Goal: Contribute content: Contribute content

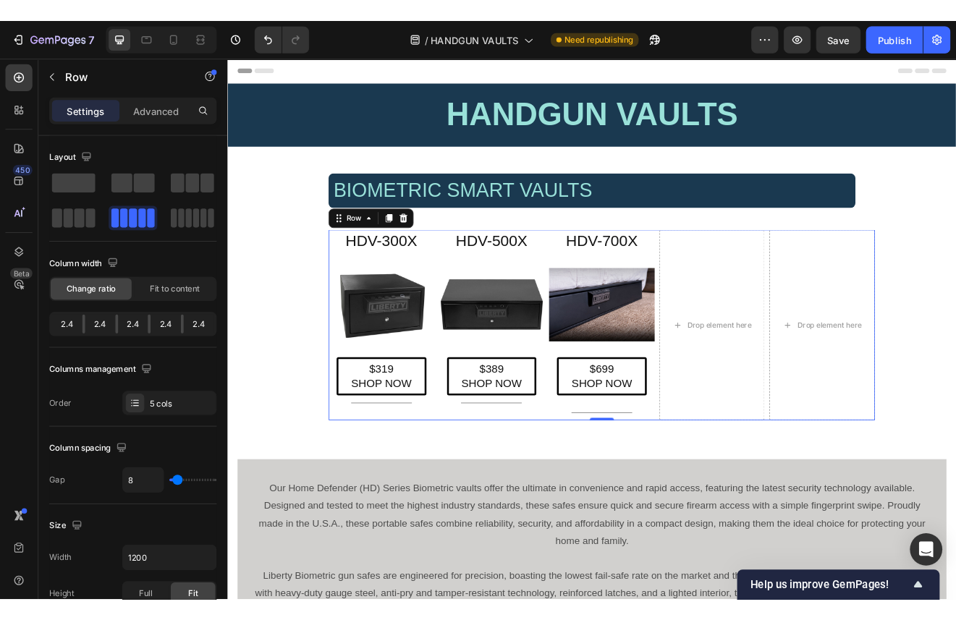
scroll to position [79, 0]
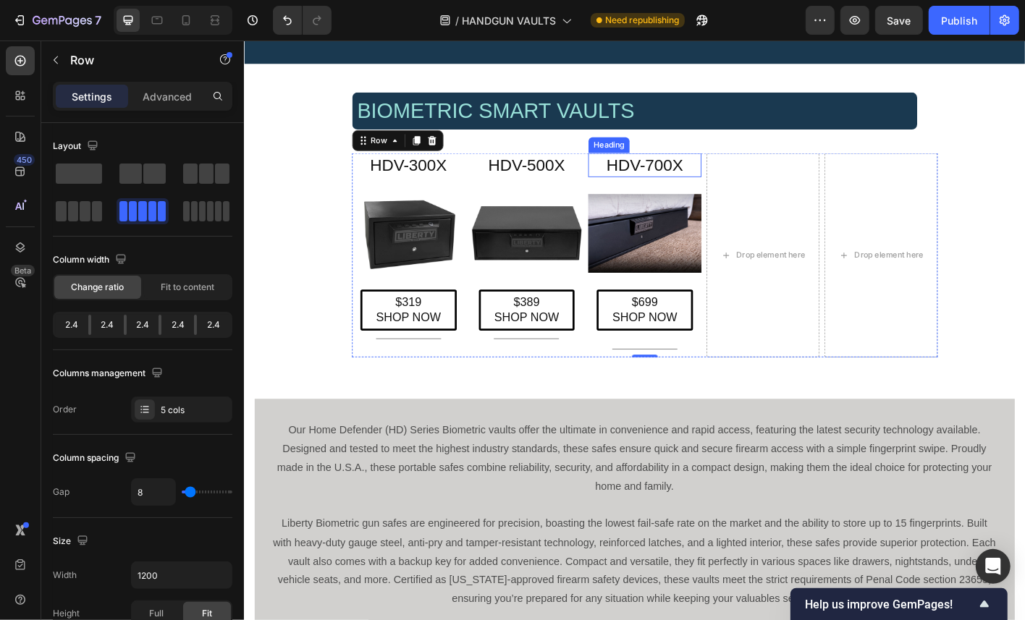
click at [714, 177] on h2 "HDV-700X" at bounding box center [689, 178] width 126 height 27
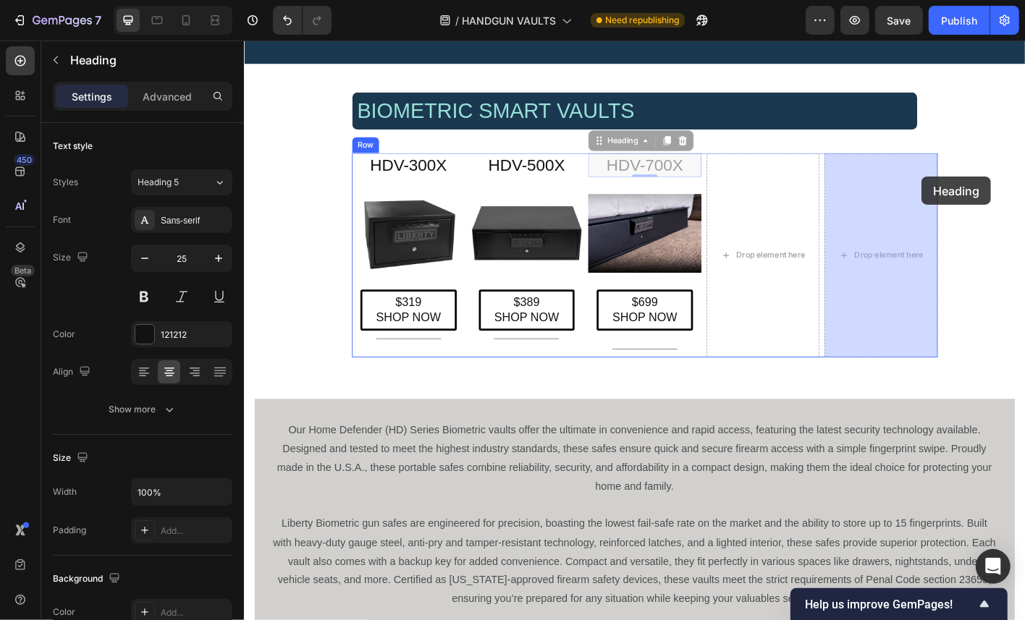
drag, startPoint x: 641, startPoint y: 156, endPoint x: 921, endPoint y: 176, distance: 280.2
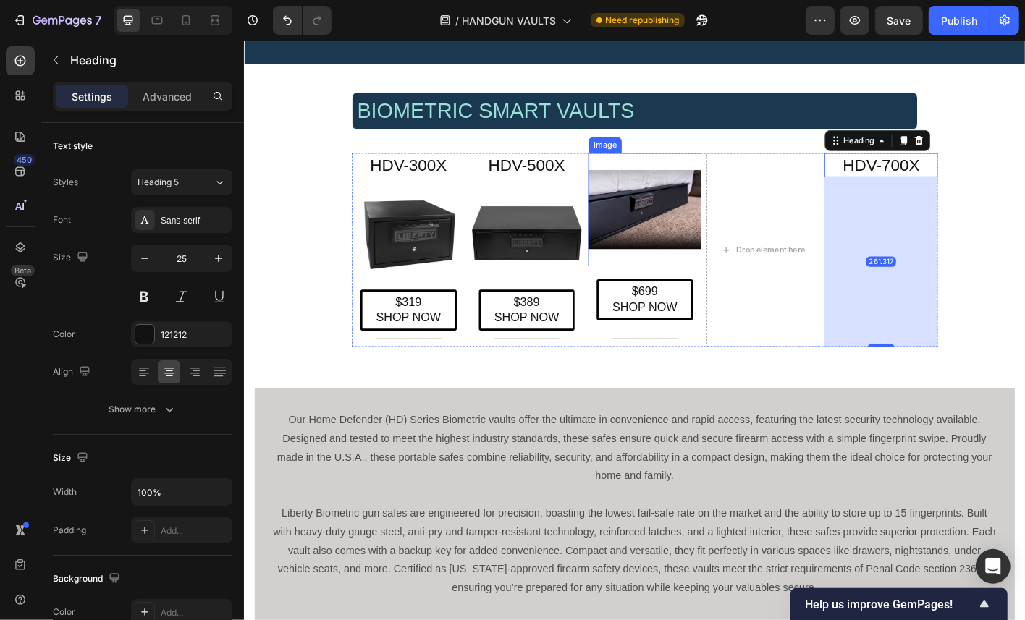
click at [694, 206] on img at bounding box center [689, 228] width 126 height 126
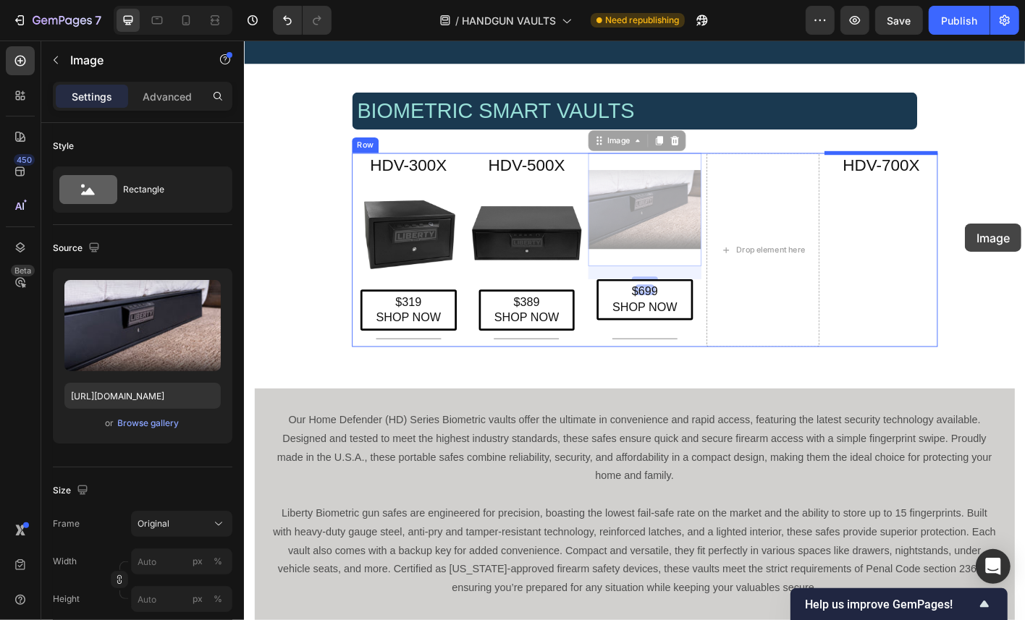
drag, startPoint x: 643, startPoint y: 153, endPoint x: 964, endPoint y: 223, distance: 329.0
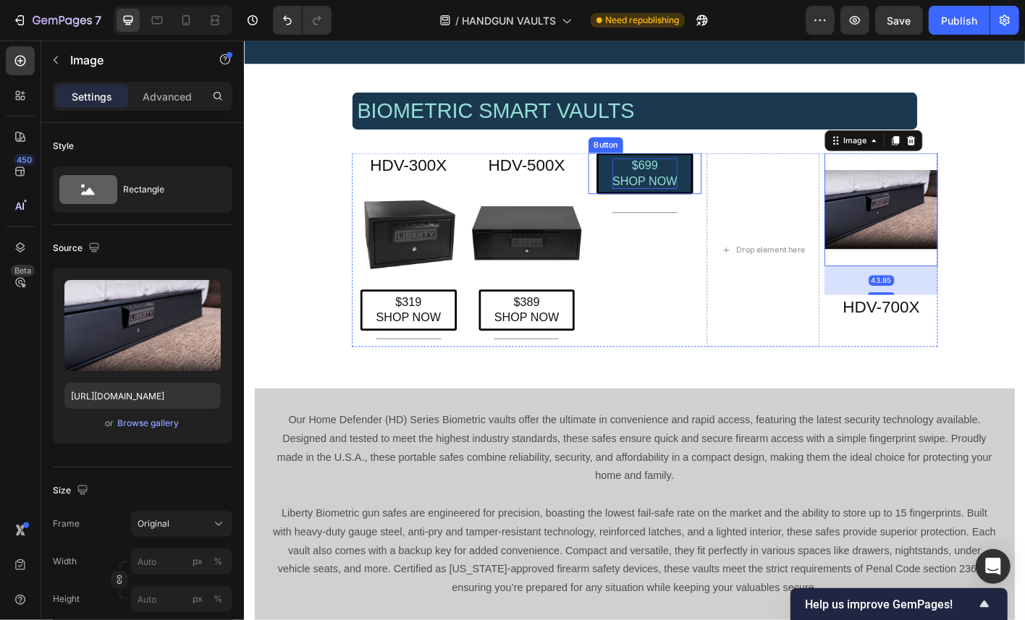
click at [687, 195] on p "$699 SHOP NOW" at bounding box center [689, 188] width 72 height 34
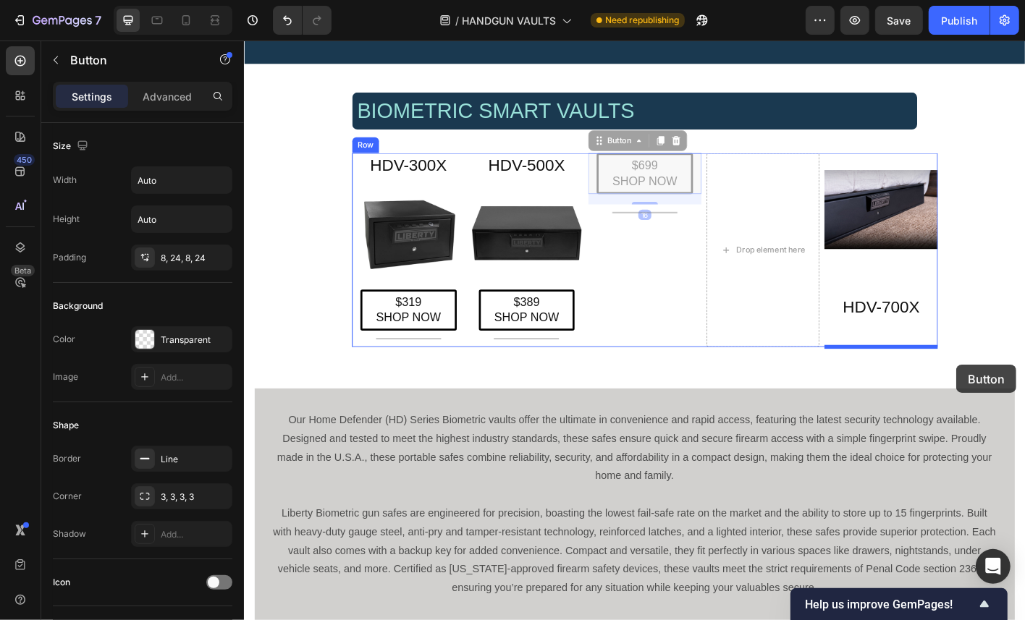
drag, startPoint x: 636, startPoint y: 154, endPoint x: 956, endPoint y: 364, distance: 382.7
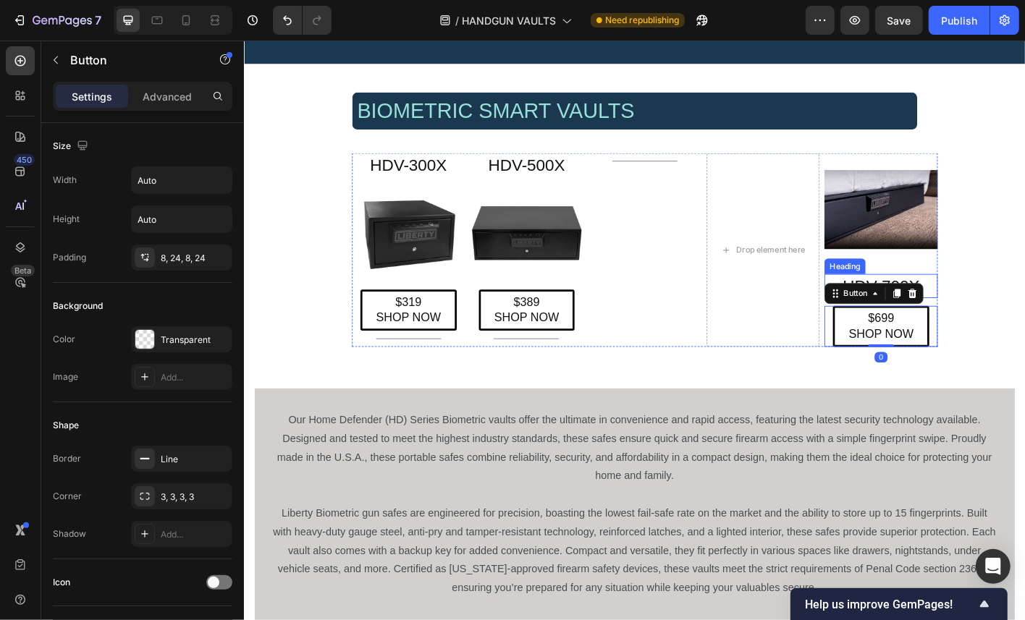
click at [995, 301] on h2 "HDV-700X" at bounding box center [952, 313] width 126 height 27
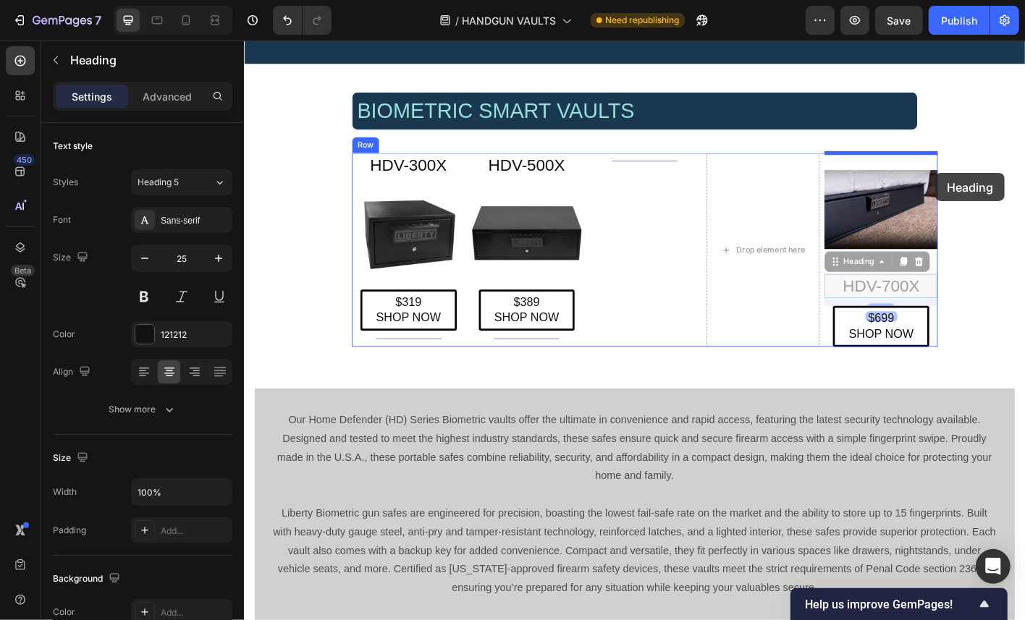
drag, startPoint x: 905, startPoint y: 289, endPoint x: 935, endPoint y: 172, distance: 120.3
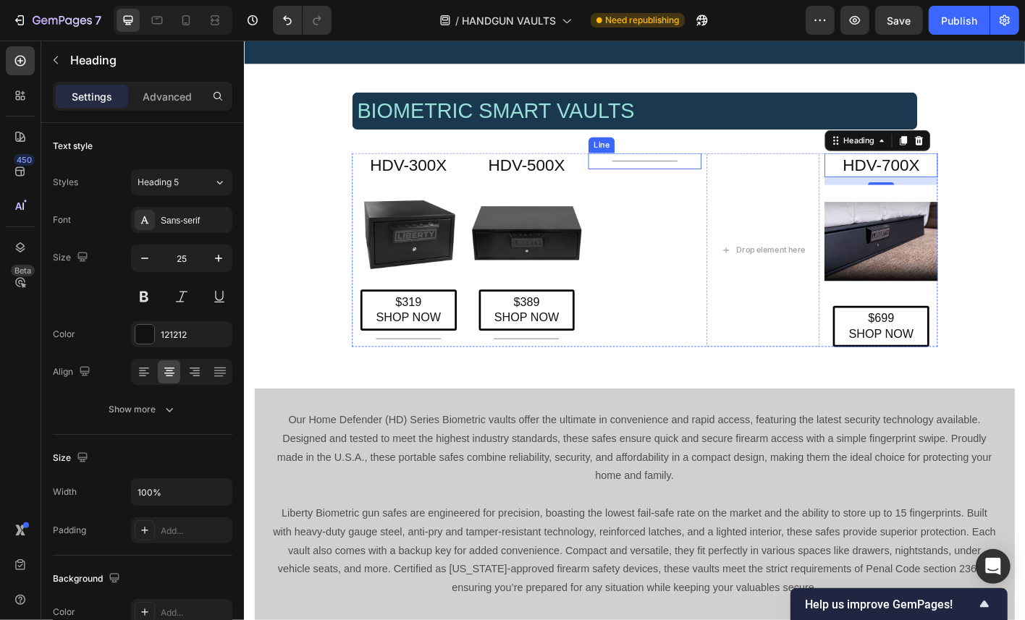
click at [704, 174] on div "Title Line" at bounding box center [689, 174] width 126 height 18
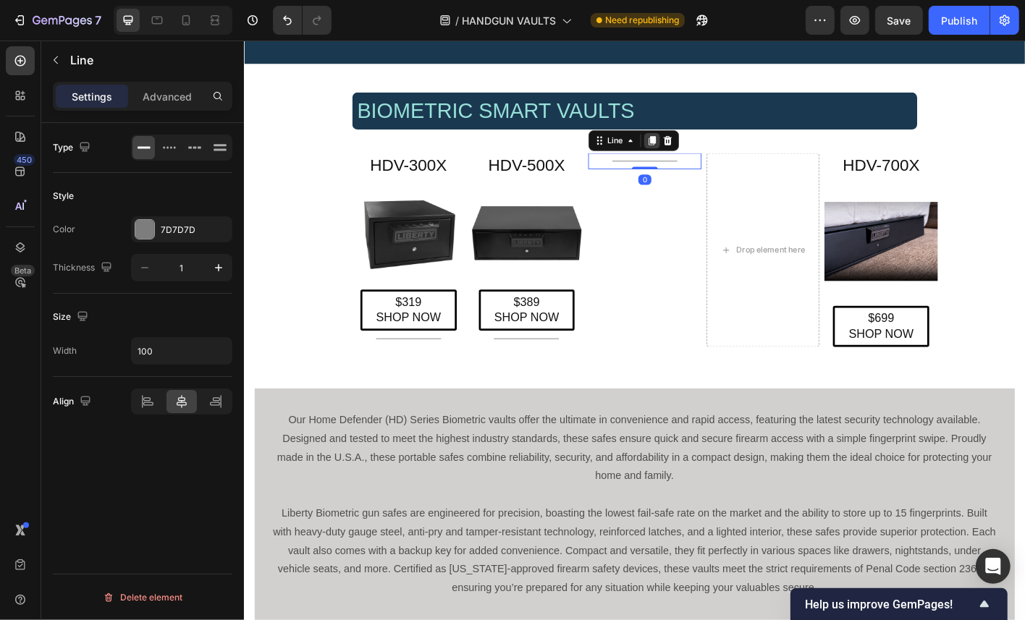
click at [695, 151] on icon at bounding box center [698, 151] width 8 height 10
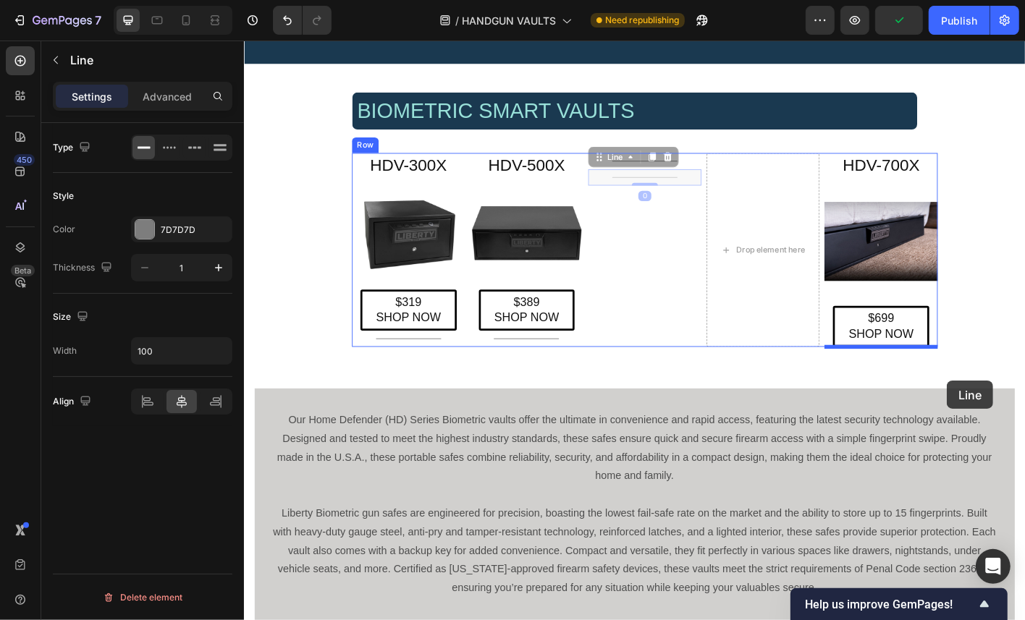
drag, startPoint x: 641, startPoint y: 170, endPoint x: 946, endPoint y: 380, distance: 370.1
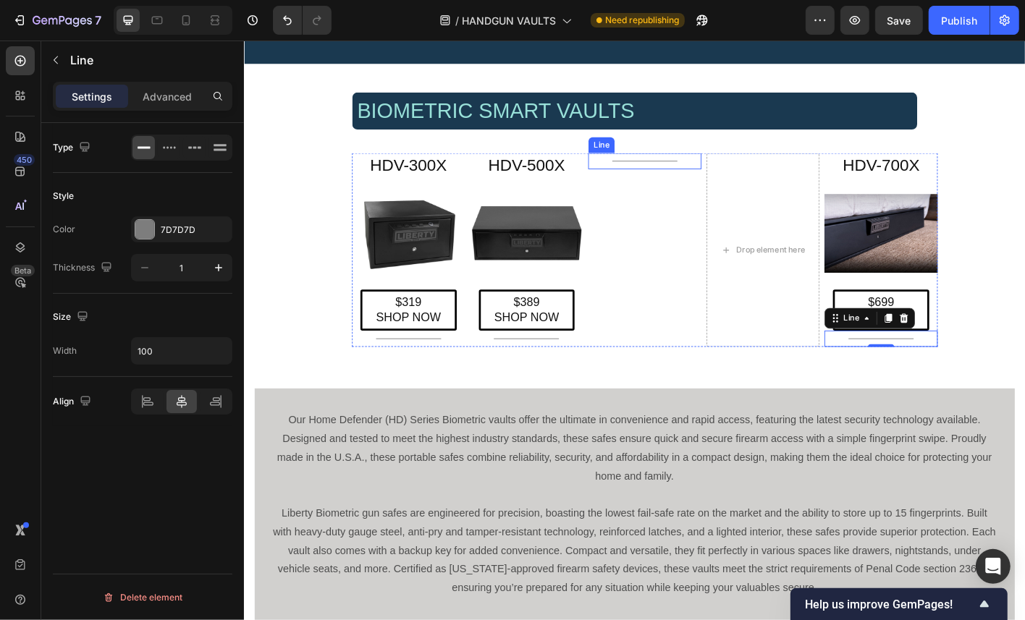
click at [706, 174] on div "Title Line" at bounding box center [689, 174] width 126 height 18
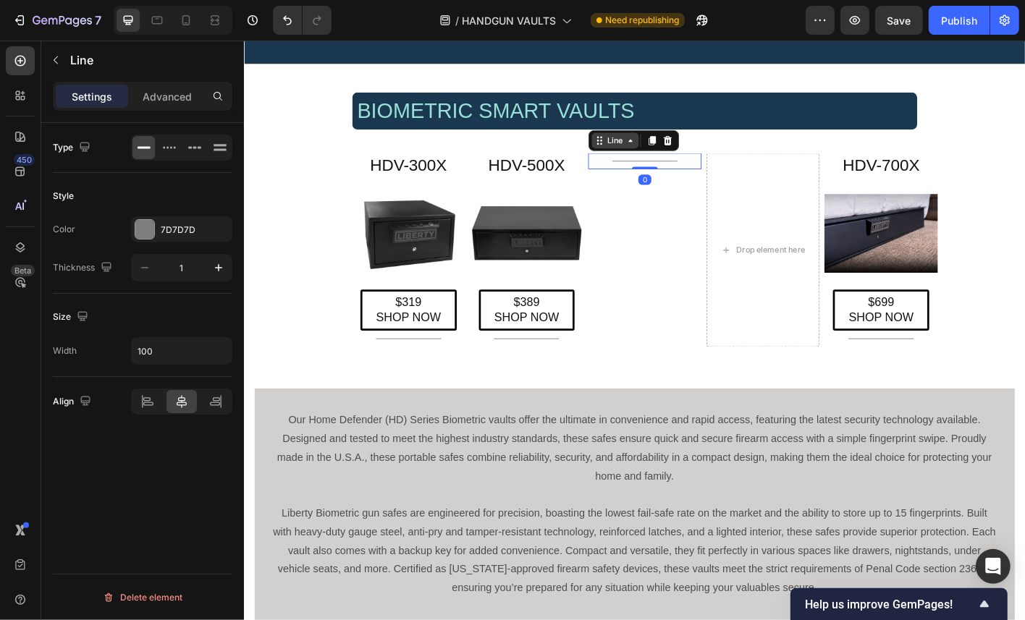
click at [637, 152] on icon at bounding box center [639, 152] width 12 height 12
click at [695, 150] on icon at bounding box center [698, 151] width 8 height 10
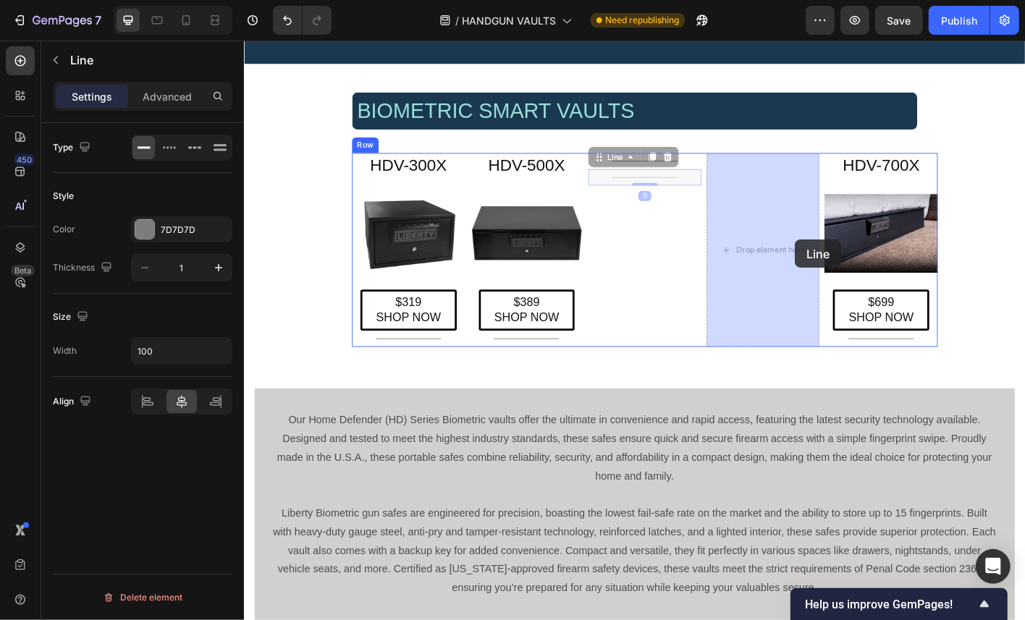
drag, startPoint x: 639, startPoint y: 174, endPoint x: 794, endPoint y: 239, distance: 168.1
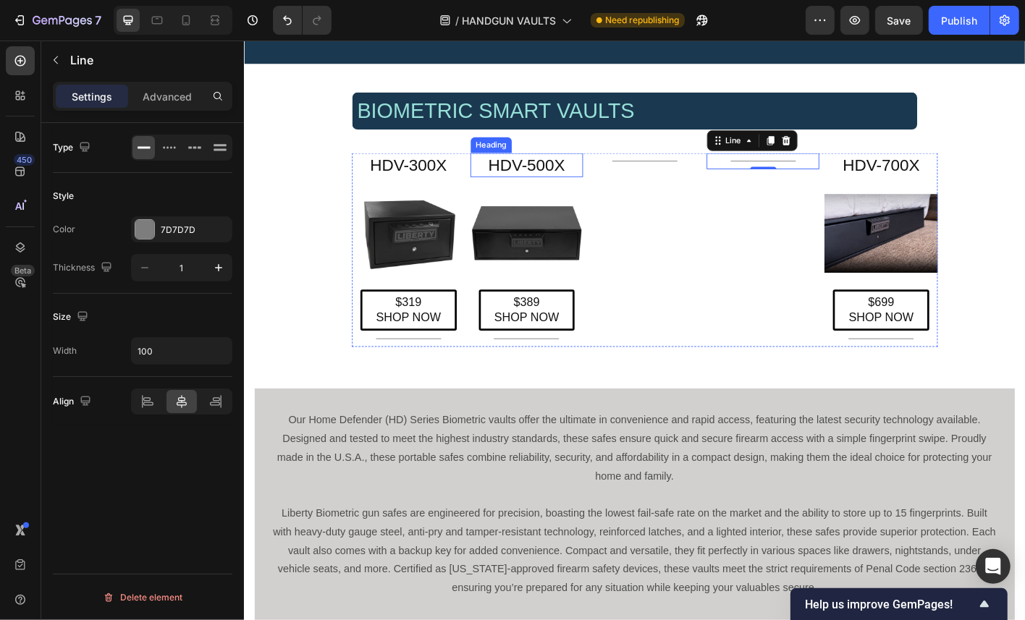
click at [586, 180] on h2 "HDV-500X" at bounding box center [558, 178] width 126 height 27
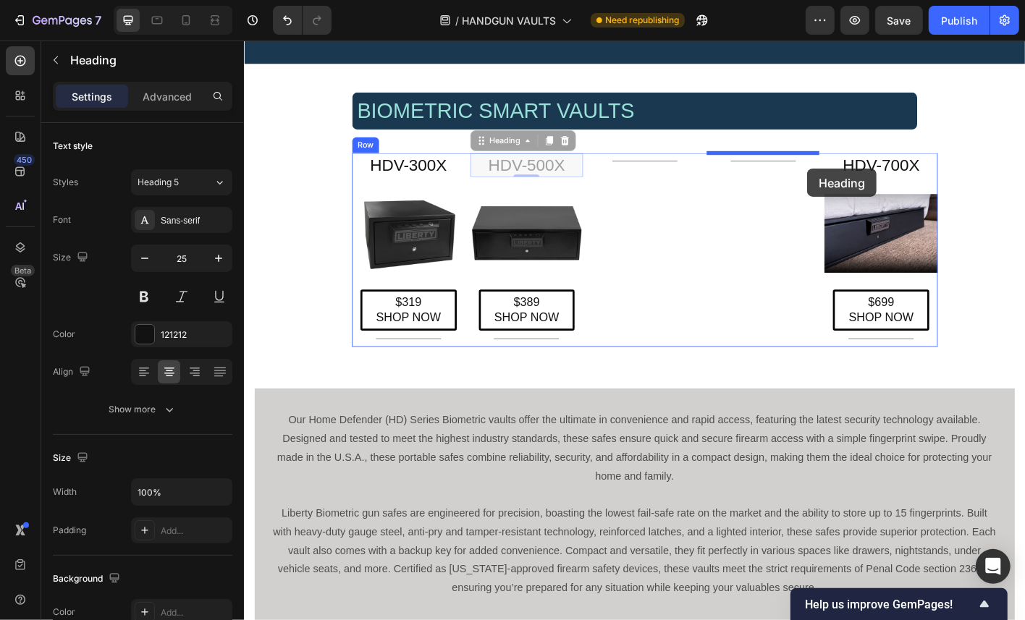
drag, startPoint x: 510, startPoint y: 155, endPoint x: 806, endPoint y: 168, distance: 297.1
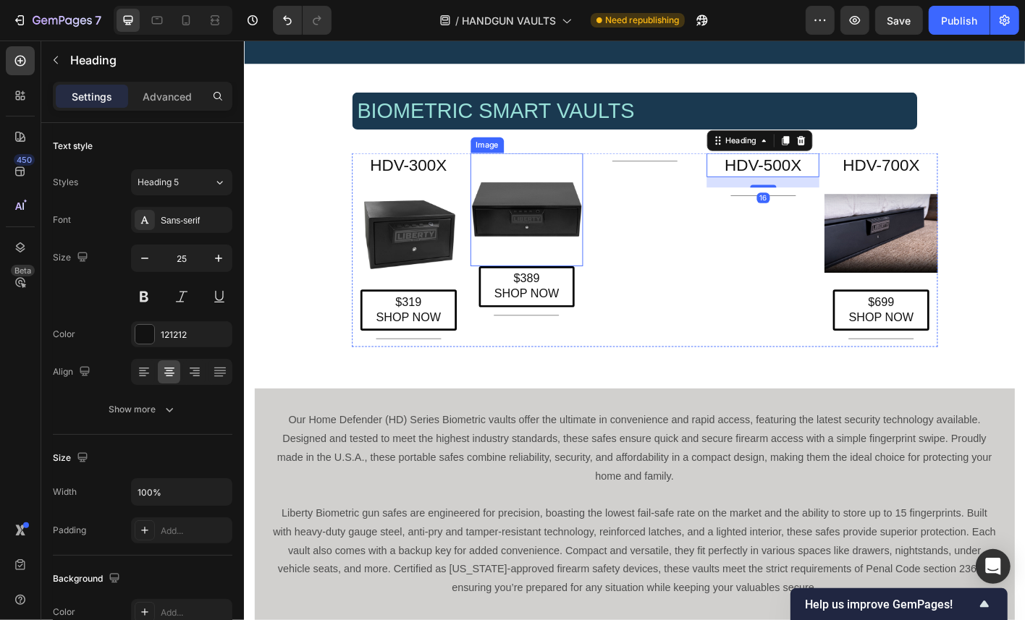
click at [603, 220] on img at bounding box center [558, 228] width 126 height 126
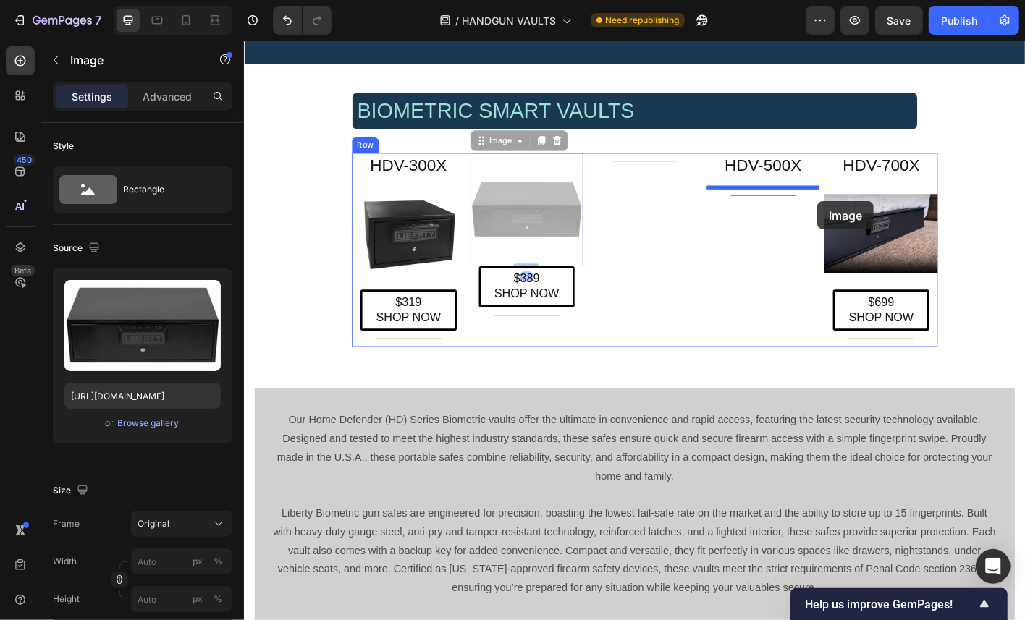
drag, startPoint x: 510, startPoint y: 153, endPoint x: 817, endPoint y: 201, distance: 309.8
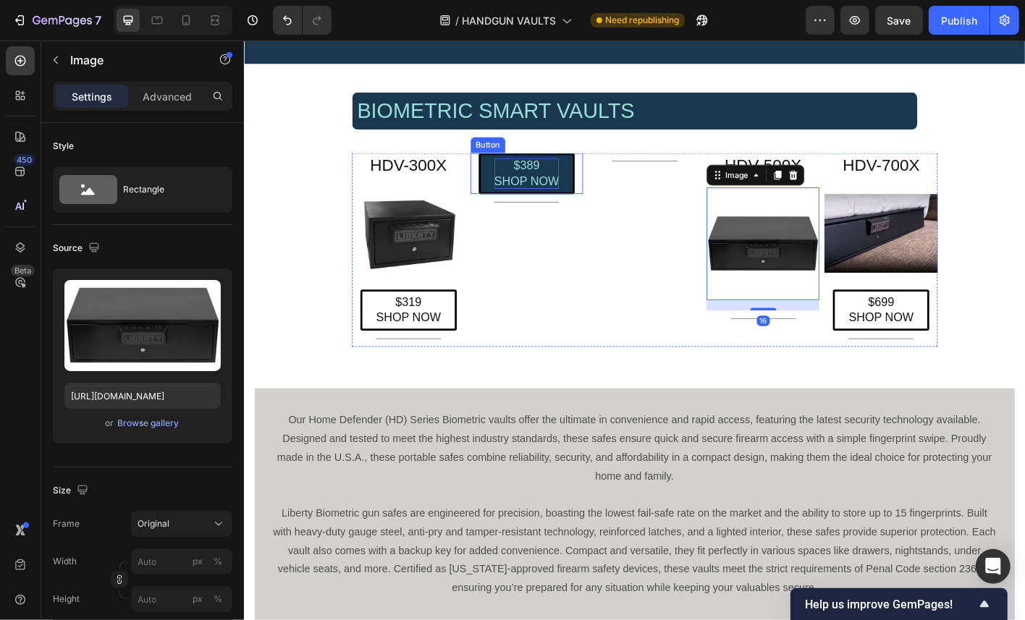
click at [574, 190] on p "$389 SHOP NOW" at bounding box center [558, 188] width 72 height 34
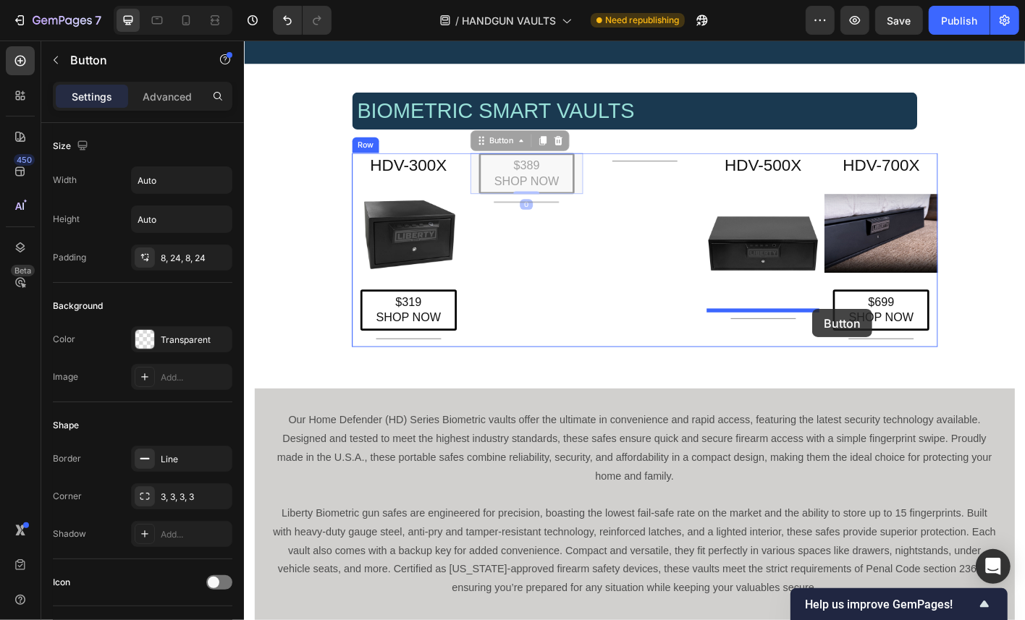
drag, startPoint x: 508, startPoint y: 154, endPoint x: 812, endPoint y: 308, distance: 340.3
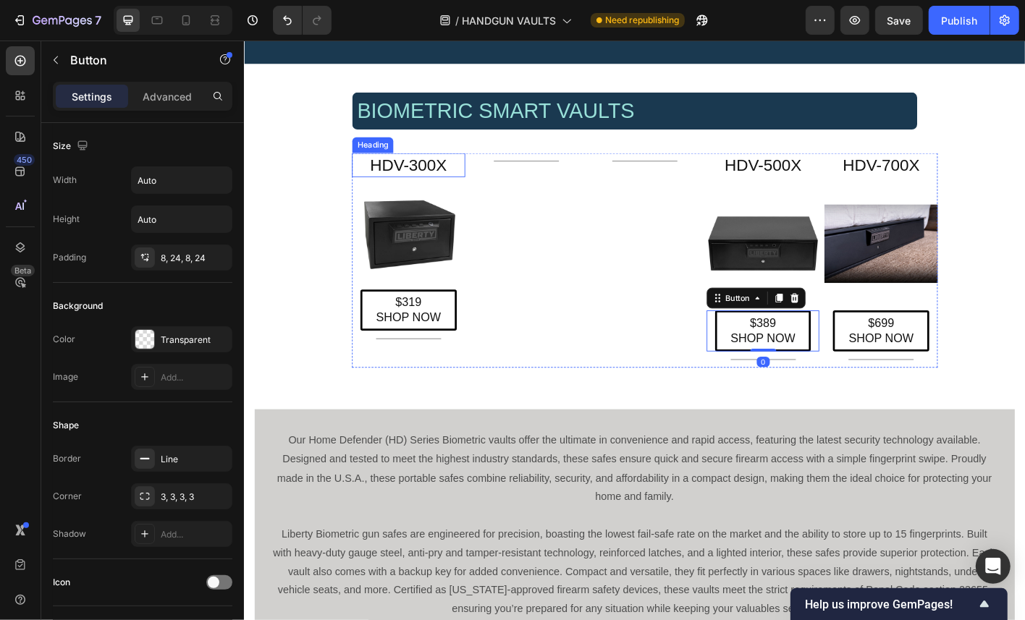
click at [446, 182] on h2 "HDV-300X" at bounding box center [426, 178] width 126 height 27
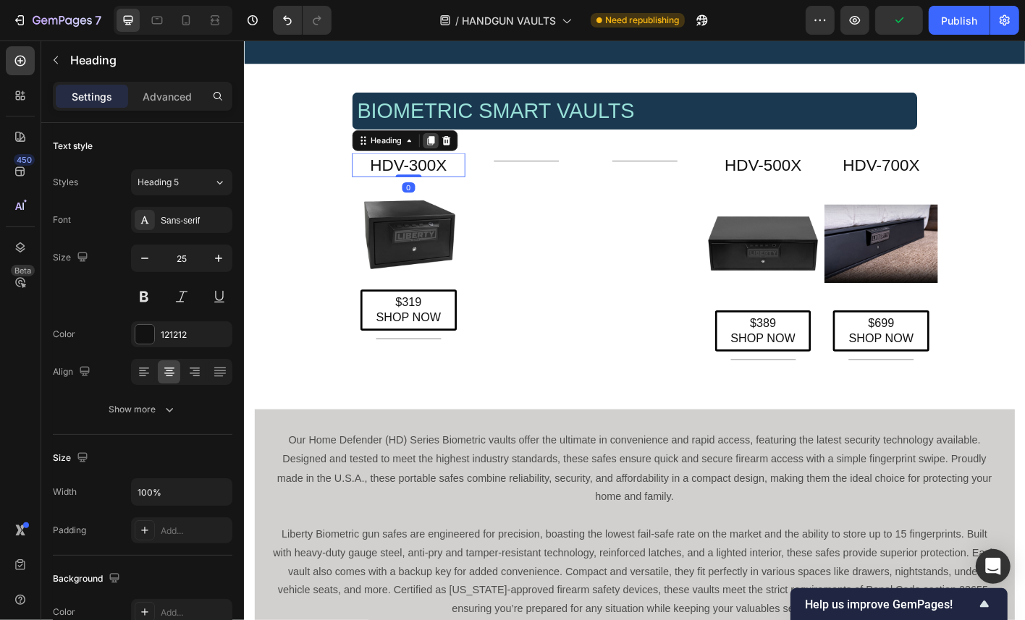
click at [452, 154] on icon at bounding box center [451, 152] width 12 height 12
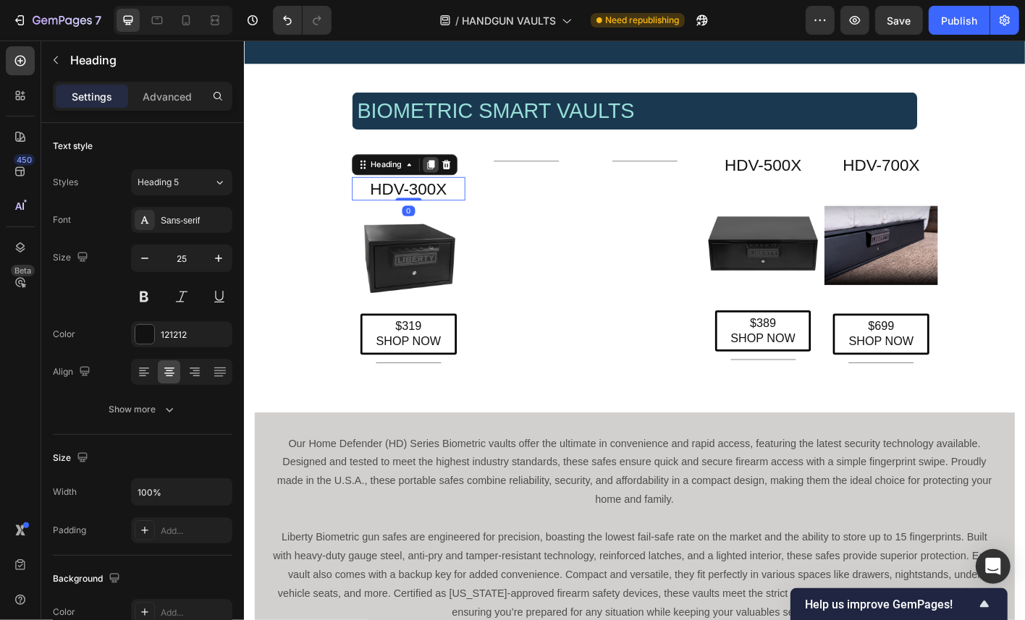
click at [452, 181] on icon at bounding box center [451, 178] width 12 height 12
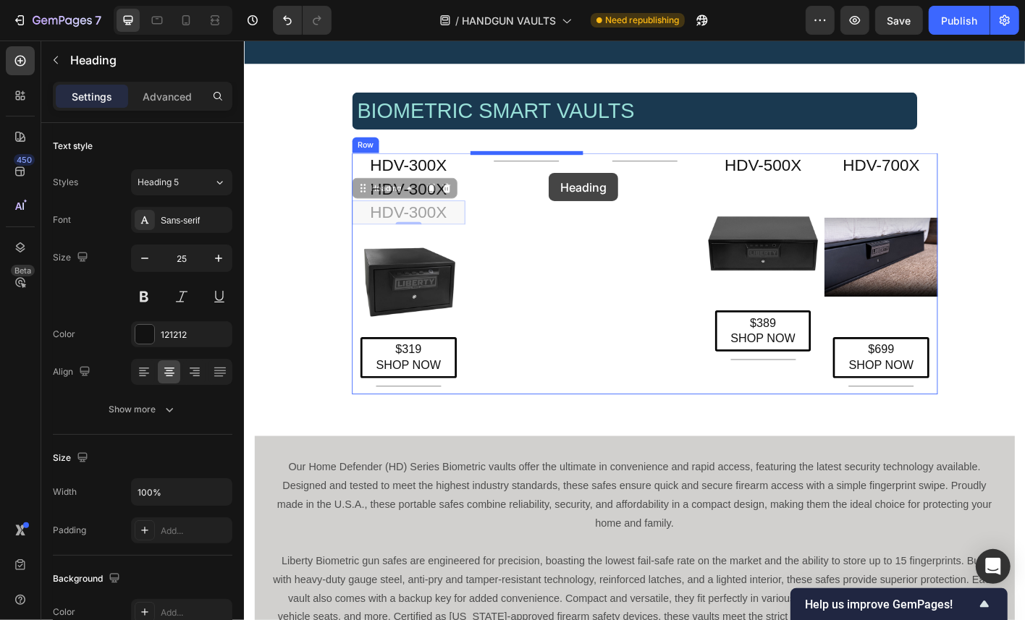
drag, startPoint x: 375, startPoint y: 206, endPoint x: 548, endPoint y: 172, distance: 176.3
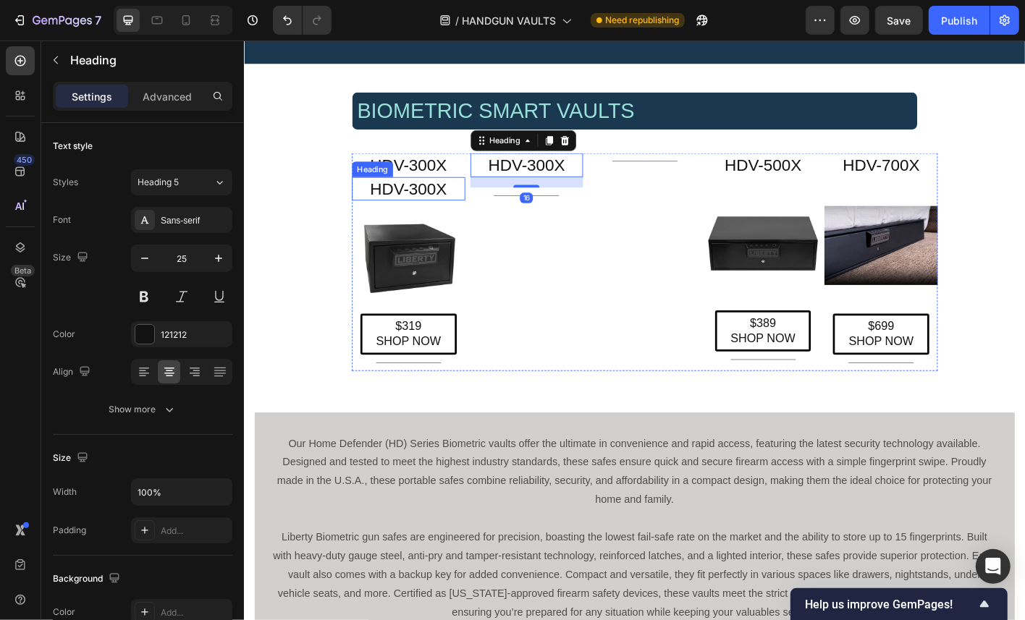
click at [421, 200] on h2 "HDV-300X" at bounding box center [426, 205] width 126 height 27
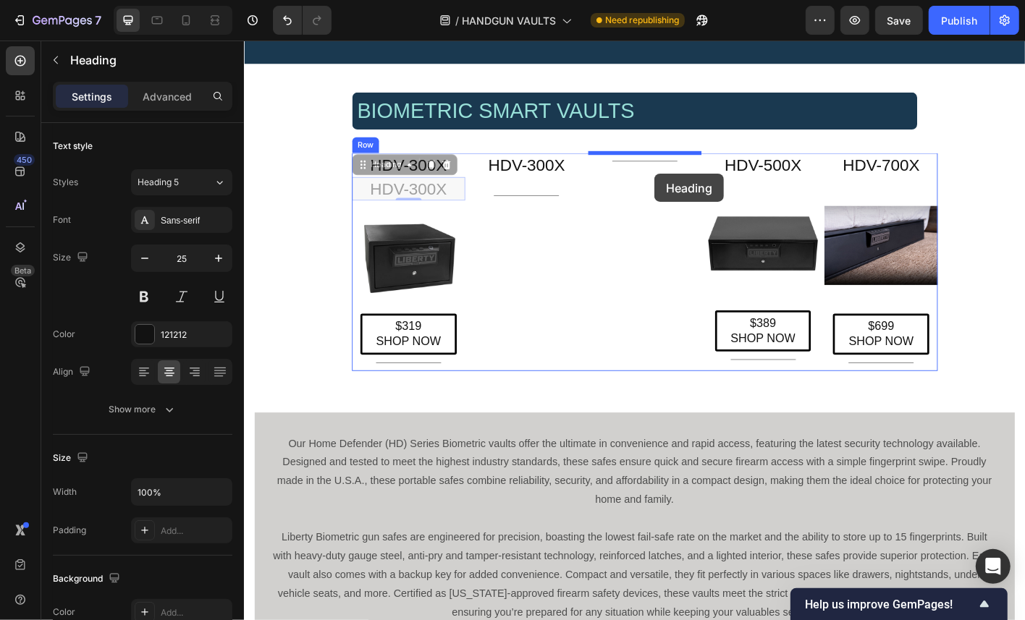
drag, startPoint x: 372, startPoint y: 182, endPoint x: 654, endPoint y: 173, distance: 281.7
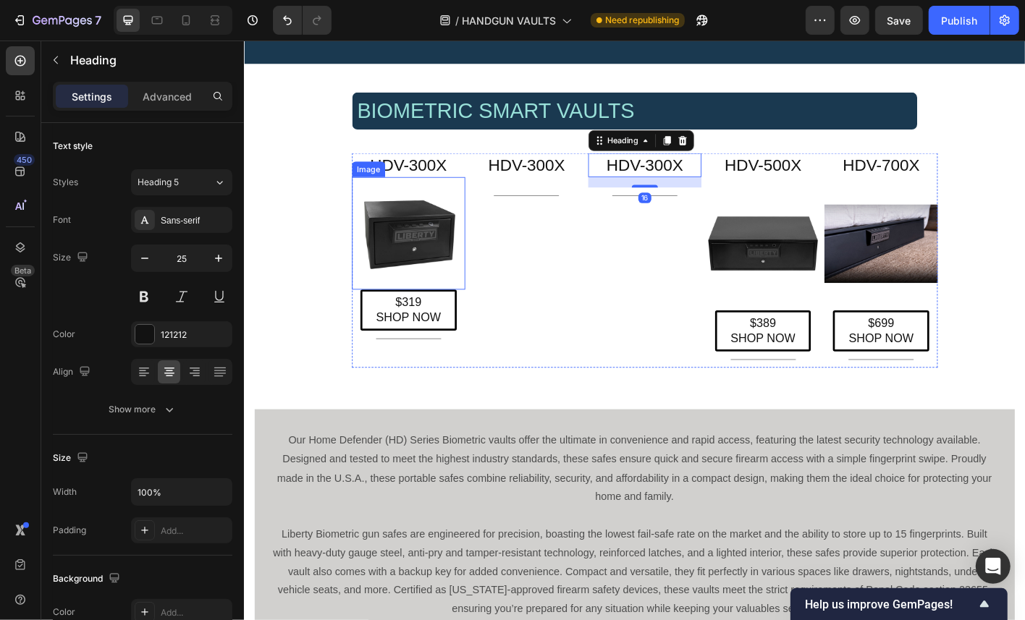
click at [454, 238] on img at bounding box center [426, 255] width 126 height 126
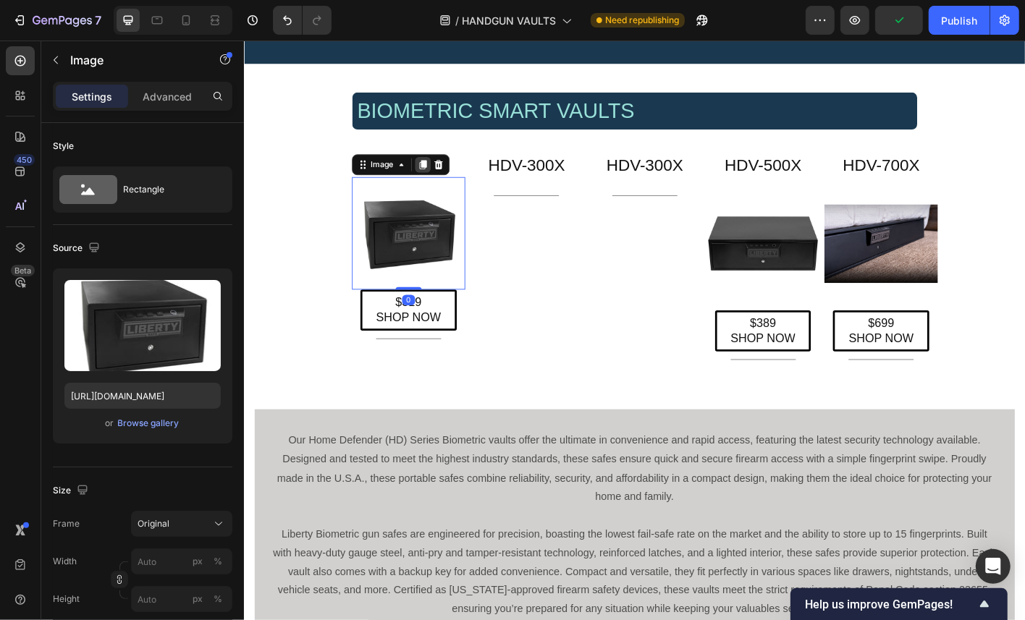
click at [444, 174] on icon at bounding box center [443, 178] width 8 height 10
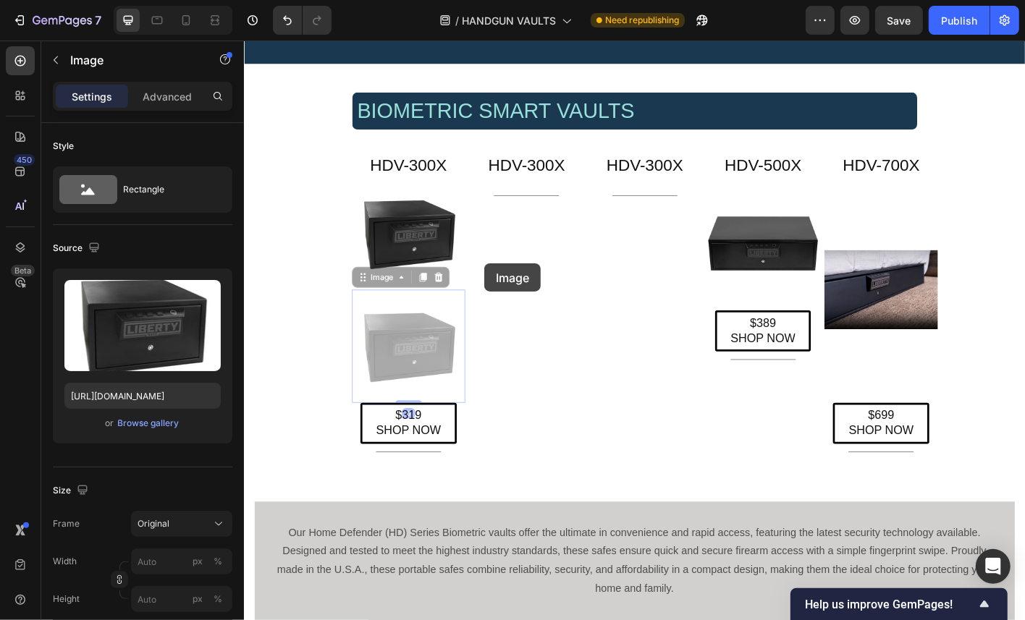
drag, startPoint x: 379, startPoint y: 306, endPoint x: 507, endPoint y: 240, distance: 144.1
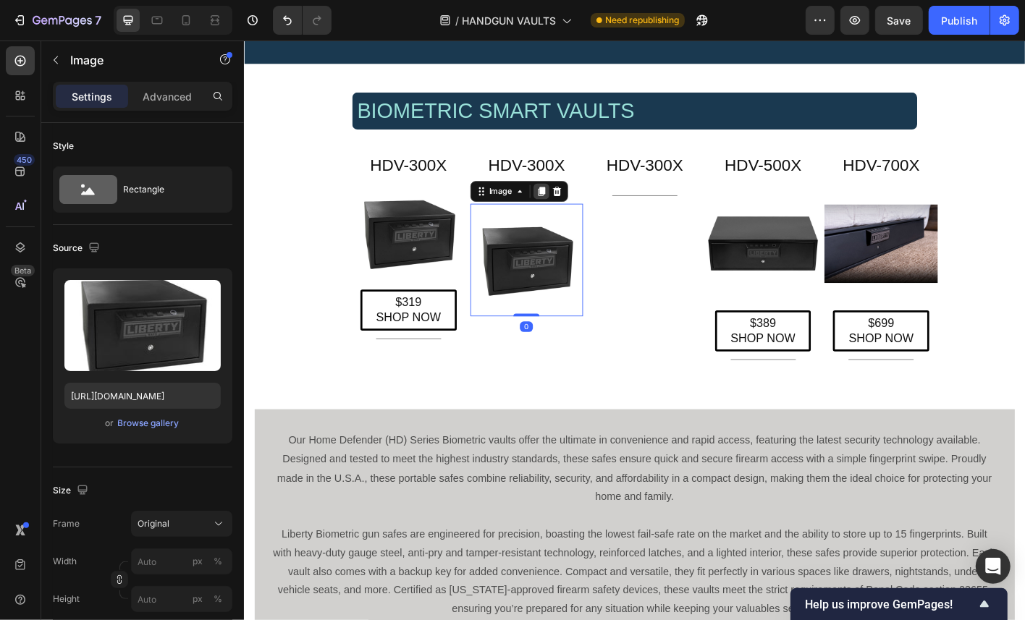
click at [579, 202] on icon at bounding box center [574, 208] width 12 height 12
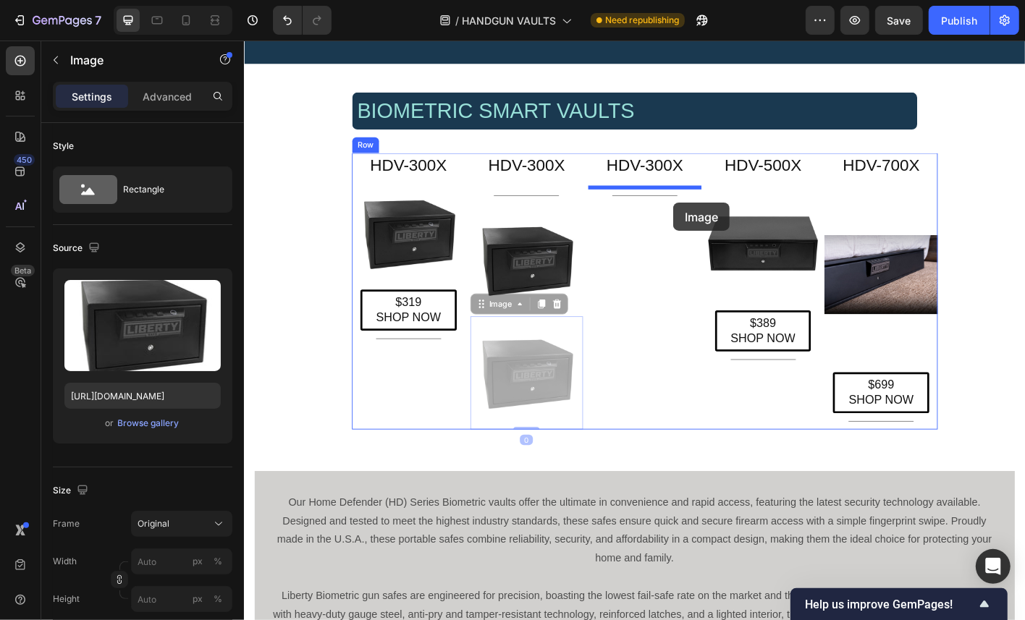
drag, startPoint x: 504, startPoint y: 326, endPoint x: 673, endPoint y: 202, distance: 209.7
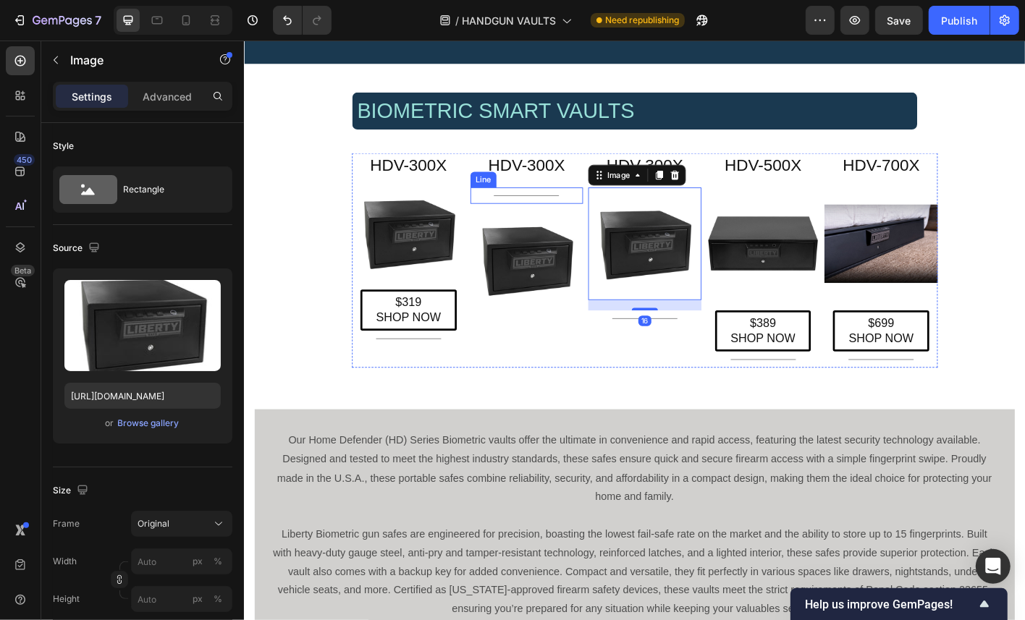
click at [583, 210] on div "Title Line" at bounding box center [558, 212] width 126 height 18
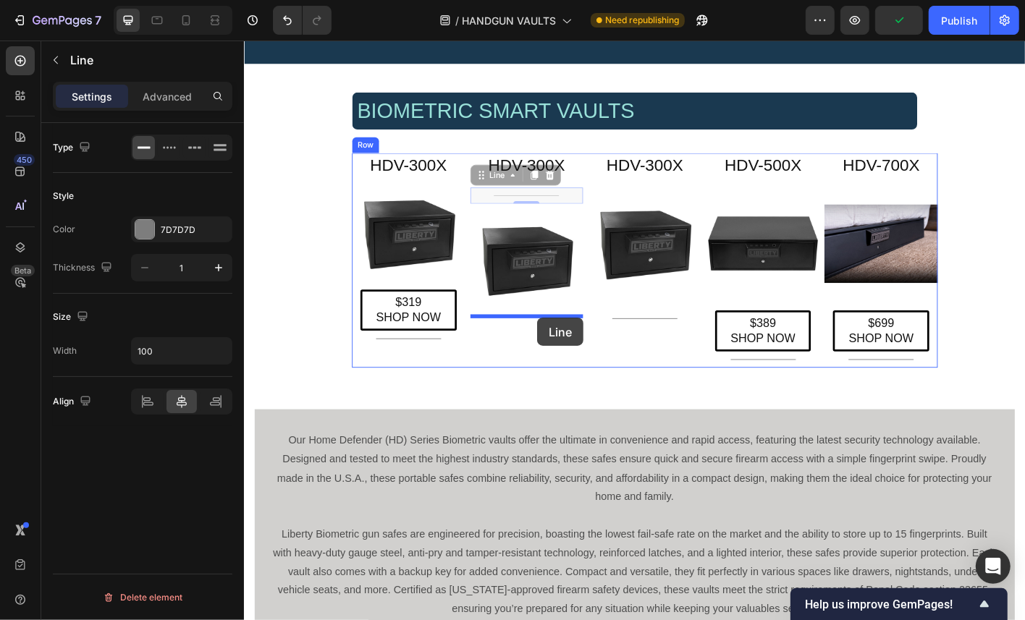
drag, startPoint x: 509, startPoint y: 191, endPoint x: 536, endPoint y: 317, distance: 128.9
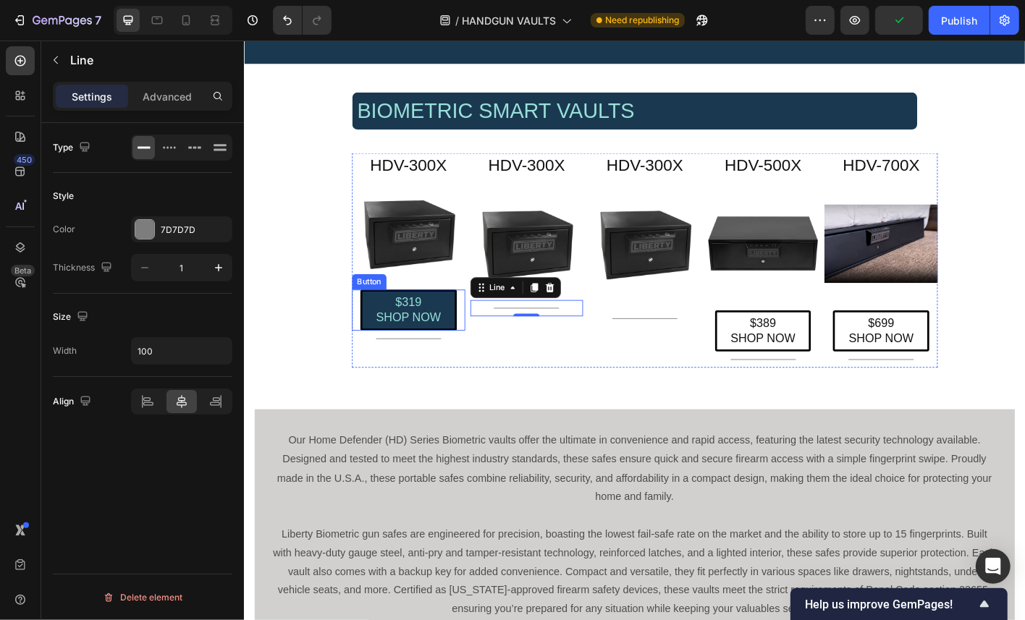
click at [471, 334] on link "$319 SHOP NOW" at bounding box center [426, 340] width 107 height 46
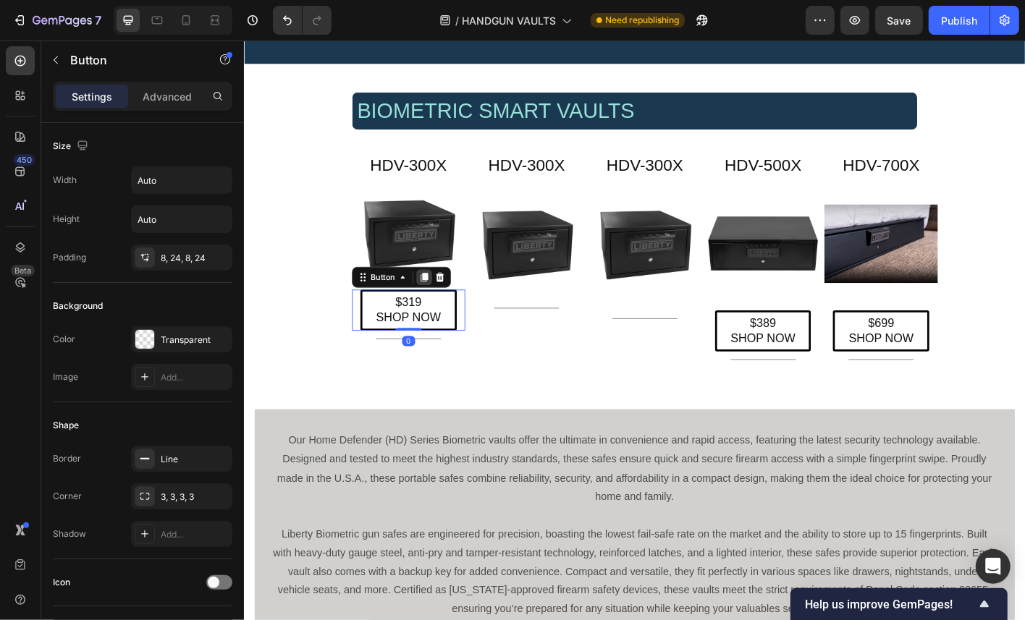
click at [444, 296] on div at bounding box center [443, 303] width 17 height 17
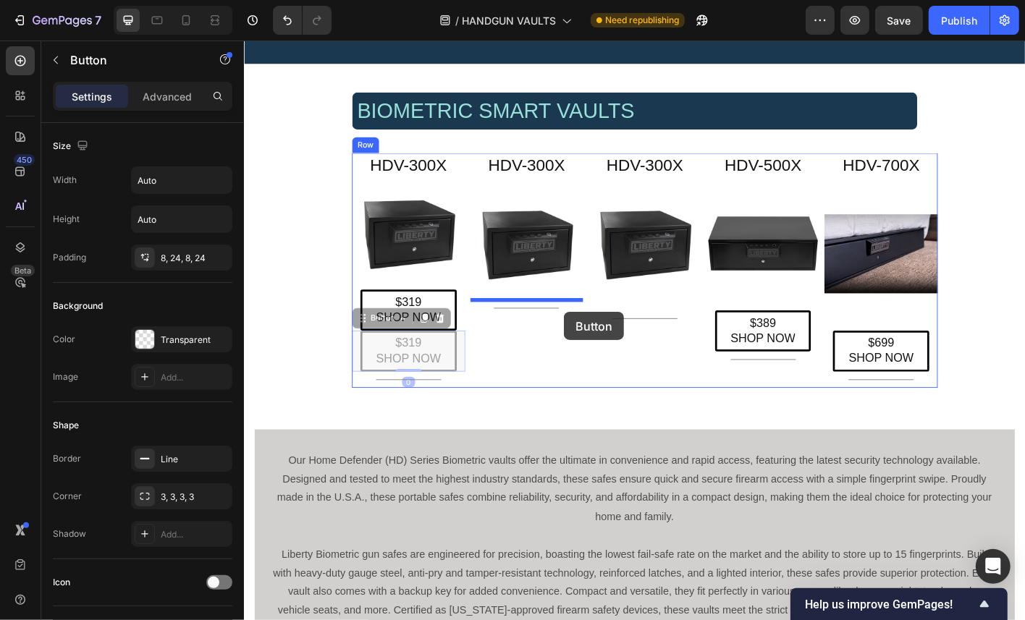
drag, startPoint x: 380, startPoint y: 353, endPoint x: 563, endPoint y: 311, distance: 187.9
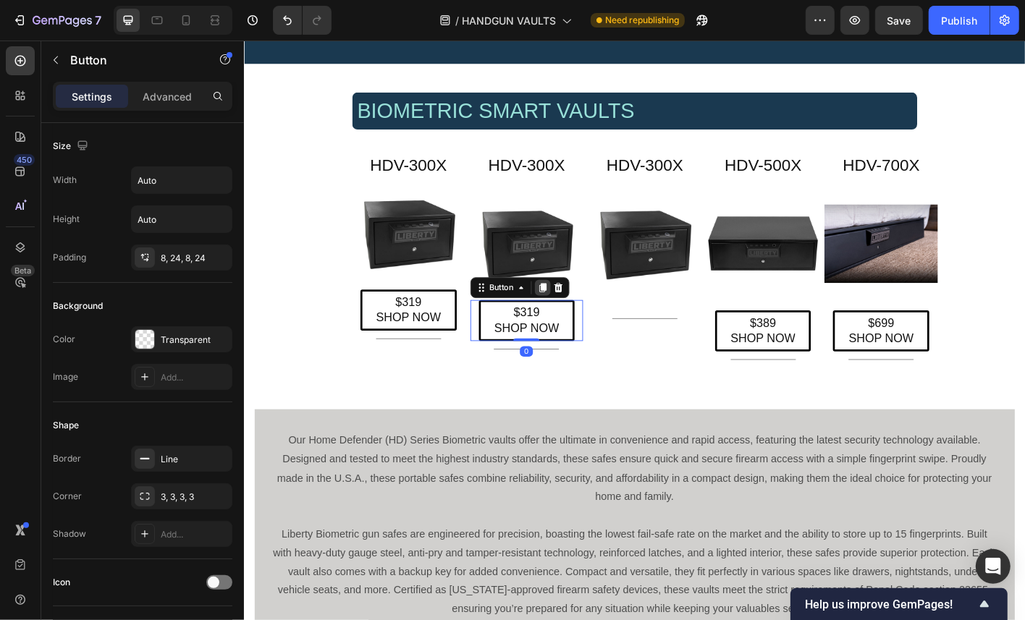
click at [570, 313] on div at bounding box center [575, 314] width 17 height 17
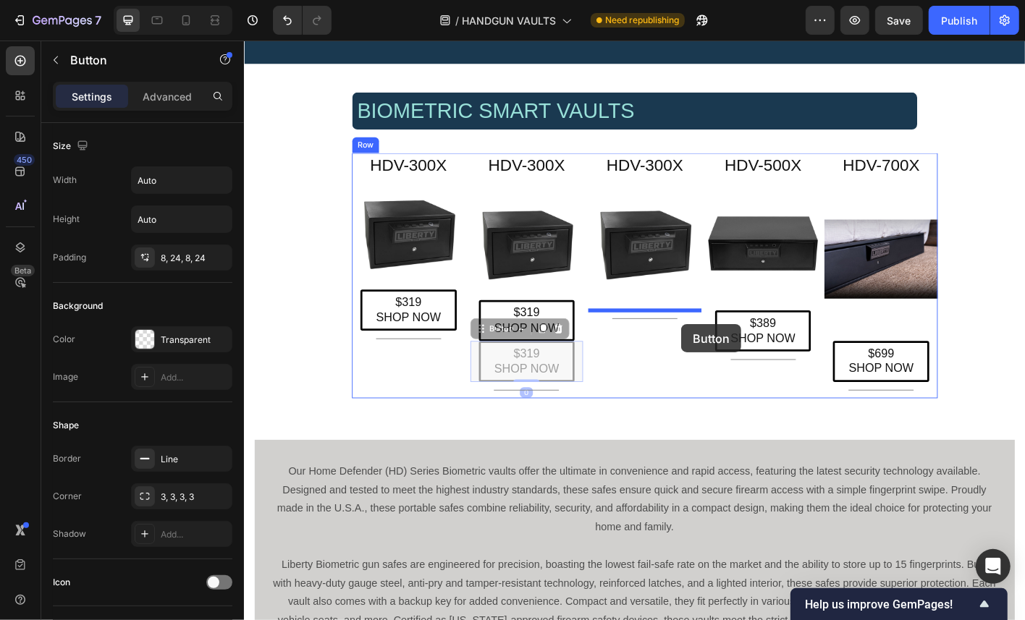
drag, startPoint x: 505, startPoint y: 367, endPoint x: 680, endPoint y: 324, distance: 180.5
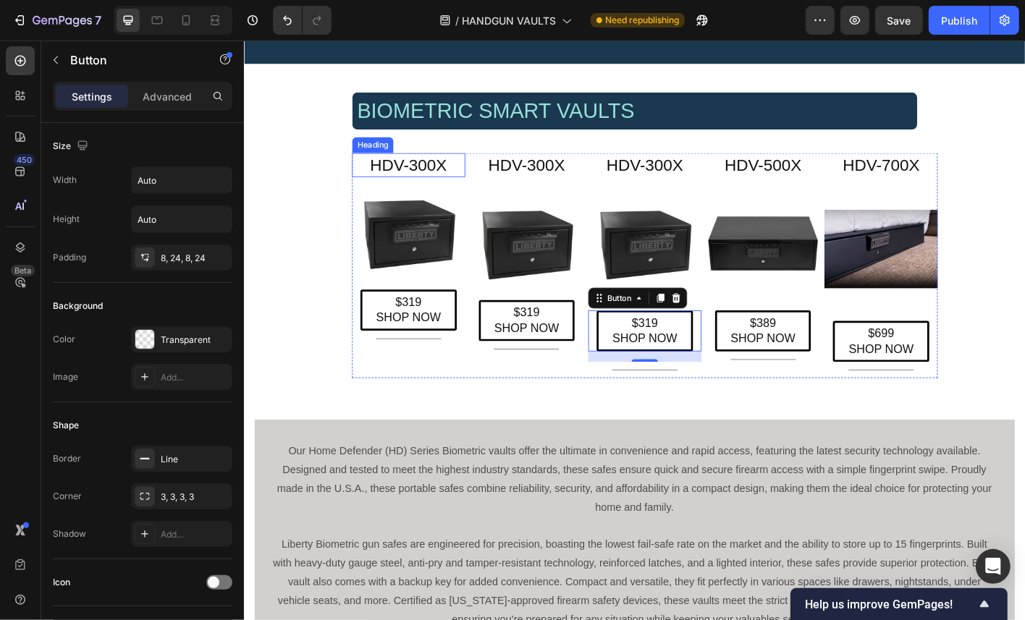
click at [439, 174] on h2 "HDV-300X" at bounding box center [426, 178] width 126 height 27
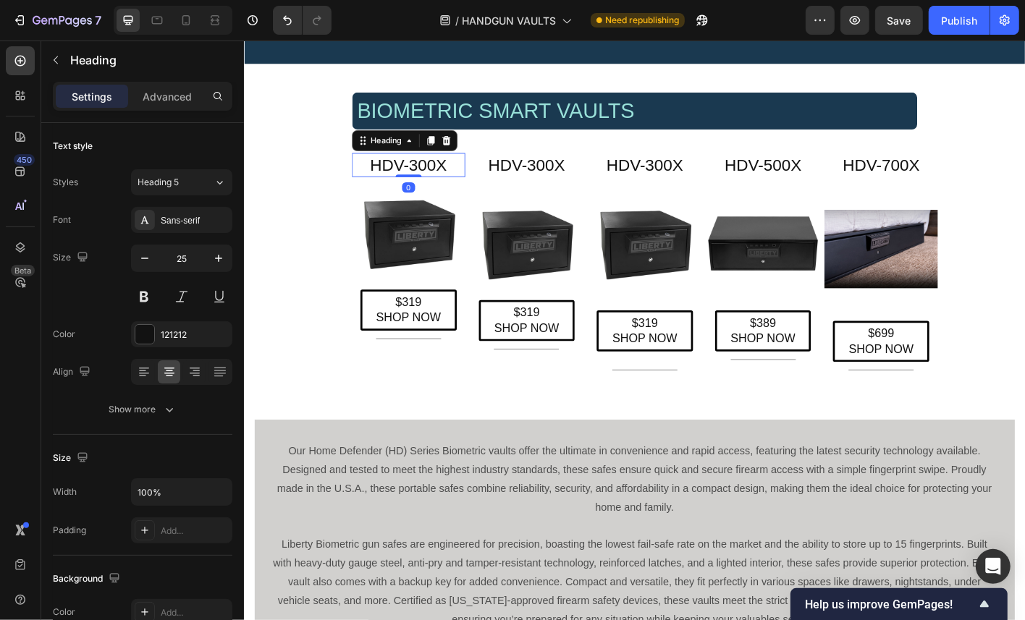
click at [448, 174] on h2 "HDV-300X" at bounding box center [426, 178] width 126 height 27
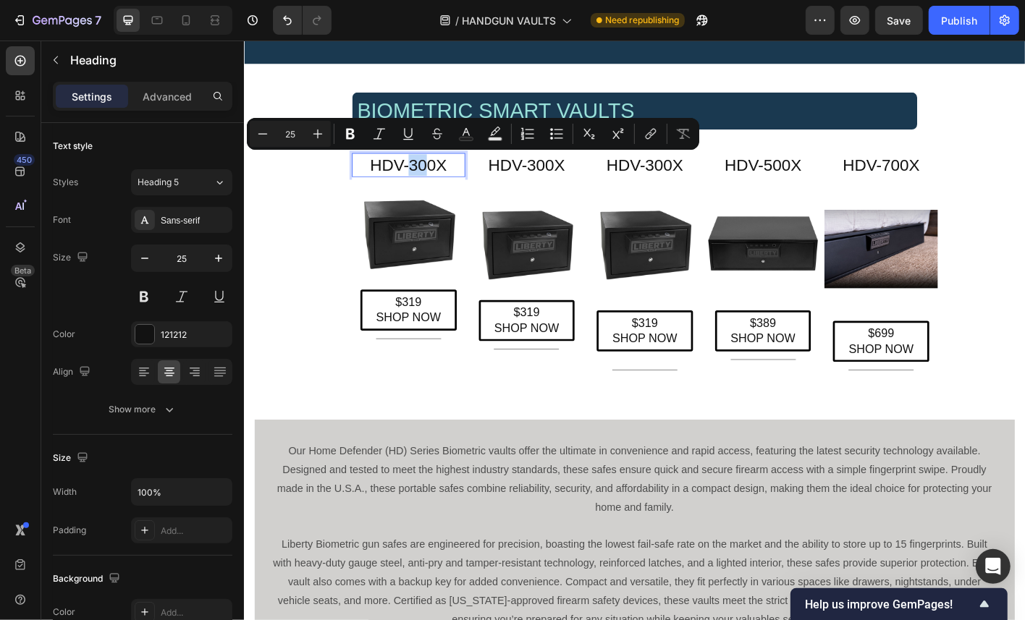
drag, startPoint x: 449, startPoint y: 179, endPoint x: 431, endPoint y: 183, distance: 18.6
click at [431, 183] on p "HDV-300X" at bounding box center [426, 179] width 123 height 24
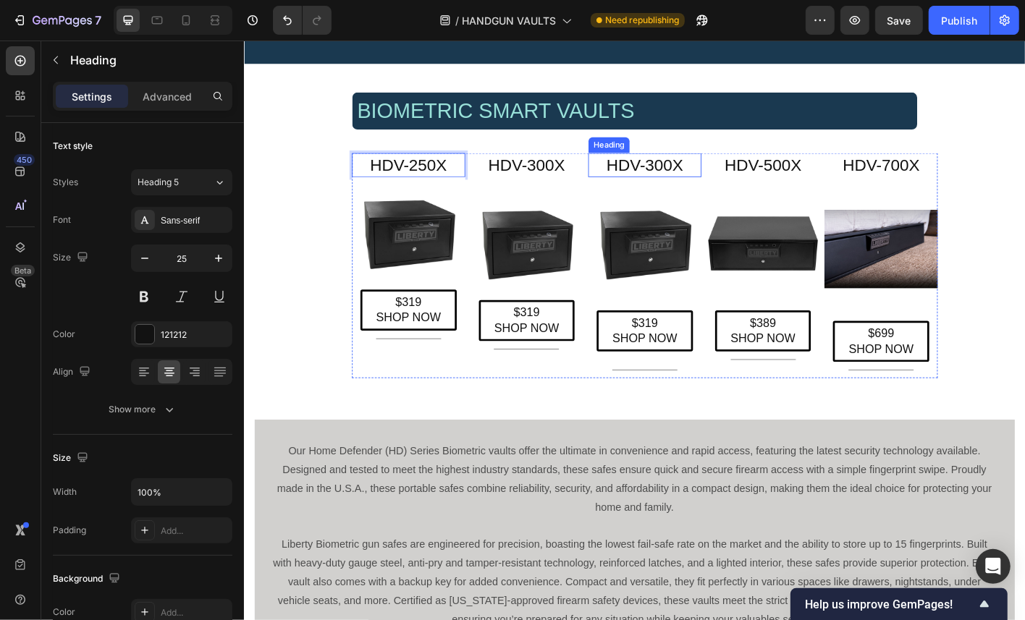
click at [698, 172] on h2 "HDV-300X" at bounding box center [689, 178] width 126 height 27
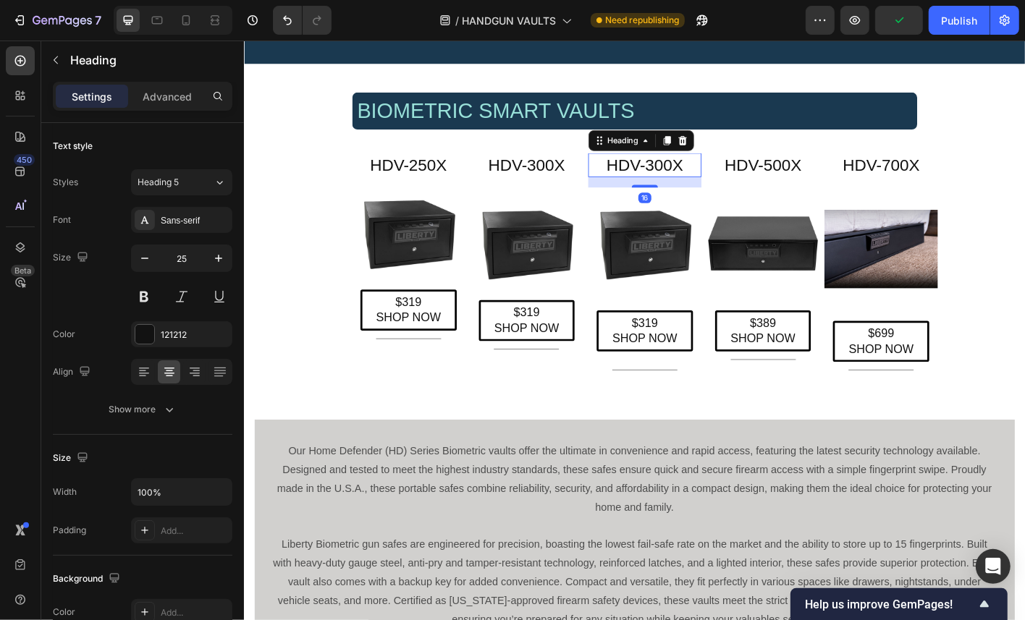
click at [708, 180] on h2 "HDV-300X" at bounding box center [689, 178] width 126 height 27
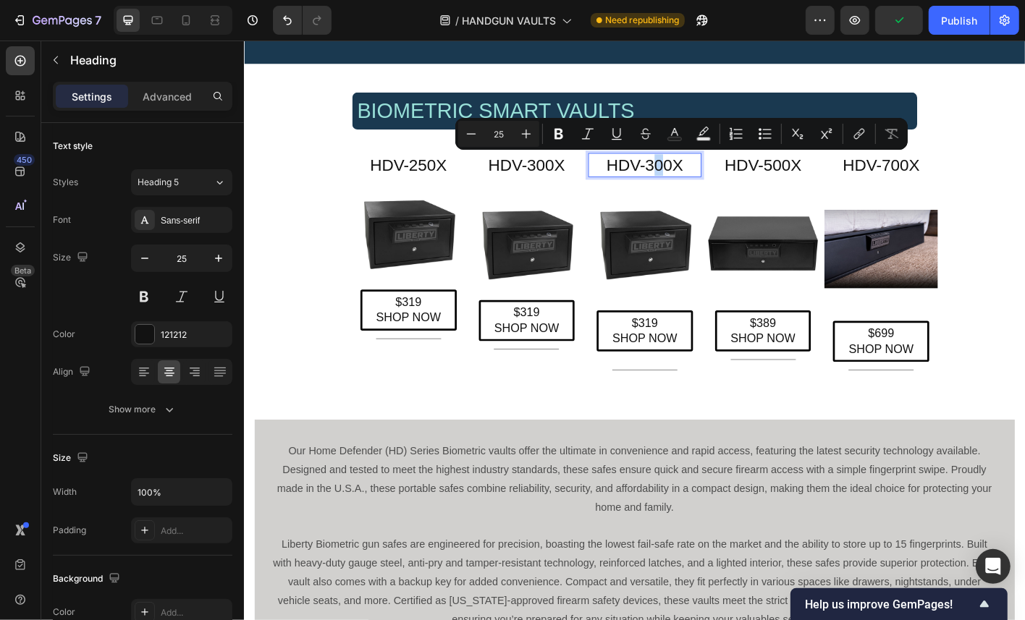
click at [702, 183] on p "HDV-300X" at bounding box center [689, 179] width 123 height 24
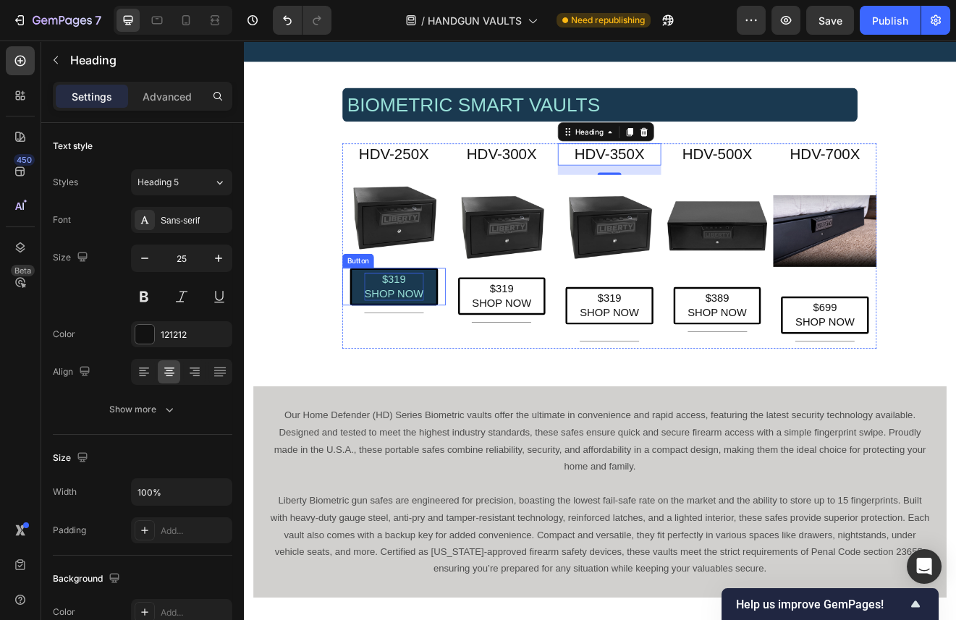
click at [431, 332] on p "$319 SHOP NOW" at bounding box center [427, 341] width 72 height 34
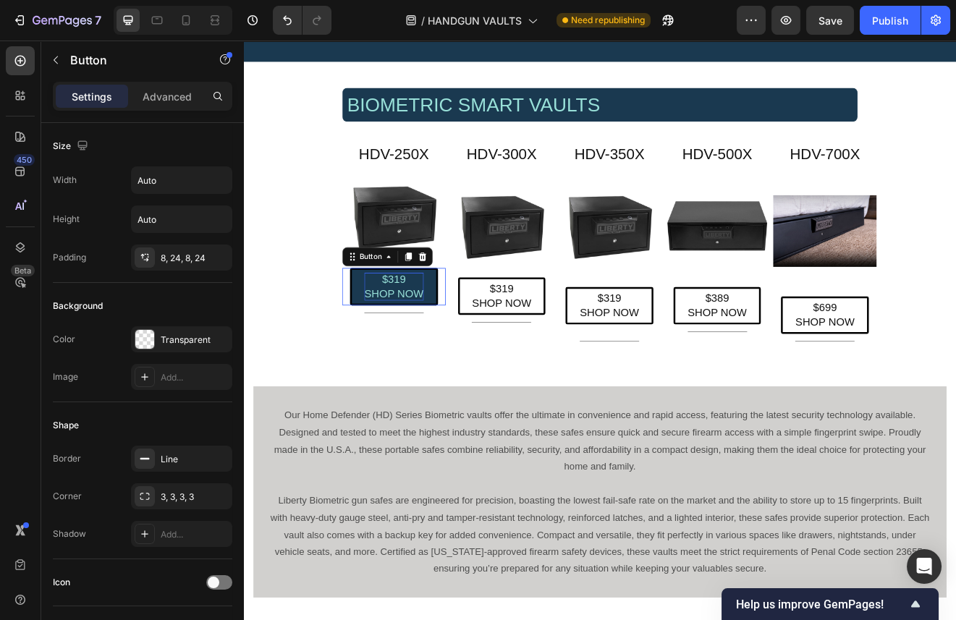
click at [434, 329] on p "$319 SHOP NOW" at bounding box center [427, 341] width 72 height 34
drag, startPoint x: 434, startPoint y: 329, endPoint x: 422, endPoint y: 329, distance: 11.6
click at [422, 329] on p "$319 SHOP NOW" at bounding box center [427, 341] width 72 height 34
click at [694, 354] on p "$319 SHOP NOW" at bounding box center [690, 364] width 72 height 34
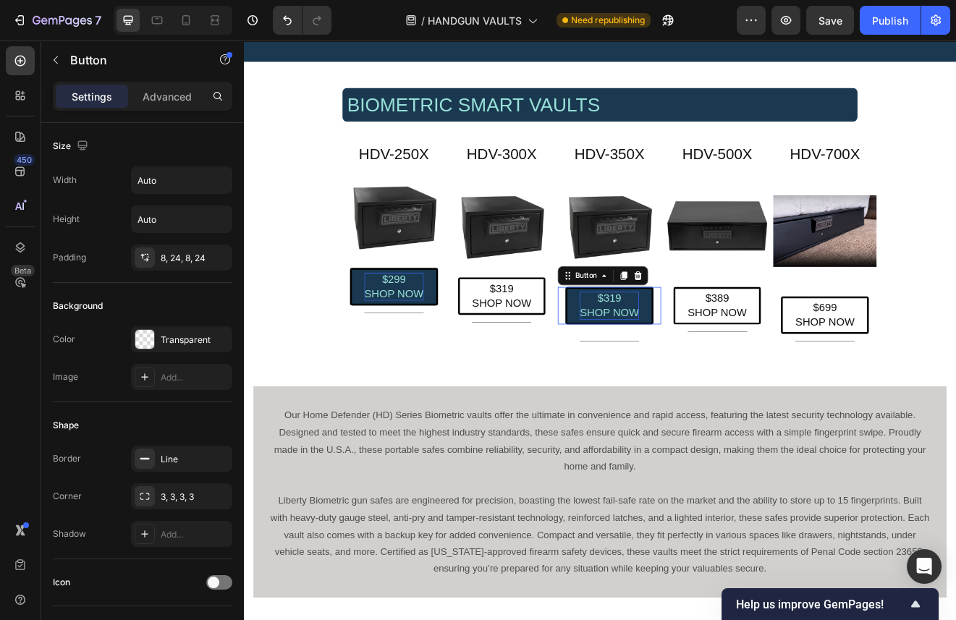
click at [701, 352] on p "$319 SHOP NOW" at bounding box center [690, 364] width 72 height 34
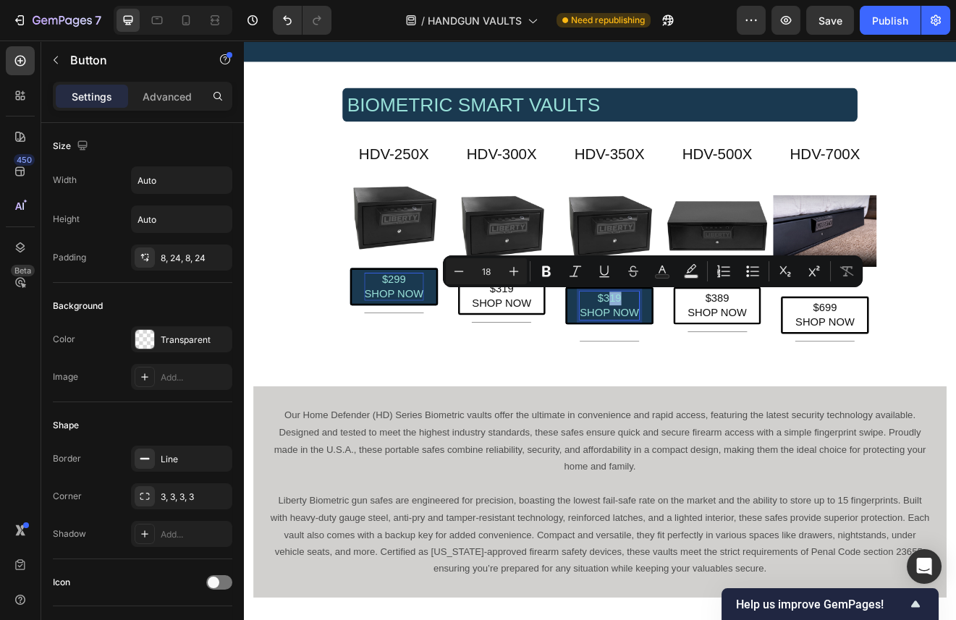
drag, startPoint x: 701, startPoint y: 351, endPoint x: 691, endPoint y: 353, distance: 10.2
click at [691, 353] on p "$319 SHOP NOW" at bounding box center [690, 364] width 72 height 34
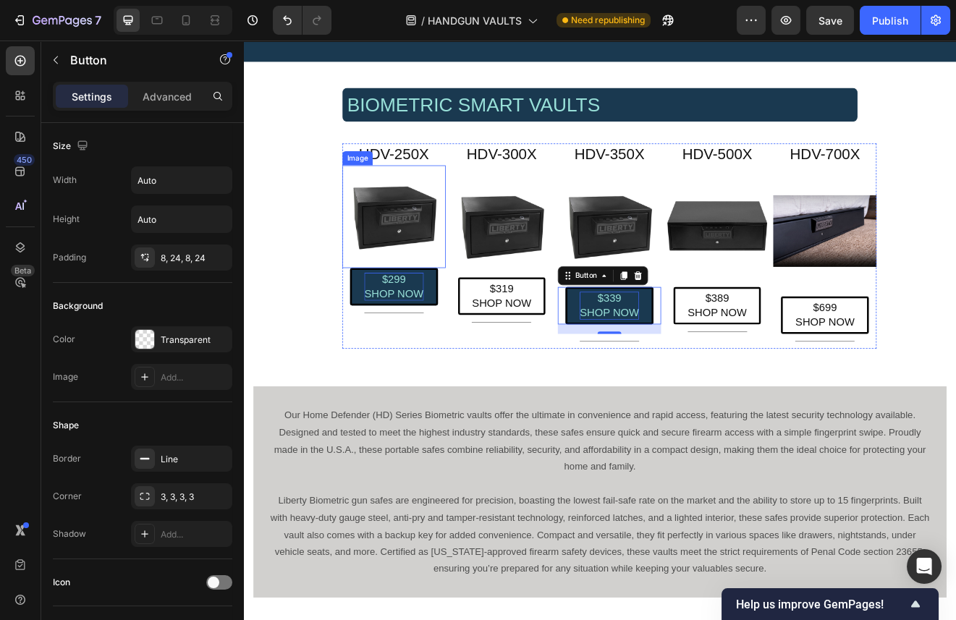
click at [432, 258] on img at bounding box center [427, 256] width 126 height 126
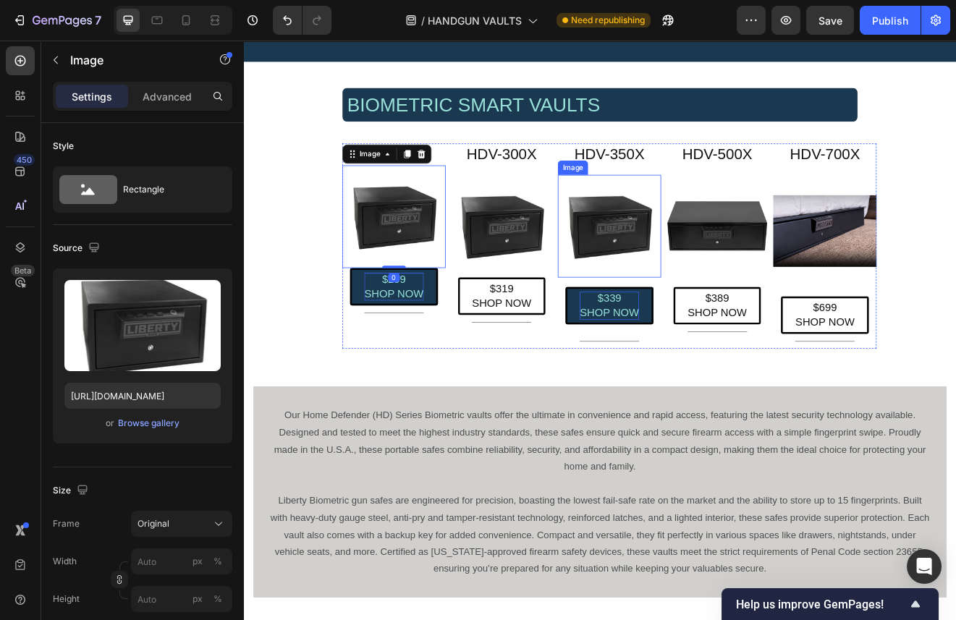
click at [674, 262] on img at bounding box center [690, 267] width 126 height 126
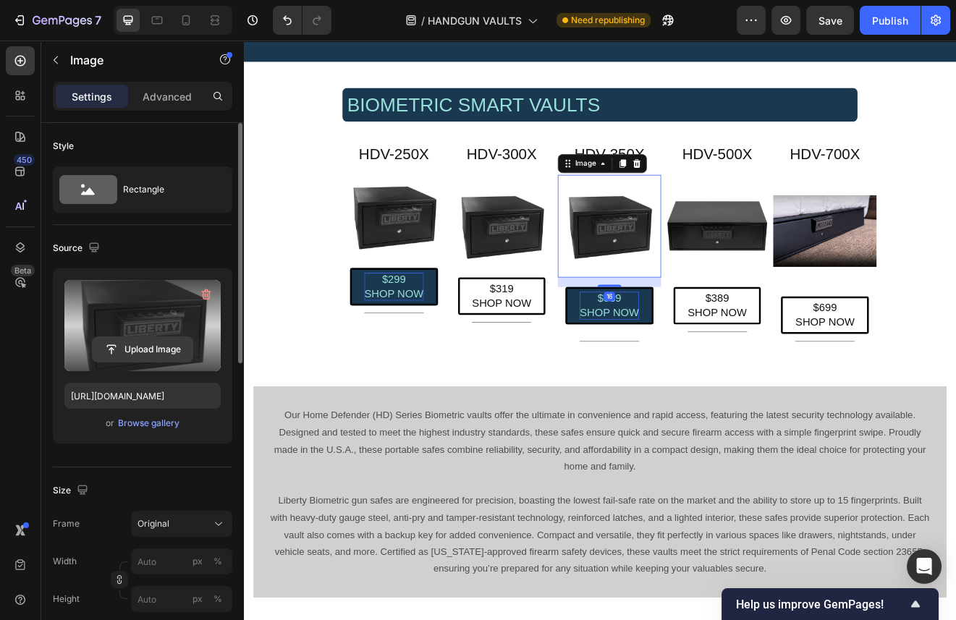
click at [170, 353] on input "file" at bounding box center [143, 349] width 100 height 25
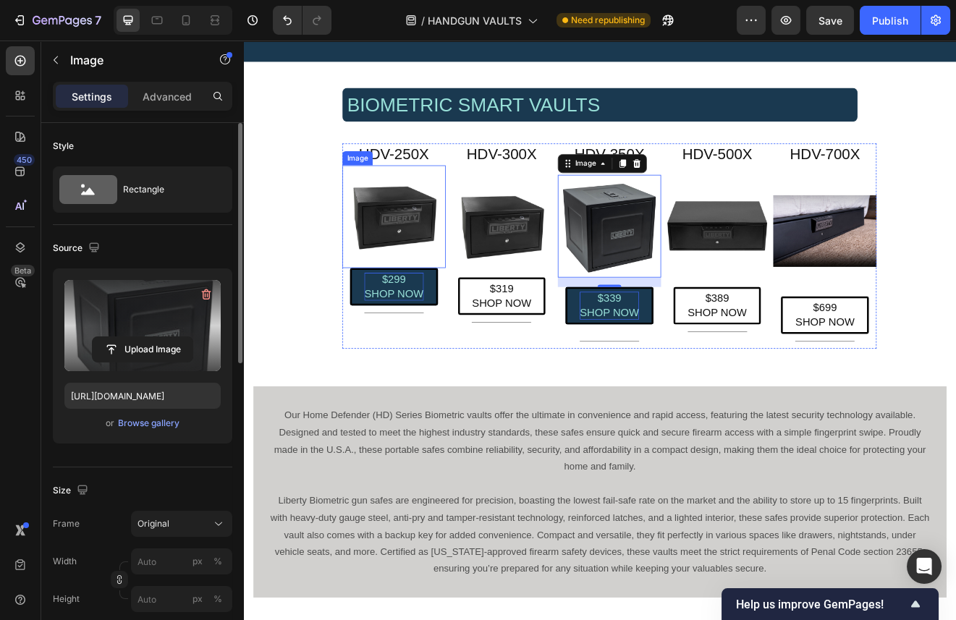
type input "https://cdn.shopify.com/s/files/1/0615/3188/1556/files/gempages_550236509043688…"
click at [437, 262] on img at bounding box center [427, 256] width 126 height 126
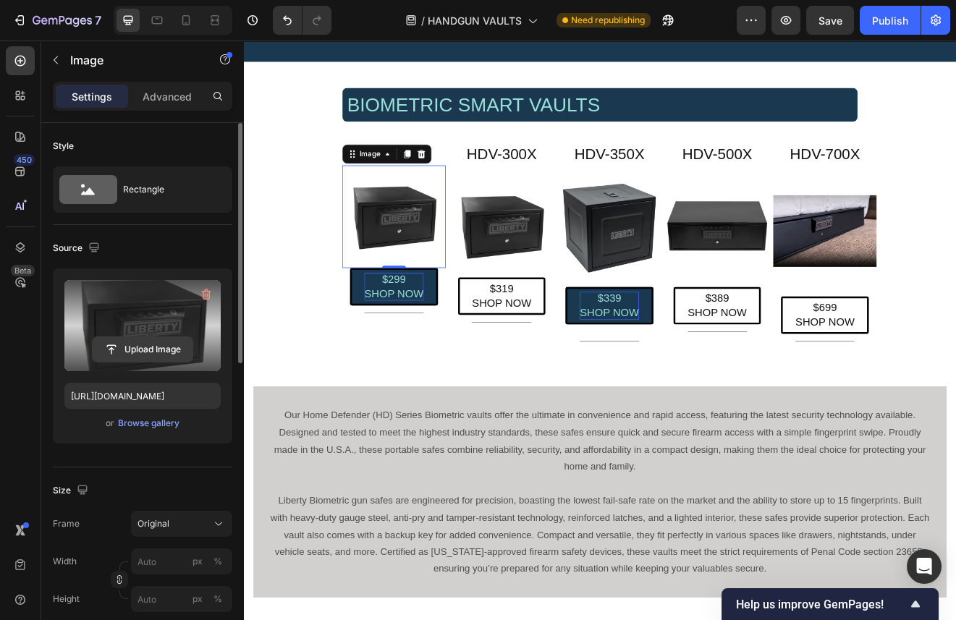
click at [160, 347] on input "file" at bounding box center [143, 349] width 100 height 25
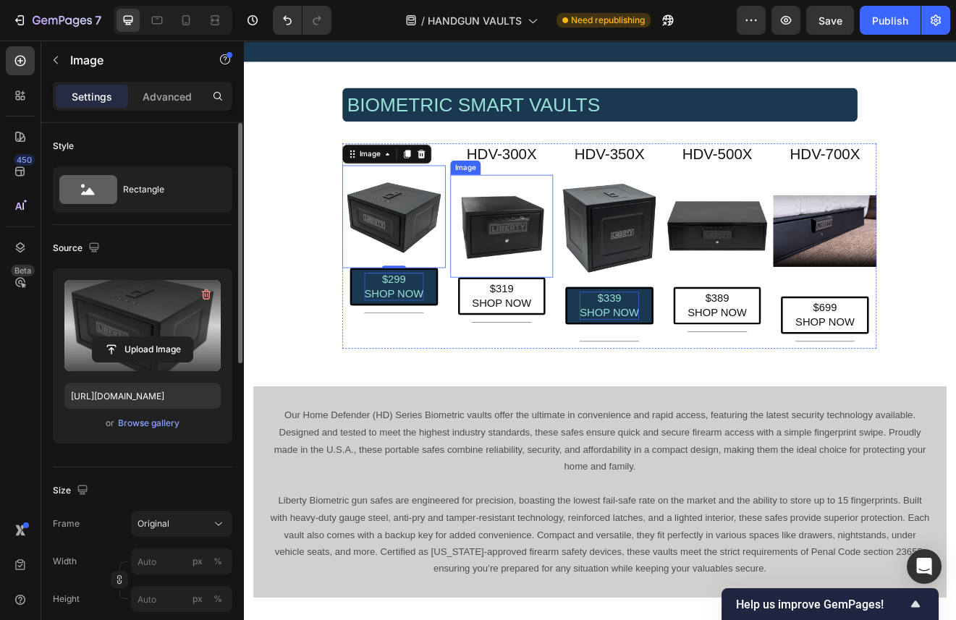
type input "https://cdn.shopify.com/s/files/1/0615/3188/1556/files/gempages_550236509043688…"
click at [859, 180] on h2 "HDV-500X" at bounding box center [822, 179] width 126 height 27
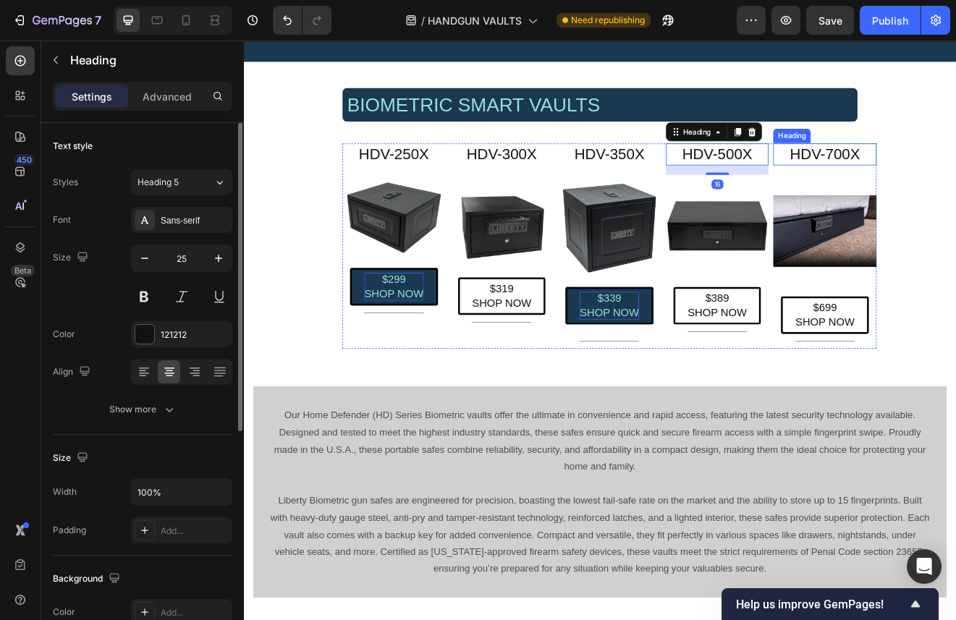
click at [934, 187] on h2 "HDV-700X" at bounding box center [953, 179] width 126 height 27
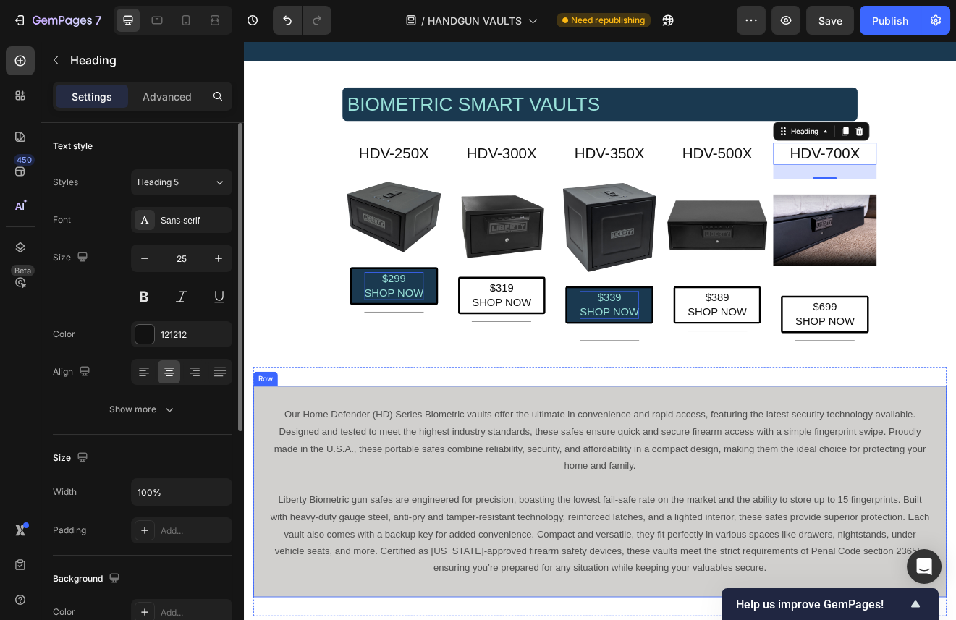
scroll to position [477, 0]
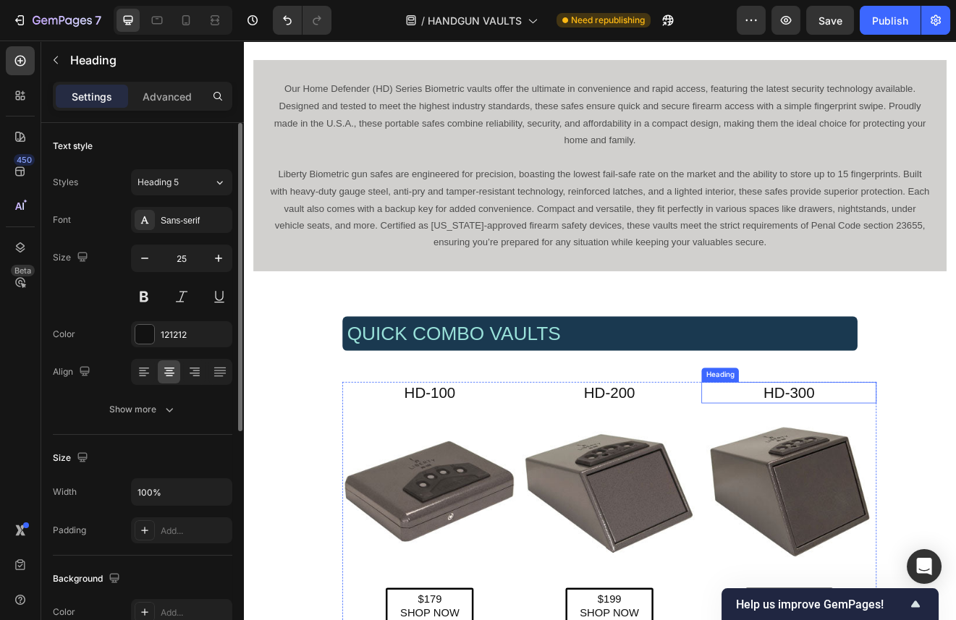
click at [914, 476] on h2 "HD-300" at bounding box center [909, 470] width 214 height 27
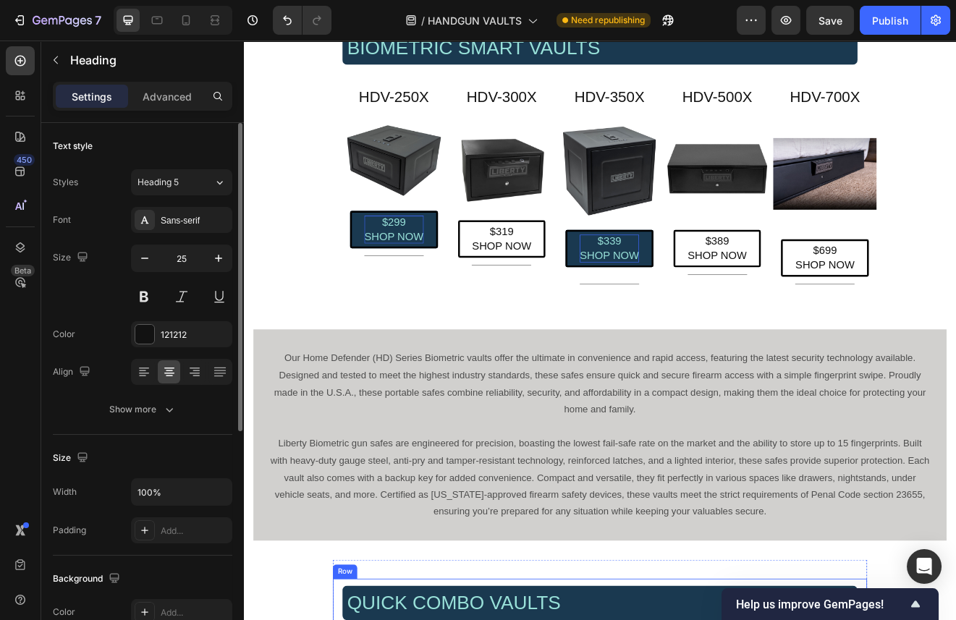
scroll to position [79, 0]
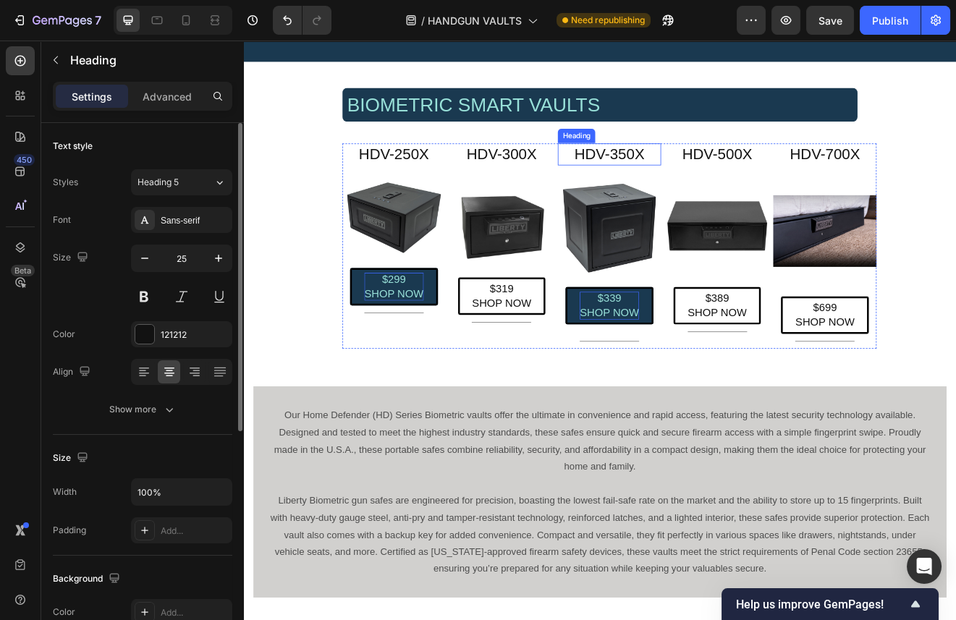
click at [706, 182] on p "HDV-350X" at bounding box center [689, 179] width 123 height 24
click at [568, 169] on h2 "HDV-300X" at bounding box center [559, 179] width 126 height 27
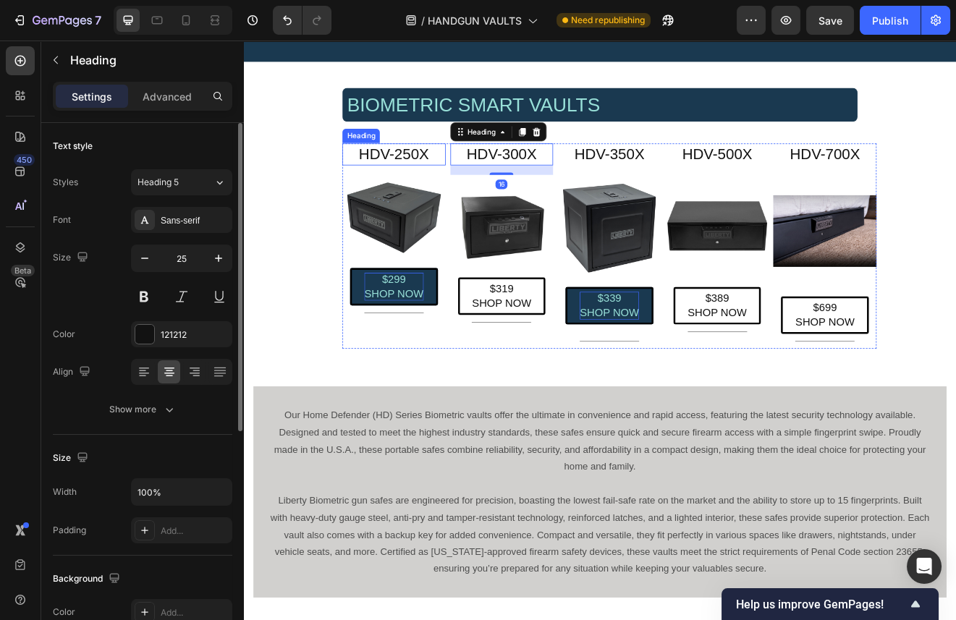
click at [444, 180] on p "HDV-250X" at bounding box center [427, 179] width 123 height 24
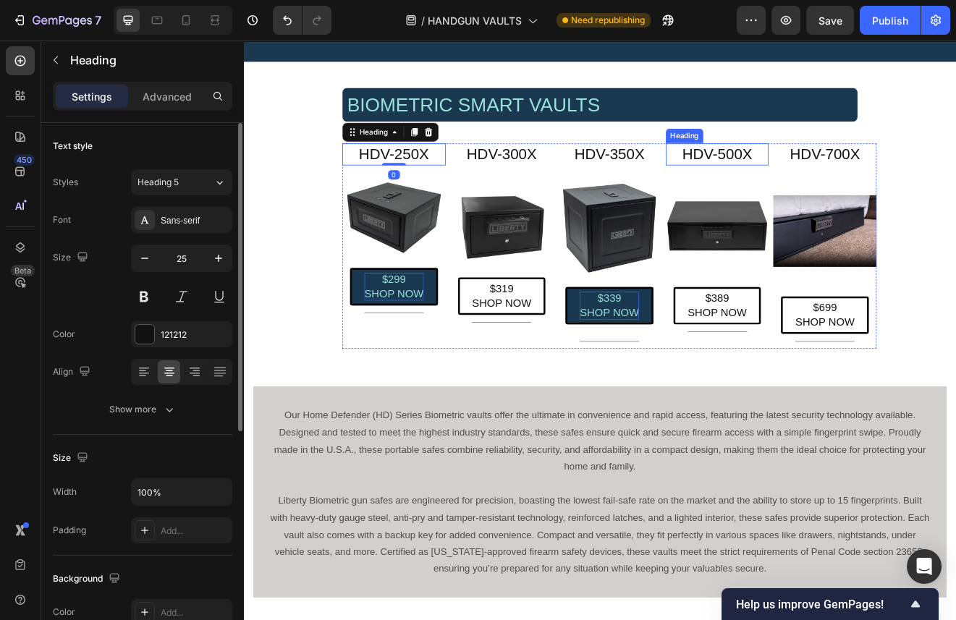
click at [833, 181] on h2 "HDV-500X" at bounding box center [822, 179] width 126 height 27
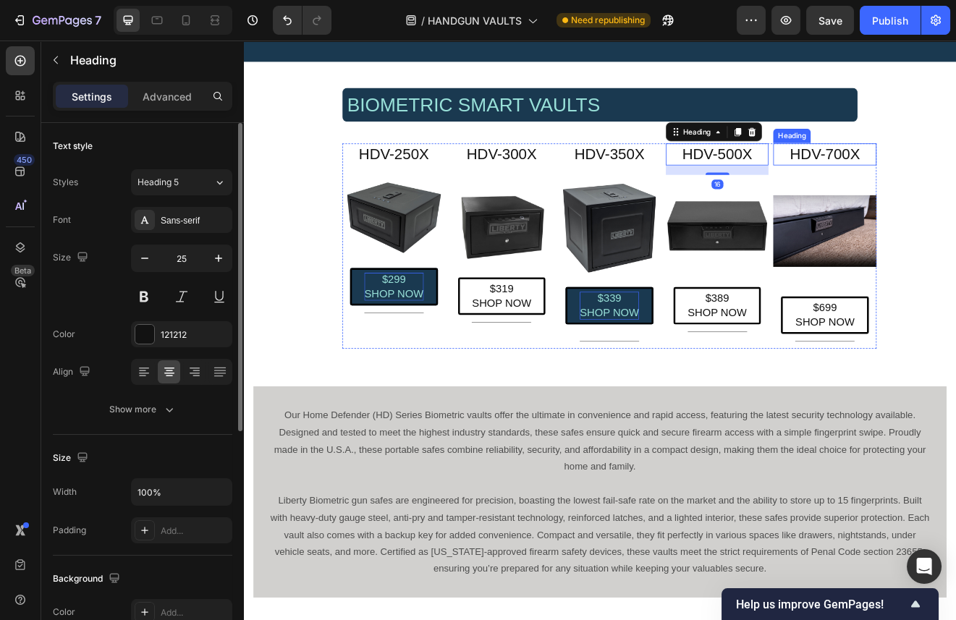
click at [969, 171] on h2 "HDV-700X" at bounding box center [953, 179] width 126 height 27
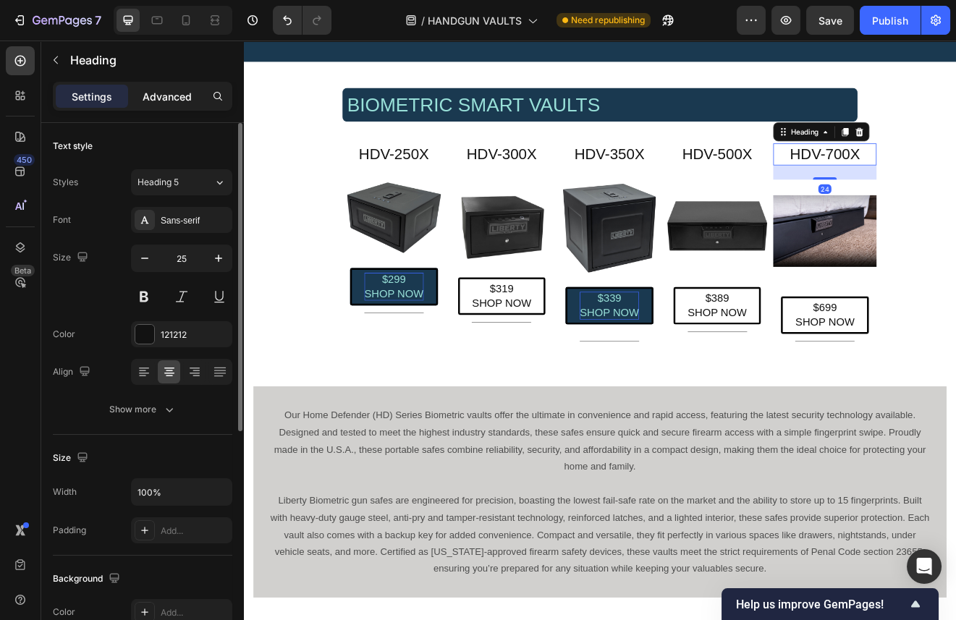
click at [167, 96] on p "Advanced" at bounding box center [167, 96] width 49 height 15
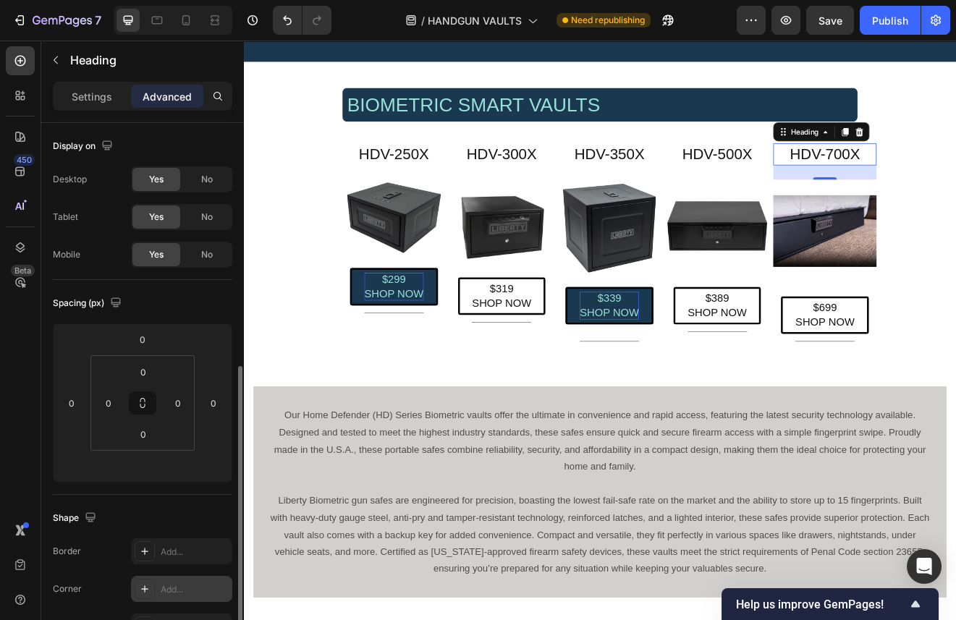
scroll to position [156, 0]
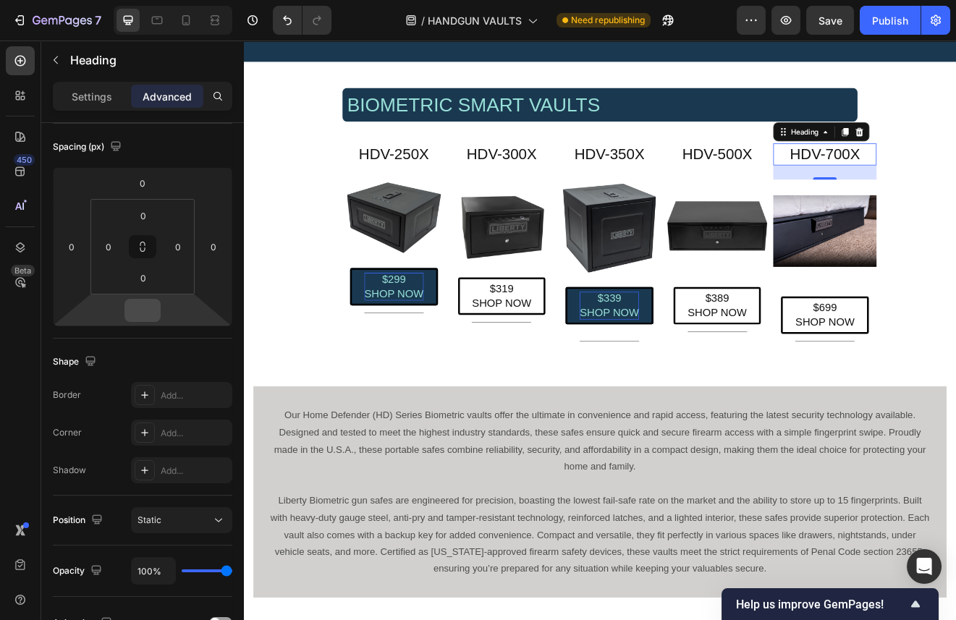
click at [154, 307] on input "number" at bounding box center [142, 311] width 29 height 22
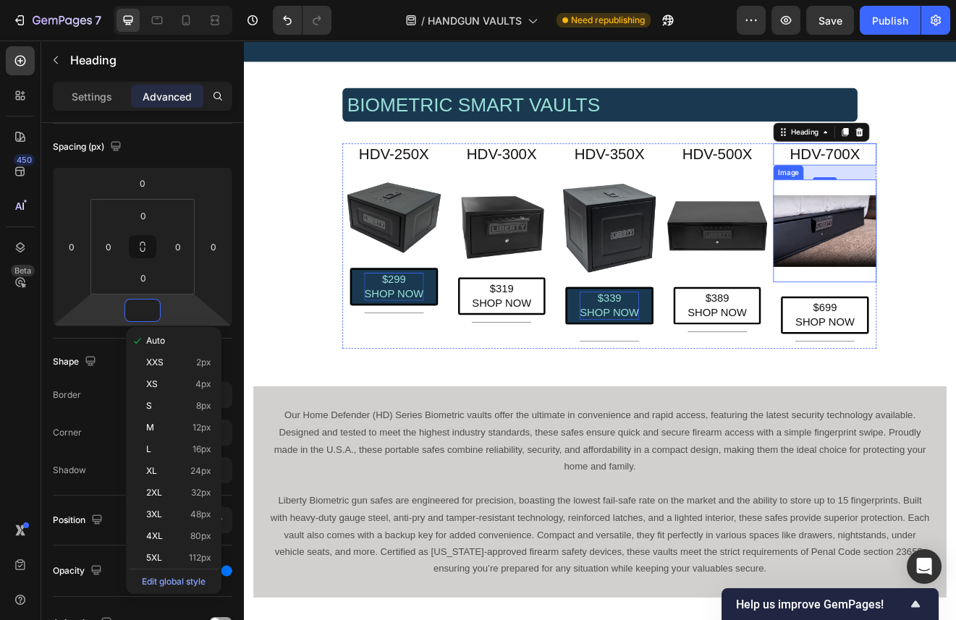
click at [967, 231] on img at bounding box center [953, 273] width 126 height 126
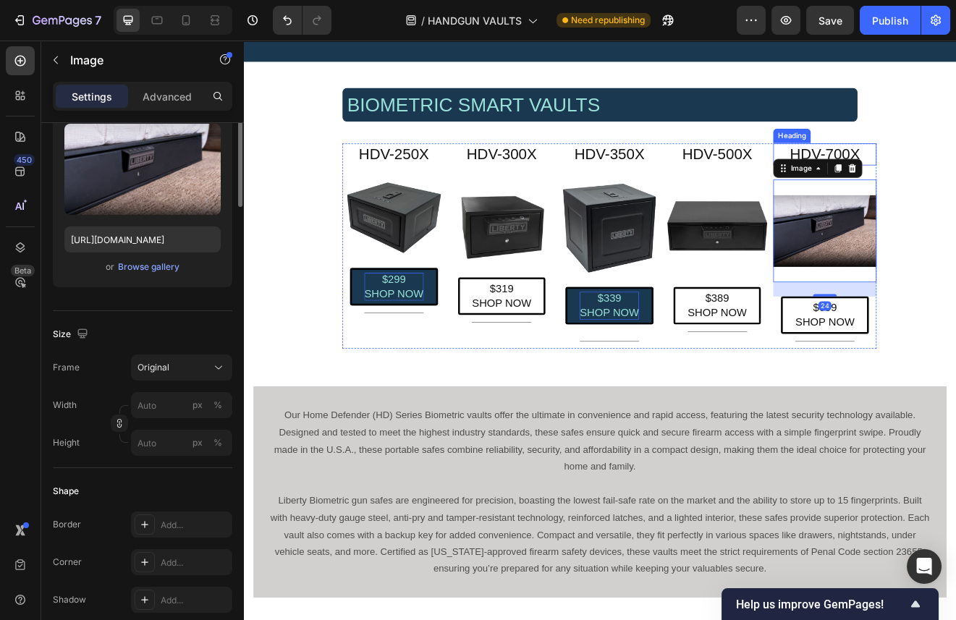
scroll to position [0, 0]
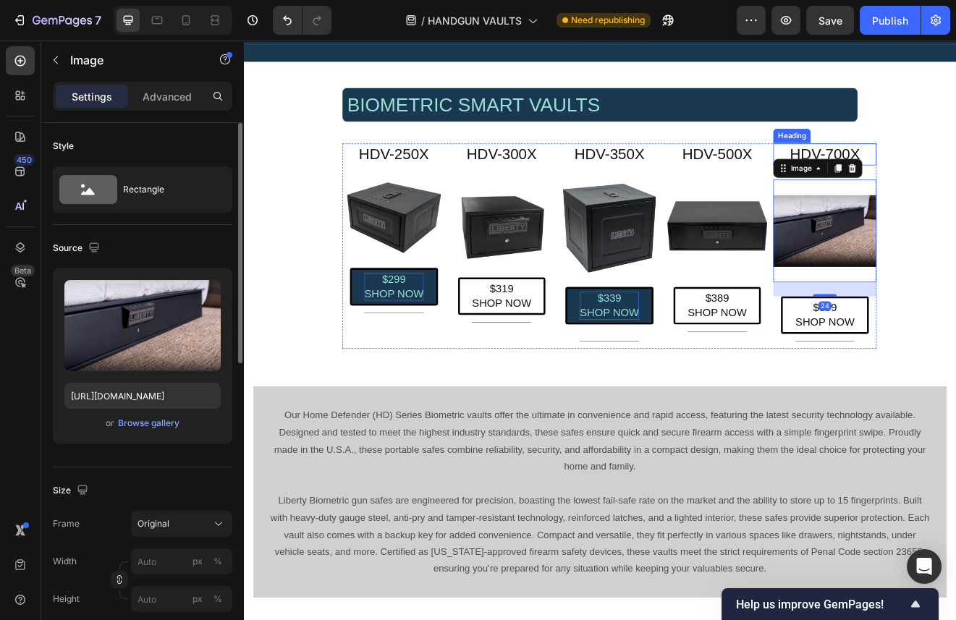
click at [985, 174] on h2 "HDV-700X" at bounding box center [953, 179] width 126 height 27
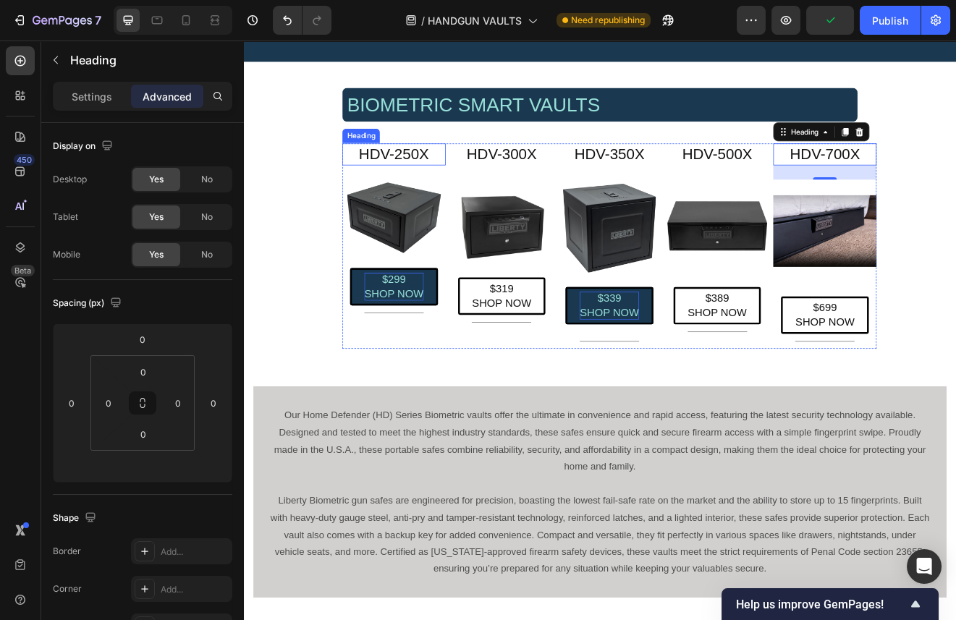
click at [429, 172] on p "HDV-250X" at bounding box center [427, 179] width 123 height 24
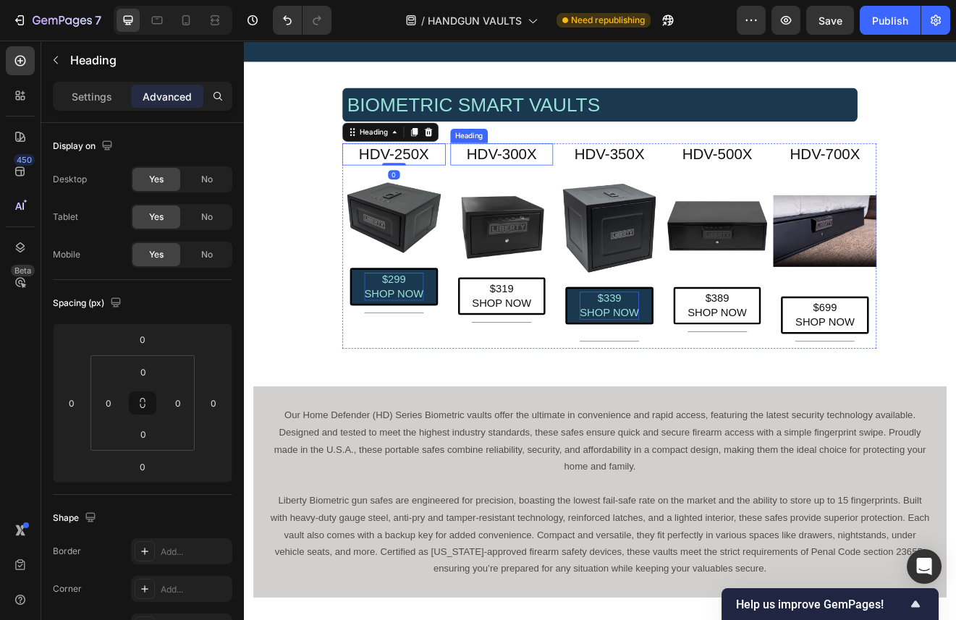
click at [569, 183] on h2 "HDV-300X" at bounding box center [559, 179] width 126 height 27
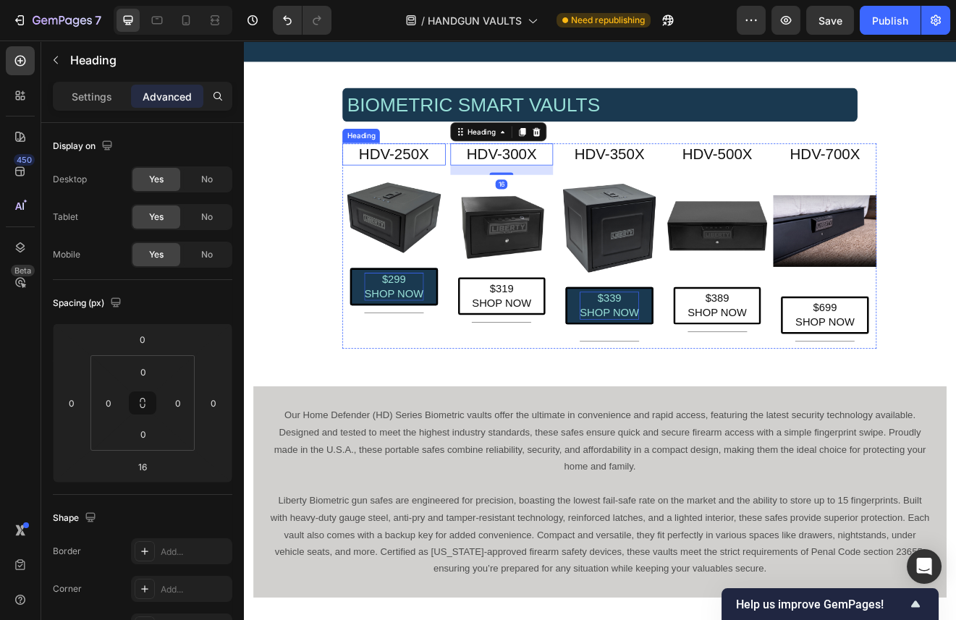
click at [438, 186] on p "HDV-250X" at bounding box center [427, 179] width 123 height 24
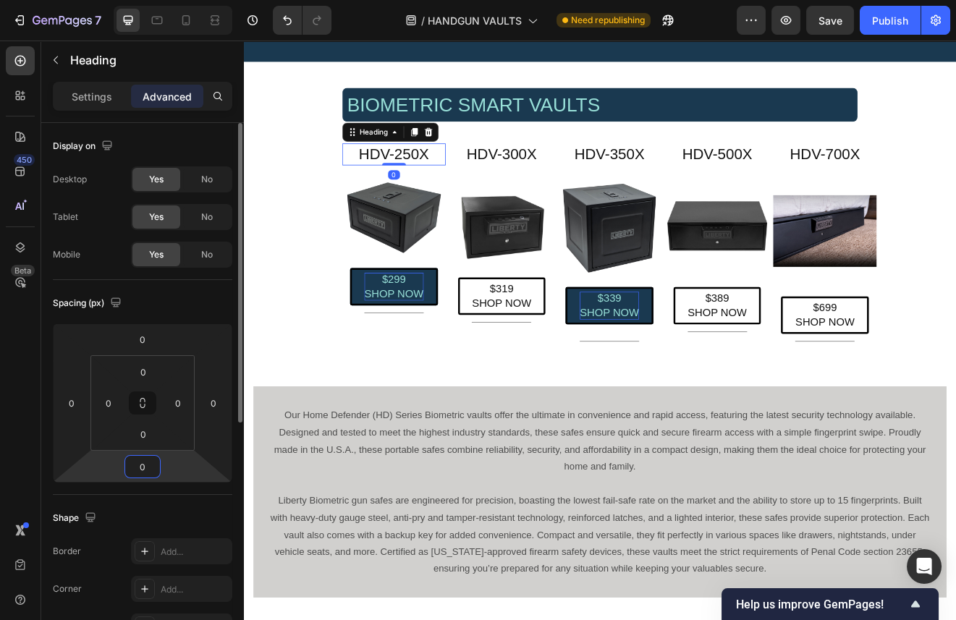
click at [151, 468] on input "0" at bounding box center [142, 467] width 29 height 22
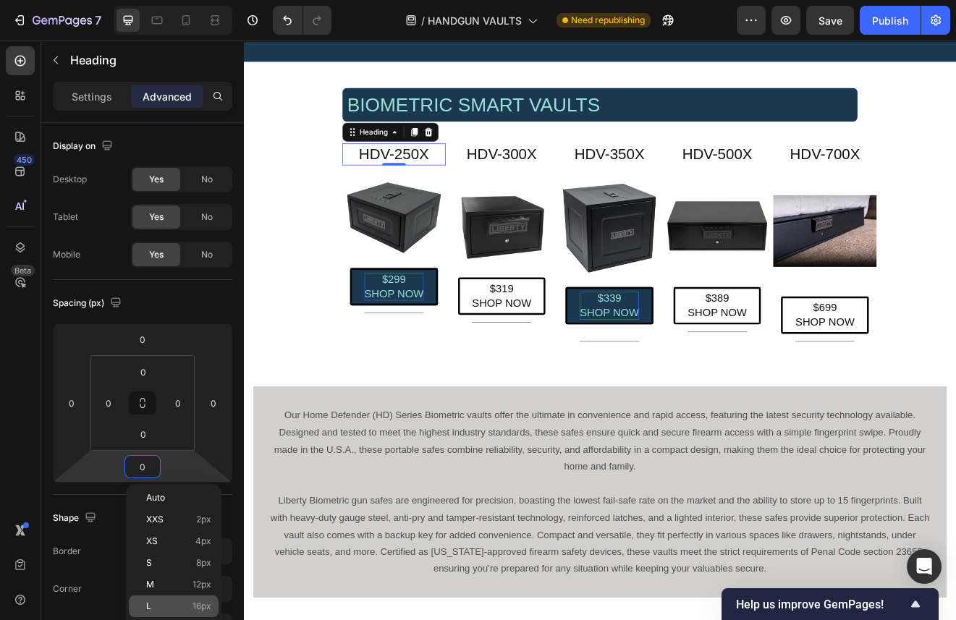
click at [193, 612] on div "L 16px" at bounding box center [174, 607] width 90 height 22
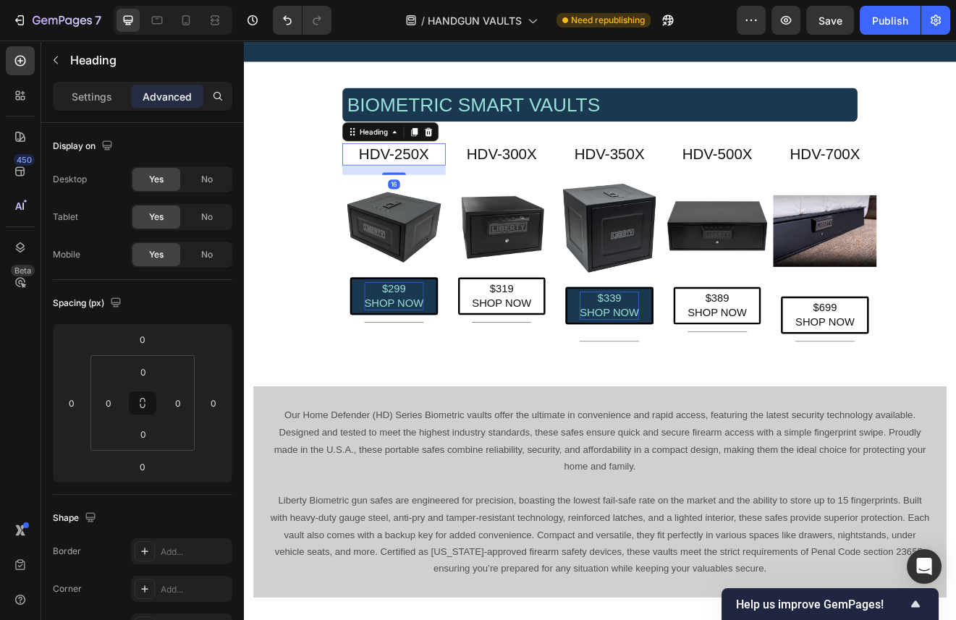
type input "16"
click at [819, 186] on h2 "HDV-500X" at bounding box center [822, 179] width 126 height 27
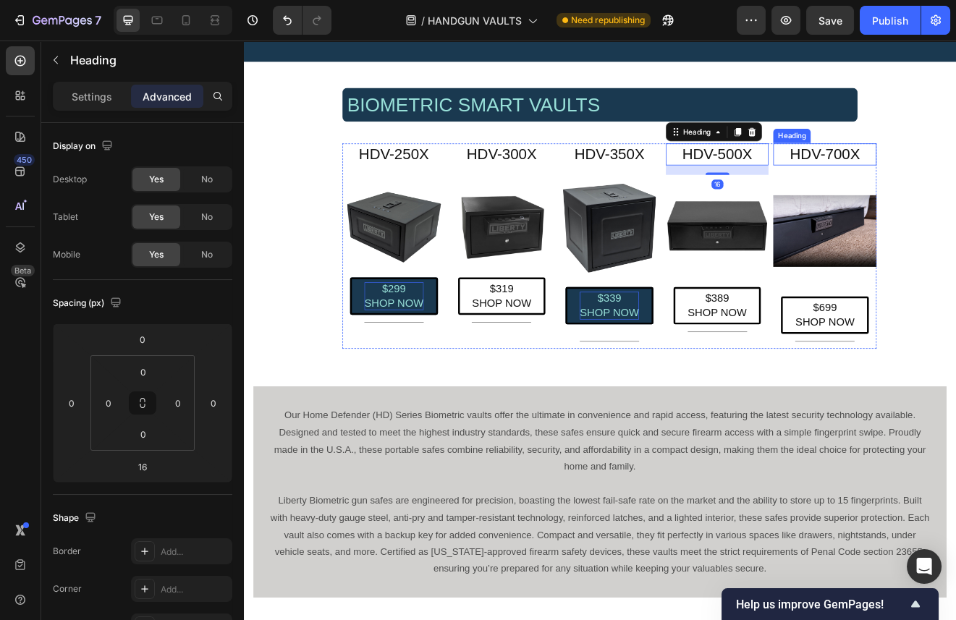
click at [940, 180] on h2 "HDV-700X" at bounding box center [953, 179] width 126 height 27
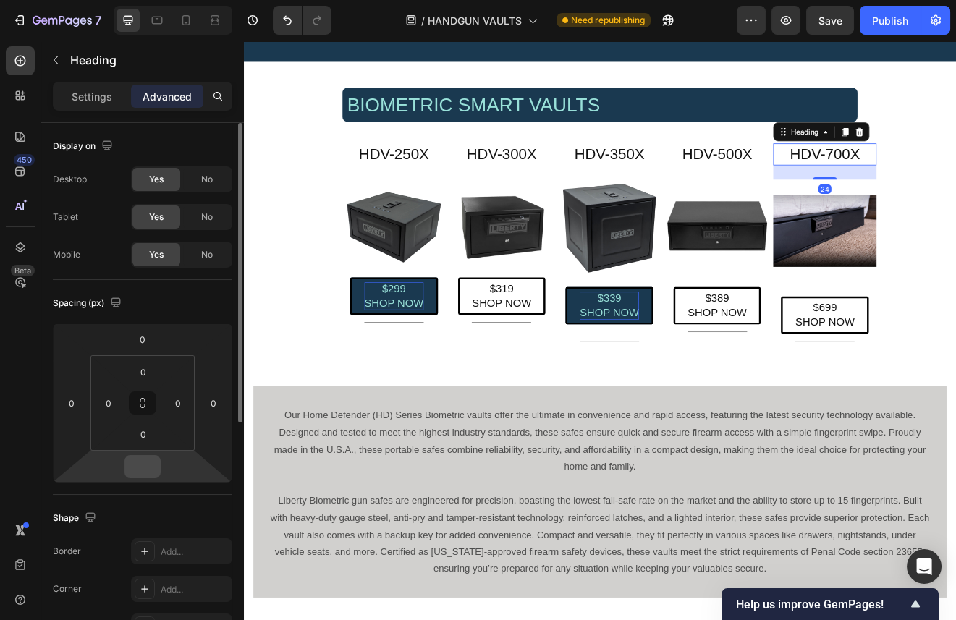
click at [153, 465] on input "number" at bounding box center [142, 467] width 29 height 22
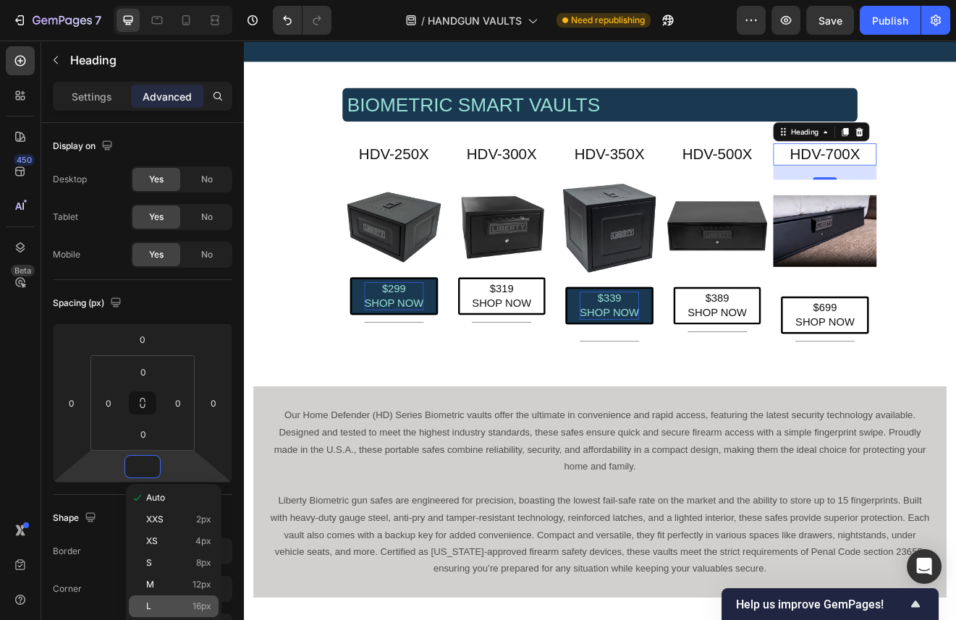
click at [164, 607] on p "L 16px" at bounding box center [178, 607] width 65 height 10
type input "16"
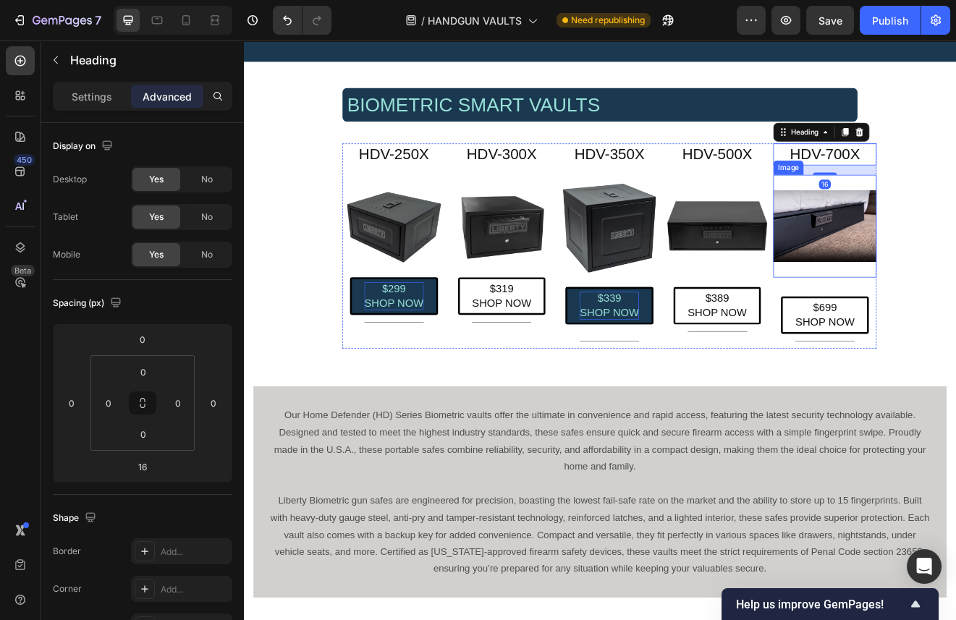
click at [982, 277] on img at bounding box center [953, 267] width 126 height 126
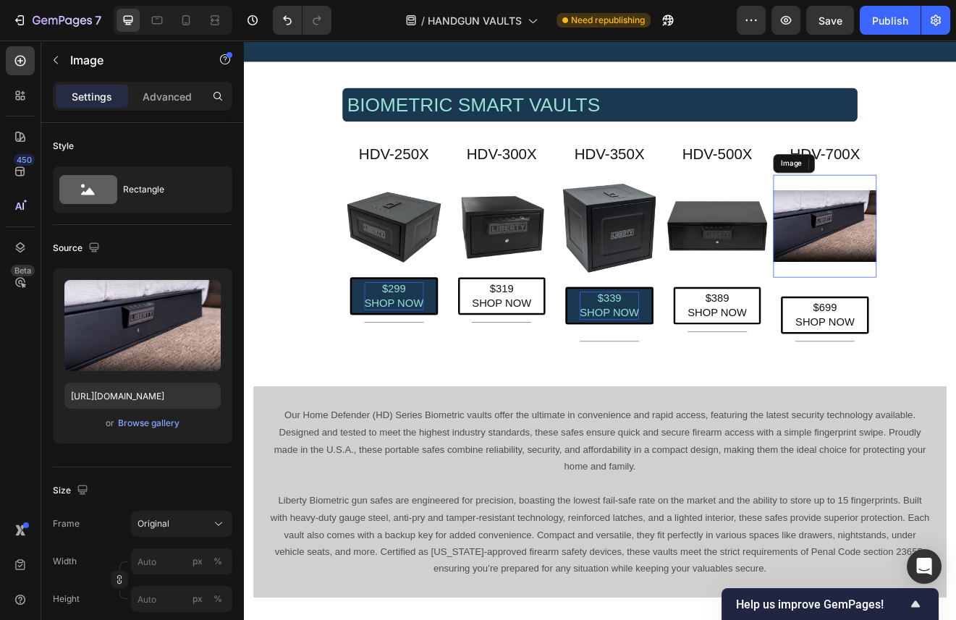
click at [859, 274] on img at bounding box center [822, 267] width 126 height 126
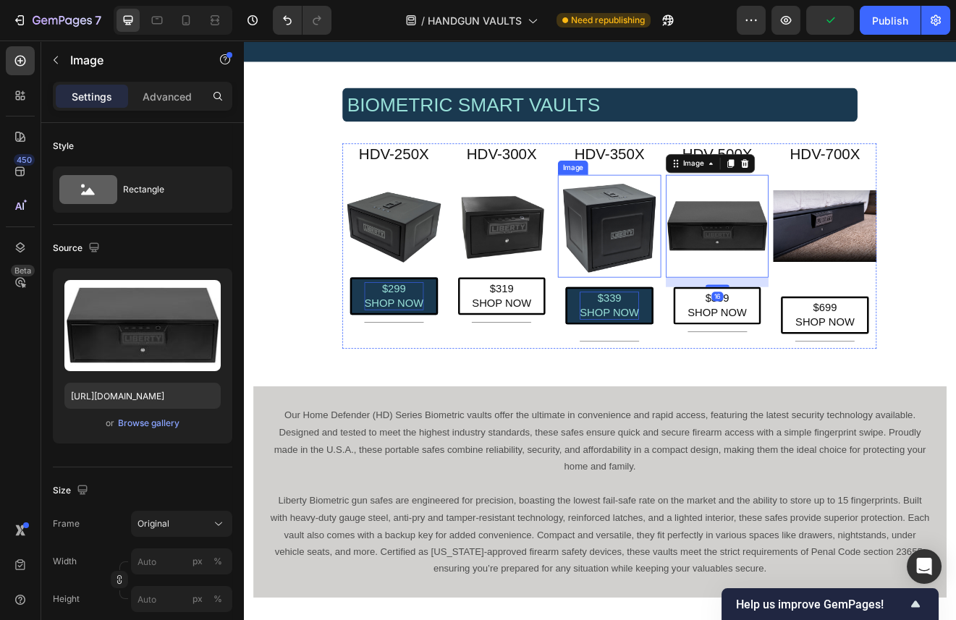
click at [712, 275] on img at bounding box center [690, 267] width 126 height 126
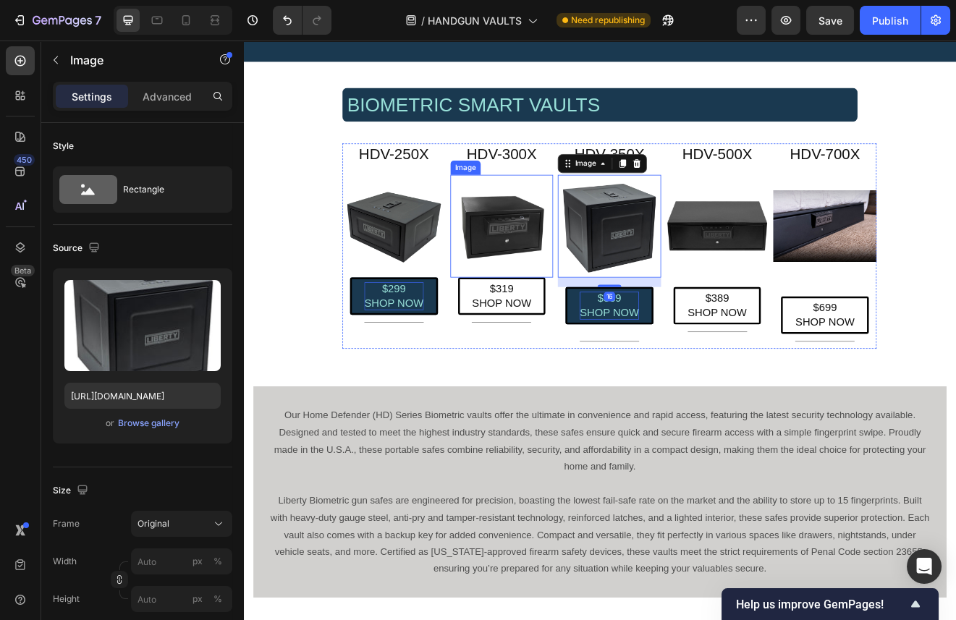
click at [557, 284] on img at bounding box center [559, 267] width 126 height 126
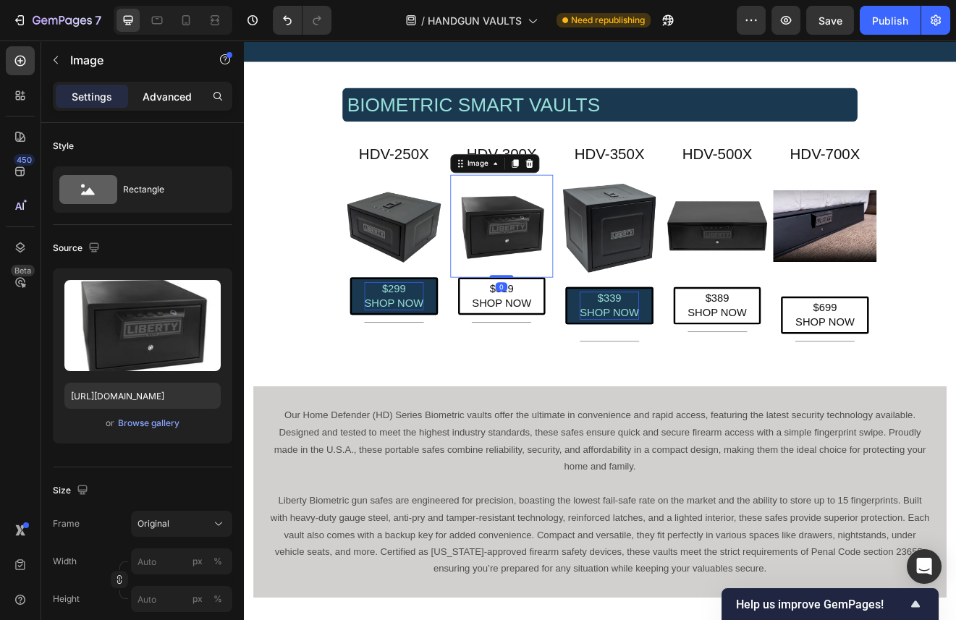
click at [155, 93] on p "Advanced" at bounding box center [167, 96] width 49 height 15
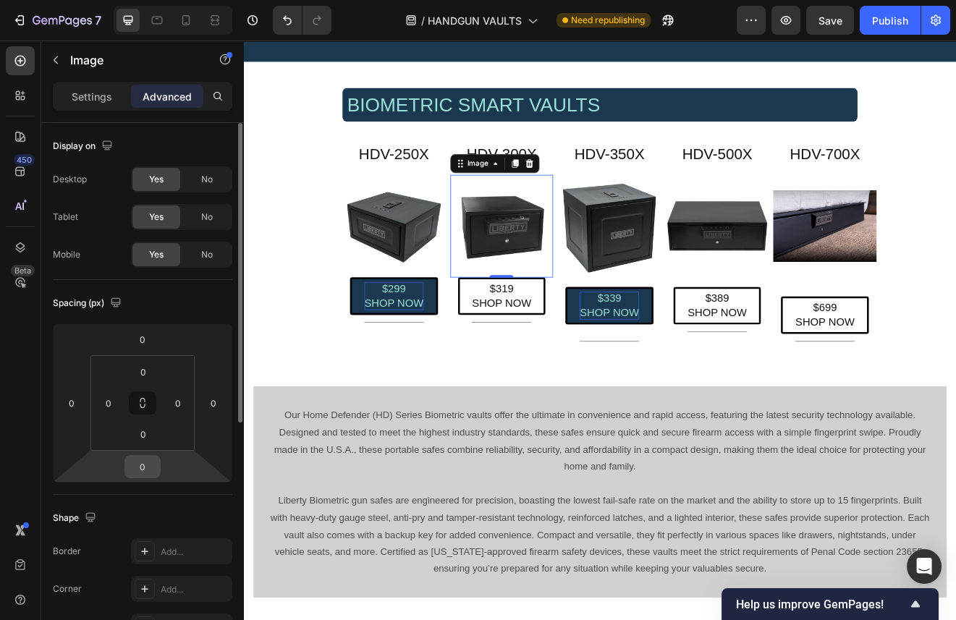
click at [146, 467] on input "0" at bounding box center [142, 467] width 29 height 22
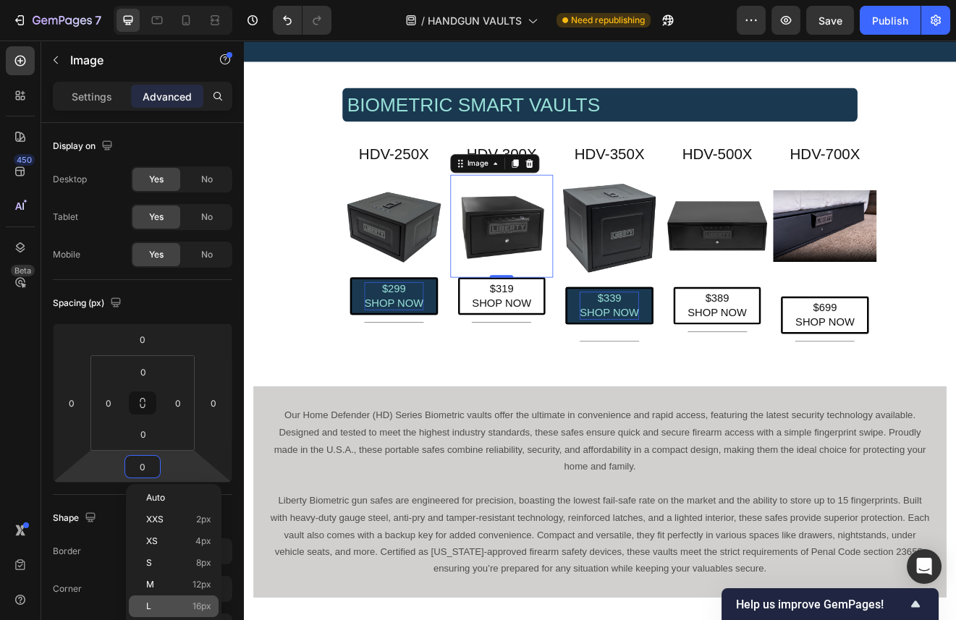
click at [172, 606] on p "L 16px" at bounding box center [178, 607] width 65 height 10
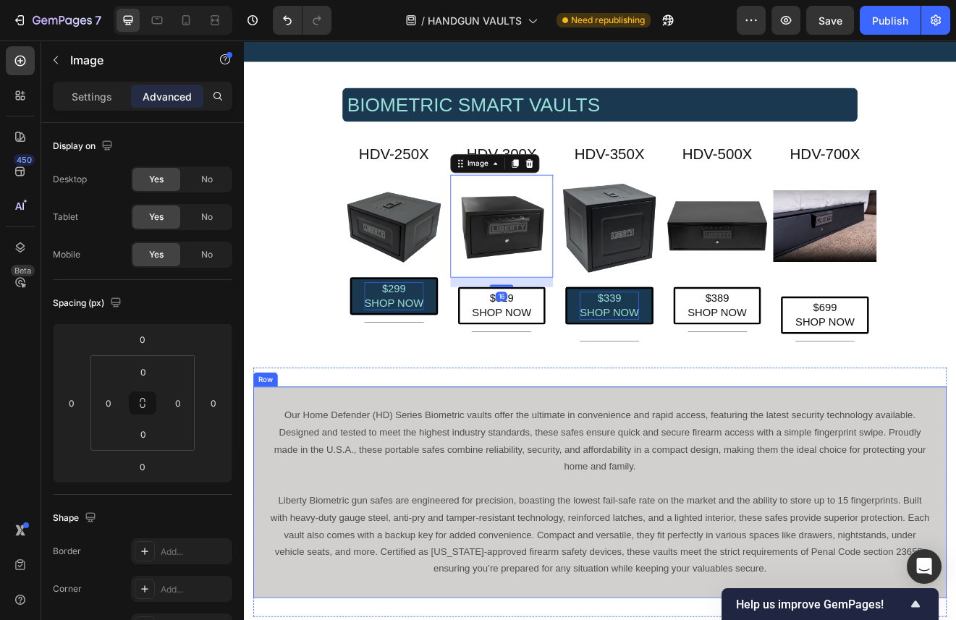
type input "16"
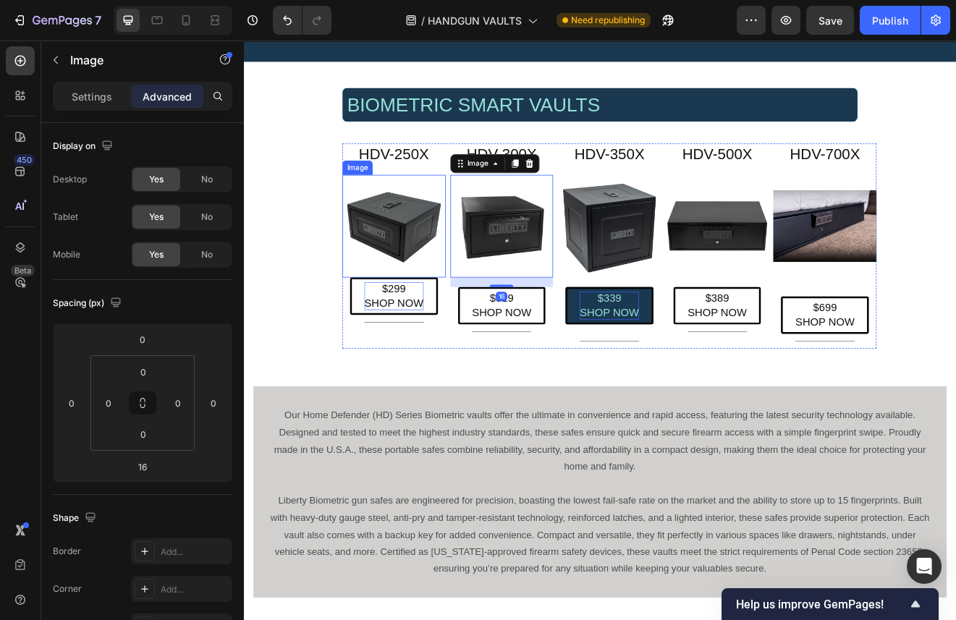
click at [454, 282] on img at bounding box center [427, 267] width 126 height 126
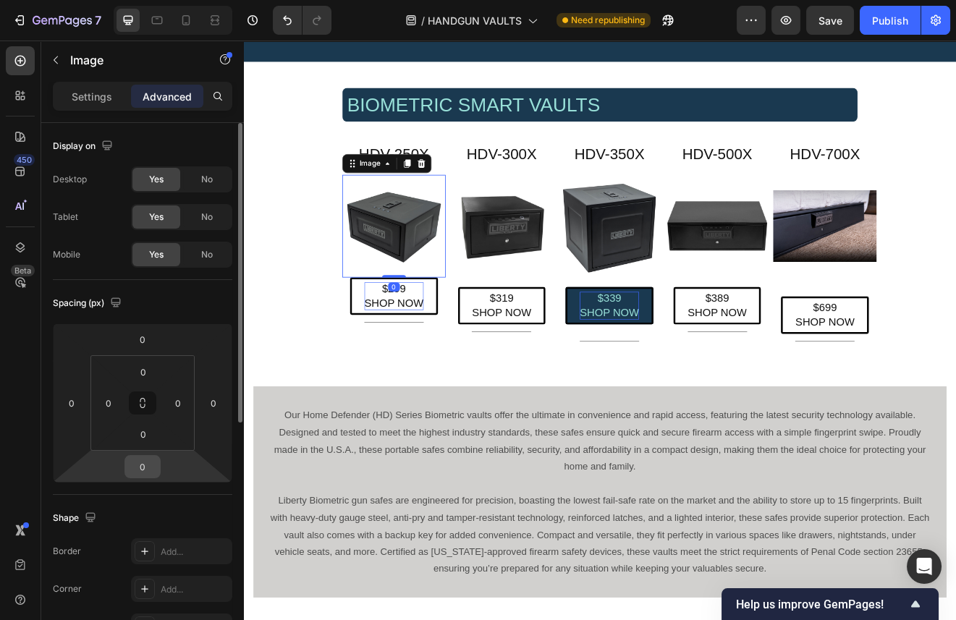
click at [148, 468] on input "0" at bounding box center [142, 467] width 29 height 22
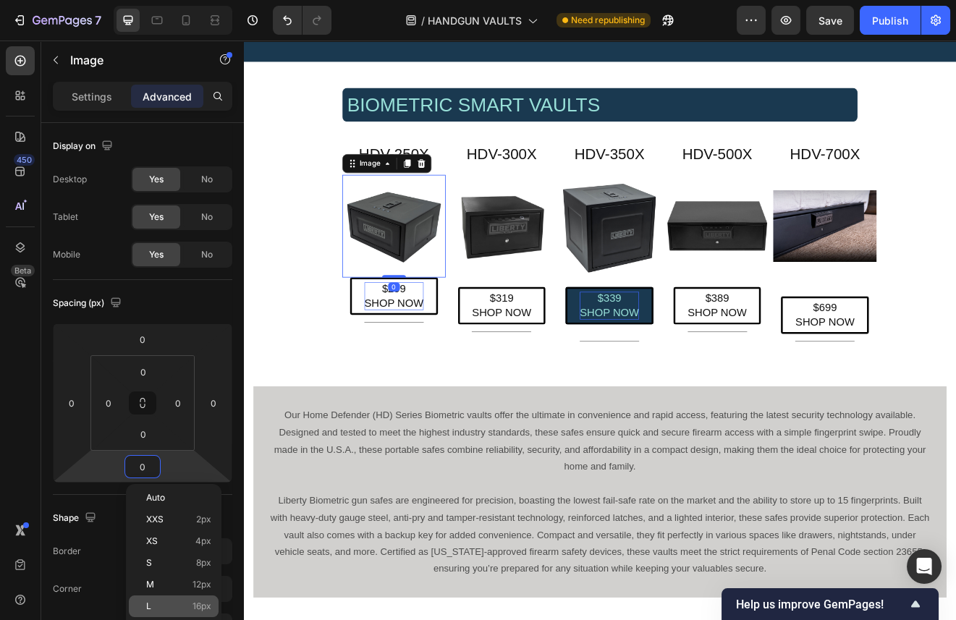
click at [169, 607] on p "L 16px" at bounding box center [178, 607] width 65 height 10
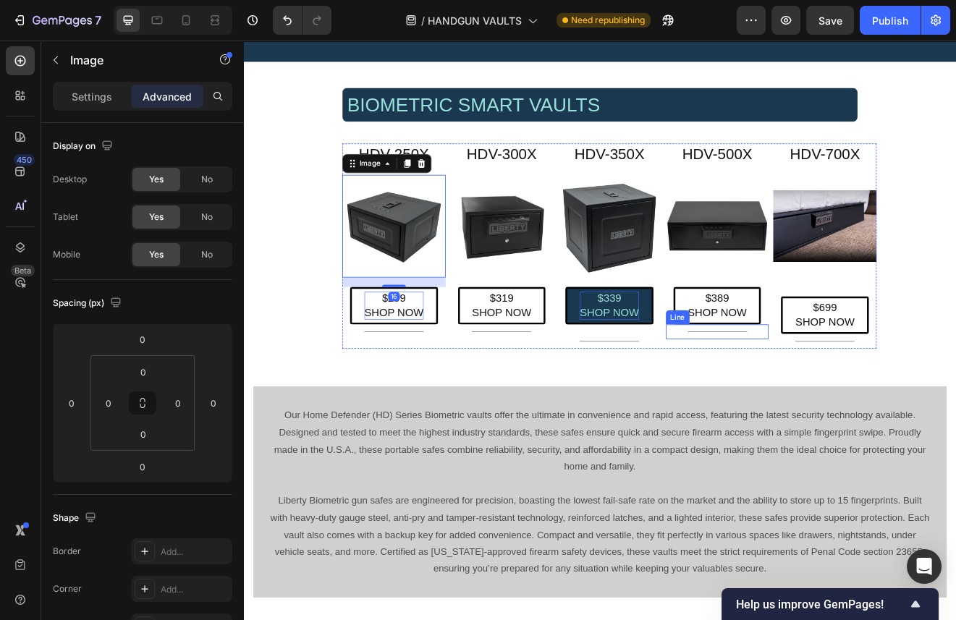
type input "16"
click at [935, 285] on img at bounding box center [953, 267] width 126 height 126
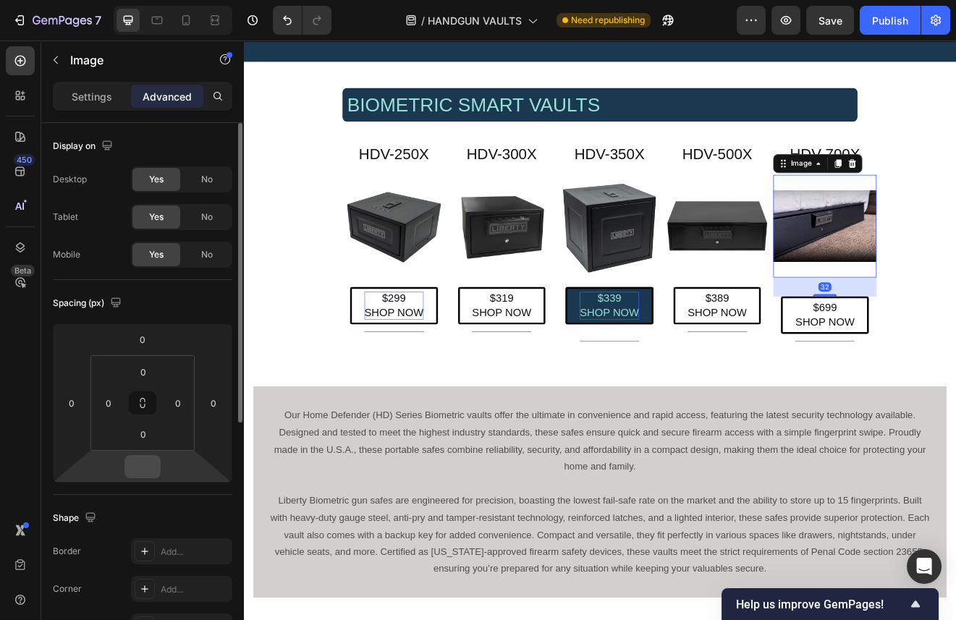
click at [156, 474] on div at bounding box center [143, 466] width 36 height 23
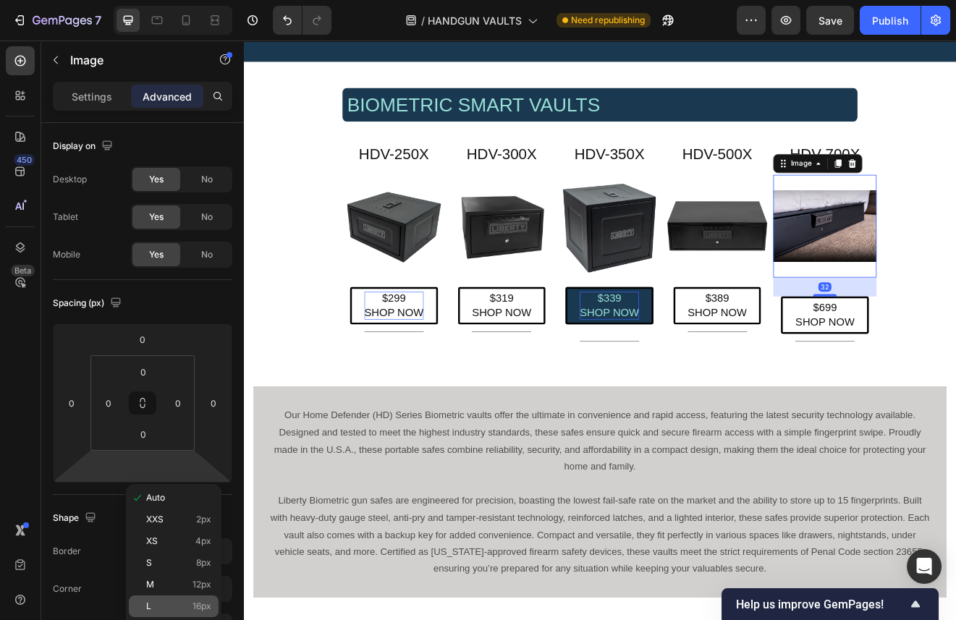
click at [185, 610] on p "L 16px" at bounding box center [178, 607] width 65 height 10
type input "16"
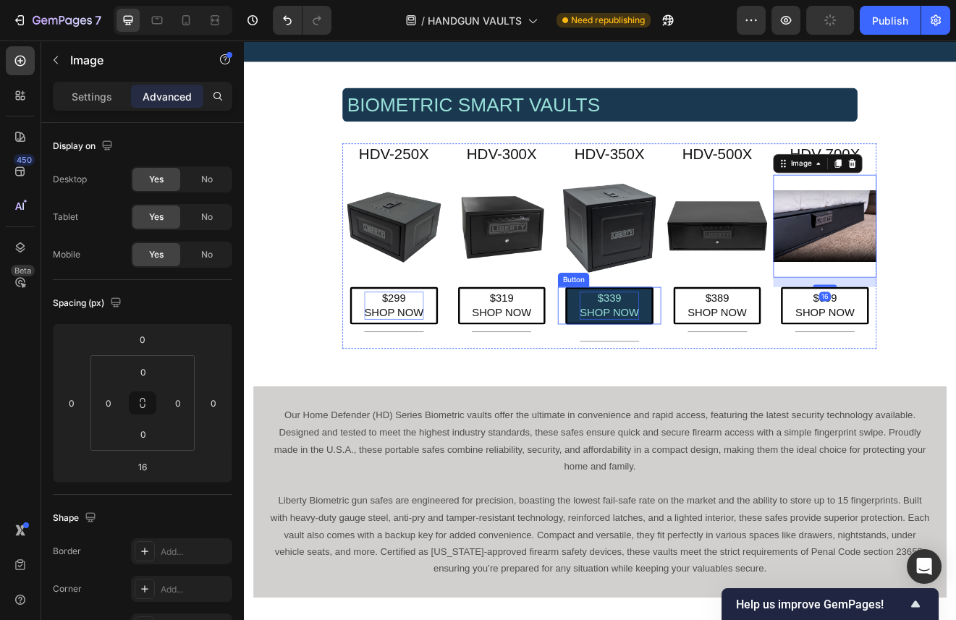
click at [722, 382] on link "$339 SHOP NOW" at bounding box center [689, 364] width 107 height 46
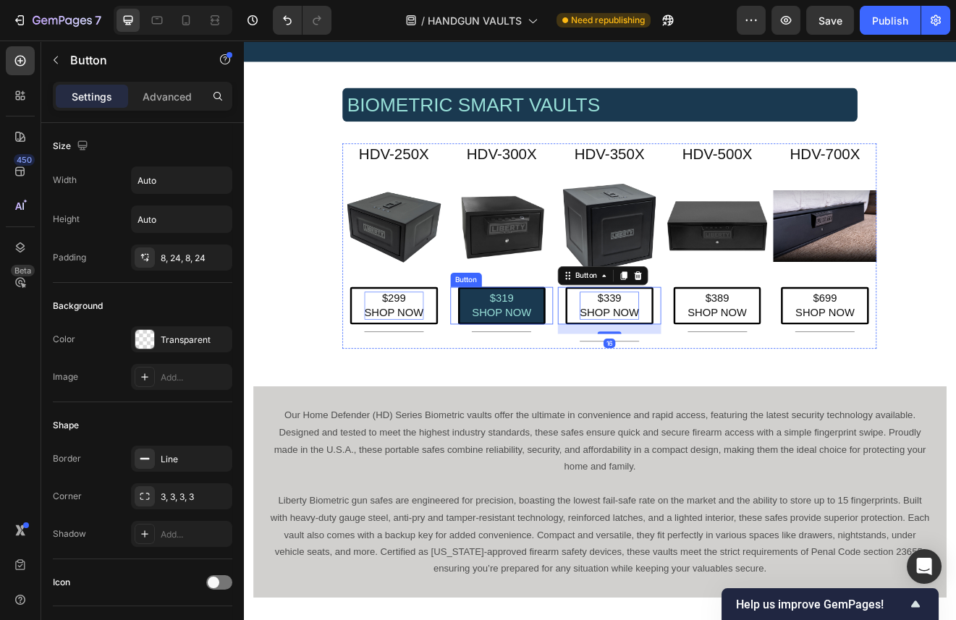
click at [610, 363] on link "$319 SHOP NOW" at bounding box center [558, 364] width 107 height 46
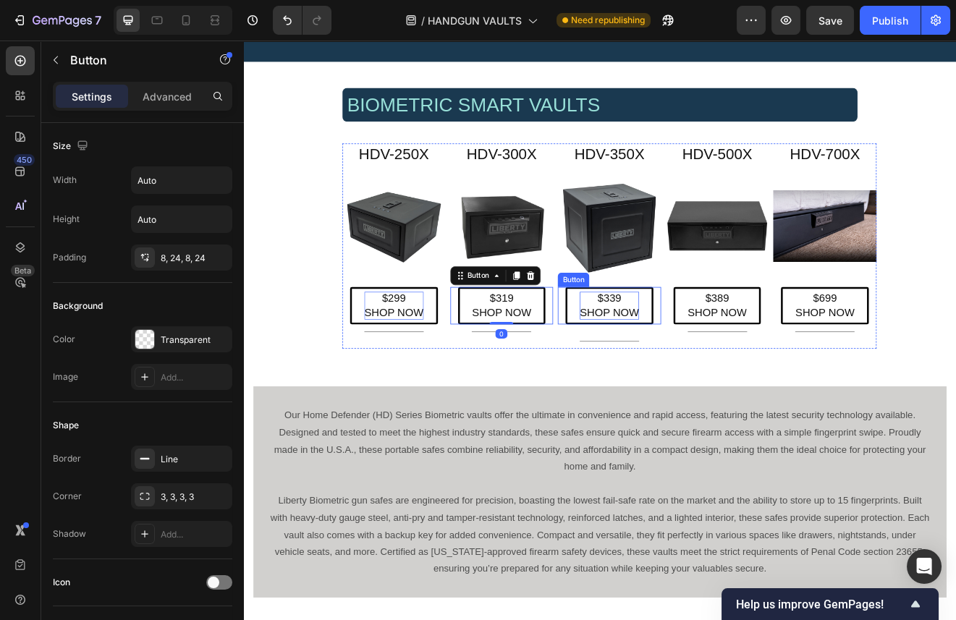
click at [707, 364] on p "$339 SHOP NOW" at bounding box center [690, 364] width 72 height 34
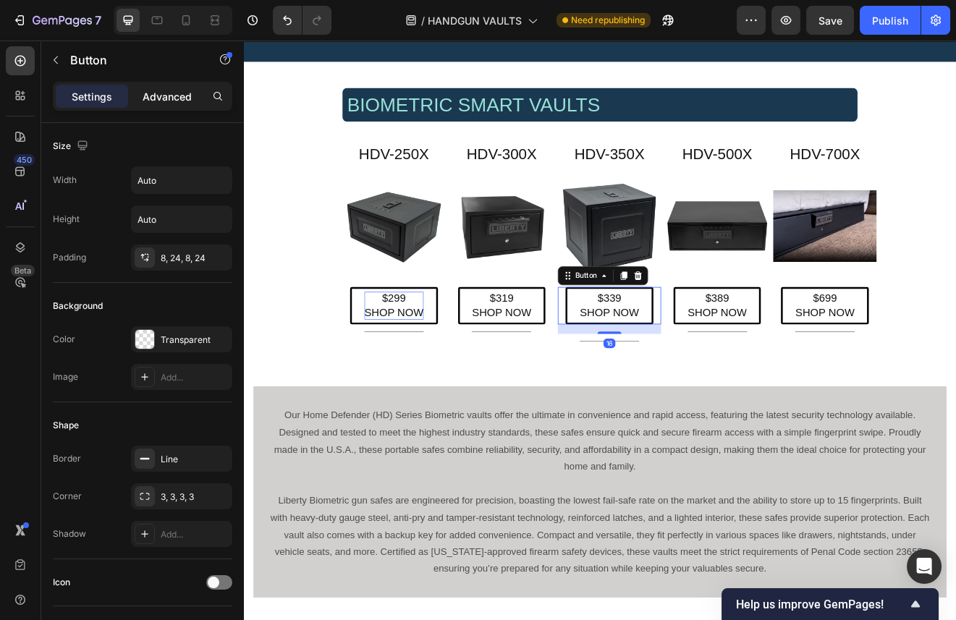
click at [156, 85] on div "Advanced" at bounding box center [167, 96] width 72 height 23
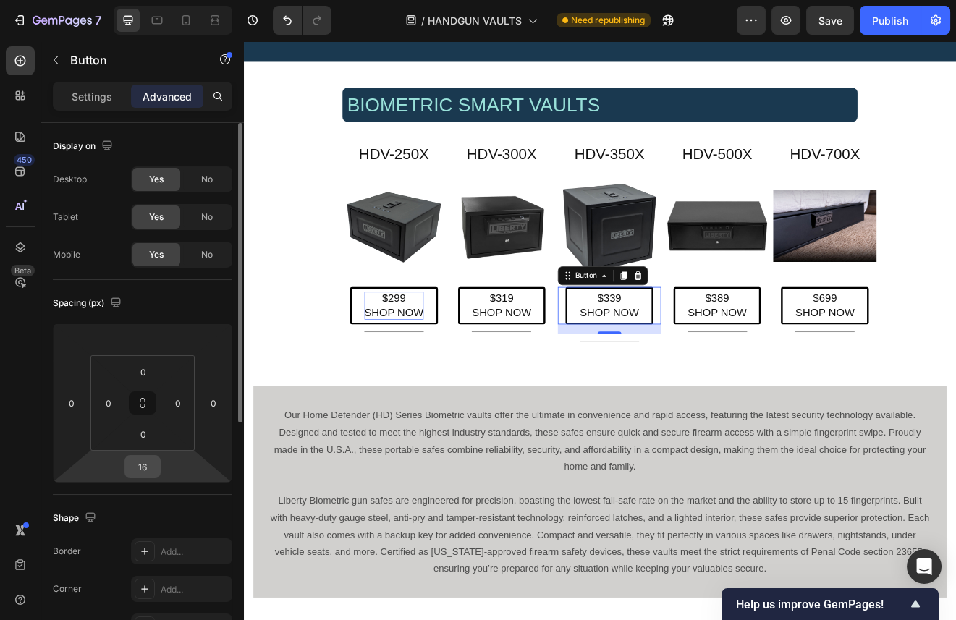
click at [143, 466] on input "16" at bounding box center [142, 467] width 29 height 22
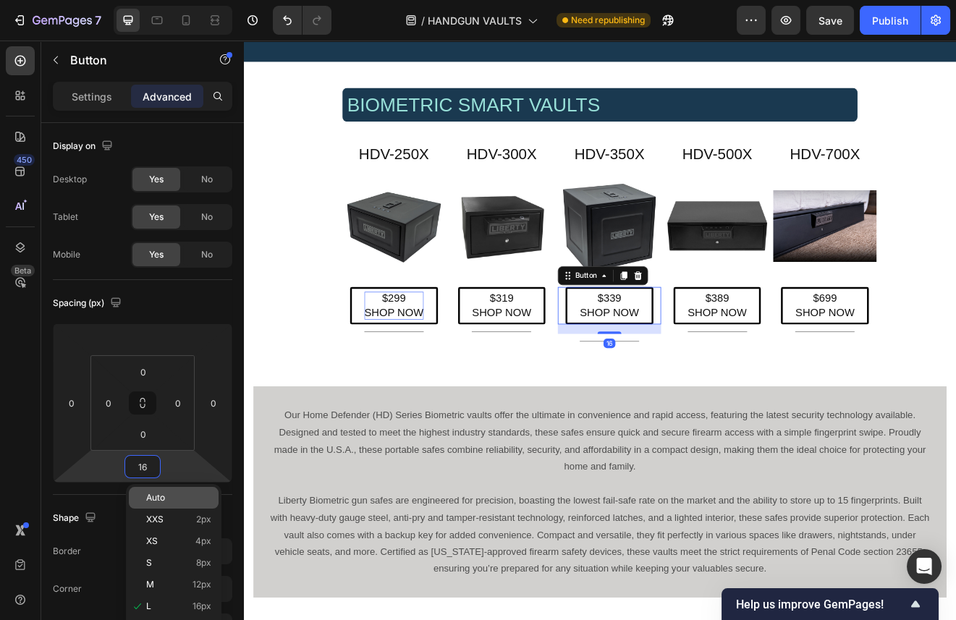
click at [151, 497] on span "Auto" at bounding box center [155, 498] width 19 height 10
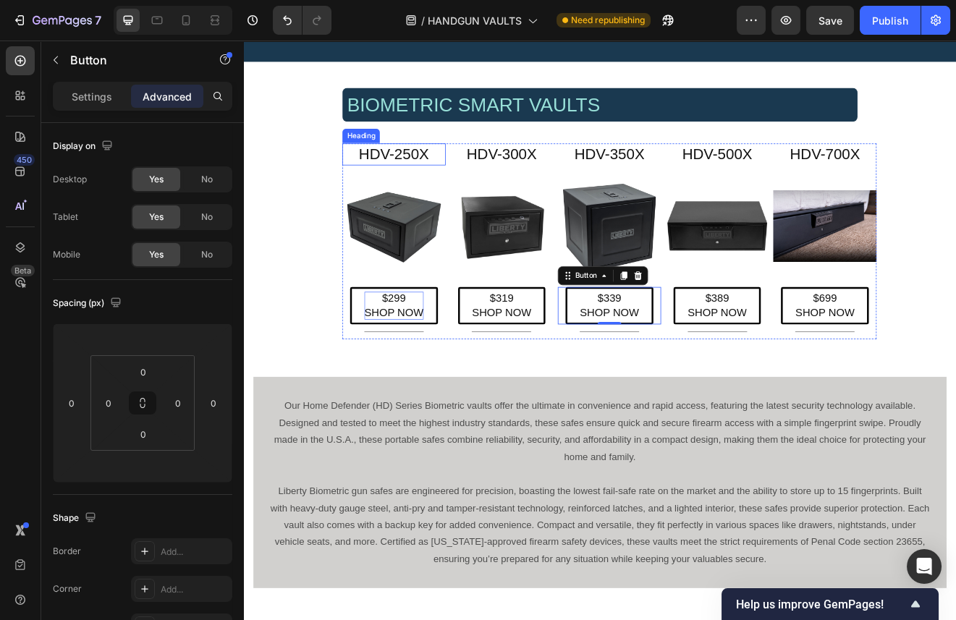
click at [440, 177] on p "HDV-250X" at bounding box center [427, 179] width 123 height 24
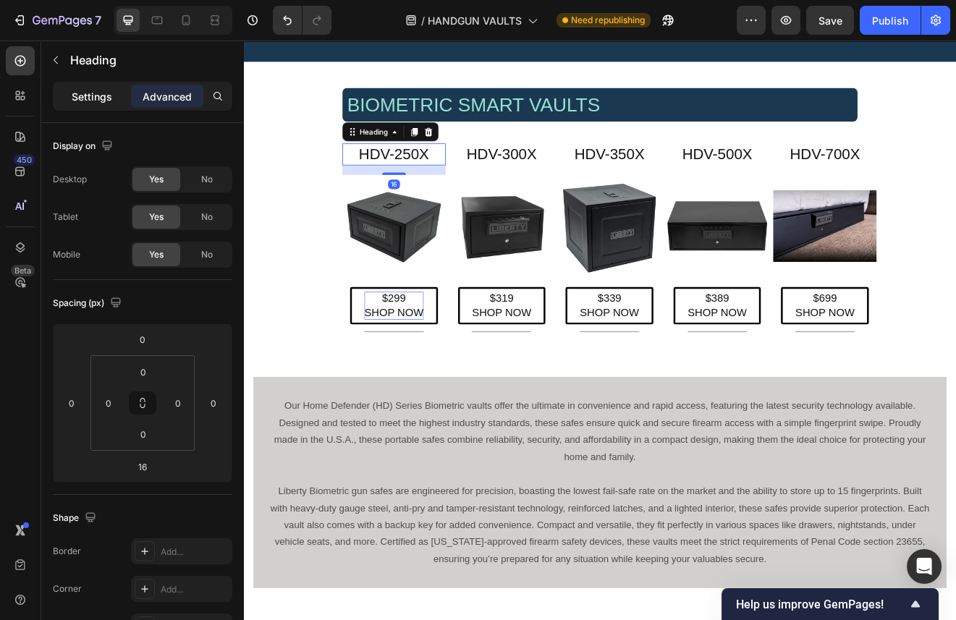
click at [88, 98] on p "Settings" at bounding box center [92, 96] width 41 height 15
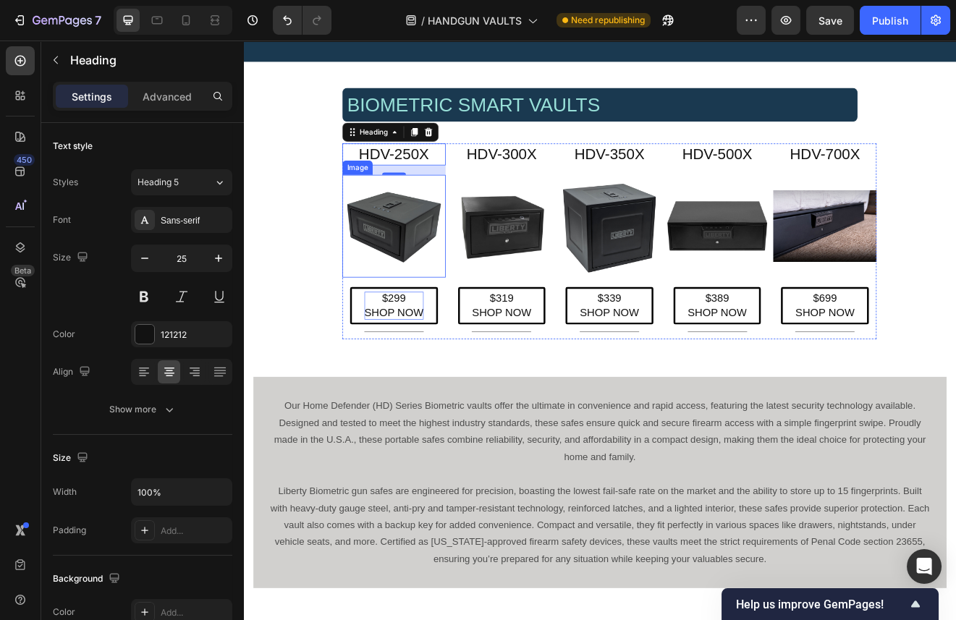
click at [428, 261] on img at bounding box center [427, 267] width 126 height 126
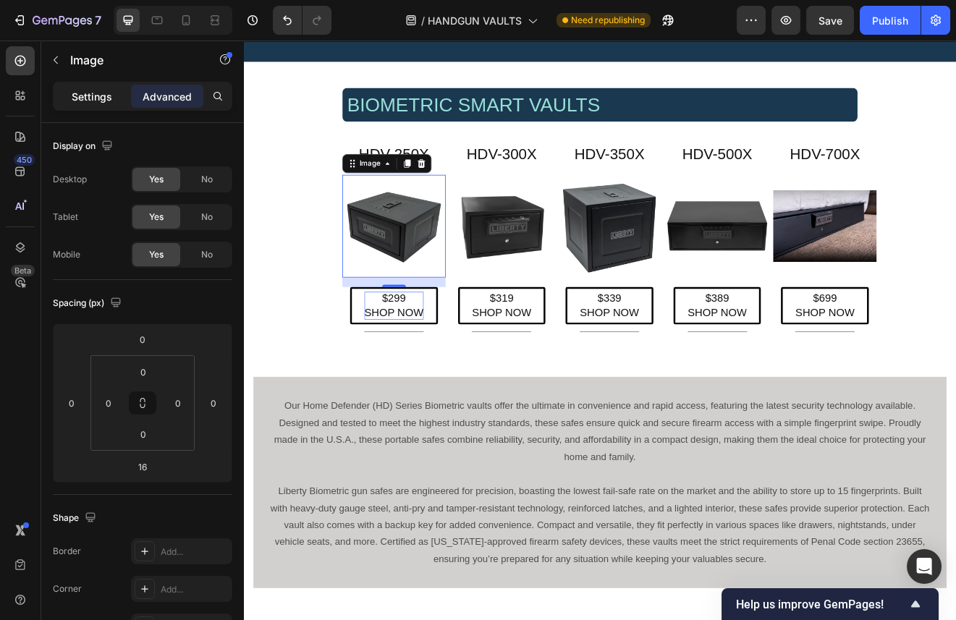
click at [85, 92] on p "Settings" at bounding box center [92, 96] width 41 height 15
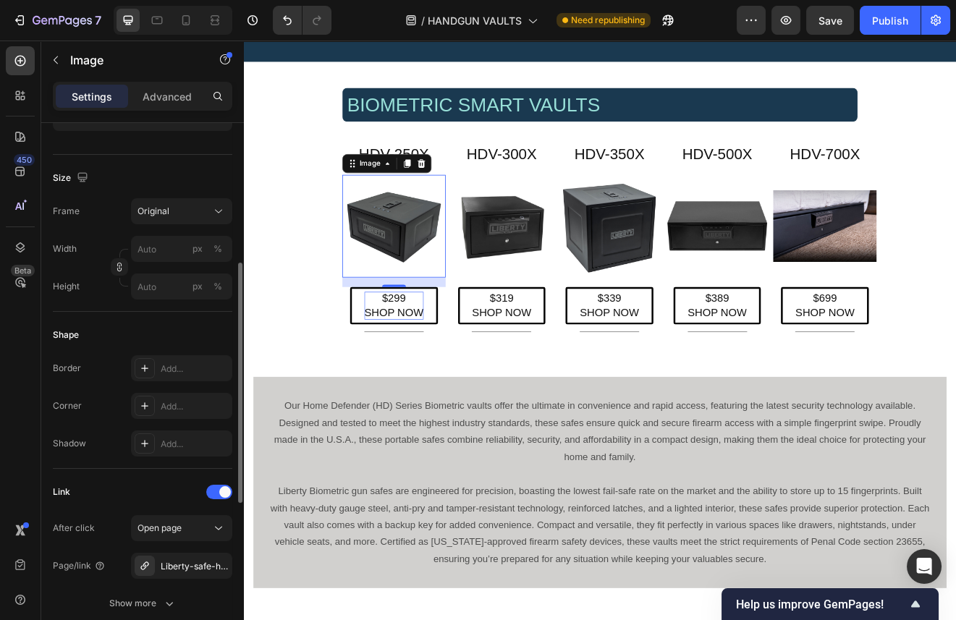
scroll to position [391, 0]
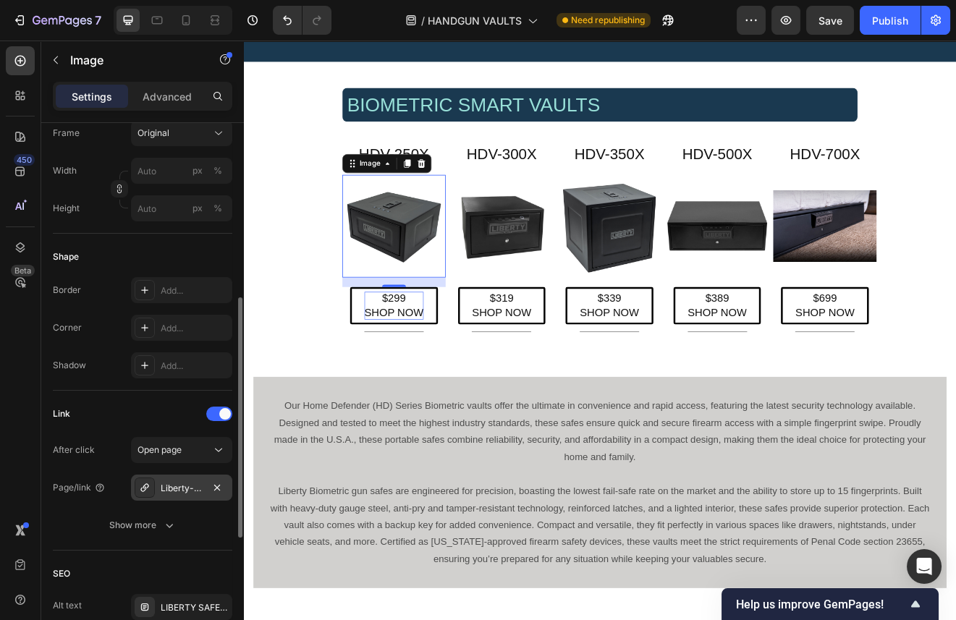
click at [188, 486] on div "Liberty-safe-hdv-300x" at bounding box center [182, 488] width 42 height 13
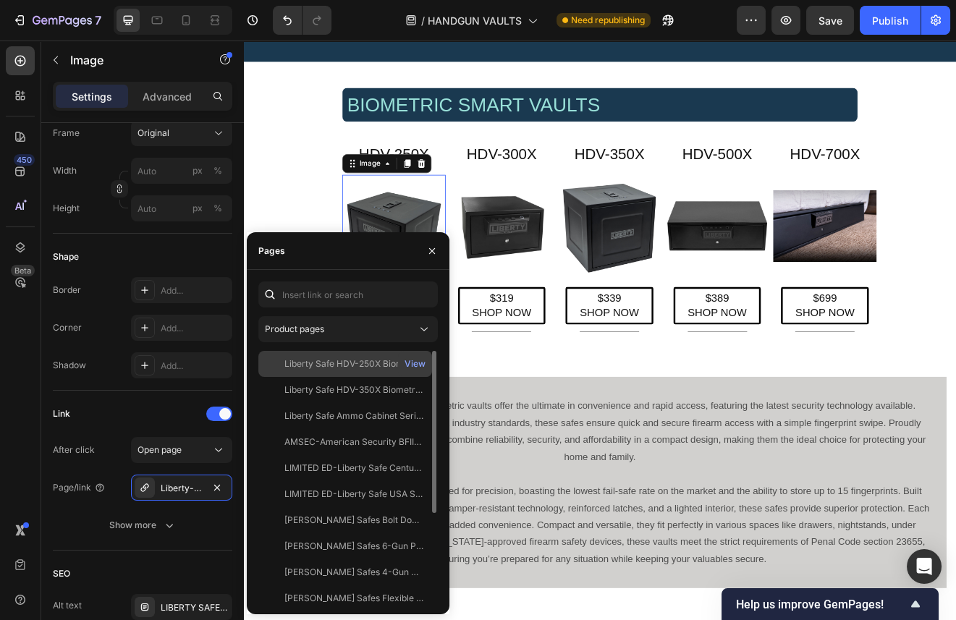
click at [379, 363] on div "Liberty Safe HDV-250X Biometric Handgun Vault" at bounding box center [354, 364] width 139 height 13
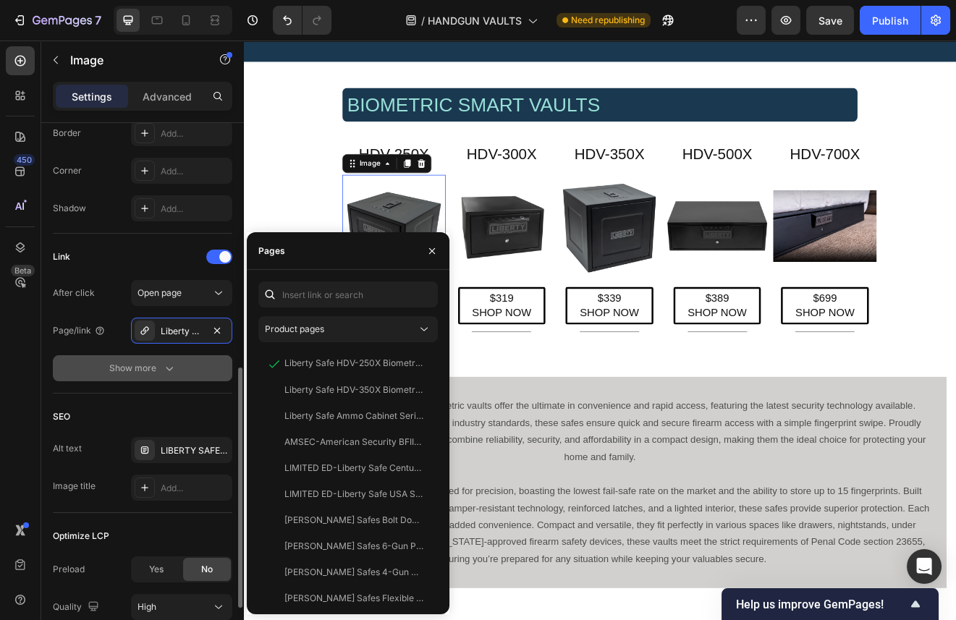
scroll to position [667, 0]
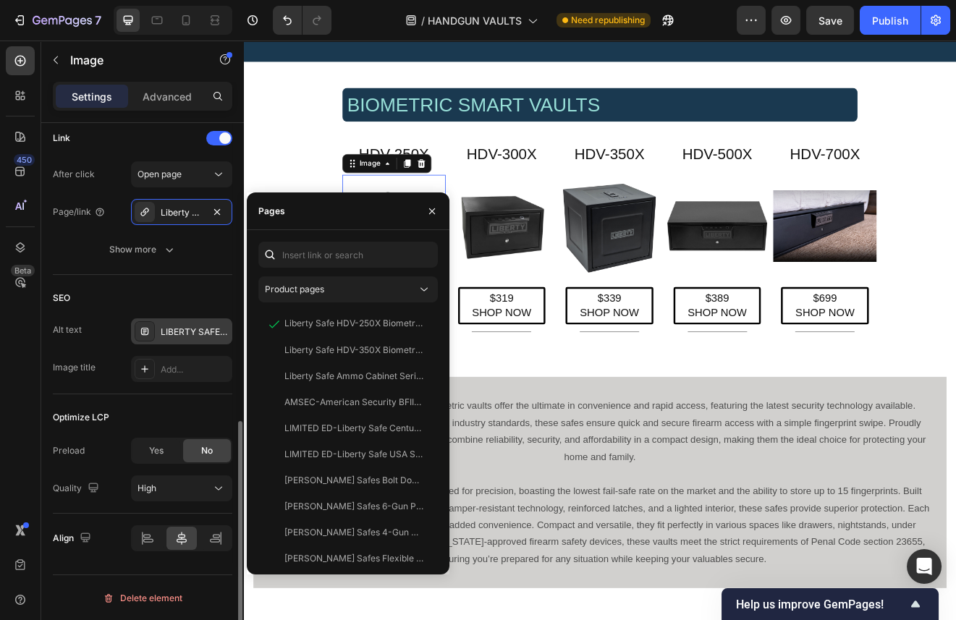
click at [182, 326] on div "LIBERTY SAFE HDV-300X BIOMETRIC SMART VAULT." at bounding box center [195, 332] width 68 height 13
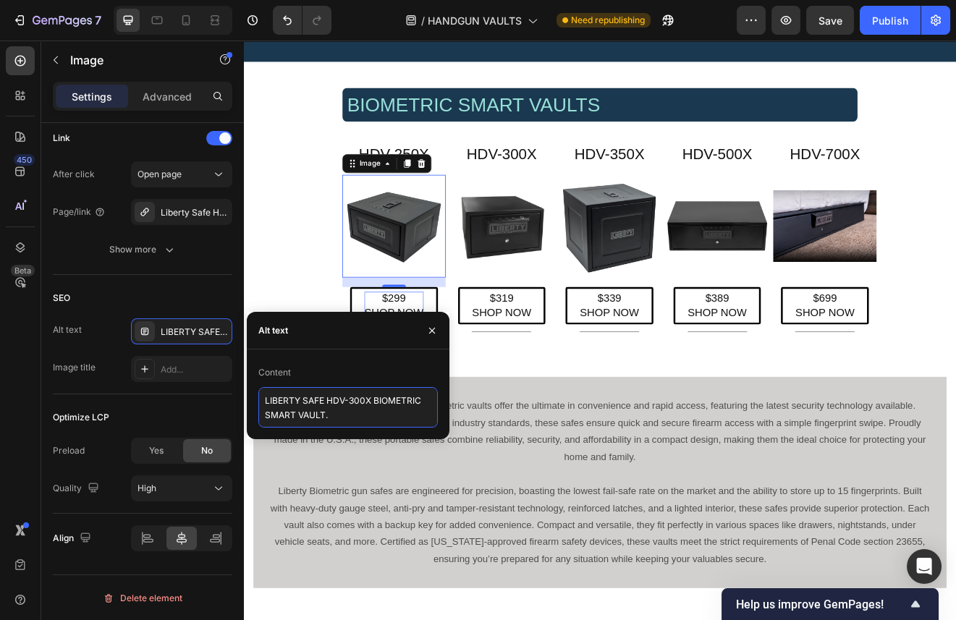
click at [352, 400] on textarea "LIBERTY SAFE HDV-300X BIOMETRIC SMART VAULT." at bounding box center [348, 407] width 180 height 41
drag, startPoint x: 359, startPoint y: 401, endPoint x: 350, endPoint y: 401, distance: 8.7
click at [350, 401] on textarea "LIBERTY SAFE HDV-300X BIOMETRIC SMART VAULT." at bounding box center [348, 407] width 180 height 41
type textarea "LIBERTY SAFE HDV-250X BIOMETRIC SMART VAULT."
click at [836, 17] on span "Save" at bounding box center [831, 20] width 24 height 12
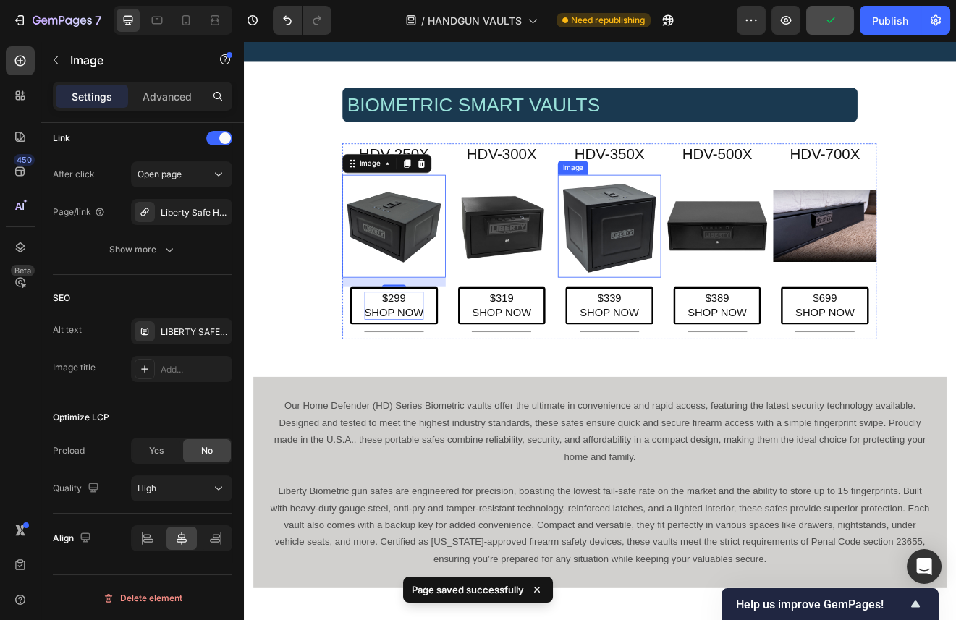
click at [693, 270] on img at bounding box center [690, 267] width 126 height 126
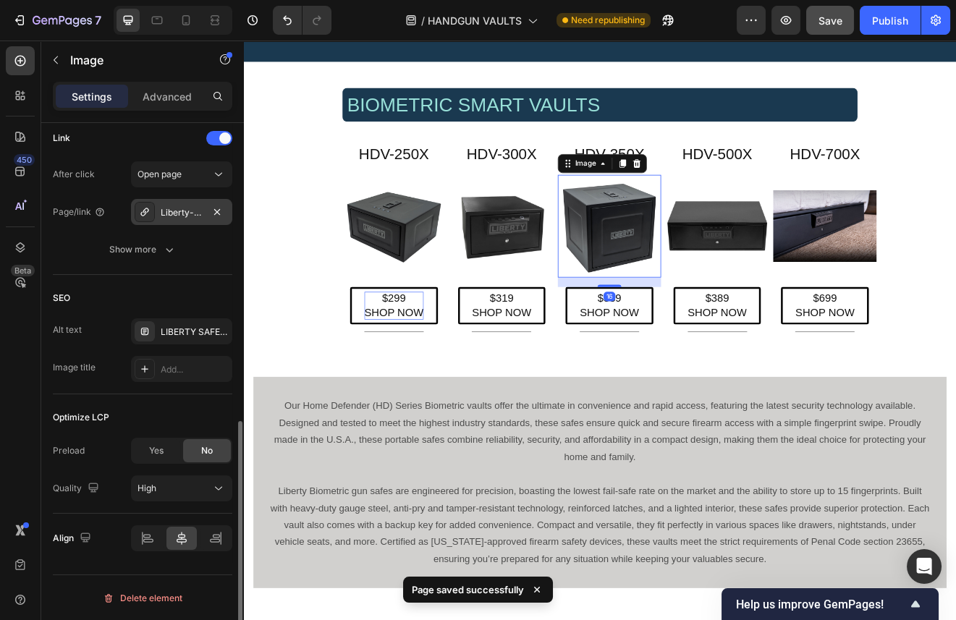
click at [196, 209] on div "Liberty-safe-hdv-300x" at bounding box center [182, 212] width 42 height 13
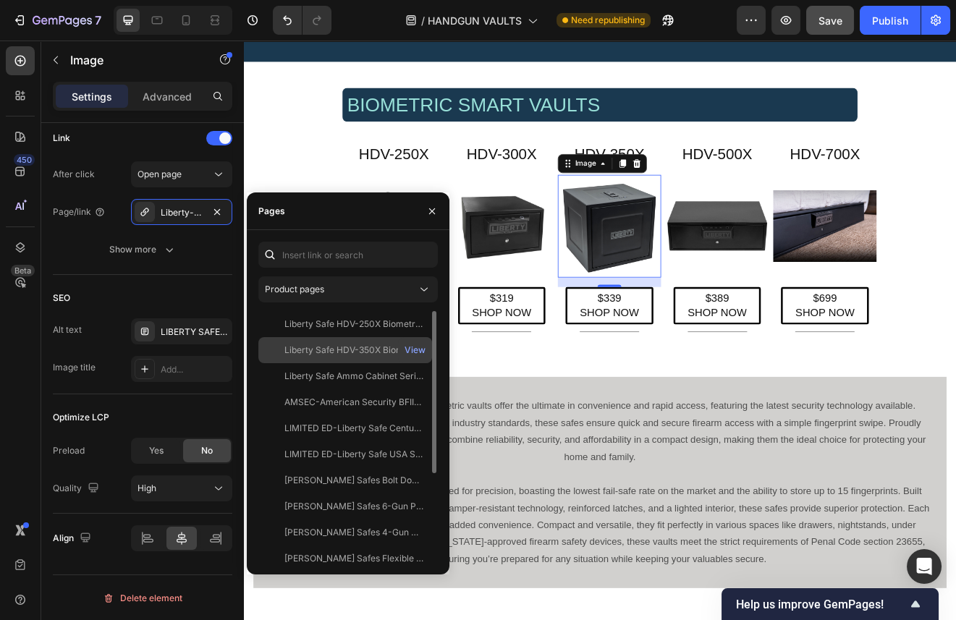
click at [351, 351] on div "Liberty Safe HDV-350X Biometric Handgun Vault" at bounding box center [354, 350] width 139 height 13
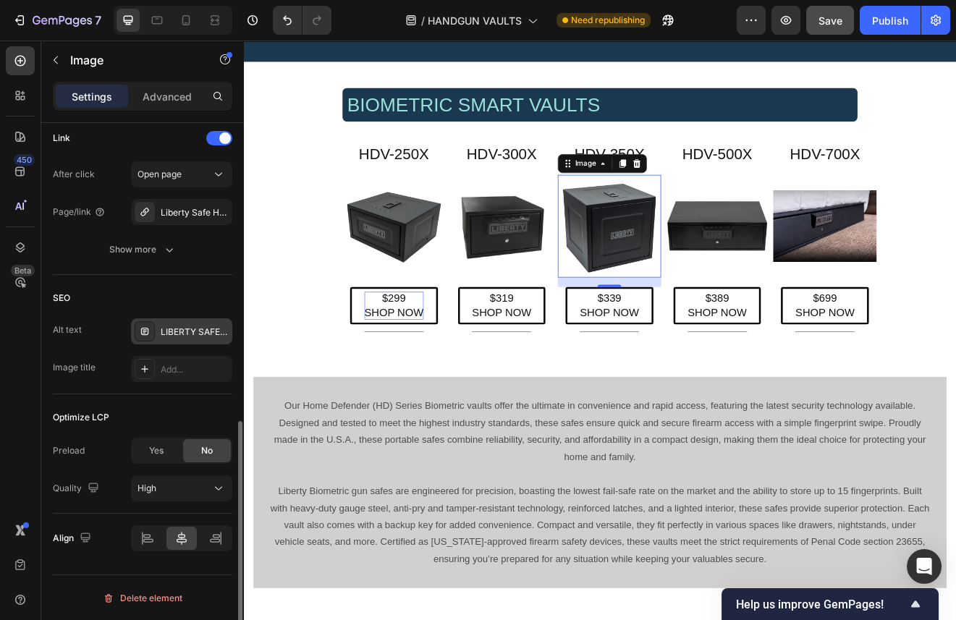
click at [187, 323] on div "LIBERTY SAFE HDV-300X BIOMETRIC SMART VAULT." at bounding box center [181, 332] width 101 height 26
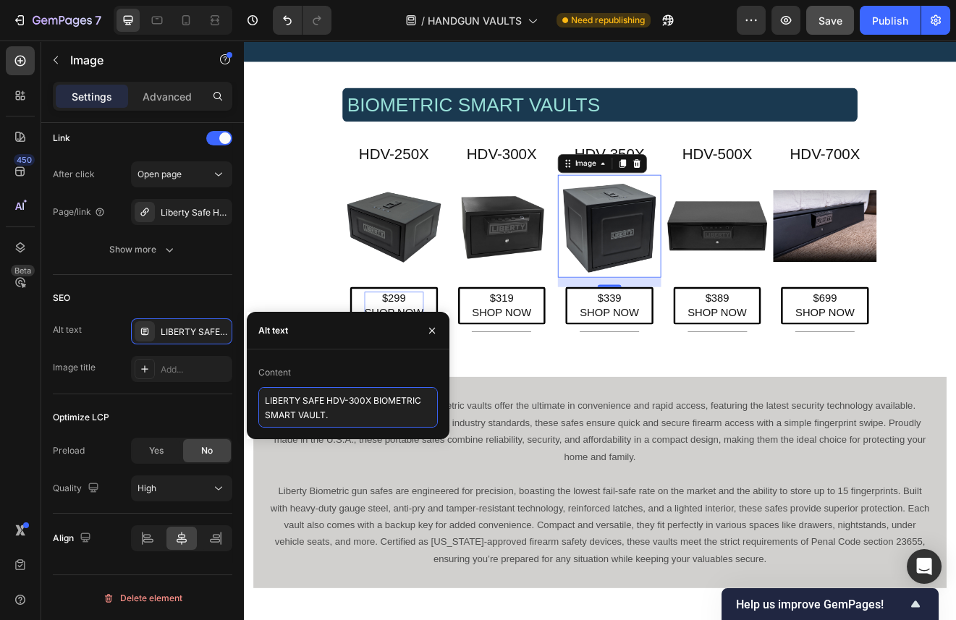
click at [354, 400] on textarea "LIBERTY SAFE HDV-300X BIOMETRIC SMART VAULT." at bounding box center [348, 407] width 180 height 41
type textarea "LIBERTY SAFE HDV-350X BIOMETRIC SMART VAULT."
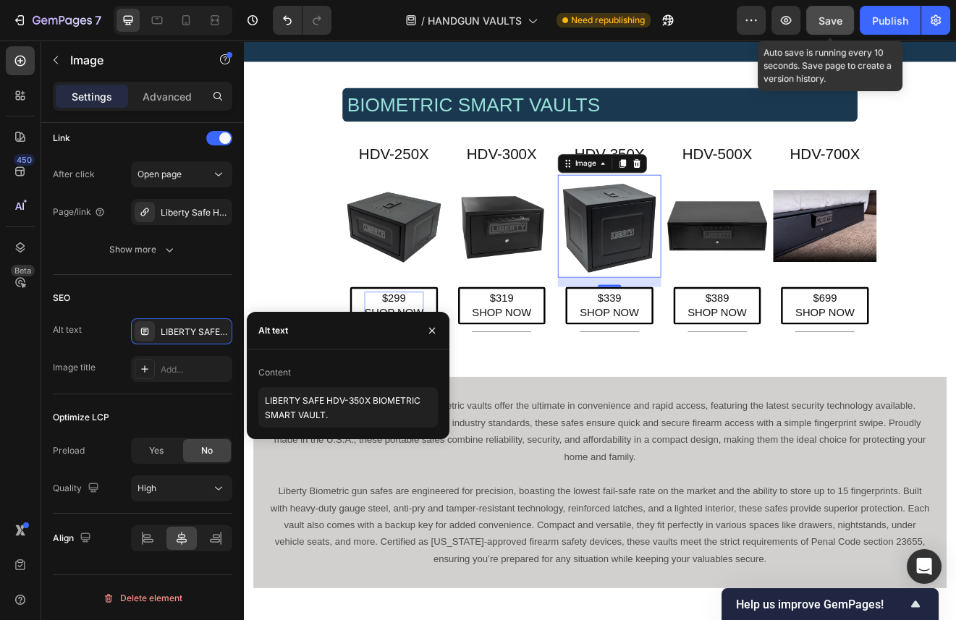
click at [835, 19] on span "Save" at bounding box center [831, 20] width 24 height 12
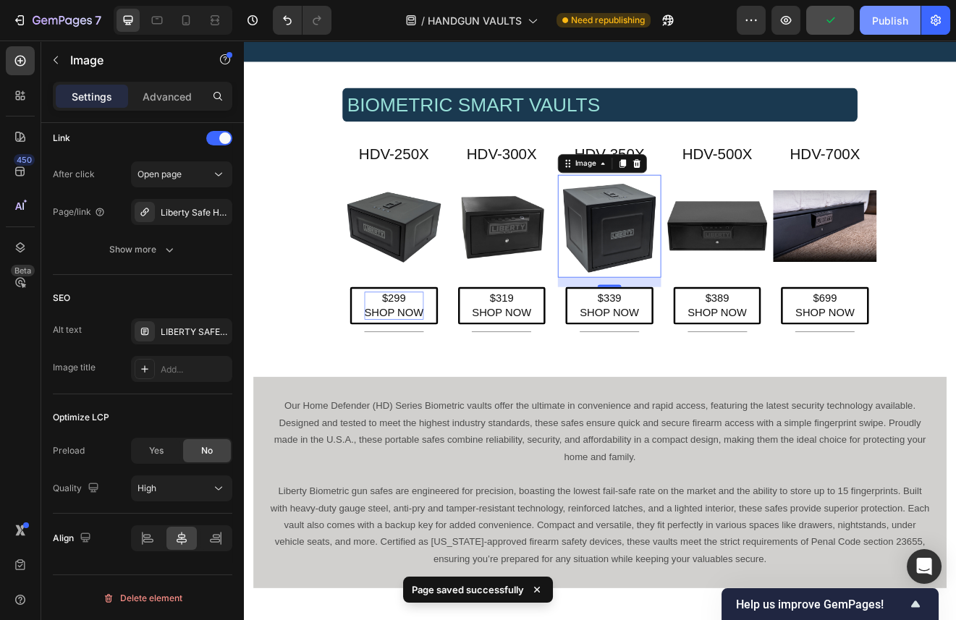
click at [893, 20] on div "Publish" at bounding box center [890, 20] width 36 height 15
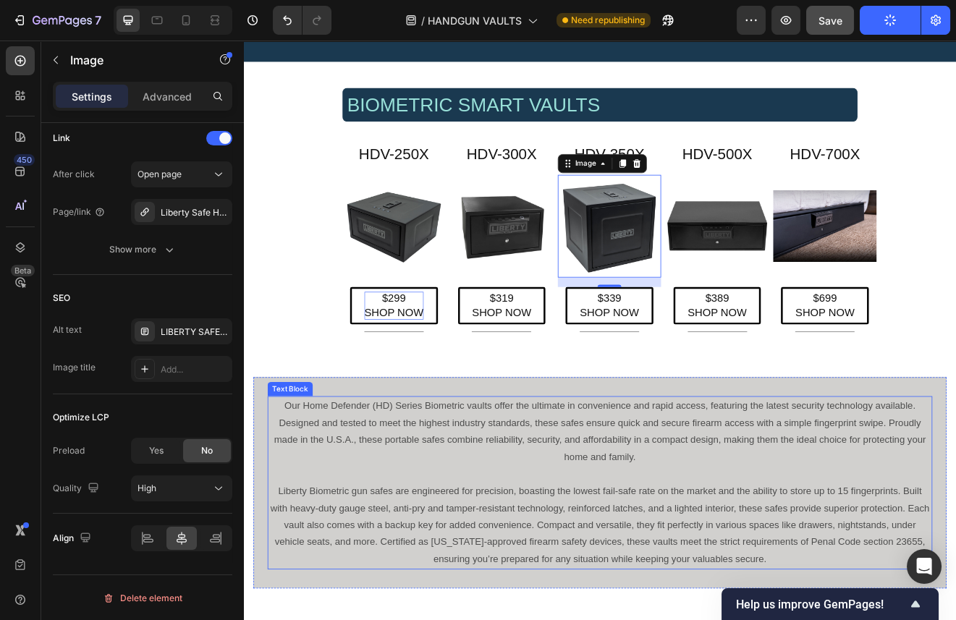
click at [894, 620] on p "Liberty Biometric gun safes are engineered for precision, boasting the lowest f…" at bounding box center [678, 632] width 808 height 104
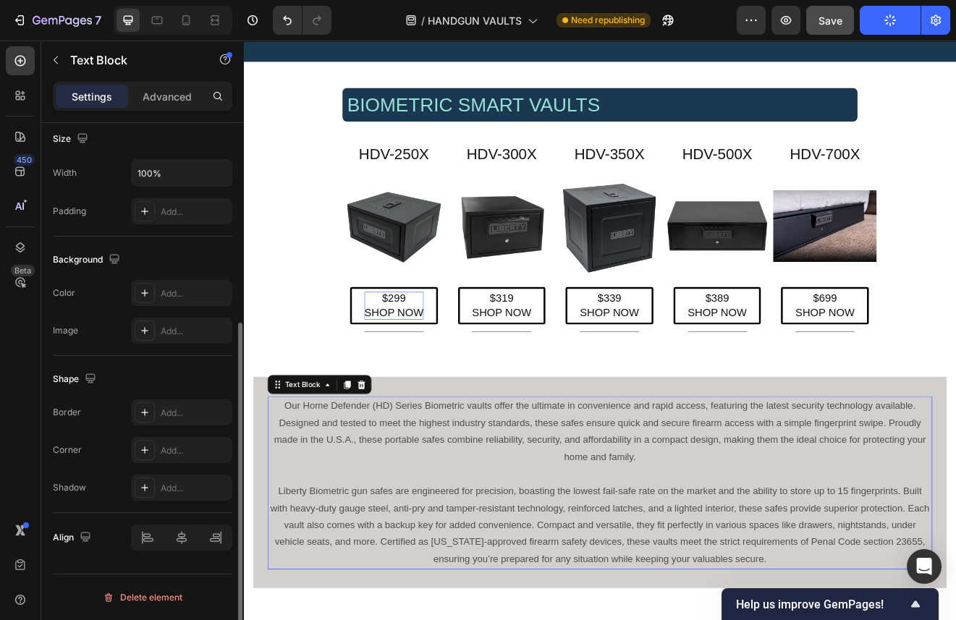
click at [886, 620] on p "Liberty Biometric gun safes are engineered for precision, boasting the lowest f…" at bounding box center [678, 632] width 808 height 104
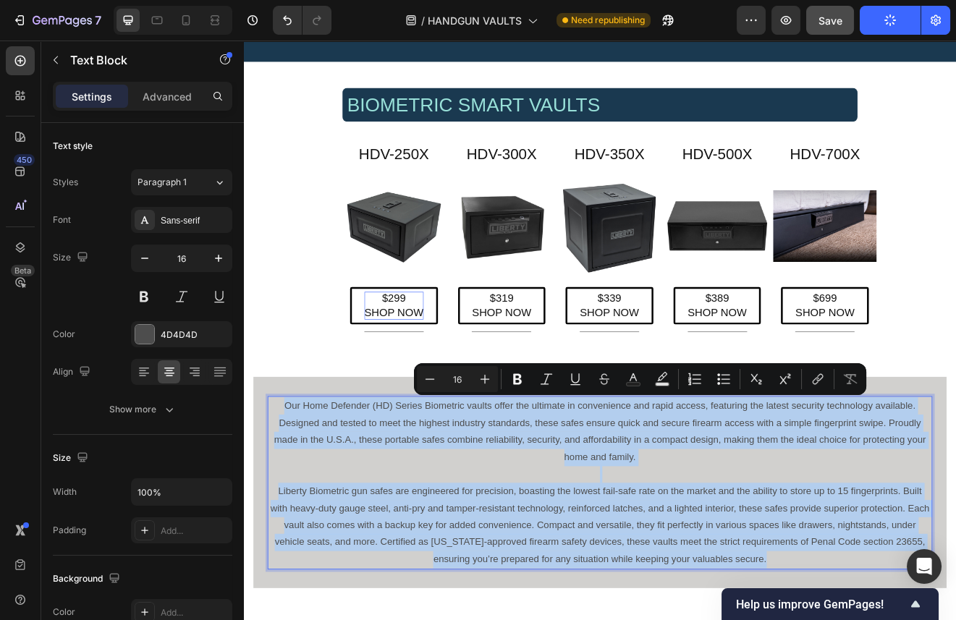
drag, startPoint x: 888, startPoint y: 673, endPoint x: 290, endPoint y: 484, distance: 626.2
click at [290, 484] on div "Our Home Defender (HD) Series Biometric vaults offer the ultimate in convenienc…" at bounding box center [678, 579] width 811 height 211
copy div "Our Home Defender (HD) Series Biometric vaults offer the ultimate in convenienc…"
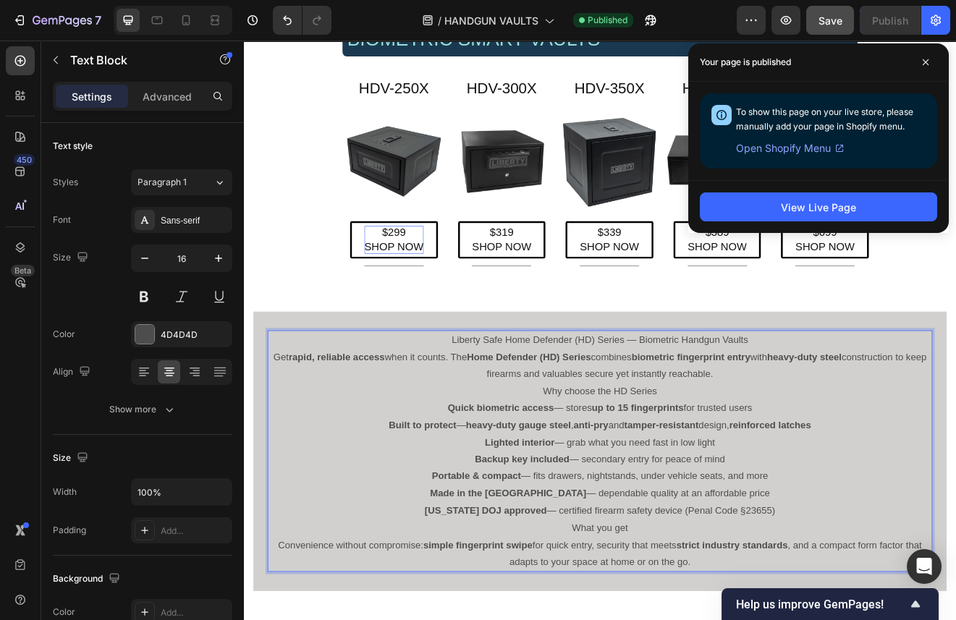
scroll to position [188, 0]
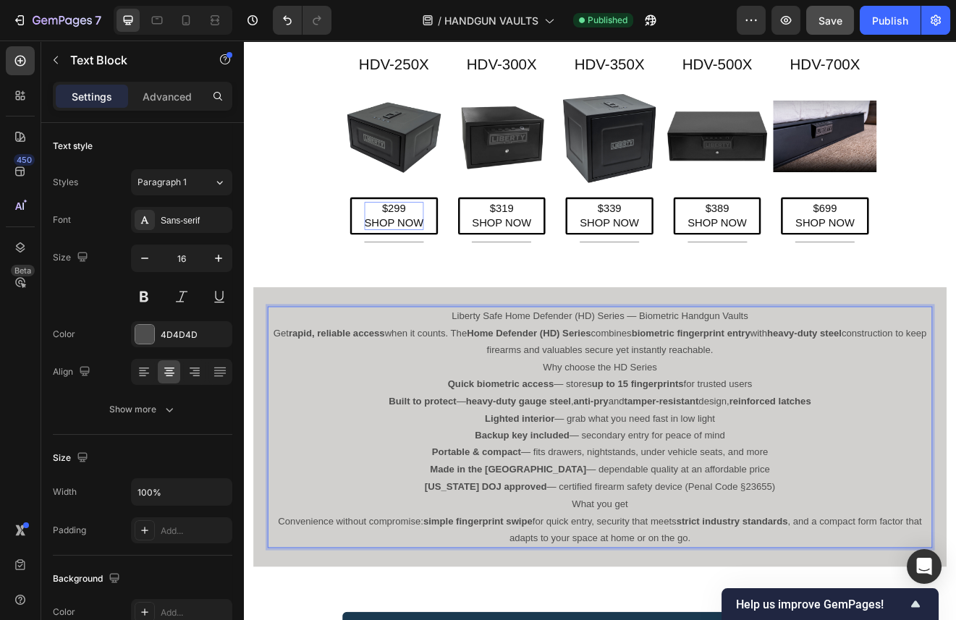
click at [861, 377] on p "Liberty Safe Home Defender (HD) Series — Biometric Handgun Vaults" at bounding box center [678, 376] width 808 height 21
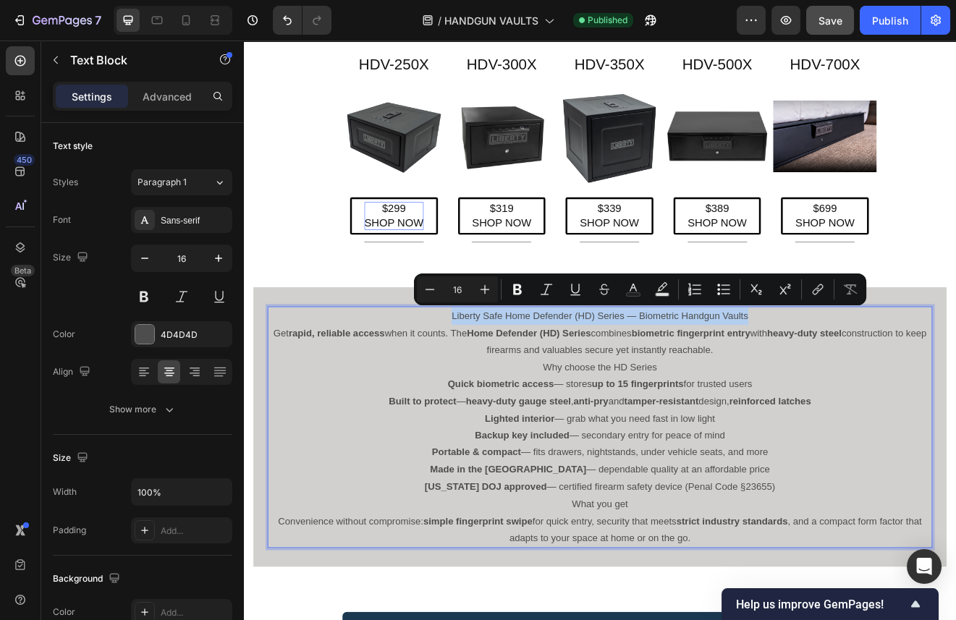
drag, startPoint x: 861, startPoint y: 377, endPoint x: 497, endPoint y: 376, distance: 363.4
click at [497, 376] on p "Liberty Safe Home Defender (HD) Series — Biometric Handgun Vaults" at bounding box center [678, 376] width 808 height 21
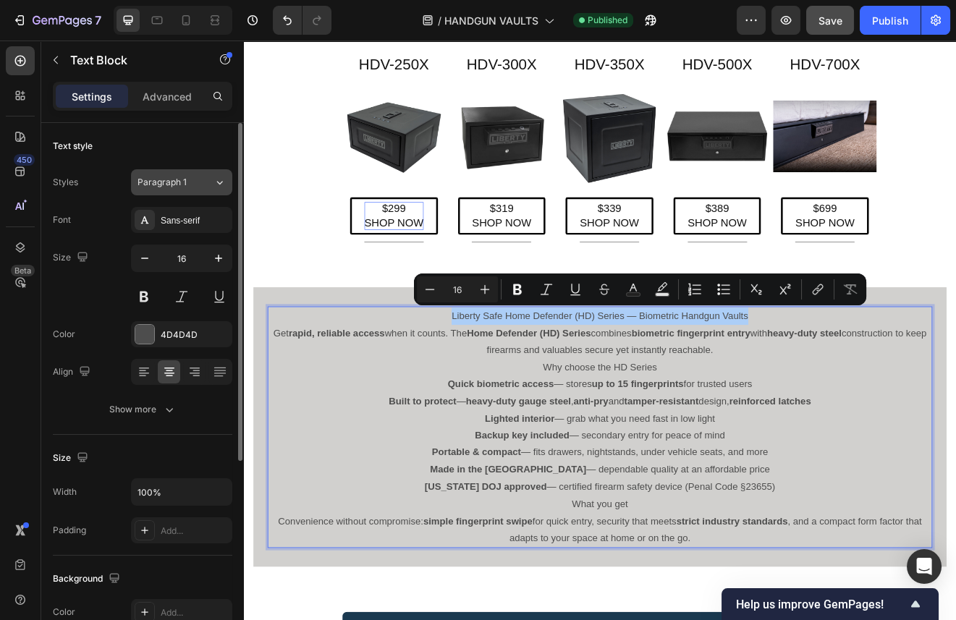
click at [201, 180] on div "Paragraph 1" at bounding box center [176, 182] width 76 height 13
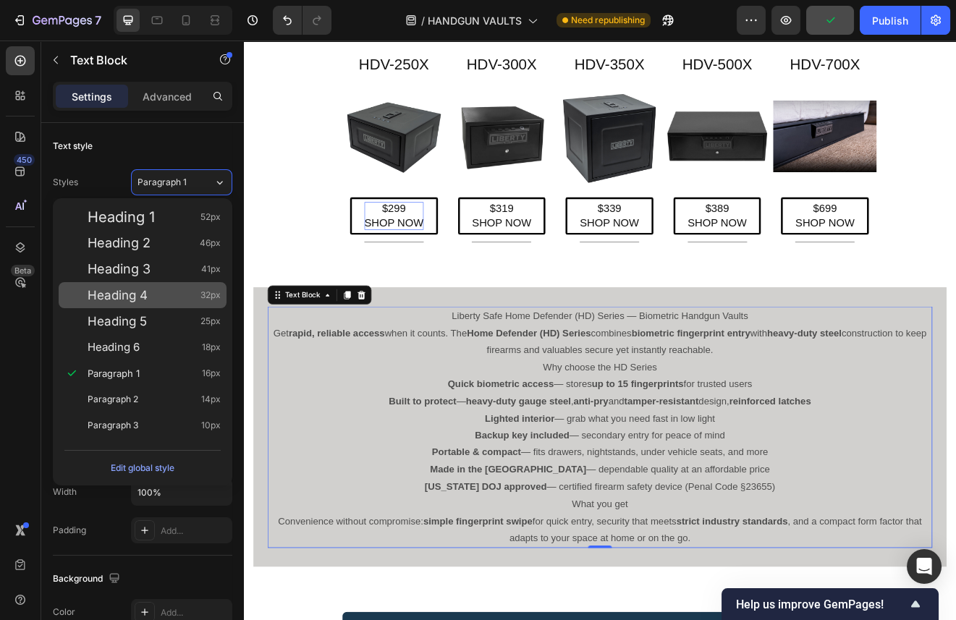
click at [116, 302] on span "Heading 4" at bounding box center [118, 295] width 60 height 14
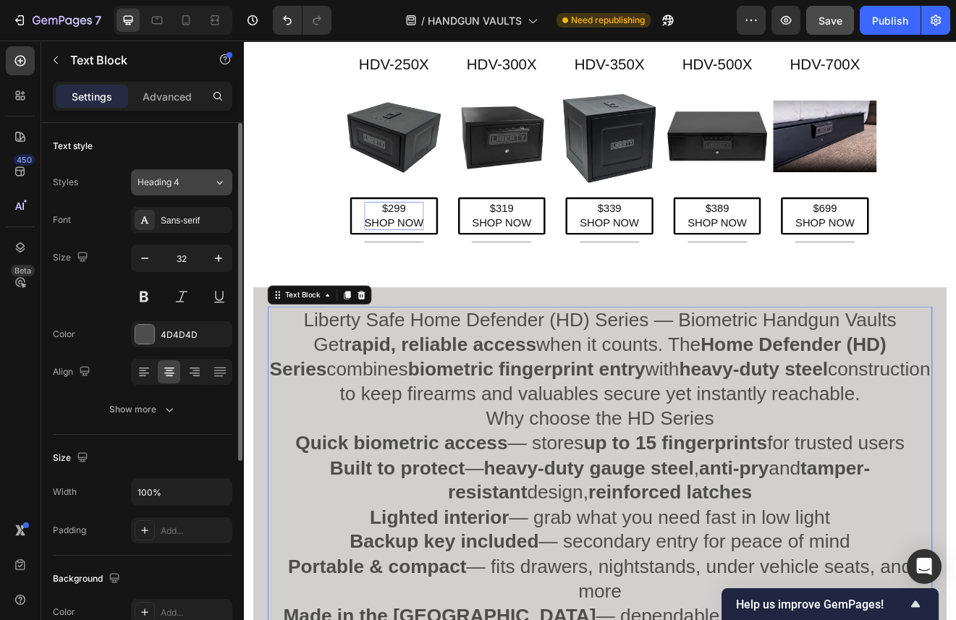
click at [172, 178] on span "Heading 4" at bounding box center [159, 182] width 42 height 13
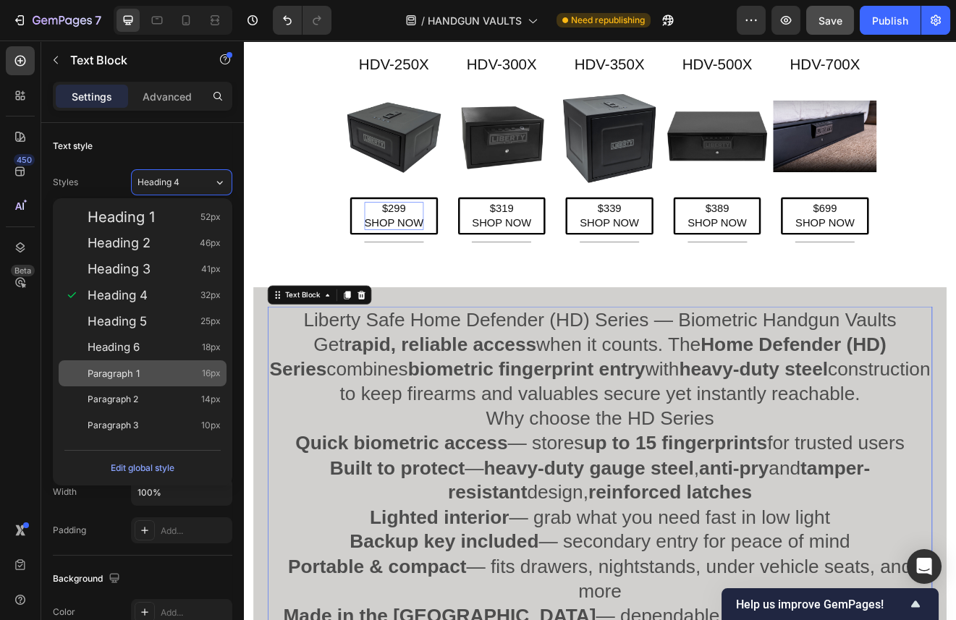
click at [132, 374] on span "Paragraph 1" at bounding box center [114, 373] width 52 height 14
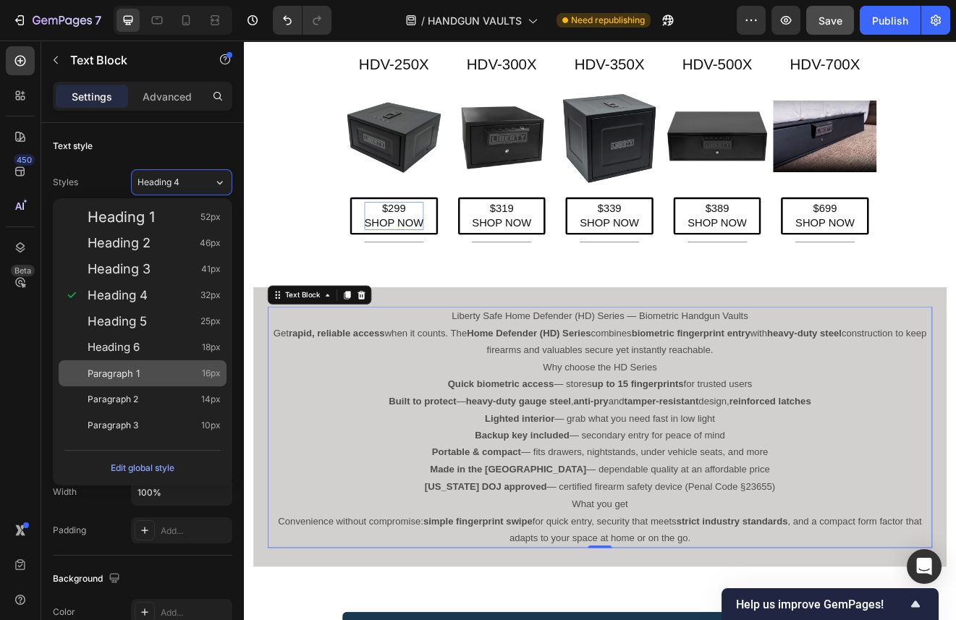
type input "16"
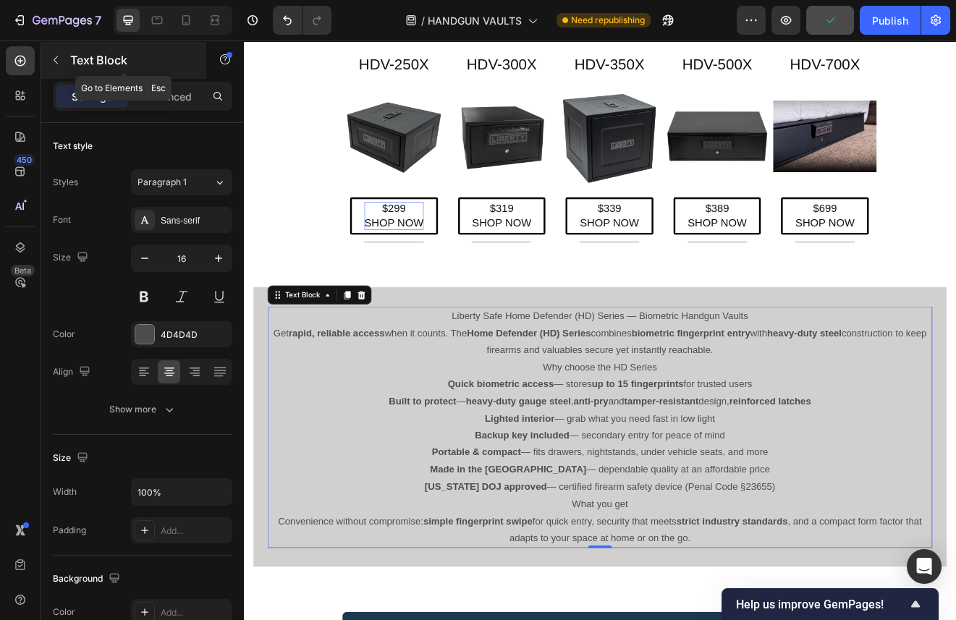
click at [55, 54] on icon "button" at bounding box center [56, 60] width 12 height 12
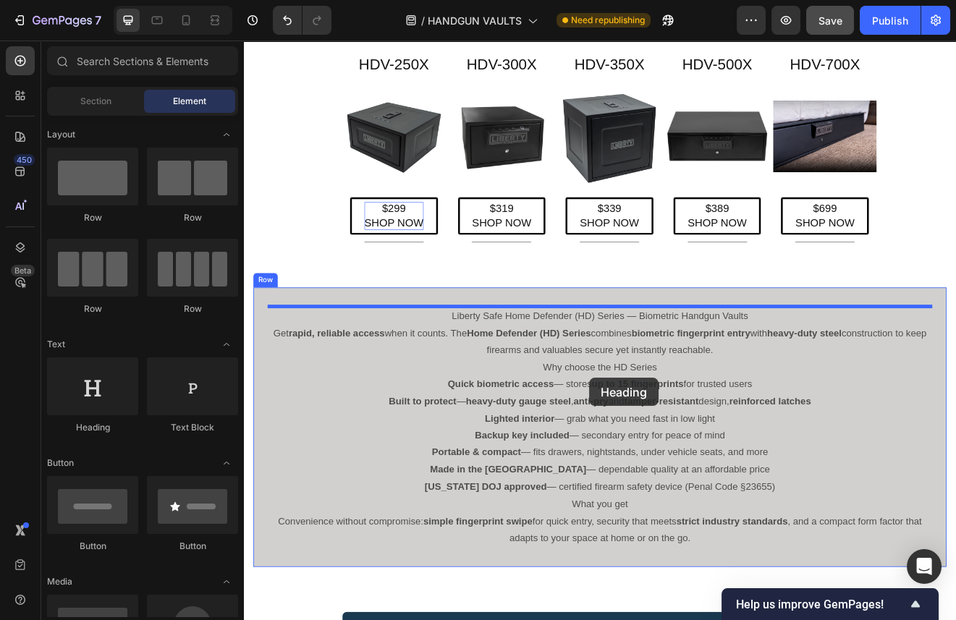
drag, startPoint x: 321, startPoint y: 438, endPoint x: 591, endPoint y: 377, distance: 276.1
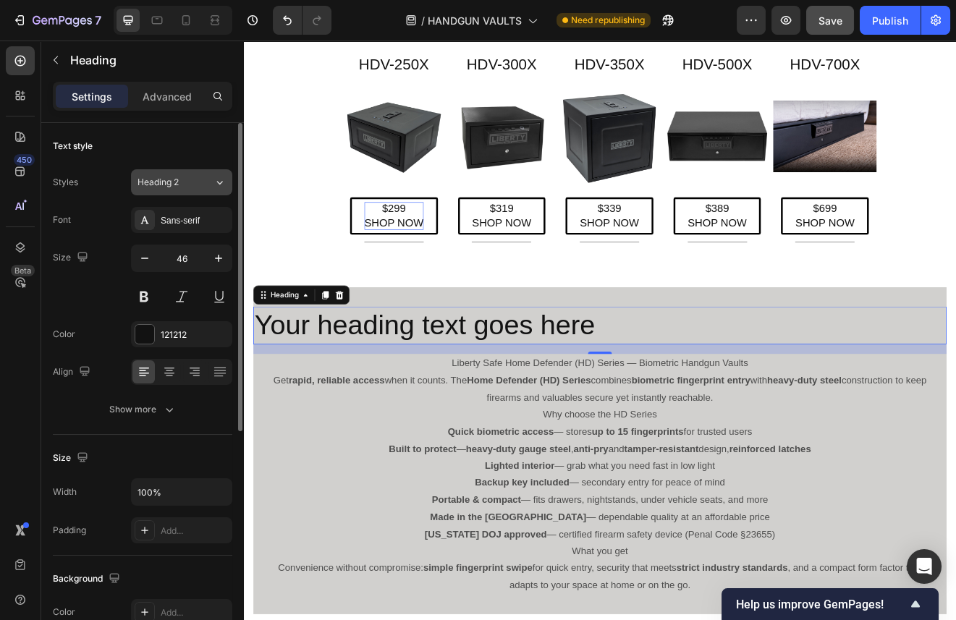
click at [180, 177] on div "Heading 2" at bounding box center [167, 182] width 59 height 13
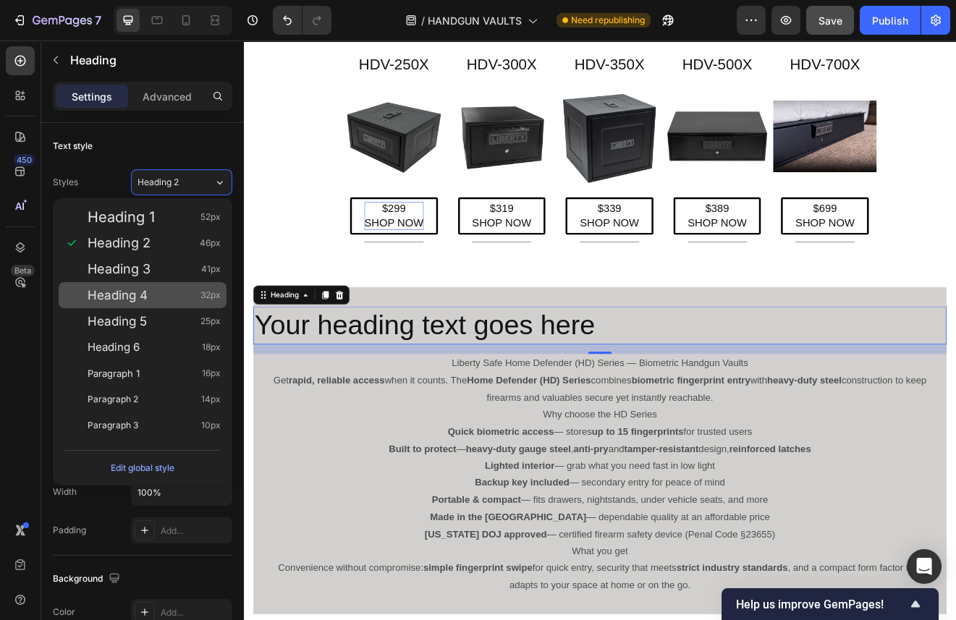
click at [148, 301] on span "Heading 4" at bounding box center [118, 295] width 60 height 14
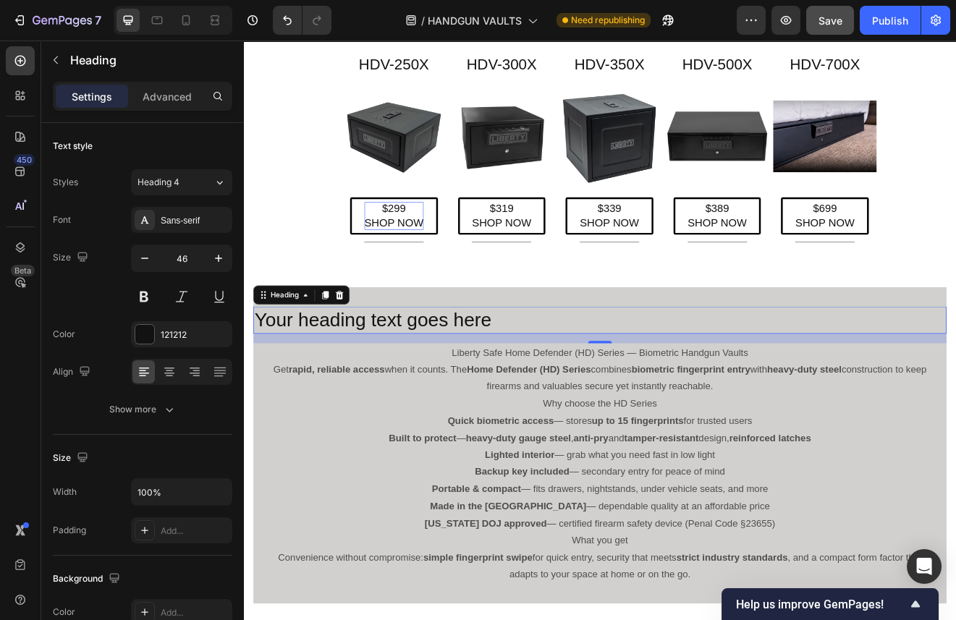
type input "32"
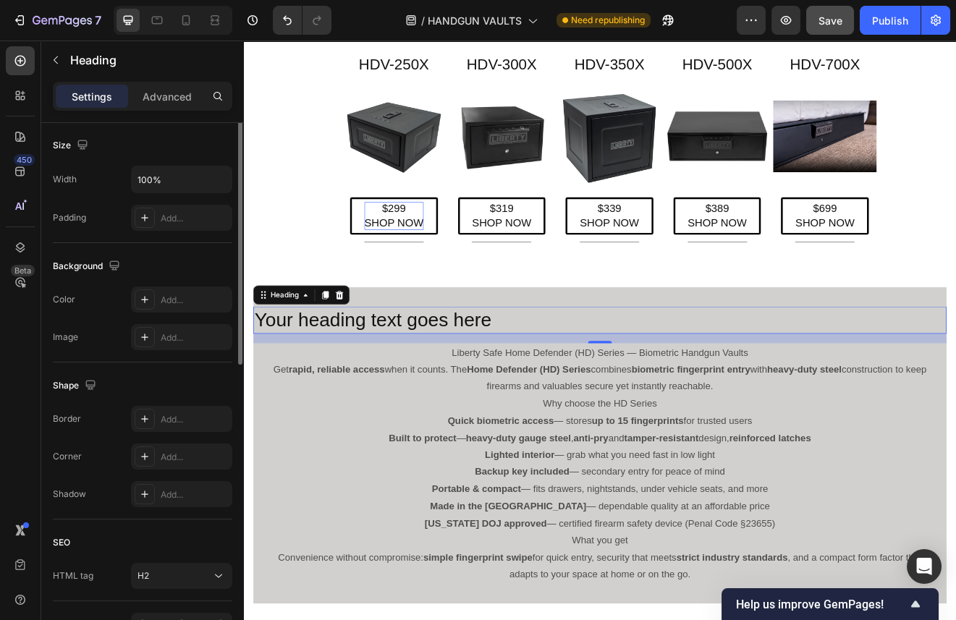
scroll to position [400, 0]
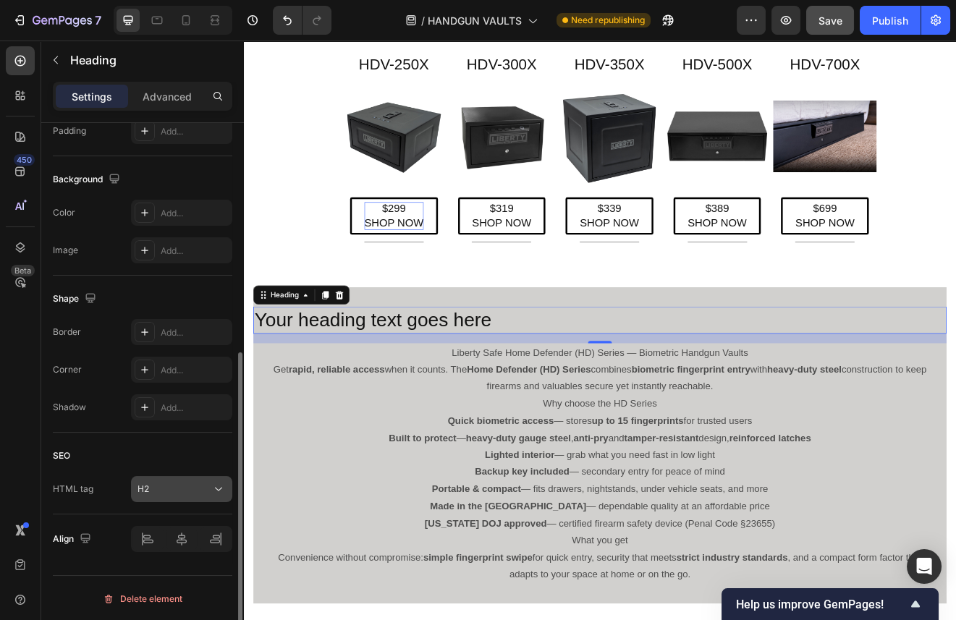
click at [169, 491] on div "H2" at bounding box center [175, 489] width 74 height 13
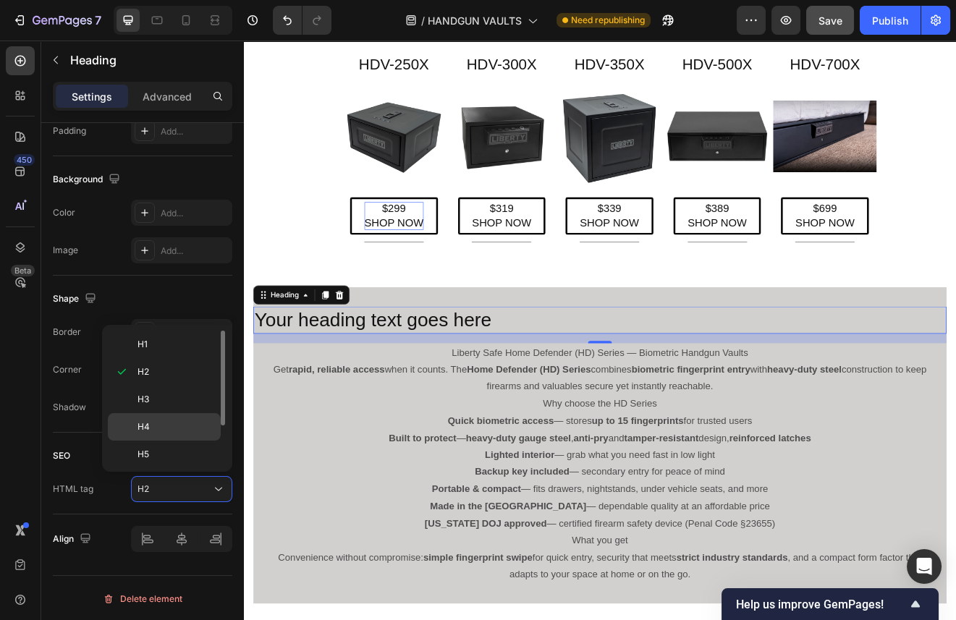
click at [156, 431] on p "H4" at bounding box center [176, 427] width 77 height 13
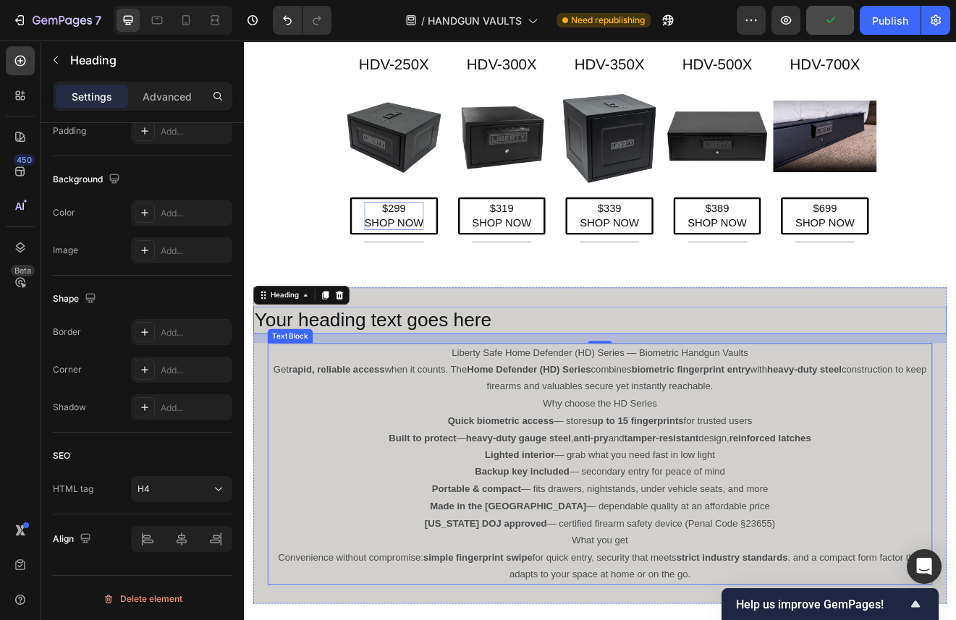
click at [634, 425] on p "Liberty Safe Home Defender (HD) Series — Biometric Handgun Vaults" at bounding box center [678, 421] width 808 height 21
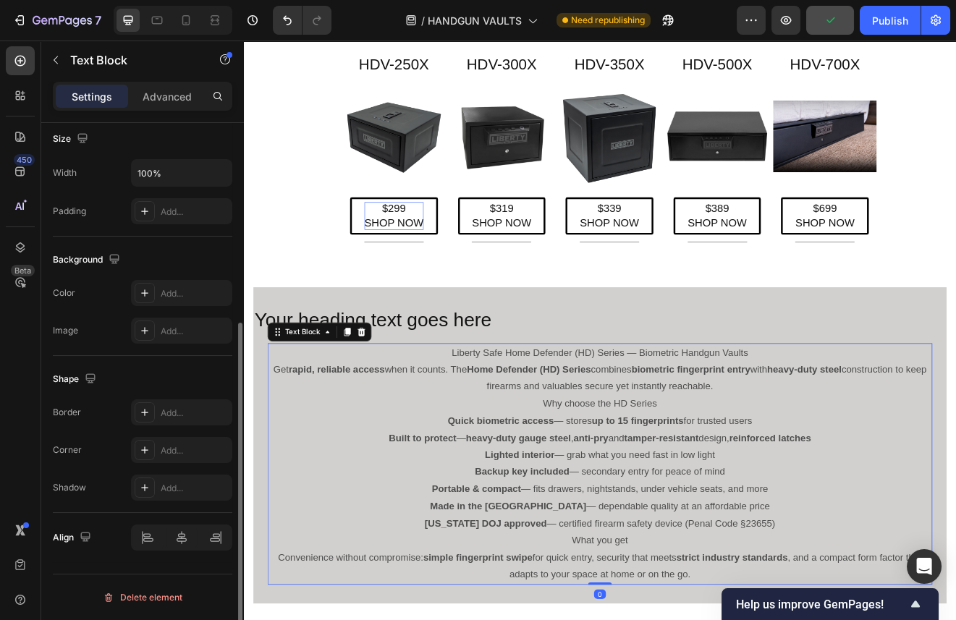
scroll to position [0, 0]
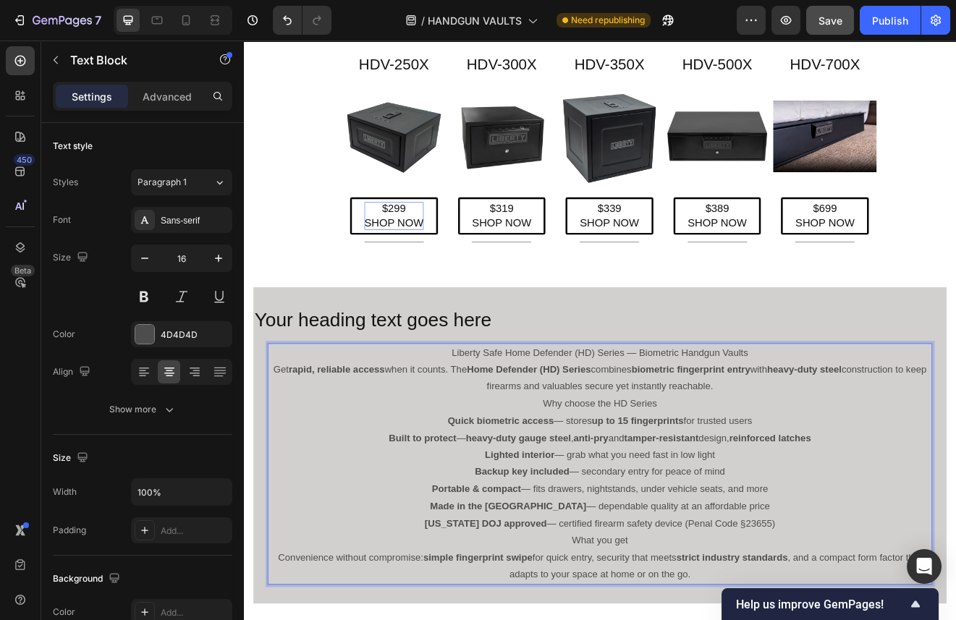
click at [859, 419] on p "Liberty Safe Home Defender (HD) Series — Biometric Handgun Vaults" at bounding box center [678, 421] width 808 height 21
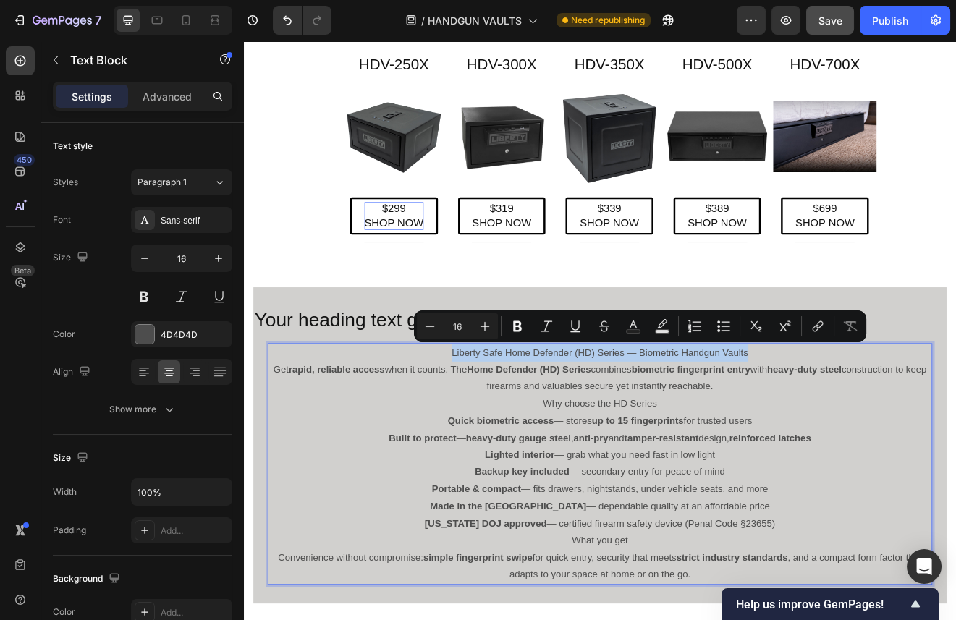
drag, startPoint x: 859, startPoint y: 421, endPoint x: 497, endPoint y: 421, distance: 362.0
click at [497, 421] on p "Liberty Safe Home Defender (HD) Series — Biometric Handgun Vaults" at bounding box center [678, 421] width 808 height 21
copy p "Liberty Safe Home Defender (HD) Series — Biometric Handgun Vaults"
click at [395, 389] on h4 "Your heading text goes here" at bounding box center [679, 381] width 846 height 33
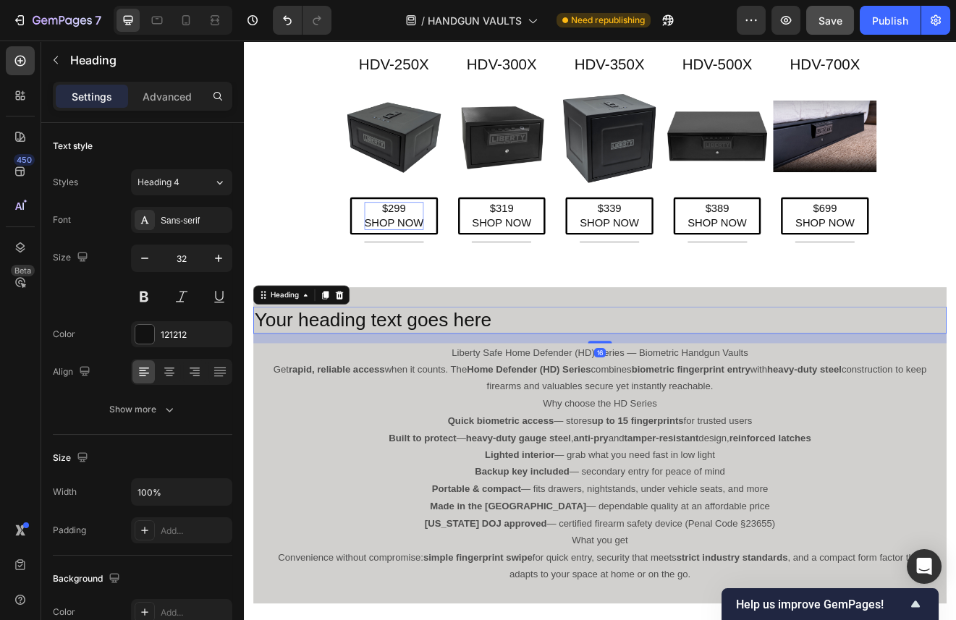
click at [557, 378] on h4 "Your heading text goes here" at bounding box center [679, 381] width 846 height 33
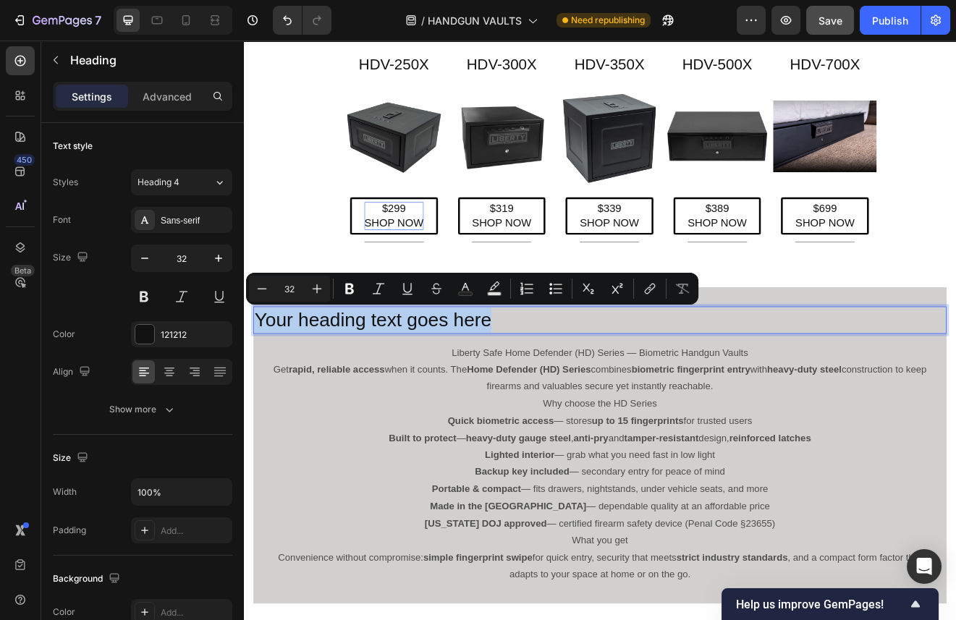
drag, startPoint x: 548, startPoint y: 382, endPoint x: 257, endPoint y: 384, distance: 291.0
click at [257, 384] on p "Your heading text goes here" at bounding box center [678, 381] width 843 height 30
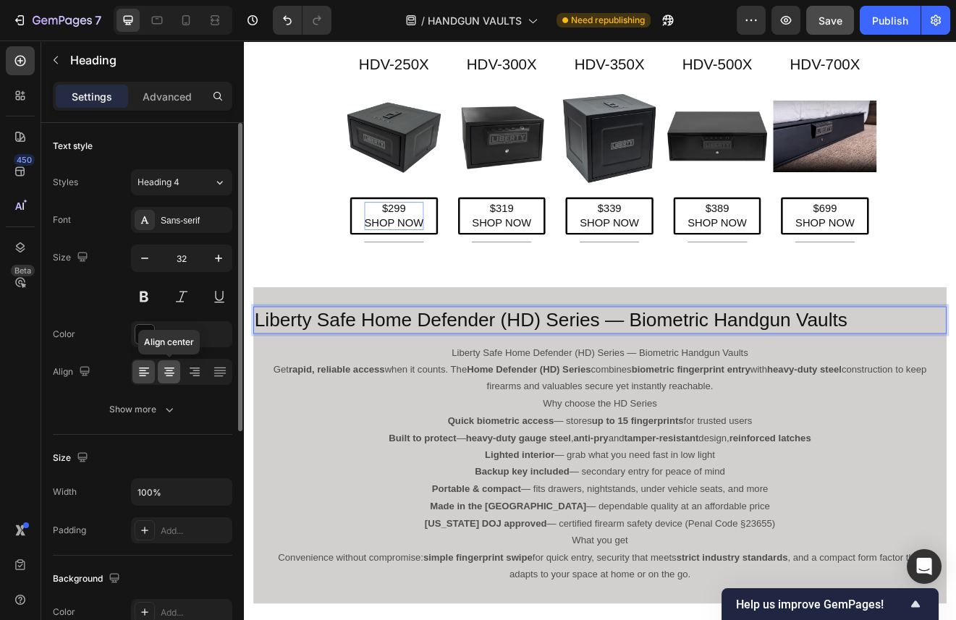
drag, startPoint x: 173, startPoint y: 375, endPoint x: 182, endPoint y: 387, distance: 15.1
click at [173, 375] on icon at bounding box center [169, 372] width 14 height 14
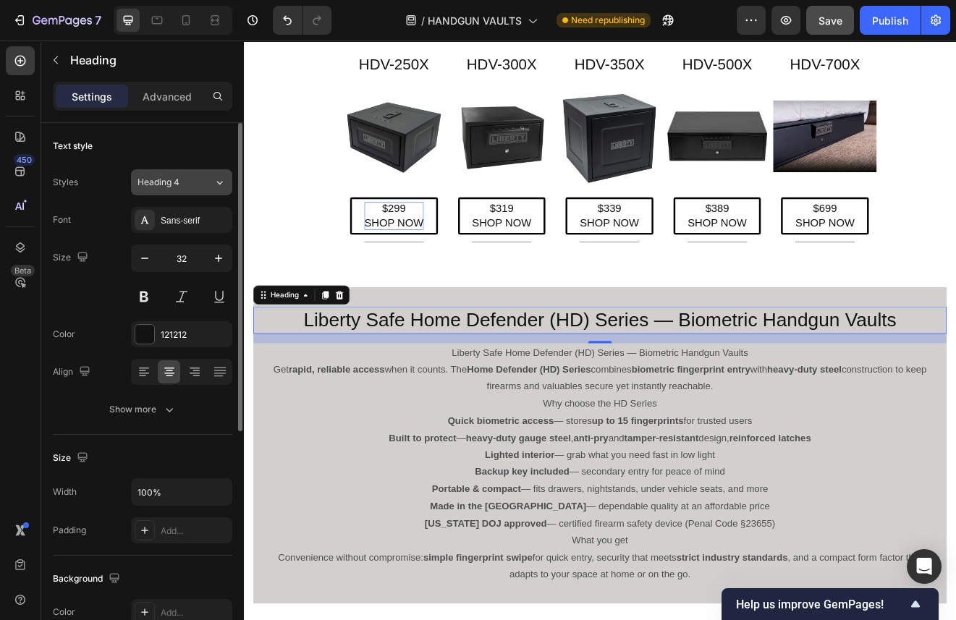
click at [177, 185] on span "Heading 4" at bounding box center [159, 182] width 42 height 13
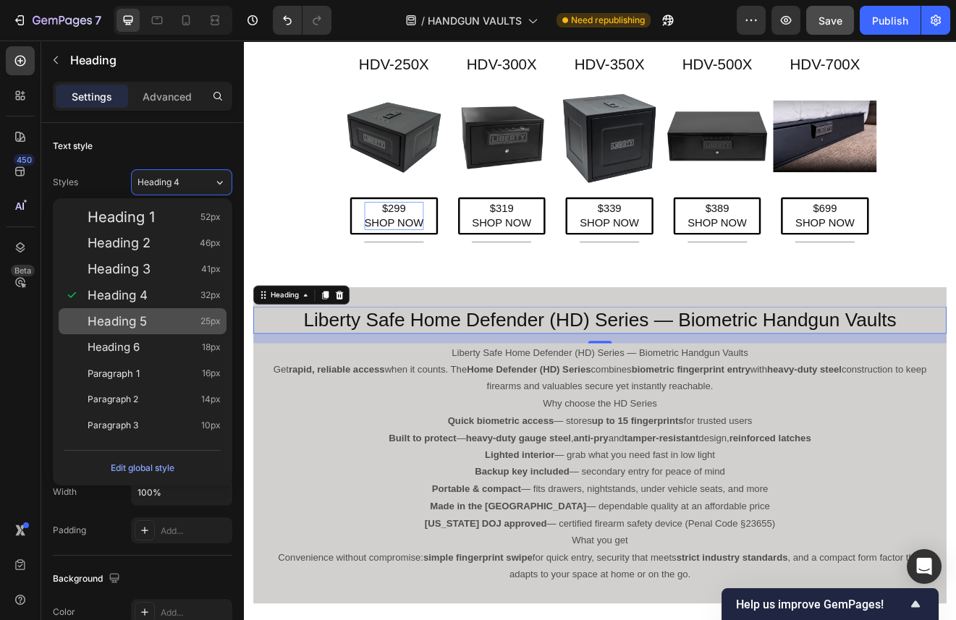
click at [138, 323] on span "Heading 5" at bounding box center [117, 321] width 59 height 14
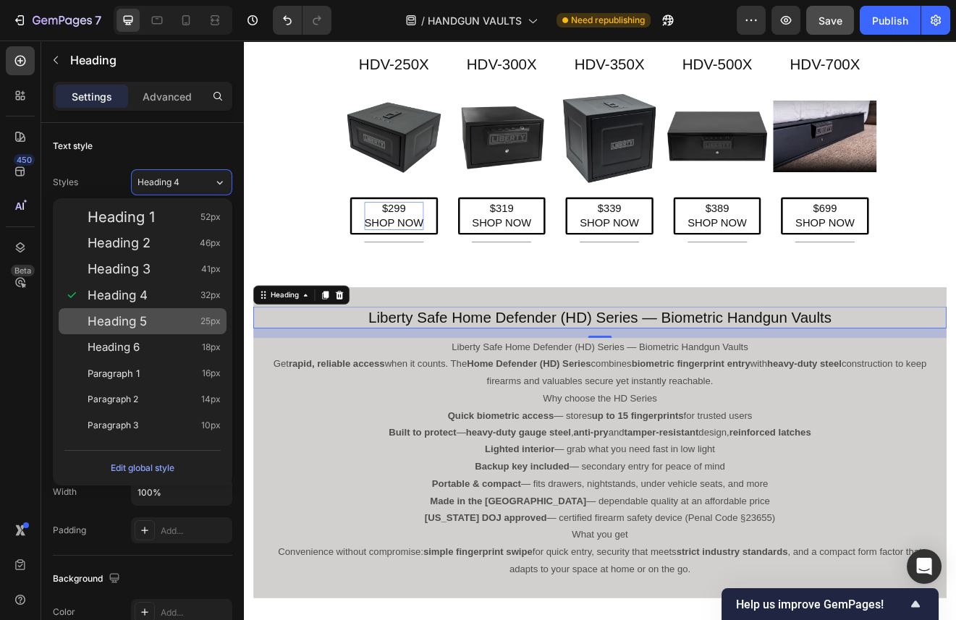
type input "25"
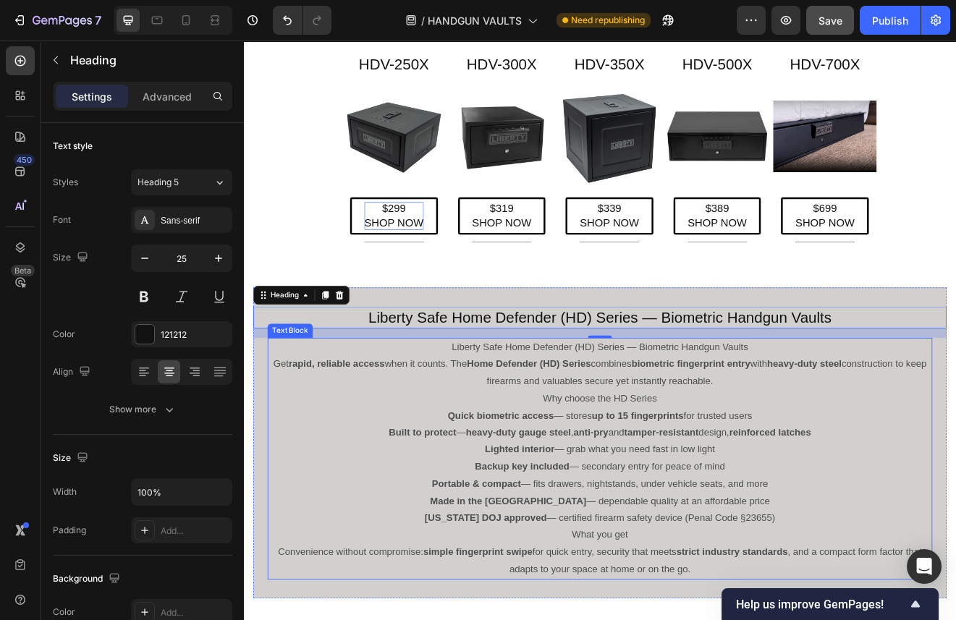
click at [758, 421] on p "Liberty Safe Home Defender (HD) Series — Biometric Handgun Vaults" at bounding box center [678, 415] width 808 height 21
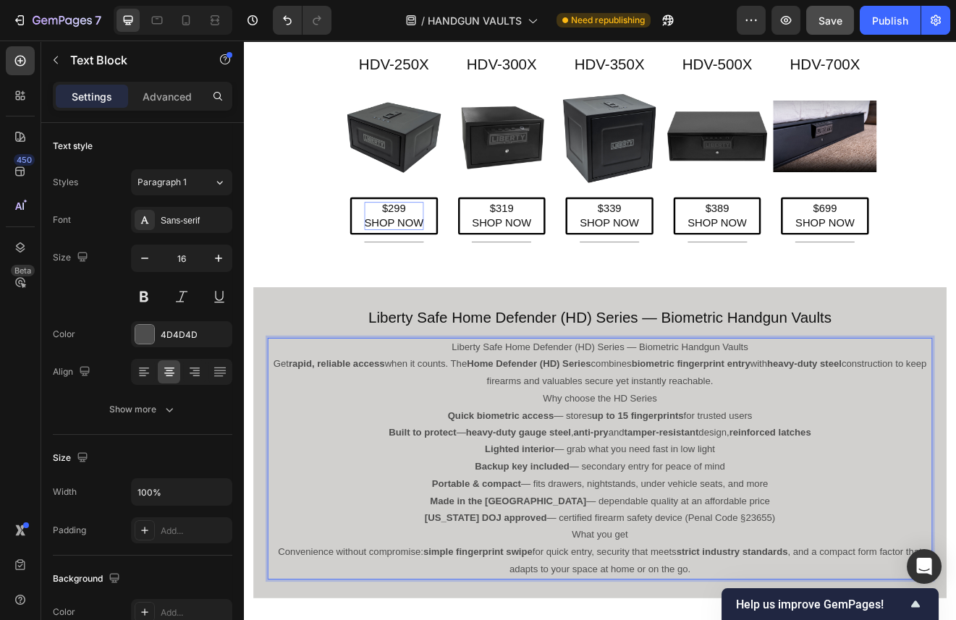
click at [867, 410] on p "Liberty Safe Home Defender (HD) Series — Biometric Handgun Vaults" at bounding box center [678, 415] width 808 height 21
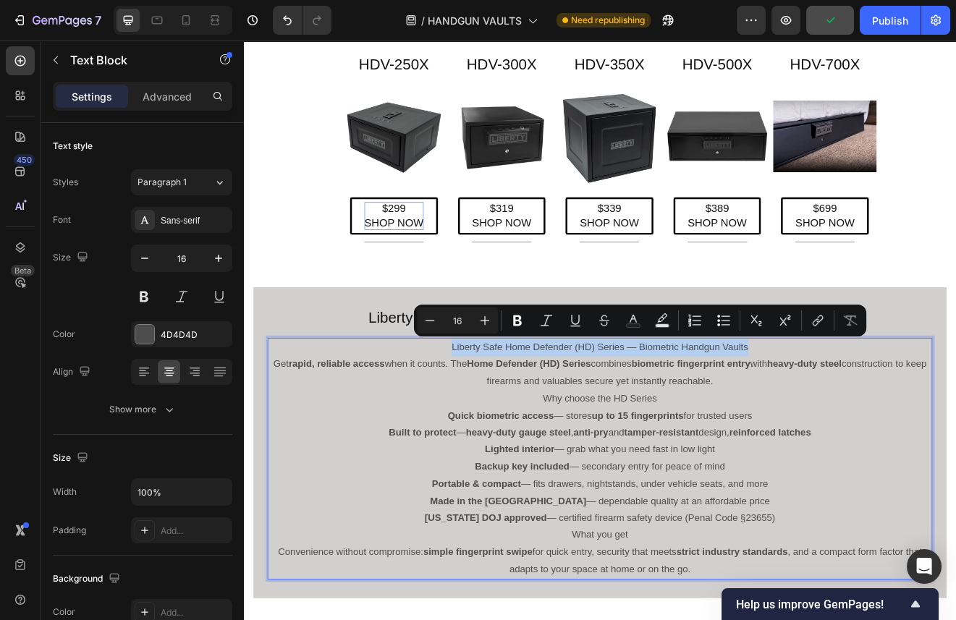
drag, startPoint x: 864, startPoint y: 412, endPoint x: 498, endPoint y: 414, distance: 366.3
click at [498, 414] on p "Liberty Safe Home Defender (HD) Series — Biometric Handgun Vaults" at bounding box center [678, 415] width 808 height 21
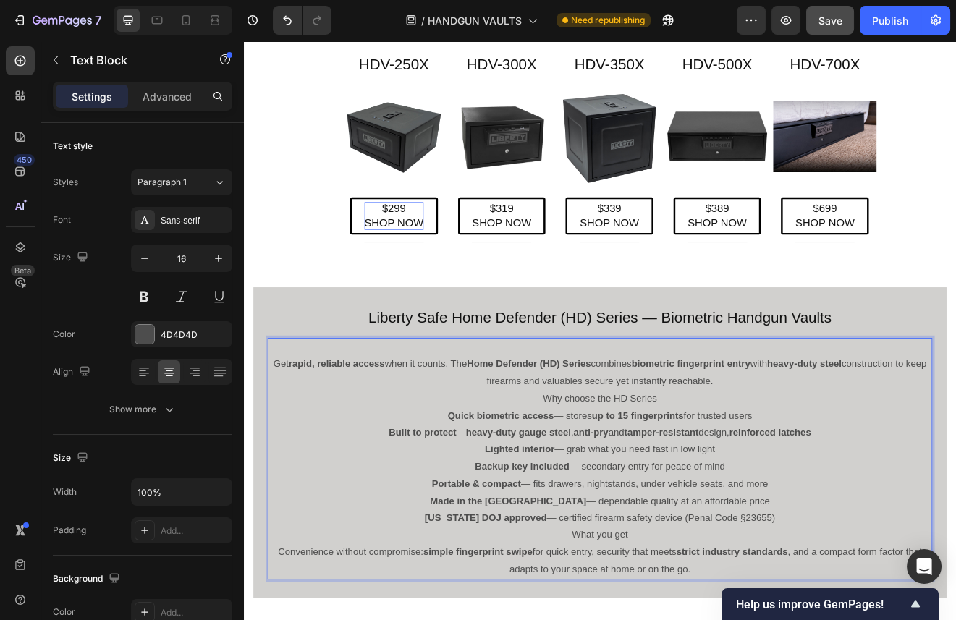
click at [283, 434] on p "Get rapid, reliable access when it counts. The Home Defender (HD) Series combin…" at bounding box center [678, 446] width 808 height 42
click at [284, 434] on p "Get rapid, reliable access when it counts. The Home Defender (HD) Series combin…" at bounding box center [678, 446] width 808 height 42
click at [307, 440] on strong "rapid, reliable access" at bounding box center [356, 435] width 117 height 12
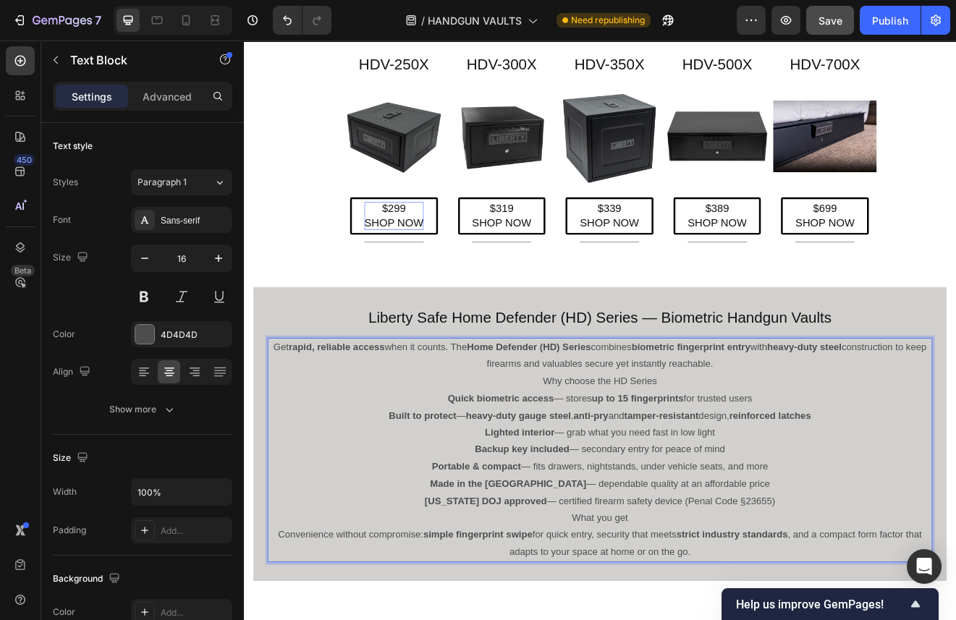
click at [750, 459] on p "Why choose the HD Series" at bounding box center [678, 456] width 808 height 21
click at [140, 372] on icon at bounding box center [144, 372] width 14 height 14
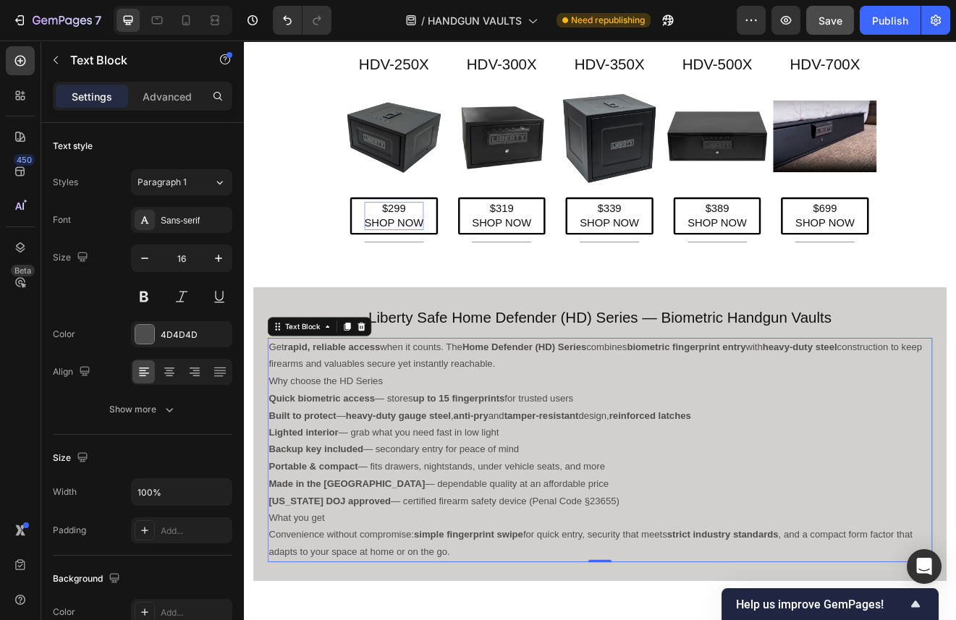
click at [421, 451] on p "Why choose the HD Series" at bounding box center [678, 456] width 808 height 21
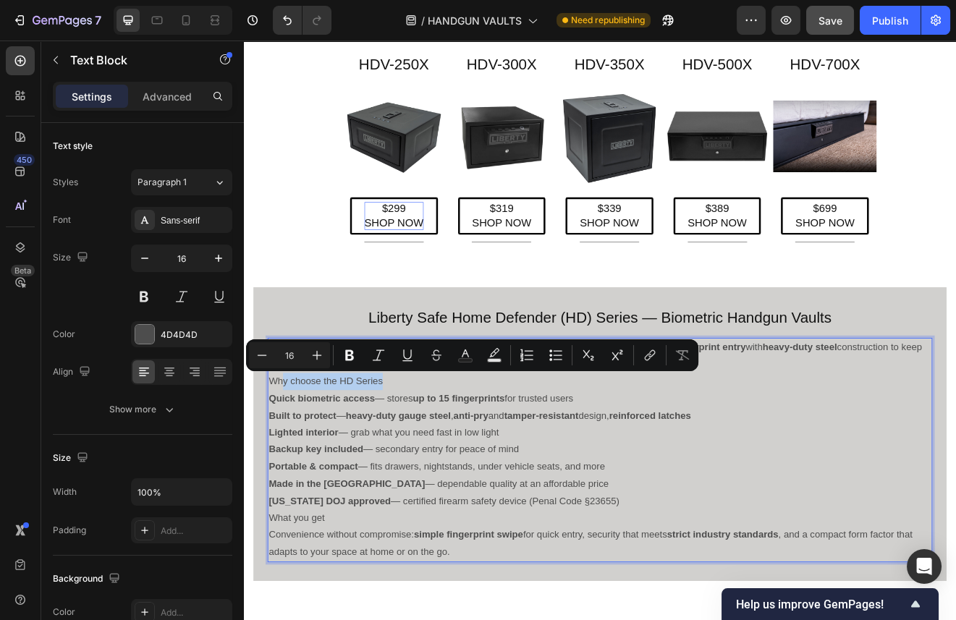
drag, startPoint x: 420, startPoint y: 455, endPoint x: 295, endPoint y: 460, distance: 125.4
click at [295, 460] on p "Why choose the HD Series" at bounding box center [678, 456] width 808 height 21
click at [617, 449] on p "Why choose the HD Series" at bounding box center [678, 456] width 808 height 21
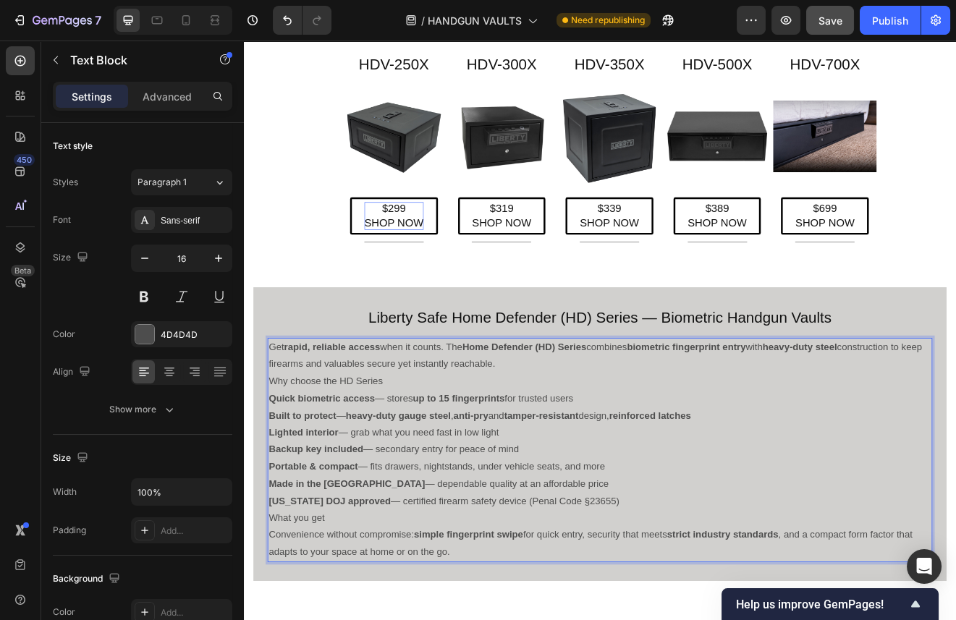
click at [591, 435] on p "Get rapid, reliable access when it counts. The Home Defender (HD) Series combin…" at bounding box center [678, 426] width 808 height 42
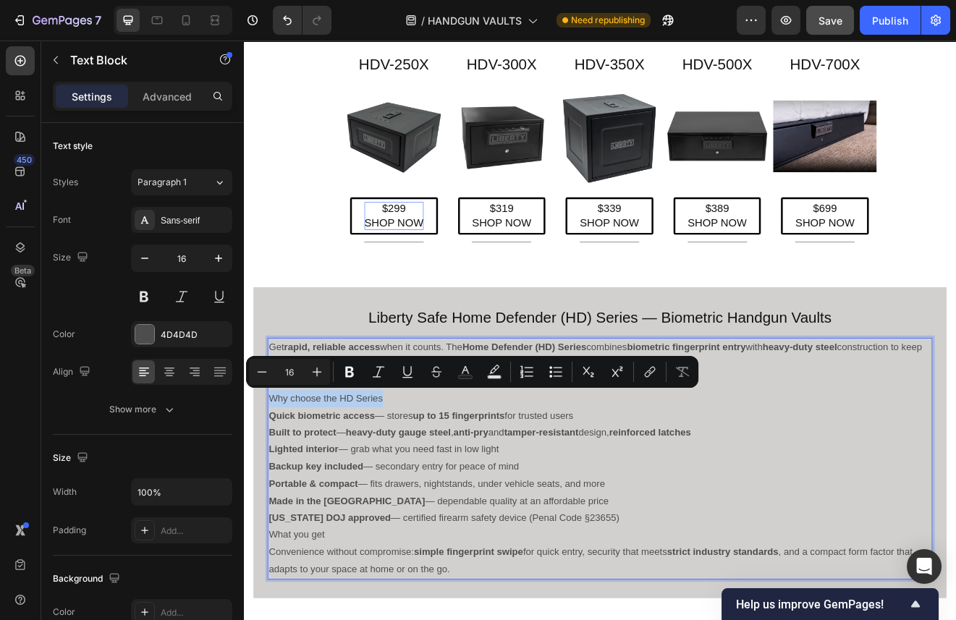
drag, startPoint x: 422, startPoint y: 475, endPoint x: 275, endPoint y: 476, distance: 147.0
click at [275, 476] on p "Why choose the HD Series" at bounding box center [678, 477] width 808 height 21
click at [350, 368] on icon "Editor contextual toolbar" at bounding box center [349, 372] width 9 height 11
click at [317, 371] on icon "Editor contextual toolbar" at bounding box center [317, 372] width 9 height 9
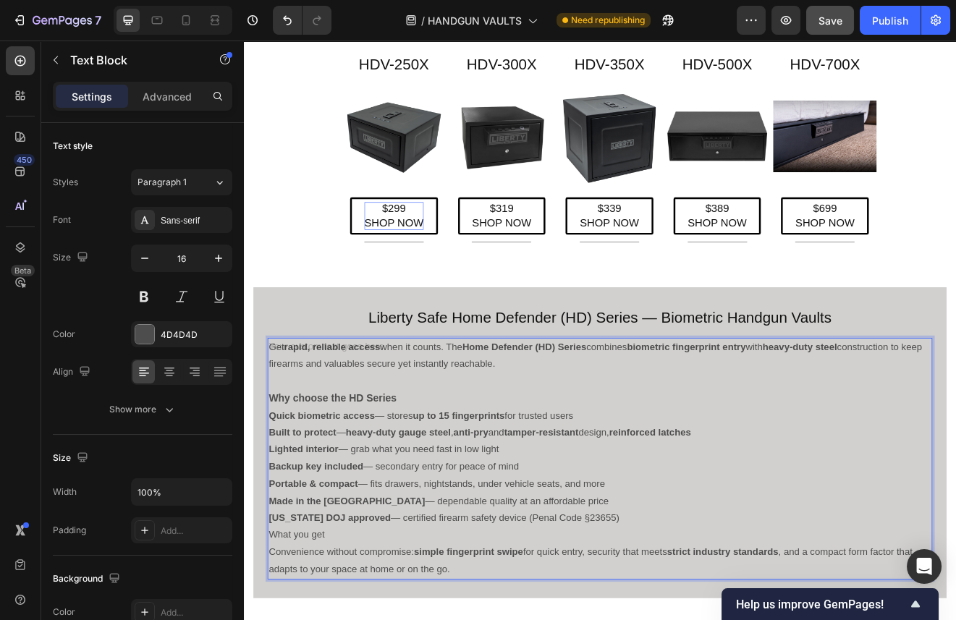
click at [429, 475] on strong "Why choose the HD Series" at bounding box center [352, 477] width 156 height 14
drag, startPoint x: 434, startPoint y: 479, endPoint x: 278, endPoint y: 481, distance: 156.4
click at [278, 481] on p "Why choose the HD Series" at bounding box center [678, 477] width 808 height 21
click at [435, 476] on p "Why choose the HD Series" at bounding box center [678, 477] width 808 height 21
drag, startPoint x: 429, startPoint y: 476, endPoint x: 277, endPoint y: 479, distance: 152.1
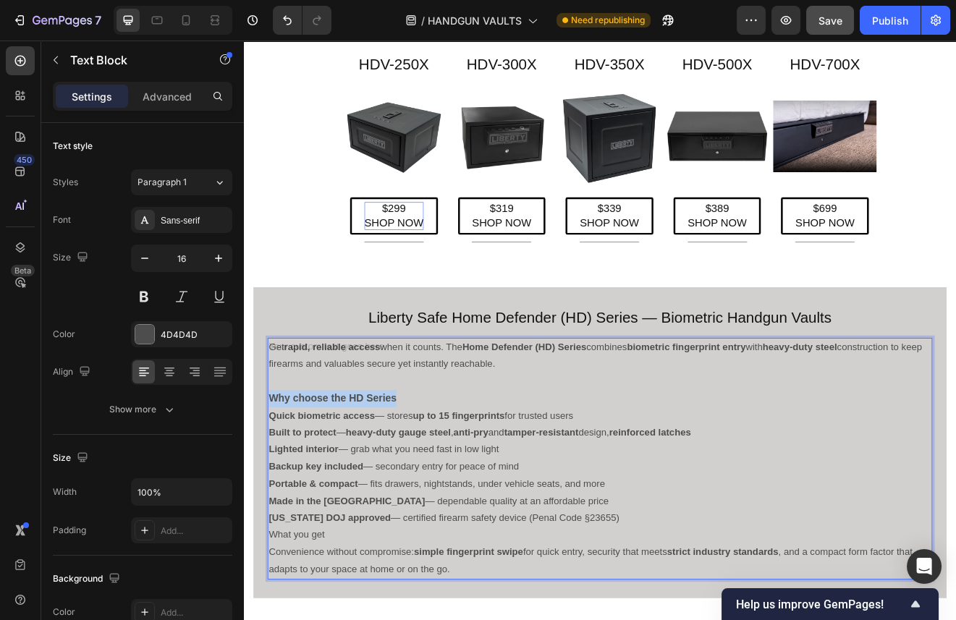
click at [277, 479] on strong "Why choose the HD Series" at bounding box center [352, 477] width 156 height 14
click at [431, 479] on p "Why choose the HD Series" at bounding box center [678, 477] width 808 height 21
drag, startPoint x: 431, startPoint y: 479, endPoint x: 277, endPoint y: 479, distance: 154.2
click at [277, 479] on p "Why choose the HD Series" at bounding box center [678, 477] width 808 height 21
click at [407, 476] on strong "Why choose the HD Series" at bounding box center [352, 477] width 156 height 14
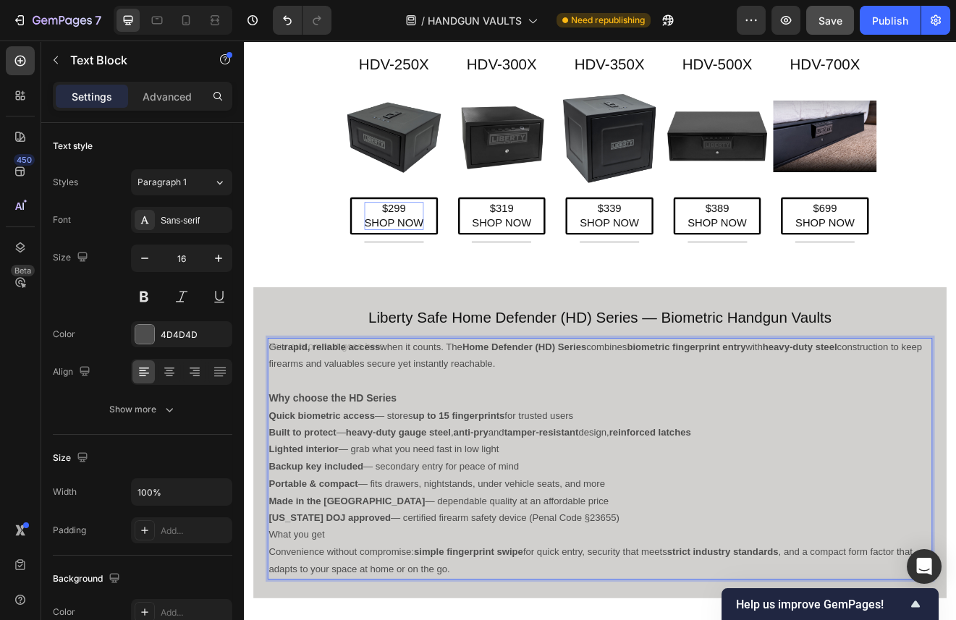
click at [439, 483] on p "Why choose the HD Series" at bounding box center [678, 477] width 808 height 21
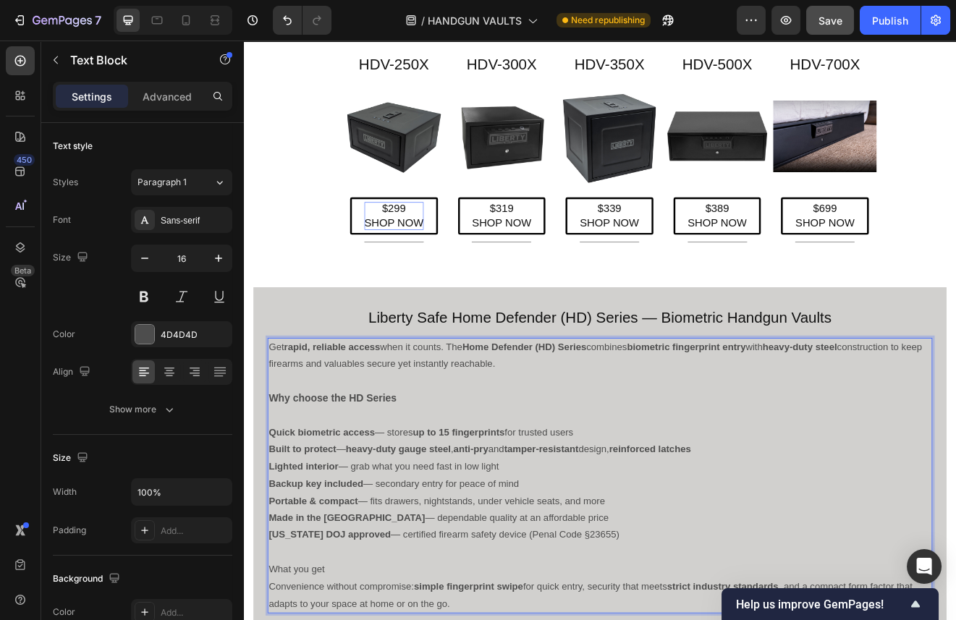
click at [440, 465] on p "Rich Text Editor. Editing area: main" at bounding box center [678, 456] width 808 height 21
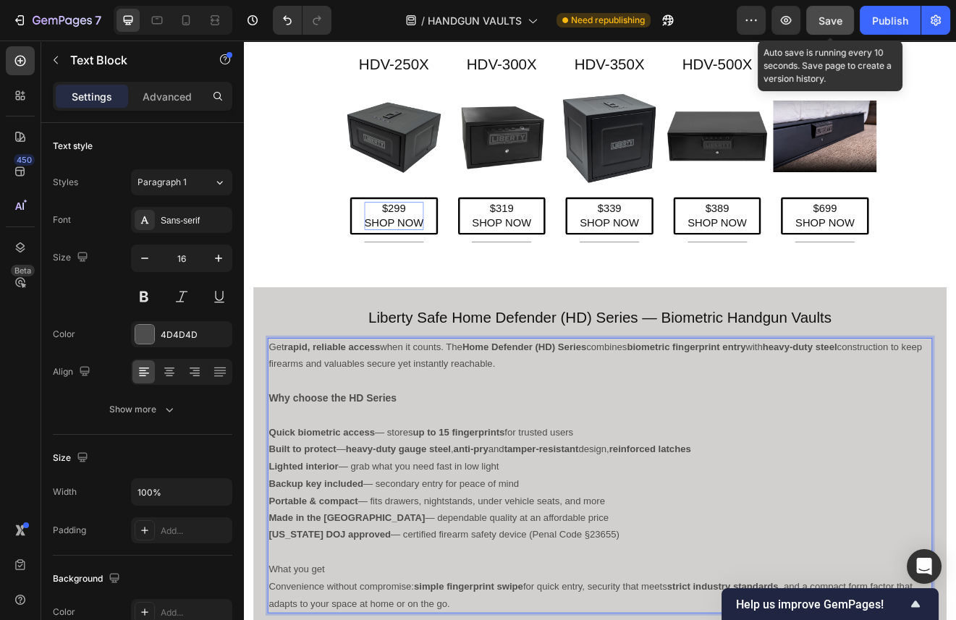
click at [831, 13] on div "Save" at bounding box center [831, 20] width 24 height 15
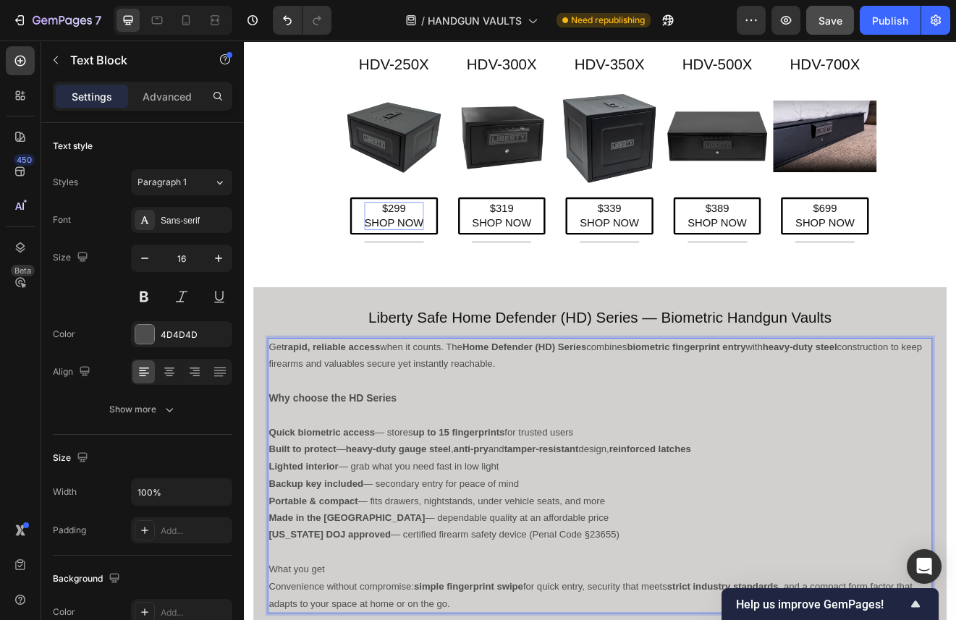
scroll to position [427, 0]
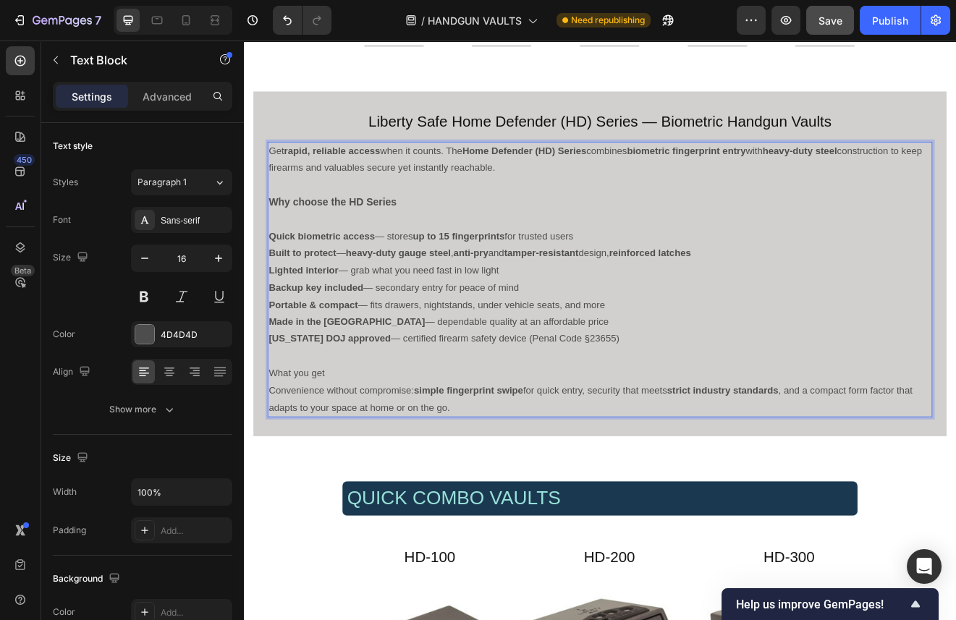
click at [345, 447] on p "What you get" at bounding box center [678, 447] width 808 height 21
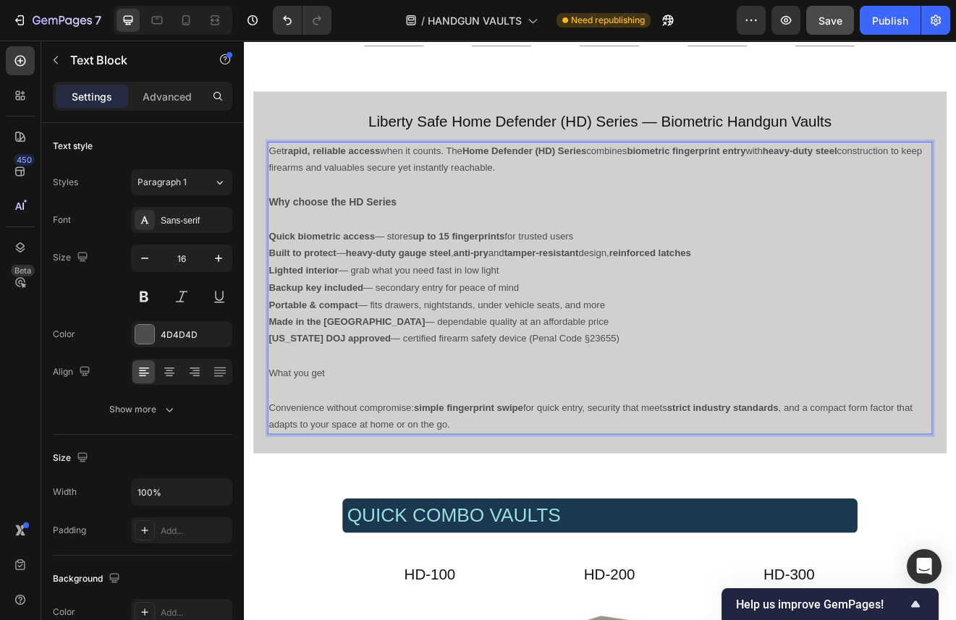
click at [353, 447] on p "What you get" at bounding box center [678, 447] width 808 height 21
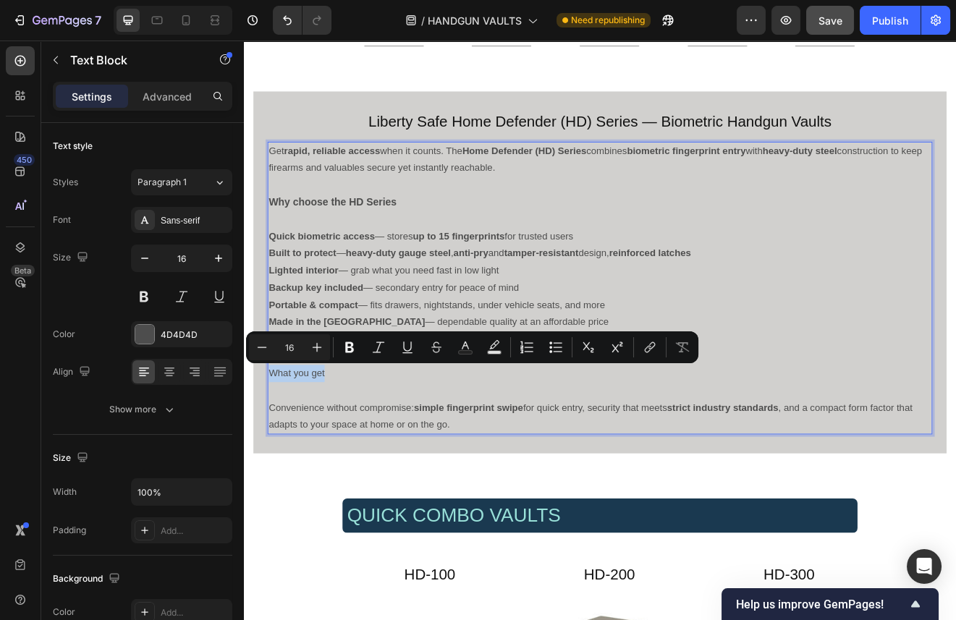
drag, startPoint x: 356, startPoint y: 440, endPoint x: 278, endPoint y: 447, distance: 78.5
click at [278, 447] on p "What you get" at bounding box center [678, 447] width 808 height 21
click at [317, 350] on icon "Editor contextual toolbar" at bounding box center [317, 347] width 9 height 9
click at [317, 349] on icon "Editor contextual toolbar" at bounding box center [317, 347] width 9 height 9
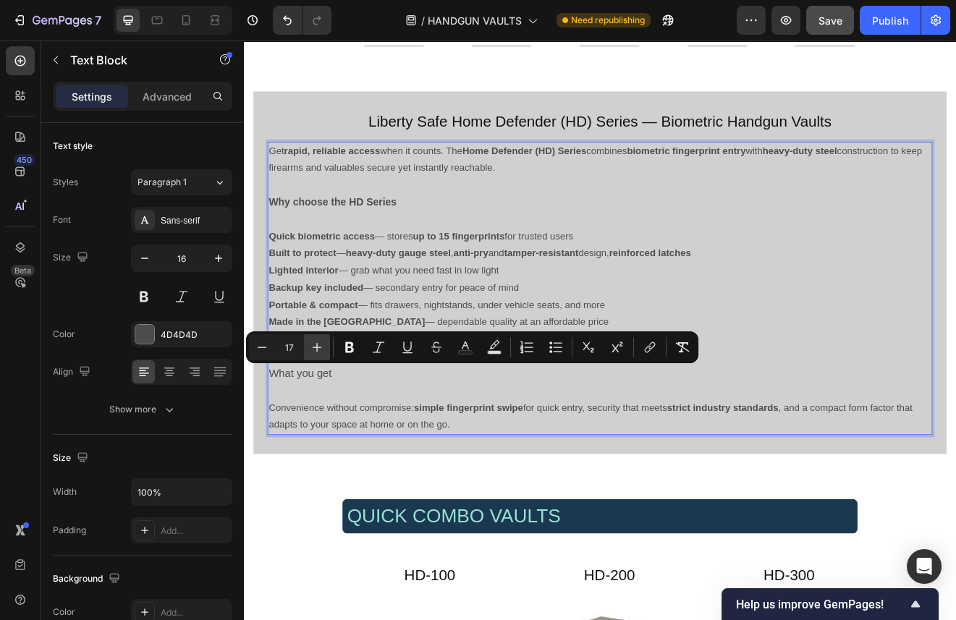
type input "18"
drag, startPoint x: 352, startPoint y: 345, endPoint x: 187, endPoint y: 208, distance: 213.9
click at [352, 345] on icon "Editor contextual toolbar" at bounding box center [349, 347] width 9 height 11
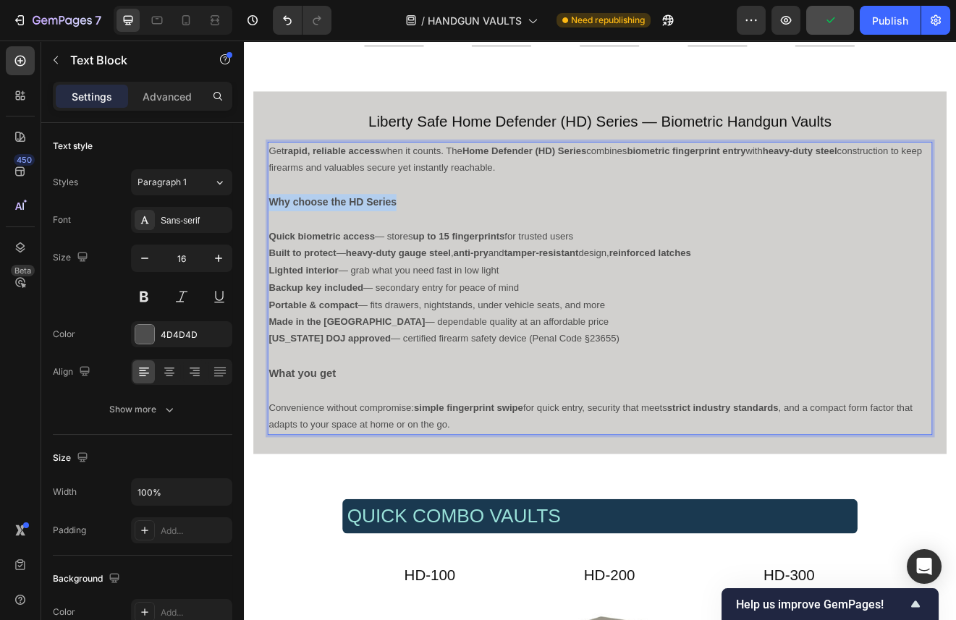
drag, startPoint x: 434, startPoint y: 238, endPoint x: 278, endPoint y: 239, distance: 156.4
click at [278, 239] on p "Why choose the HD Series" at bounding box center [678, 238] width 808 height 21
click at [216, 256] on icon "button" at bounding box center [218, 258] width 14 height 14
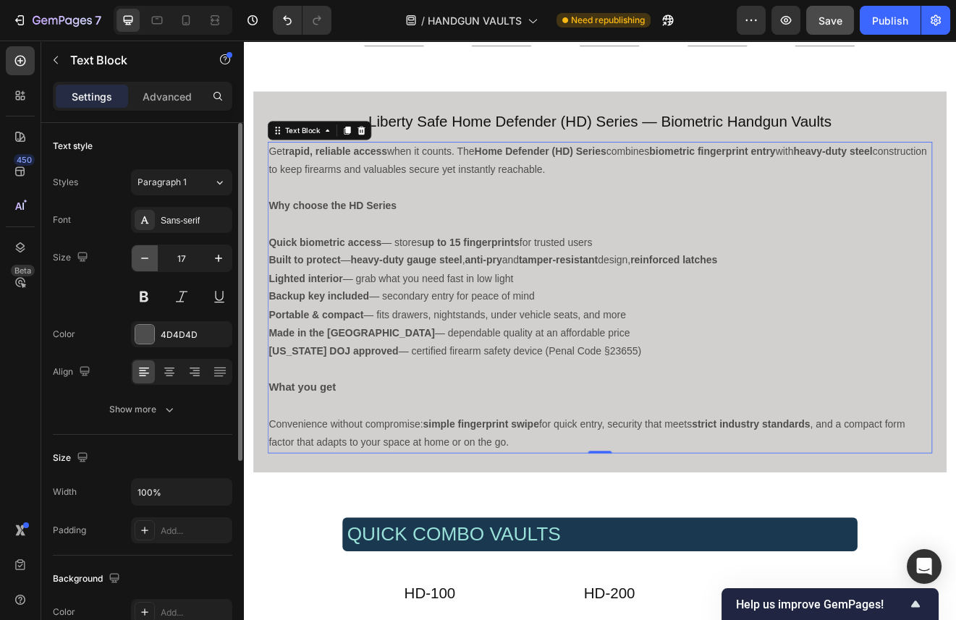
click at [144, 257] on icon "button" at bounding box center [145, 258] width 14 height 14
type input "16"
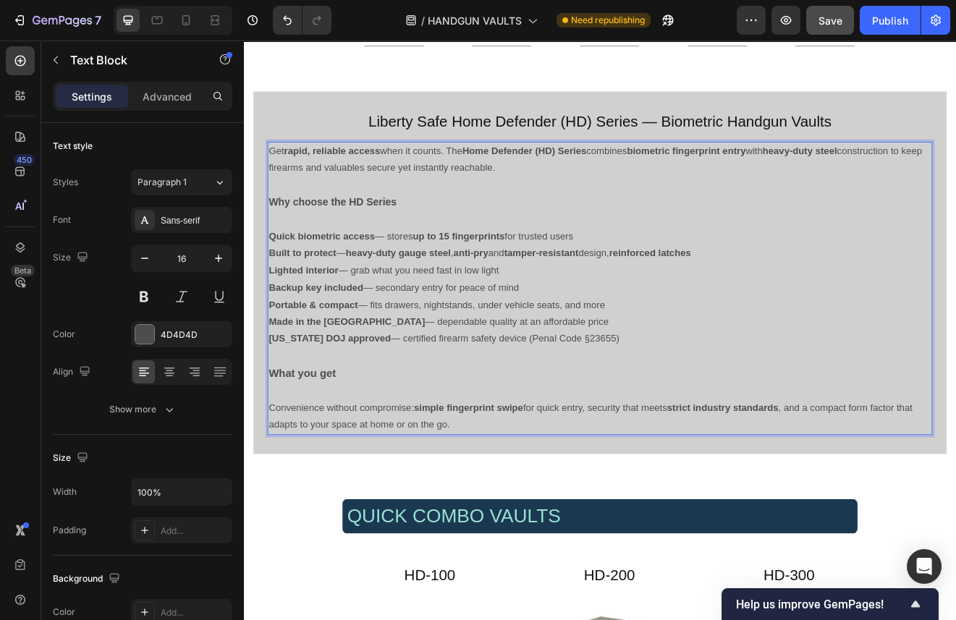
click at [305, 250] on p "Rich Text Editor. Editing area: main" at bounding box center [678, 259] width 808 height 21
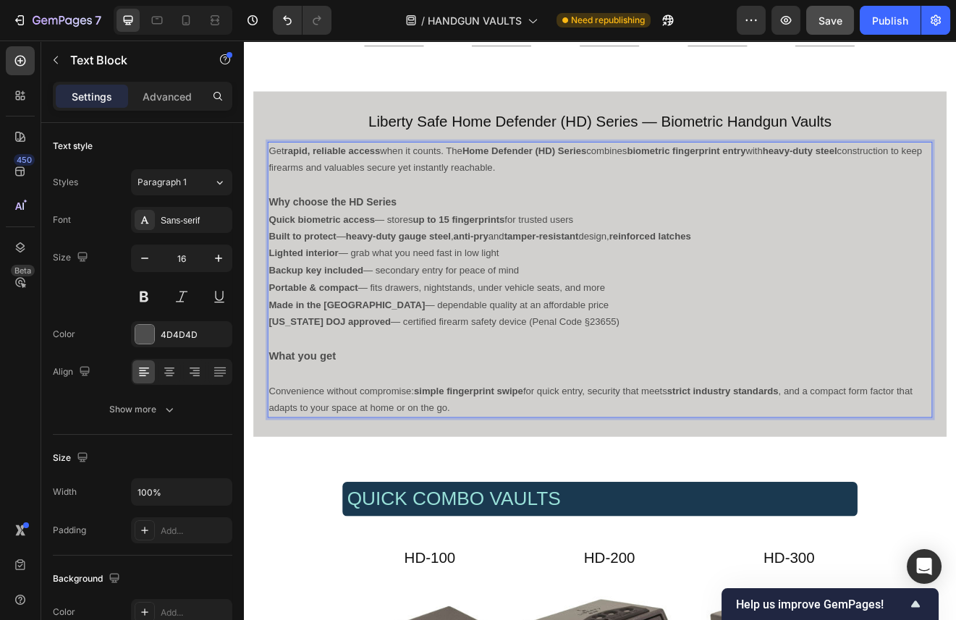
click at [280, 446] on p "Rich Text Editor. Editing area: main" at bounding box center [678, 447] width 808 height 21
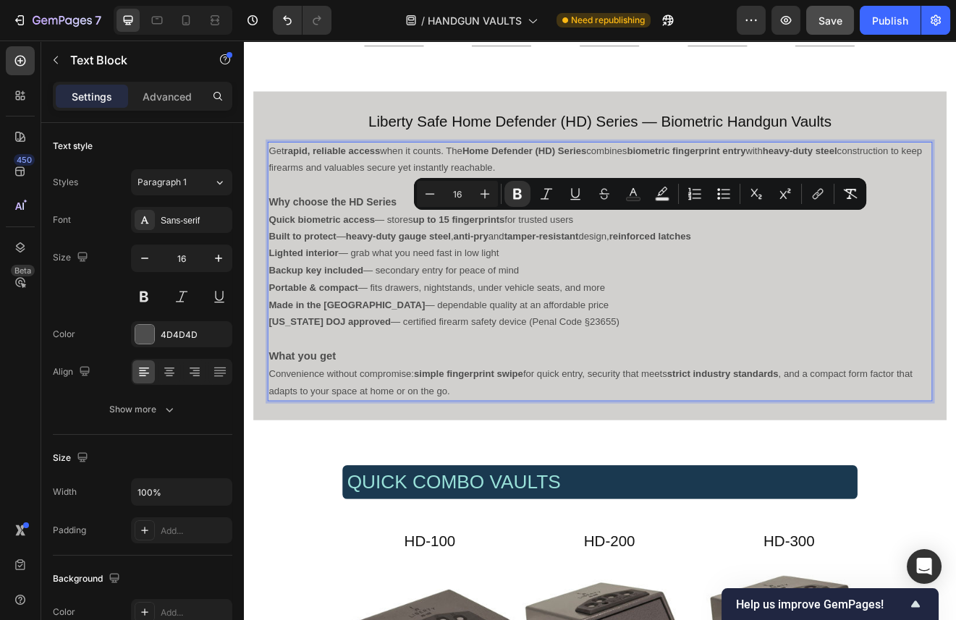
drag, startPoint x: 712, startPoint y: 389, endPoint x: 270, endPoint y: 258, distance: 461.1
click at [273, 258] on div "Get rapid, reliable access when it counts. The Home Defender (HD) Series combin…" at bounding box center [678, 322] width 811 height 316
click at [721, 195] on icon "Editor contextual toolbar" at bounding box center [724, 194] width 14 height 14
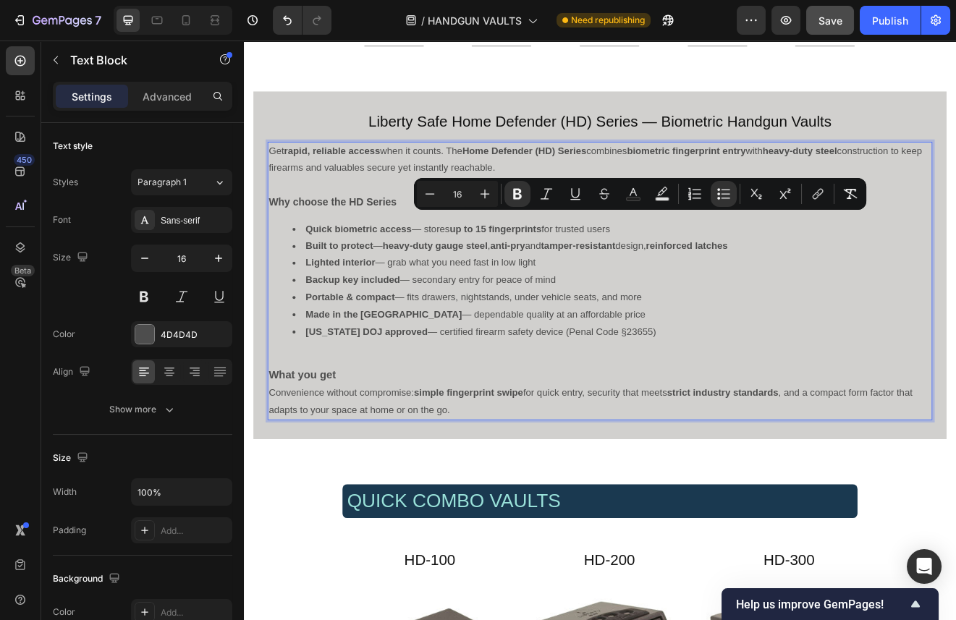
click at [908, 375] on li "Made in the USA — dependable quality at an affordable price" at bounding box center [692, 375] width 779 height 21
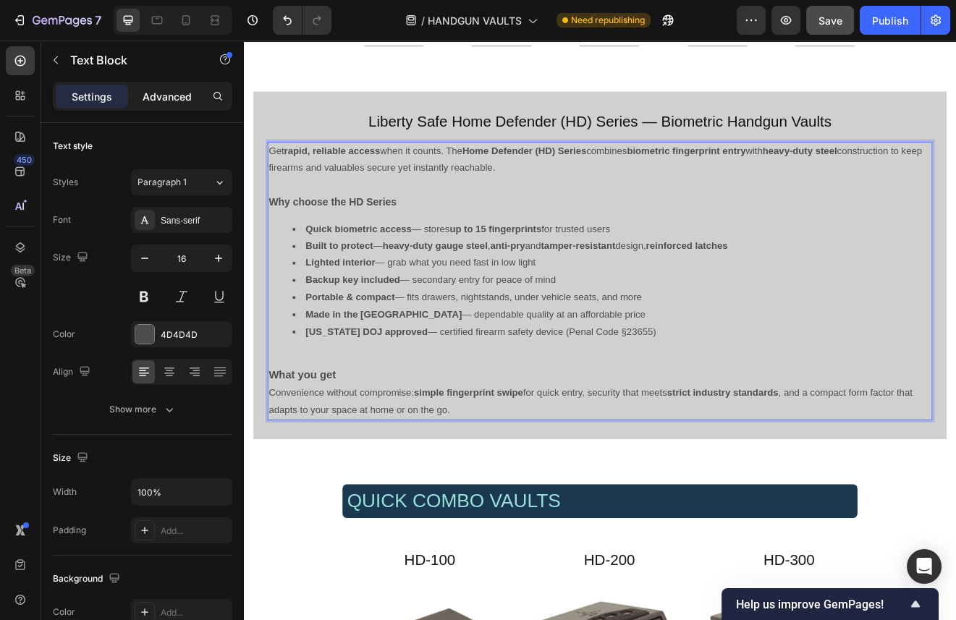
click at [169, 93] on p "Advanced" at bounding box center [167, 96] width 49 height 15
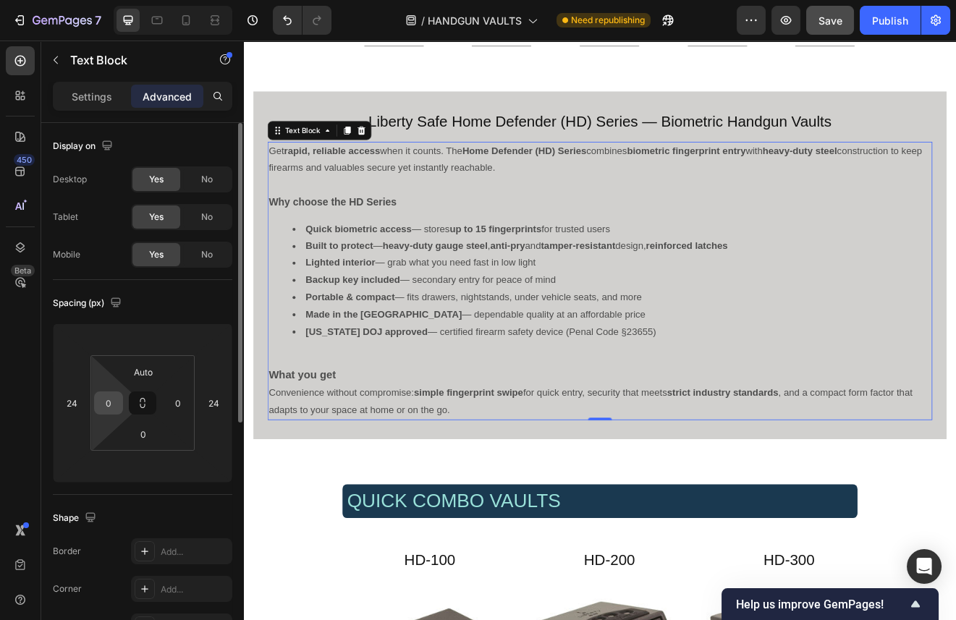
click at [108, 406] on input "0" at bounding box center [109, 403] width 22 height 22
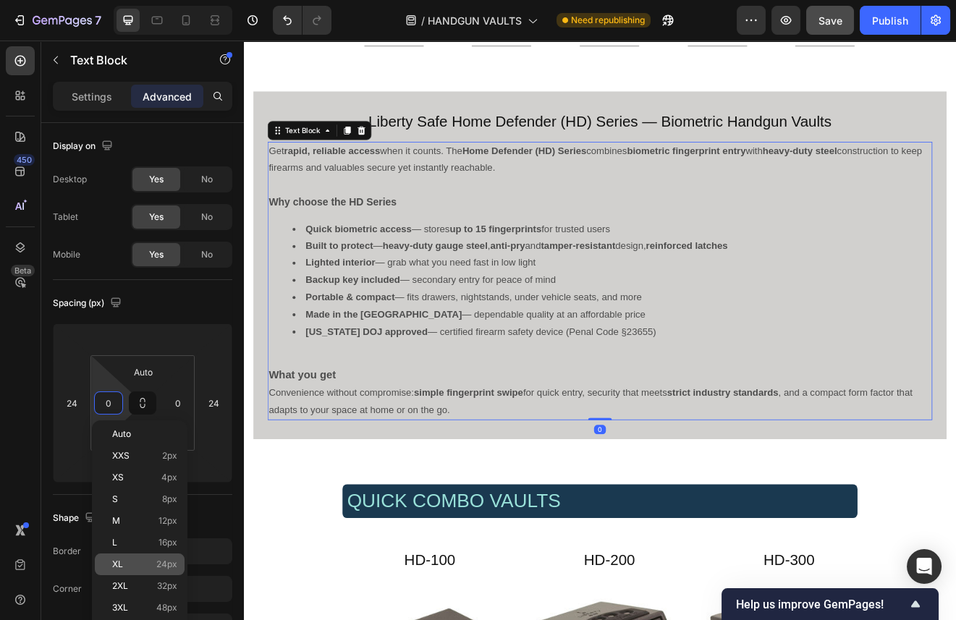
click at [128, 560] on p "XL 24px" at bounding box center [144, 565] width 65 height 10
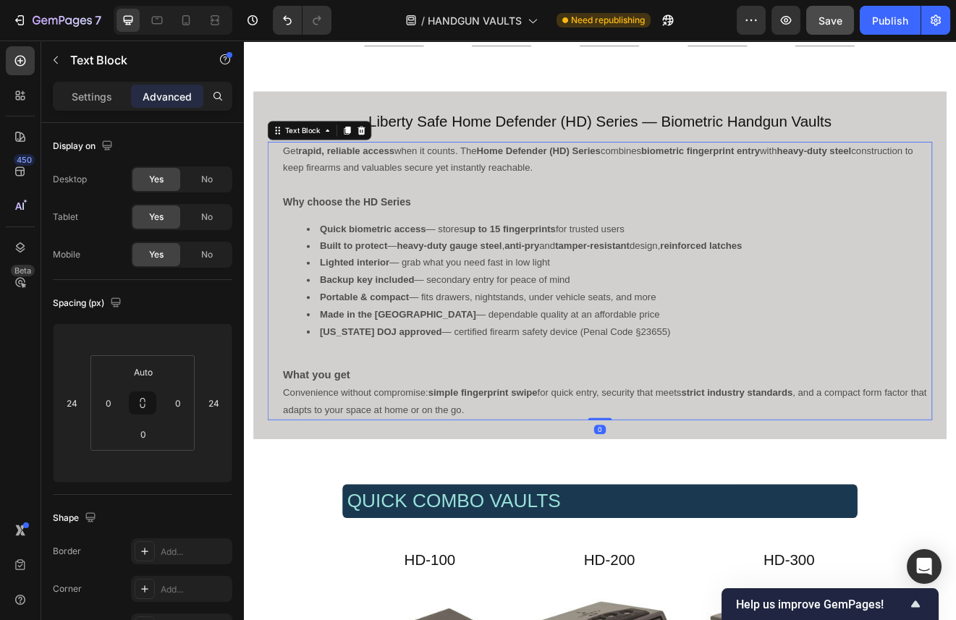
type input "24"
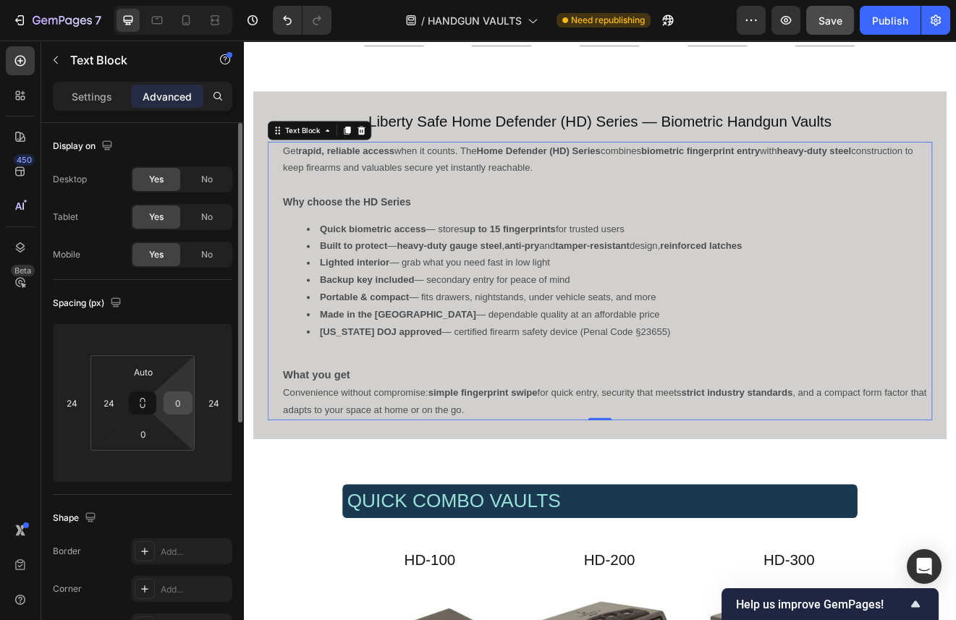
click at [177, 403] on input "0" at bounding box center [178, 403] width 22 height 22
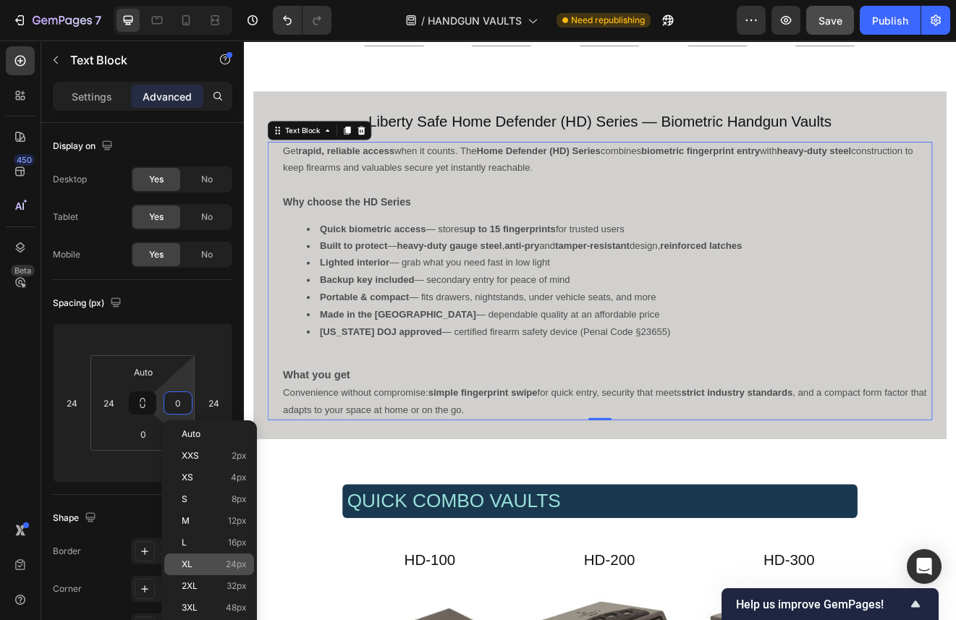
click at [195, 562] on p "XL 24px" at bounding box center [214, 565] width 65 height 10
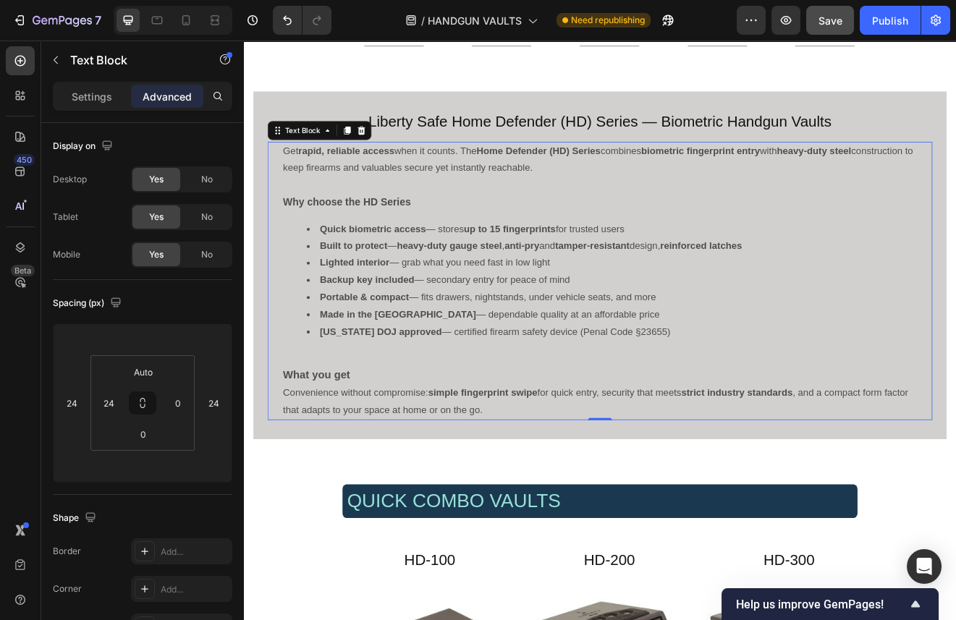
type input "24"
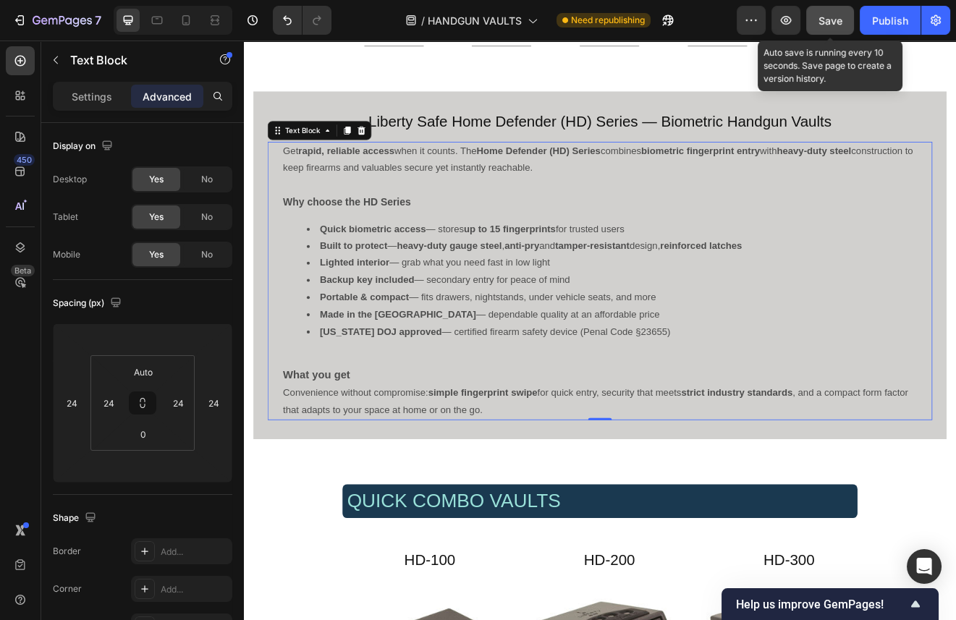
click at [830, 15] on span "Save" at bounding box center [831, 20] width 24 height 12
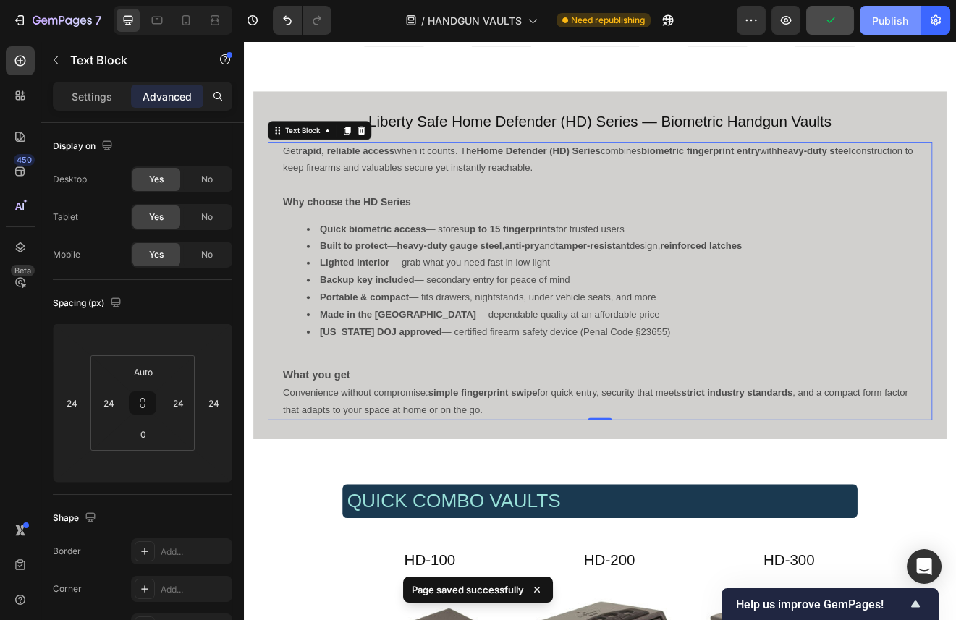
click at [890, 16] on div "Publish" at bounding box center [890, 20] width 36 height 15
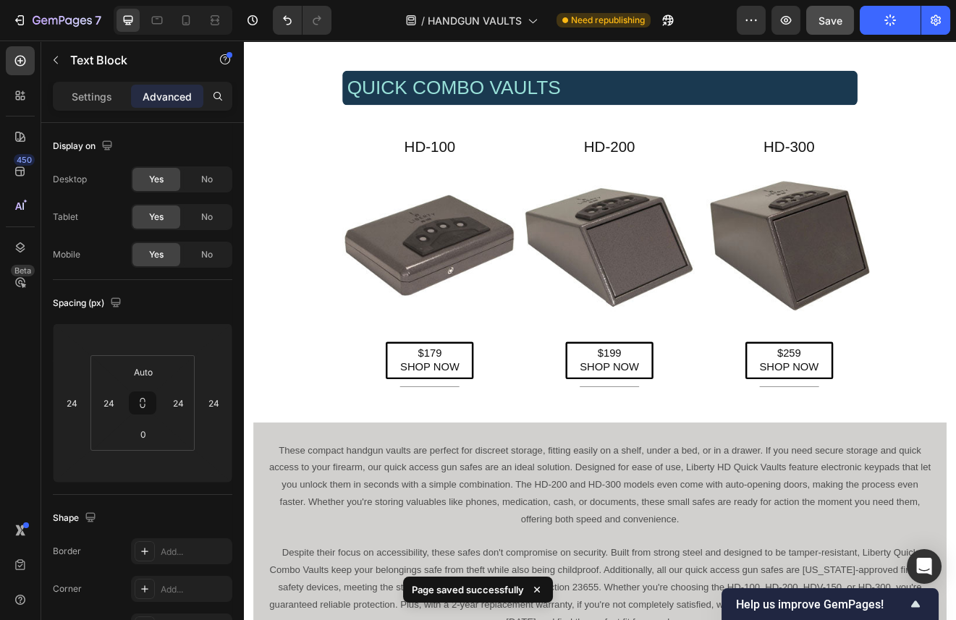
scroll to position [1223, 0]
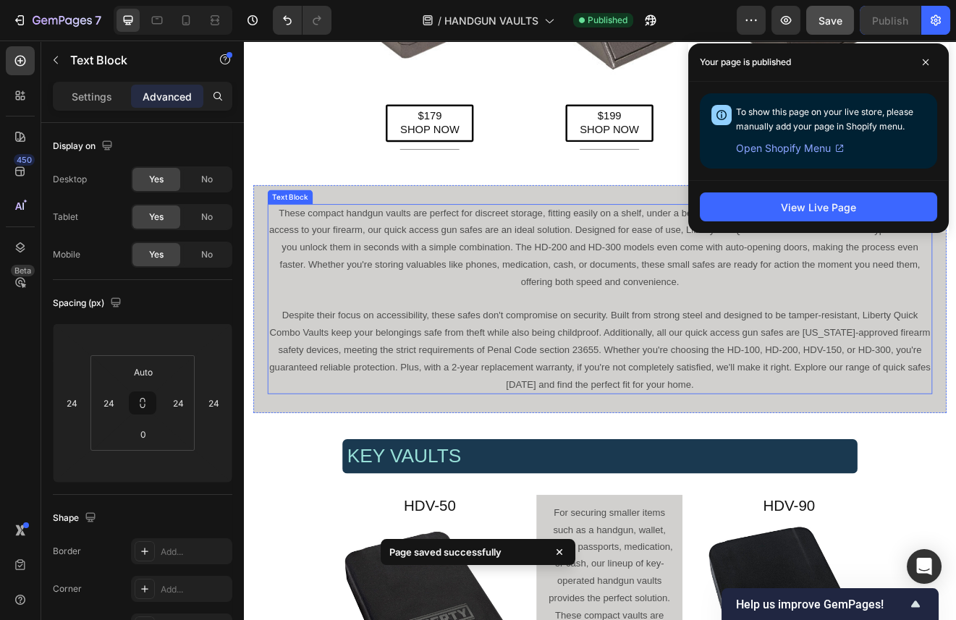
click at [799, 460] on p "Despite their focus on accessibility, these safes don't compromise on security.…" at bounding box center [678, 418] width 808 height 104
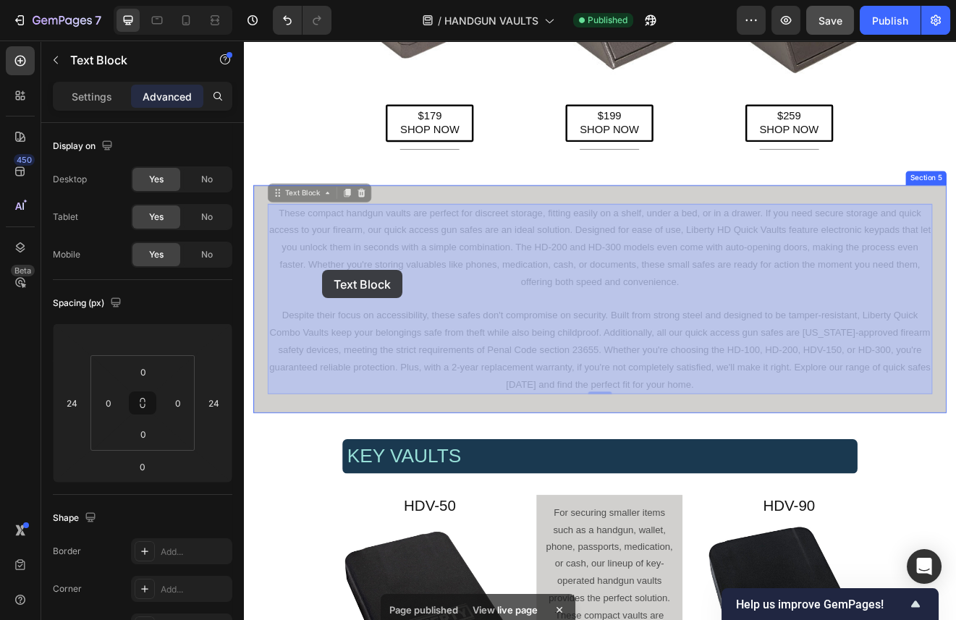
drag, startPoint x: 800, startPoint y: 458, endPoint x: 322, endPoint y: 270, distance: 513.5
click at [322, 270] on div "Header QUICK COMBO VAULTS Heading Row HD-100 Heading Image $179 SHOP NOW Button…" at bounding box center [678, 105] width 869 height 2577
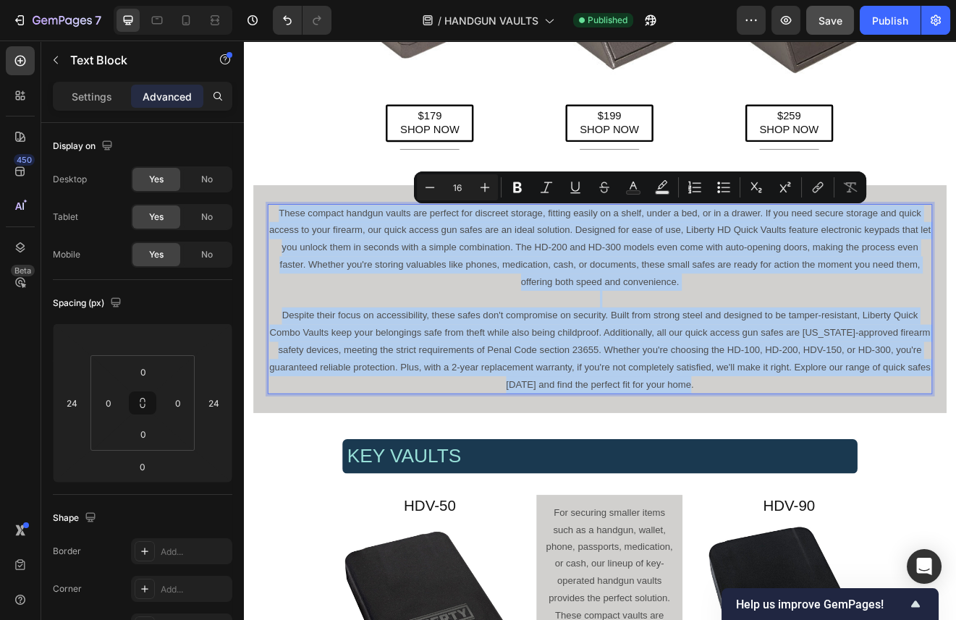
drag, startPoint x: 792, startPoint y: 459, endPoint x: 285, endPoint y: 255, distance: 546.3
click at [285, 255] on div "These compact handgun vaults are perfect for discreet storage, fitting easily o…" at bounding box center [678, 356] width 811 height 232
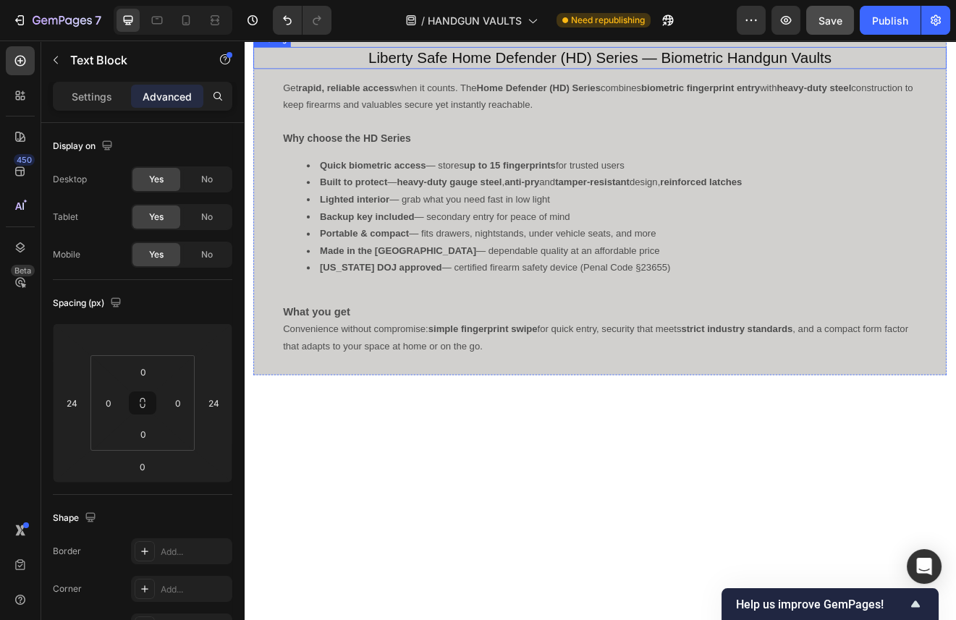
scroll to position [0, 0]
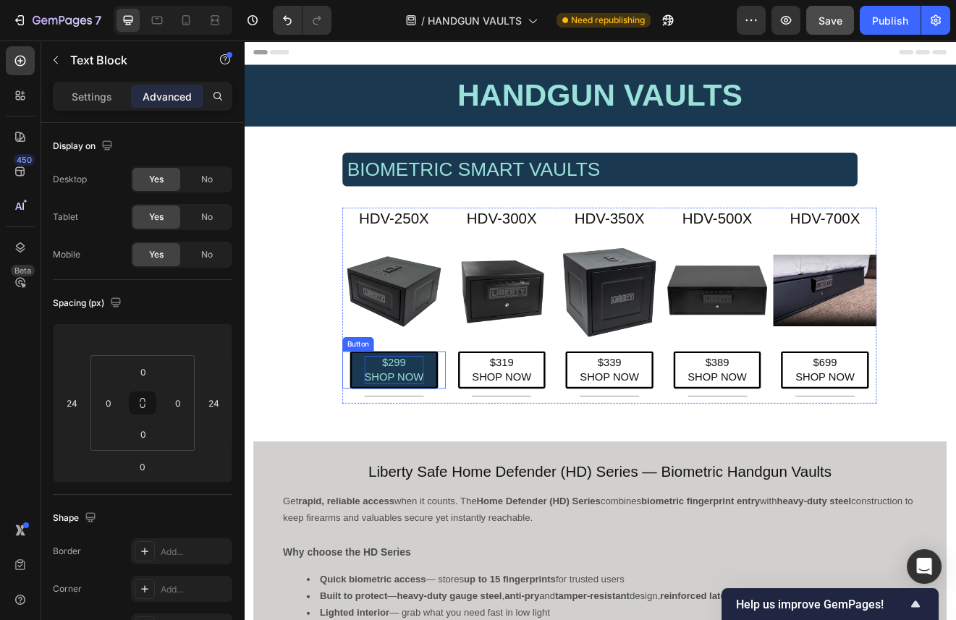
click at [420, 441] on p "$299 SHOP NOW" at bounding box center [427, 443] width 72 height 34
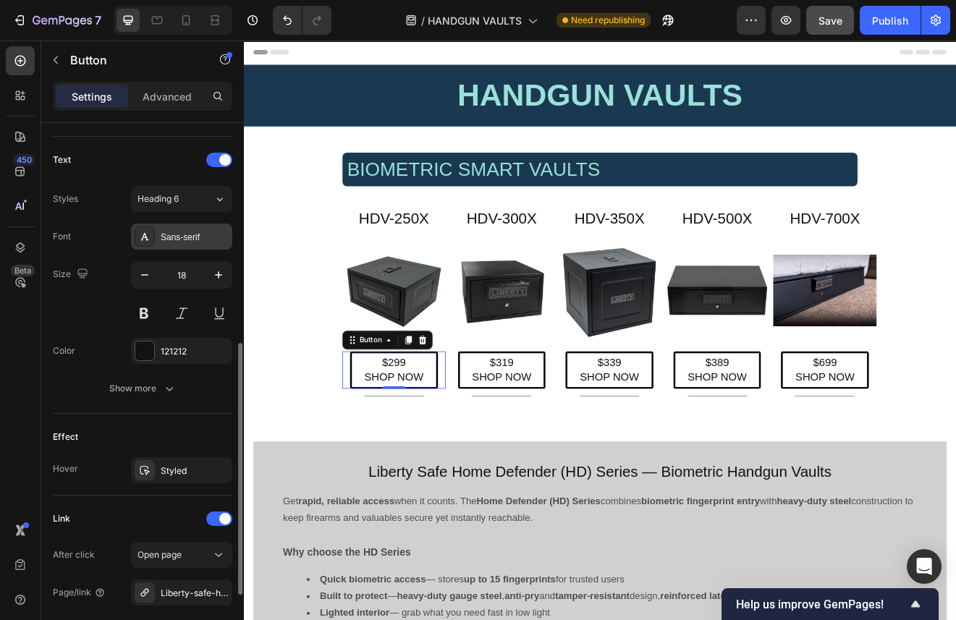
scroll to position [548, 0]
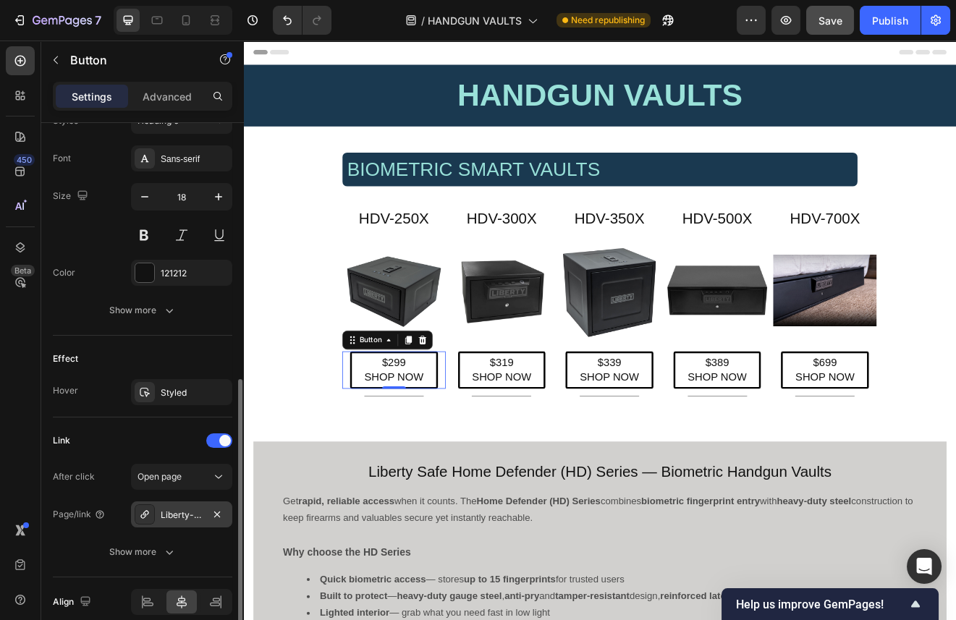
click at [183, 516] on div "Liberty-safe-hdv-300x" at bounding box center [182, 515] width 42 height 13
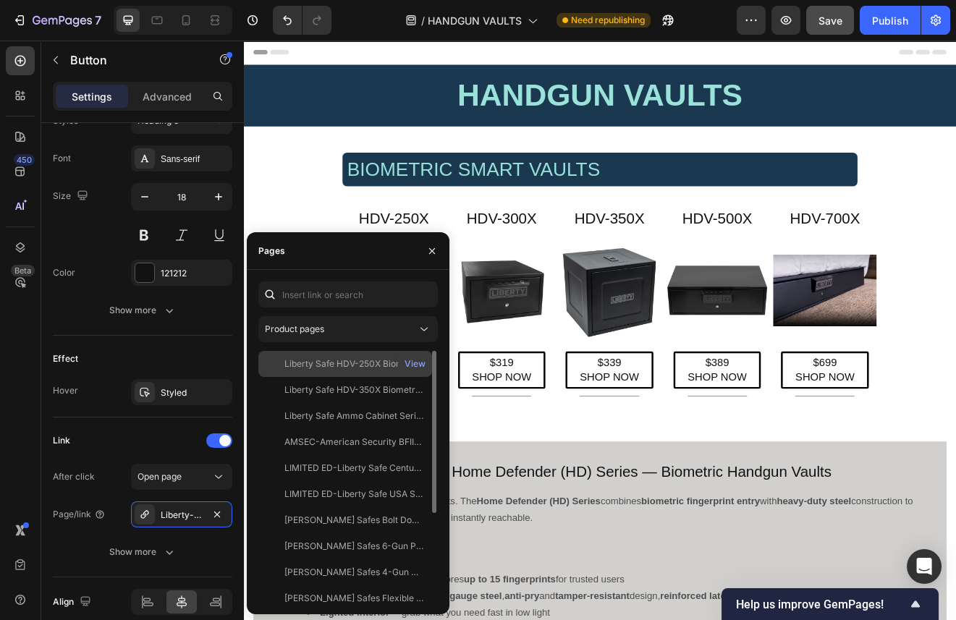
click at [337, 363] on div "Liberty Safe HDV-250X Biometric Handgun Vault" at bounding box center [354, 364] width 139 height 13
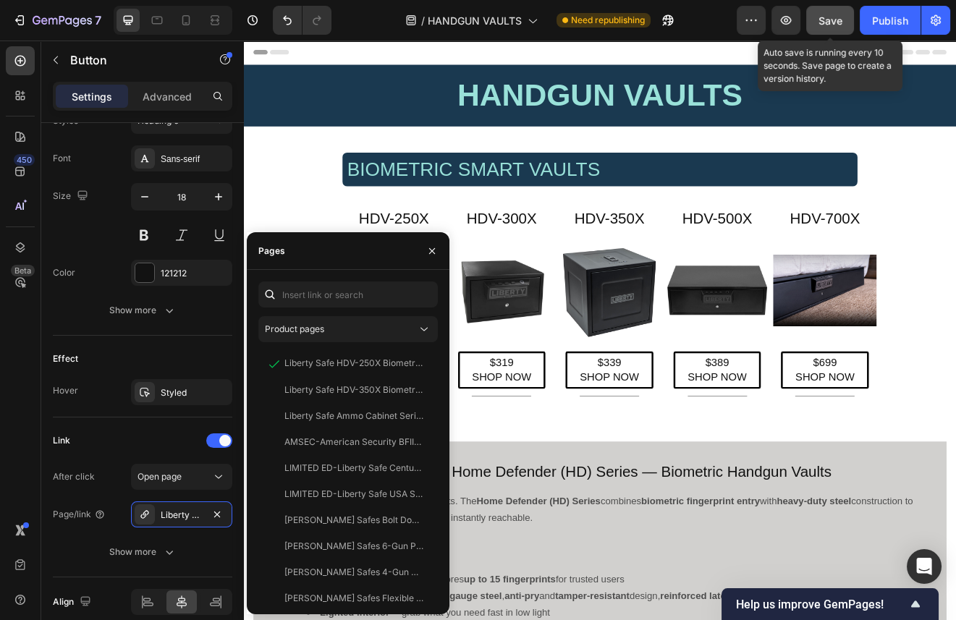
click at [827, 20] on span "Save" at bounding box center [831, 20] width 24 height 12
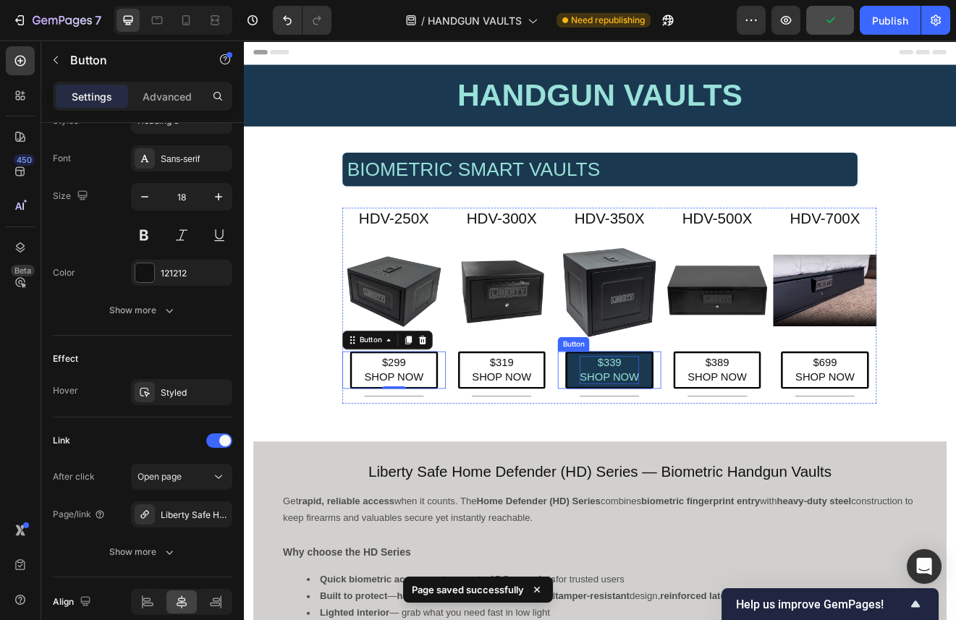
click at [703, 439] on p "$339 SHOP NOW" at bounding box center [690, 443] width 72 height 34
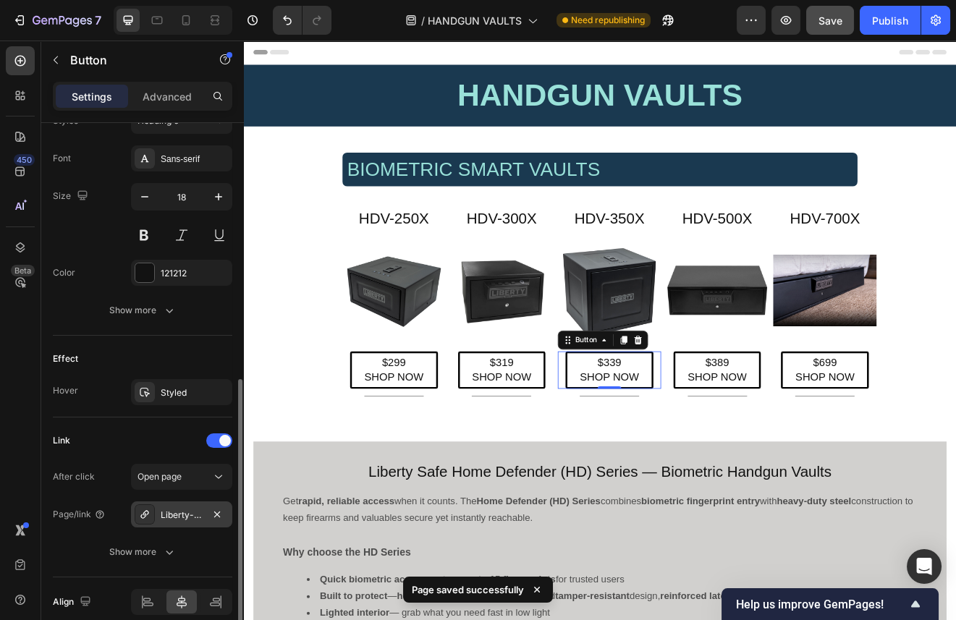
click at [182, 507] on div "Liberty-safe-hdv-300x" at bounding box center [181, 515] width 101 height 26
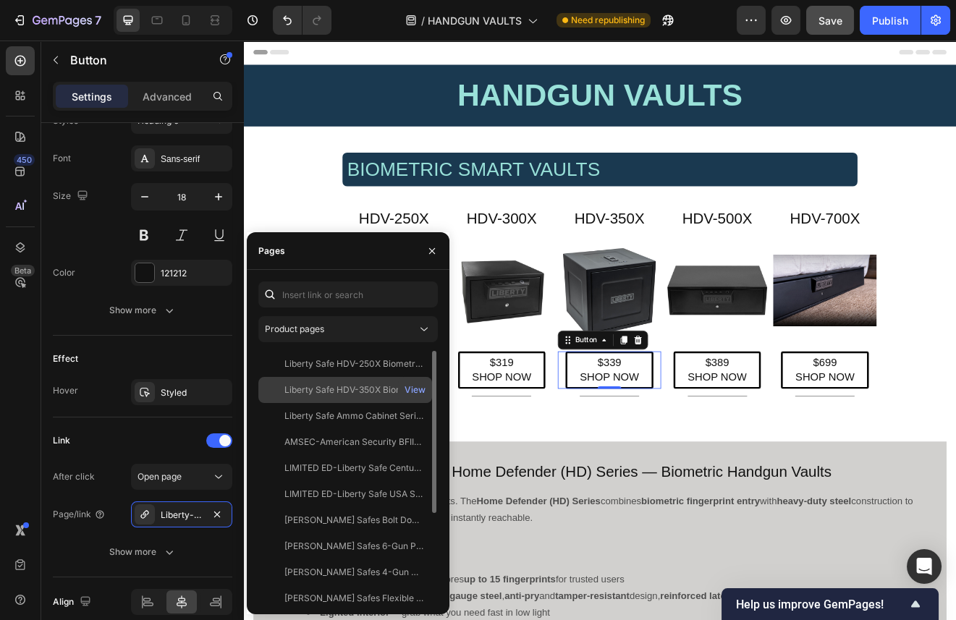
click at [339, 384] on div "Liberty Safe HDV-350X Biometric Handgun Vault" at bounding box center [354, 390] width 139 height 13
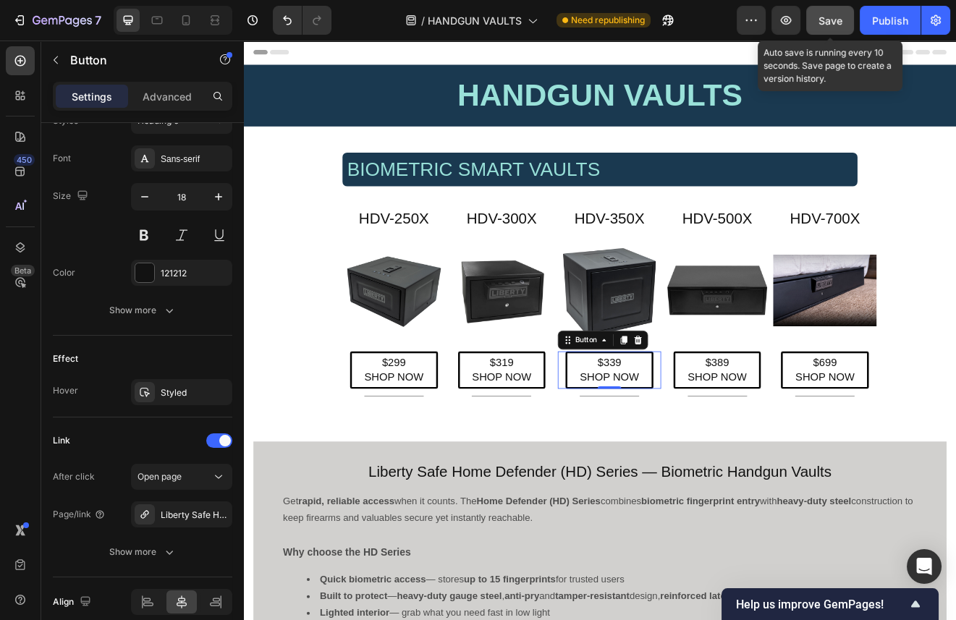
click at [829, 15] on span "Save" at bounding box center [831, 20] width 24 height 12
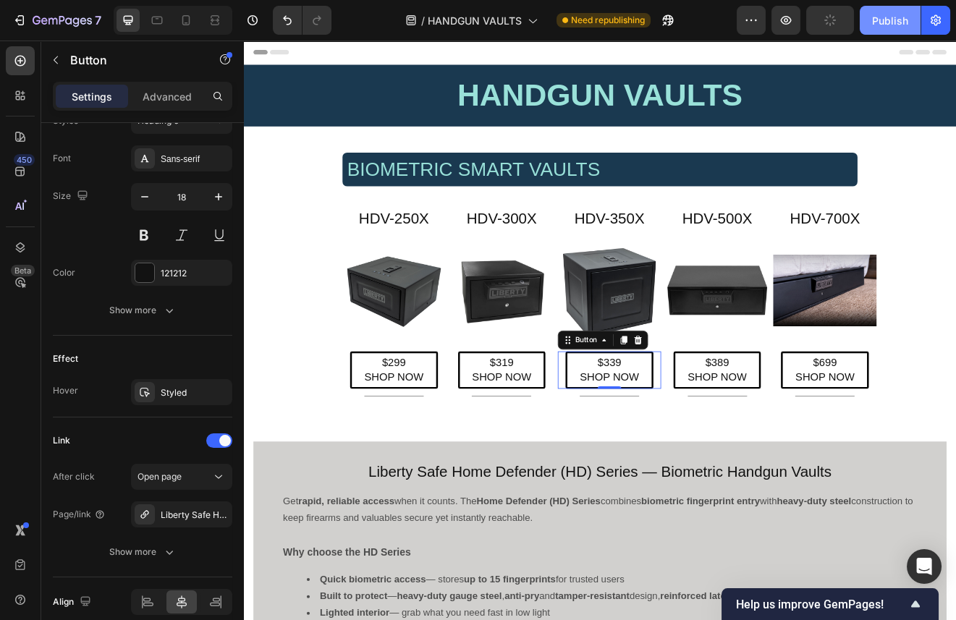
click at [895, 22] on div "Publish" at bounding box center [890, 20] width 36 height 15
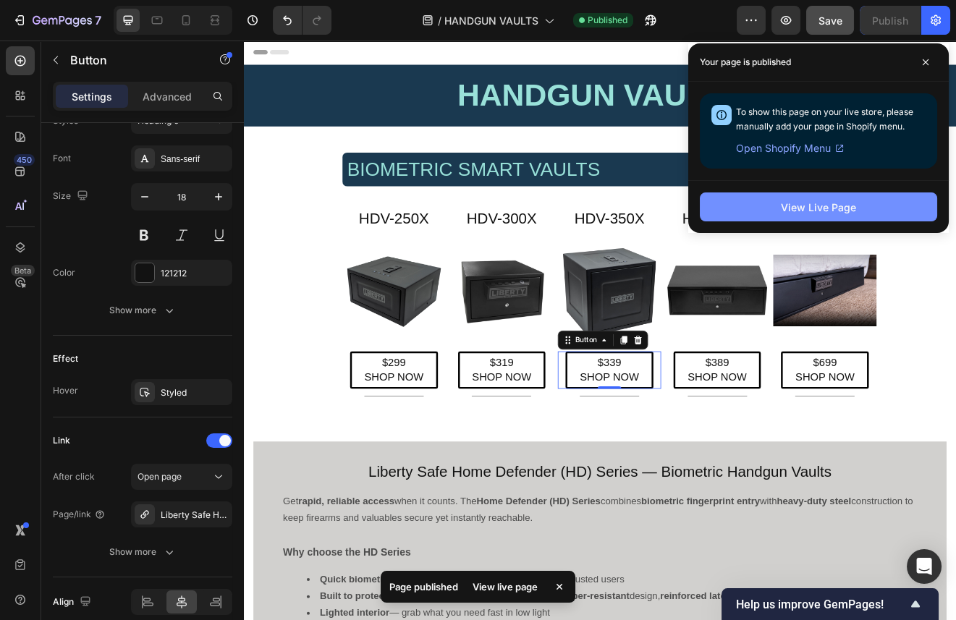
click at [811, 211] on div "View Live Page" at bounding box center [818, 207] width 75 height 15
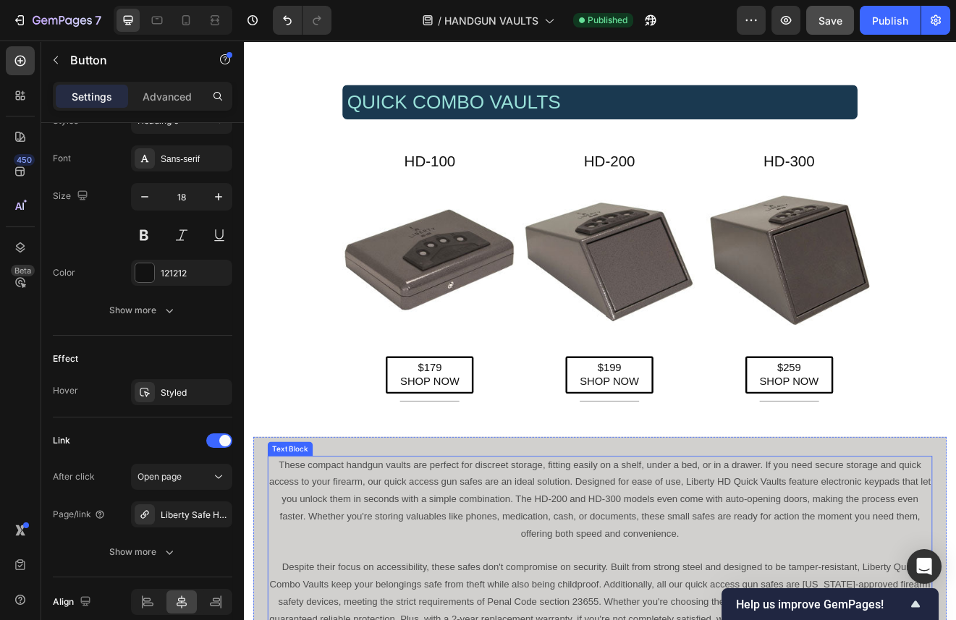
scroll to position [1115, 0]
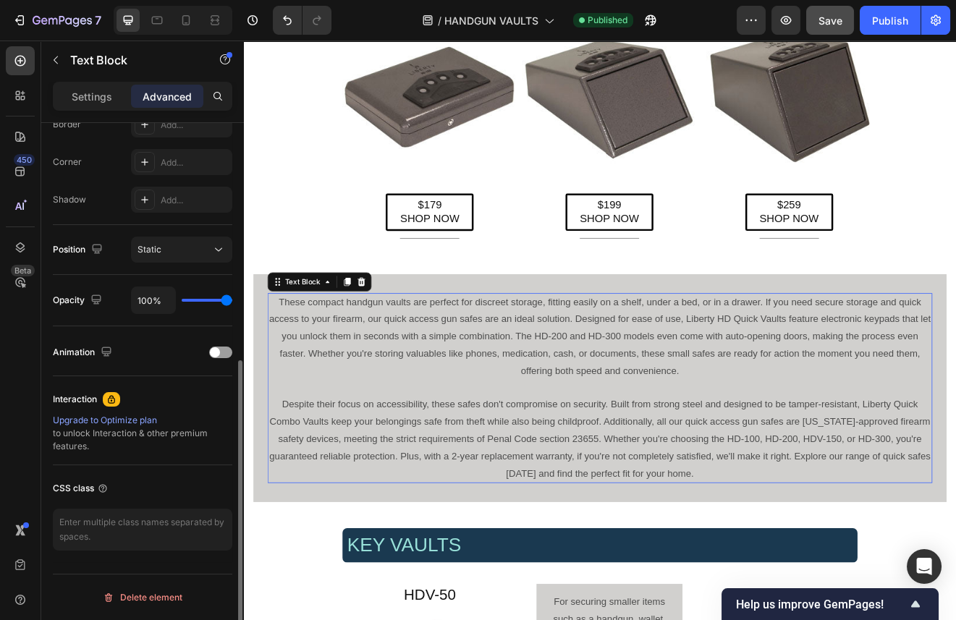
click at [719, 547] on div "These compact handgun vaults are perfect for discreet storage, fitting easily o…" at bounding box center [679, 465] width 846 height 232
click at [790, 565] on p "Despite their focus on accessibility, these safes don't compromise on security.…" at bounding box center [678, 527] width 808 height 104
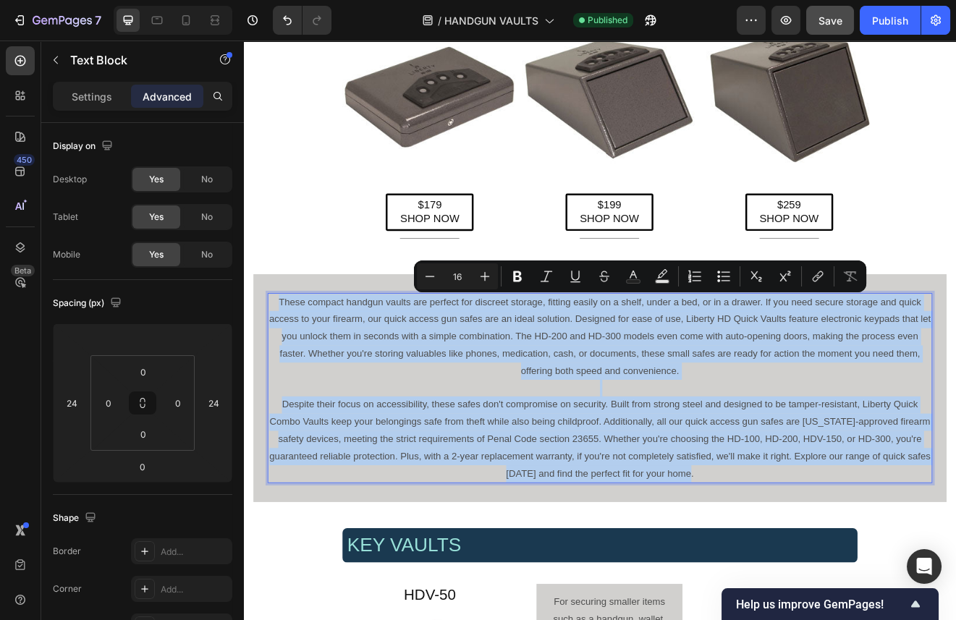
drag, startPoint x: 794, startPoint y: 573, endPoint x: 285, endPoint y: 358, distance: 552.2
click at [285, 358] on div "These compact handgun vaults are perfect for discreet storage, fitting easily o…" at bounding box center [678, 465] width 811 height 232
copy div "These compact handgun vaults are perfect for discreet storage, fitting easily o…"
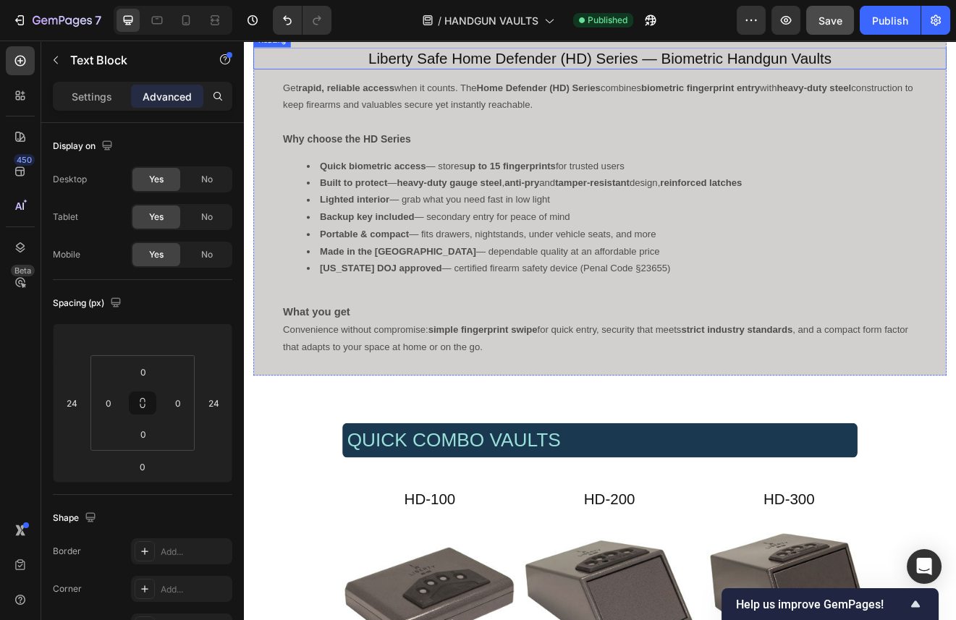
scroll to position [398, 0]
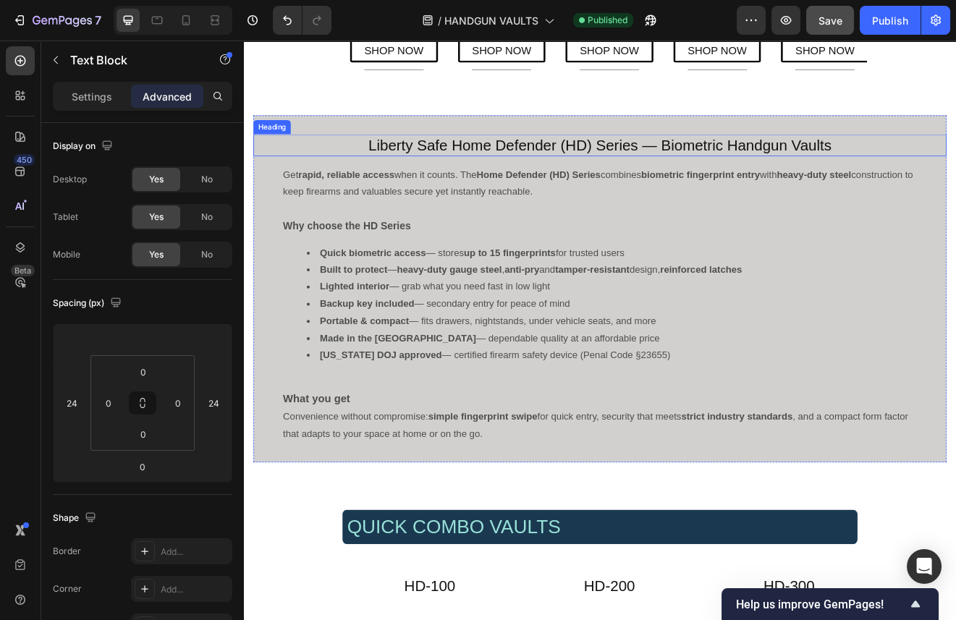
click at [568, 166] on h4 "Liberty Safe Home Defender (HD) Series — Biometric Handgun Vaults" at bounding box center [679, 168] width 846 height 27
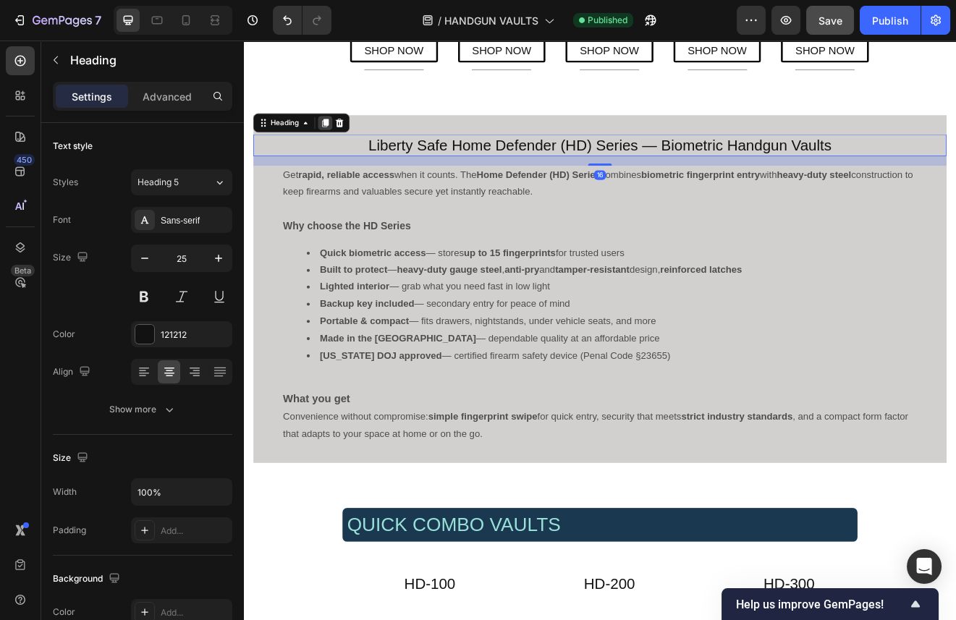
click at [342, 142] on icon at bounding box center [343, 141] width 12 height 12
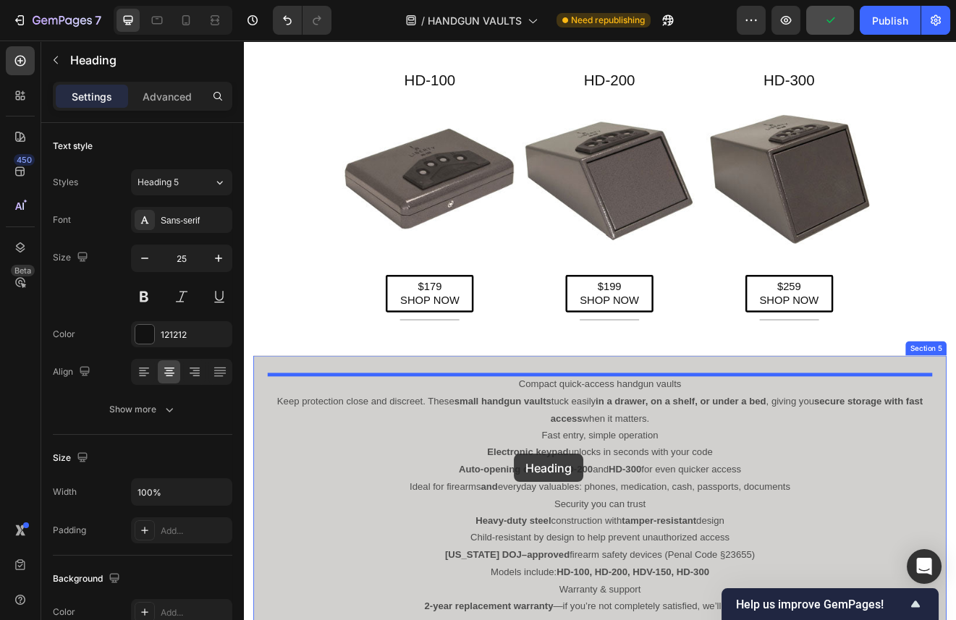
scroll to position [1073, 0]
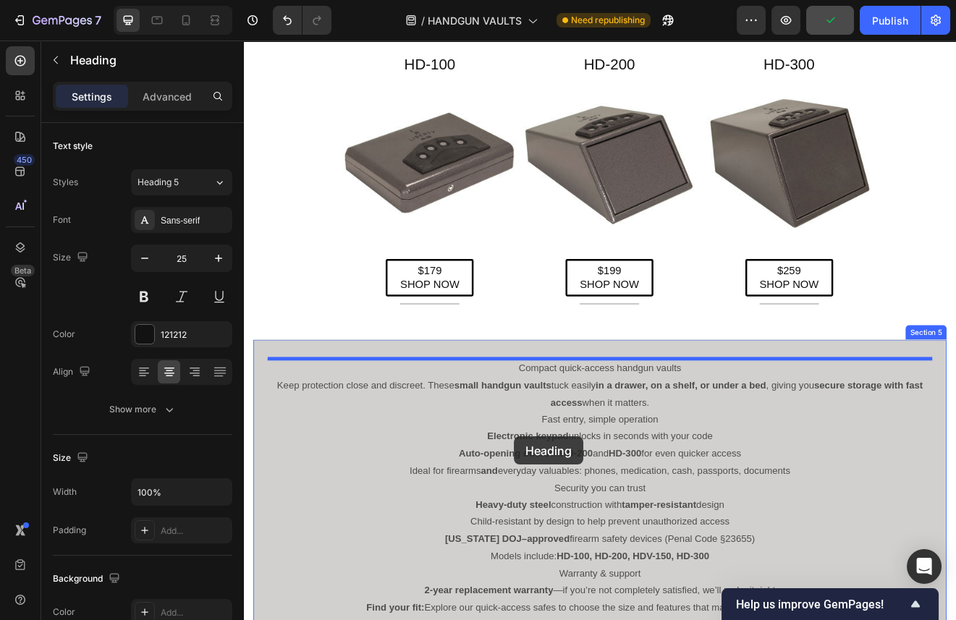
drag, startPoint x: 267, startPoint y: 180, endPoint x: 514, endPoint y: 437, distance: 356.4
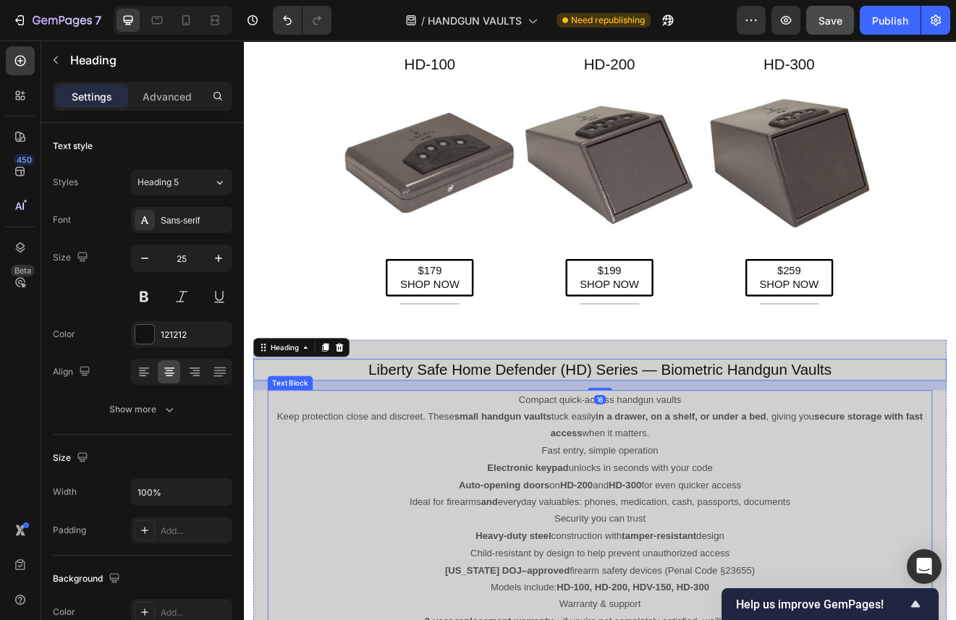
click at [785, 483] on p "Compact quick-access handgun vaults" at bounding box center [678, 478] width 808 height 21
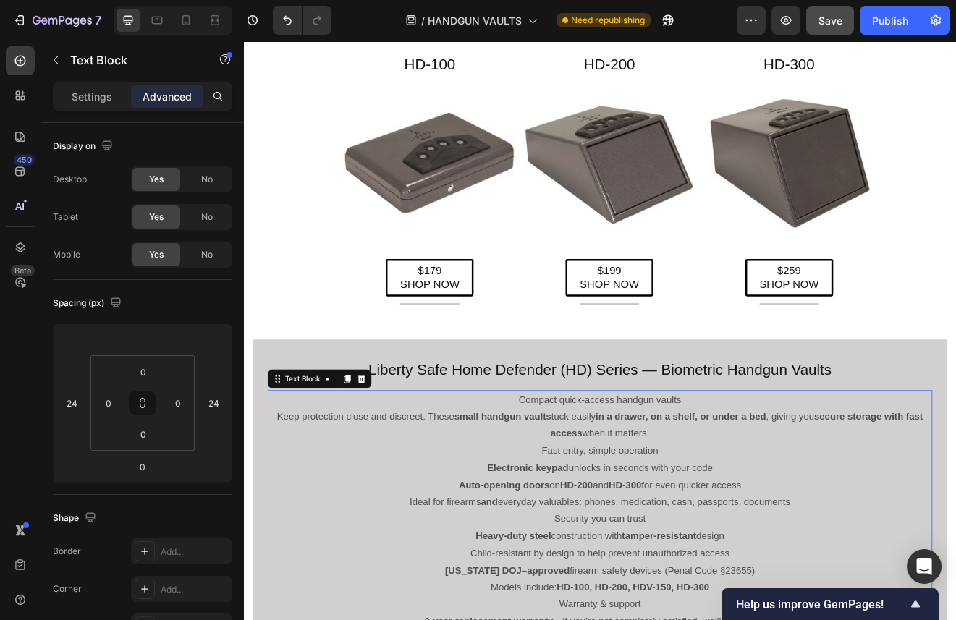
click at [781, 479] on p "Compact quick-access handgun vaults" at bounding box center [678, 478] width 808 height 21
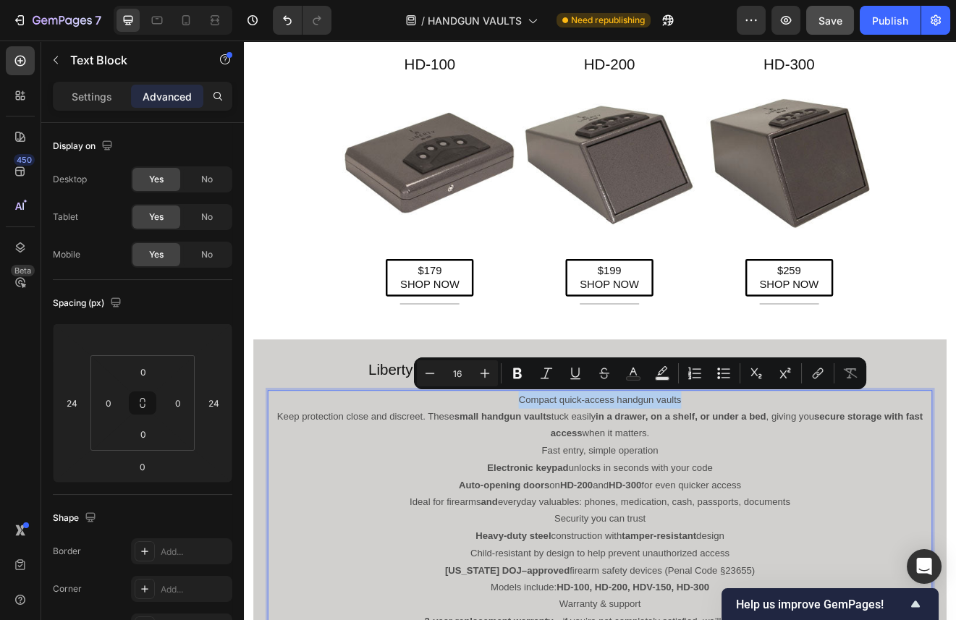
drag, startPoint x: 777, startPoint y: 479, endPoint x: 579, endPoint y: 479, distance: 198.4
click at [579, 479] on p "Compact quick-access handgun vaults" at bounding box center [678, 478] width 808 height 21
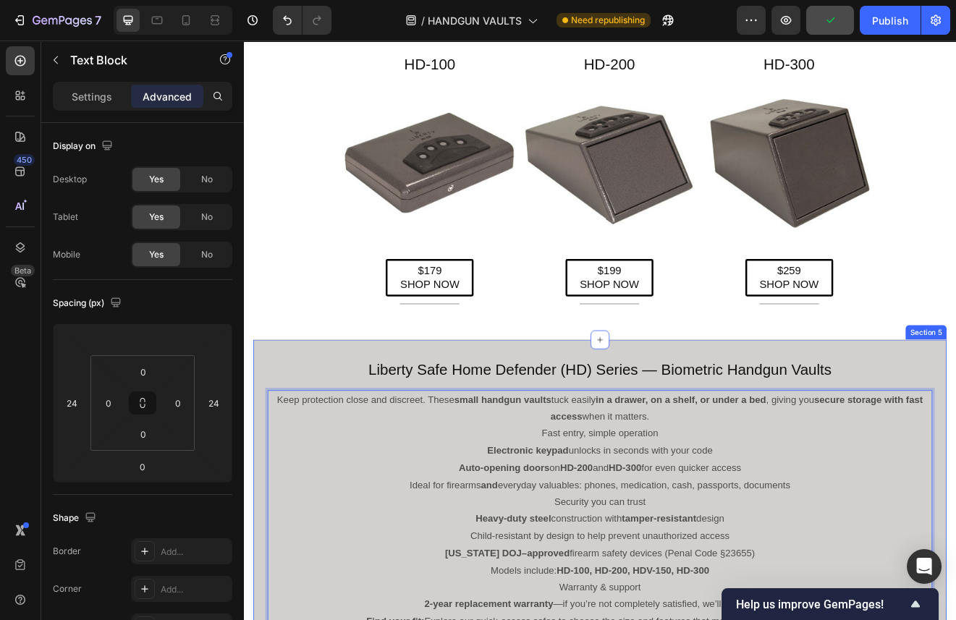
click at [923, 435] on h4 "Liberty Safe Home Defender (HD) Series — Biometric Handgun Vaults" at bounding box center [679, 442] width 846 height 27
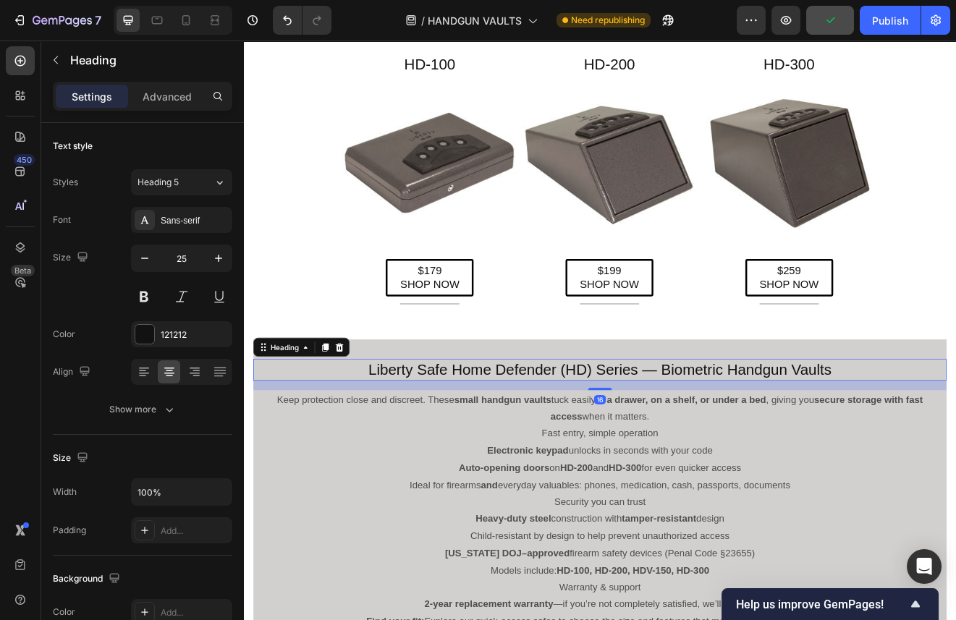
click at [956, 441] on h4 "Liberty Safe Home Defender (HD) Series — Biometric Handgun Vaults" at bounding box center [679, 442] width 846 height 27
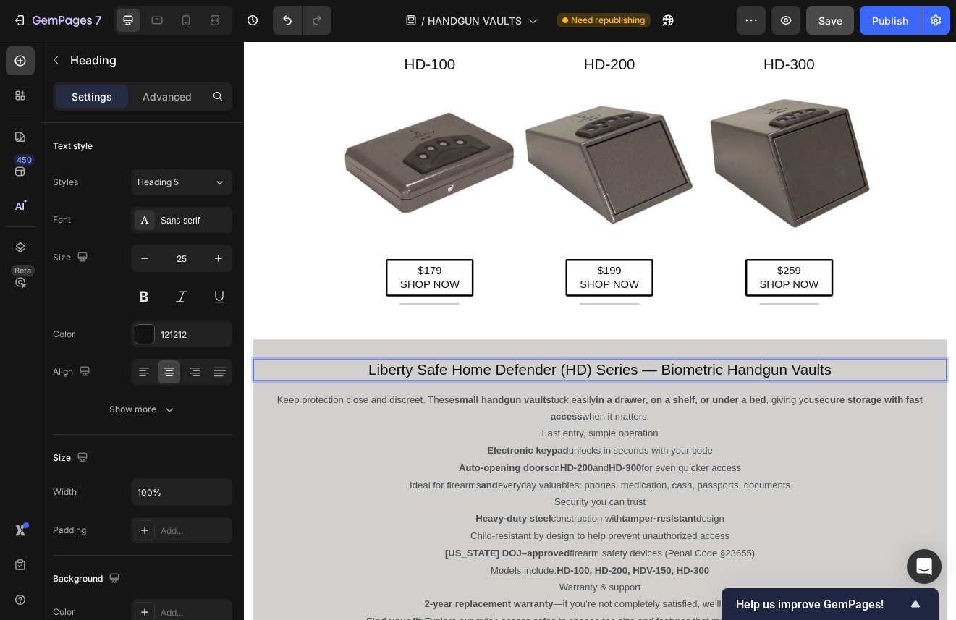
click at [961, 442] on p "Liberty Safe Home Defender (HD) Series — Biometric Handgun Vaults" at bounding box center [678, 442] width 843 height 24
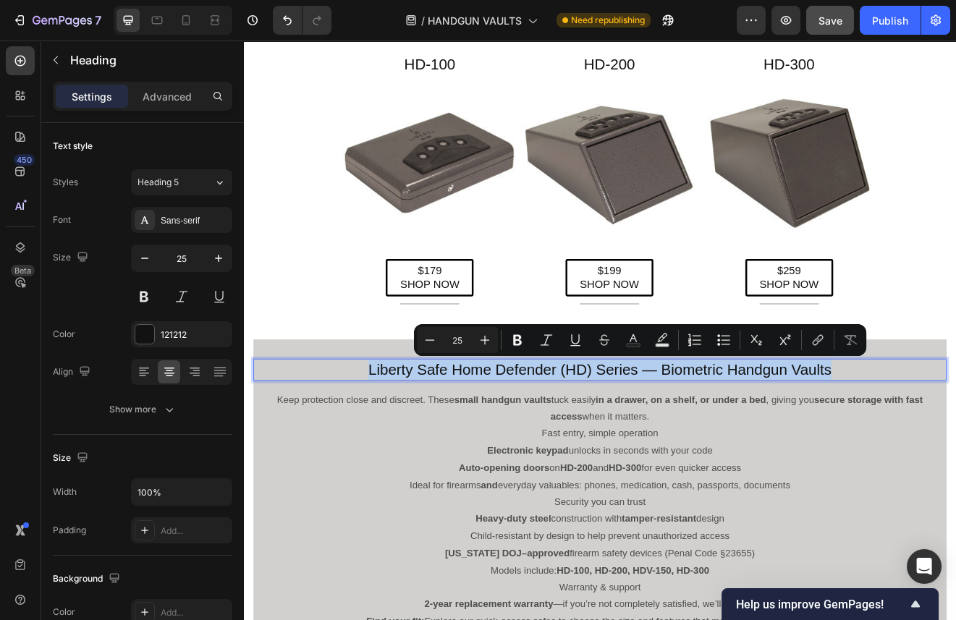
drag, startPoint x: 957, startPoint y: 444, endPoint x: 400, endPoint y: 442, distance: 556.7
click at [400, 442] on p "Liberty Safe Home Defender (HD) Series — Biometric Handgun Vaults" at bounding box center [678, 442] width 843 height 24
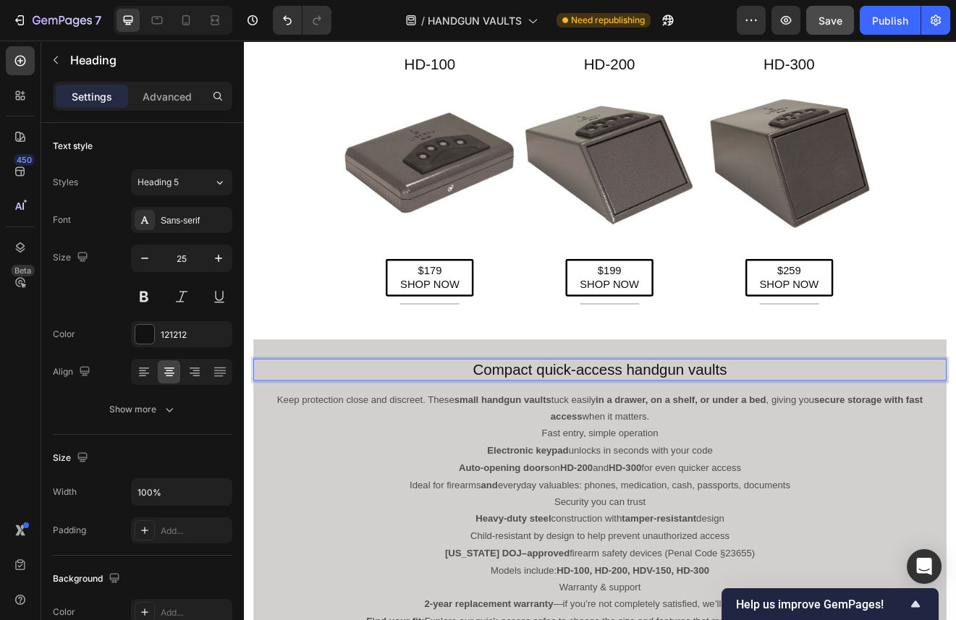
click at [612, 446] on p "Compact quick-access handgun vaults" at bounding box center [678, 442] width 843 height 24
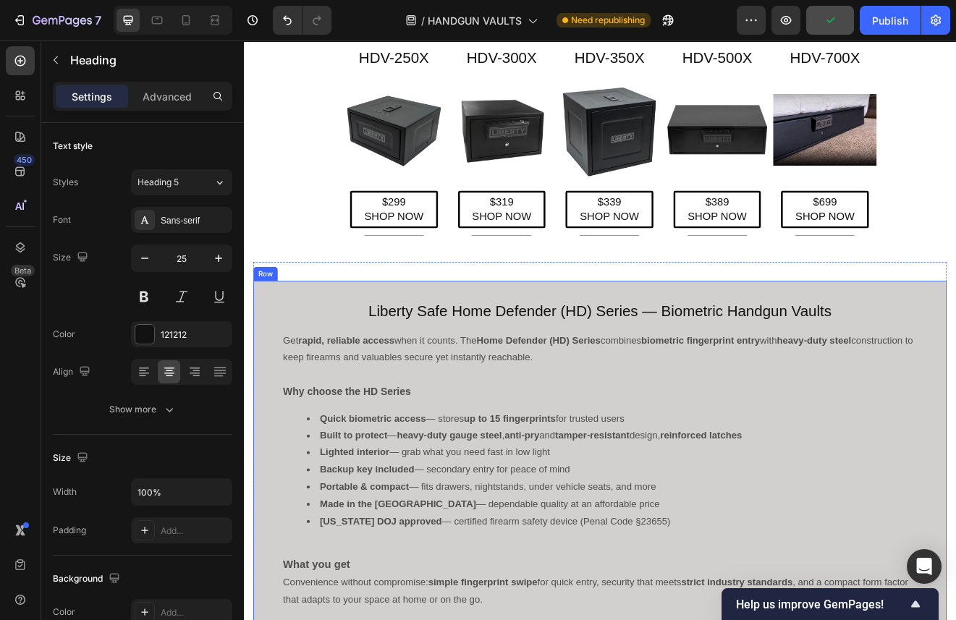
scroll to position [198, 0]
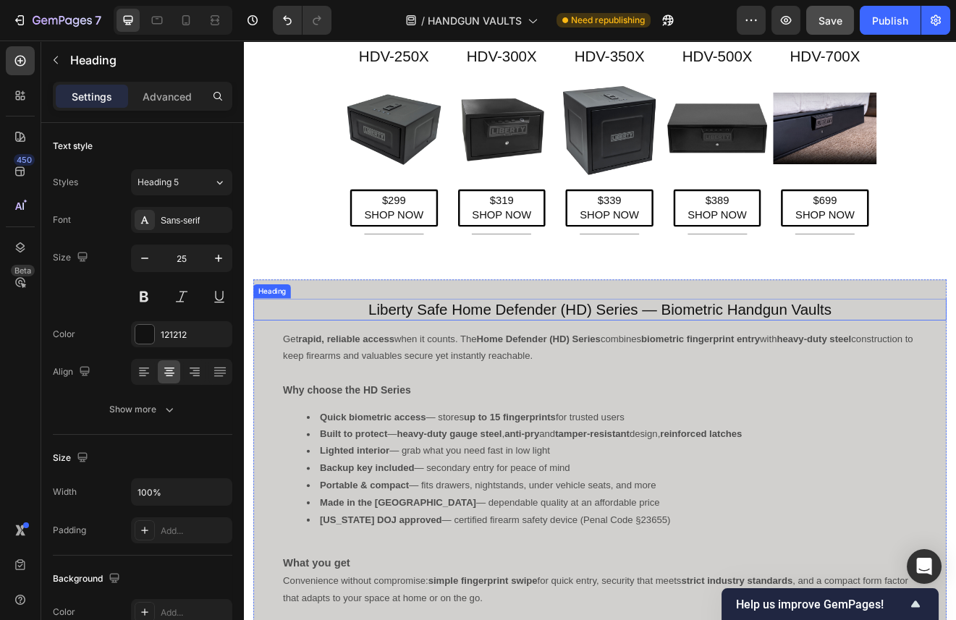
click at [664, 368] on h4 "Liberty Safe Home Defender (HD) Series — Biometric Handgun Vaults" at bounding box center [679, 368] width 846 height 27
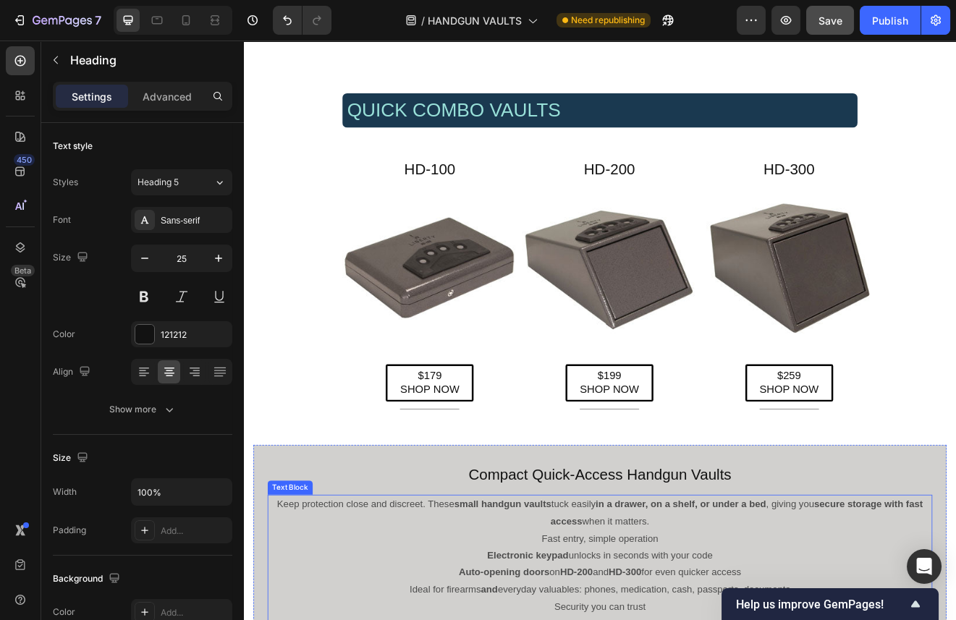
scroll to position [1232, 0]
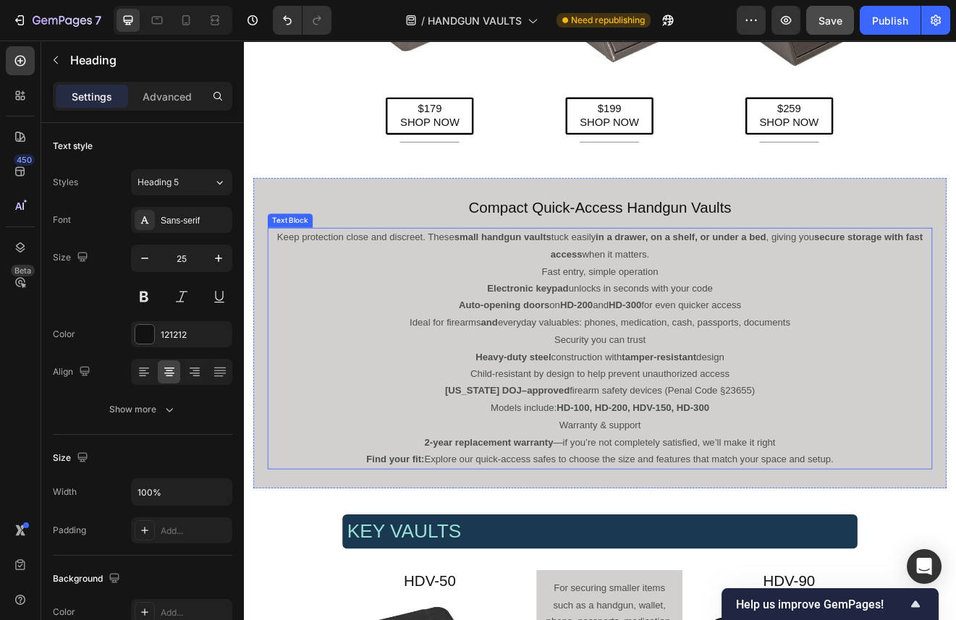
click at [604, 416] on p "Security you can trust" at bounding box center [678, 406] width 808 height 21
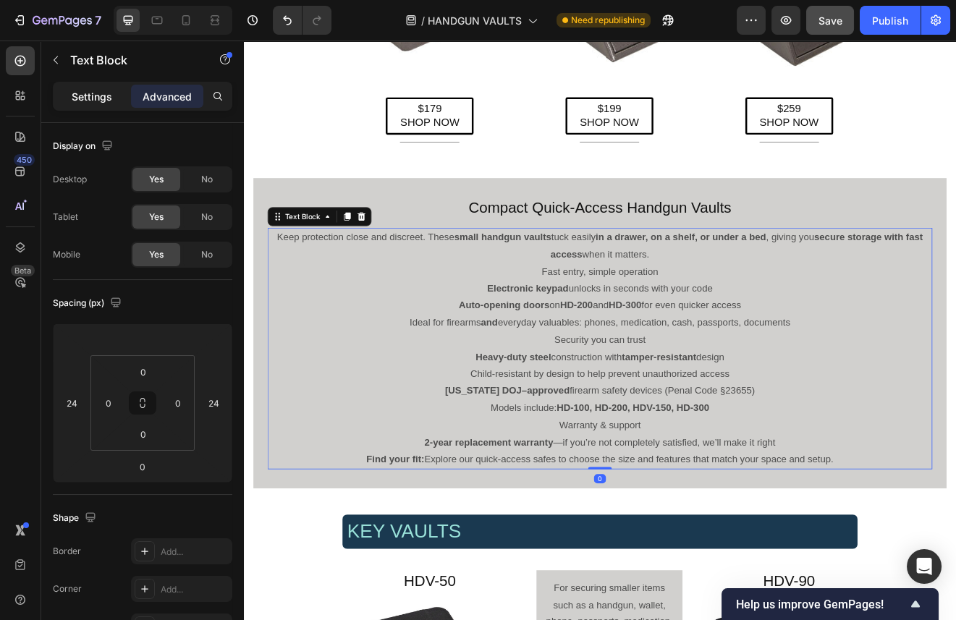
click at [83, 96] on p "Settings" at bounding box center [92, 96] width 41 height 15
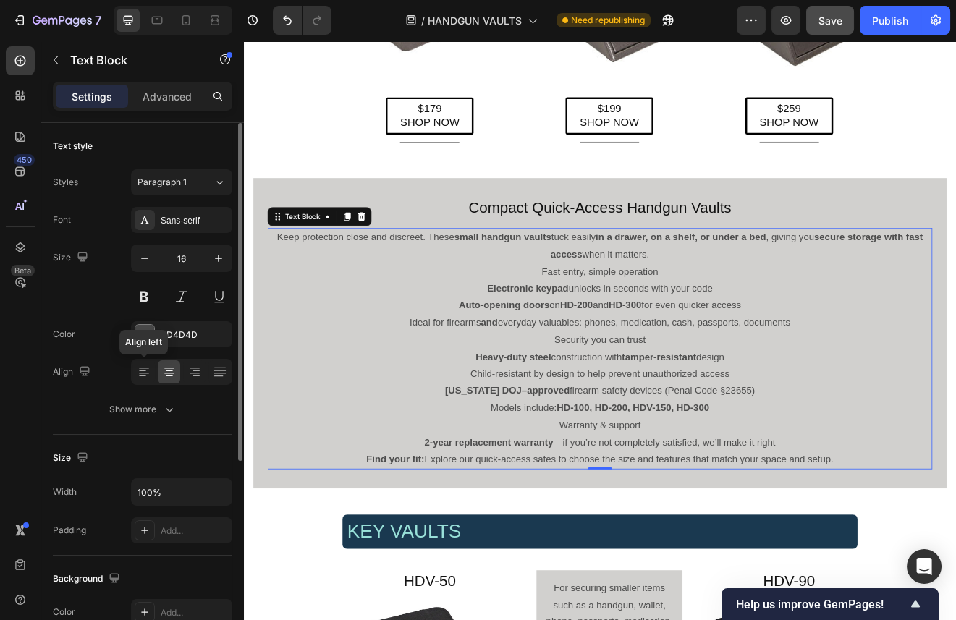
drag, startPoint x: 138, startPoint y: 366, endPoint x: 166, endPoint y: 367, distance: 28.2
click at [138, 367] on icon at bounding box center [144, 372] width 14 height 14
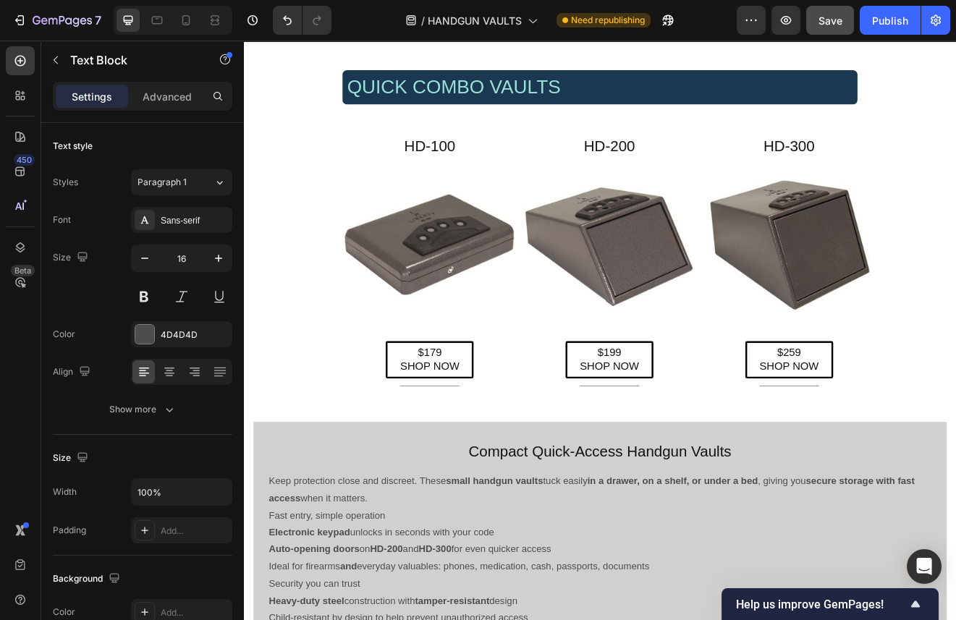
scroll to position [1392, 0]
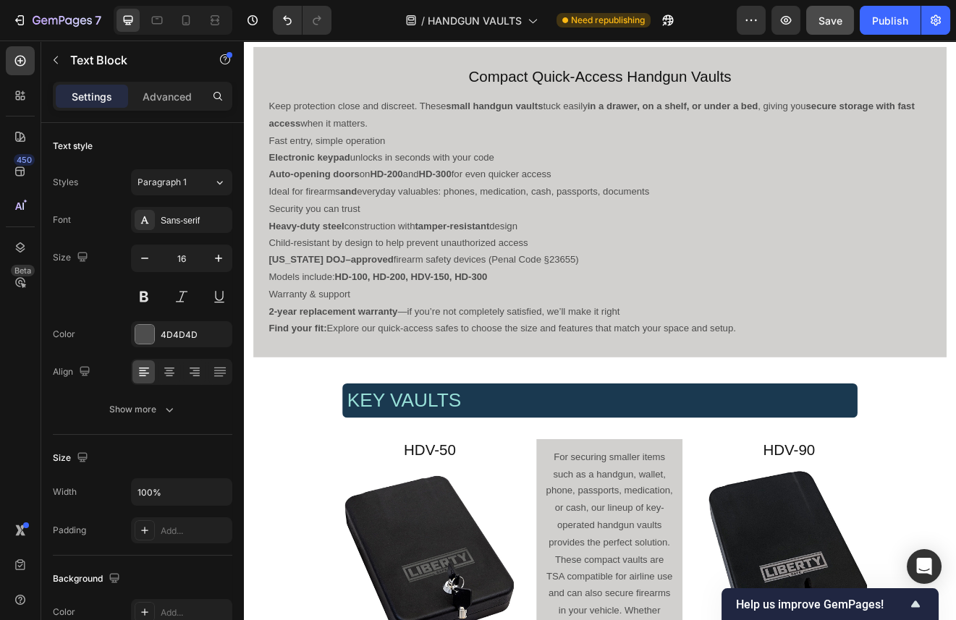
click at [419, 146] on p "Keep protection close and discreet. These small handgun vaults tuck easily in a…" at bounding box center [678, 132] width 808 height 42
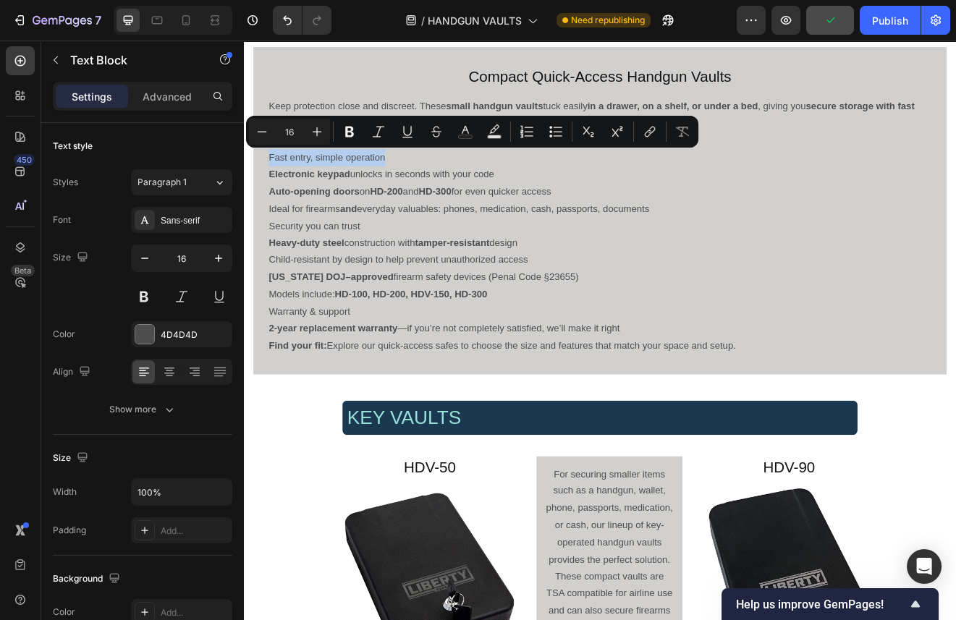
drag, startPoint x: 426, startPoint y: 186, endPoint x: 277, endPoint y: 187, distance: 148.4
click at [277, 187] on p "Fast entry, simple operation" at bounding box center [678, 183] width 808 height 21
click at [313, 127] on icon "Editor contextual toolbar" at bounding box center [317, 132] width 14 height 14
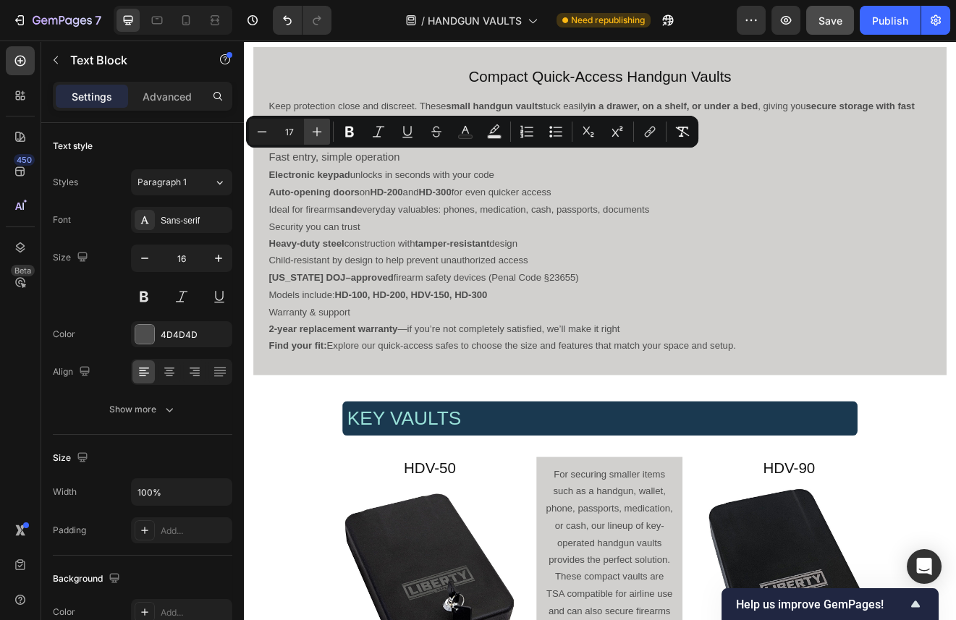
type input "18"
drag, startPoint x: 344, startPoint y: 129, endPoint x: 151, endPoint y: 132, distance: 193.3
click at [344, 129] on icon "Editor contextual toolbar" at bounding box center [349, 132] width 14 height 14
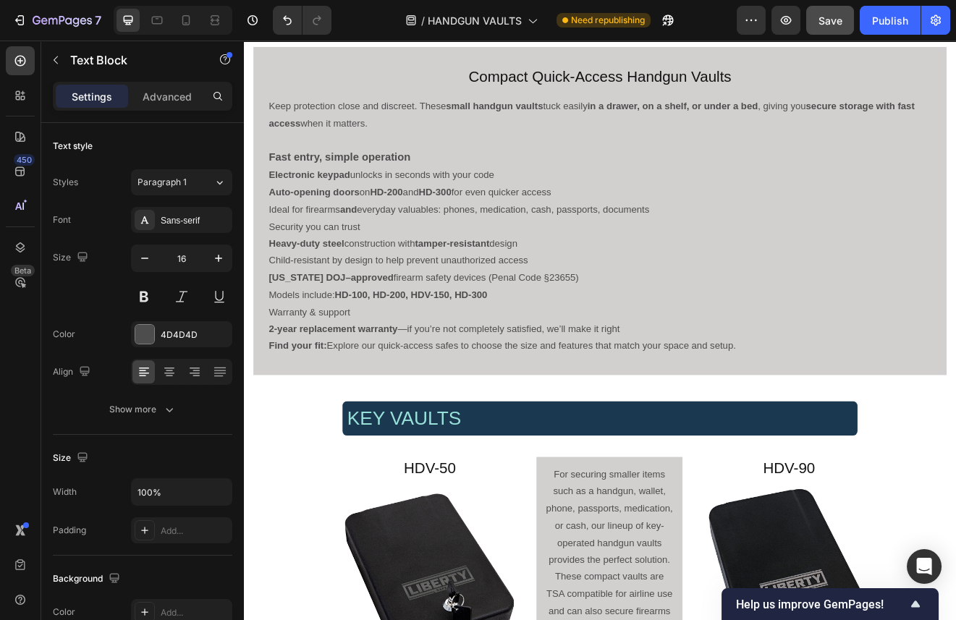
click at [551, 350] on p "Models include: HD-100, HD-200, HDV-150, HD-300" at bounding box center [678, 351] width 808 height 21
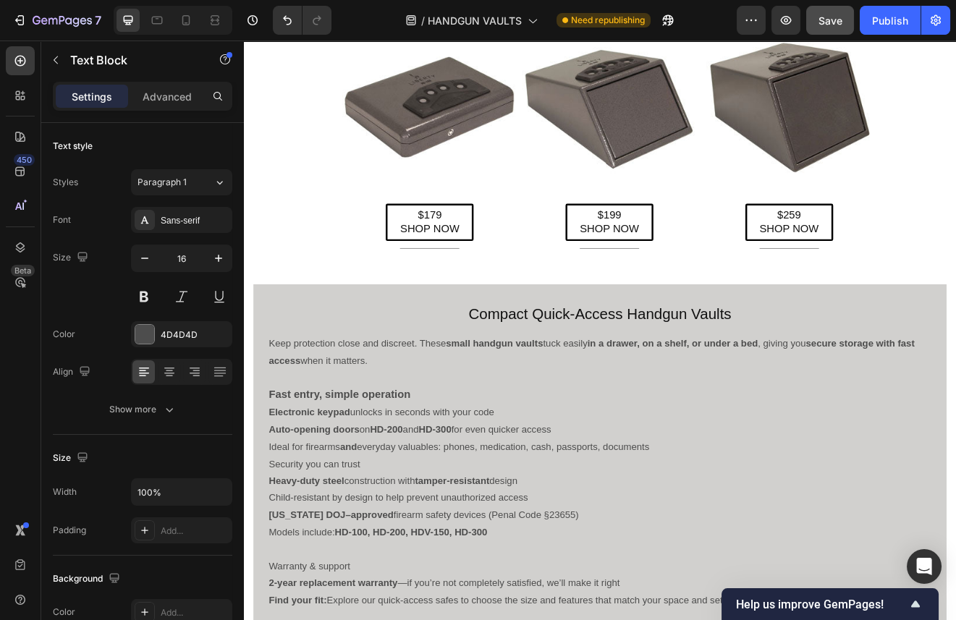
scroll to position [1312, 0]
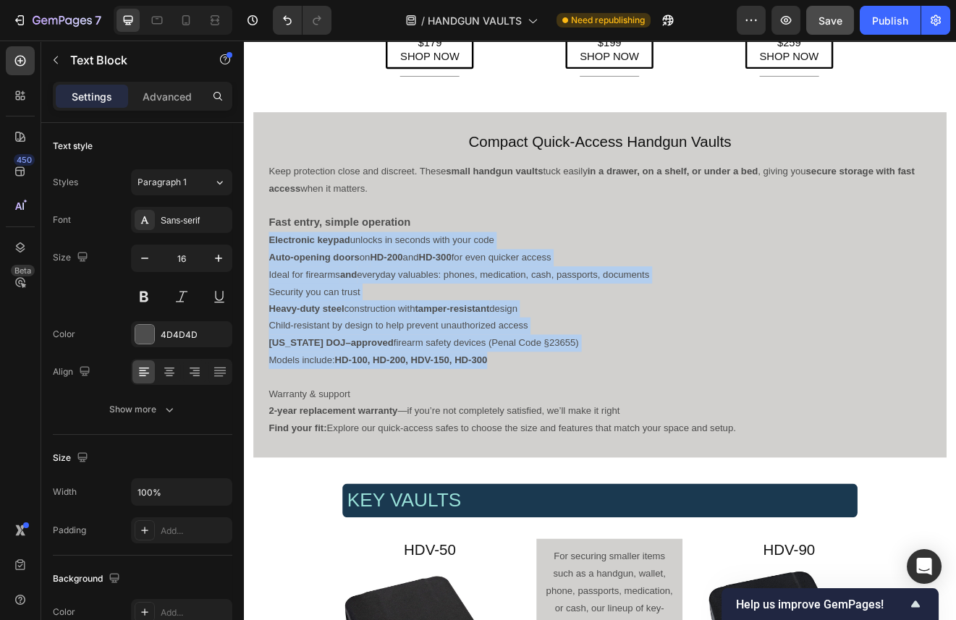
drag, startPoint x: 551, startPoint y: 430, endPoint x: 274, endPoint y: 287, distance: 311.1
click at [274, 287] on div "Keep protection close and discreet. These small handgun vaults tuck easily in a…" at bounding box center [678, 357] width 811 height 337
click at [448, 389] on p "Child-resistant by design to help prevent unauthorized access" at bounding box center [678, 389] width 808 height 21
drag, startPoint x: 552, startPoint y: 430, endPoint x: 276, endPoint y: 283, distance: 313.2
click at [276, 283] on div "Keep protection close and discreet. These small handgun vaults tuck easily in a…" at bounding box center [678, 357] width 811 height 337
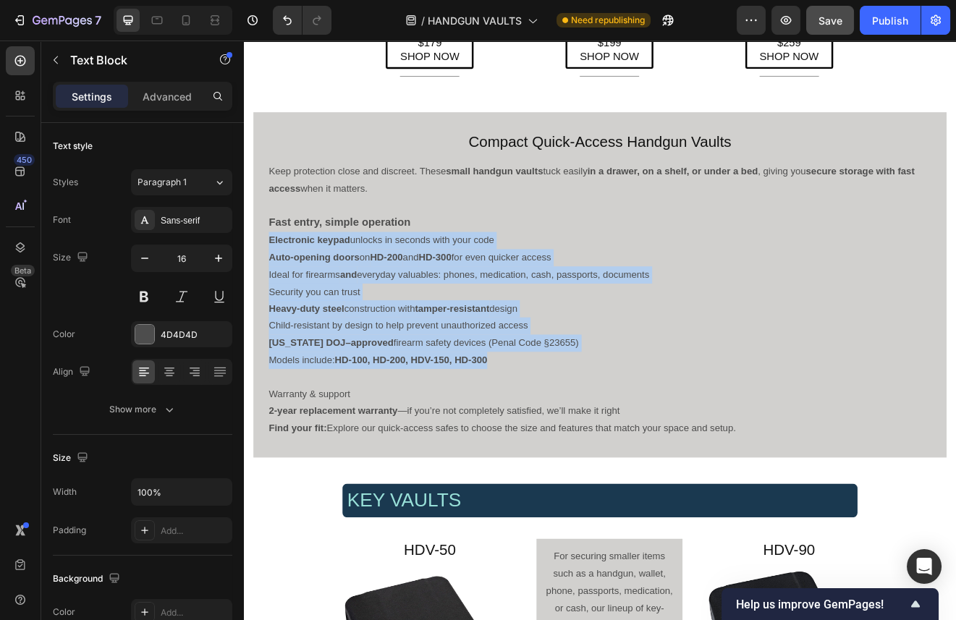
click at [699, 351] on p "Security you can trust" at bounding box center [678, 347] width 808 height 21
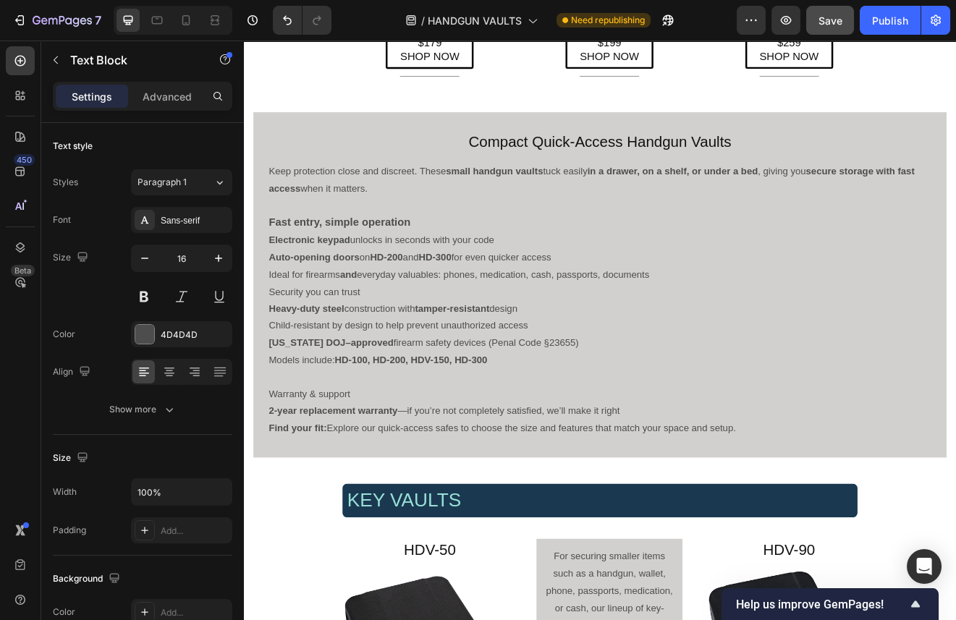
click at [395, 475] on p "Warranty & support" at bounding box center [678, 472] width 808 height 21
drag, startPoint x: 383, startPoint y: 469, endPoint x: 274, endPoint y: 473, distance: 109.4
click at [274, 473] on div "Keep protection close and discreet. These small handgun vaults tuck easily in a…" at bounding box center [678, 357] width 811 height 337
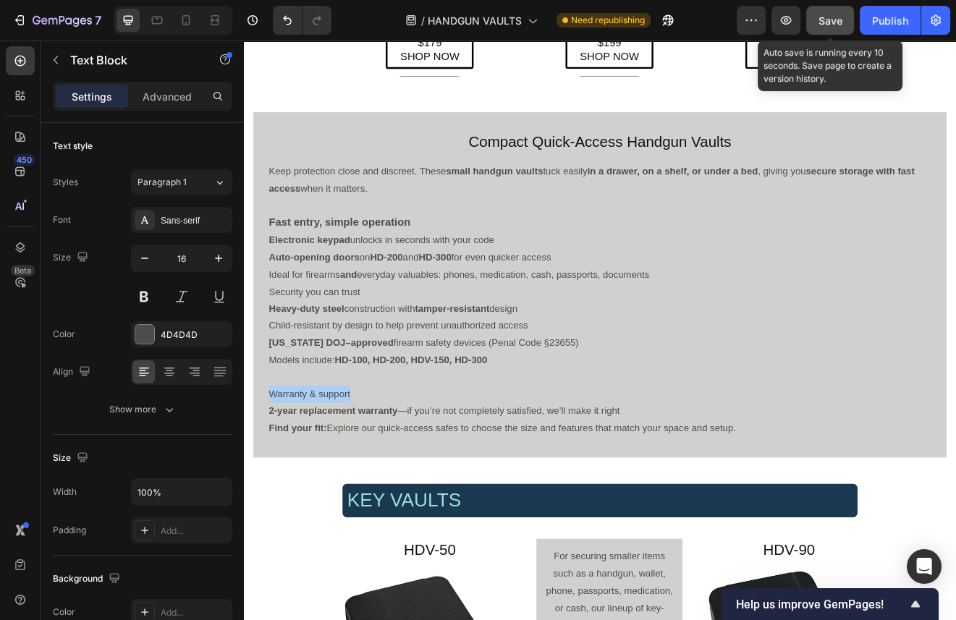
click at [831, 16] on span "Save" at bounding box center [831, 20] width 24 height 12
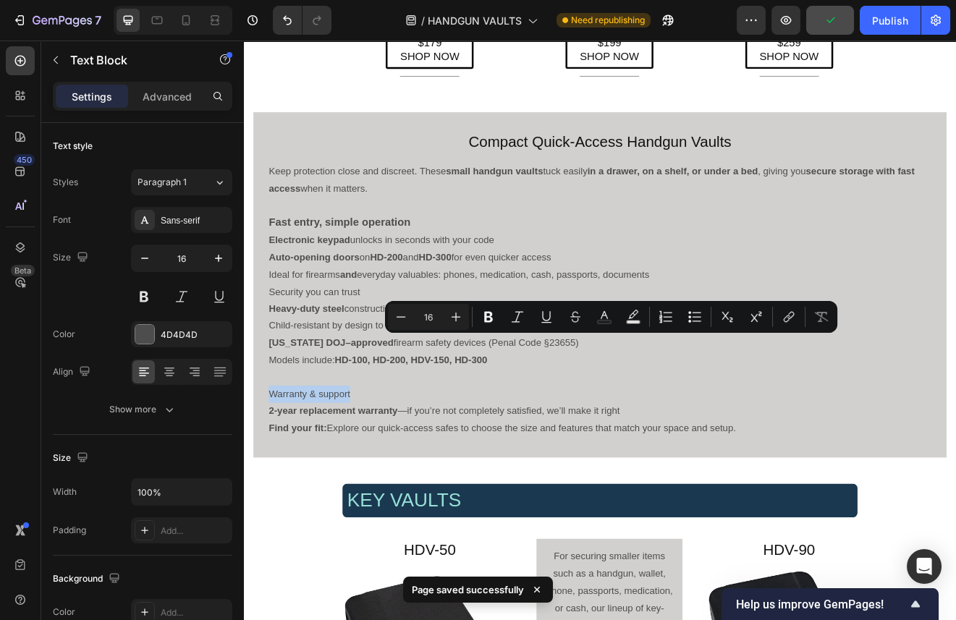
click at [660, 405] on p "California DOJ–approved firearm safety devices (Penal Code §23655)" at bounding box center [678, 410] width 808 height 21
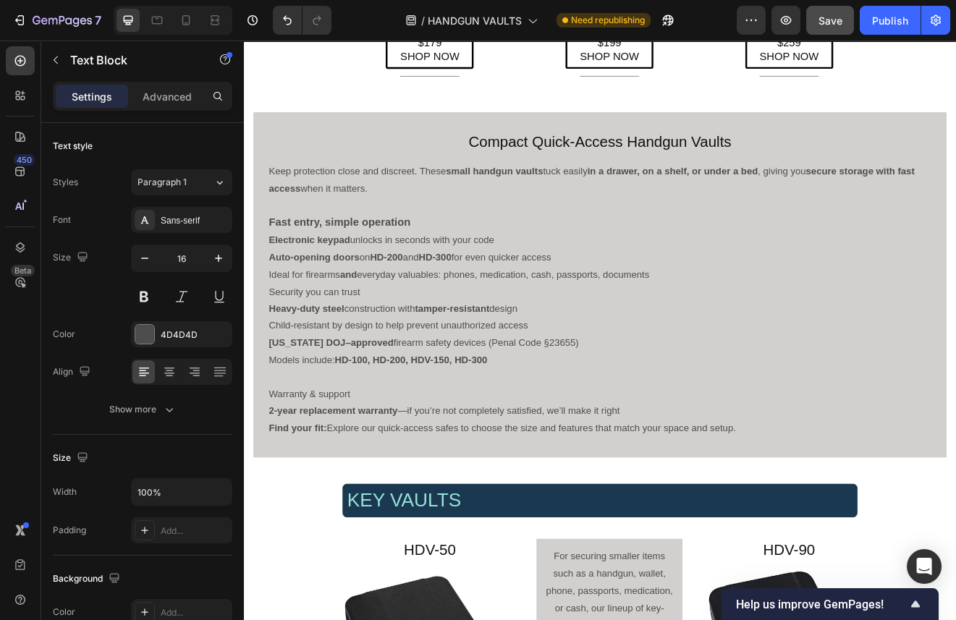
click at [562, 429] on p "Models include: HD-100, HD-200, HDV-150, HD-300" at bounding box center [678, 431] width 808 height 21
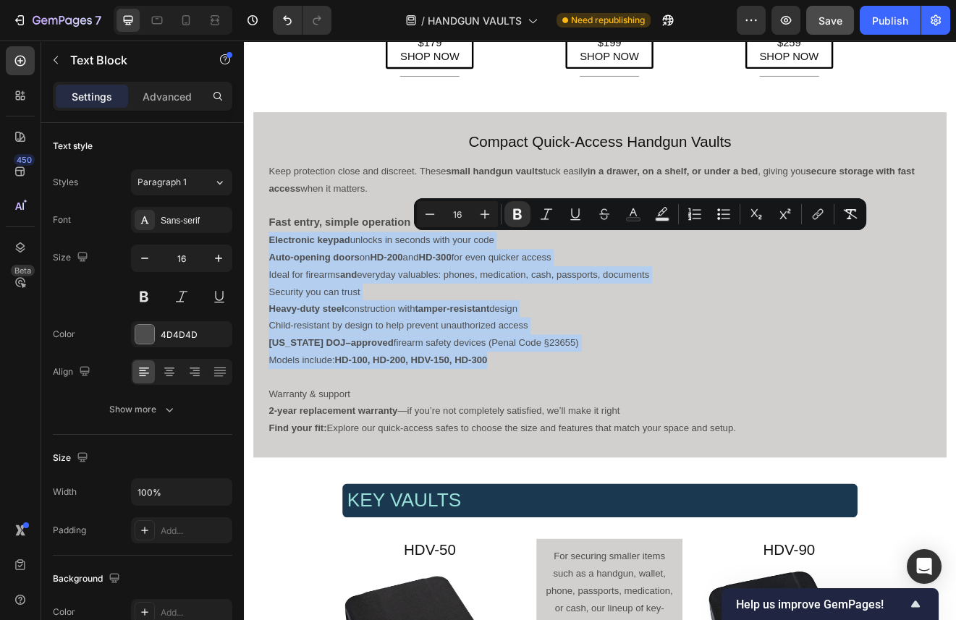
drag, startPoint x: 546, startPoint y: 431, endPoint x: 276, endPoint y: 282, distance: 308.5
click at [276, 282] on div "Keep protection close and discreet. These small handgun vaults tuck easily in a…" at bounding box center [678, 357] width 811 height 337
click at [719, 214] on icon "Editor contextual toolbar" at bounding box center [718, 214] width 3 height 3
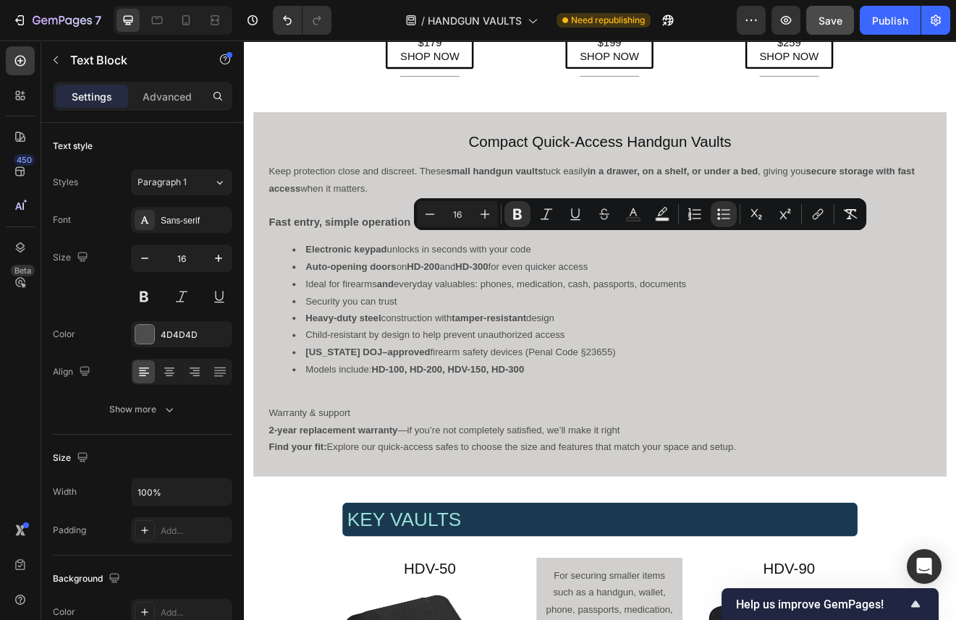
click at [384, 498] on p "Warranty & support" at bounding box center [678, 495] width 808 height 21
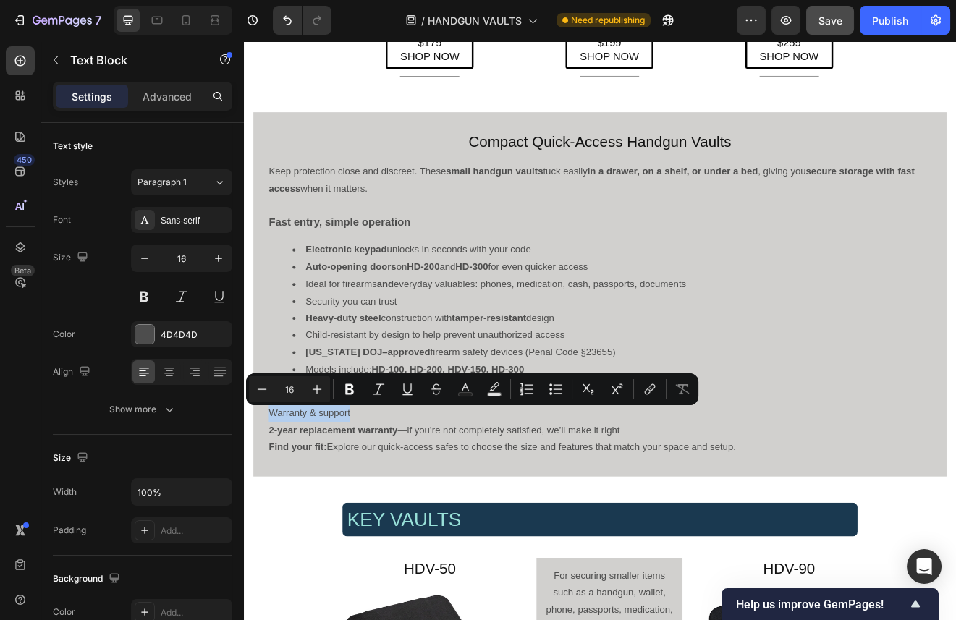
drag, startPoint x: 384, startPoint y: 498, endPoint x: 274, endPoint y: 493, distance: 110.2
click at [274, 493] on div "Keep protection close and discreet. These small handgun vaults tuck easily in a…" at bounding box center [678, 369] width 811 height 361
click at [321, 391] on icon "Editor contextual toolbar" at bounding box center [317, 389] width 14 height 14
type input "18"
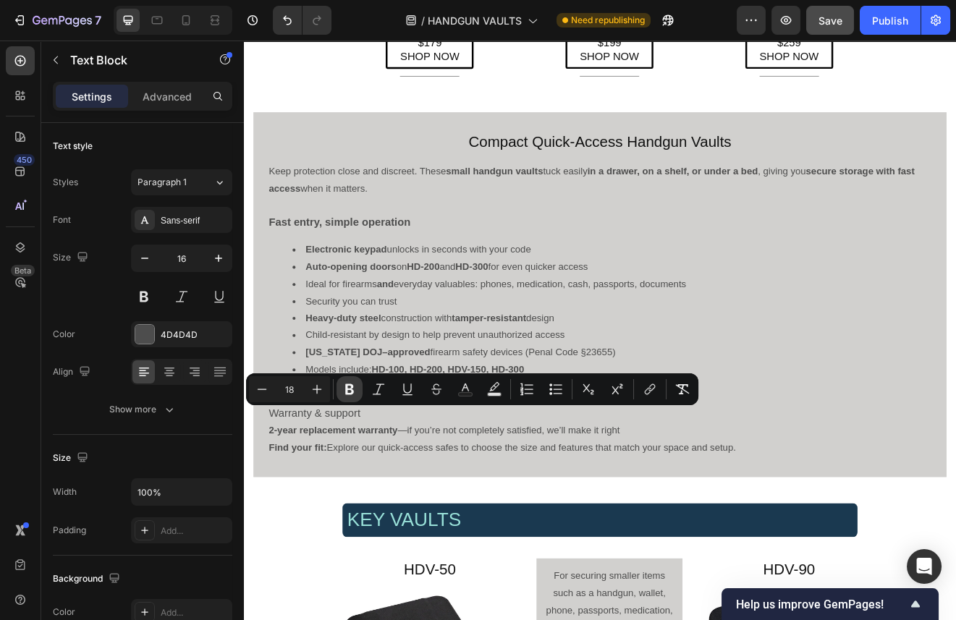
click at [345, 386] on icon "Editor contextual toolbar" at bounding box center [349, 389] width 14 height 14
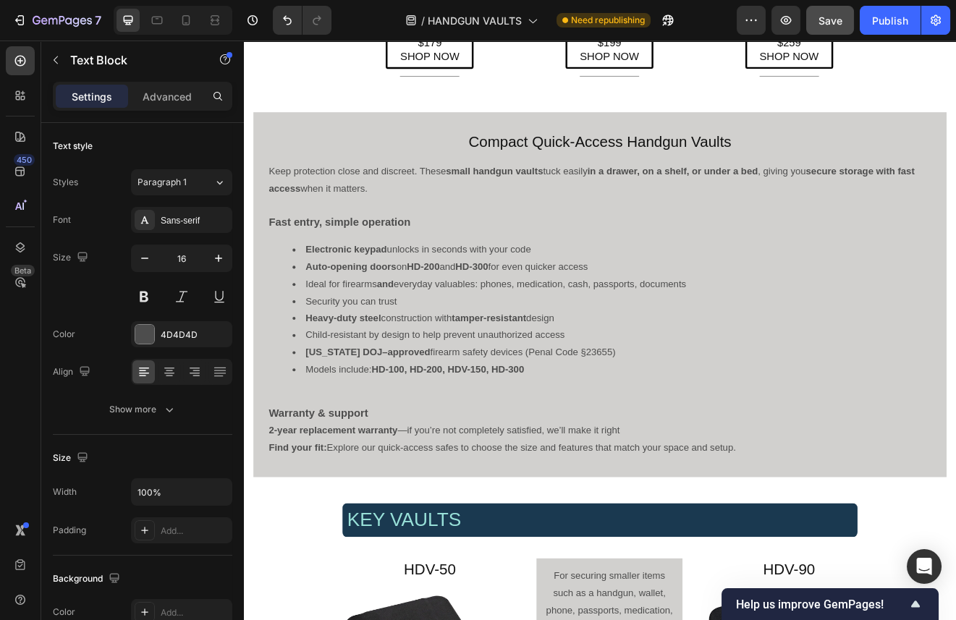
click at [817, 428] on li "California DOJ–approved firearm safety devices (Penal Code §23655)" at bounding box center [692, 421] width 779 height 21
click at [656, 453] on li "Models include: HD-100, HD-200, HDV-150, HD-300" at bounding box center [692, 442] width 779 height 21
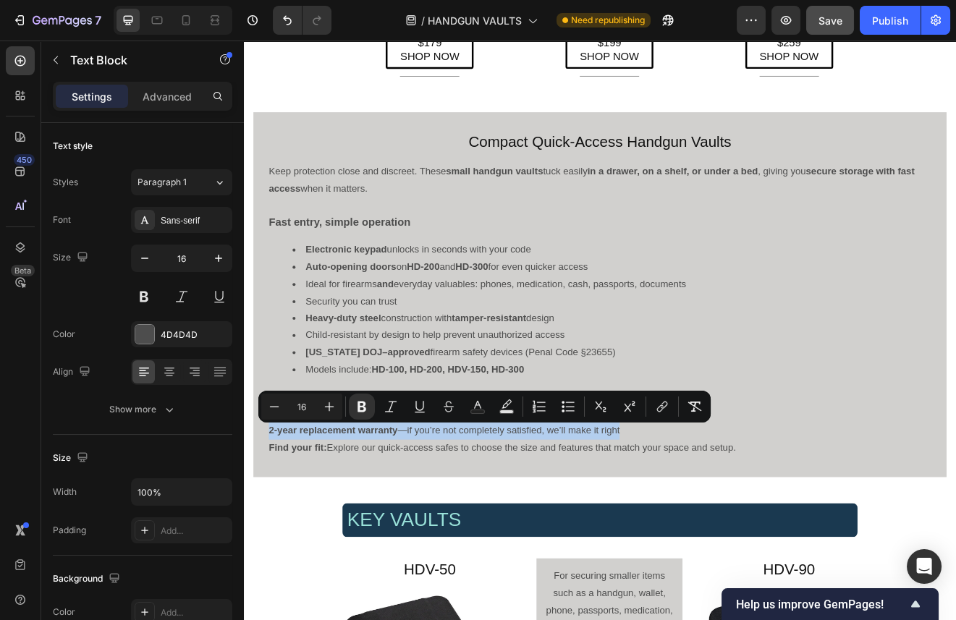
drag, startPoint x: 710, startPoint y: 517, endPoint x: 274, endPoint y: 522, distance: 435.8
click at [274, 522] on div "Keep protection close and discreet. These small handgun vaults tuck easily in a…" at bounding box center [678, 369] width 811 height 361
click at [578, 407] on button "Bulleted List" at bounding box center [568, 407] width 26 height 26
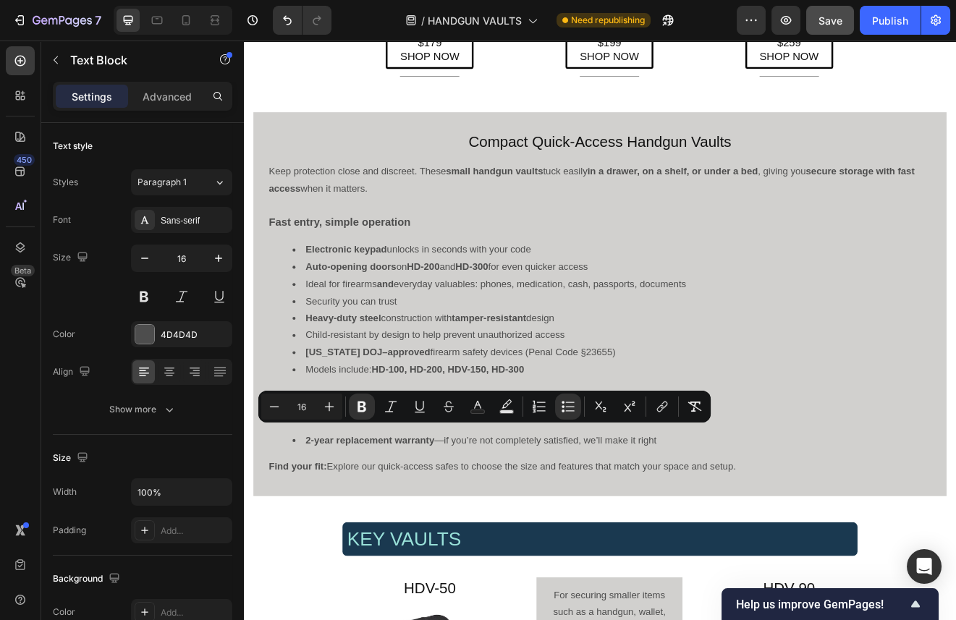
click at [616, 444] on li "Models include: HD-100, HD-200, HDV-150, HD-300" at bounding box center [692, 442] width 779 height 21
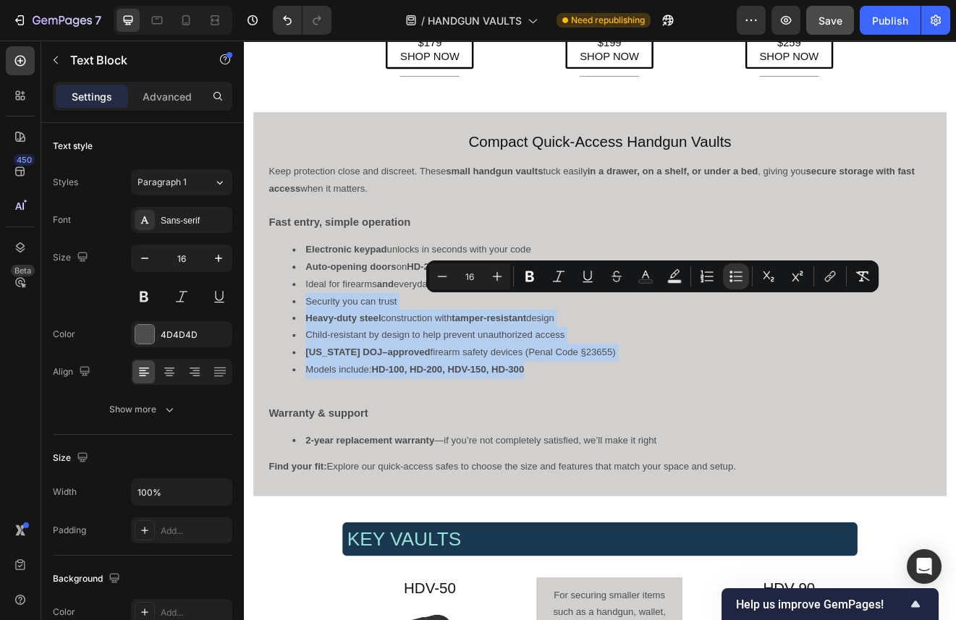
drag, startPoint x: 603, startPoint y: 446, endPoint x: 304, endPoint y: 358, distance: 311.8
click at [304, 358] on ul "Electronic keypad unlocks in seconds with your code Auto-opening doors on HD-20…" at bounding box center [678, 369] width 808 height 167
click at [735, 276] on icon "Editor contextual toolbar" at bounding box center [736, 276] width 14 height 14
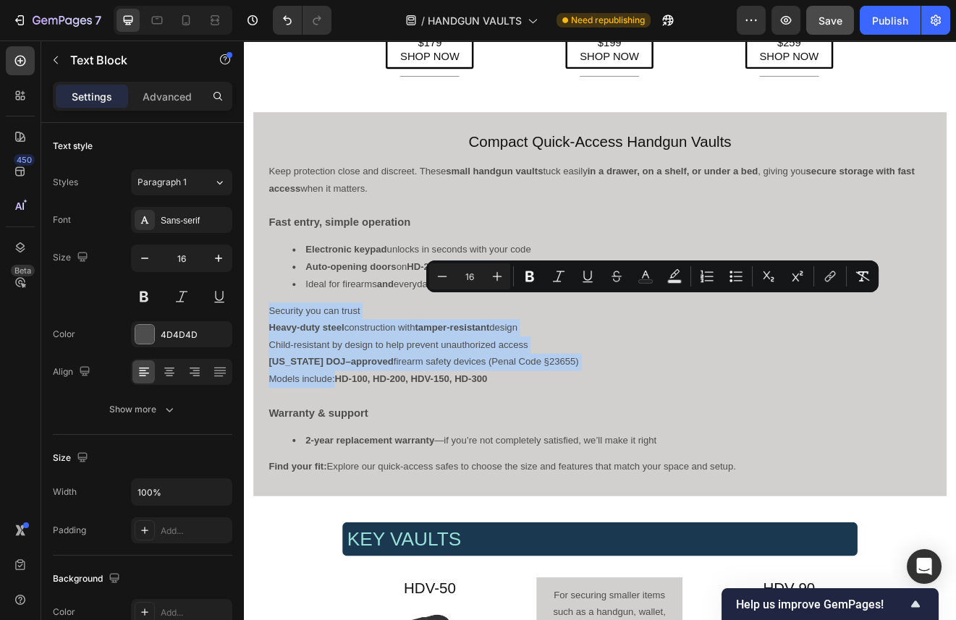
click at [400, 375] on p "Security you can trust" at bounding box center [678, 371] width 808 height 21
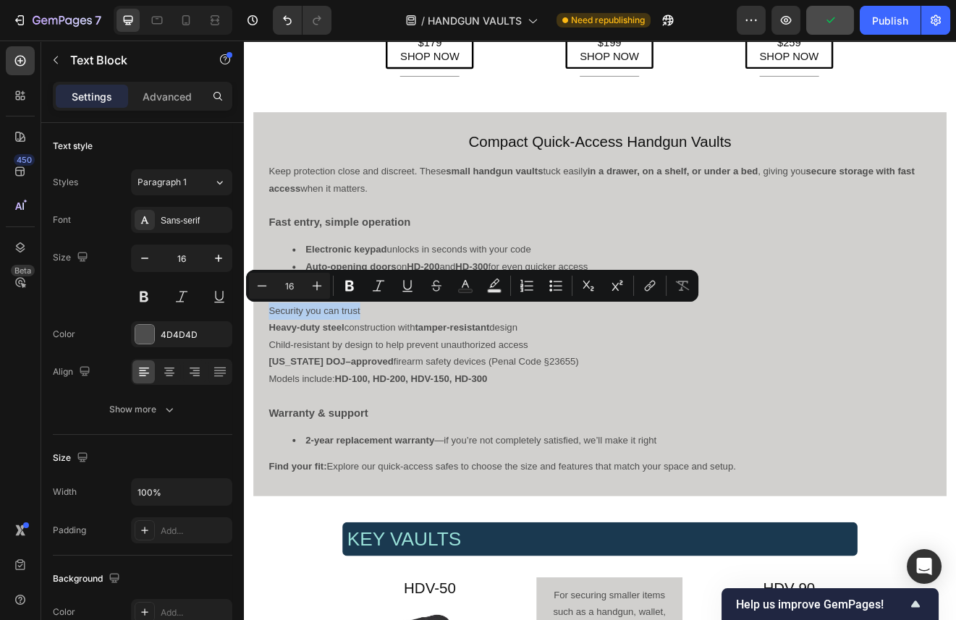
drag, startPoint x: 397, startPoint y: 369, endPoint x: 271, endPoint y: 371, distance: 125.3
click at [273, 371] on div "Keep protection close and discreet. These small handgun vaults tuck easily in a…" at bounding box center [678, 381] width 811 height 384
click at [319, 280] on icon "Editor contextual toolbar" at bounding box center [317, 286] width 14 height 14
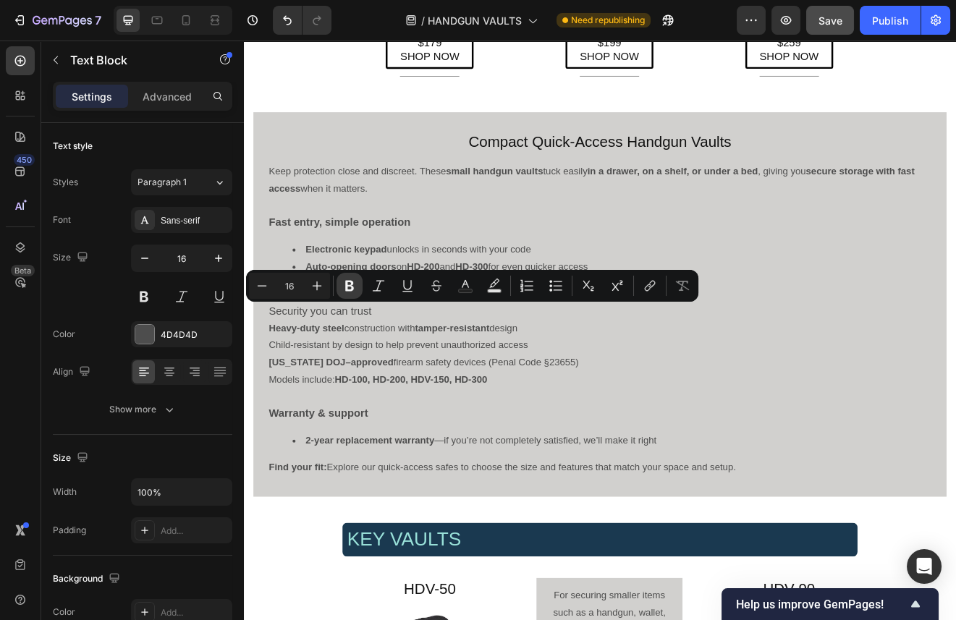
type input "18"
click at [348, 280] on icon "Editor contextual toolbar" at bounding box center [349, 286] width 14 height 14
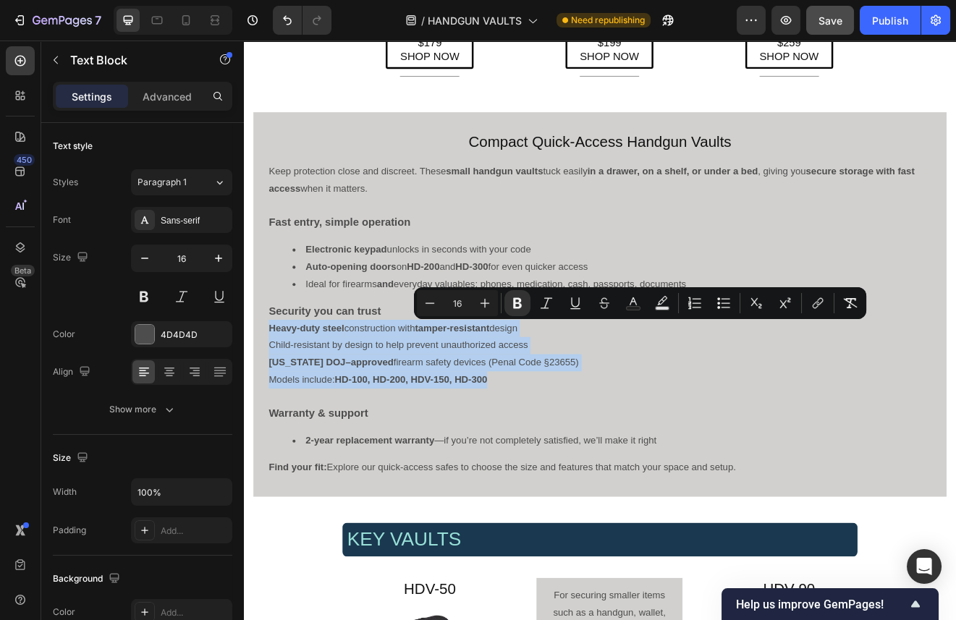
drag, startPoint x: 560, startPoint y: 445, endPoint x: 275, endPoint y: 400, distance: 288.1
click at [275, 400] on div "Keep protection close and discreet. These small handgun vaults tuck easily in a…" at bounding box center [678, 381] width 811 height 385
click at [723, 307] on icon "Editor contextual toolbar" at bounding box center [726, 307] width 9 height 1
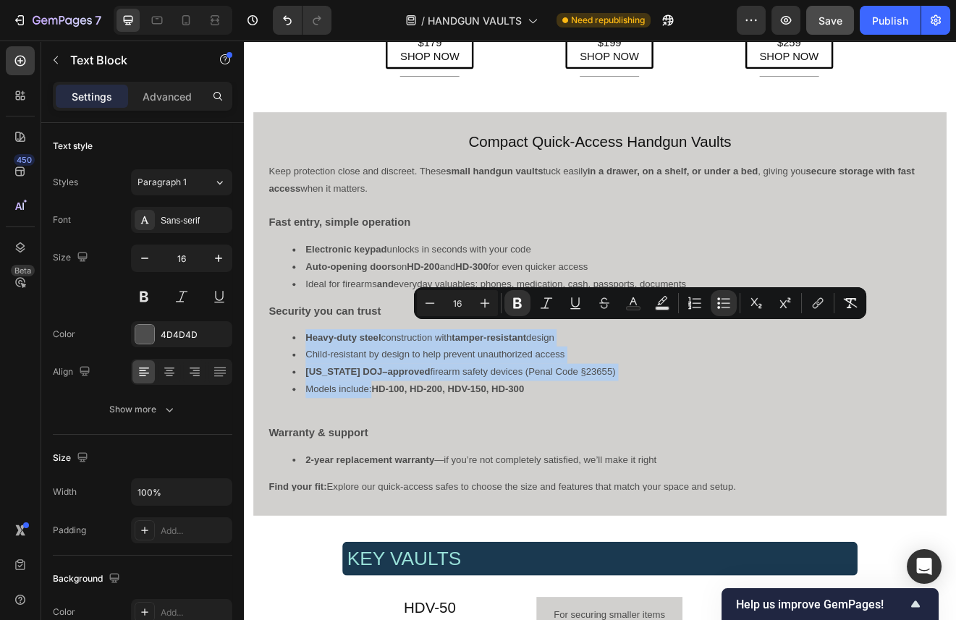
click at [267, 497] on div "Compact Quick-Access Handgun Vaults Heading Keep protection close and discreet.…" at bounding box center [679, 374] width 846 height 446
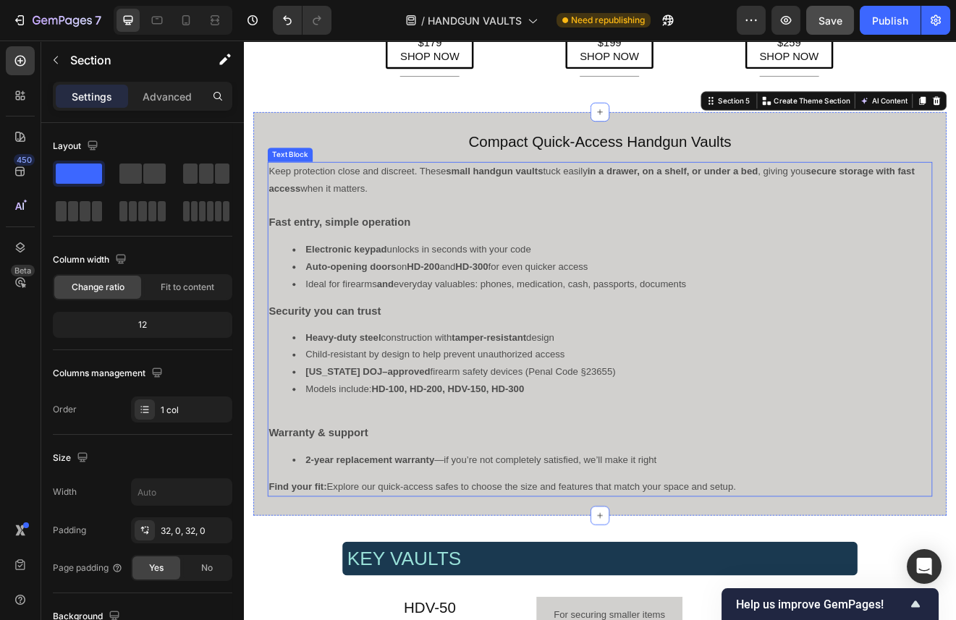
click at [285, 501] on p "Rich Text Editor. Editing area: main" at bounding box center [678, 499] width 808 height 21
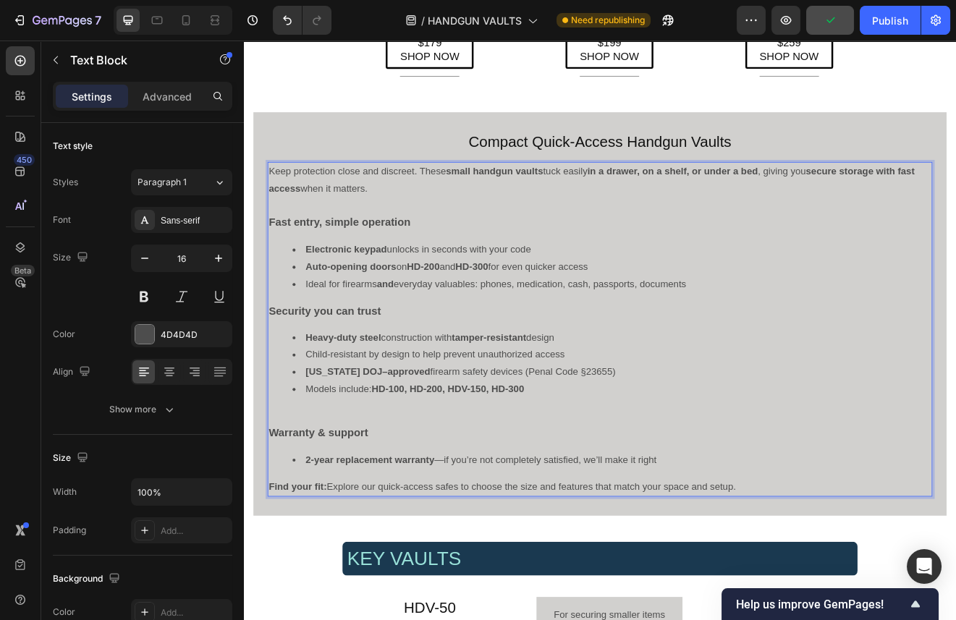
click at [288, 521] on strong "Warranty & support" at bounding box center [334, 519] width 121 height 14
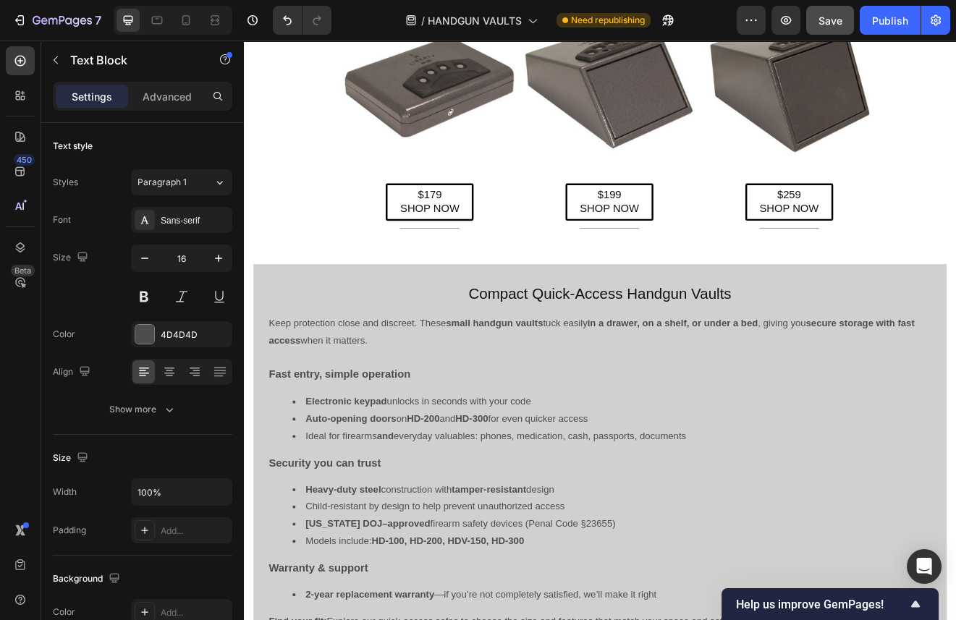
scroll to position [1153, 0]
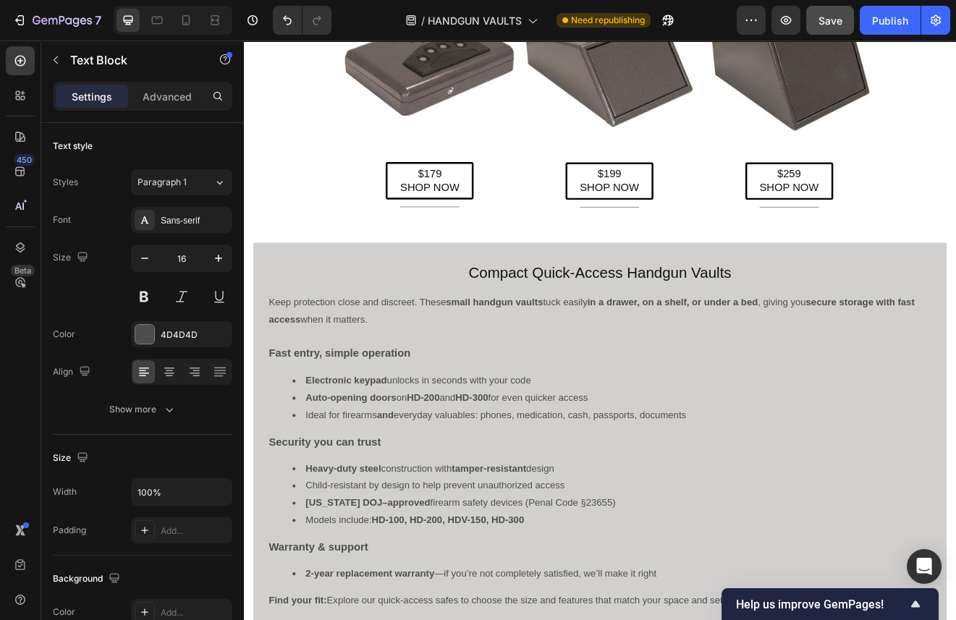
click at [435, 620] on strong "HD-100, HD-200, HDV-150, HD-300" at bounding box center [493, 625] width 186 height 12
click at [445, 620] on strong "HD-100, HD-200, HDV-150, HD-300" at bounding box center [493, 625] width 186 height 12
click at [446, 620] on strong "HD-100, HD-200, HDV-150, HD-300" at bounding box center [493, 625] width 186 height 12
click at [443, 620] on strong "HD-100,HD-200, HDV-150, HD-300" at bounding box center [491, 625] width 183 height 12
click at [496, 620] on strong "HD-200, HDV-150, HD-300" at bounding box center [470, 625] width 140 height 12
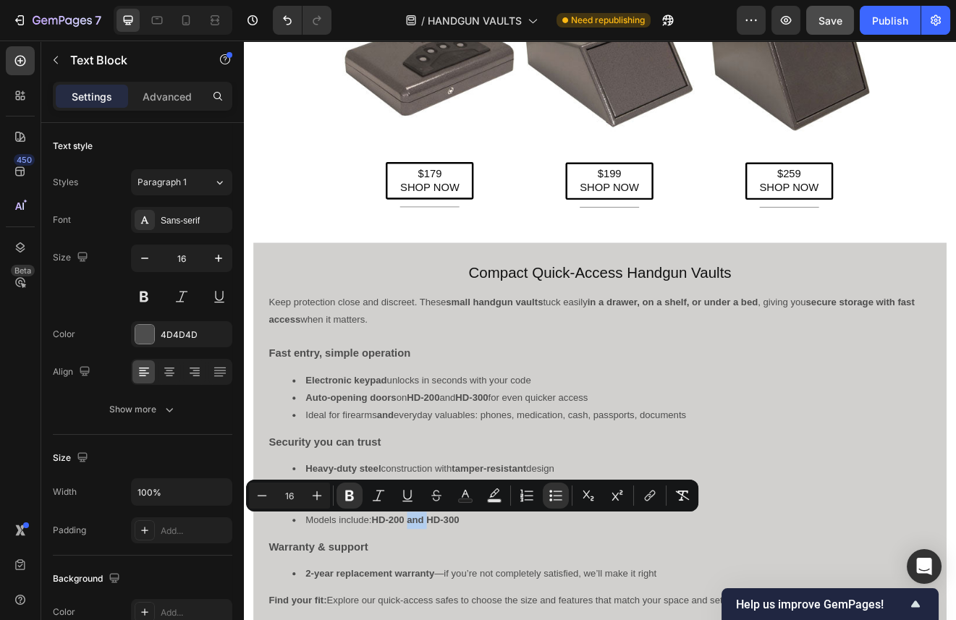
drag, startPoint x: 469, startPoint y: 630, endPoint x: 444, endPoint y: 631, distance: 24.6
click at [444, 620] on strong "HD-200 and HD-300" at bounding box center [453, 625] width 107 height 12
click at [350, 494] on icon "Editor contextual toolbar" at bounding box center [349, 496] width 14 height 14
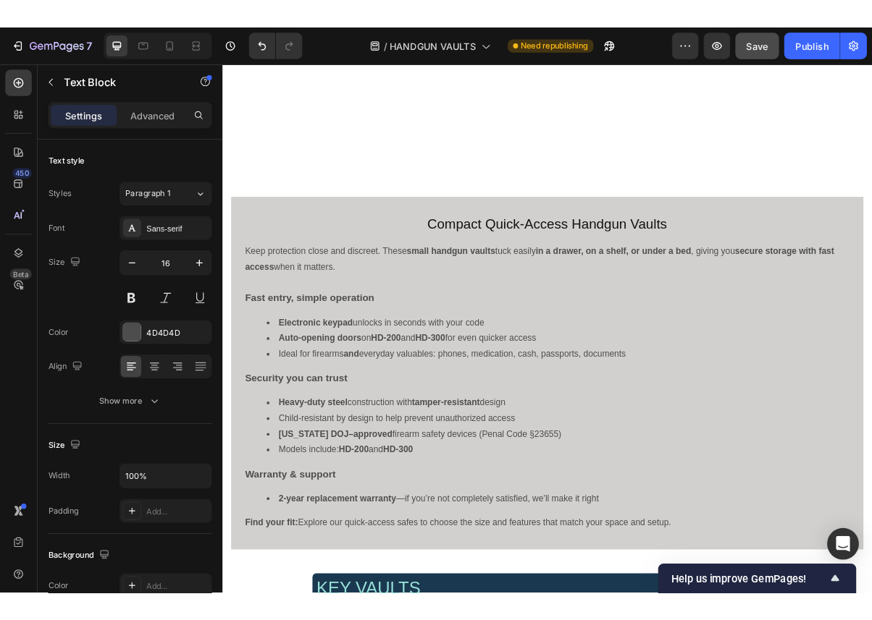
scroll to position [1870, 0]
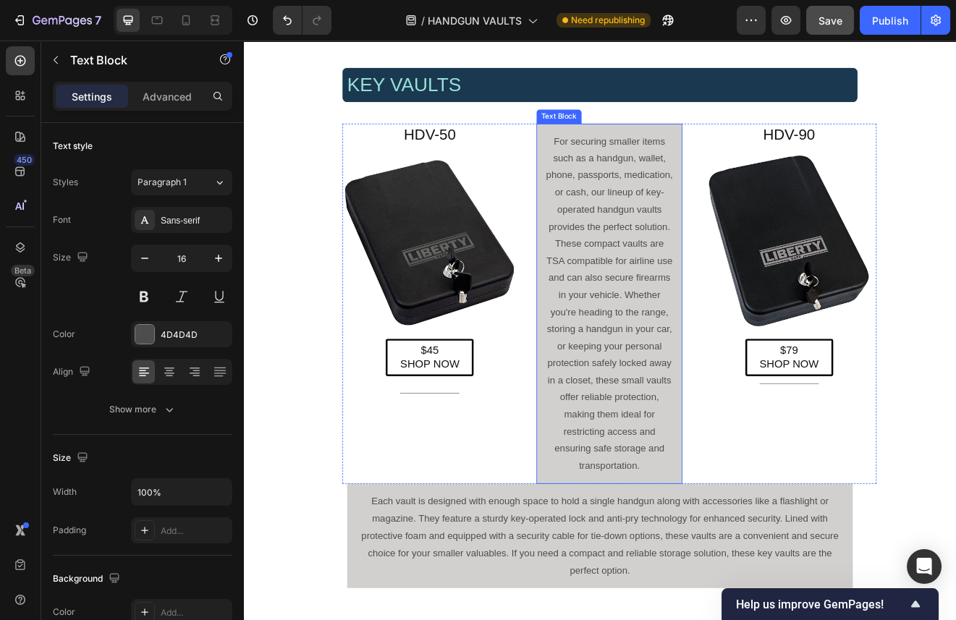
click at [671, 162] on p "For securing smaller items such as a handgun, wallet, phone, passports, medicat…" at bounding box center [690, 361] width 156 height 417
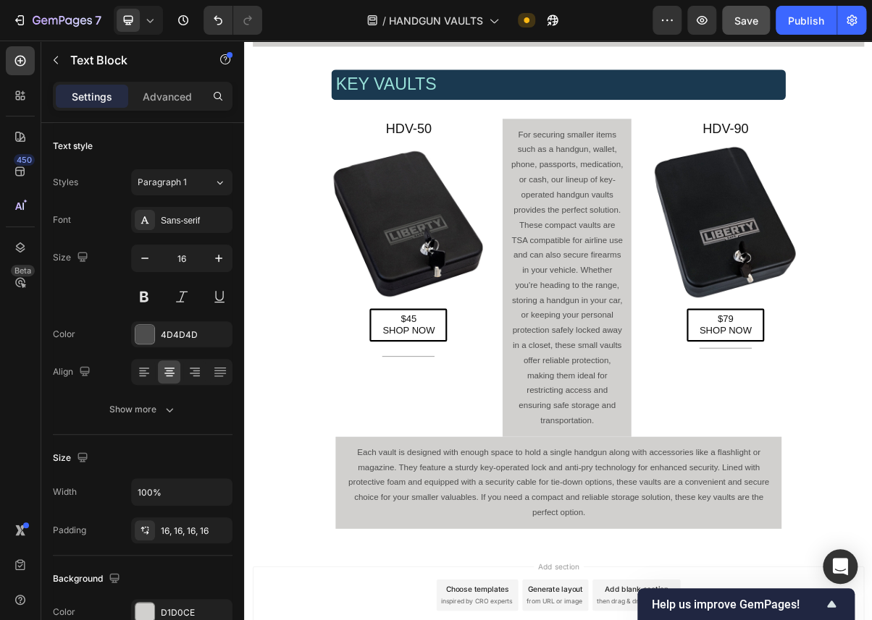
scroll to position [1831, 0]
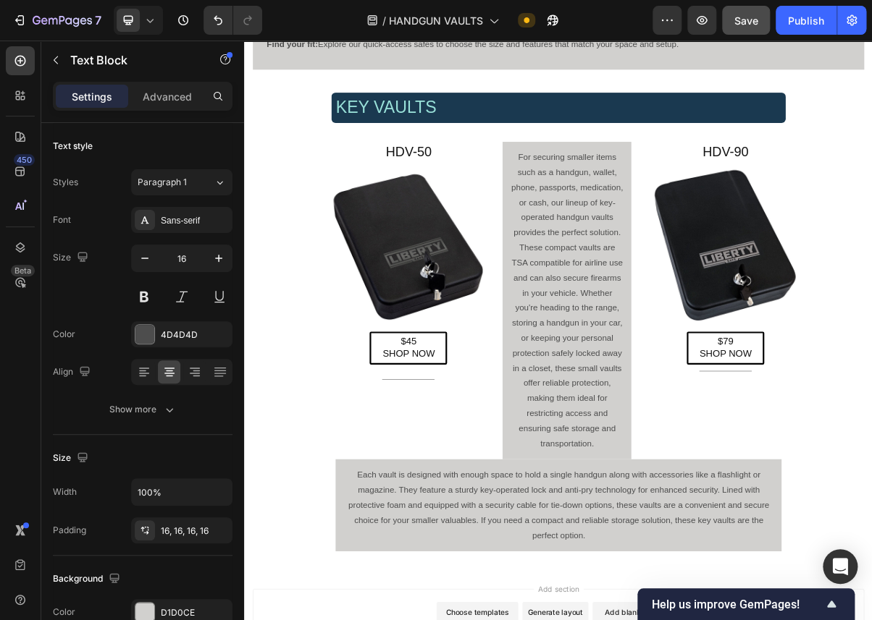
drag, startPoint x: 728, startPoint y: 601, endPoint x: 738, endPoint y: 600, distance: 10.2
click at [728, 600] on p "For securing smaller items such as a handgun, wallet, phone, passports, medicat…" at bounding box center [690, 401] width 156 height 417
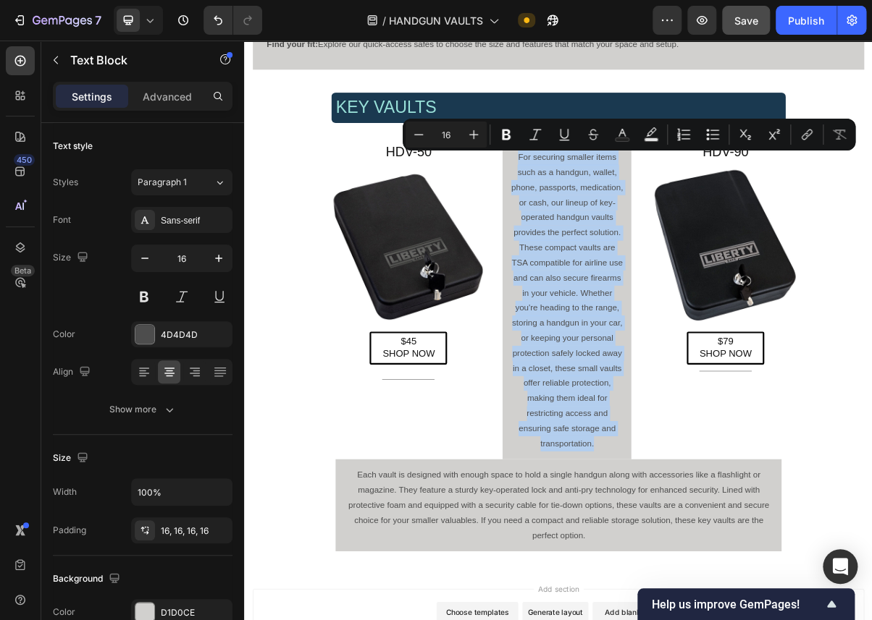
drag, startPoint x: 738, startPoint y: 600, endPoint x: 610, endPoint y: 199, distance: 421.0
click at [610, 199] on div "For securing smaller items such as a handgun, wallet, phone, passports, medicat…" at bounding box center [690, 401] width 179 height 440
copy p "For securing smaller items such as a handgun, wallet, phone, passports, medicat…"
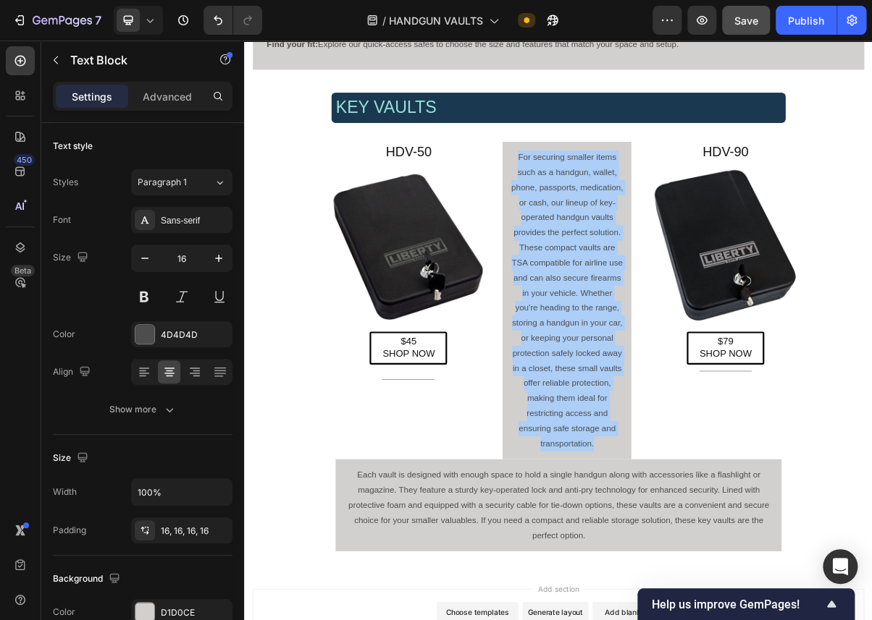
click at [16, 418] on div "450 Beta" at bounding box center [20, 281] width 29 height 470
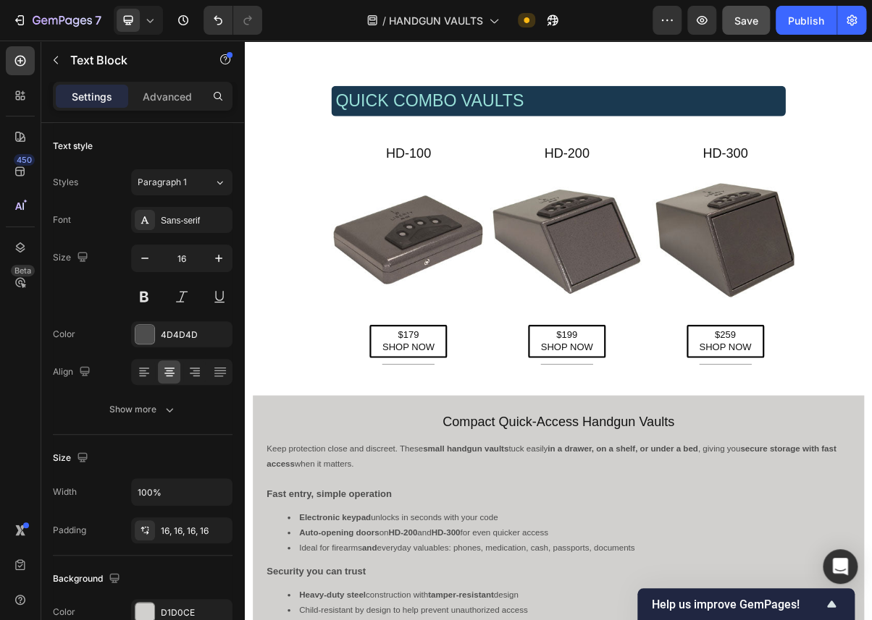
scroll to position [1592, 0]
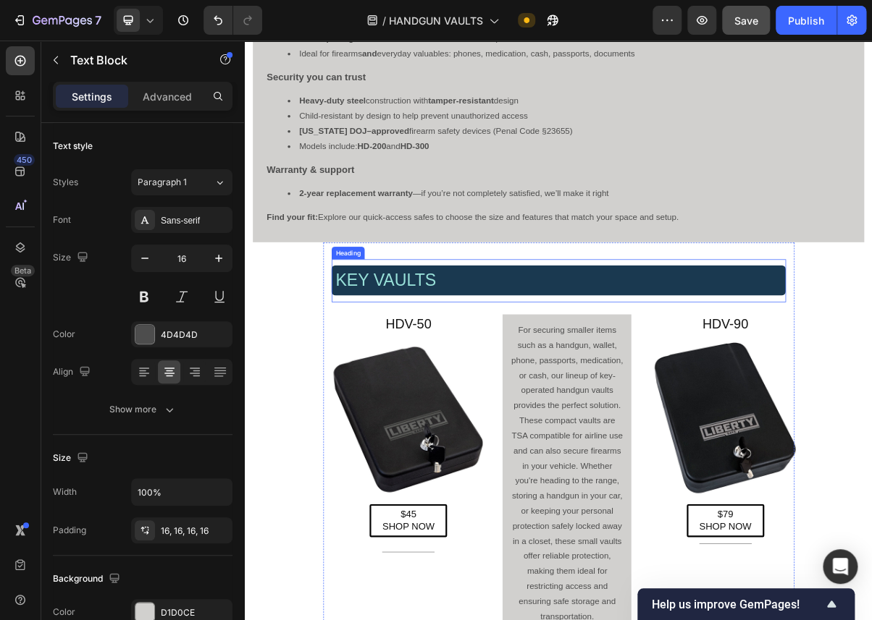
click at [521, 376] on h2 "KEY VAULTS" at bounding box center [678, 373] width 628 height 42
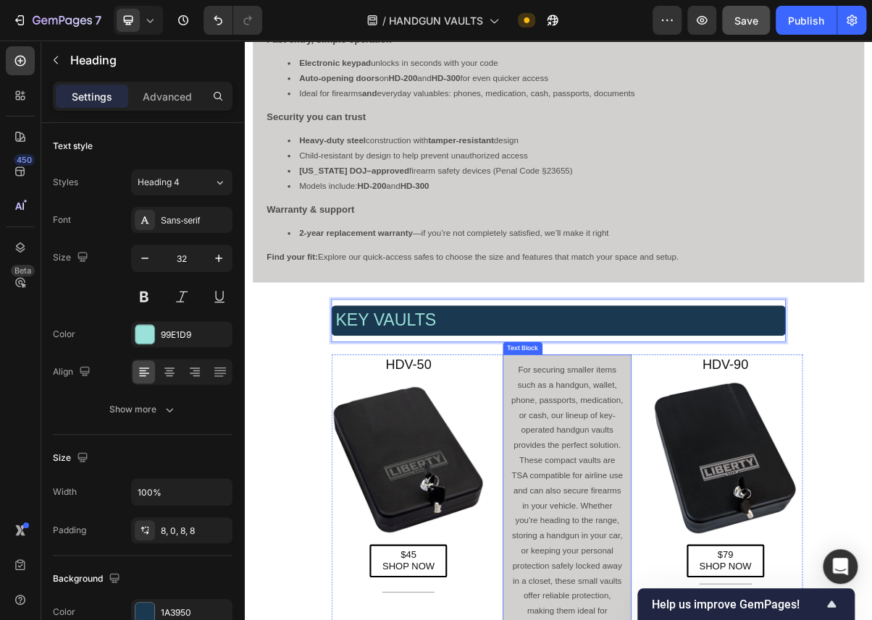
scroll to position [1273, 0]
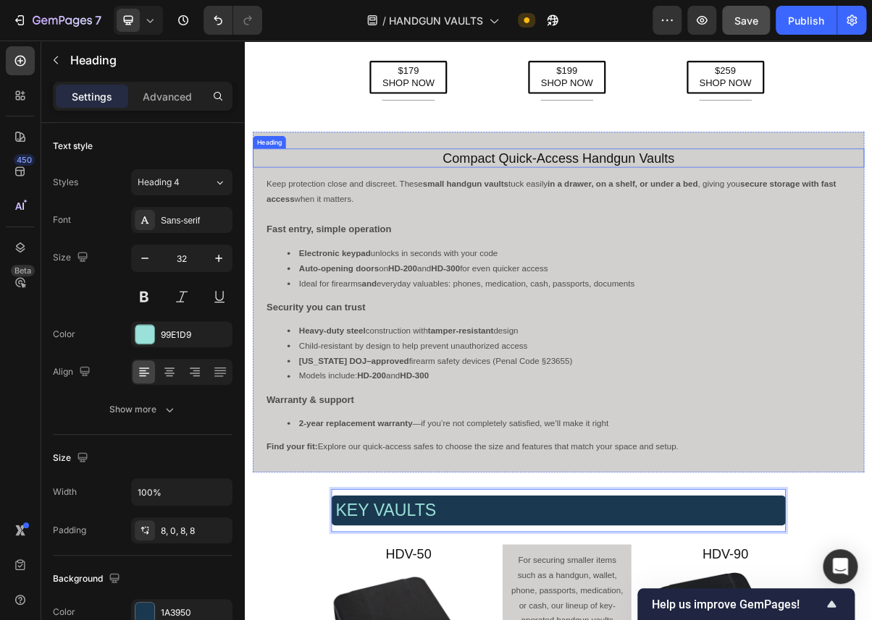
click at [506, 202] on h4 "Compact Quick-Access Handgun Vaults" at bounding box center [679, 203] width 846 height 27
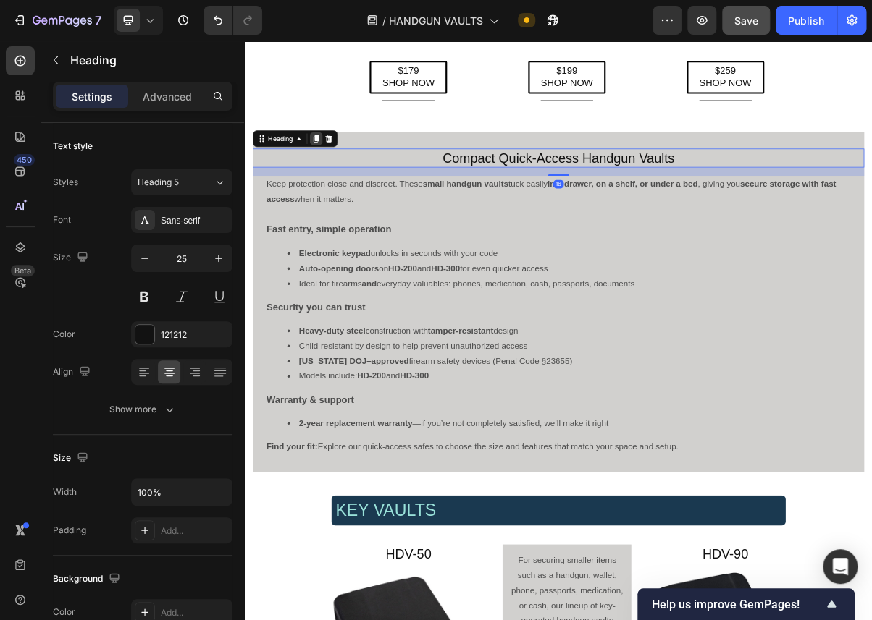
click at [344, 175] on icon at bounding box center [344, 177] width 8 height 10
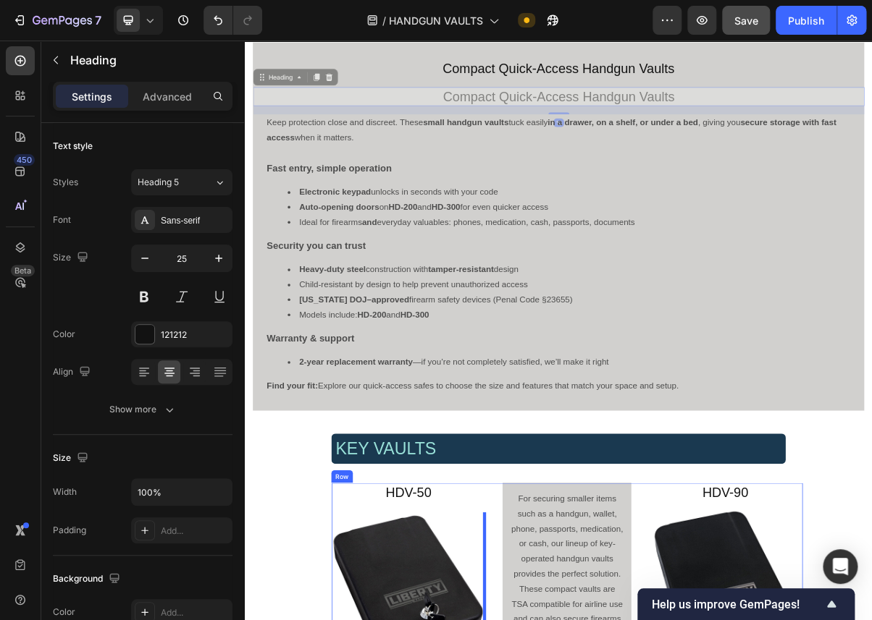
scroll to position [1534, 0]
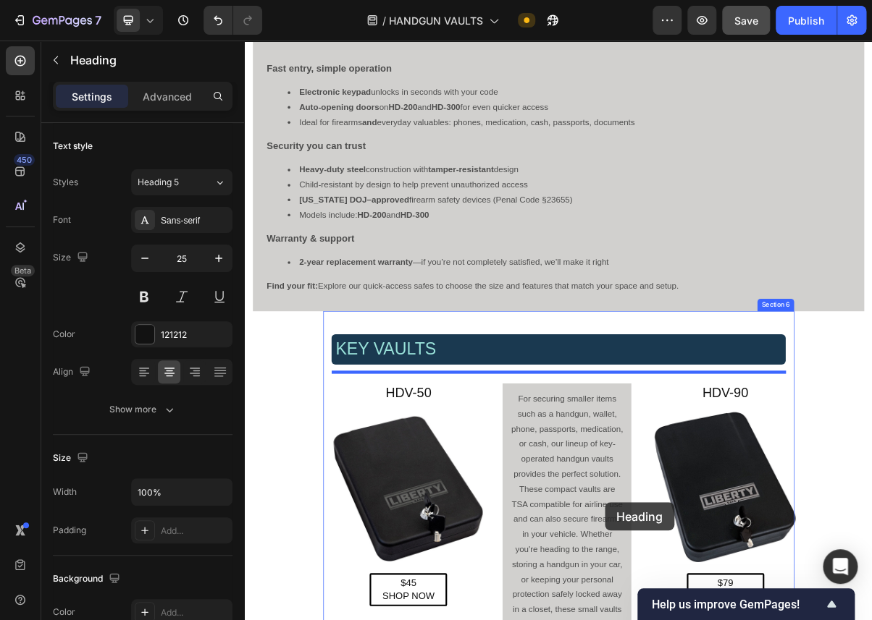
drag, startPoint x: 269, startPoint y: 214, endPoint x: 604, endPoint y: 502, distance: 442.0
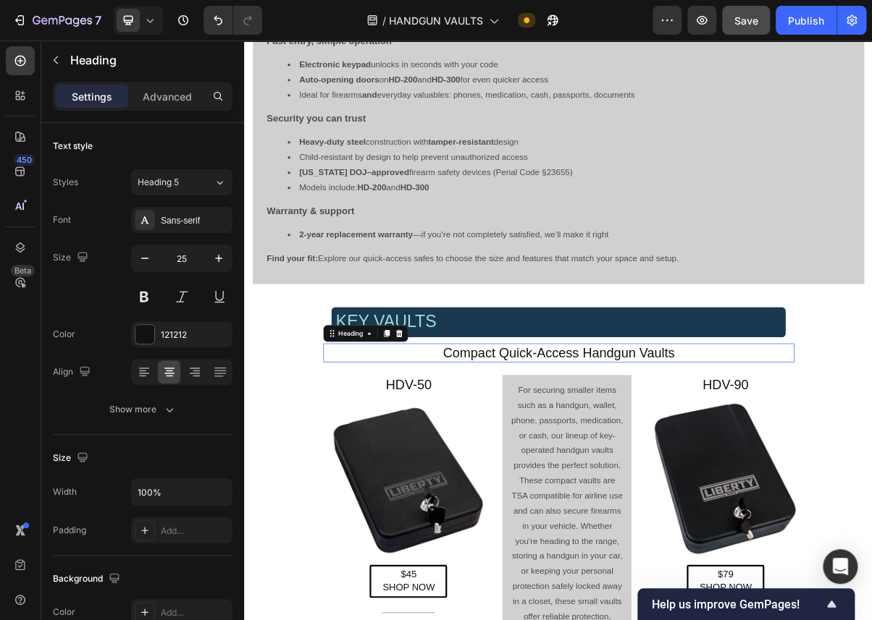
scroll to position [1496, 0]
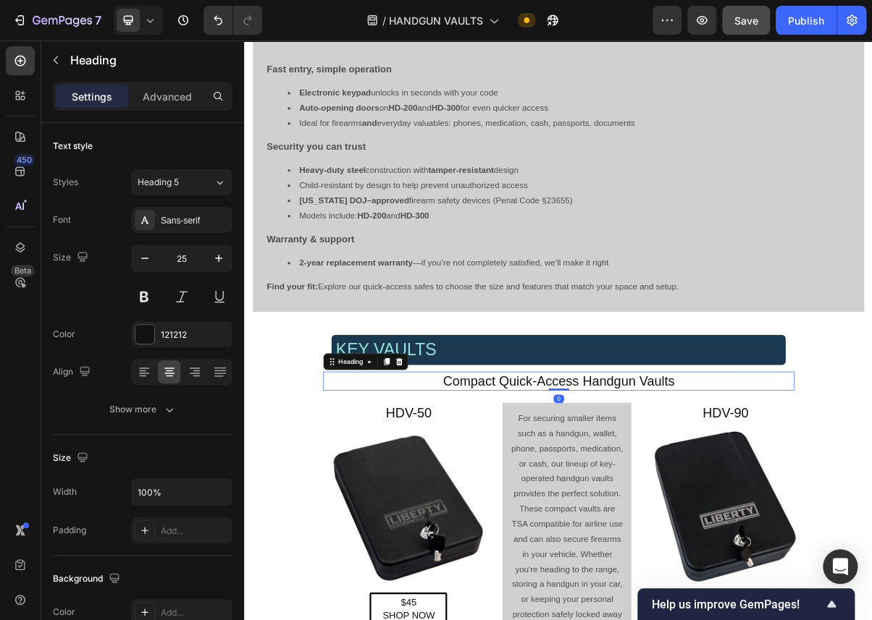
click at [830, 515] on h4 "Compact Quick-Access Handgun Vaults" at bounding box center [679, 512] width 652 height 27
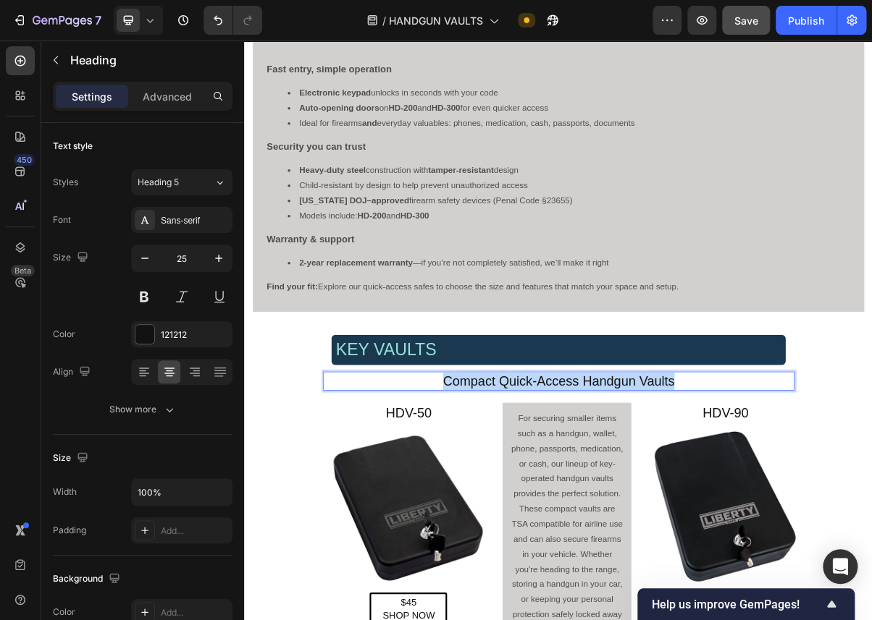
drag, startPoint x: 840, startPoint y: 515, endPoint x: 523, endPoint y: 513, distance: 316.4
click at [523, 513] on p "Compact Quick-Access Handgun Vaults" at bounding box center [678, 512] width 649 height 24
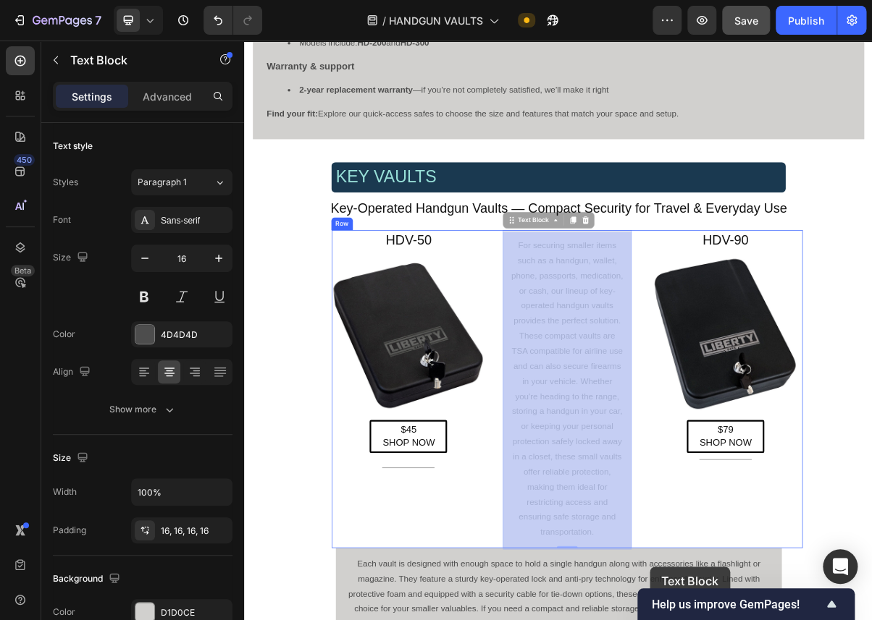
scroll to position [1754, 0]
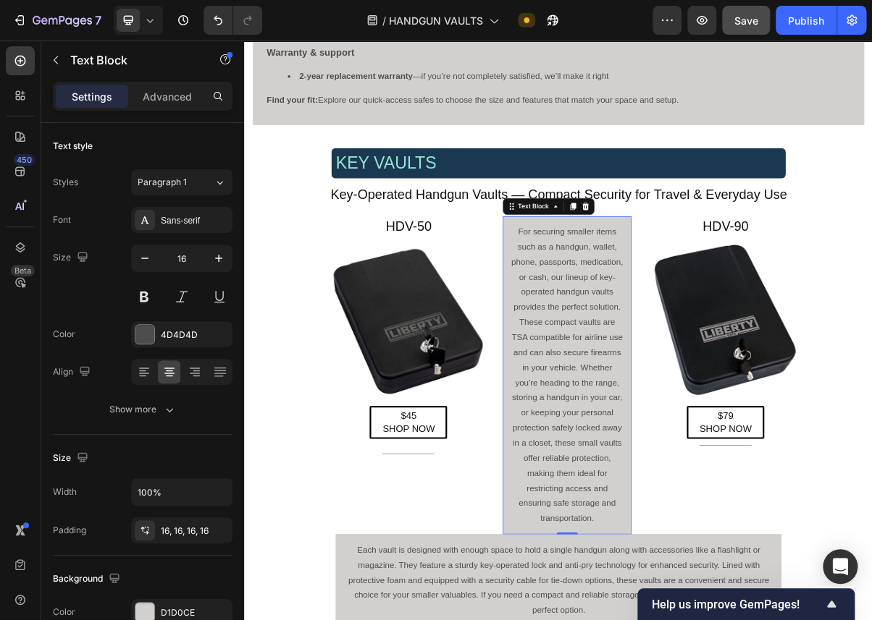
scroll to position [1757, 0]
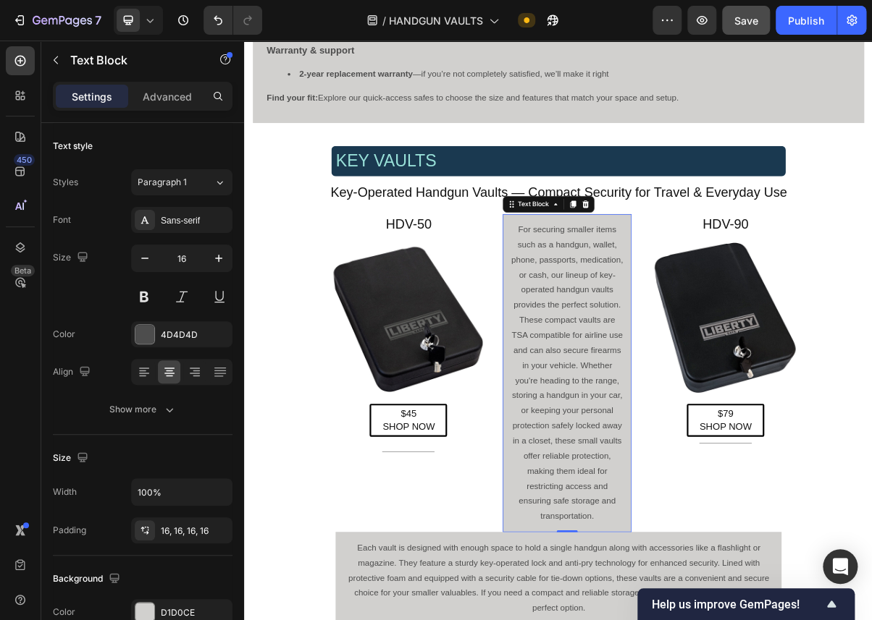
click at [732, 620] on p "For securing smaller items such as a handgun, wallet, phone, passports, medicat…" at bounding box center [690, 500] width 156 height 417
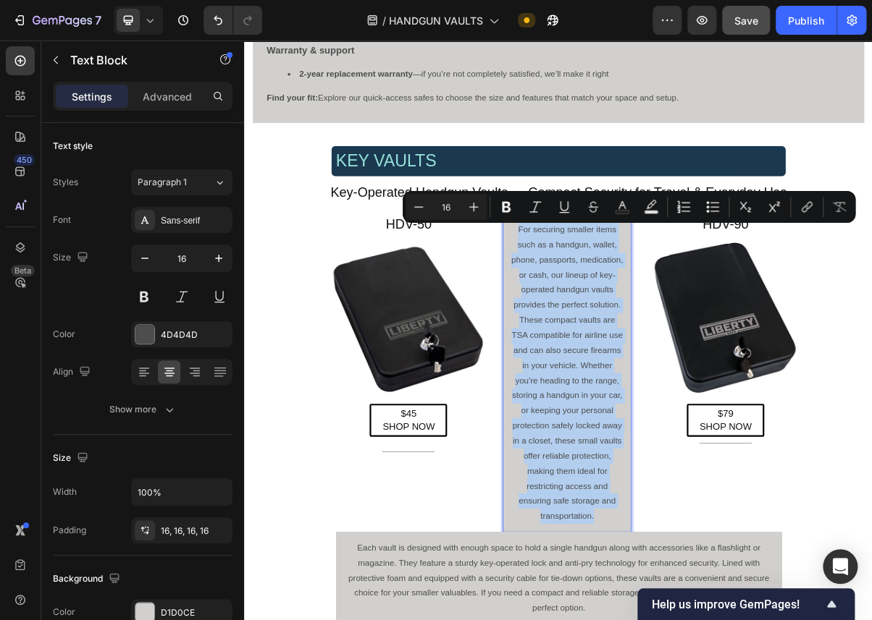
drag, startPoint x: 728, startPoint y: 701, endPoint x: 619, endPoint y: 311, distance: 405.2
click at [619, 311] on p "For securing smaller items such as a handgun, wallet, phone, passports, medicat…" at bounding box center [690, 500] width 156 height 417
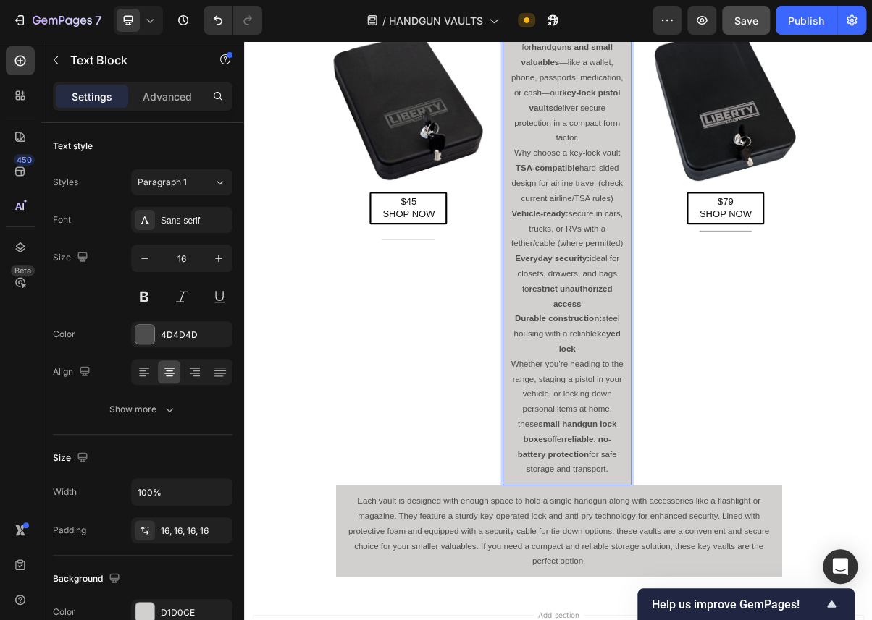
scroll to position [2025, 0]
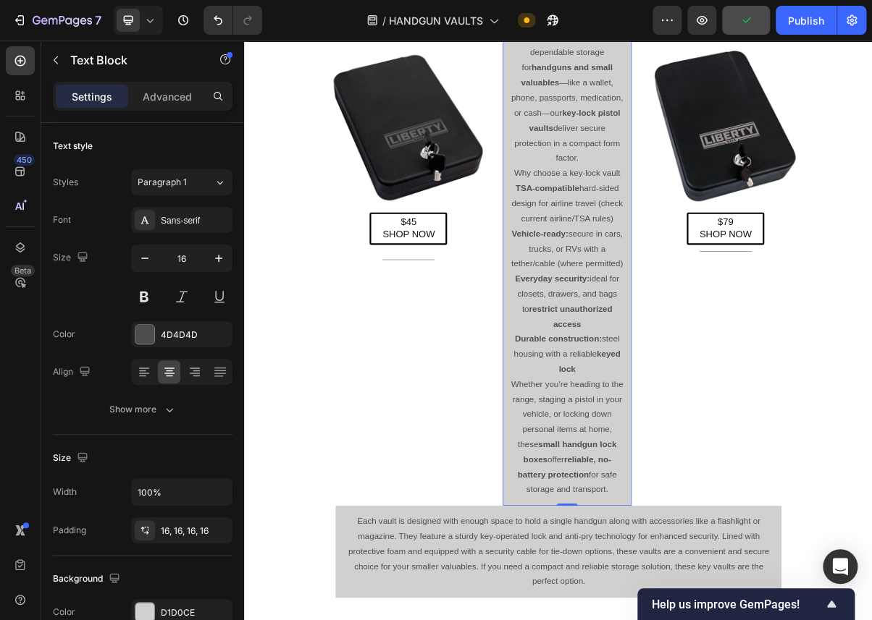
click at [349, 505] on section "KEY VAULTS Heading Key-Operated Handgun Vaults — Compact Security for Travel & …" at bounding box center [678, 362] width 675 height 946
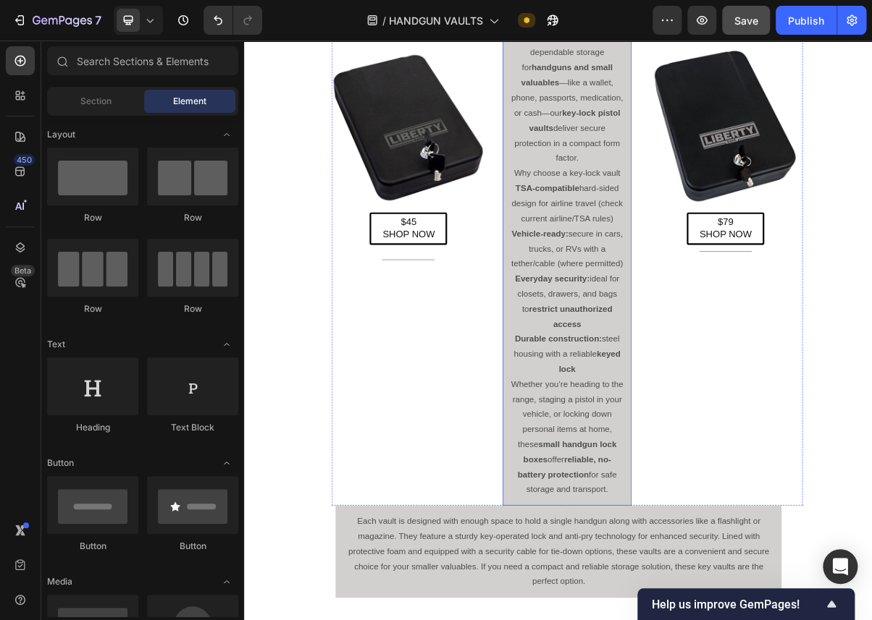
click at [734, 607] on p "Whether you’re heading to the range, staging a pistol in your vehicle, or locki…" at bounding box center [690, 590] width 156 height 167
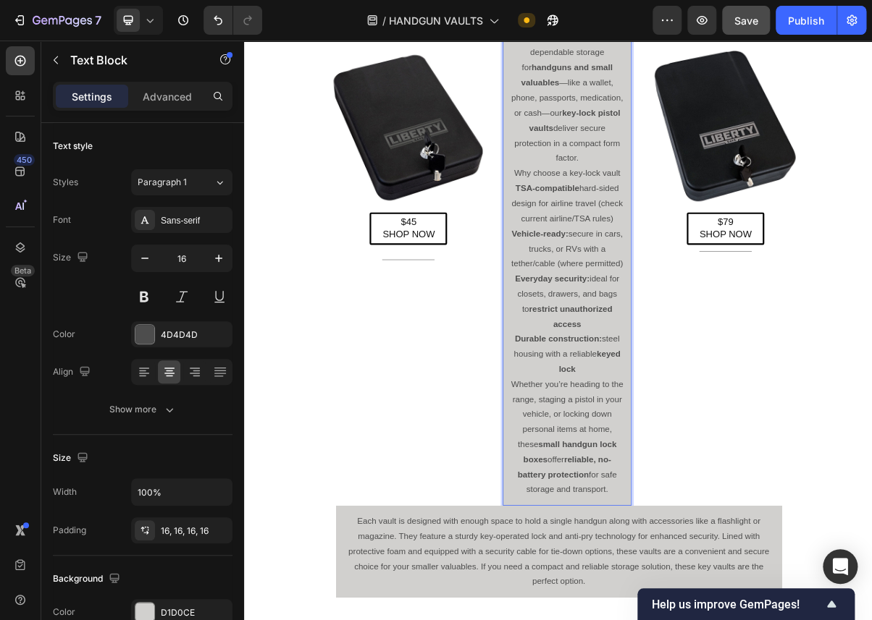
click at [722, 620] on p "Whether you’re heading to the range, staging a pistol in your vehicle, or locki…" at bounding box center [690, 590] width 156 height 167
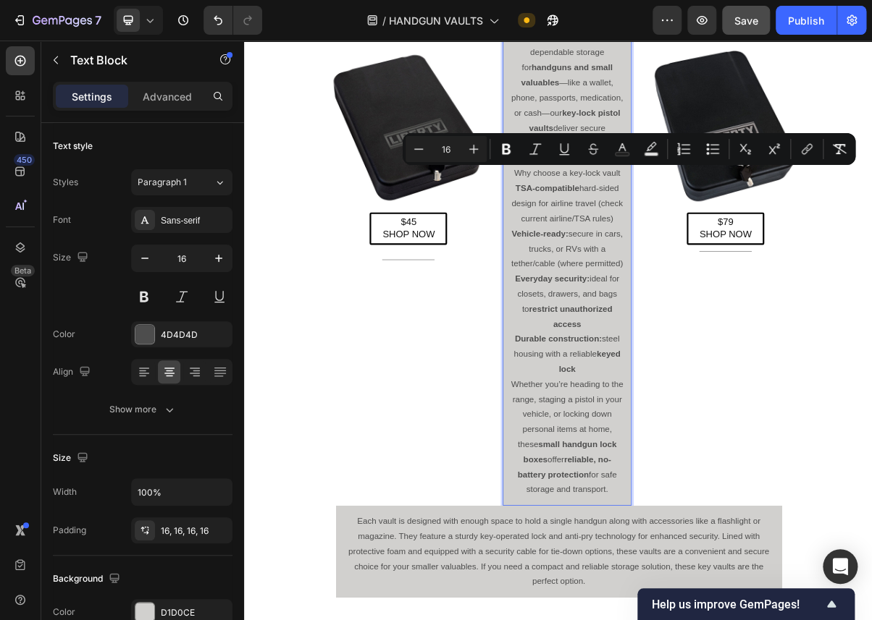
drag, startPoint x: 728, startPoint y: 660, endPoint x: 614, endPoint y: 224, distance: 450.4
click at [614, 224] on div "When you need simple, dependable storage for handguns and small valuables —like…" at bounding box center [690, 350] width 179 height 670
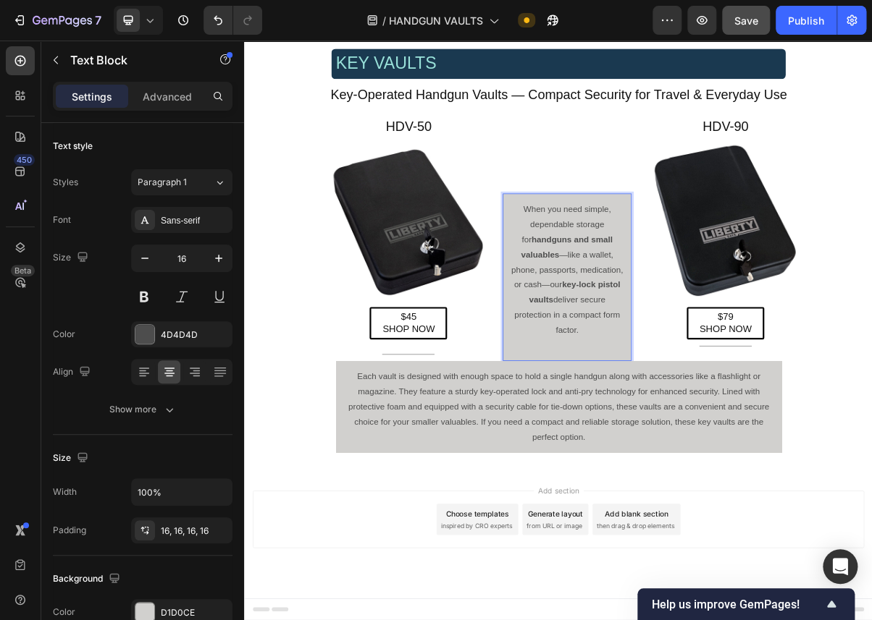
scroll to position [1895, 0]
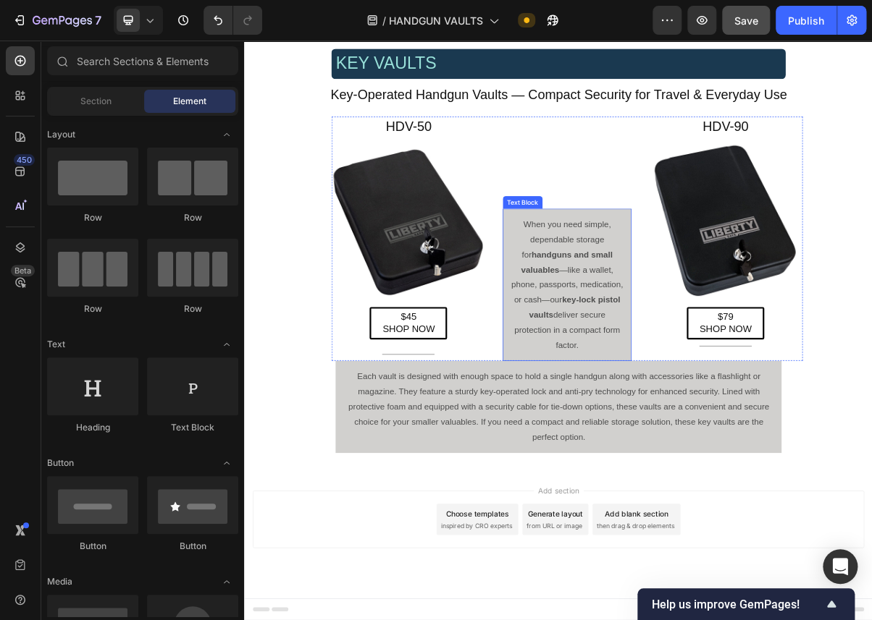
click at [713, 457] on p "When you need simple, dependable storage for handguns and small valuables —like…" at bounding box center [690, 378] width 156 height 187
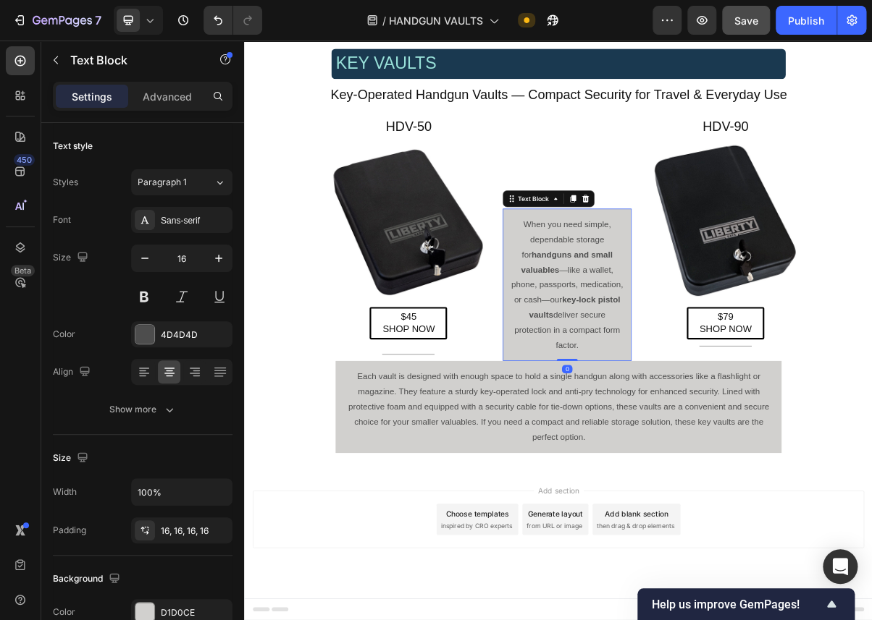
click at [704, 461] on p "When you need simple, dependable storage for handguns and small valuables —like…" at bounding box center [690, 378] width 156 height 187
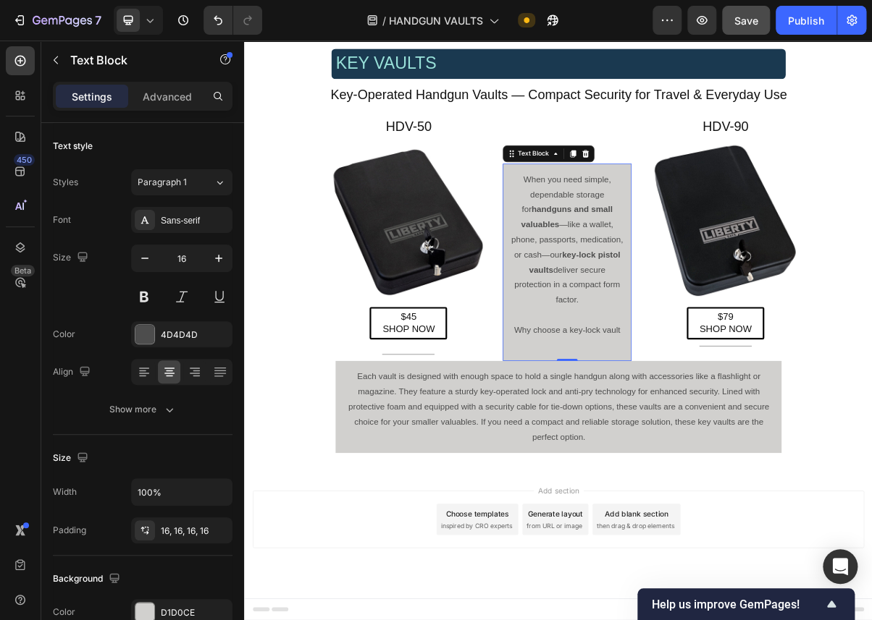
click at [677, 440] on p "Why choose a key-lock vault" at bounding box center [690, 441] width 156 height 21
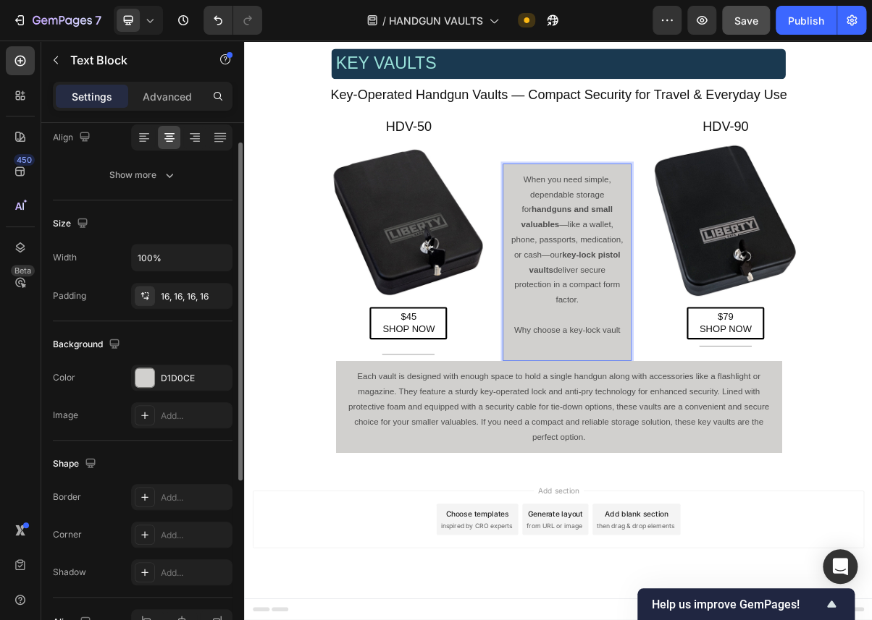
scroll to position [0, 0]
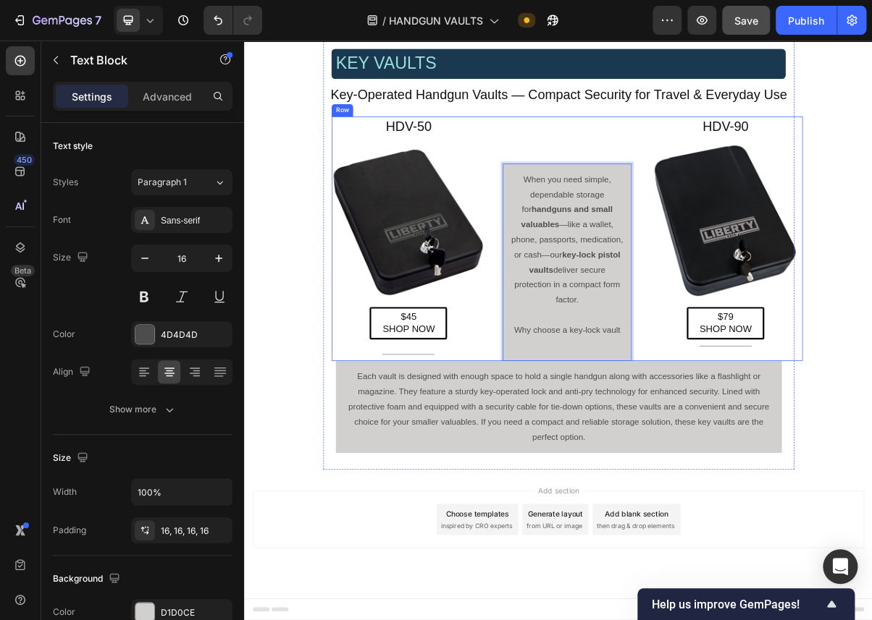
click at [587, 408] on div "When you need simple, dependable storage for handguns and small valuables —like…" at bounding box center [690, 315] width 214 height 338
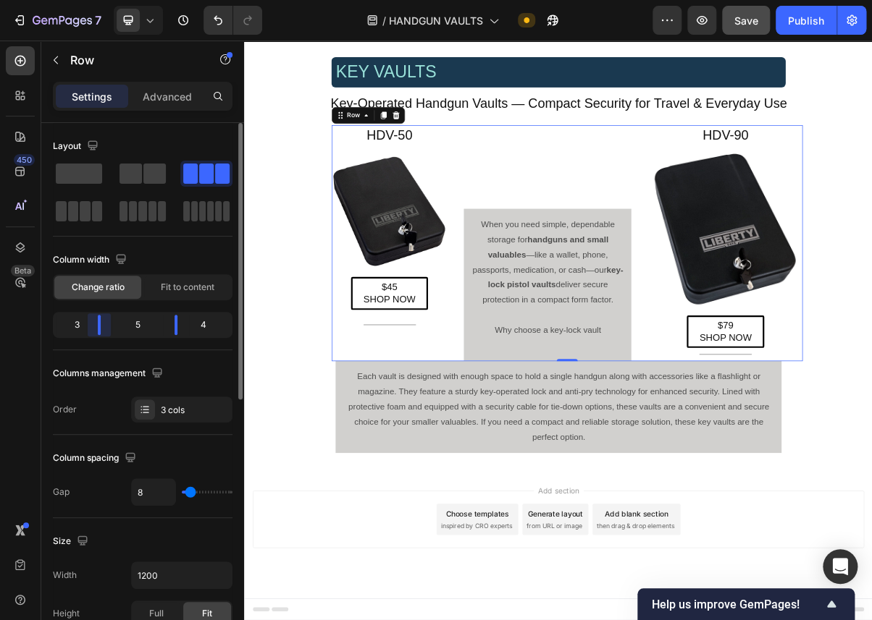
scroll to position [1882, 0]
drag, startPoint x: 111, startPoint y: 324, endPoint x: 103, endPoint y: 324, distance: 8.0
click at [103, 324] on div "Layout Column width Change ratio Fit to content 3 5 4 Columns management Order …" at bounding box center [142, 392] width 203 height 539
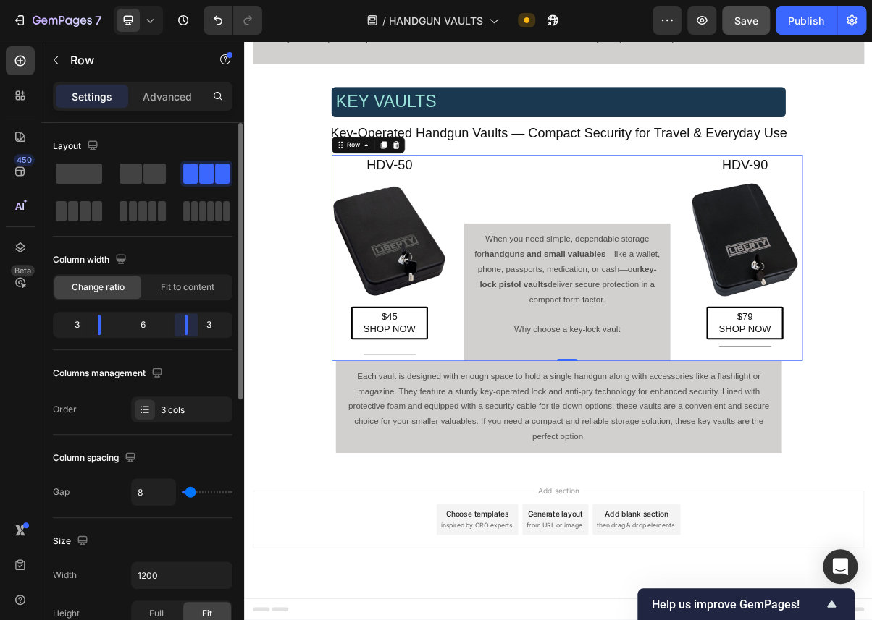
scroll to position [1840, 0]
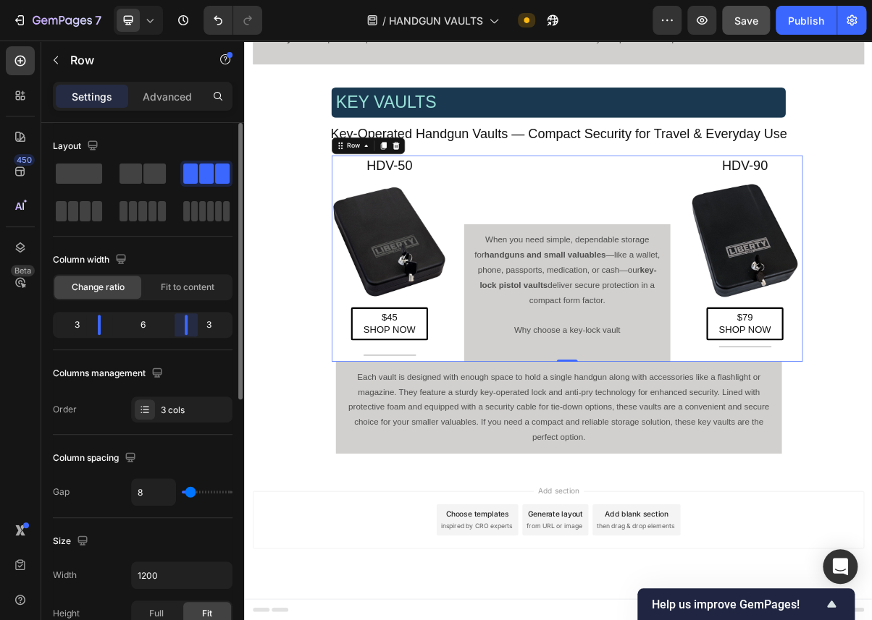
drag, startPoint x: 176, startPoint y: 325, endPoint x: 539, endPoint y: 389, distance: 369.1
click at [187, 324] on div "Layout Column width Change ratio Fit to content 3 6 3 Columns management Order …" at bounding box center [142, 392] width 203 height 539
click at [760, 441] on p "Why choose a key-lock vault" at bounding box center [690, 441] width 262 height 21
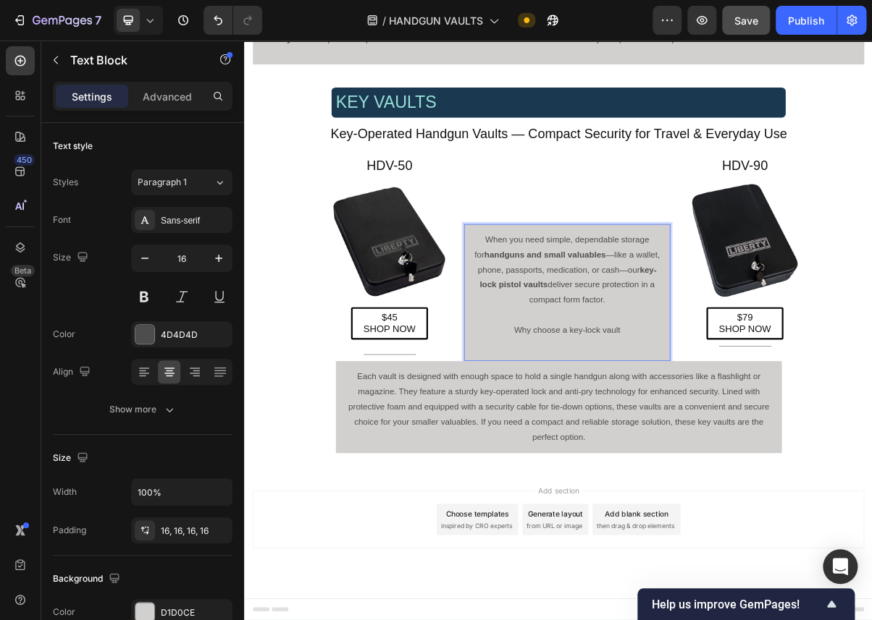
click at [766, 443] on p "Why choose a key-lock vault" at bounding box center [690, 441] width 262 height 21
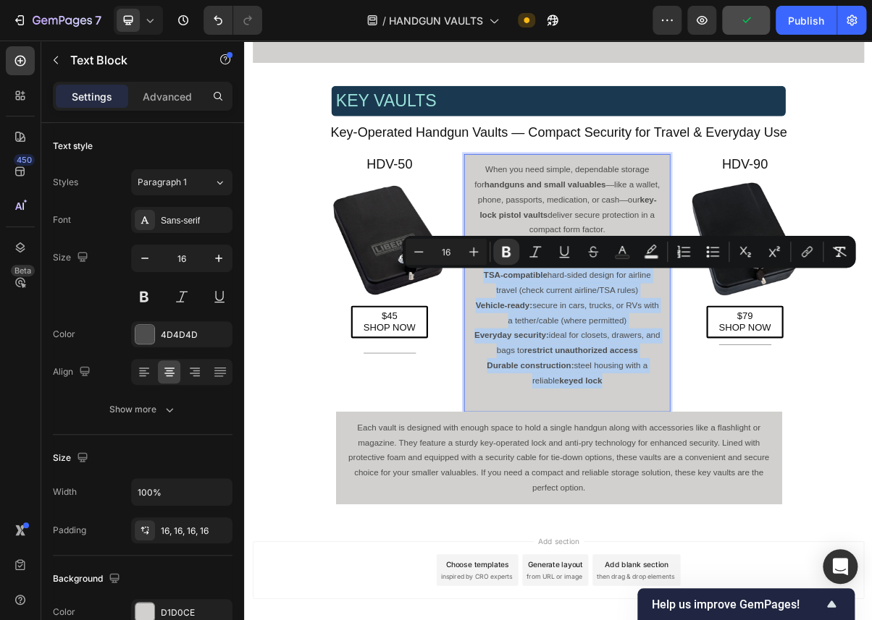
drag, startPoint x: 749, startPoint y: 516, endPoint x: 574, endPoint y: 369, distance: 228.1
click at [574, 369] on div "When you need simple, dependable storage for handguns and small valuables —like…" at bounding box center [689, 376] width 285 height 357
click at [715, 251] on icon "Editor contextual toolbar" at bounding box center [712, 252] width 14 height 14
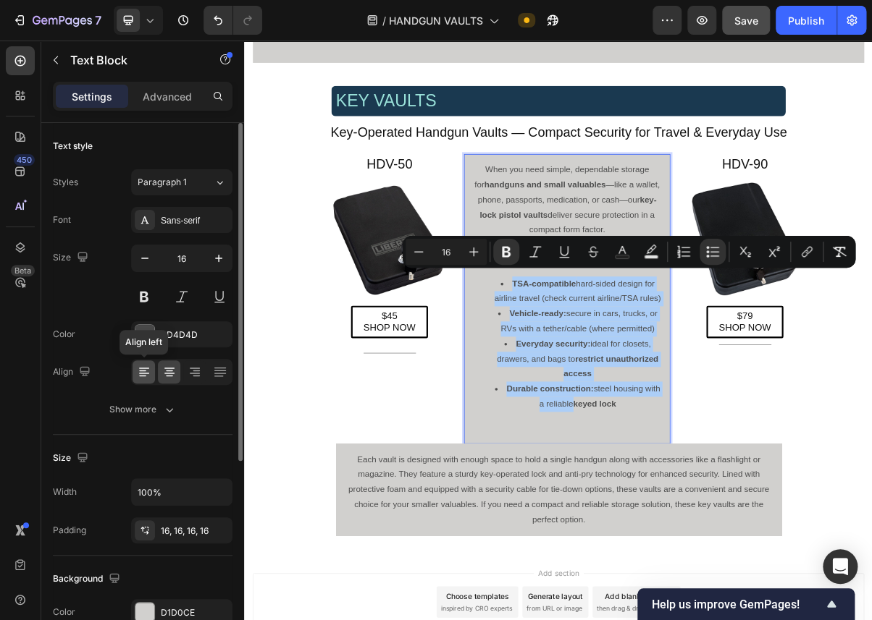
click at [141, 368] on icon at bounding box center [144, 372] width 14 height 14
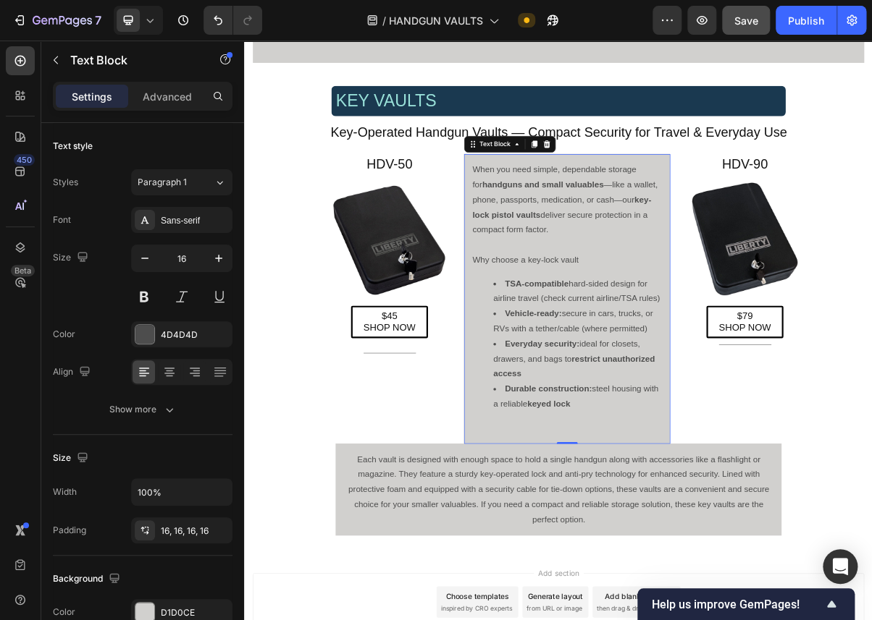
click at [628, 347] on div "When you need simple, dependable storage for handguns and small valuables —like…" at bounding box center [690, 398] width 320 height 401
drag, startPoint x: 707, startPoint y: 347, endPoint x: 621, endPoint y: 347, distance: 85.4
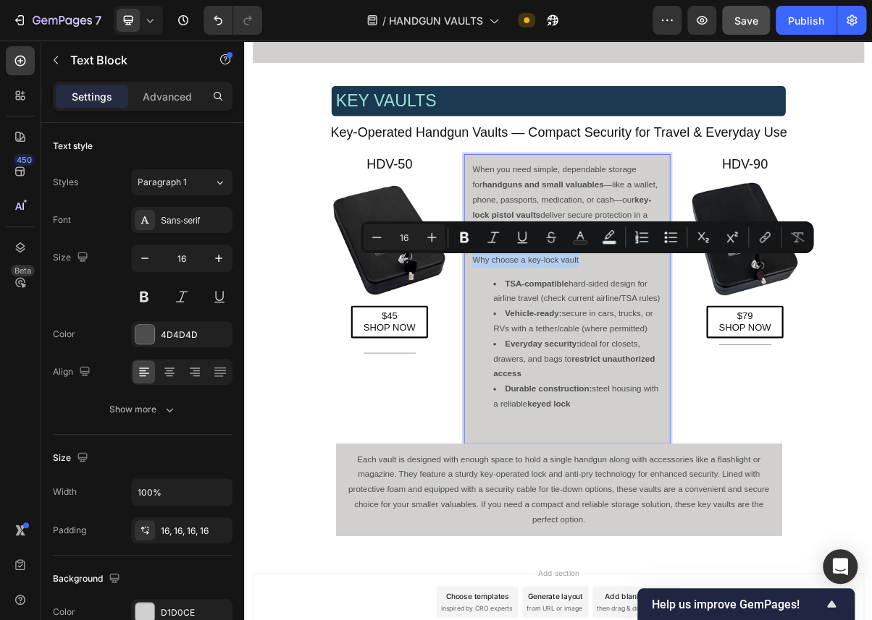
drag, startPoint x: 710, startPoint y: 347, endPoint x: 710, endPoint y: 283, distance: 64.4
click at [563, 344] on p "Why choose a key-lock vault" at bounding box center [690, 344] width 262 height 21
click at [431, 234] on icon "Editor contextual toolbar" at bounding box center [431, 237] width 14 height 14
type input "17"
click at [431, 234] on icon "Editor contextual toolbar" at bounding box center [431, 237] width 14 height 14
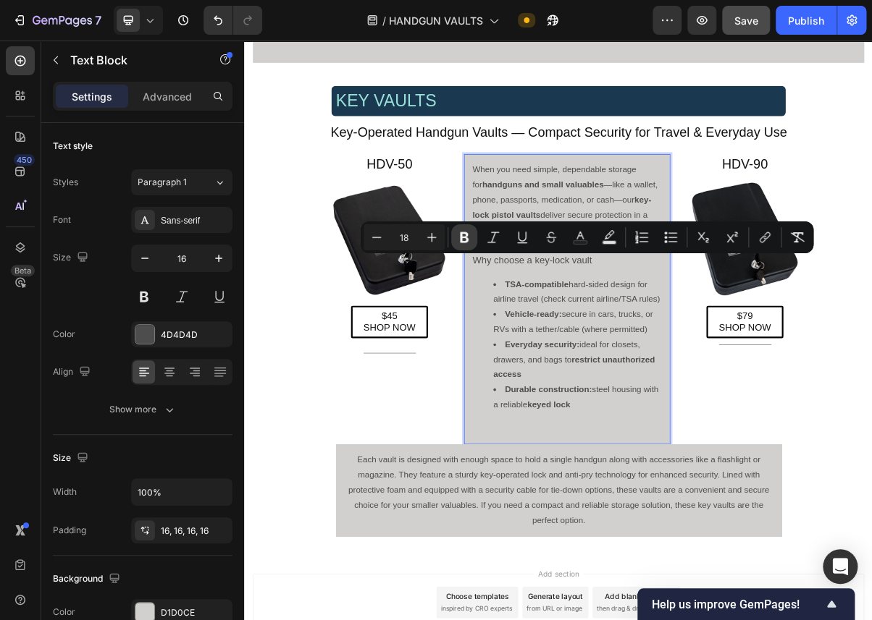
click at [465, 232] on icon "Editor contextual toolbar" at bounding box center [464, 237] width 9 height 11
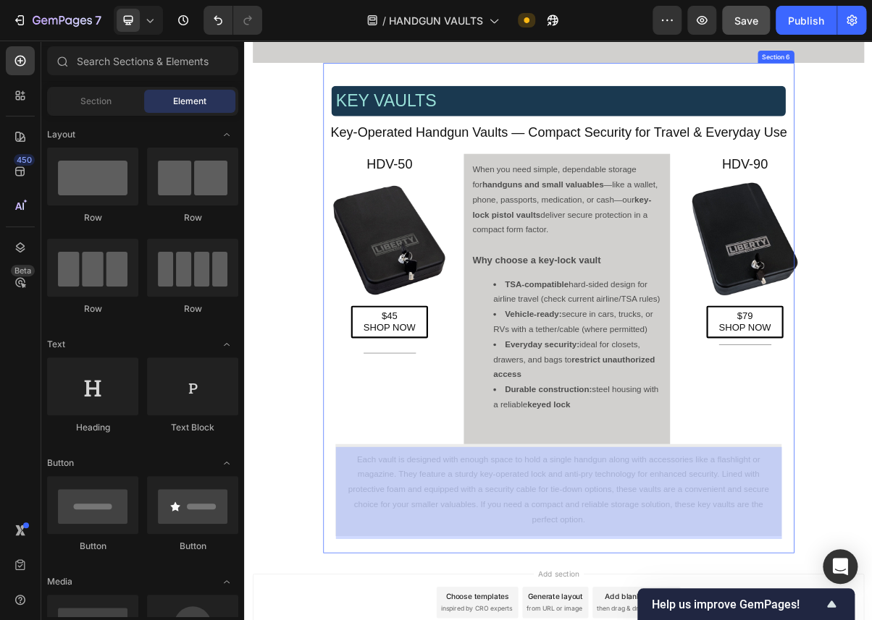
scroll to position [1855, 0]
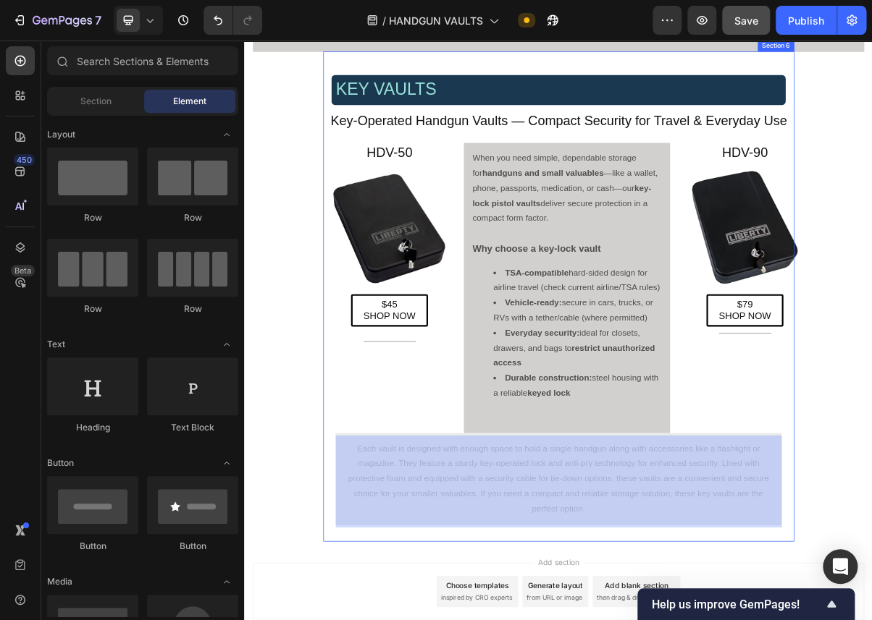
drag, startPoint x: 665, startPoint y: 704, endPoint x: 396, endPoint y: 626, distance: 280.4
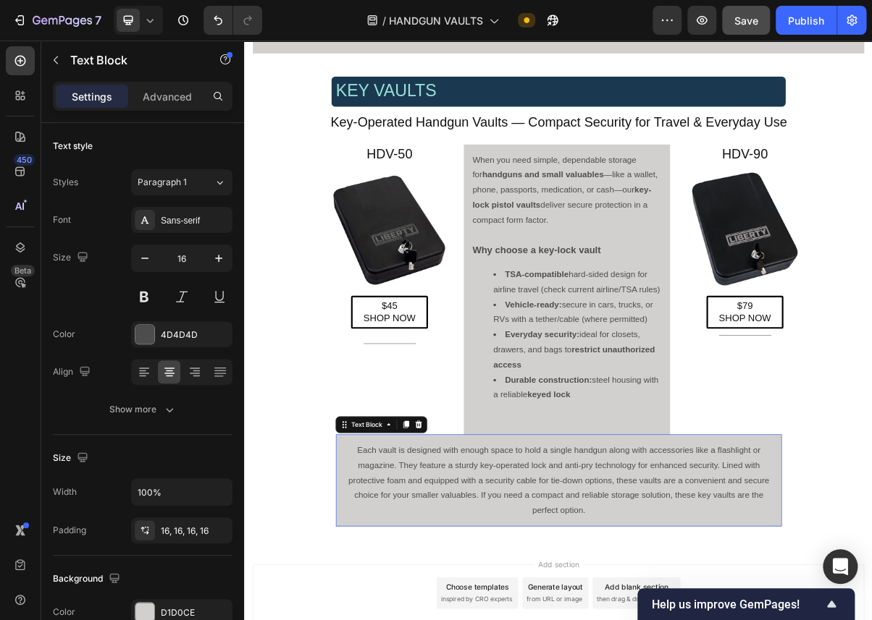
scroll to position [1884, 0]
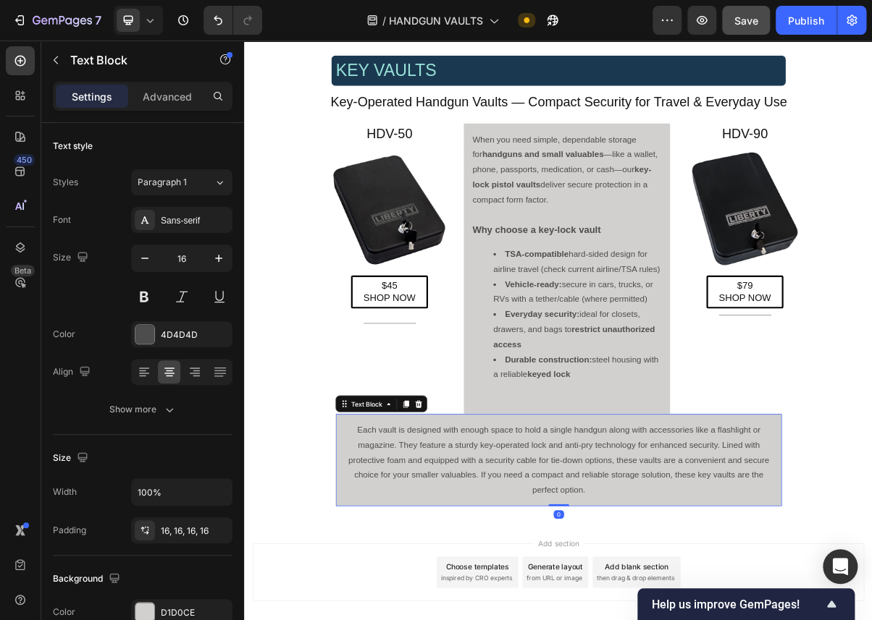
click at [717, 620] on p "Each vault is designed with enough space to hold a single handgun along with ac…" at bounding box center [679, 621] width 594 height 104
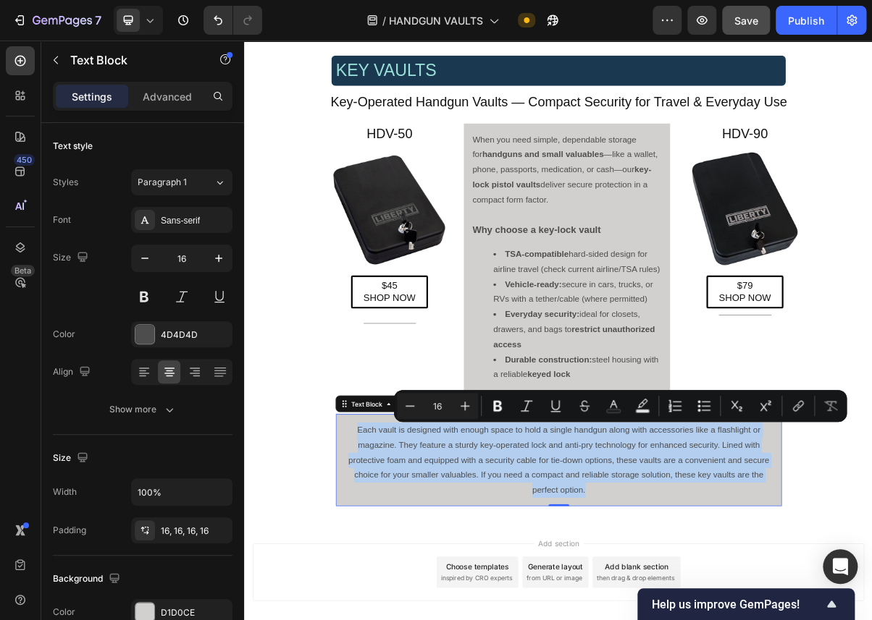
drag, startPoint x: 717, startPoint y: 666, endPoint x: 639, endPoint y: 639, distance: 82.9
click at [639, 620] on p "Each vault is designed with enough space to hold a single handgun along with ac…" at bounding box center [679, 621] width 594 height 104
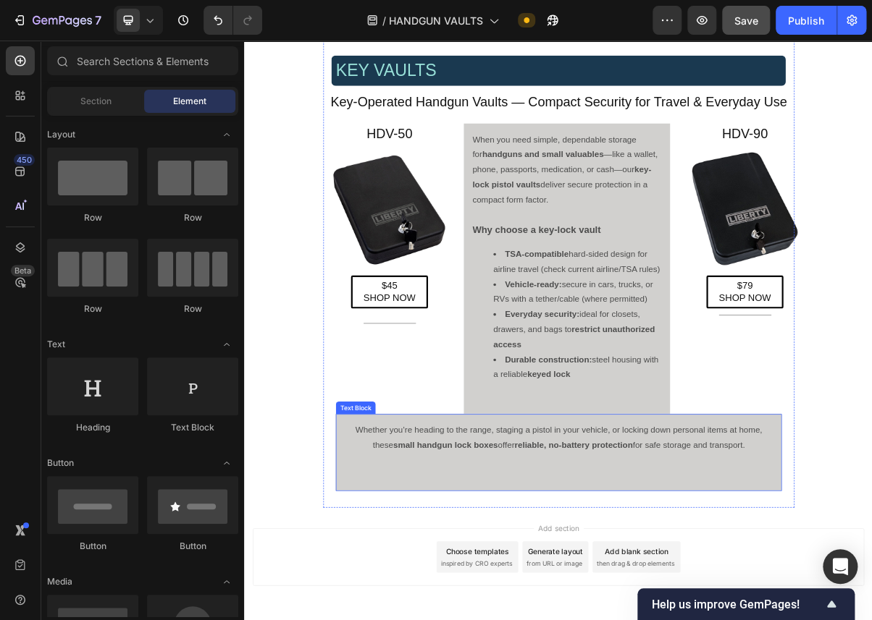
click at [568, 620] on p "Rich Text Editor. Editing area: main" at bounding box center [679, 621] width 594 height 21
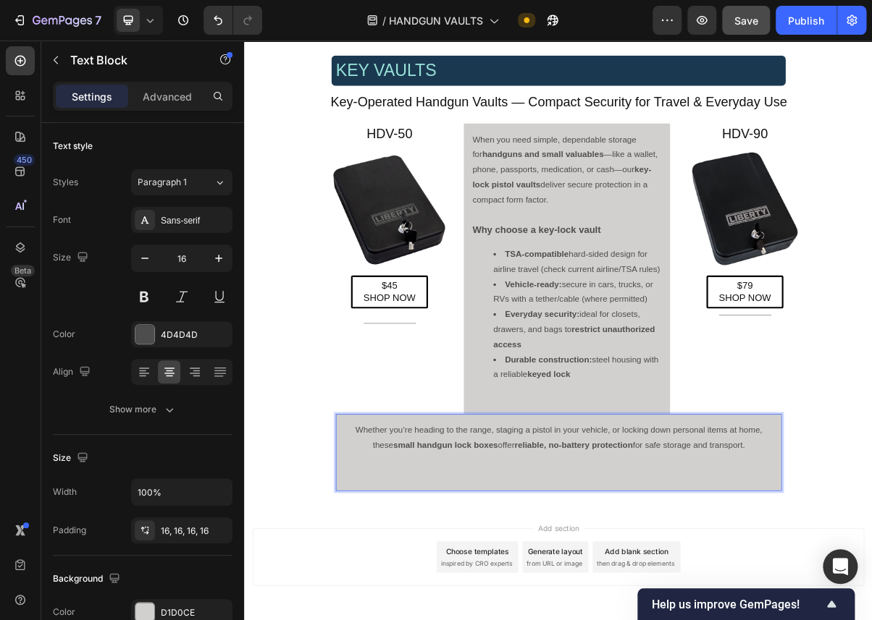
click at [403, 620] on p "Rich Text Editor. Editing area: main" at bounding box center [679, 621] width 594 height 21
click at [950, 597] on p "Whether you’re heading to the range, staging a pistol in your vehicle, or locki…" at bounding box center [679, 590] width 594 height 42
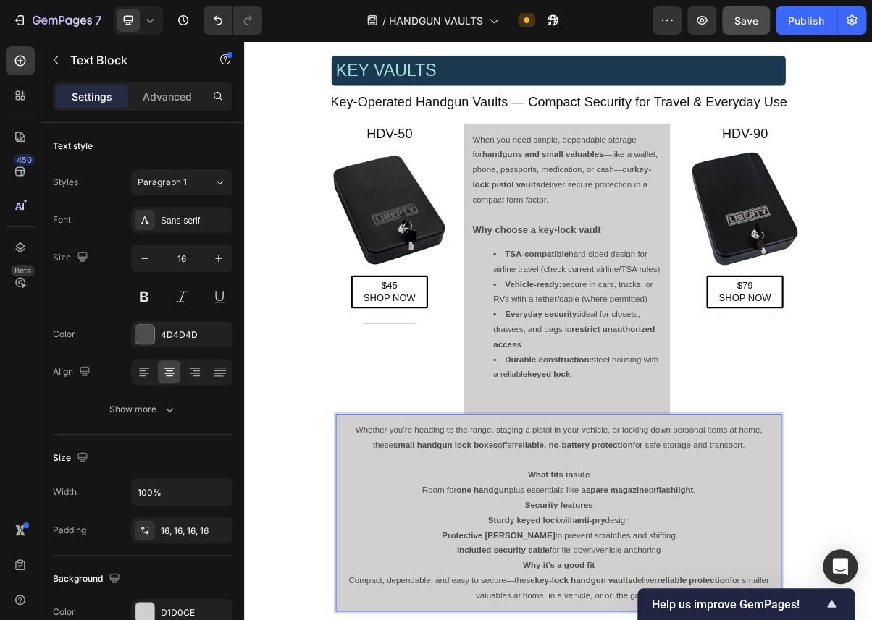
click at [140, 368] on icon at bounding box center [144, 372] width 14 height 14
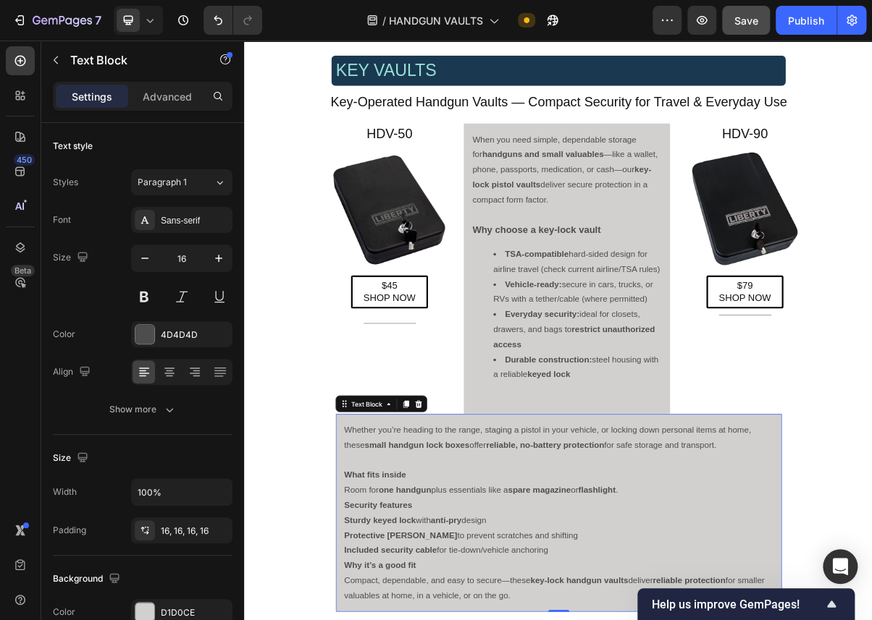
scroll to position [2104, 0]
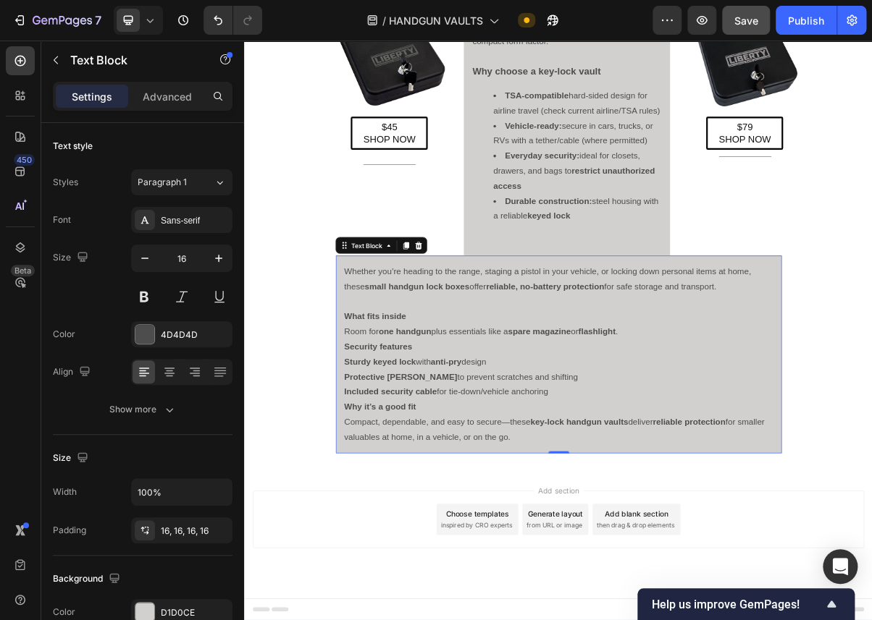
click at [788, 441] on p "What fits inside Room for one handgun plus essentials like a spare magazine or …" at bounding box center [679, 433] width 594 height 42
click at [775, 440] on p "What fits inside Room for one handgun plus essentials like a spare magazine or …" at bounding box center [679, 433] width 594 height 42
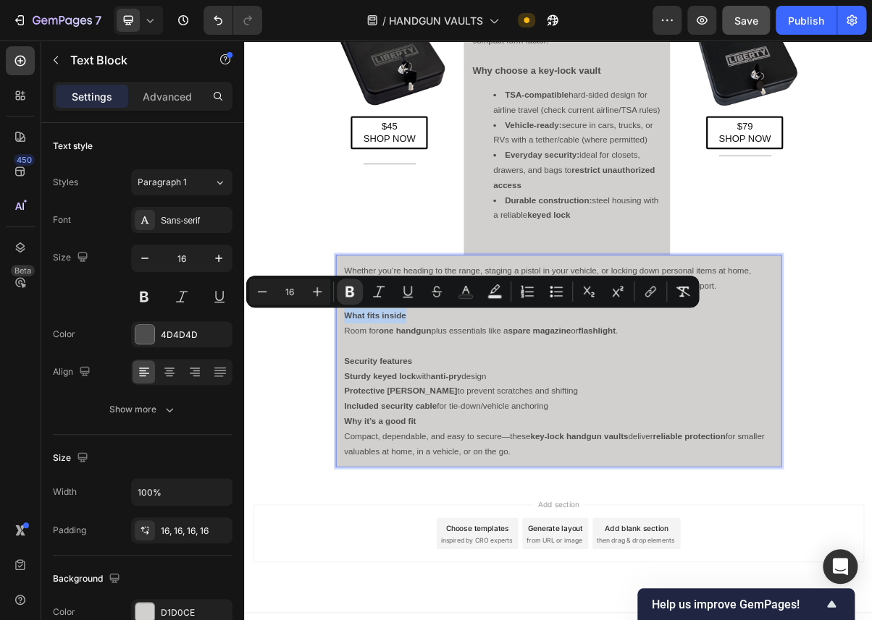
drag, startPoint x: 471, startPoint y: 423, endPoint x: 386, endPoint y: 421, distance: 84.7
click at [386, 421] on p "What fits inside Room for one handgun plus essentials like a spare magazine or …" at bounding box center [679, 432] width 594 height 42
click at [318, 291] on icon "Editor contextual toolbar" at bounding box center [317, 292] width 14 height 14
type input "18"
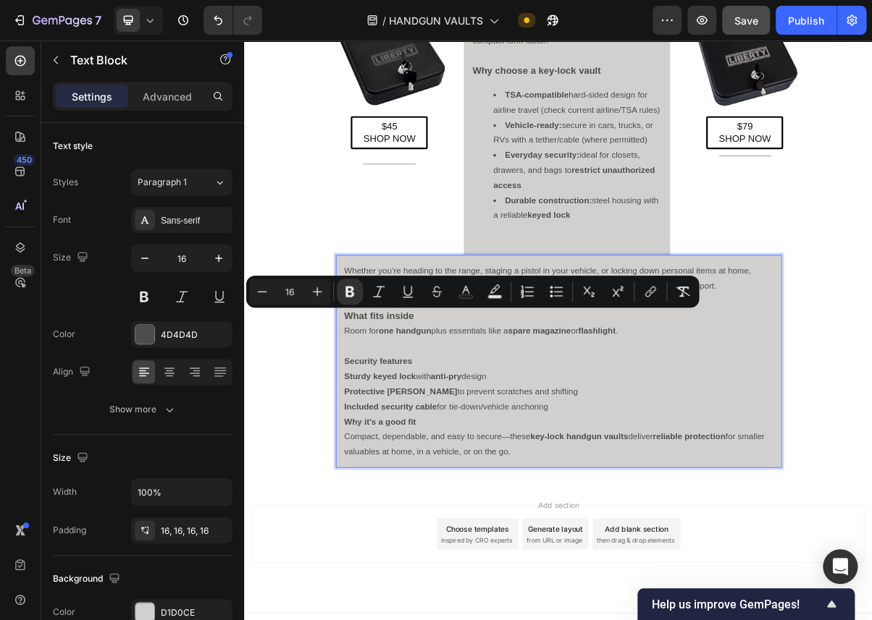
click at [479, 481] on p "Security features" at bounding box center [679, 485] width 594 height 21
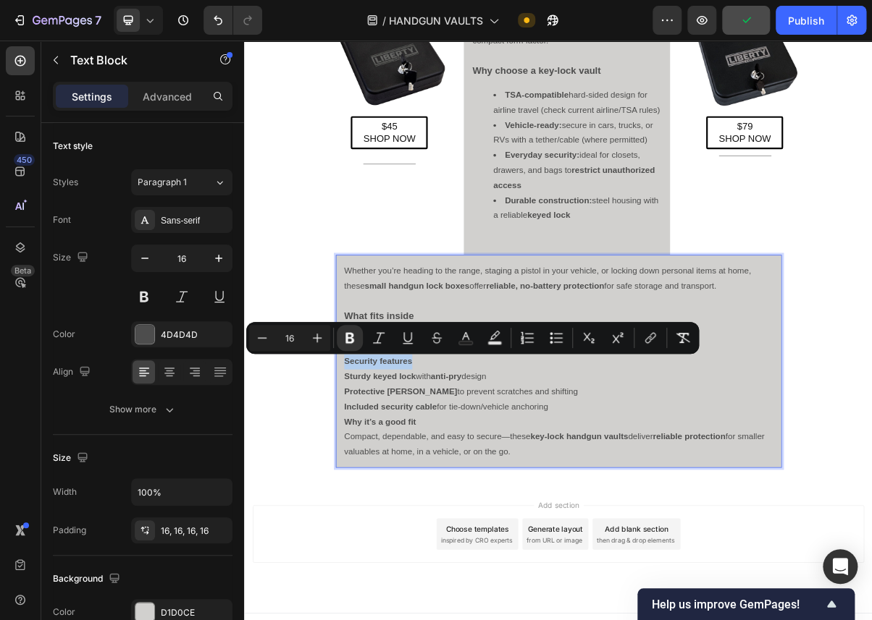
drag, startPoint x: 484, startPoint y: 487, endPoint x: 382, endPoint y: 482, distance: 102.2
click at [382, 482] on div "Whether you’re heading to the range, staging a pistol in your vehicle, or locki…" at bounding box center [678, 484] width 617 height 295
click at [318, 338] on icon "Editor contextual toolbar" at bounding box center [317, 338] width 14 height 14
type input "18"
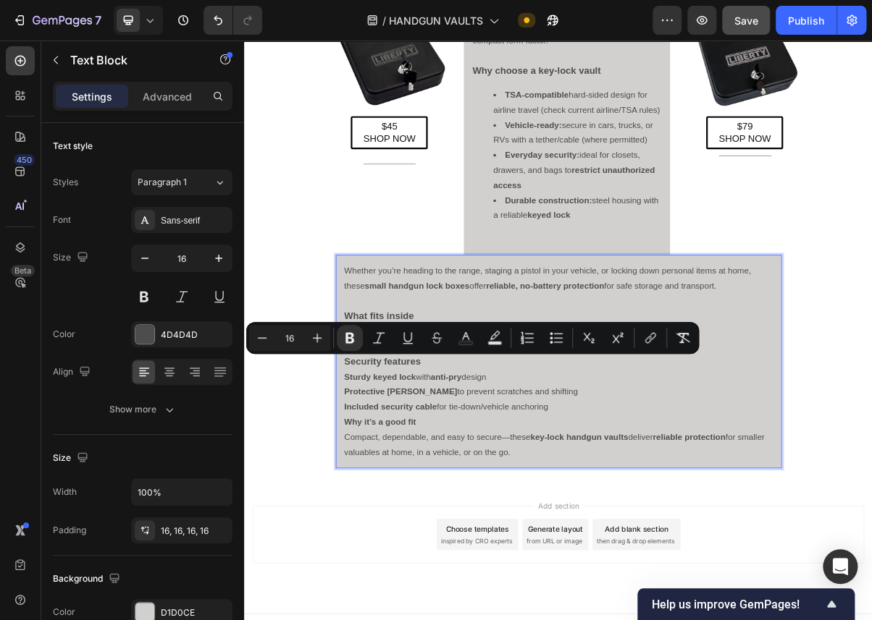
click at [675, 554] on p "Included security cable for tie-down/vehicle anchoring" at bounding box center [679, 548] width 594 height 21
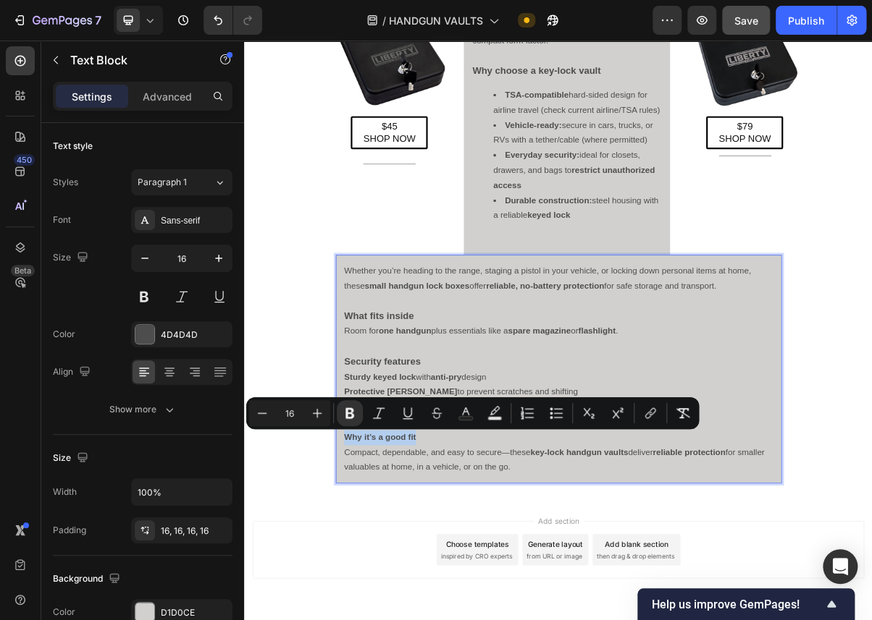
drag, startPoint x: 491, startPoint y: 591, endPoint x: 589, endPoint y: 468, distance: 157.0
click at [381, 590] on div "Whether you’re heading to the range, staging a pistol in your vehicle, or locki…" at bounding box center [678, 495] width 617 height 316
click at [315, 410] on icon "Editor contextual toolbar" at bounding box center [317, 413] width 14 height 14
type input "18"
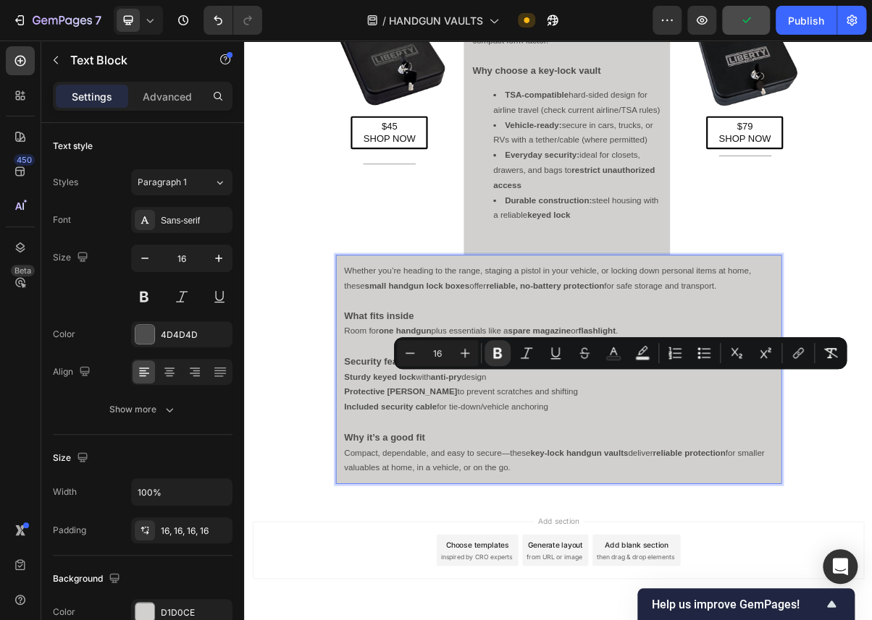
drag, startPoint x: 682, startPoint y: 543, endPoint x: 381, endPoint y: 509, distance: 303.1
click at [381, 509] on div "Whether you’re heading to the range, staging a pistol in your vehicle, or locki…" at bounding box center [678, 495] width 617 height 317
click at [704, 355] on icon "Editor contextual toolbar" at bounding box center [703, 353] width 14 height 14
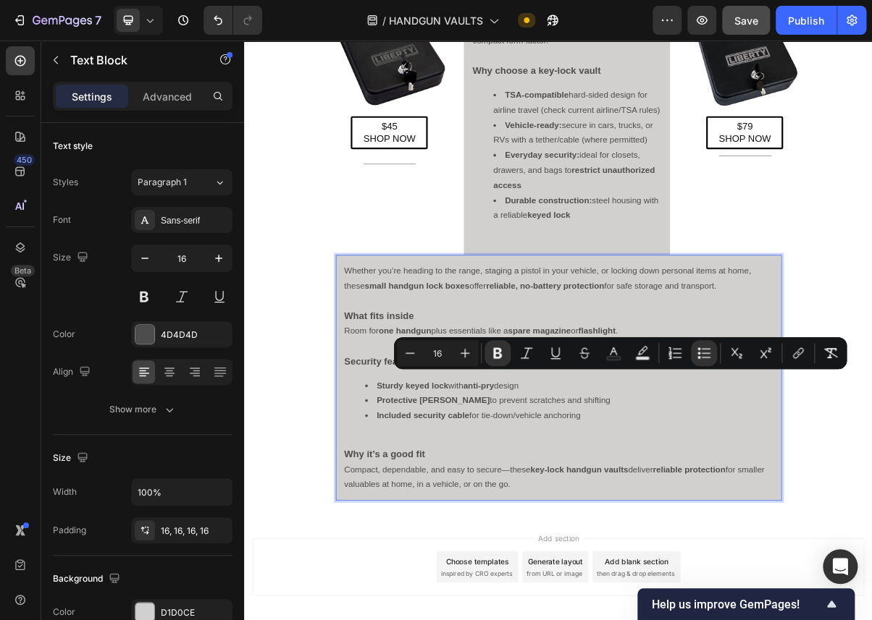
click at [869, 527] on li "Sturdy keyed lock with anti-pry design" at bounding box center [692, 518] width 565 height 21
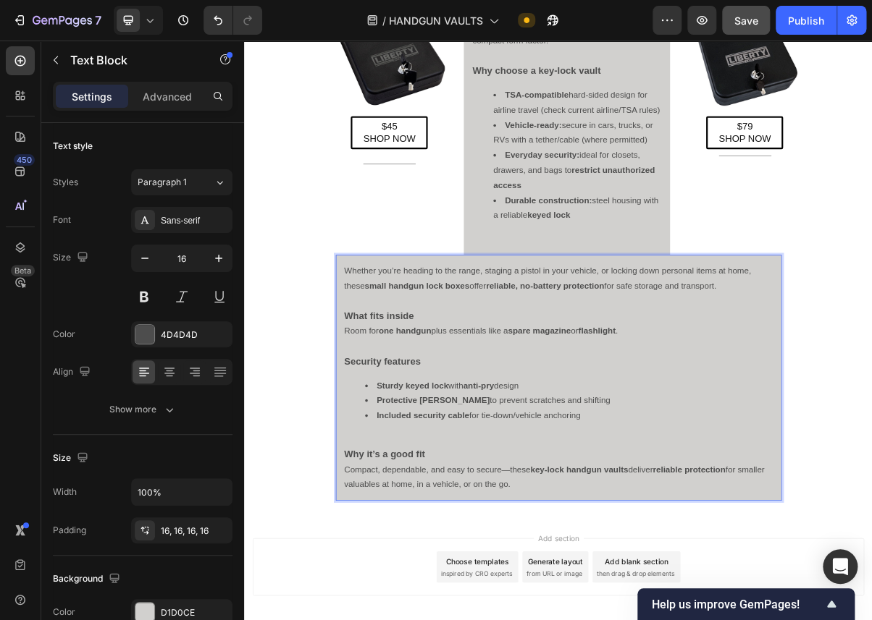
click at [384, 618] on strong "Why it’s a good fit" at bounding box center [437, 613] width 111 height 14
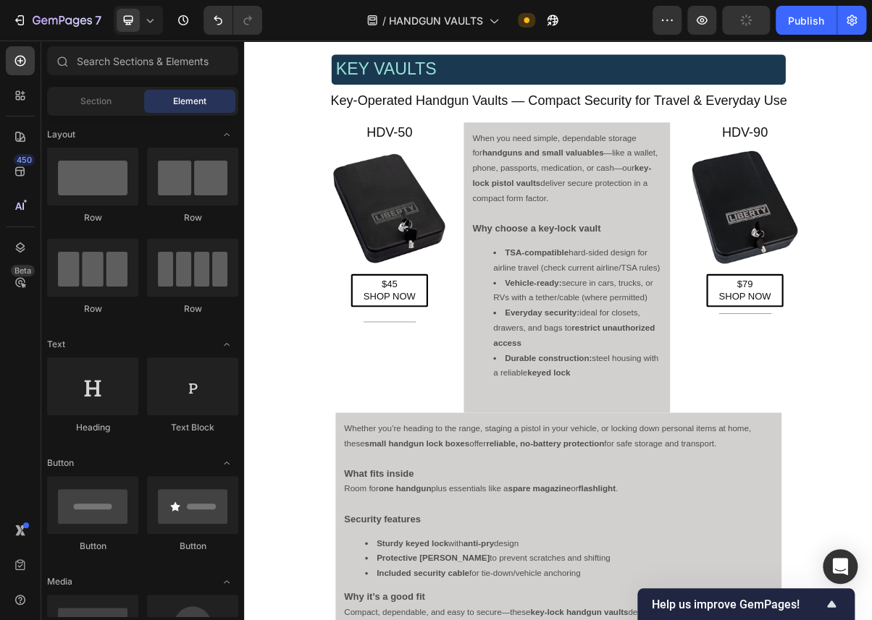
scroll to position [1866, 0]
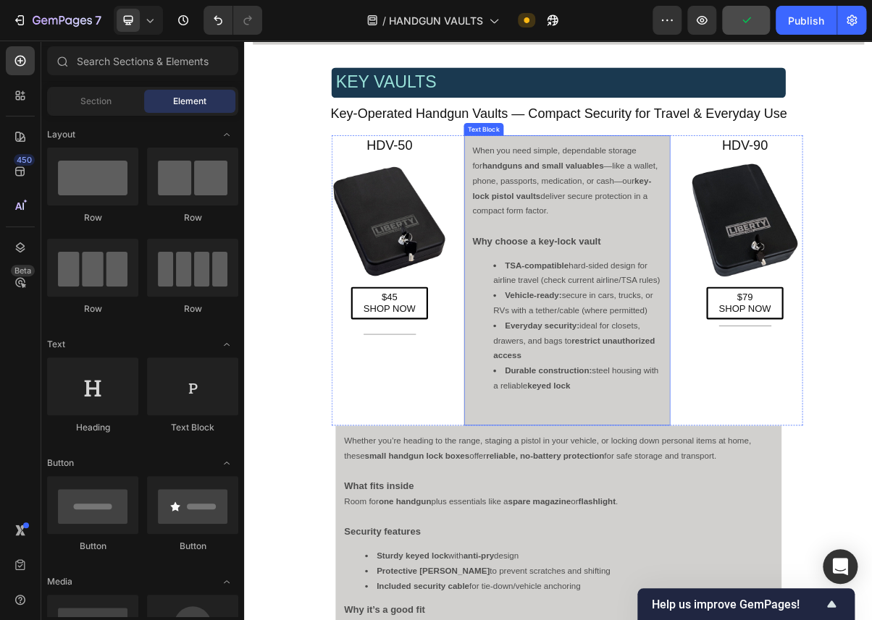
click at [604, 542] on div "When you need simple, dependable storage for handguns and small valuables —like…" at bounding box center [689, 373] width 285 height 402
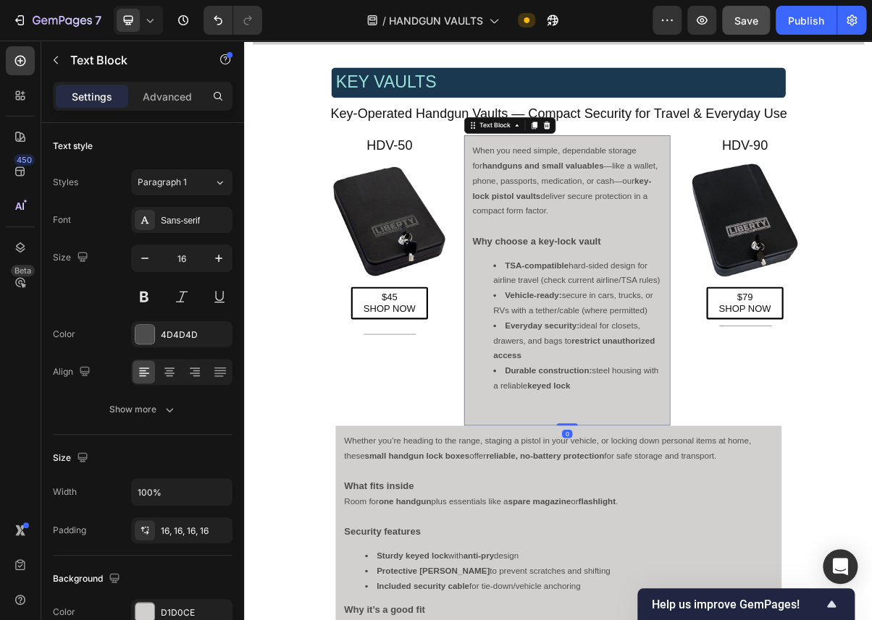
click at [667, 539] on div "When you need simple, dependable storage for handguns and small valuables —like…" at bounding box center [689, 373] width 285 height 402
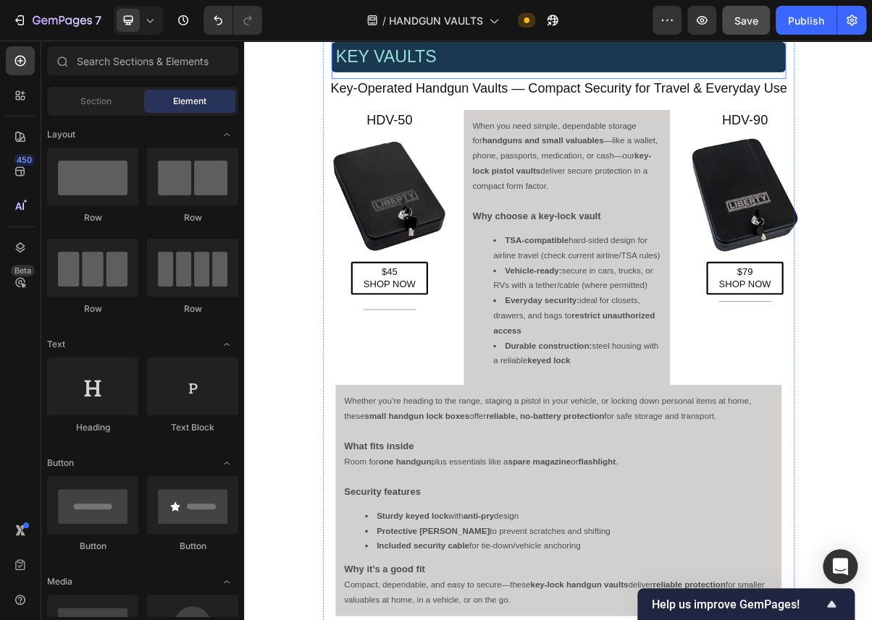
scroll to position [1732, 0]
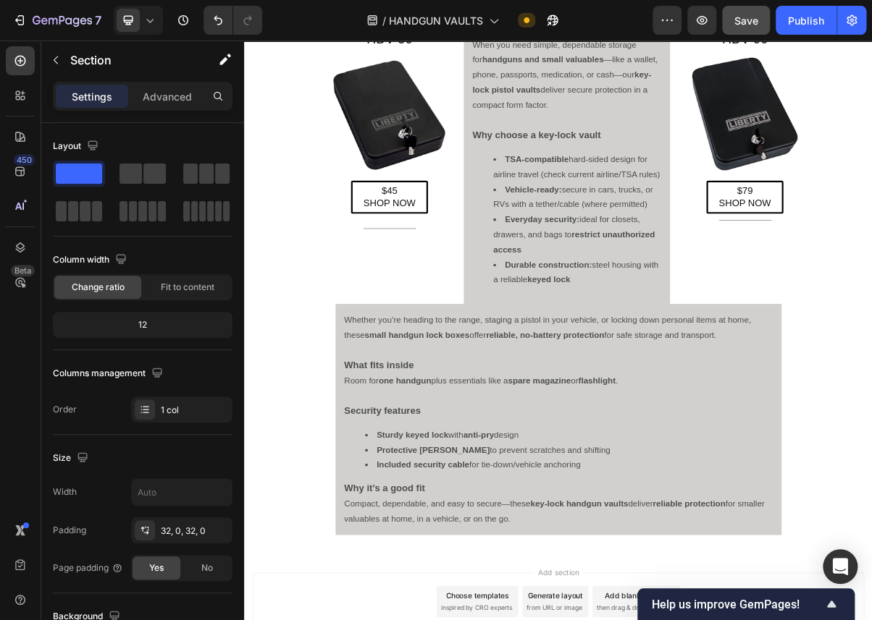
scroll to position [2131, 0]
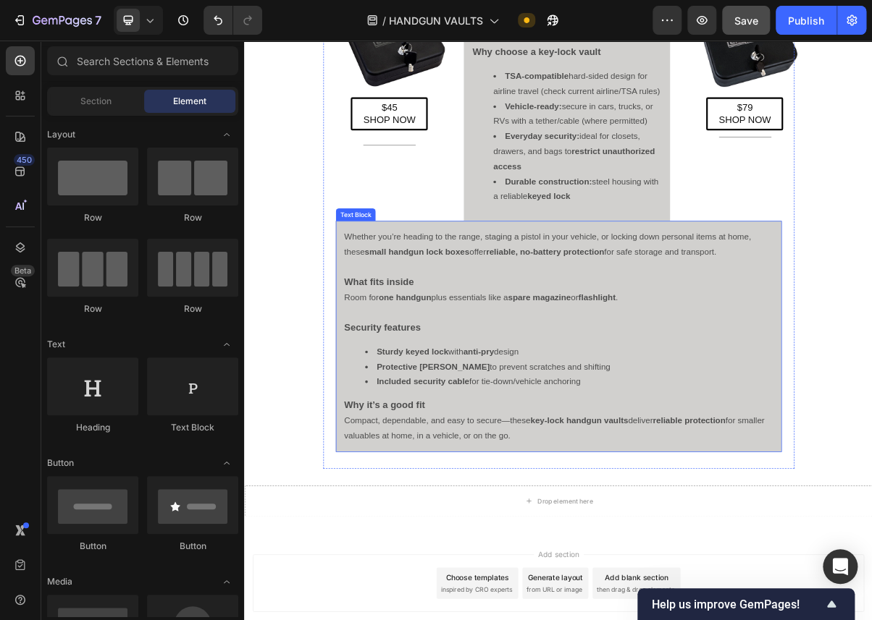
click at [581, 347] on p at bounding box center [679, 354] width 594 height 21
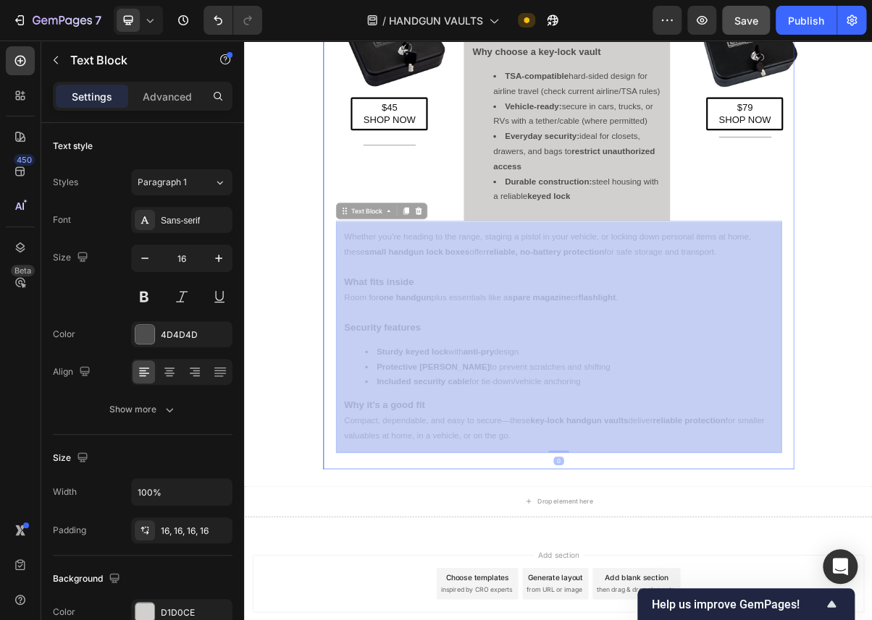
scroll to position [2221, 0]
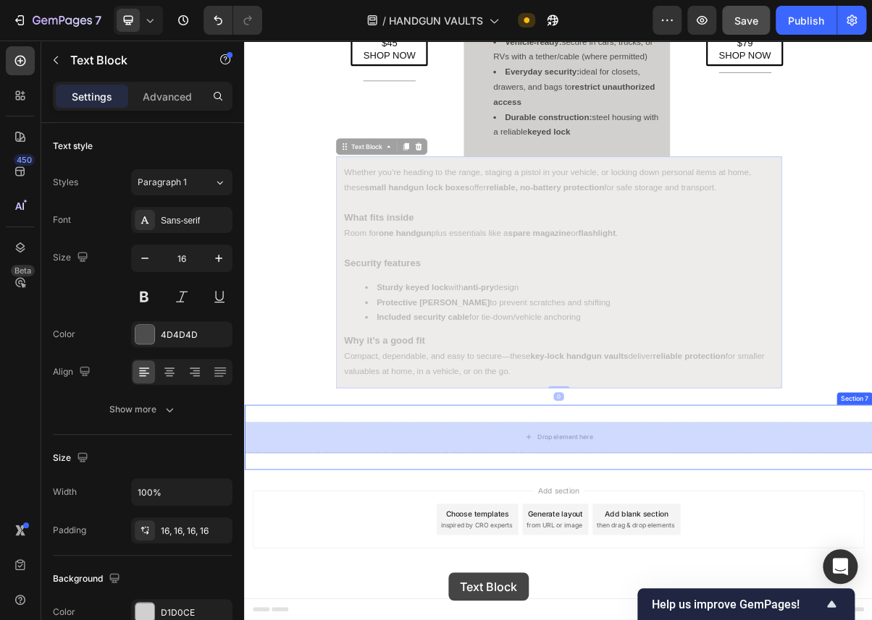
drag, startPoint x: 381, startPoint y: 282, endPoint x: 448, endPoint y: 573, distance: 298.0
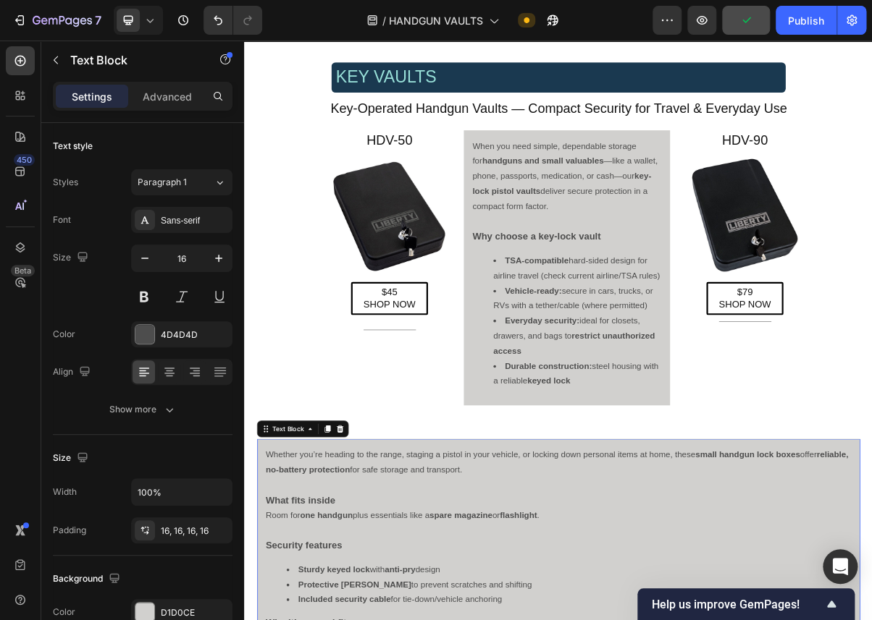
scroll to position [1619, 0]
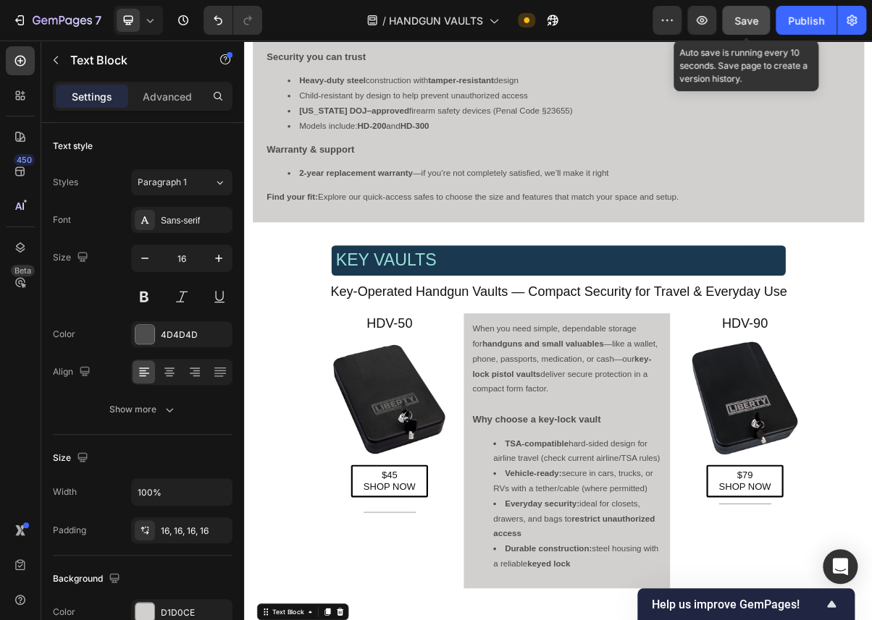
click at [738, 16] on span "Save" at bounding box center [746, 20] width 24 height 12
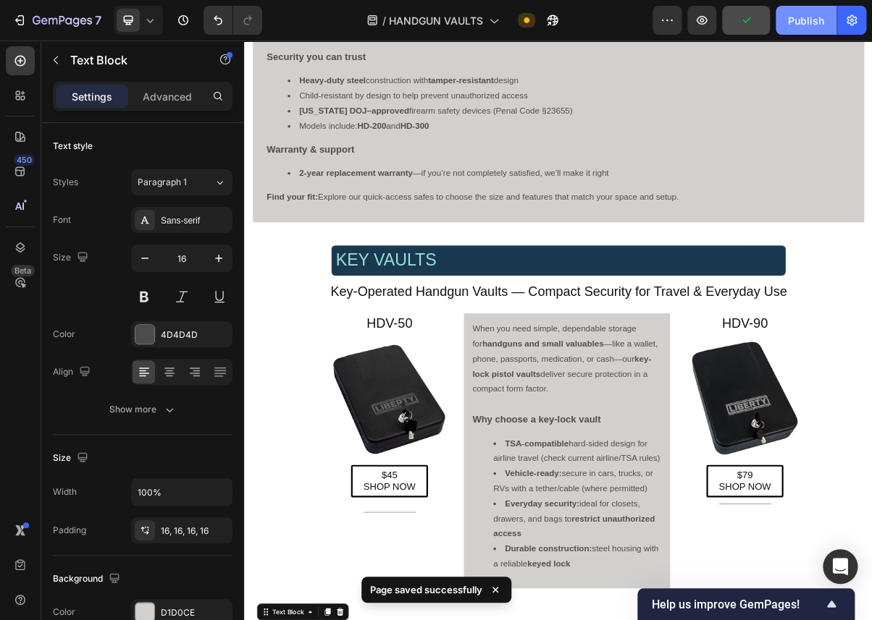
click at [804, 12] on button "Publish" at bounding box center [805, 20] width 61 height 29
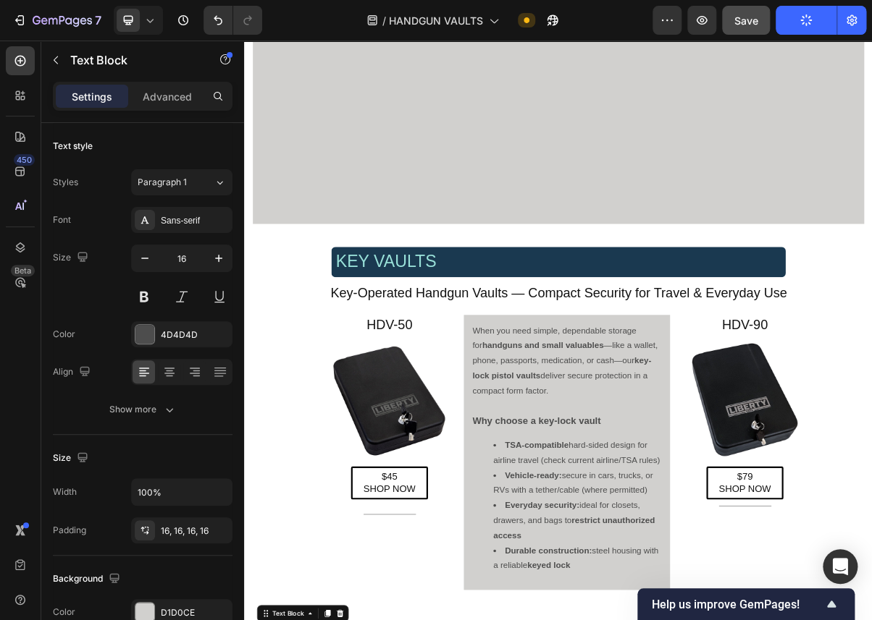
scroll to position [2097, 0]
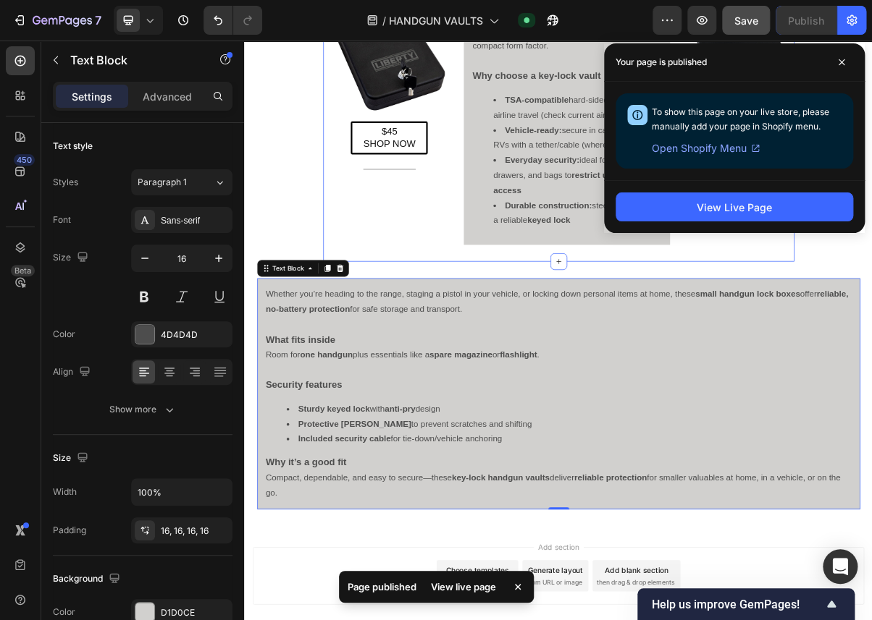
click at [993, 332] on div "KEY VAULTS Heading Key-Operated Handgun Vaults — Compact Security for Travel & …" at bounding box center [679, 82] width 652 height 530
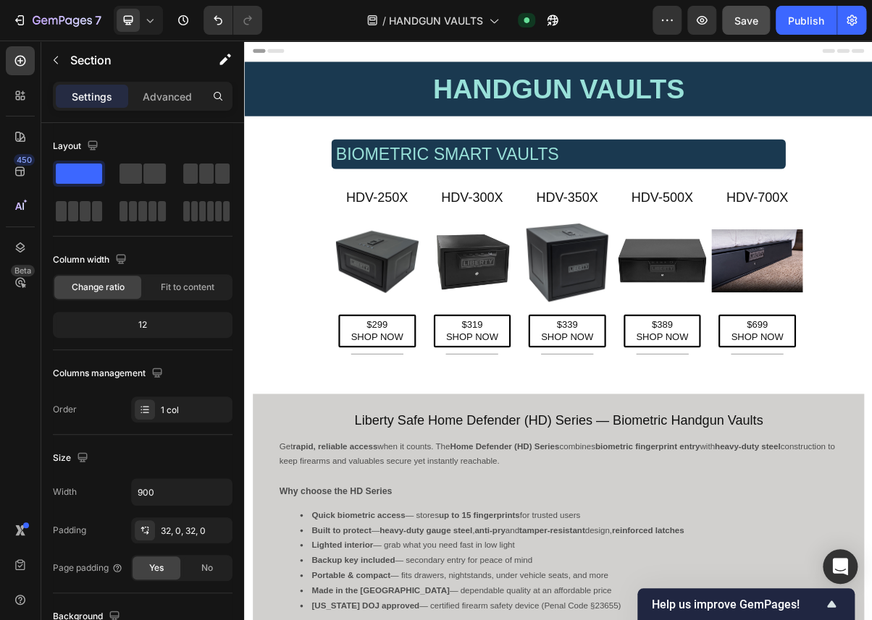
scroll to position [0, 0]
click at [361, 392] on div "BIOMETRIC SMART VAULTS Heading HDV-250X Heading Image $299 SHOP NOW Button Titl…" at bounding box center [679, 327] width 652 height 316
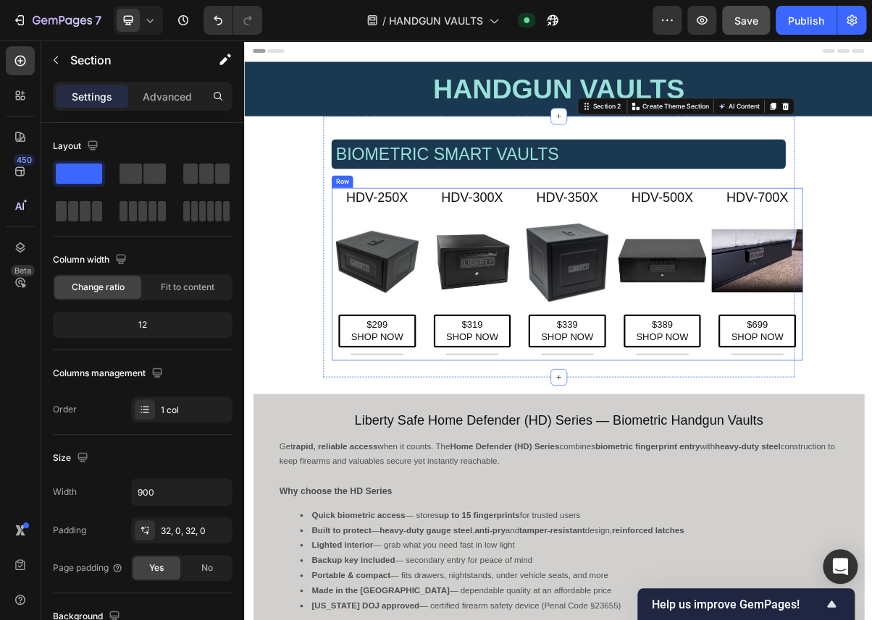
click at [494, 407] on div "HDV-250X Heading Image $299 SHOP NOW Button Title Line HDV-300X Heading Image $…" at bounding box center [690, 364] width 652 height 239
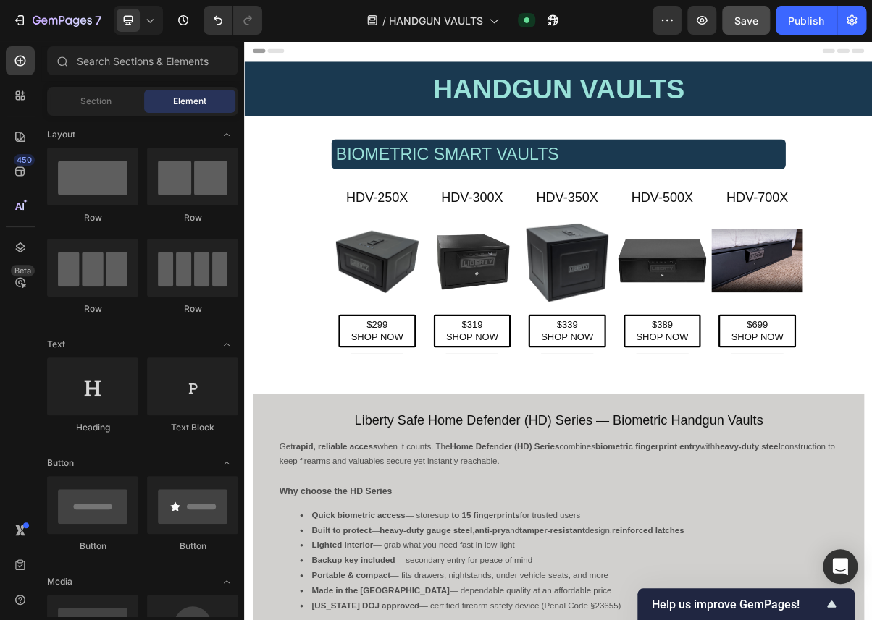
click at [364, 378] on div "BIOMETRIC SMART VAULTS Heading HDV-250X Heading Image $299 SHOP NOW Button Titl…" at bounding box center [679, 327] width 652 height 316
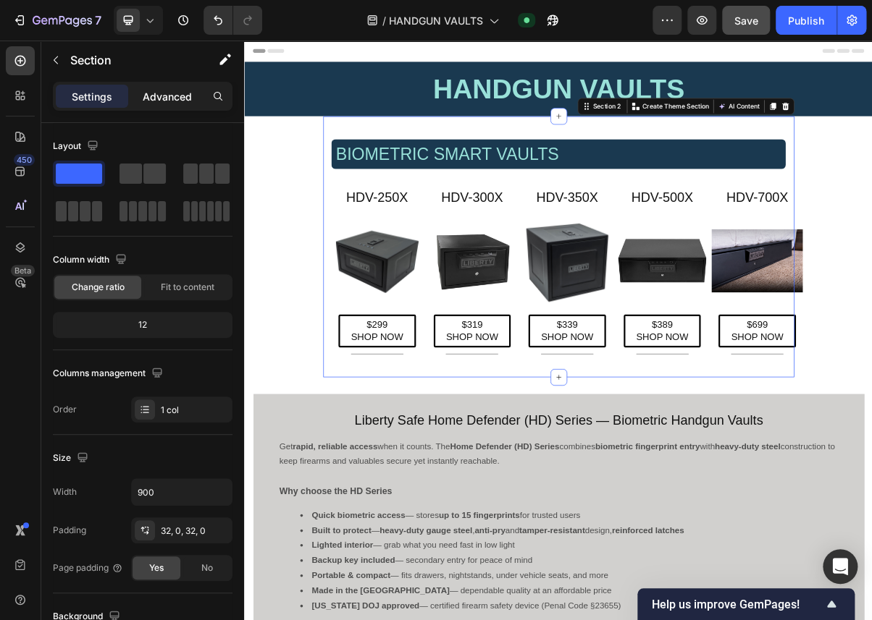
click at [169, 94] on p "Advanced" at bounding box center [167, 96] width 49 height 15
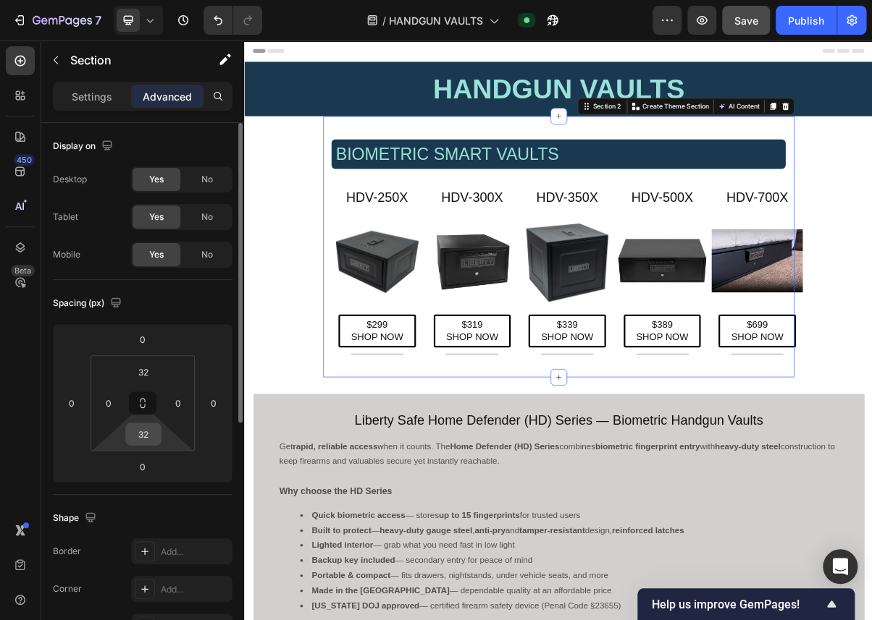
click at [146, 440] on input "32" at bounding box center [143, 434] width 29 height 22
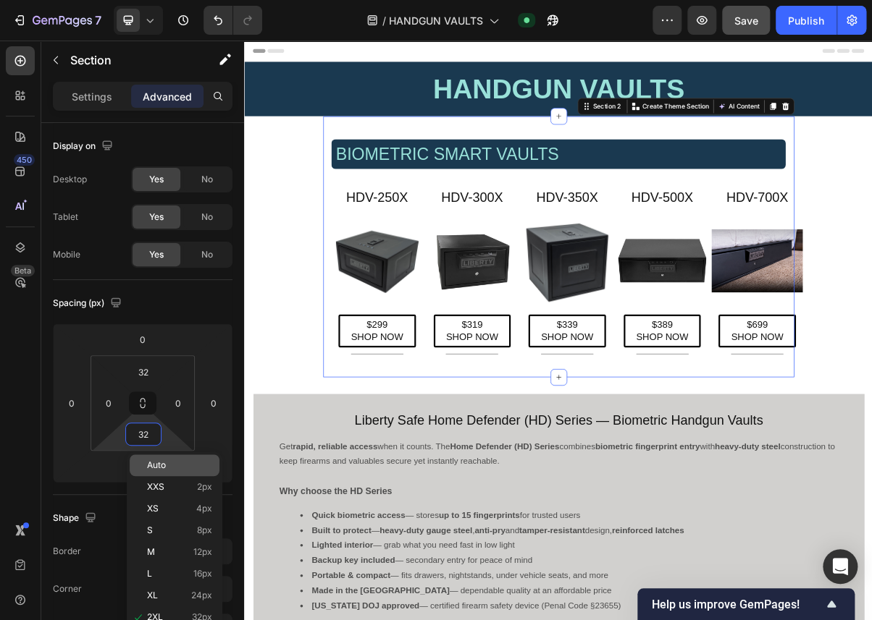
click at [162, 469] on span "Auto" at bounding box center [156, 465] width 19 height 10
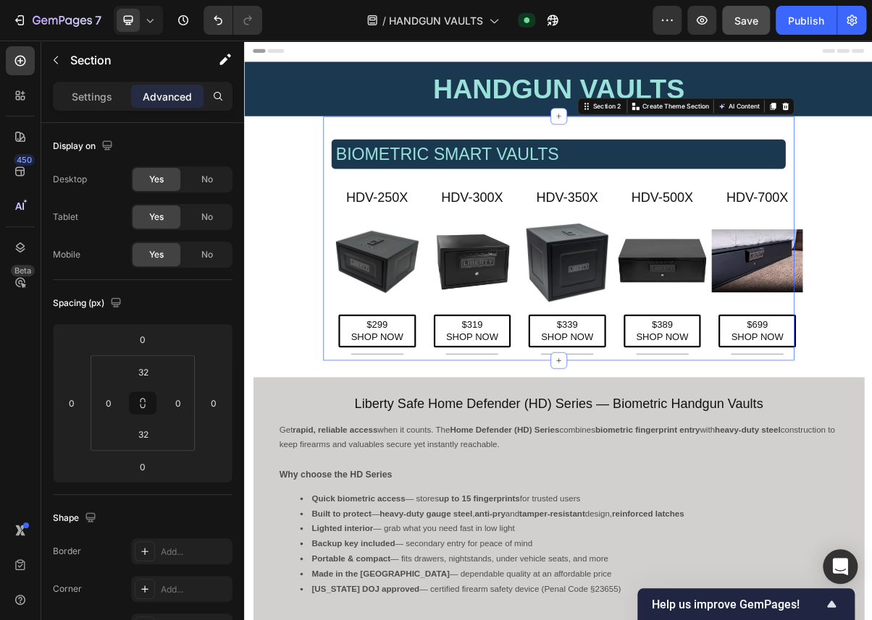
type input "Auto"
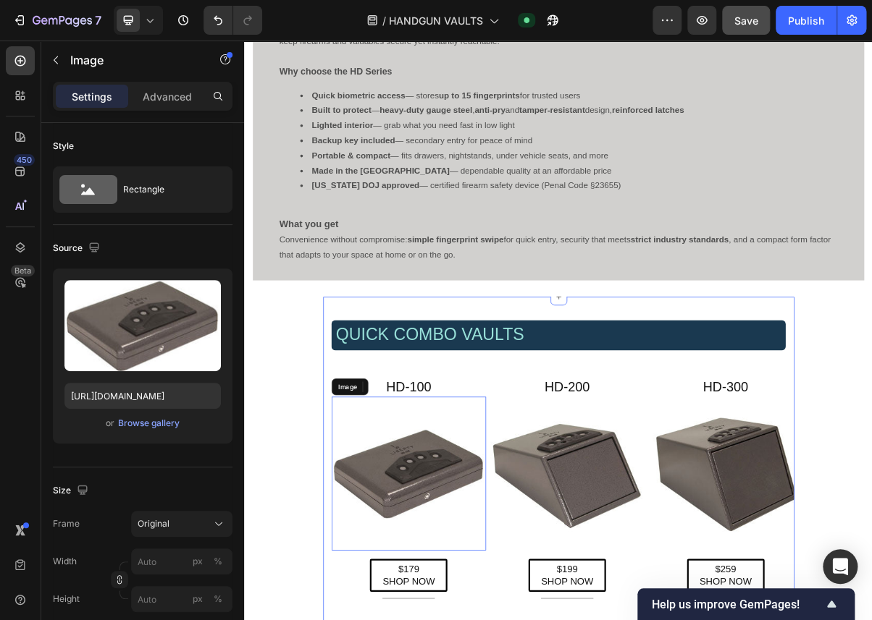
click at [371, 491] on div "QUICK COMBO VAULTS Heading 0 Row HD-100 Heading Image $179 SHOP NOW Button Titl…" at bounding box center [679, 626] width 652 height 415
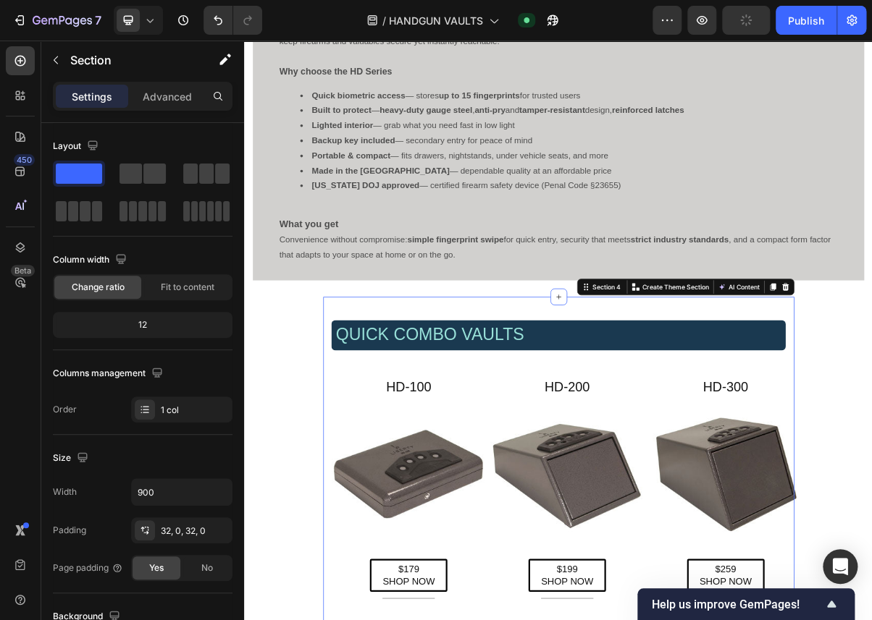
scroll to position [796, 0]
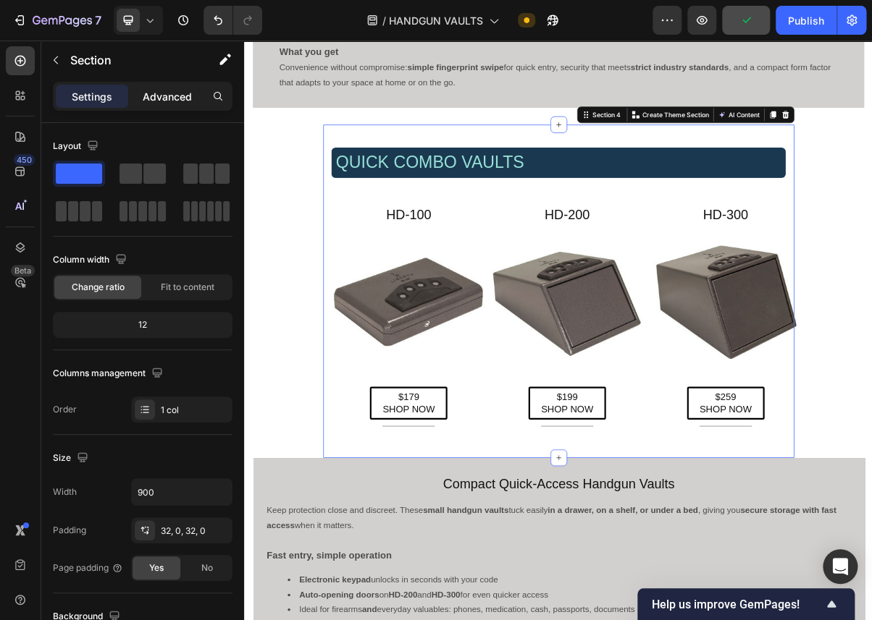
click at [156, 94] on p "Advanced" at bounding box center [167, 96] width 49 height 15
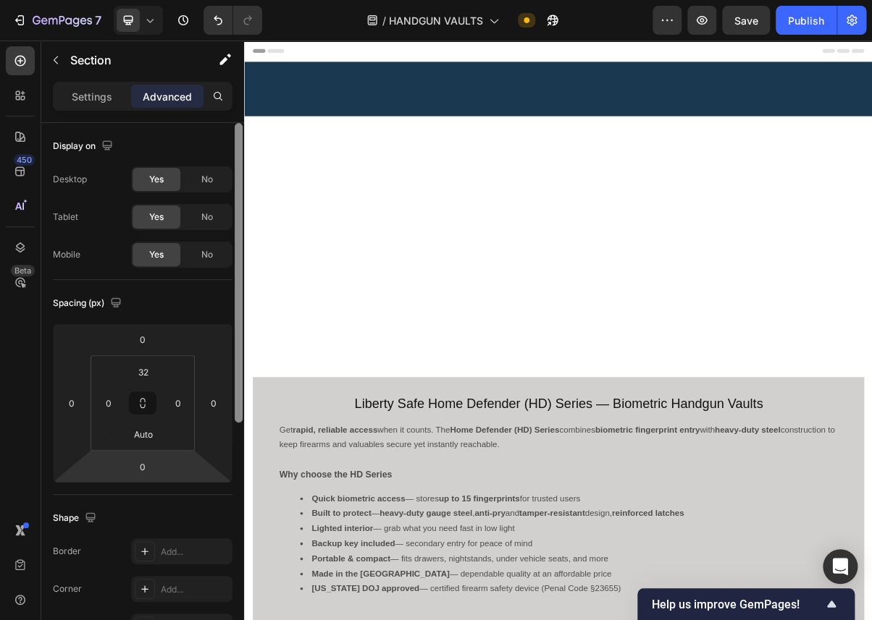
scroll to position [796, 0]
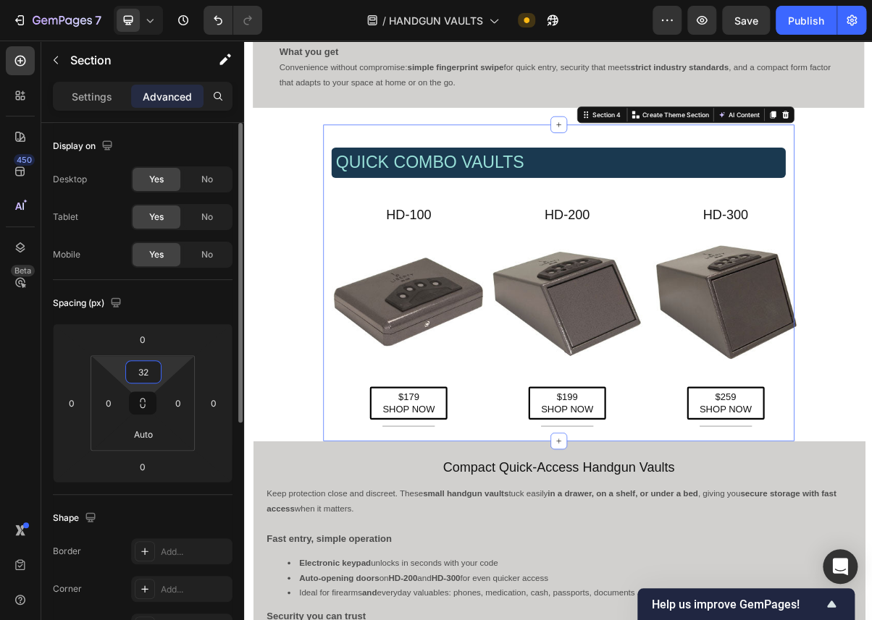
click at [152, 374] on input "32" at bounding box center [143, 372] width 29 height 22
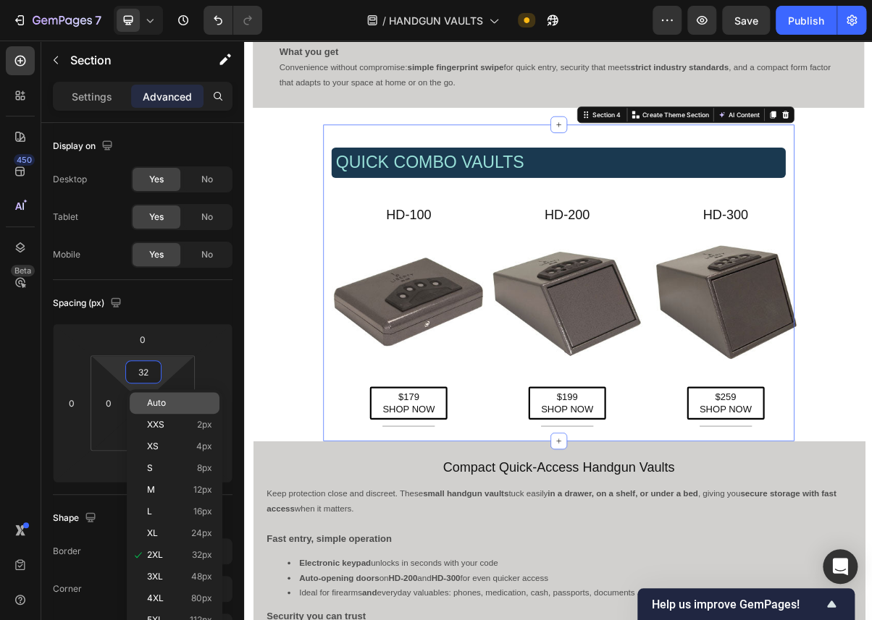
click at [151, 406] on span "Auto" at bounding box center [156, 403] width 19 height 10
type input "Auto"
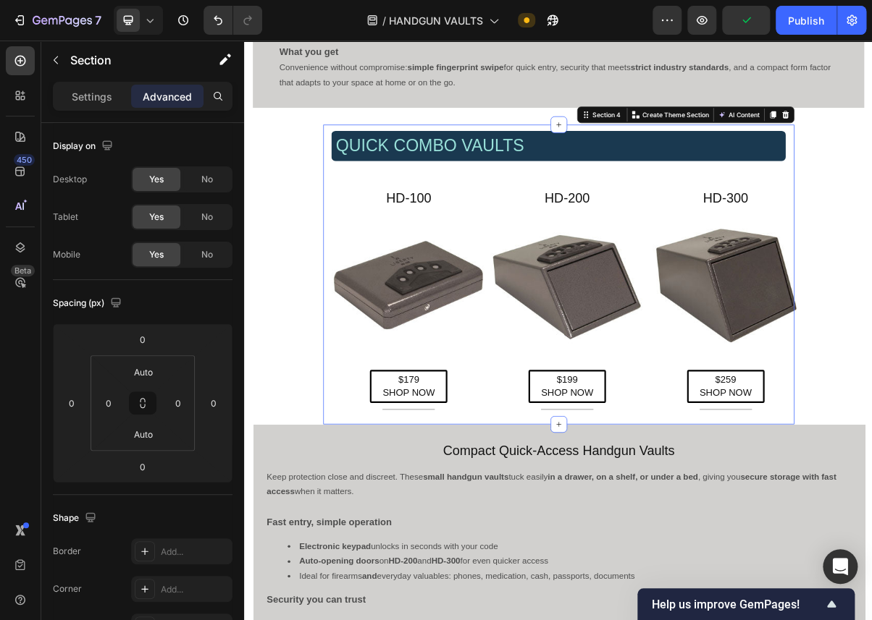
scroll to position [319, 0]
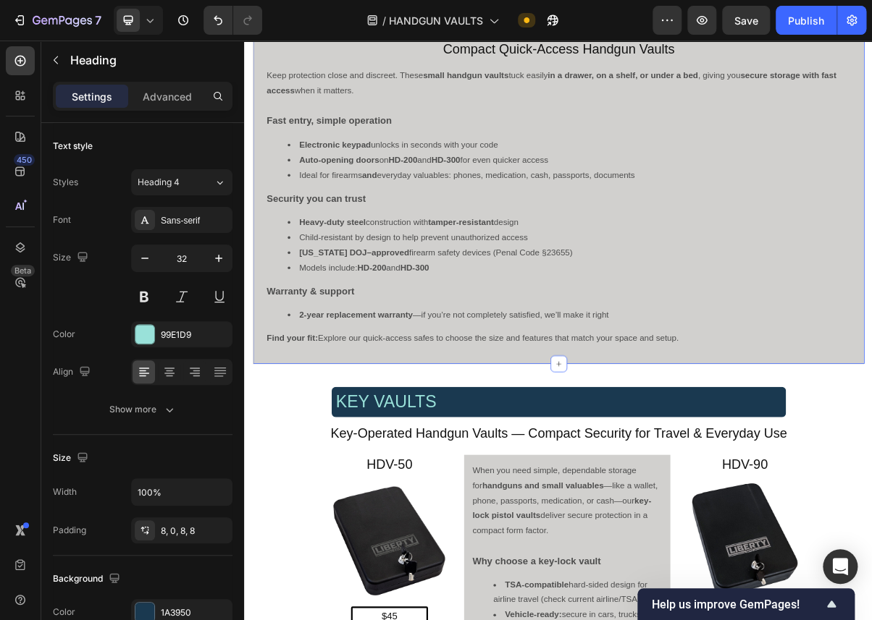
scroll to position [1034, 0]
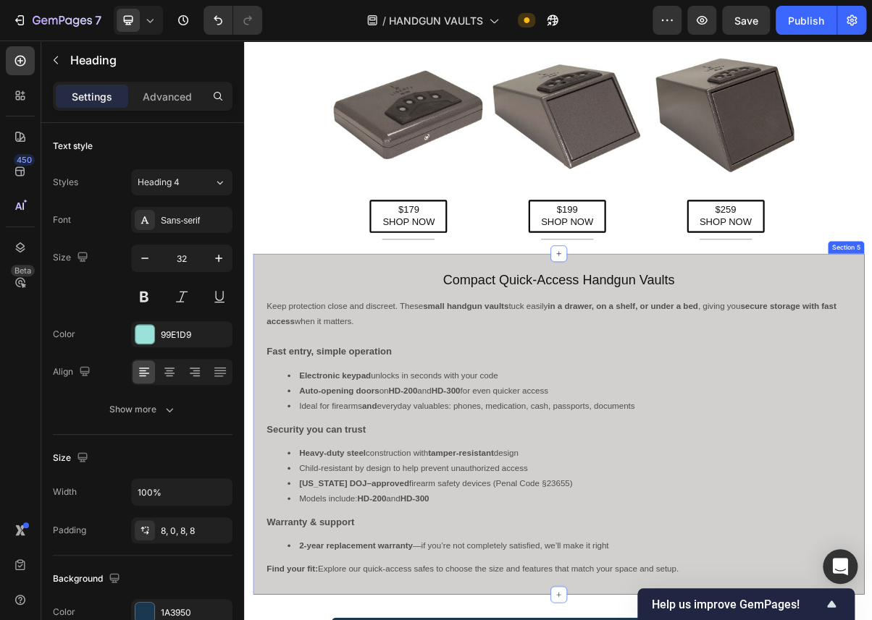
click at [273, 351] on div "Compact Quick-Access Handgun Vaults Heading Keep protection close and discreet.…" at bounding box center [679, 571] width 846 height 471
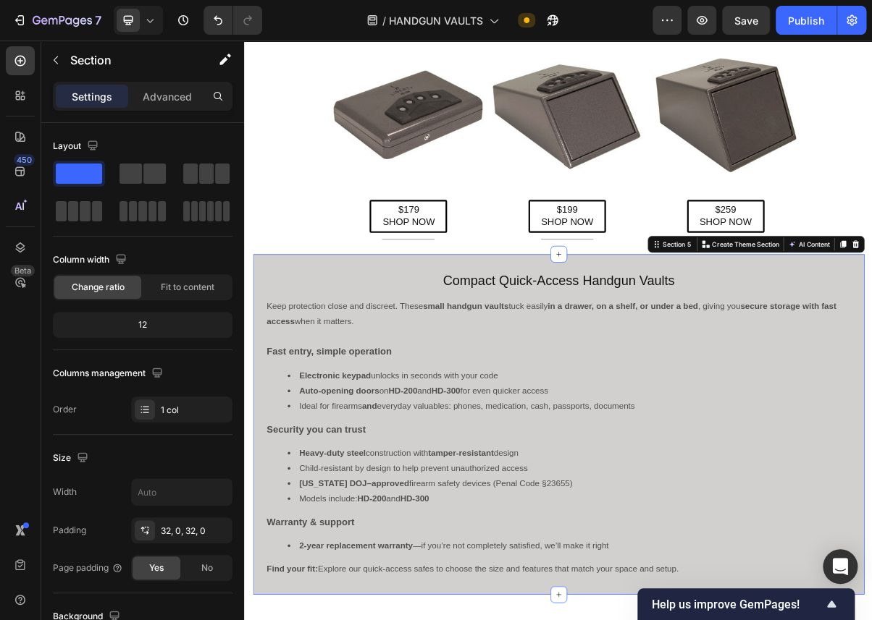
scroll to position [796, 0]
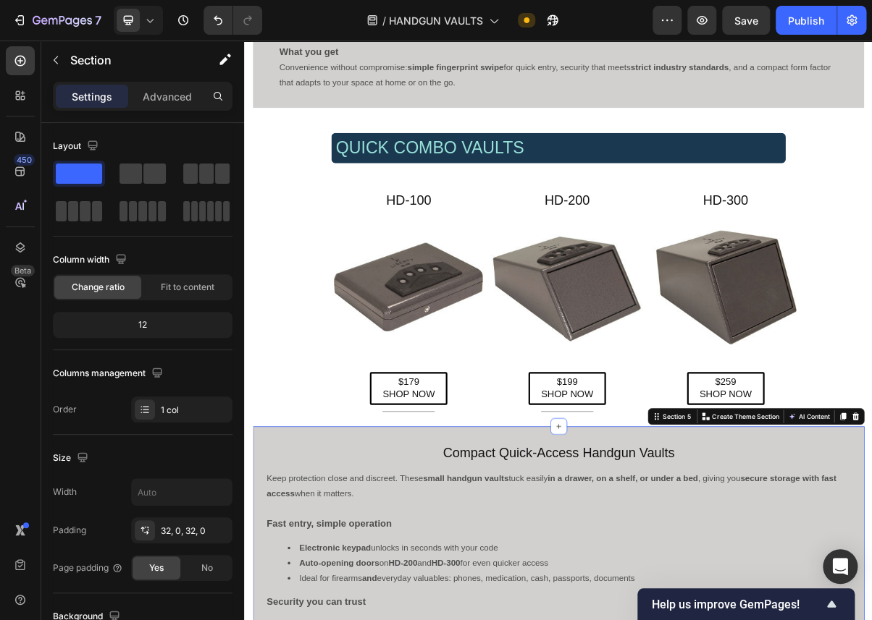
click at [272, 547] on div "Liberty Safe Home Defender (HD) Series — Biometric Handgun Vaults Heading Get r…" at bounding box center [678, 609] width 869 height 2670
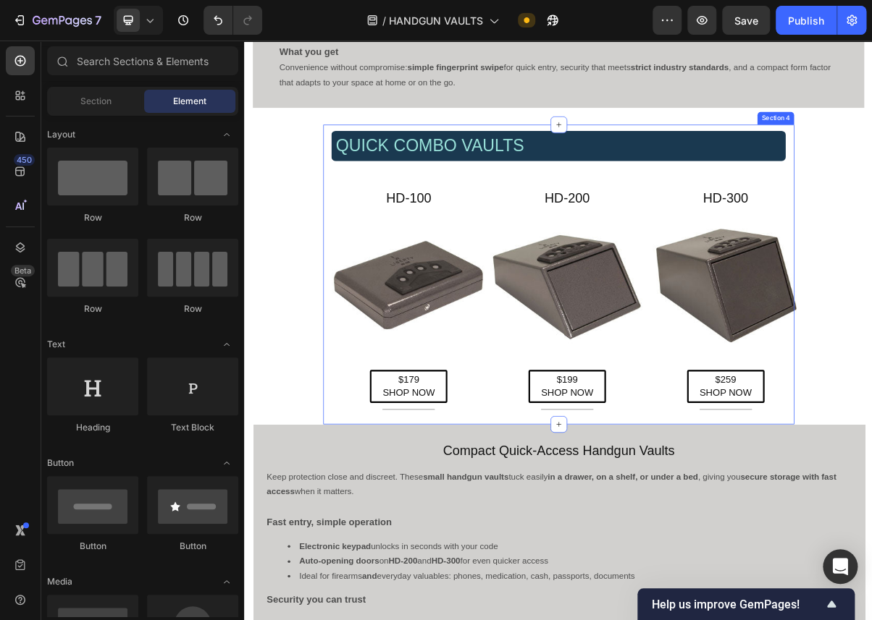
click at [371, 240] on div "QUICK COMBO VAULTS Heading Row HD-100 Heading Image $179 SHOP NOW Button Title …" at bounding box center [679, 364] width 652 height 415
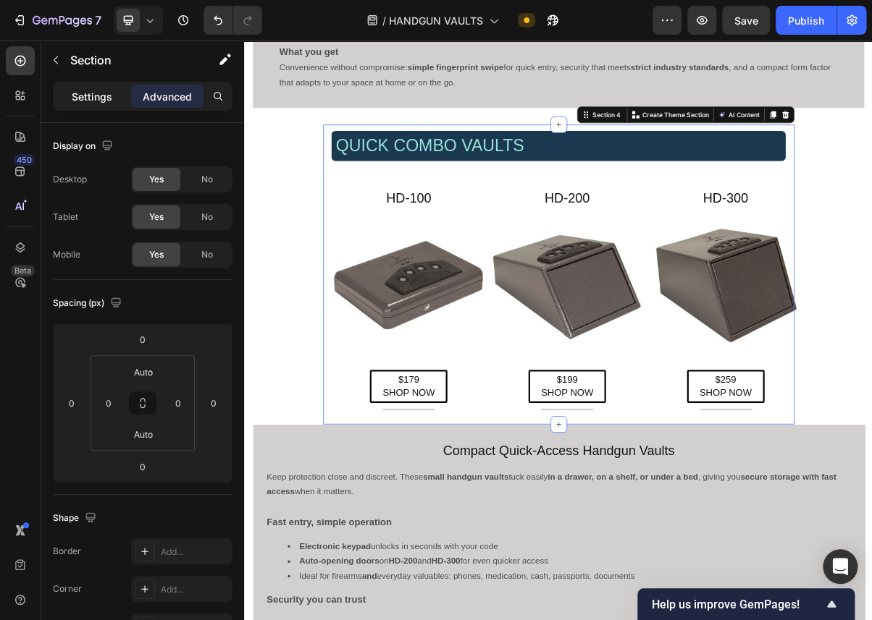
click at [92, 96] on p "Settings" at bounding box center [92, 96] width 41 height 15
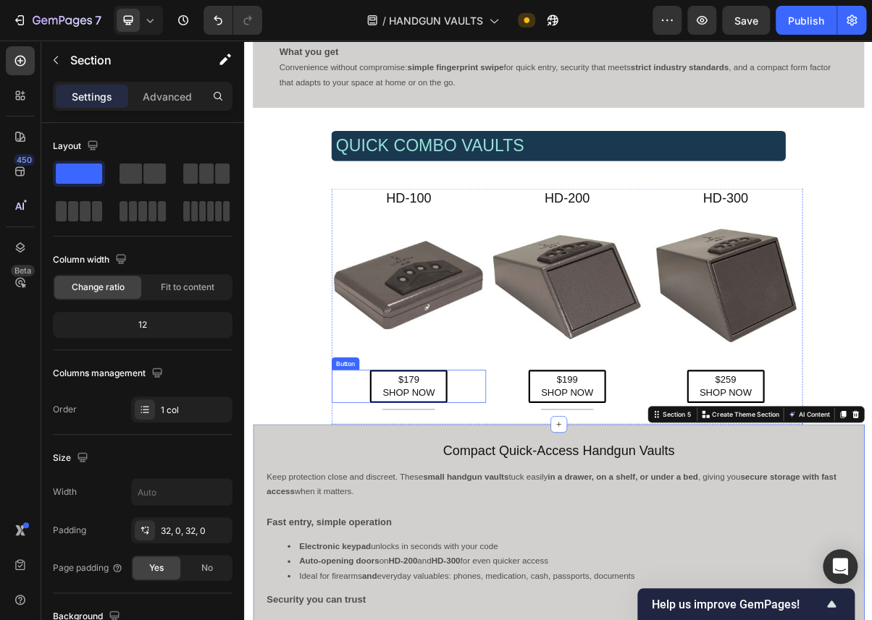
click at [365, 516] on div "$179 SHOP NOW Button" at bounding box center [471, 520] width 214 height 46
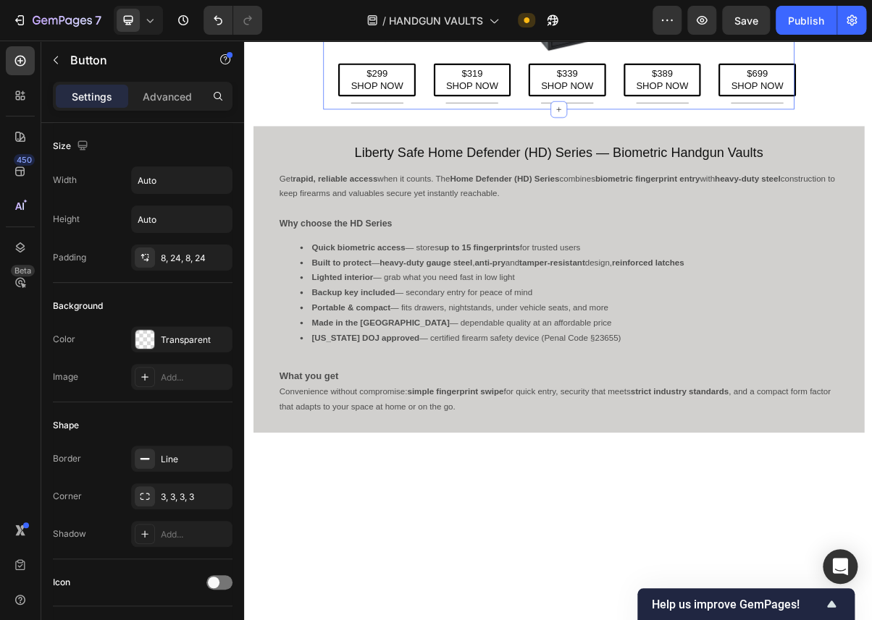
scroll to position [0, 0]
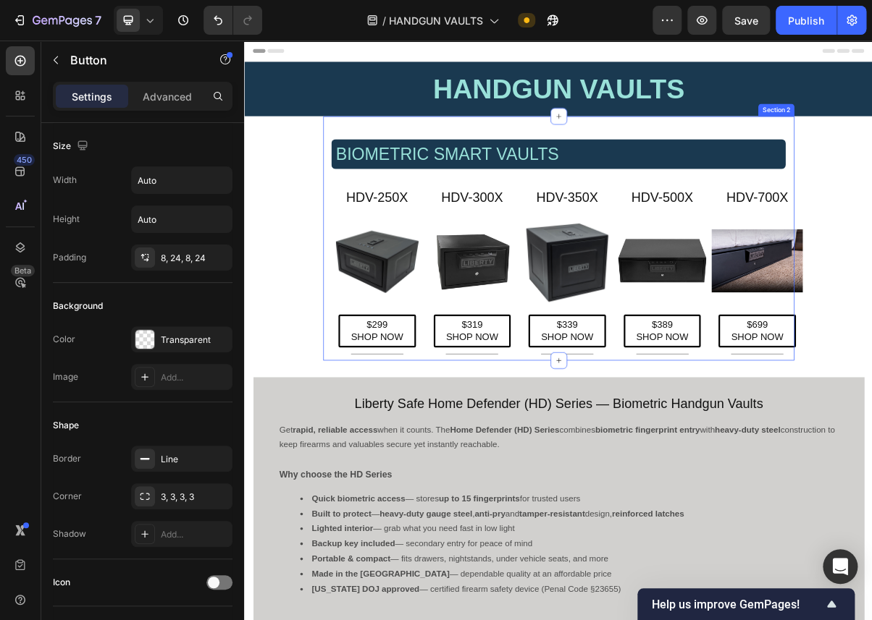
click at [361, 411] on div "BIOMETRIC SMART VAULTS Heading HDV-250X Heading Image $299 SHOP NOW Button Titl…" at bounding box center [679, 327] width 652 height 316
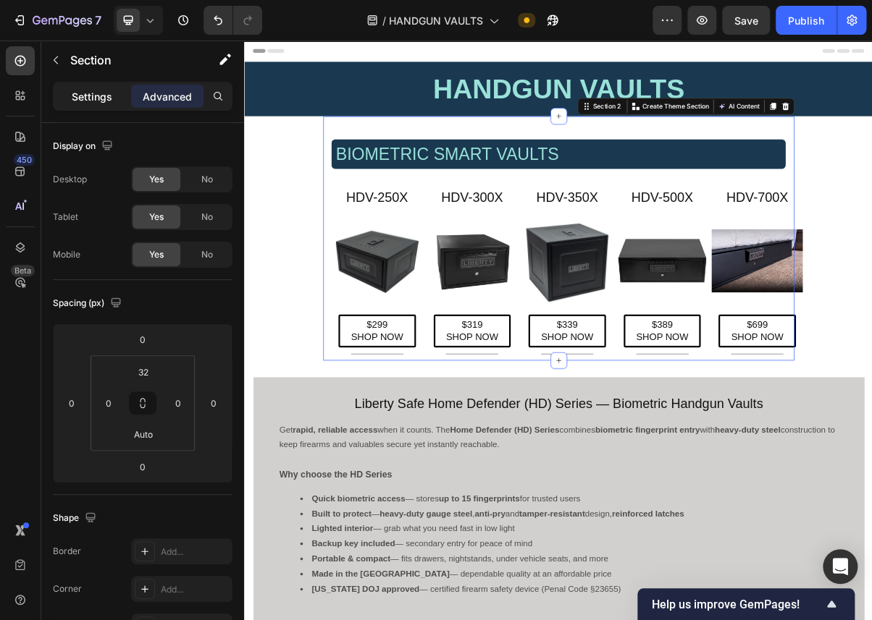
click at [77, 95] on p "Settings" at bounding box center [92, 96] width 41 height 15
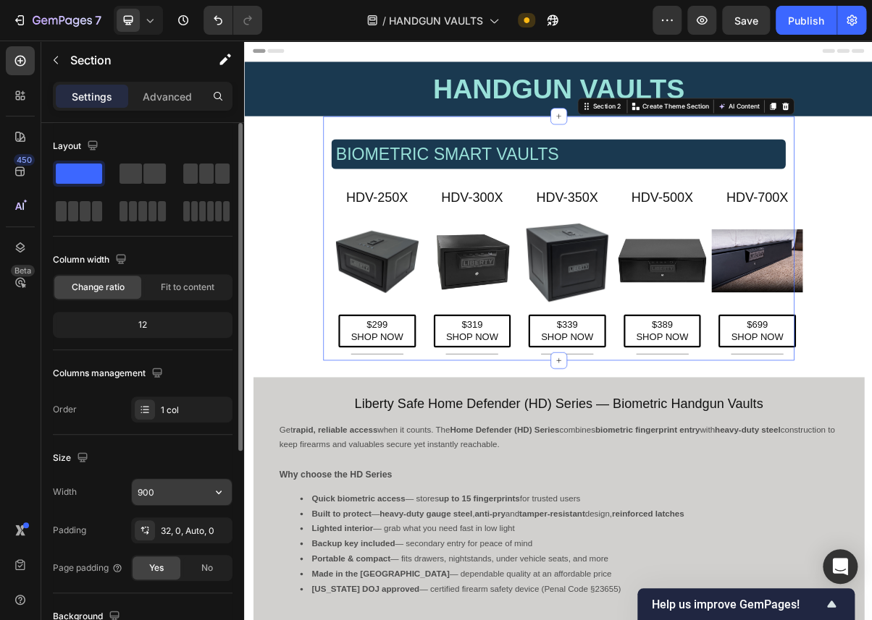
click at [167, 494] on input "900" at bounding box center [182, 492] width 100 height 26
click at [219, 491] on icon "button" at bounding box center [218, 492] width 14 height 14
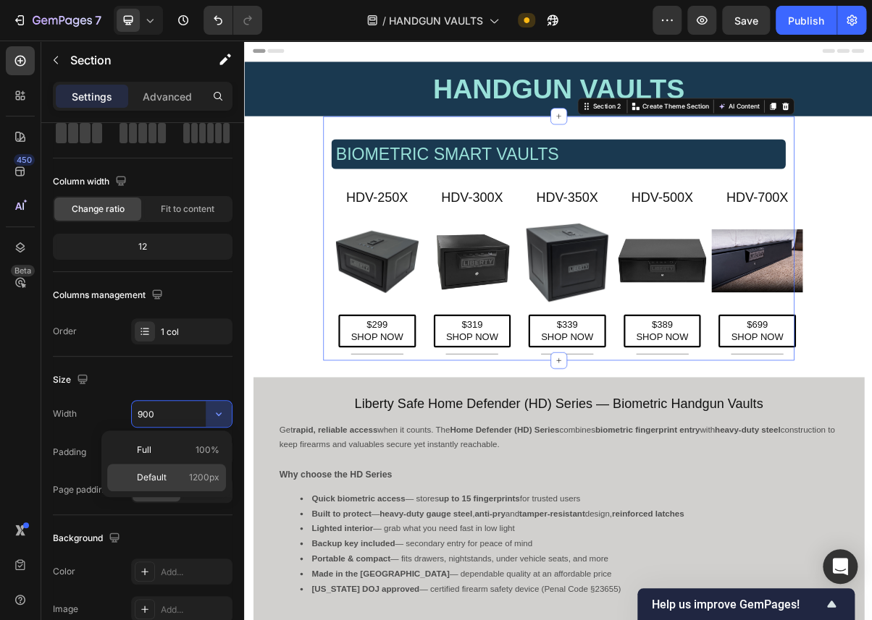
click at [151, 474] on span "Default" at bounding box center [152, 477] width 30 height 13
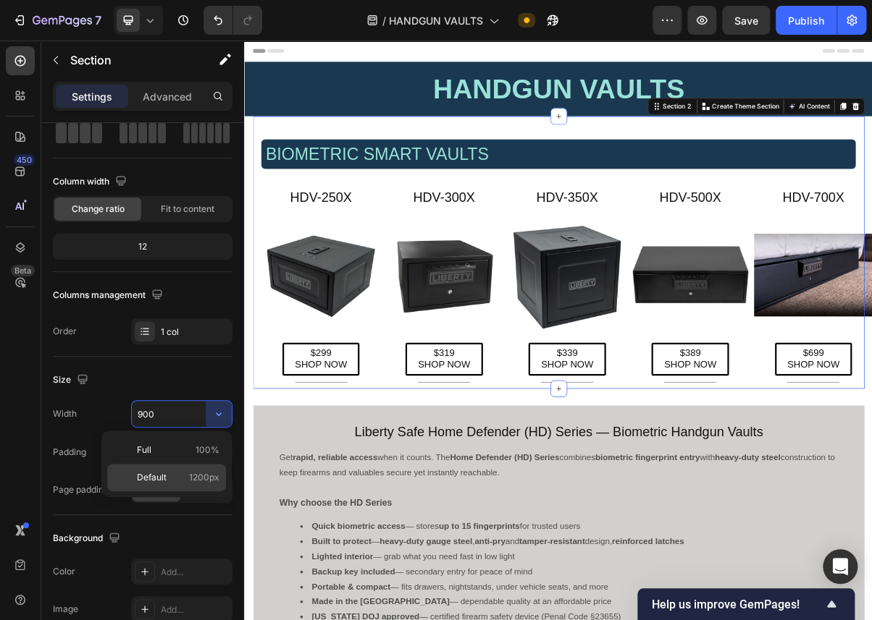
type input "1200"
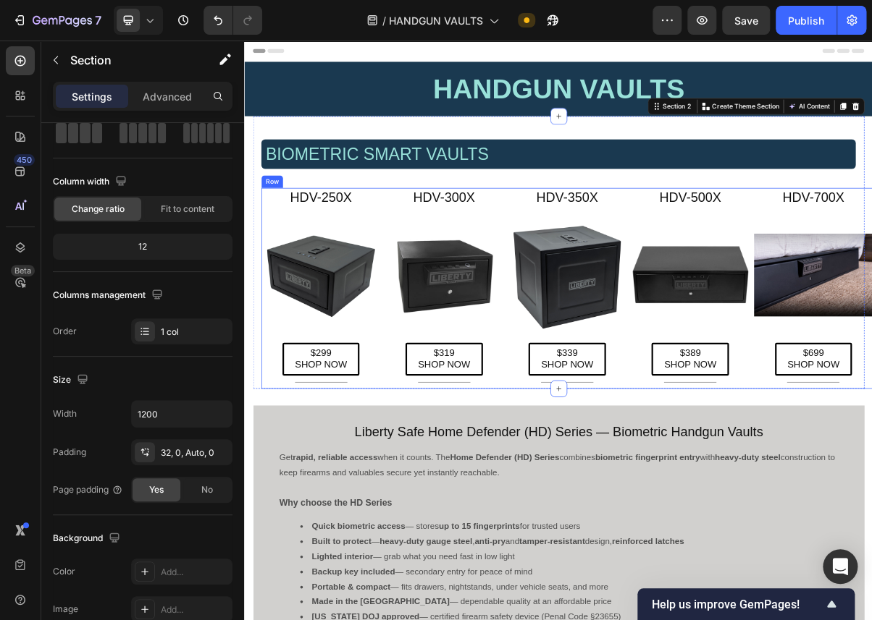
click at [430, 455] on div "HDV-250X Heading Image $299 SHOP NOW Button Title Line" at bounding box center [349, 384] width 164 height 278
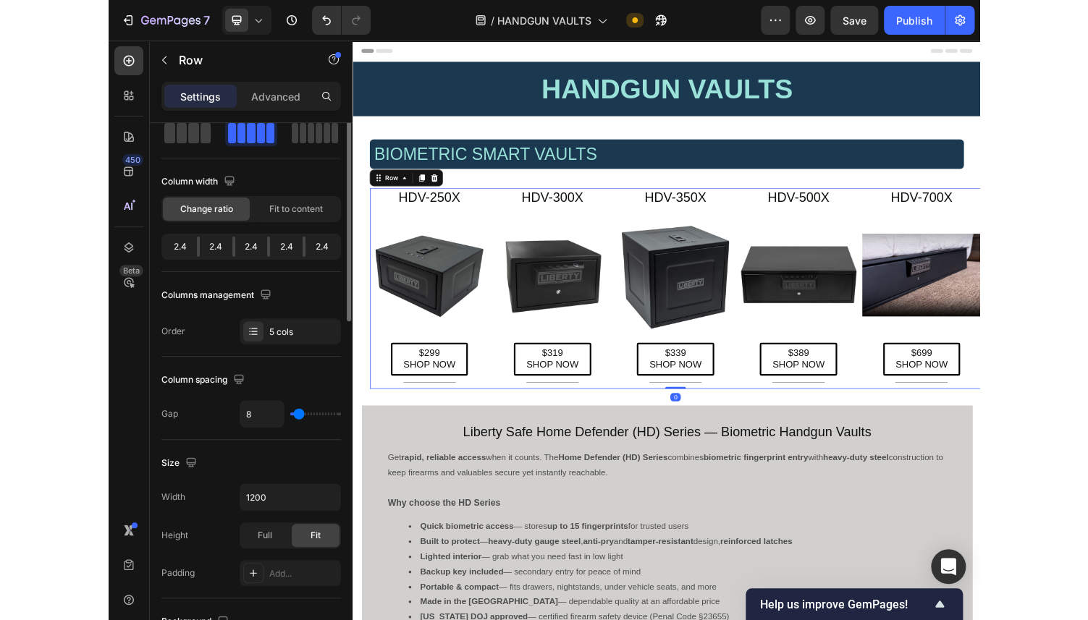
scroll to position [0, 0]
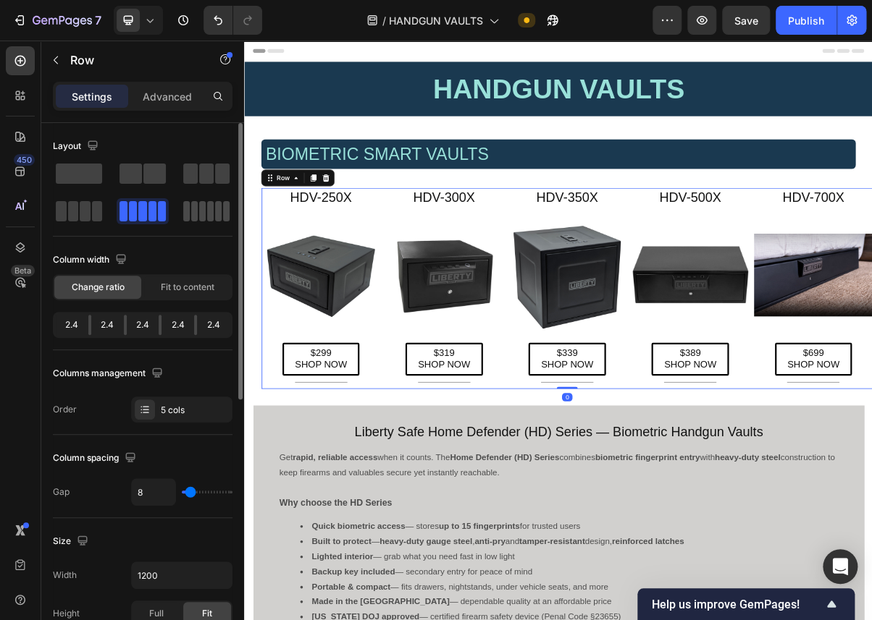
click at [209, 211] on span at bounding box center [210, 211] width 7 height 20
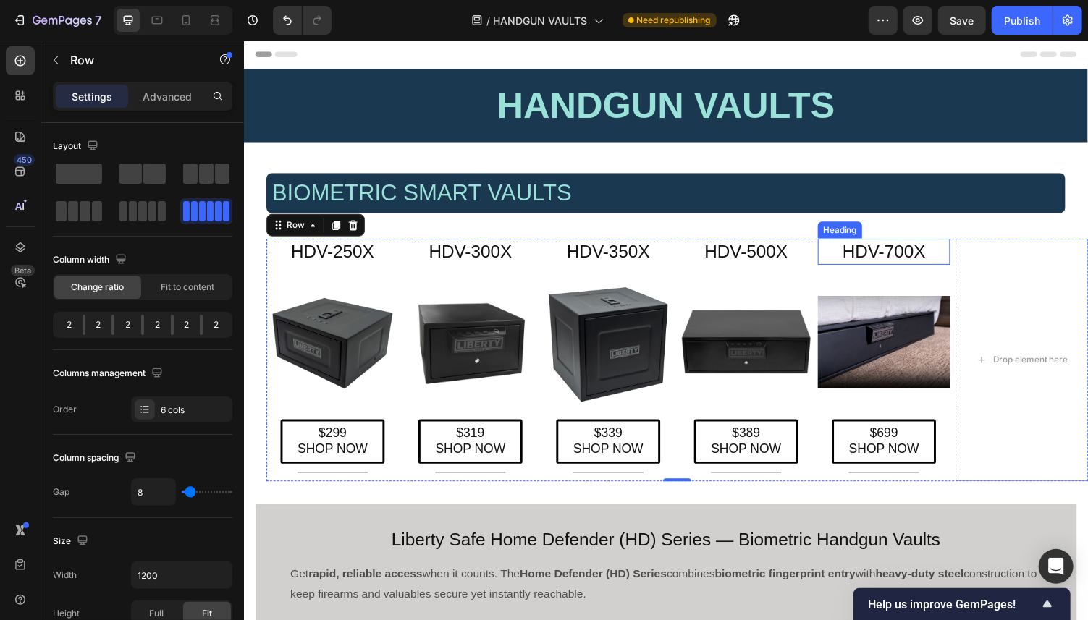
click at [871, 262] on h2 "HDV-700X" at bounding box center [902, 257] width 136 height 27
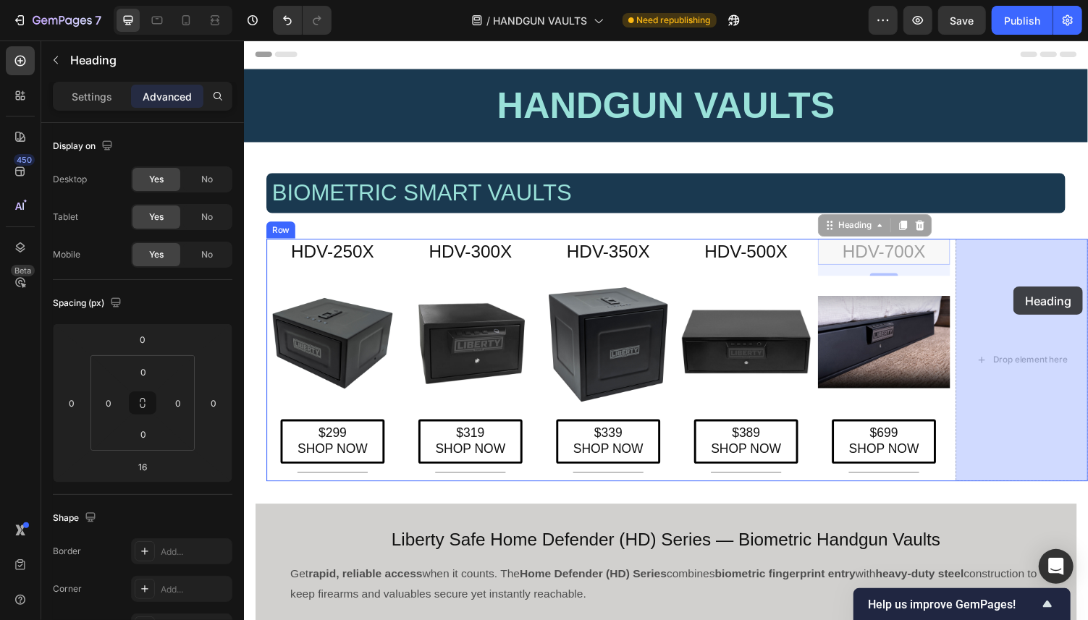
drag, startPoint x: 846, startPoint y: 234, endPoint x: 1013, endPoint y: 286, distance: 174.5
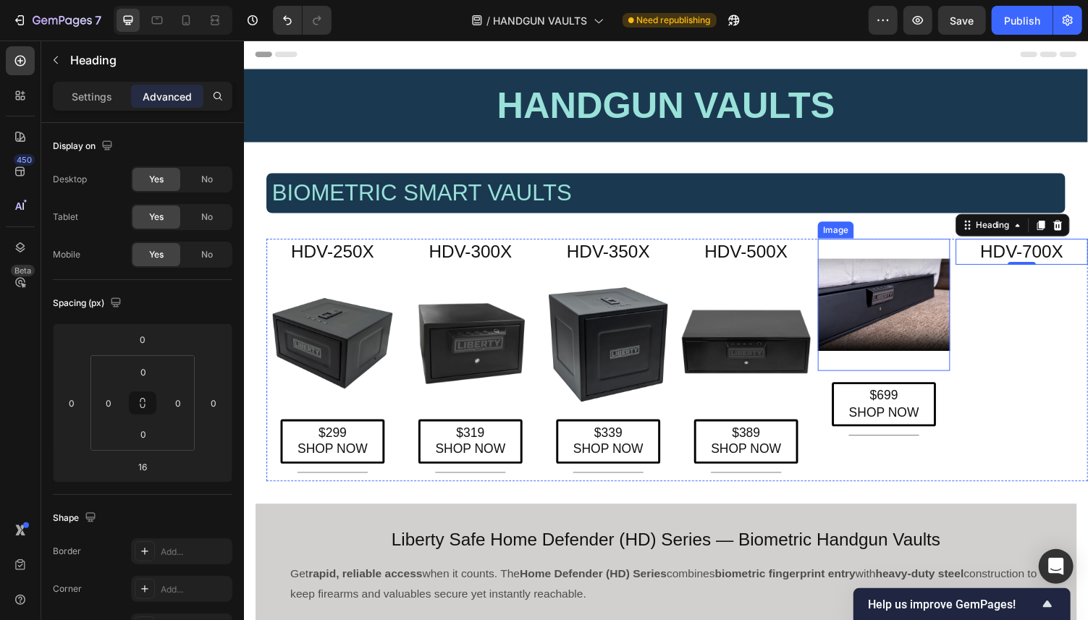
type input "0"
click at [853, 277] on img at bounding box center [902, 312] width 136 height 136
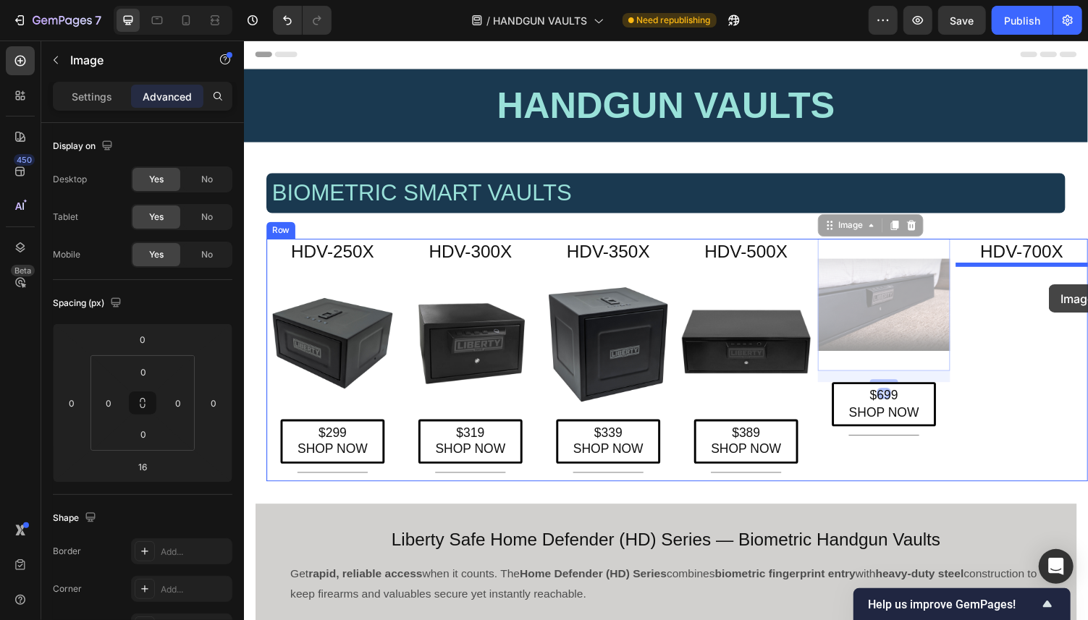
drag, startPoint x: 841, startPoint y: 233, endPoint x: 1048, endPoint y: 284, distance: 213.2
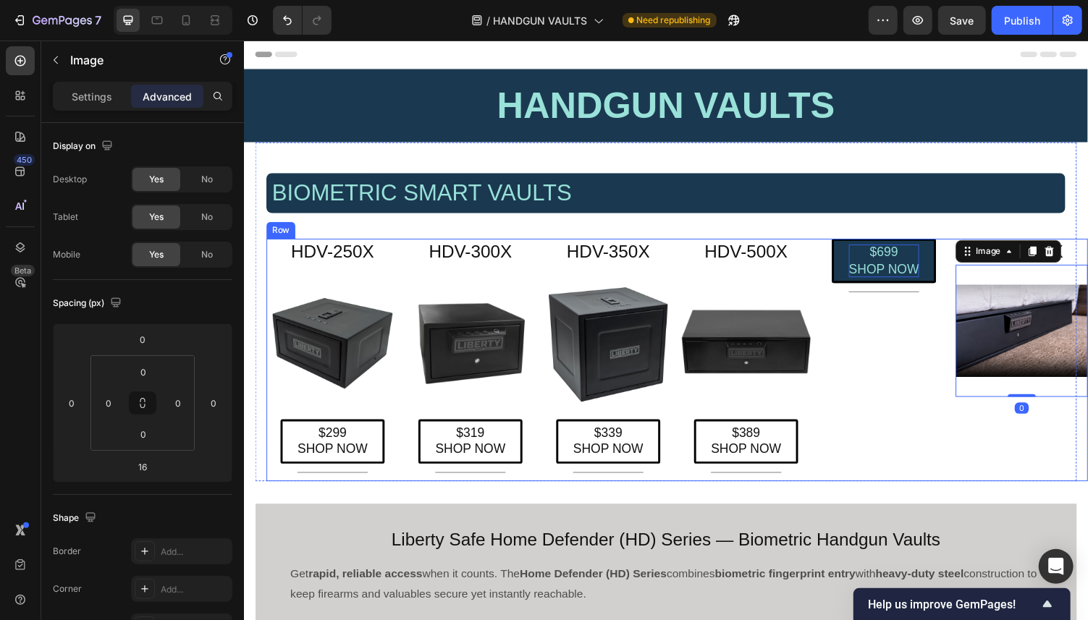
type input "0"
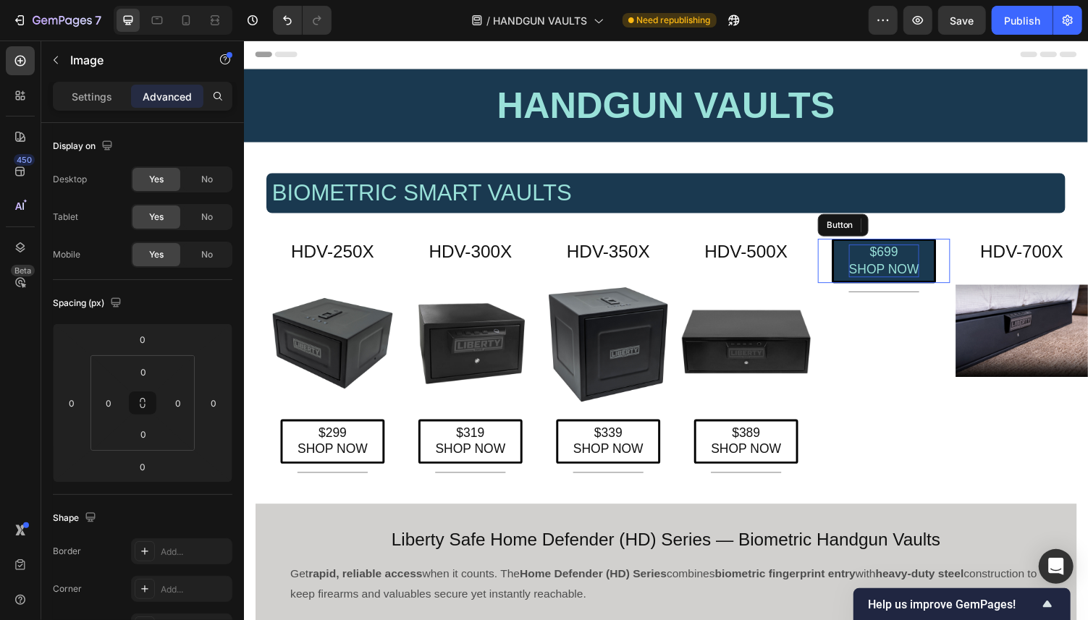
click at [871, 265] on p "$699 SHOP NOW" at bounding box center [902, 267] width 72 height 34
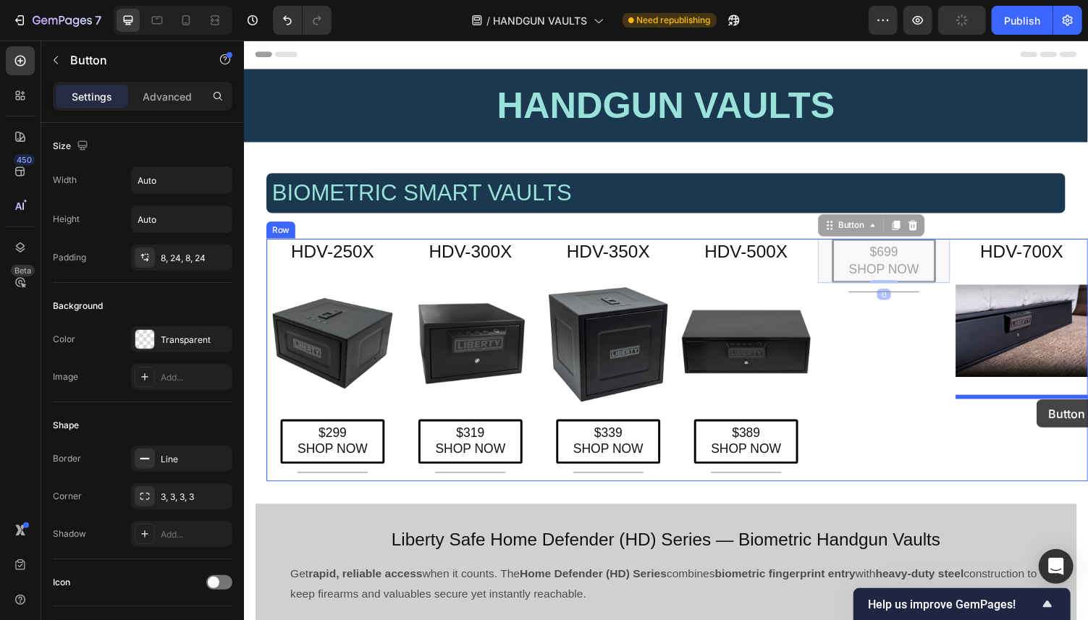
drag, startPoint x: 843, startPoint y: 232, endPoint x: 1036, endPoint y: 399, distance: 254.6
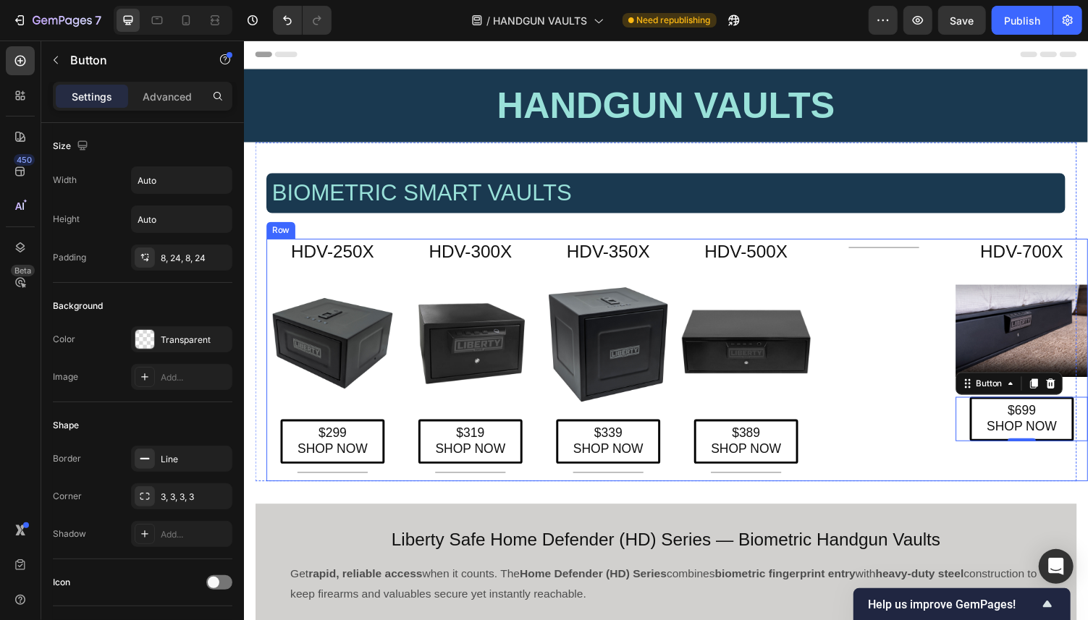
click at [871, 262] on div "Title Line" at bounding box center [902, 368] width 136 height 249
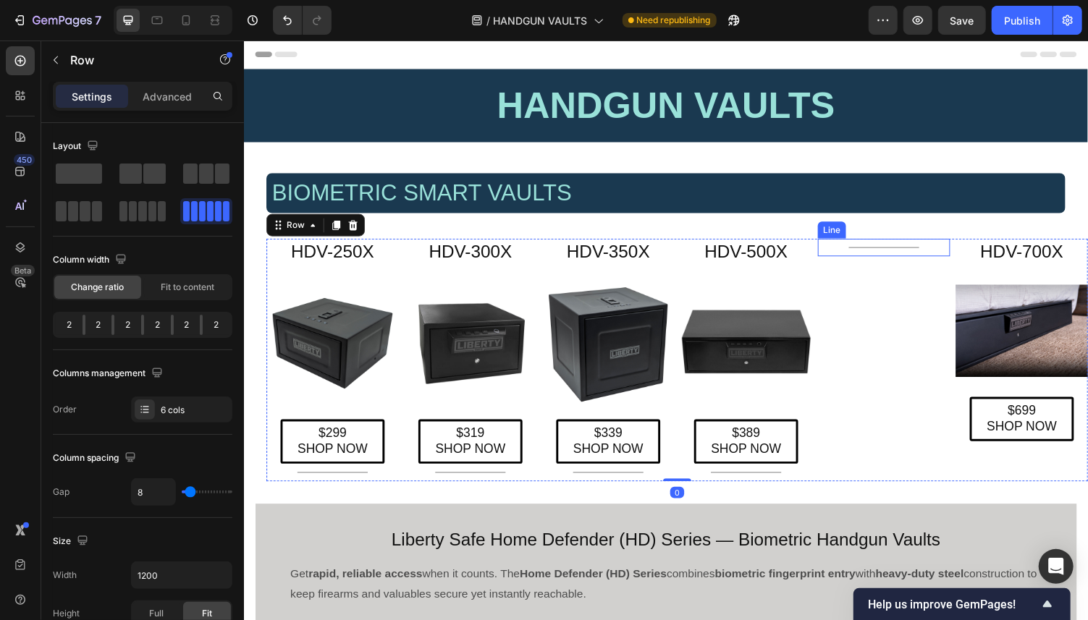
click at [871, 253] on div at bounding box center [902, 253] width 72 height 1
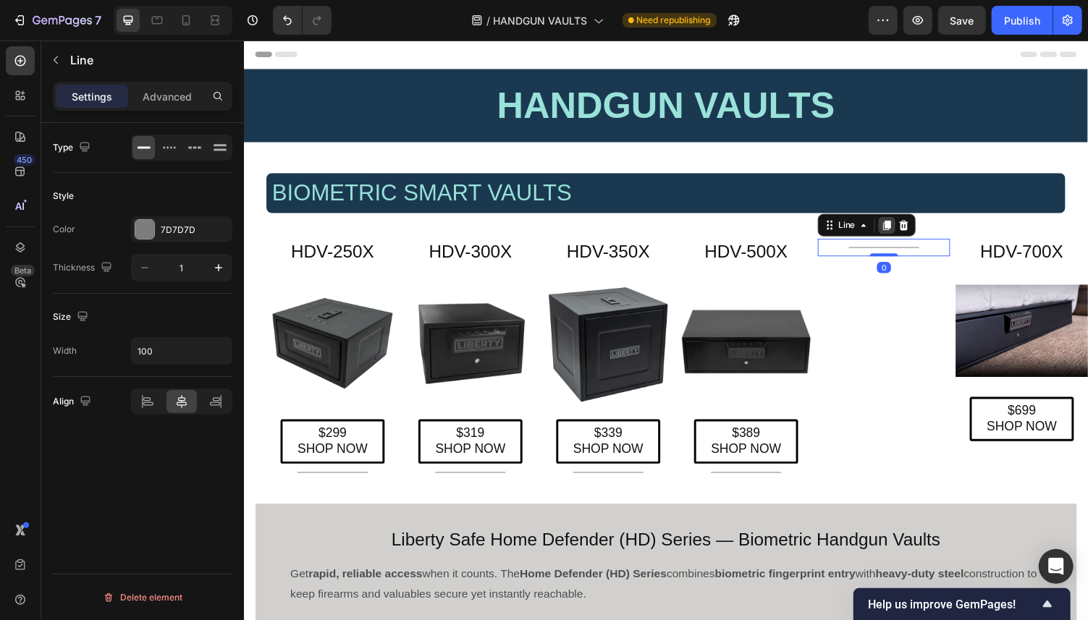
click at [871, 231] on icon at bounding box center [905, 230] width 12 height 12
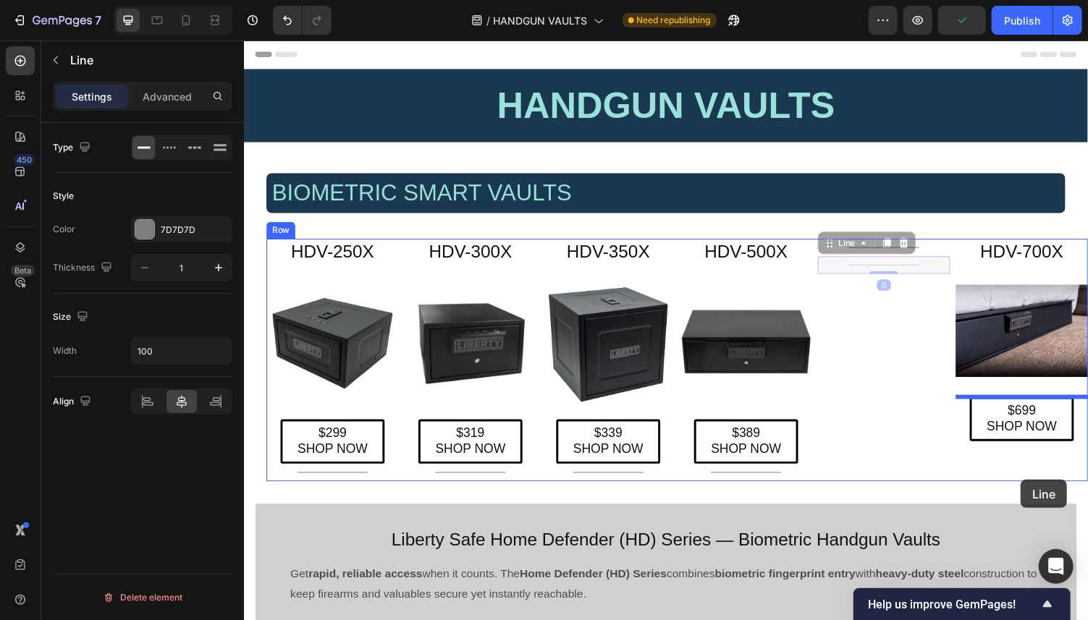
drag, startPoint x: 843, startPoint y: 253, endPoint x: 1020, endPoint y: 479, distance: 287.3
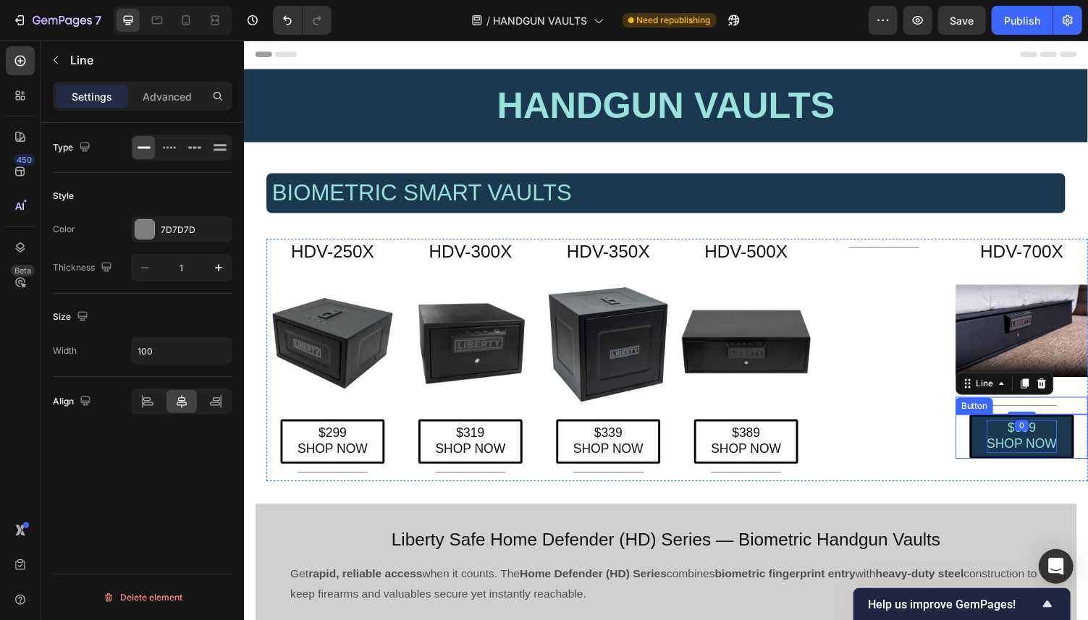
click at [871, 437] on p "$699 SHOP NOW" at bounding box center [1044, 448] width 72 height 34
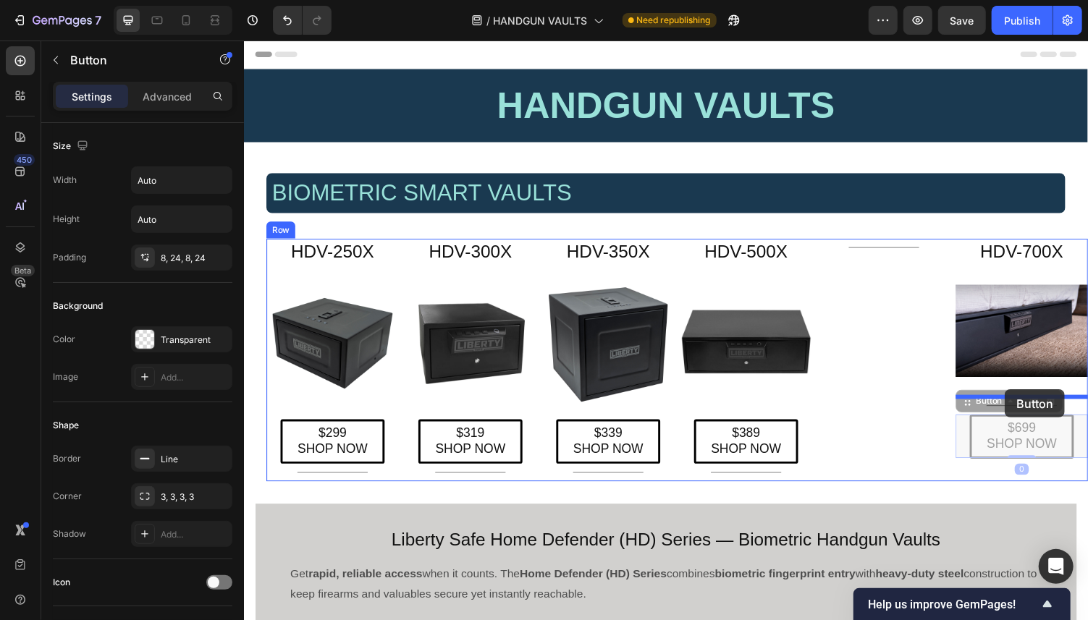
drag, startPoint x: 987, startPoint y: 416, endPoint x: 1004, endPoint y: 389, distance: 31.5
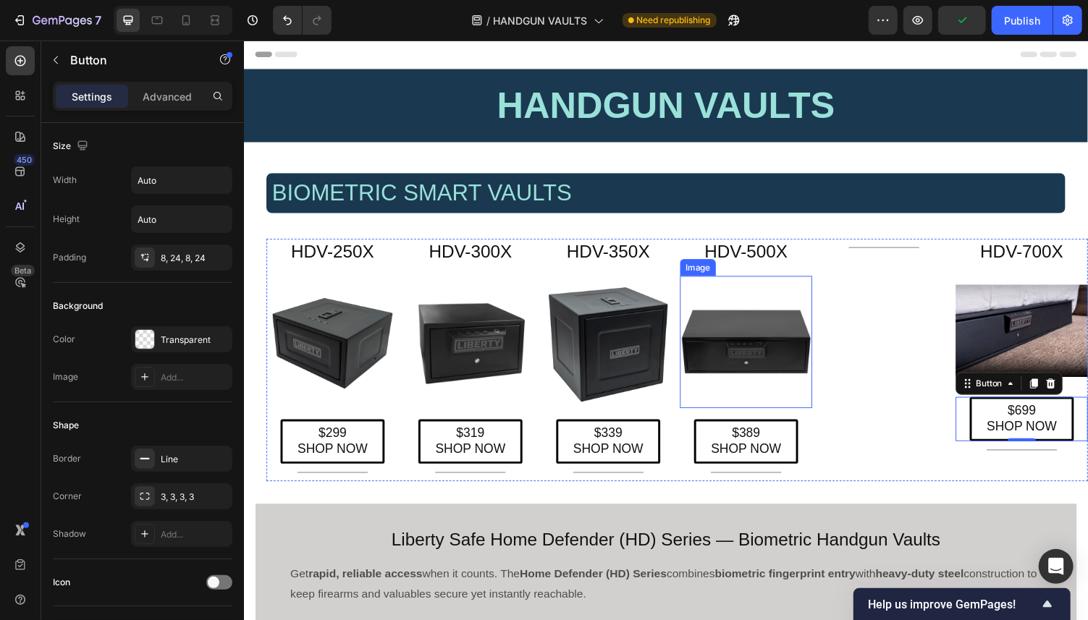
click at [774, 331] on img at bounding box center [760, 350] width 136 height 136
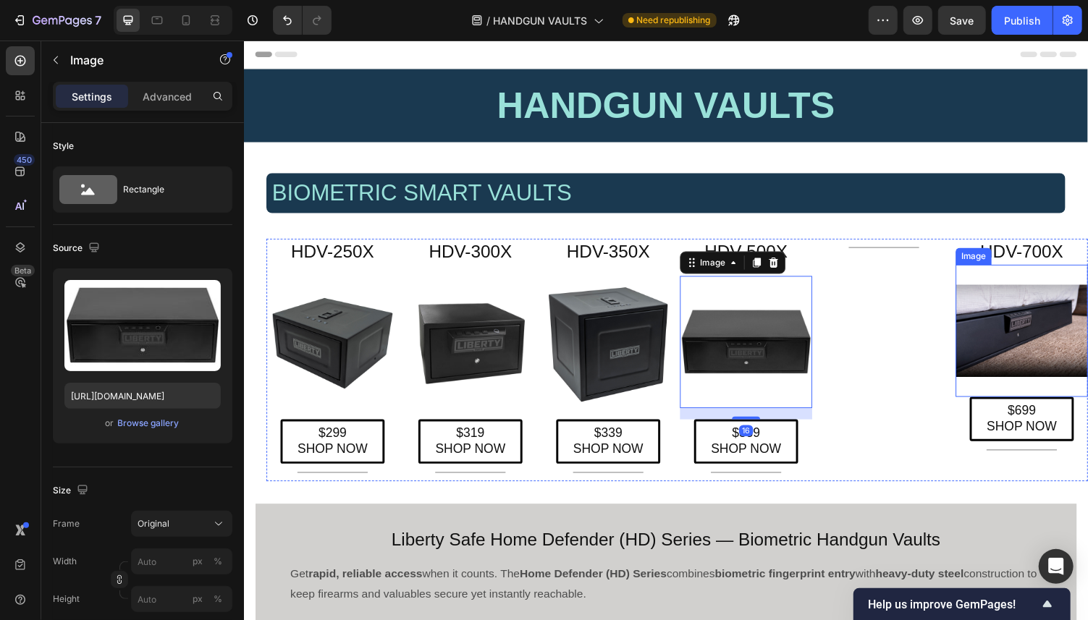
click at [871, 349] on img at bounding box center [1044, 339] width 136 height 136
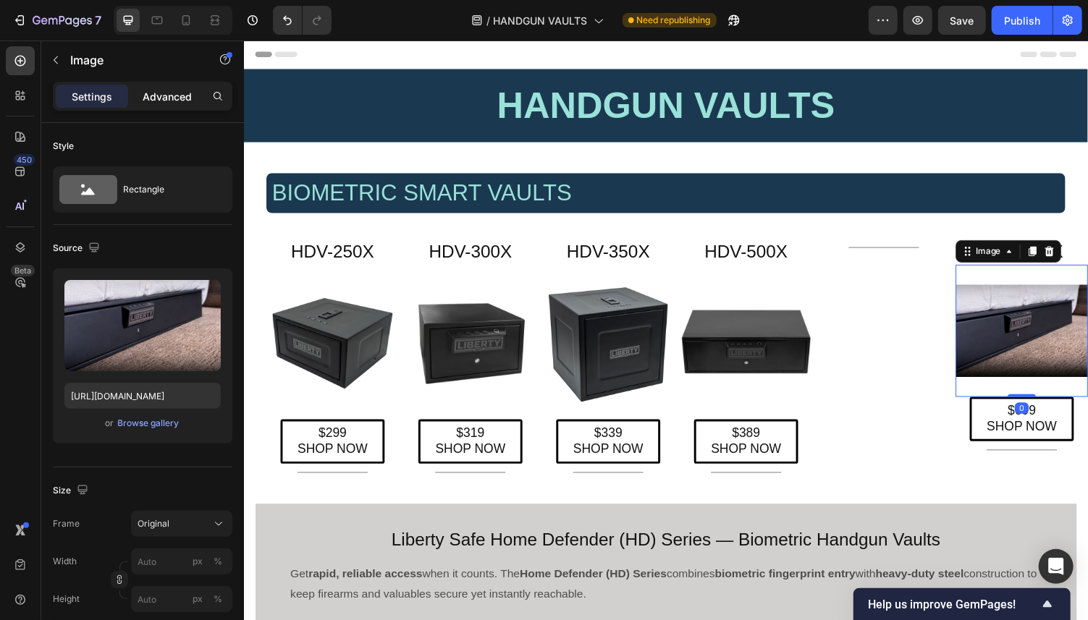
click at [176, 94] on p "Advanced" at bounding box center [167, 96] width 49 height 15
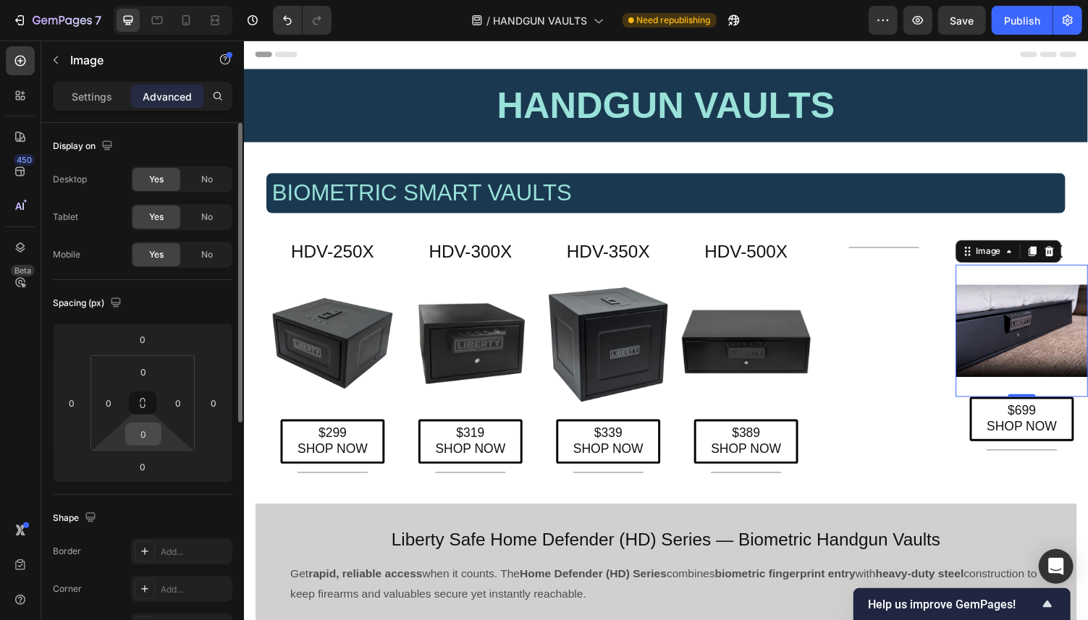
click at [140, 431] on input "0" at bounding box center [143, 434] width 29 height 22
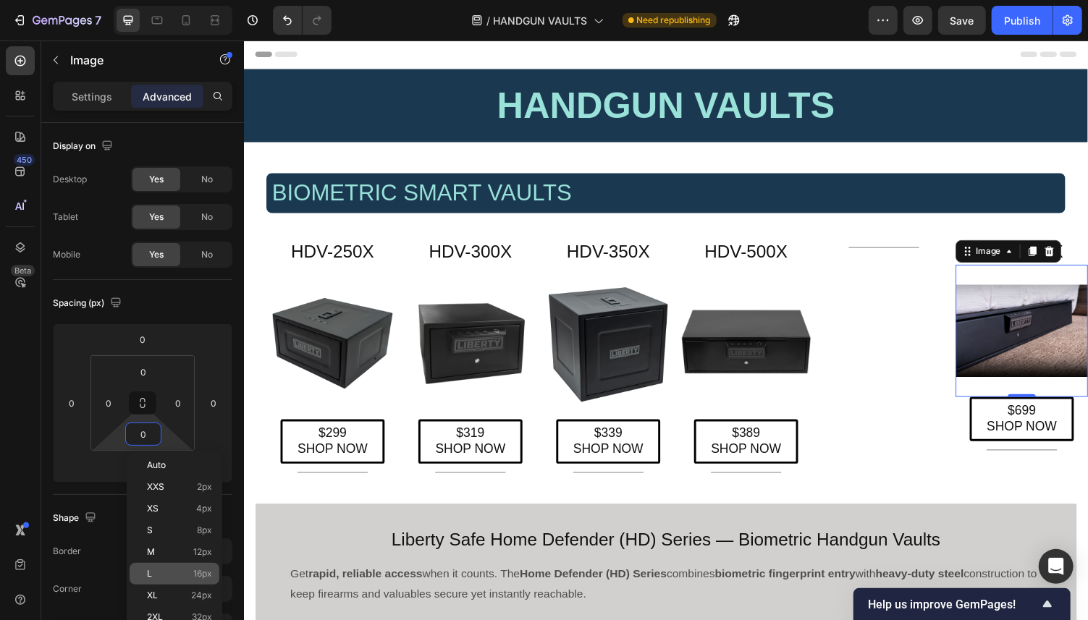
click at [185, 570] on p "L 16px" at bounding box center [179, 574] width 65 height 10
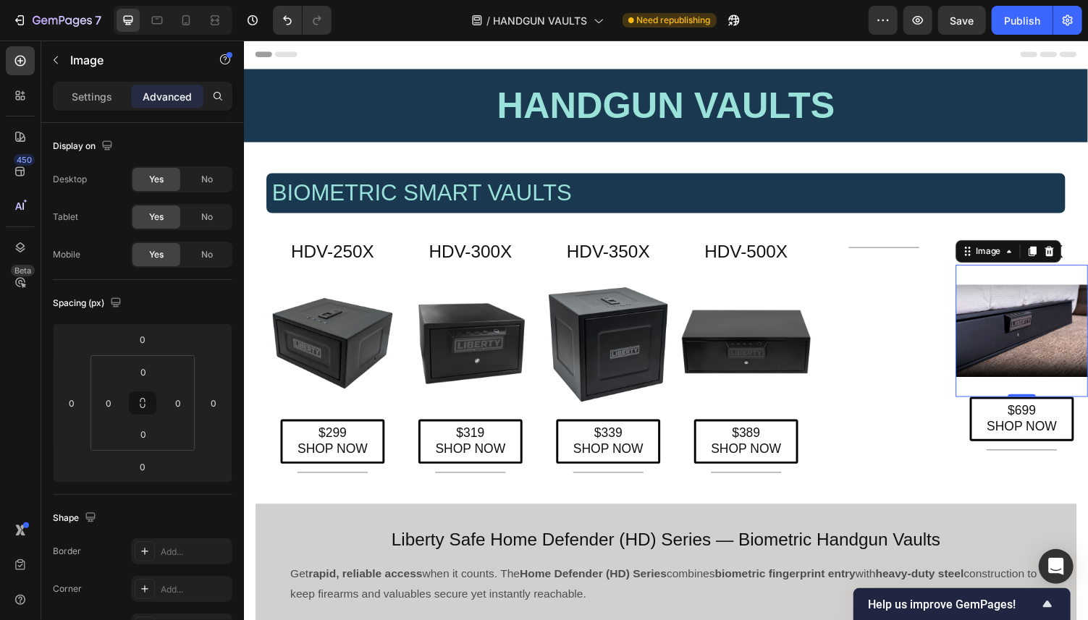
type input "16"
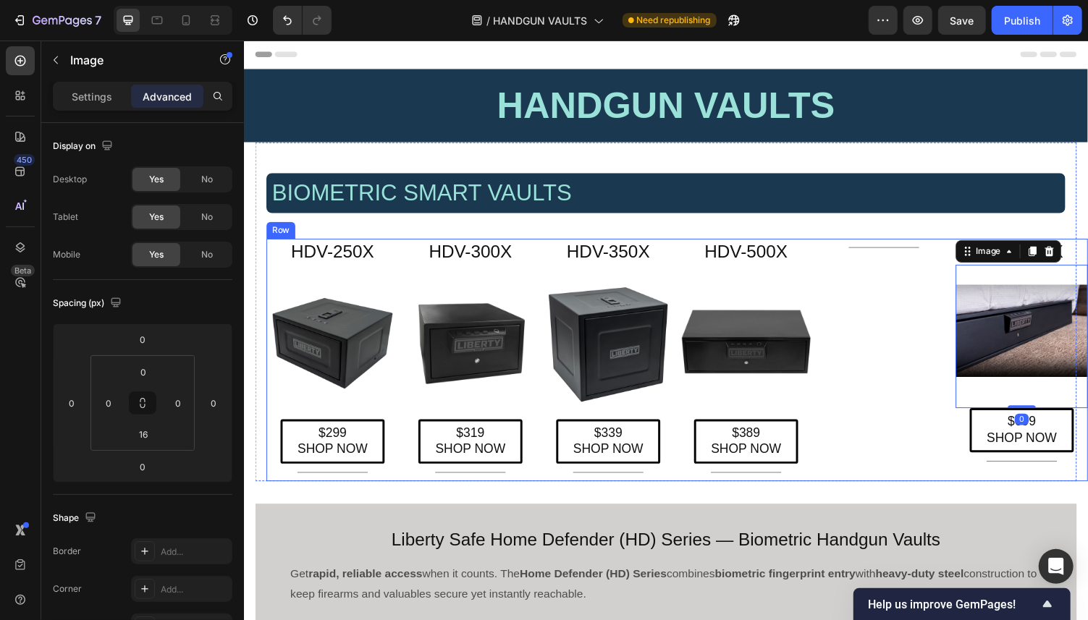
click at [861, 269] on div "Title Line" at bounding box center [902, 368] width 136 height 249
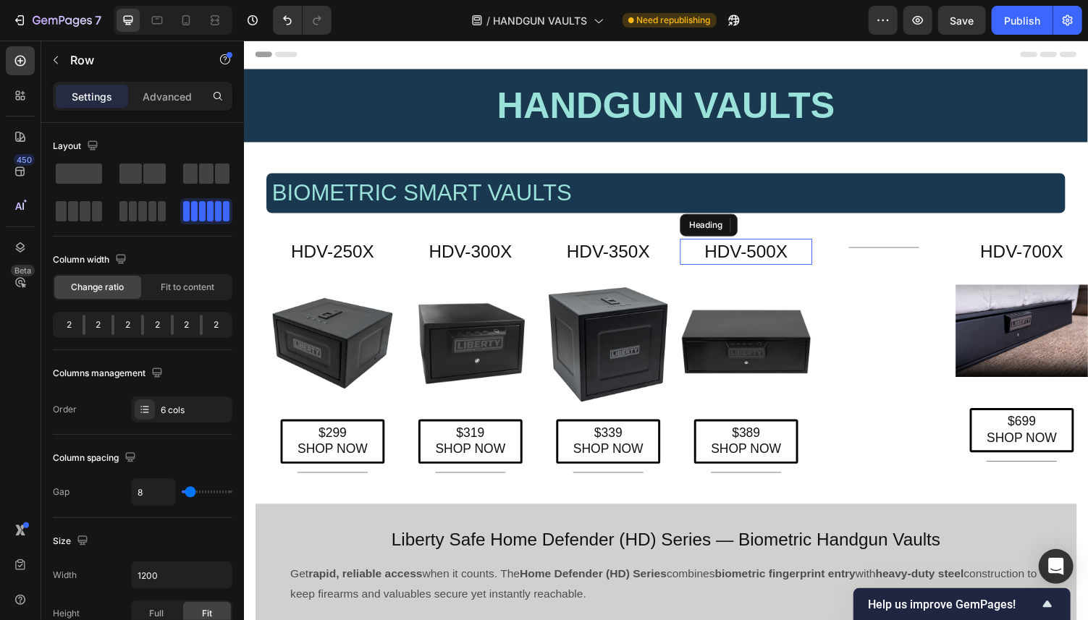
click at [777, 262] on h2 "HDV-500X" at bounding box center [760, 257] width 136 height 27
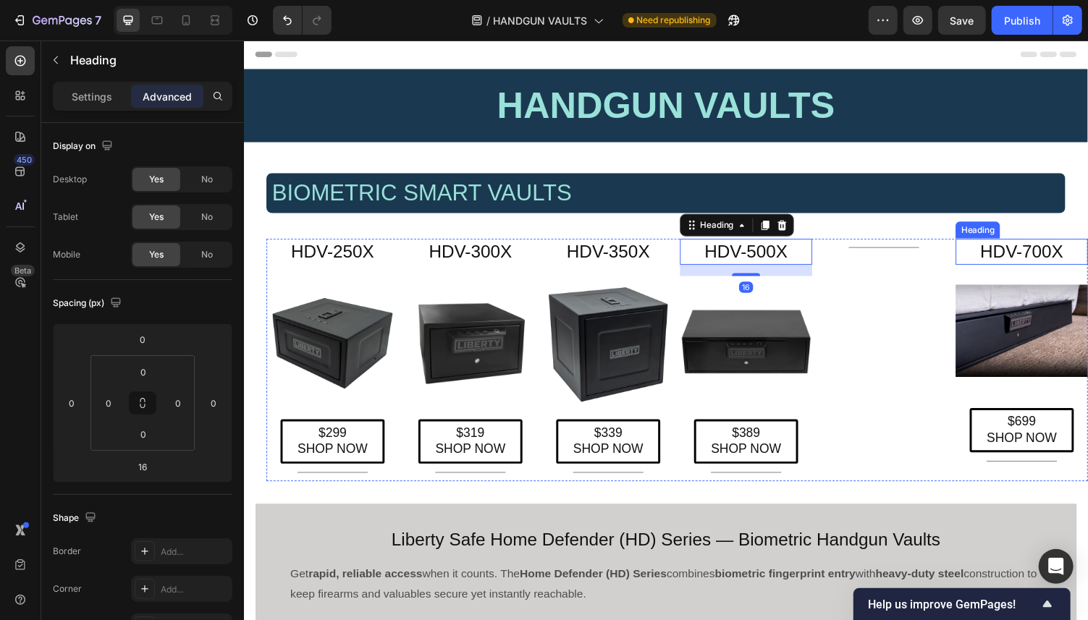
click at [871, 252] on h2 "HDV-700X" at bounding box center [1044, 257] width 136 height 27
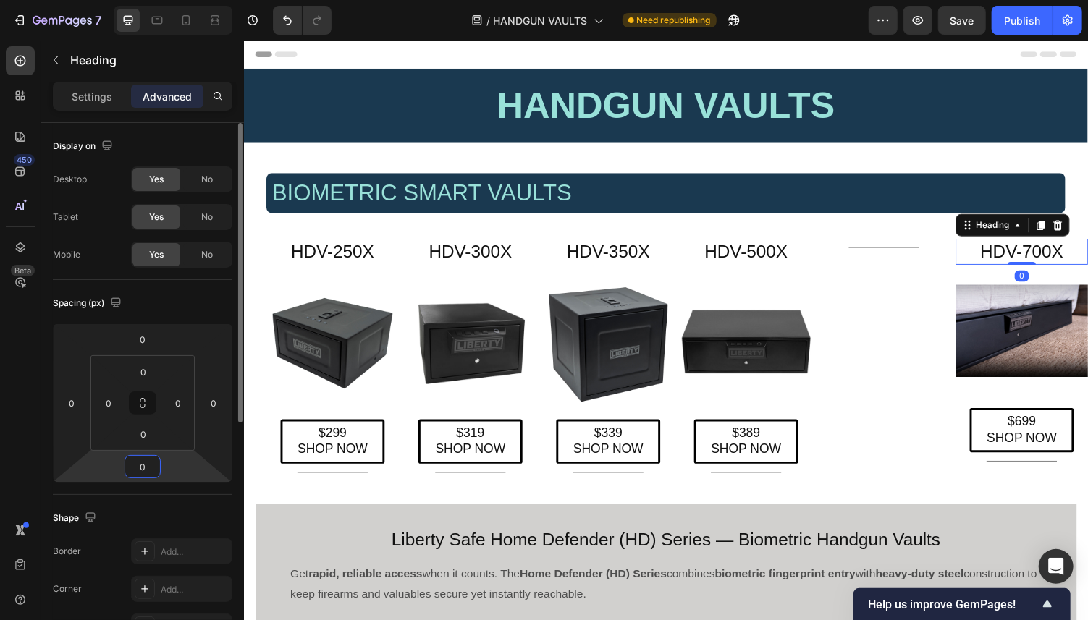
click at [144, 465] on input "0" at bounding box center [142, 467] width 29 height 22
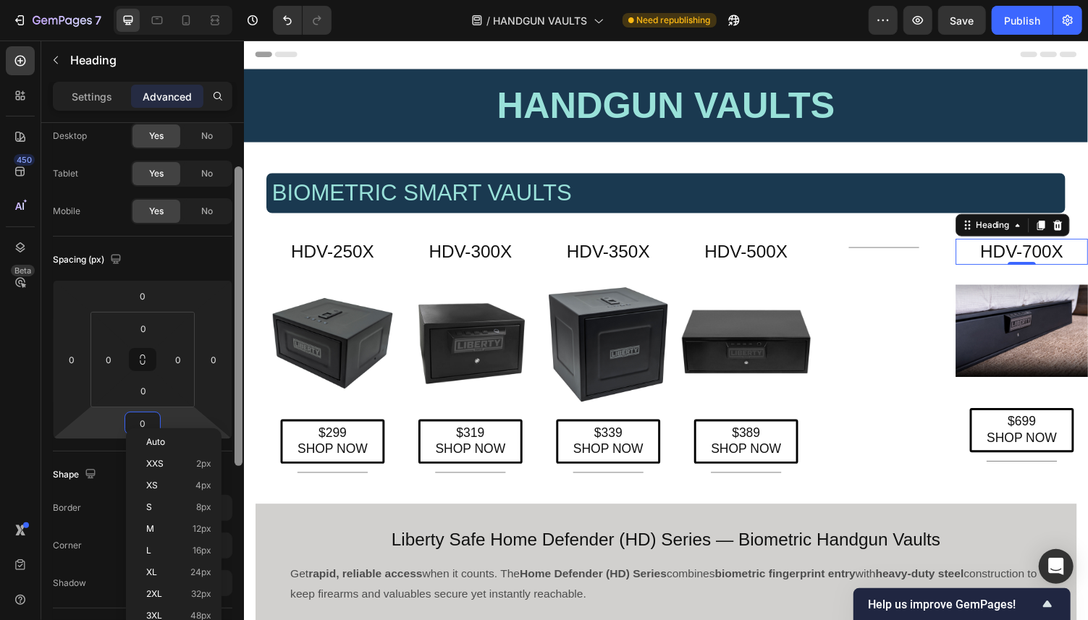
scroll to position [56, 0]
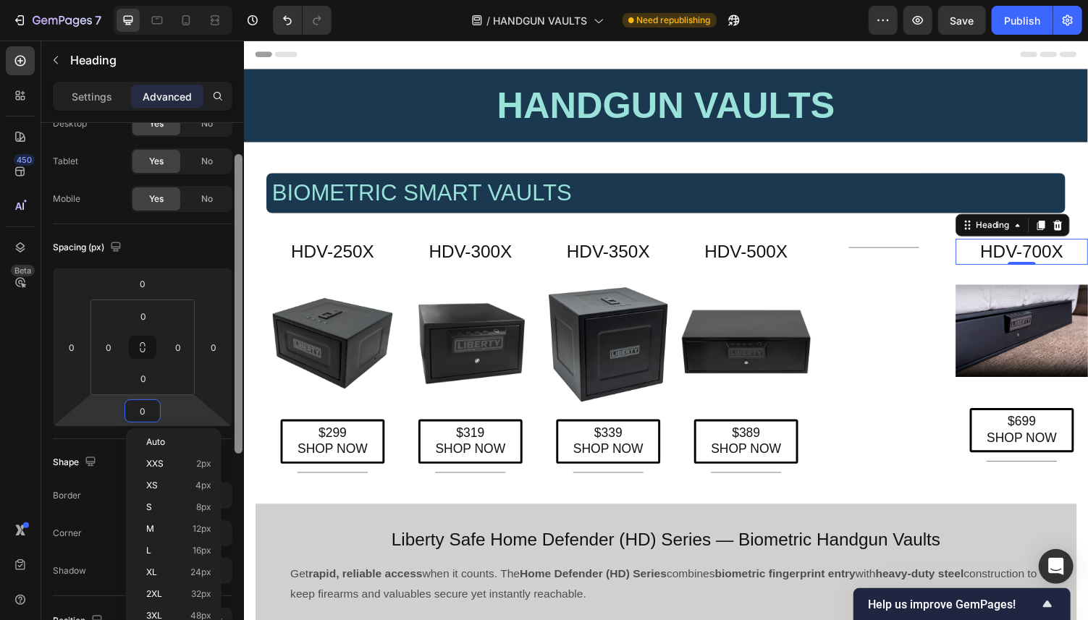
drag, startPoint x: 243, startPoint y: 416, endPoint x: 237, endPoint y: 447, distance: 31.5
click at [237, 447] on div at bounding box center [239, 304] width 8 height 300
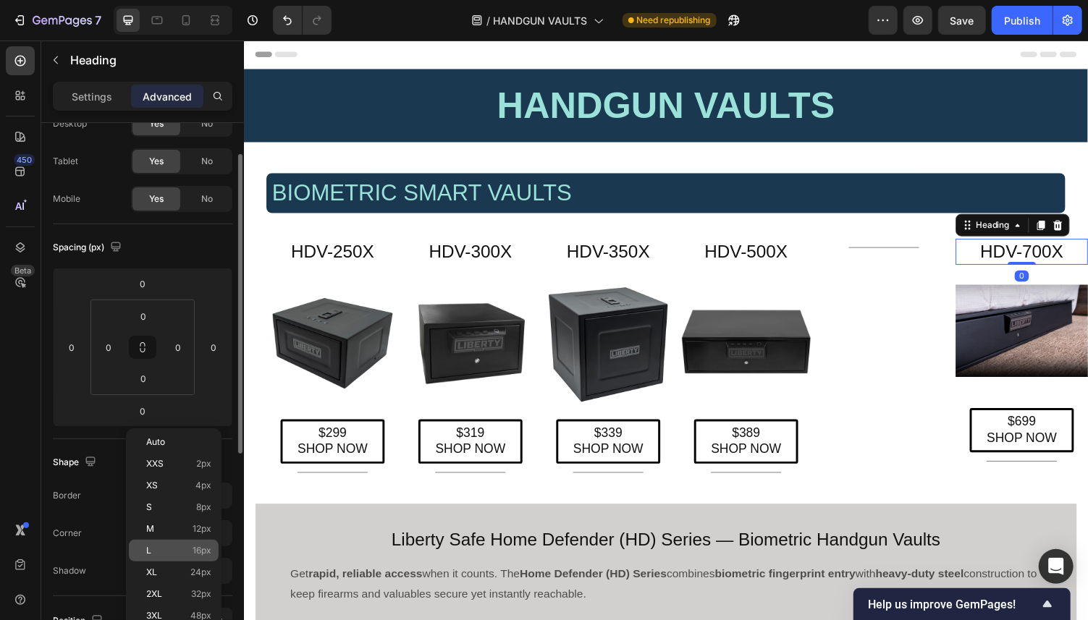
drag, startPoint x: 191, startPoint y: 553, endPoint x: 388, endPoint y: 295, distance: 324.9
click at [191, 553] on p "L 16px" at bounding box center [178, 551] width 65 height 10
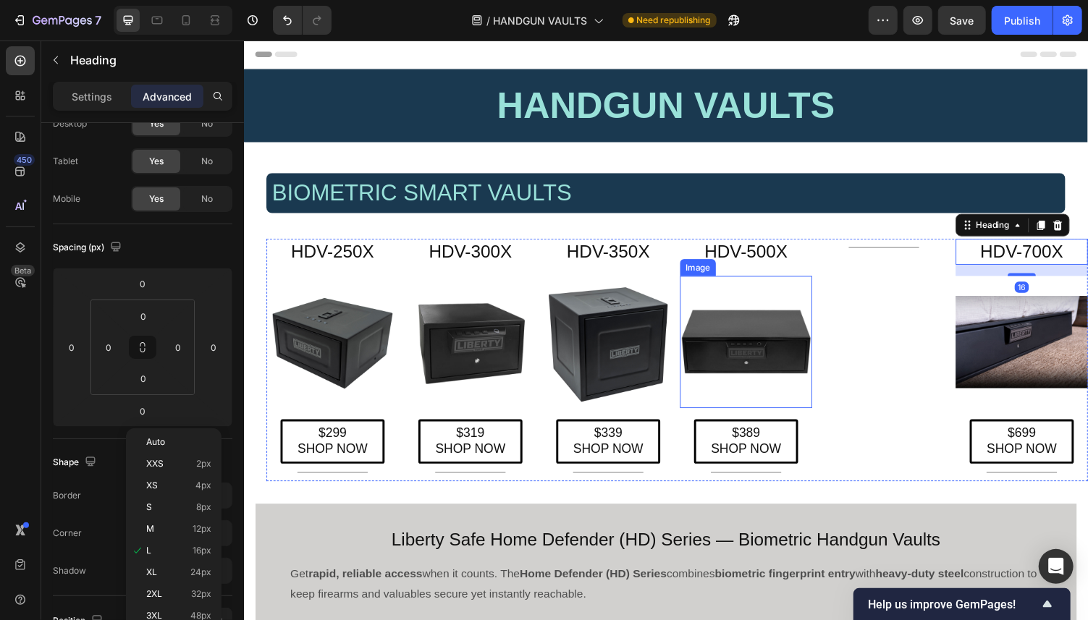
type input "16"
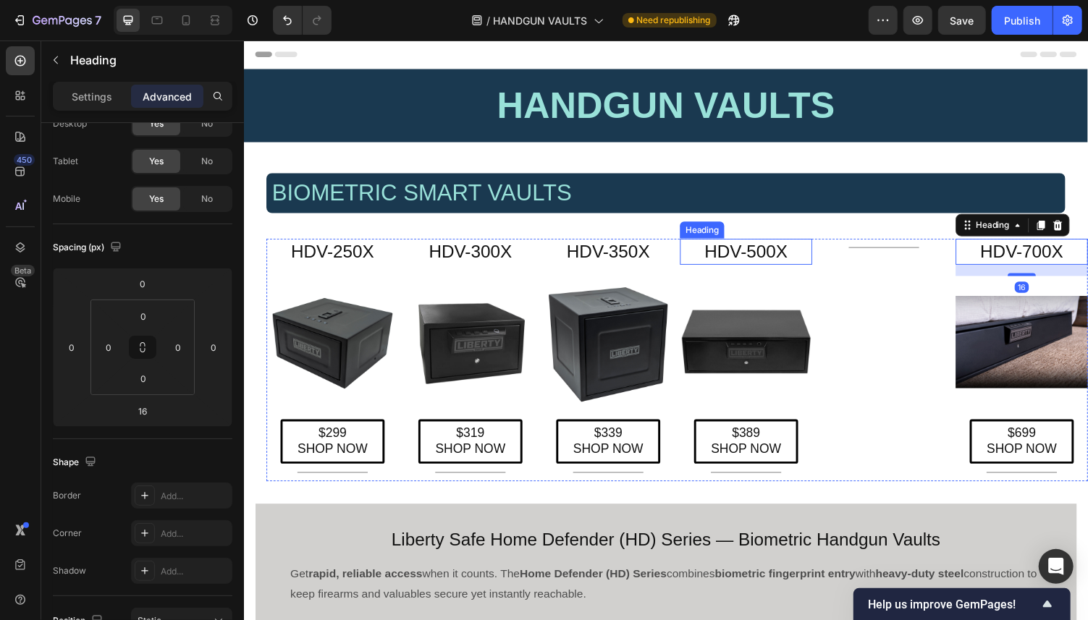
click at [778, 253] on h2 "HDV-500X" at bounding box center [760, 257] width 136 height 27
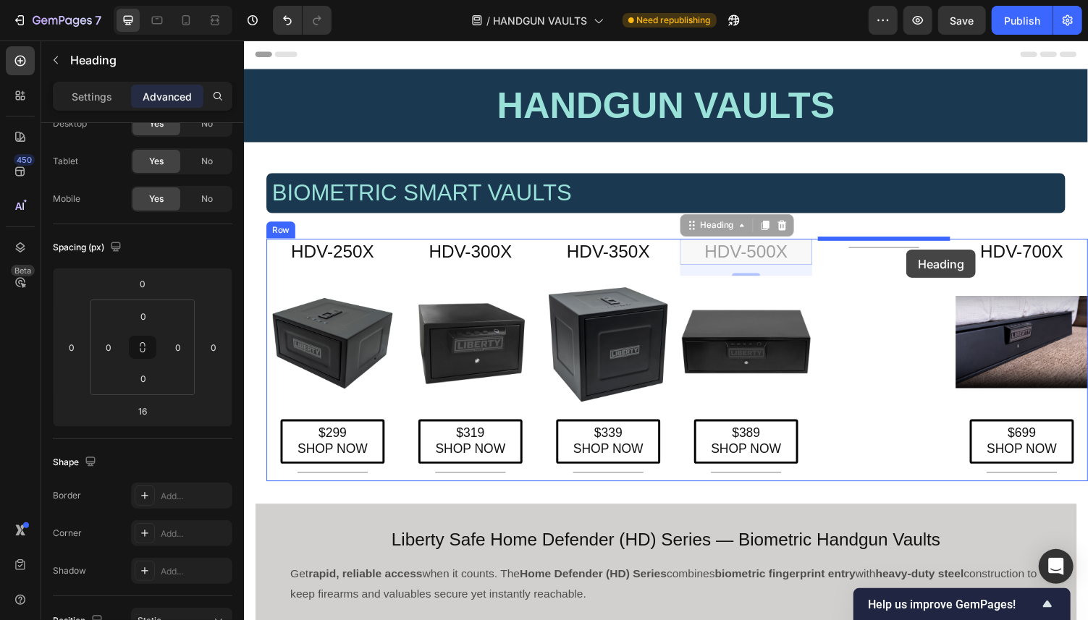
drag, startPoint x: 700, startPoint y: 233, endPoint x: 906, endPoint y: 249, distance: 206.2
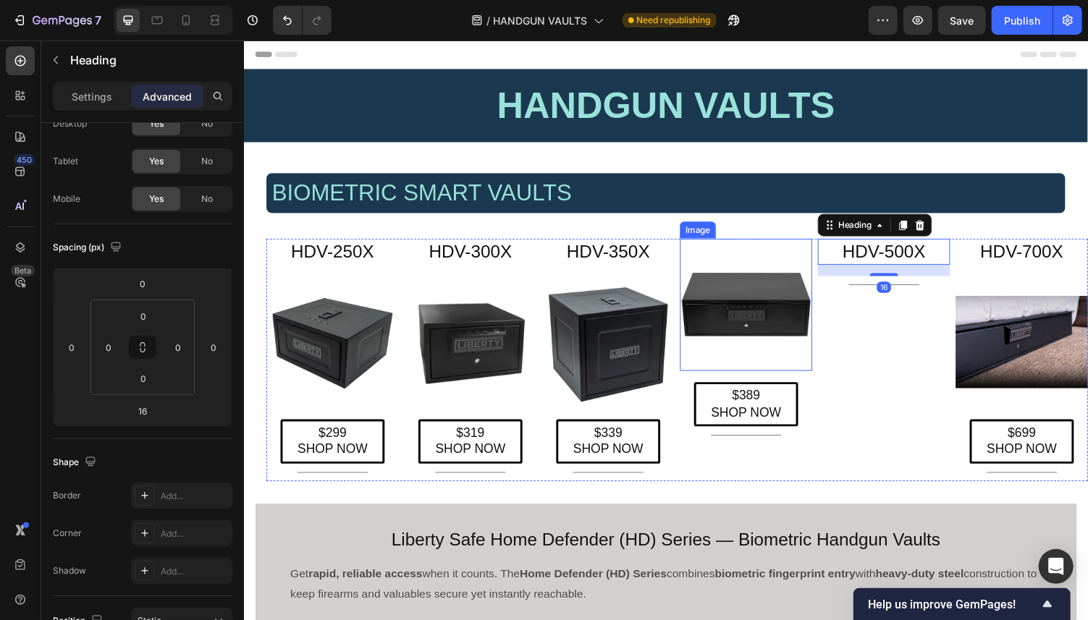
click at [745, 315] on img at bounding box center [760, 312] width 136 height 136
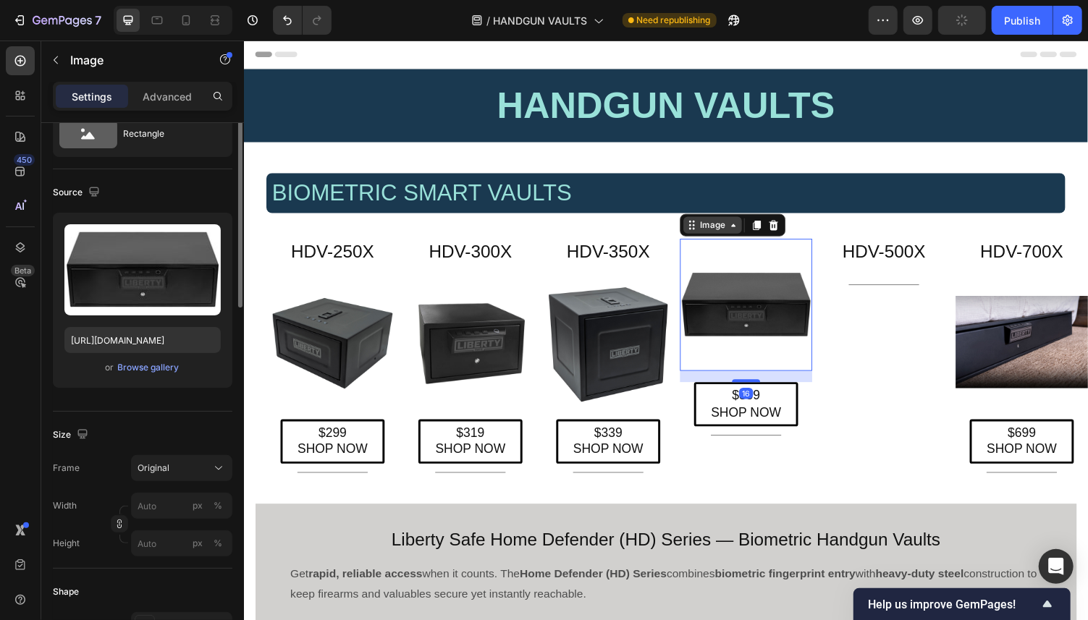
scroll to position [0, 0]
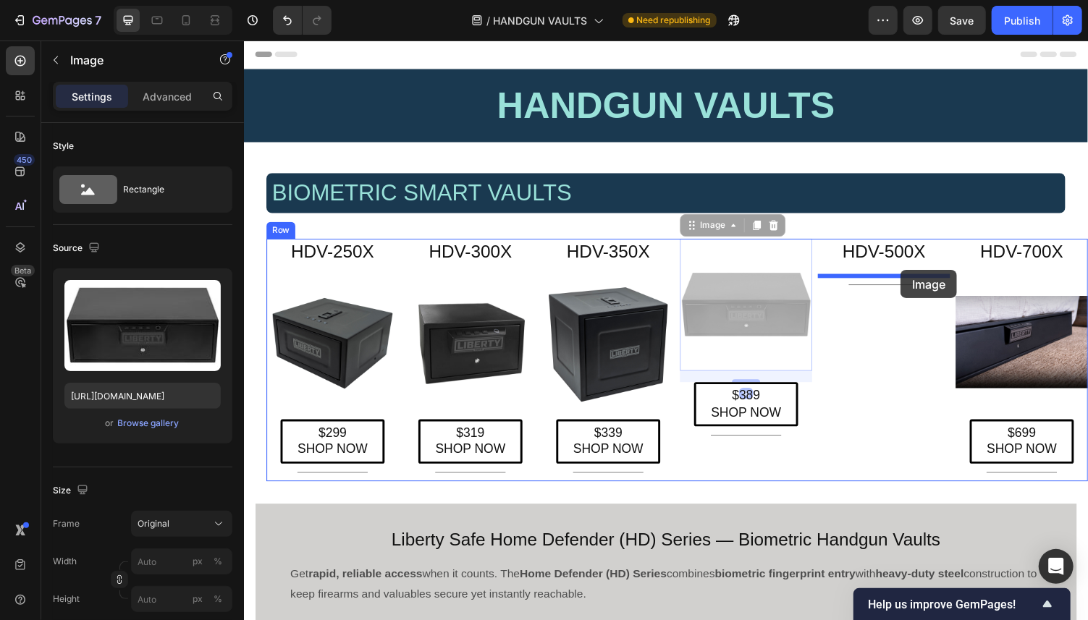
drag, startPoint x: 703, startPoint y: 234, endPoint x: 900, endPoint y: 269, distance: 200.1
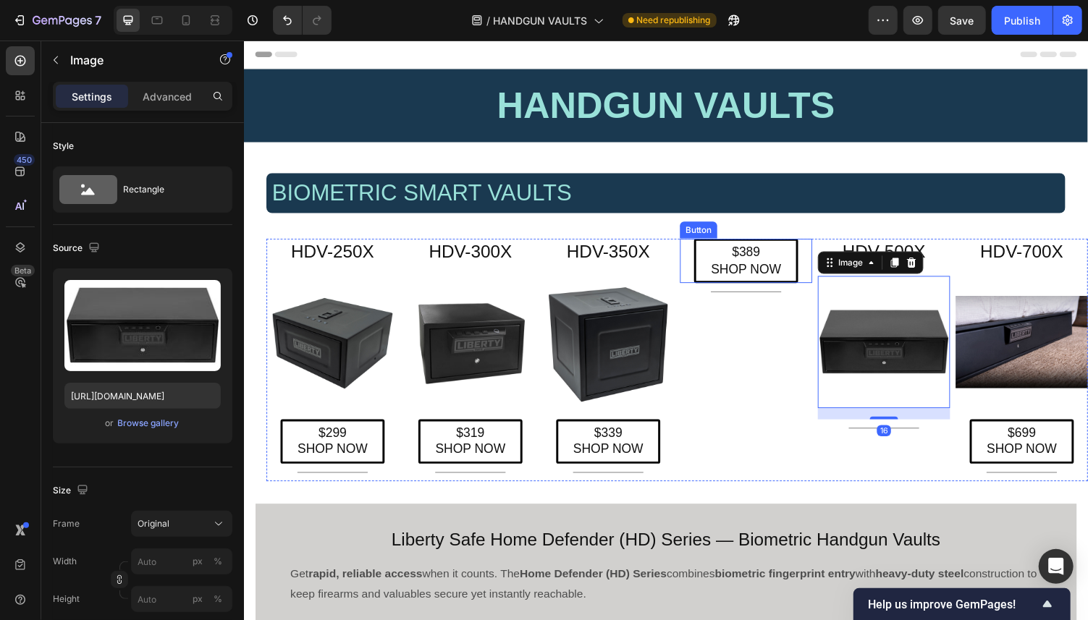
click at [735, 264] on p "$389 SHOP NOW" at bounding box center [760, 267] width 72 height 34
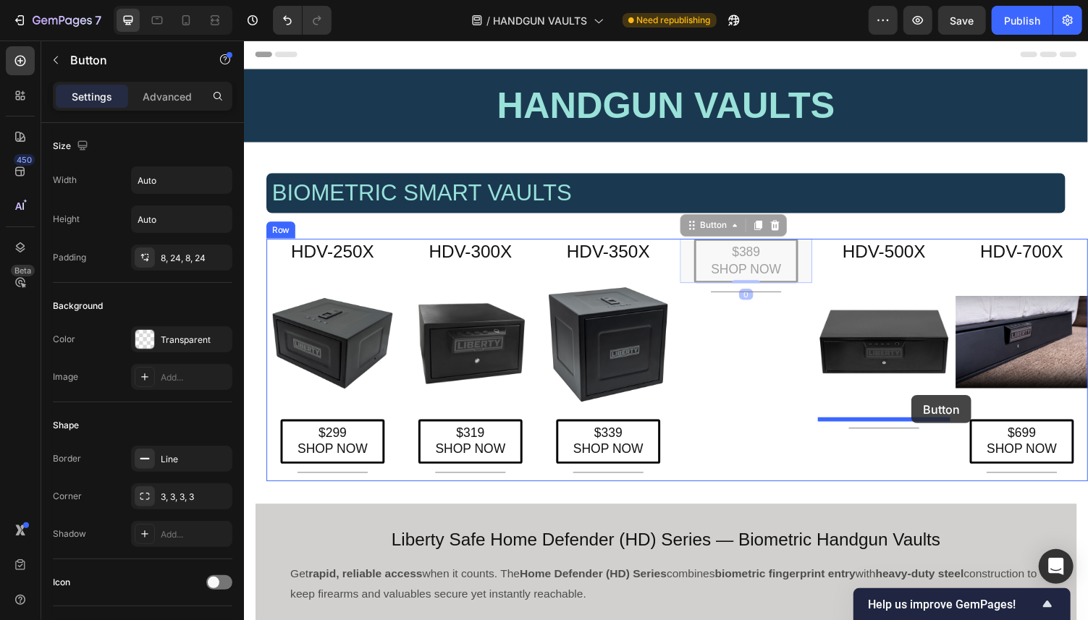
drag, startPoint x: 699, startPoint y: 235, endPoint x: 911, endPoint y: 395, distance: 265.1
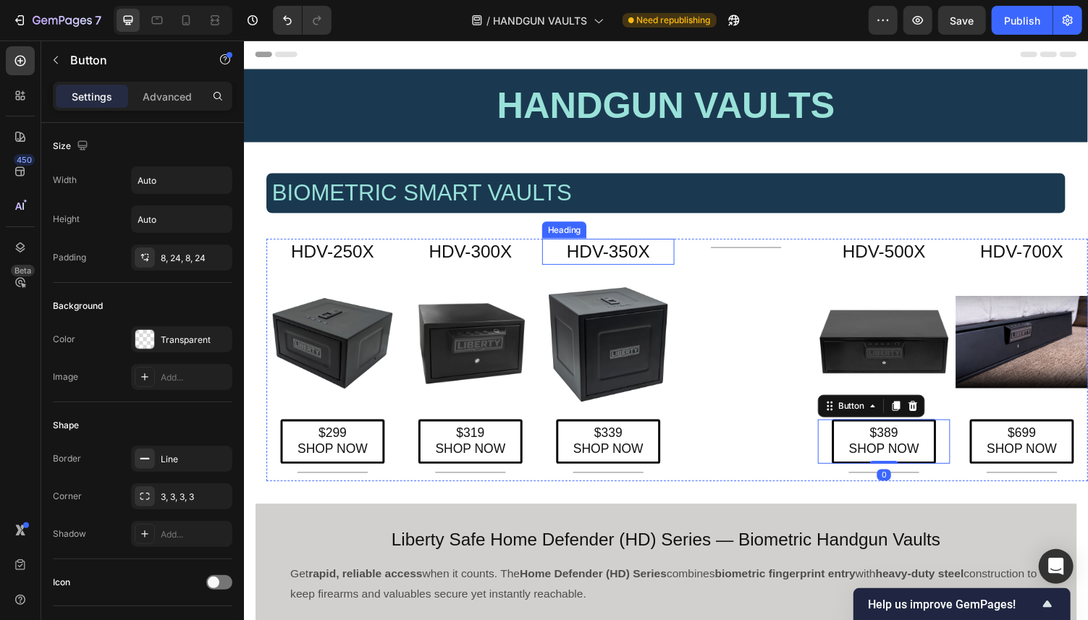
drag, startPoint x: 615, startPoint y: 259, endPoint x: 583, endPoint y: 252, distance: 32.7
click at [615, 258] on h2 "HDV-350X" at bounding box center [618, 257] width 136 height 27
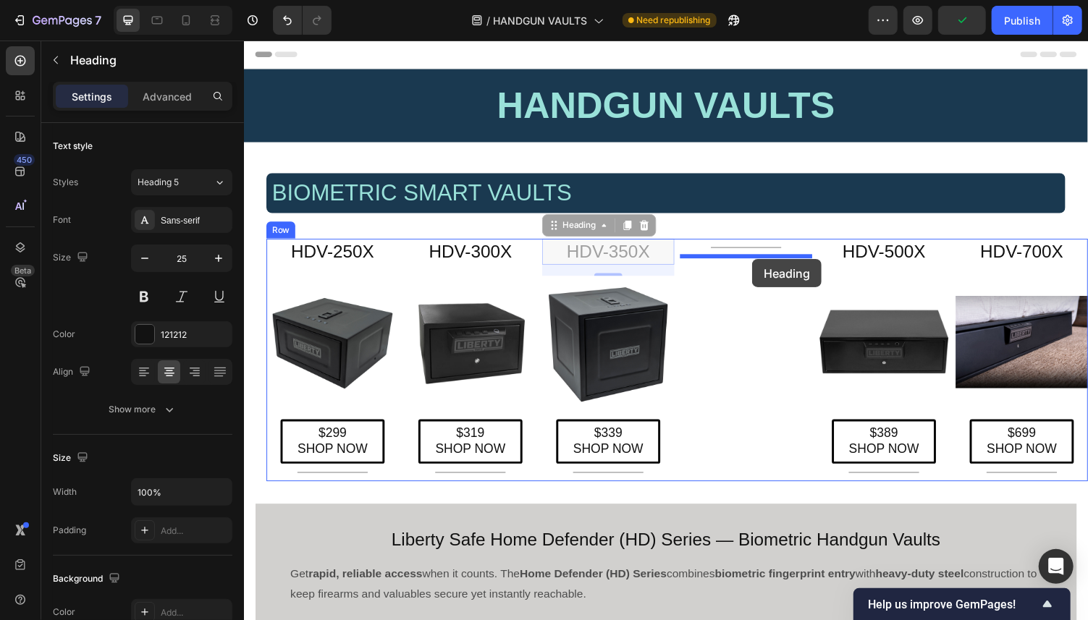
drag, startPoint x: 560, startPoint y: 232, endPoint x: 751, endPoint y: 258, distance: 193.7
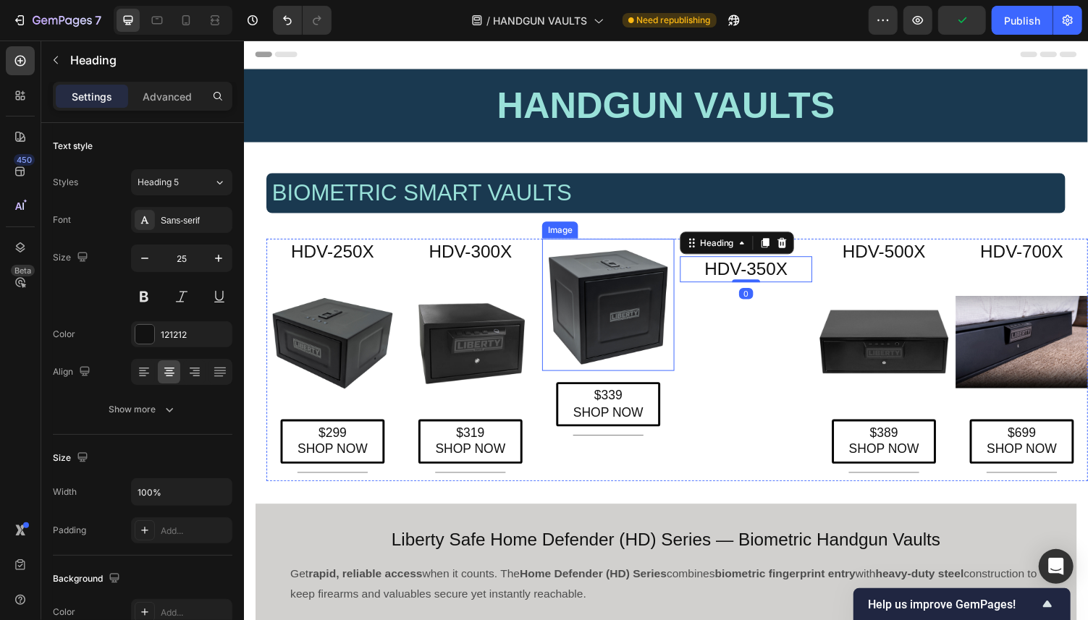
click at [609, 321] on img at bounding box center [618, 312] width 136 height 136
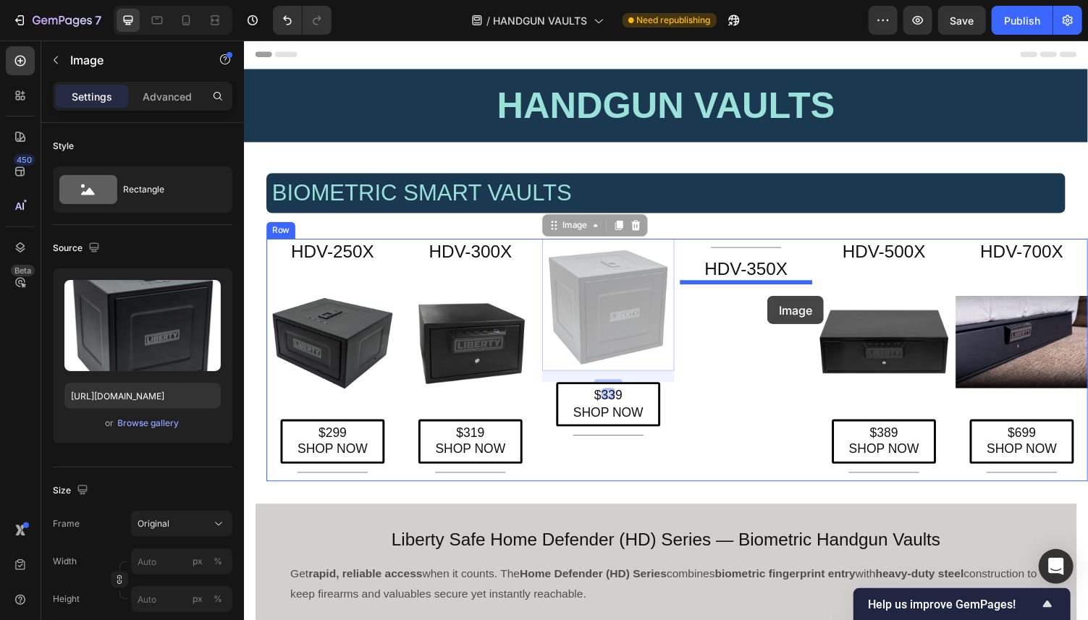
drag, startPoint x: 564, startPoint y: 232, endPoint x: 767, endPoint y: 295, distance: 212.3
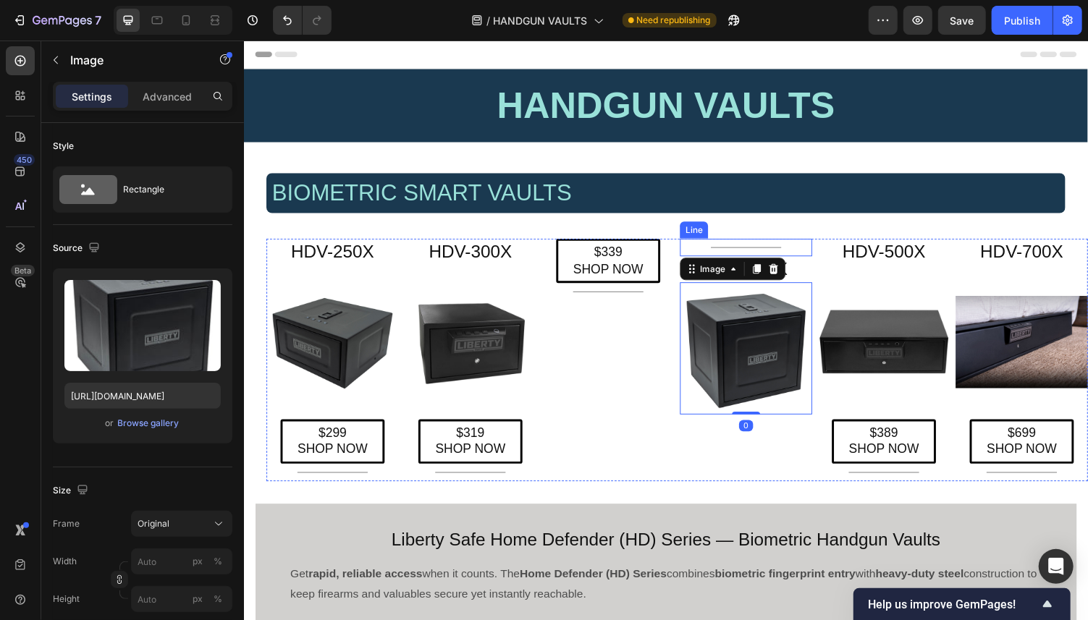
click at [768, 250] on div "Title Line" at bounding box center [760, 253] width 136 height 18
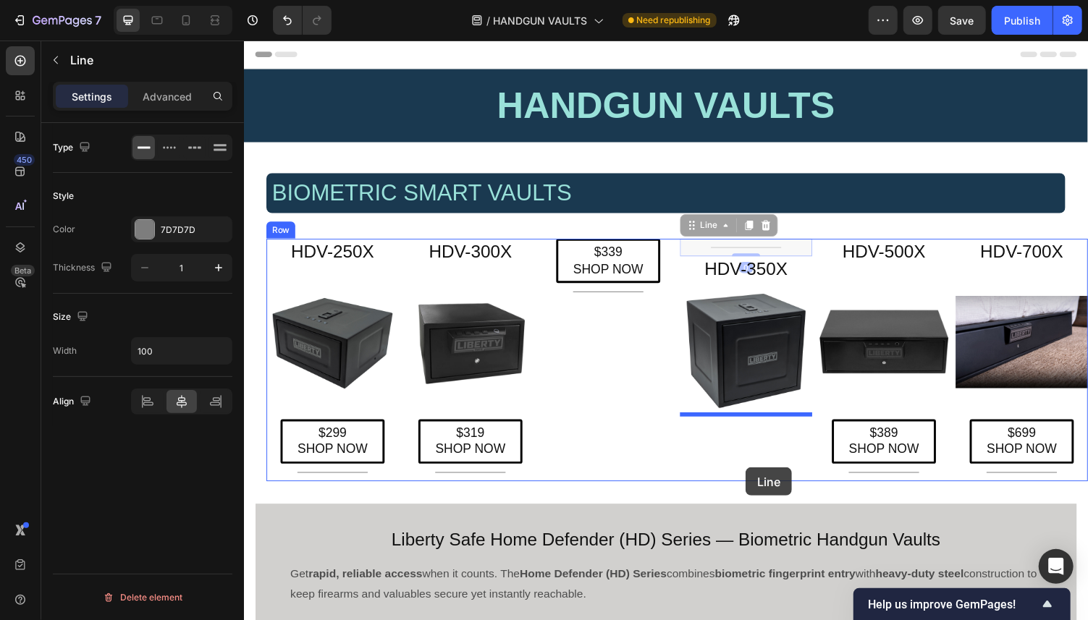
drag, startPoint x: 704, startPoint y: 229, endPoint x: 745, endPoint y: 467, distance: 241.0
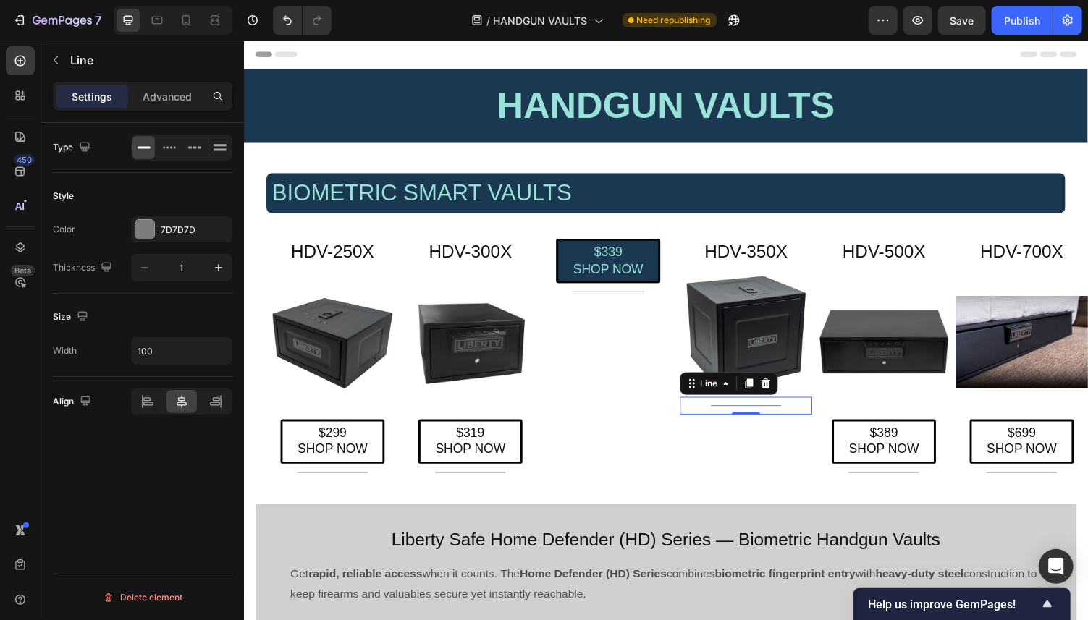
click at [591, 269] on p "$339 SHOP NOW" at bounding box center [618, 267] width 72 height 34
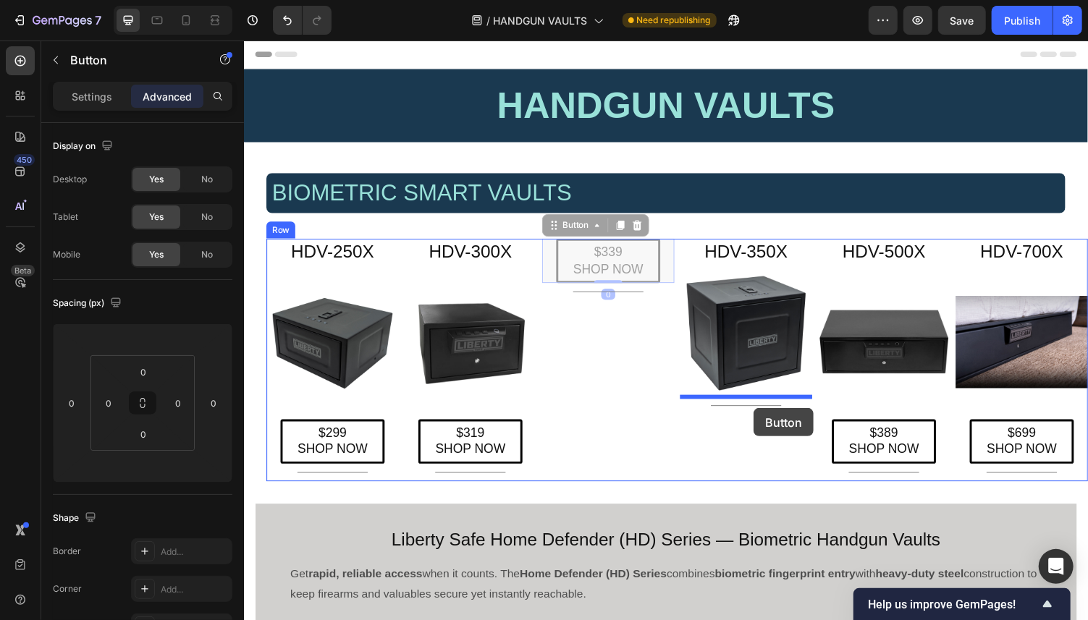
drag, startPoint x: 562, startPoint y: 229, endPoint x: 753, endPoint y: 408, distance: 261.2
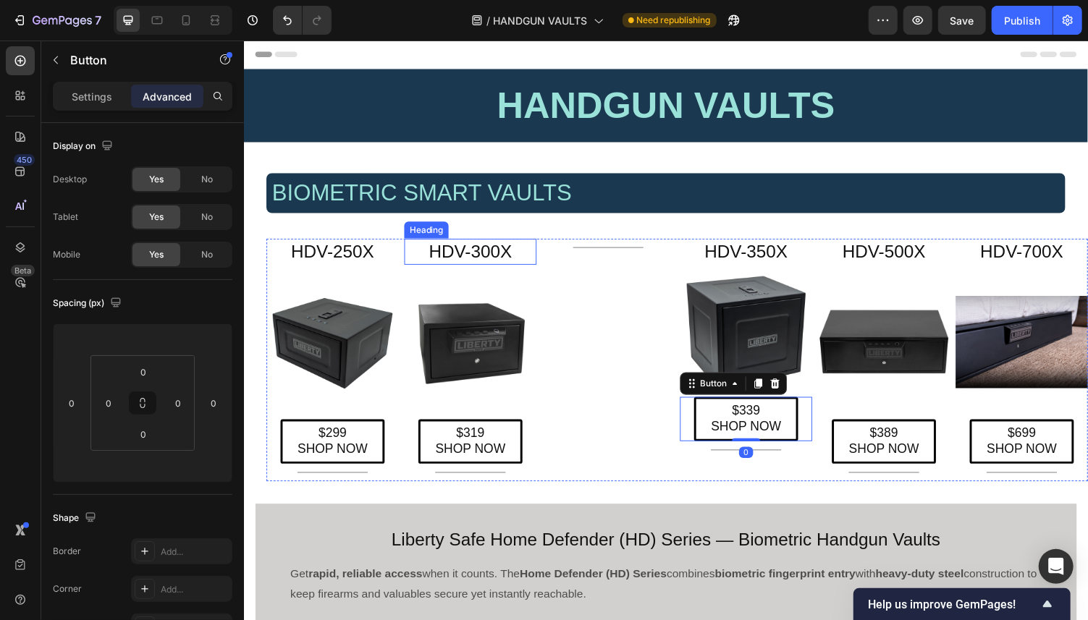
click at [480, 259] on h2 "HDV-300X" at bounding box center [476, 257] width 136 height 27
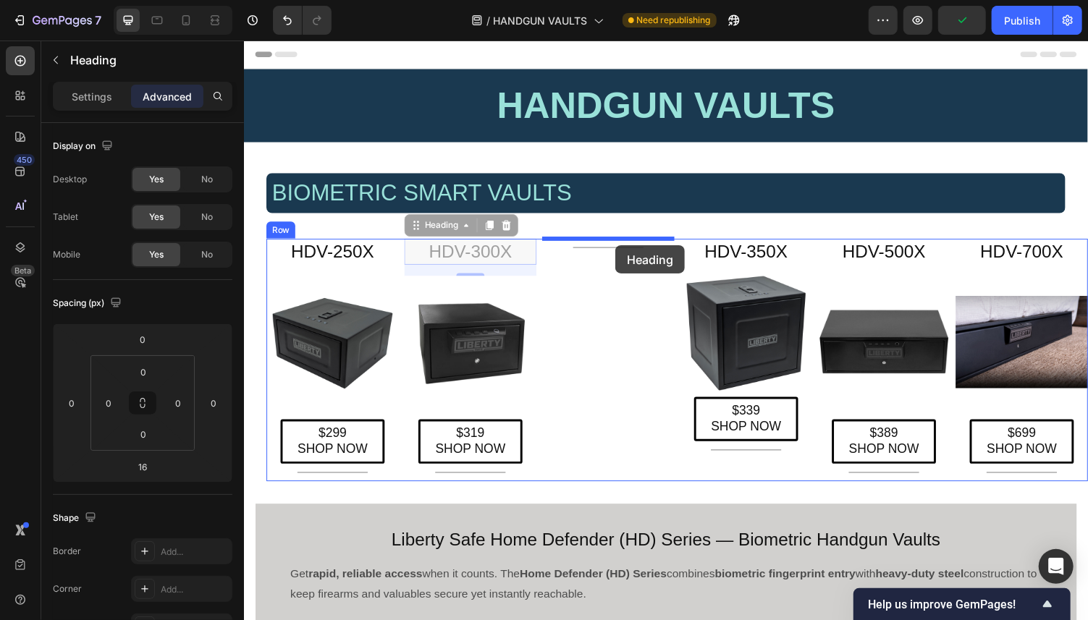
drag, startPoint x: 418, startPoint y: 233, endPoint x: 615, endPoint y: 245, distance: 196.5
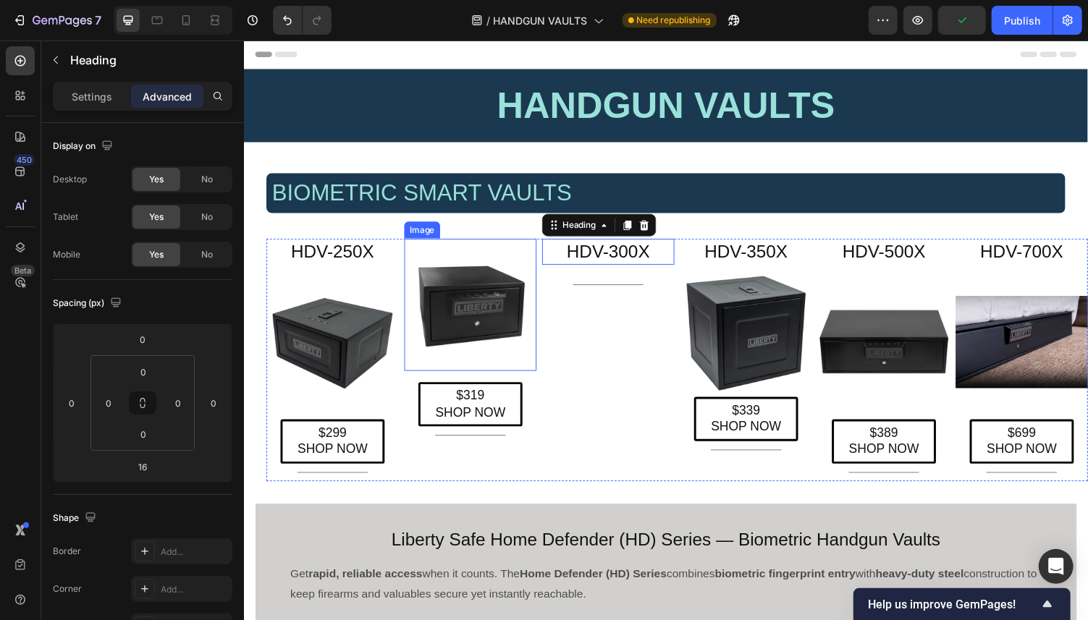
click at [451, 335] on img at bounding box center [476, 312] width 136 height 136
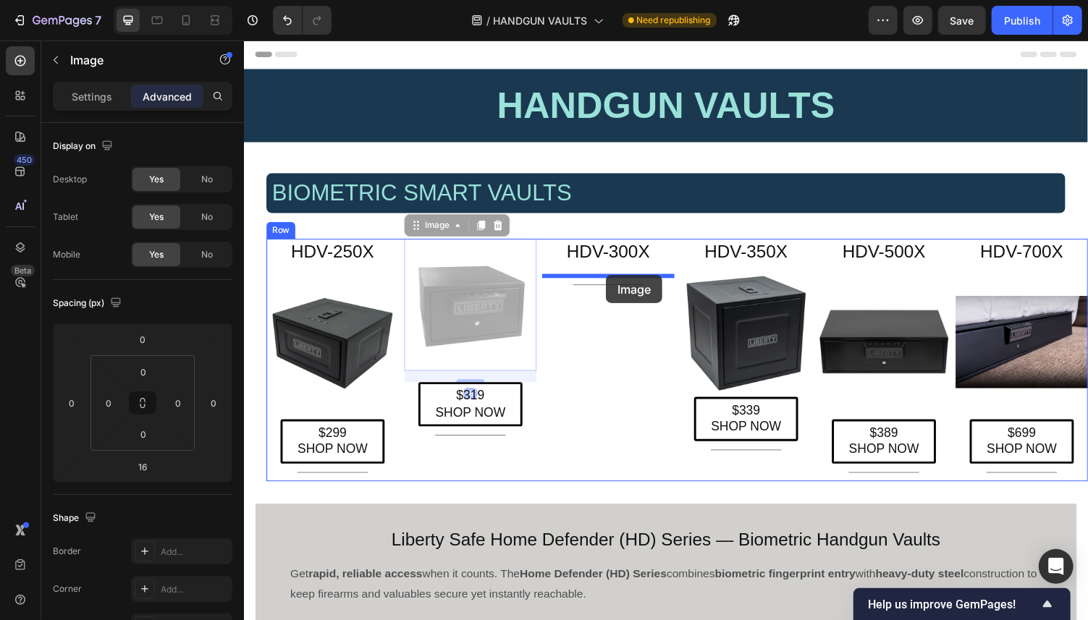
drag, startPoint x: 421, startPoint y: 230, endPoint x: 605, endPoint y: 274, distance: 189.8
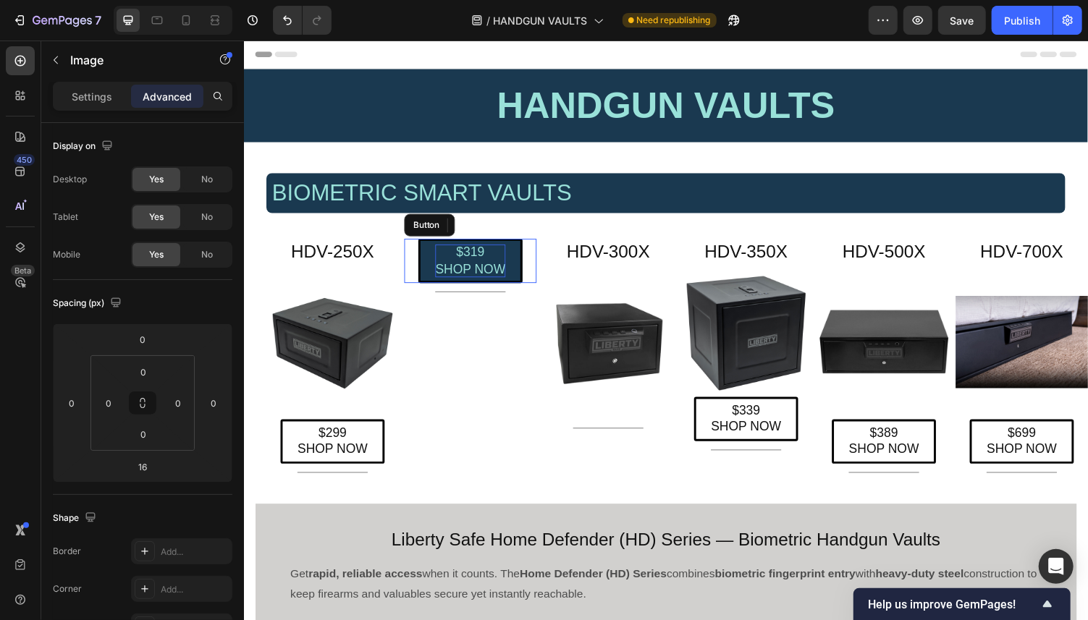
click at [447, 269] on p "$319 SHOP NOW" at bounding box center [476, 267] width 72 height 34
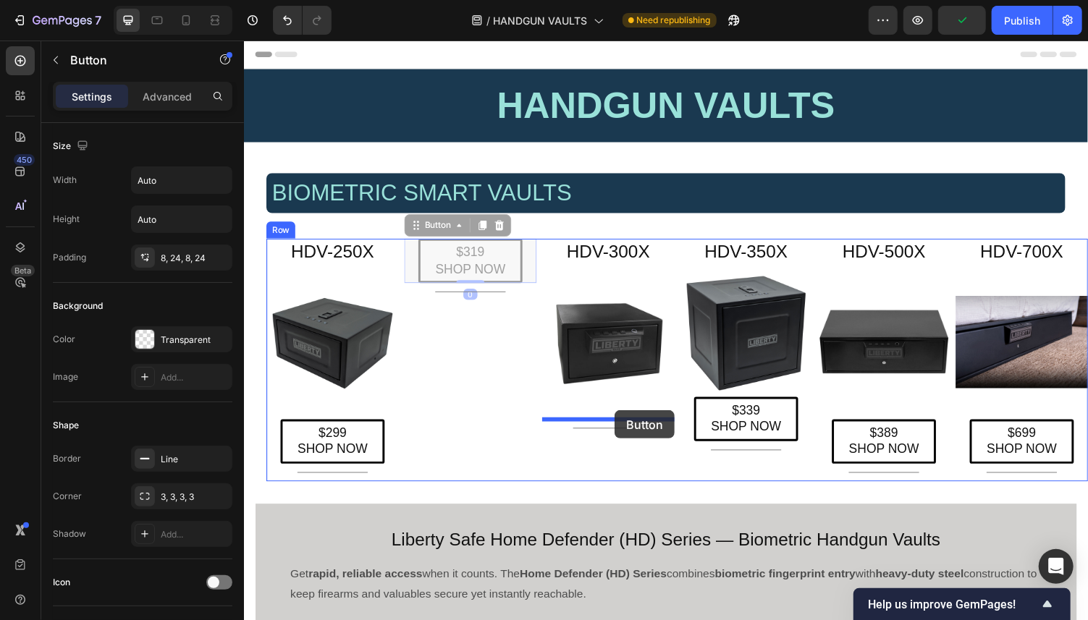
drag, startPoint x: 420, startPoint y: 234, endPoint x: 614, endPoint y: 410, distance: 261.9
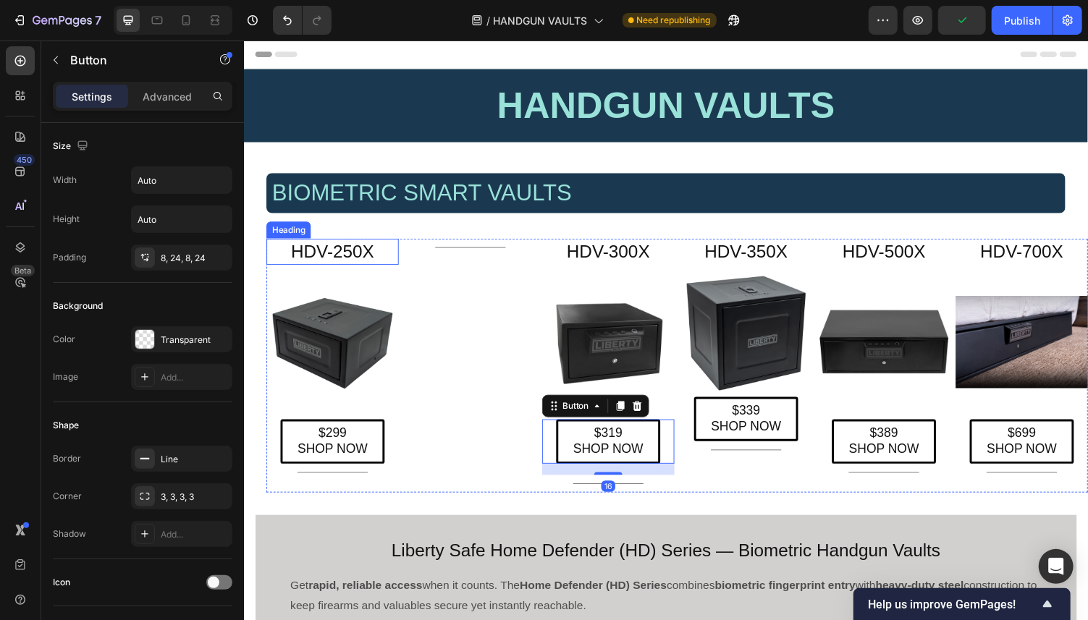
click at [345, 259] on h2 "HDV-250X" at bounding box center [334, 257] width 136 height 27
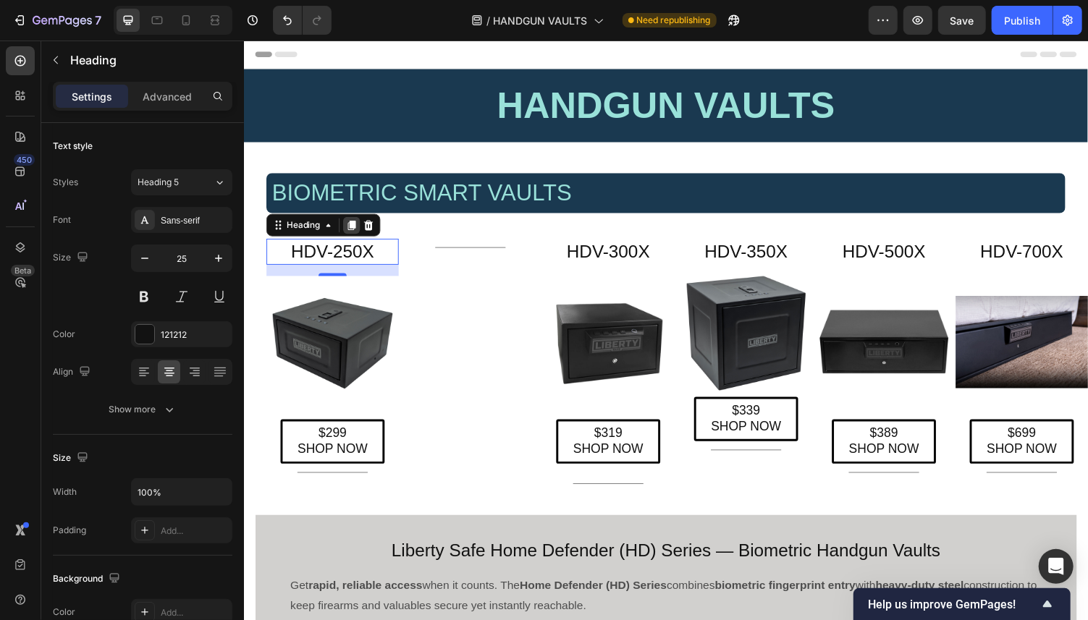
click at [353, 226] on icon at bounding box center [354, 230] width 8 height 10
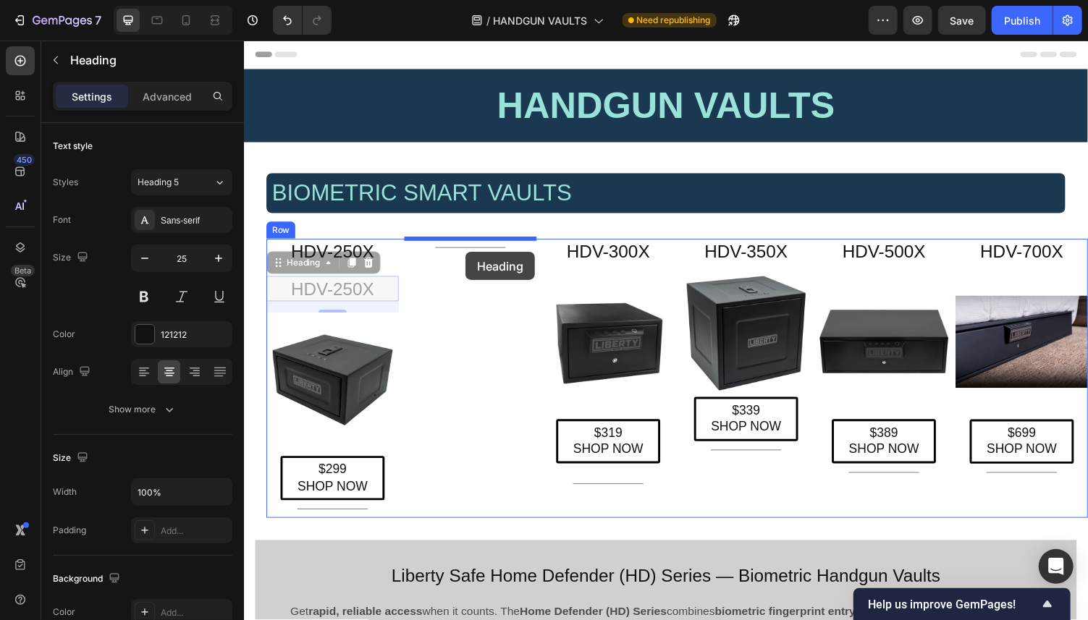
drag, startPoint x: 280, startPoint y: 271, endPoint x: 465, endPoint y: 251, distance: 185.6
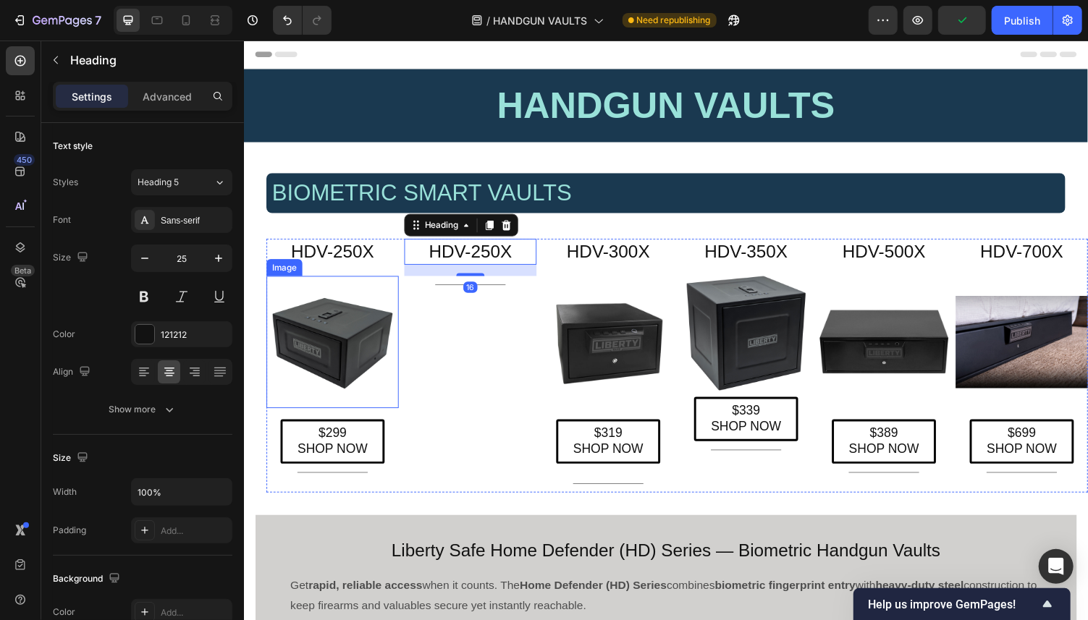
click at [334, 321] on img at bounding box center [334, 350] width 136 height 136
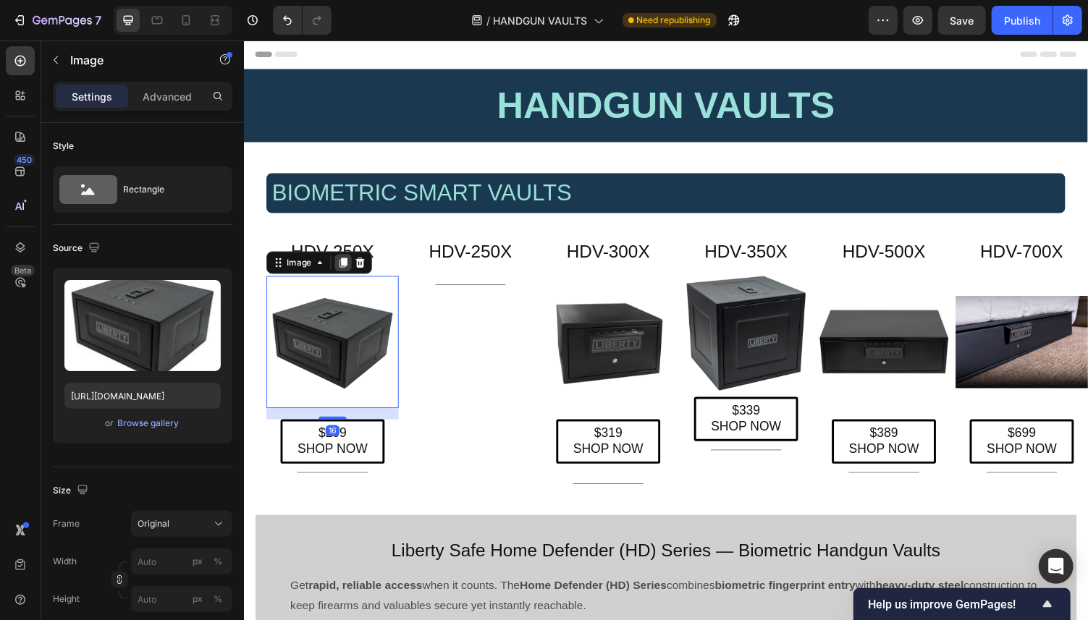
click at [346, 269] on icon at bounding box center [346, 269] width 8 height 10
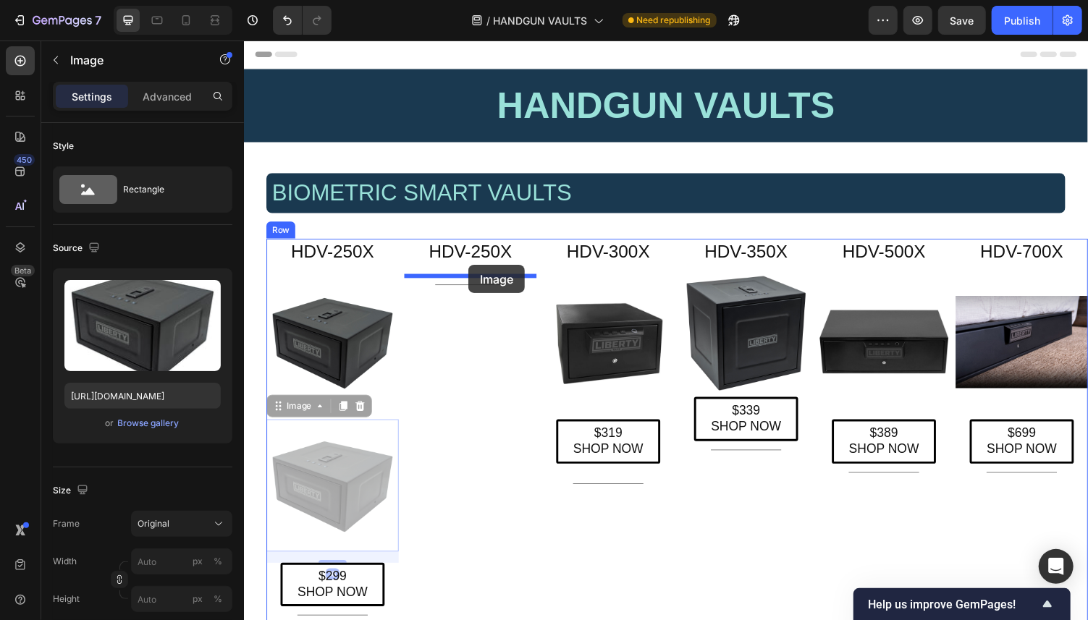
drag, startPoint x: 277, startPoint y: 421, endPoint x: 468, endPoint y: 264, distance: 247.4
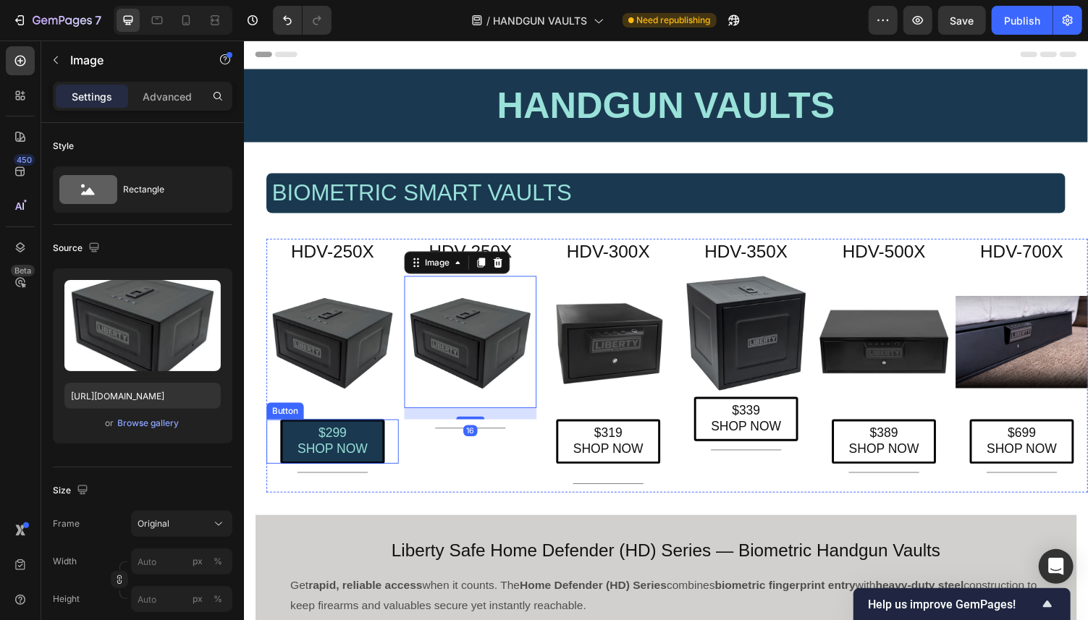
click at [371, 445] on link "$299 SHOP NOW" at bounding box center [334, 453] width 107 height 46
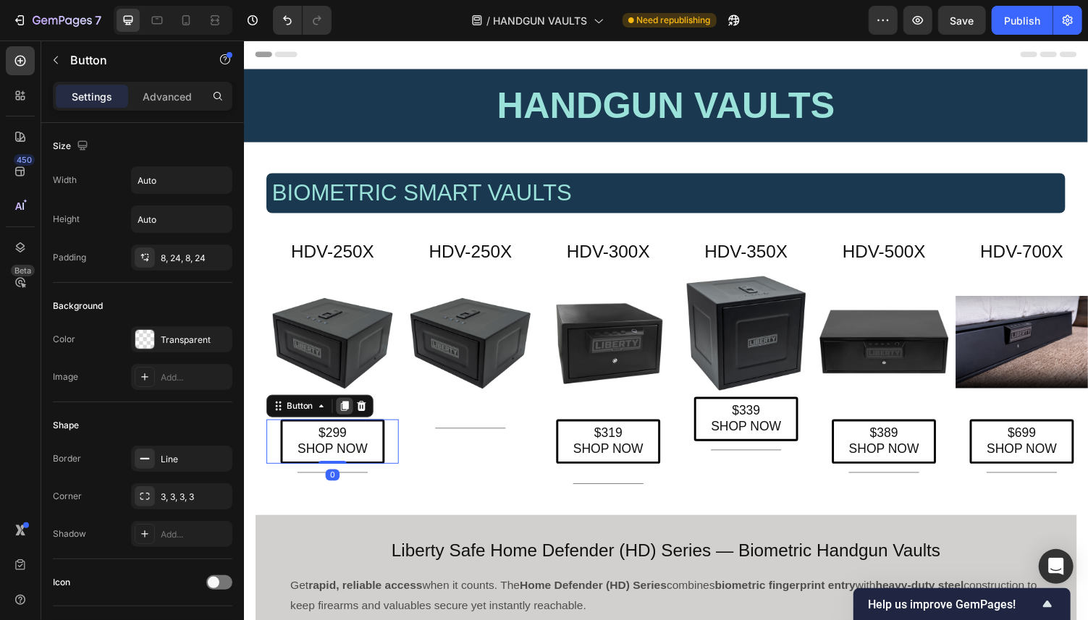
click at [345, 417] on icon at bounding box center [347, 416] width 8 height 10
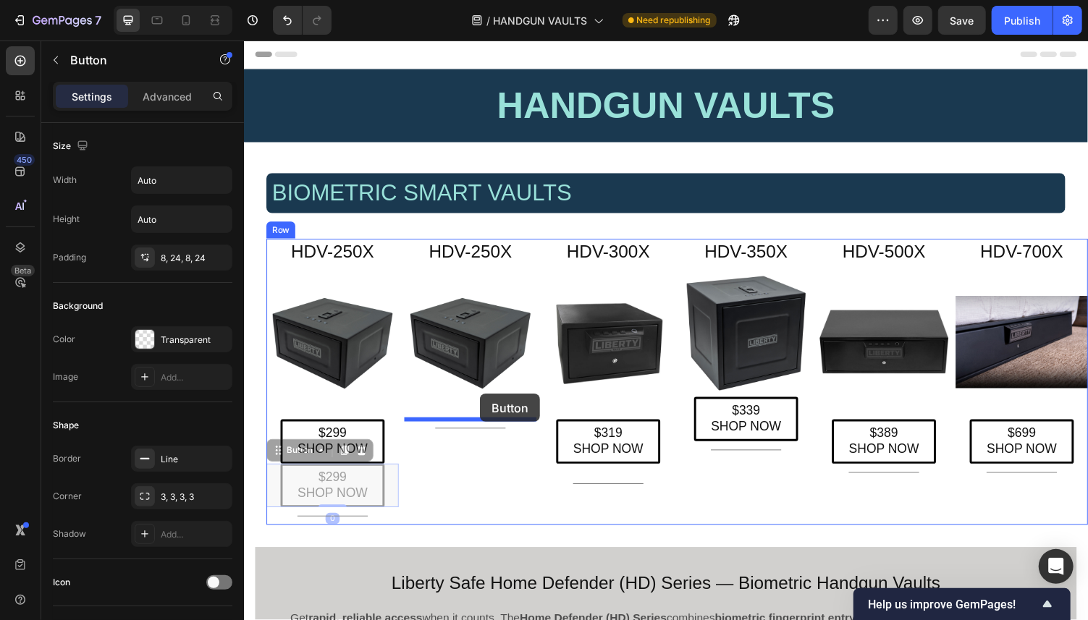
drag, startPoint x: 277, startPoint y: 460, endPoint x: 479, endPoint y: 392, distance: 213.6
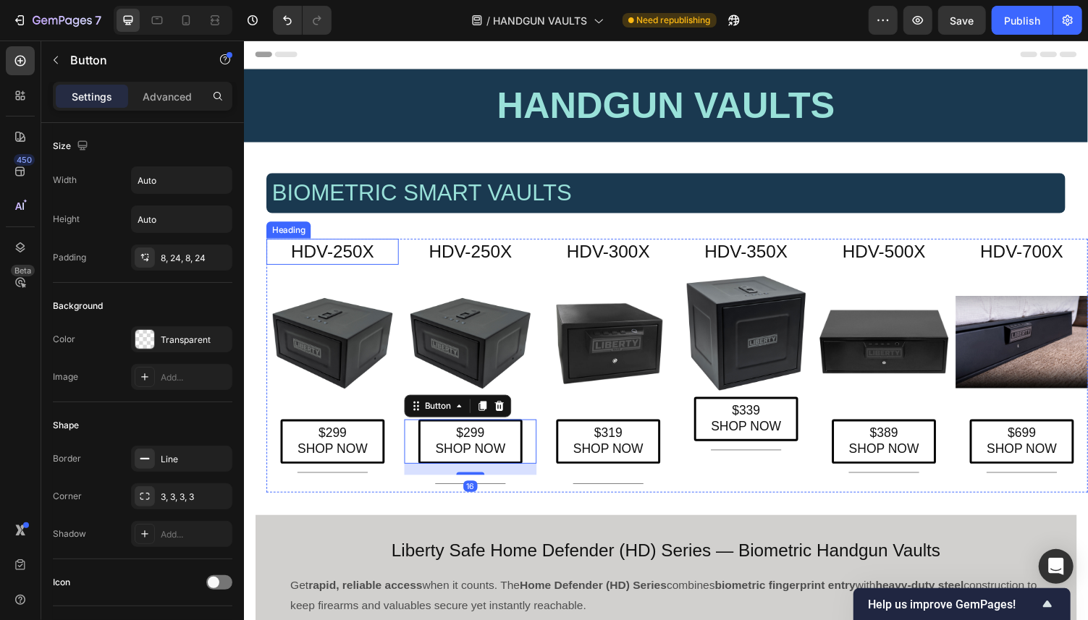
click at [336, 256] on h2 "HDV-250X" at bounding box center [334, 257] width 136 height 27
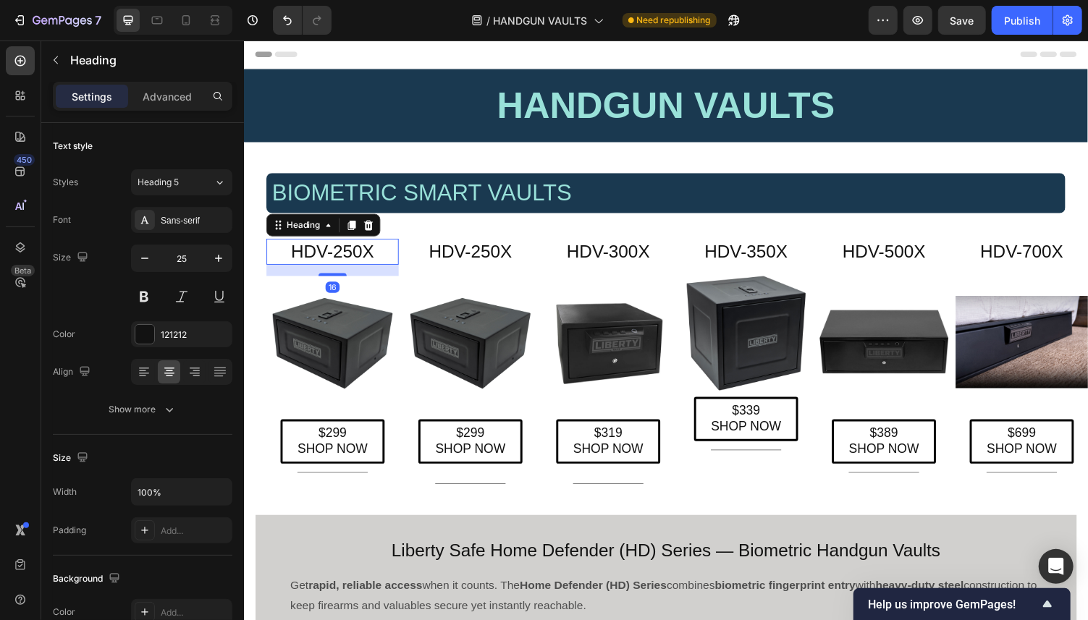
click at [345, 258] on h2 "HDV-250X" at bounding box center [334, 257] width 136 height 27
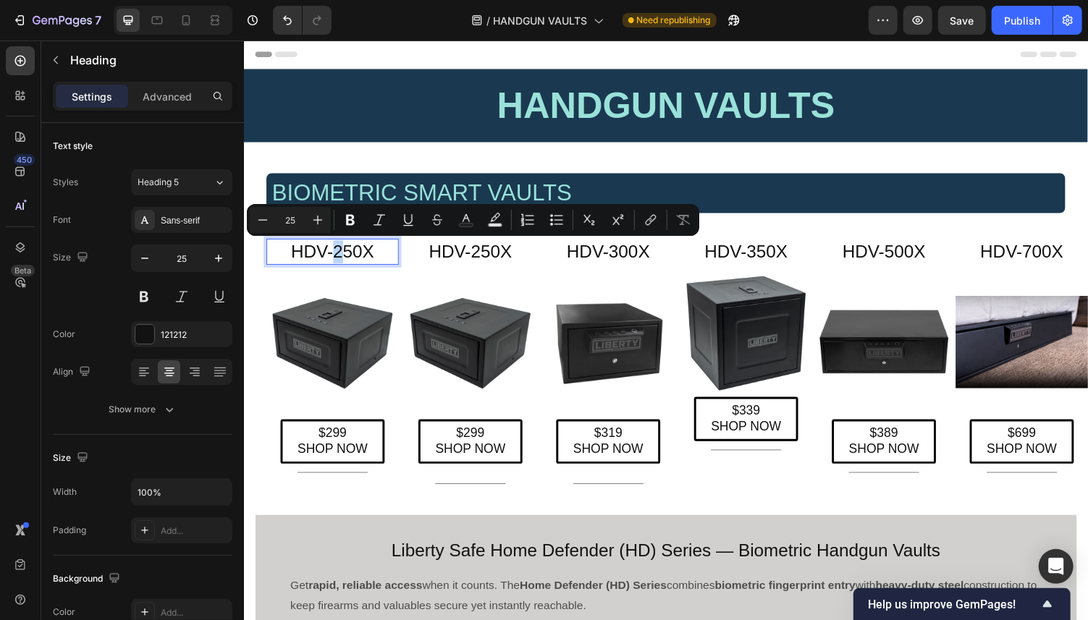
click at [338, 260] on p "HDV-250X" at bounding box center [334, 257] width 133 height 24
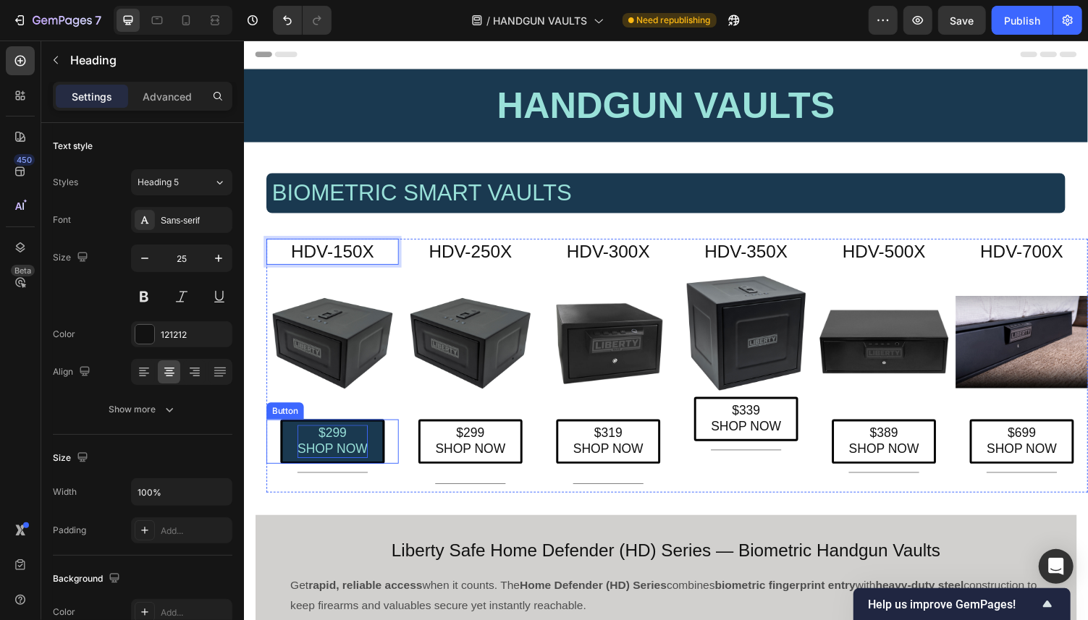
click at [341, 444] on p "$299 SHOP NOW" at bounding box center [334, 453] width 72 height 34
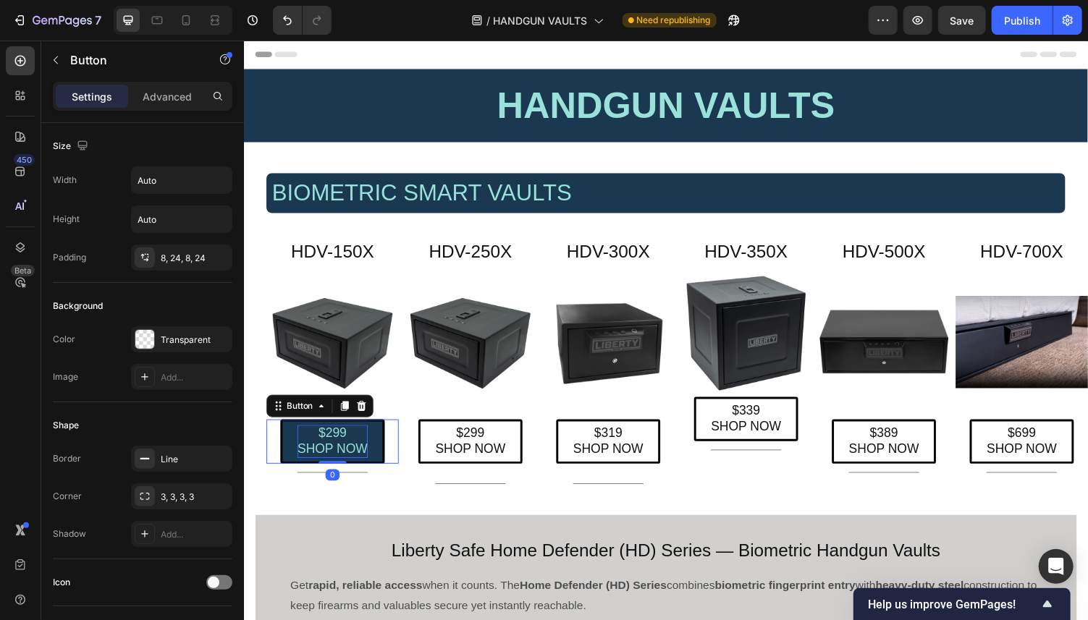
click at [342, 445] on p "$299 SHOP NOW" at bounding box center [334, 453] width 72 height 34
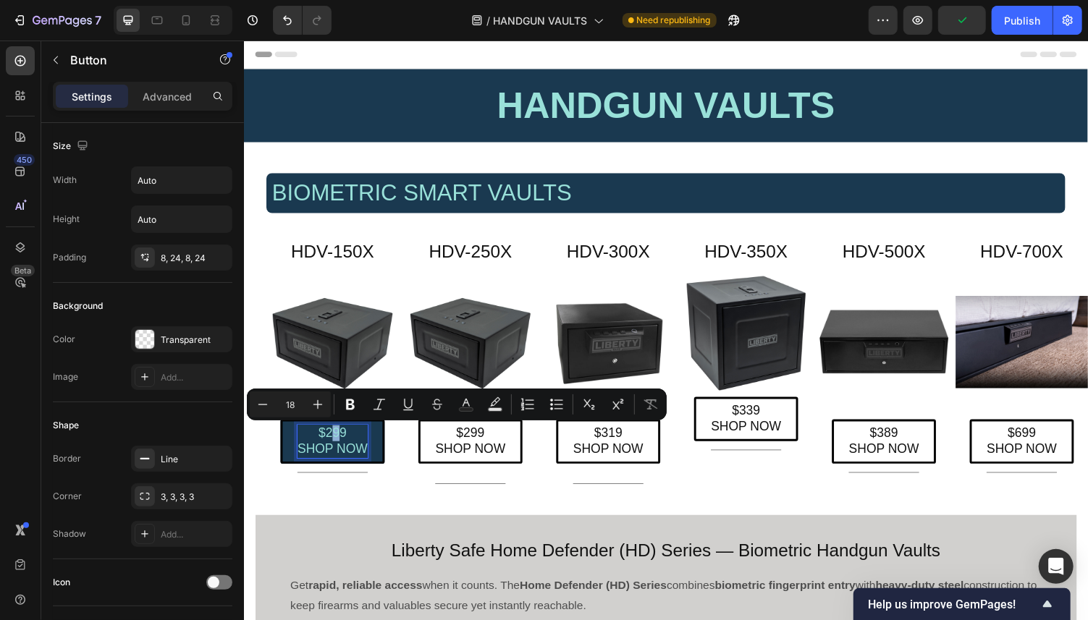
drag, startPoint x: 341, startPoint y: 443, endPoint x: 332, endPoint y: 443, distance: 9.4
click at [332, 443] on p "$299 SHOP NOW" at bounding box center [334, 453] width 72 height 34
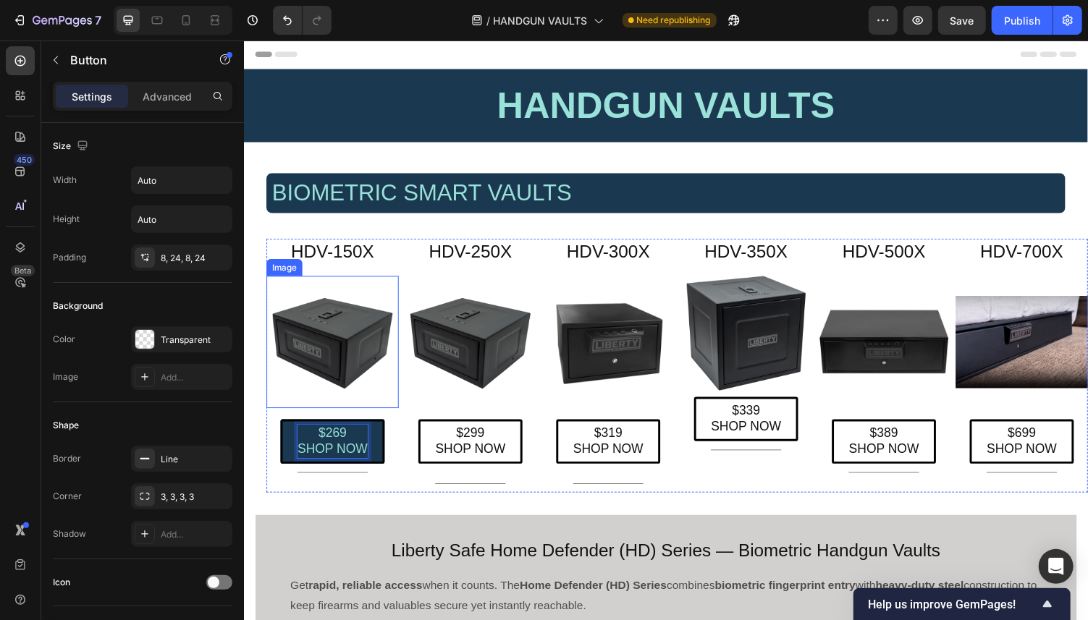
click at [340, 338] on img at bounding box center [334, 350] width 136 height 136
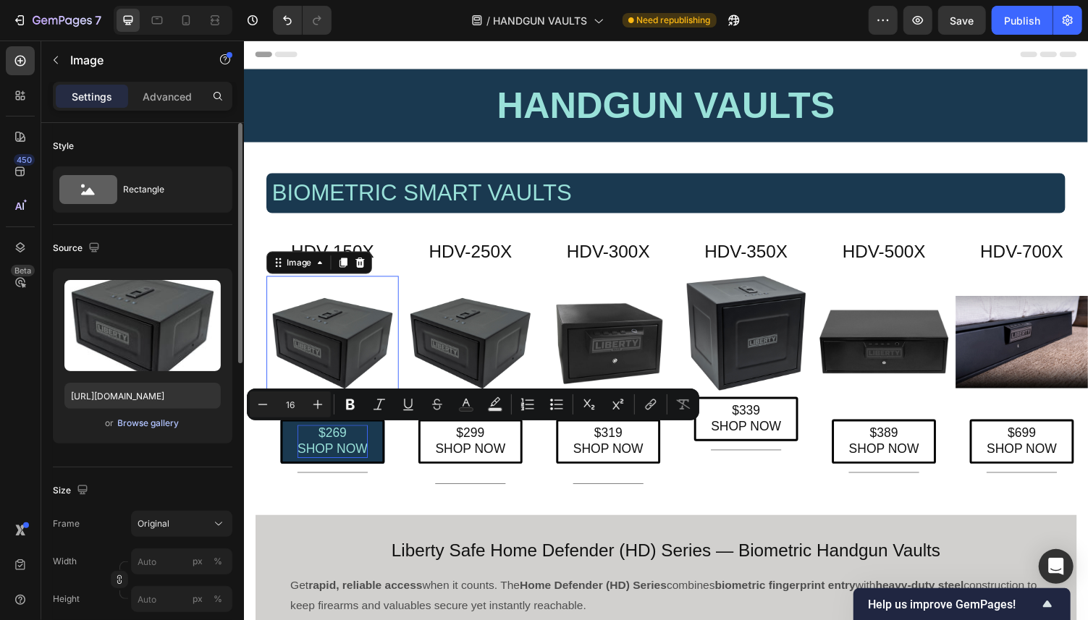
click at [164, 423] on div "Browse gallery" at bounding box center [149, 423] width 62 height 13
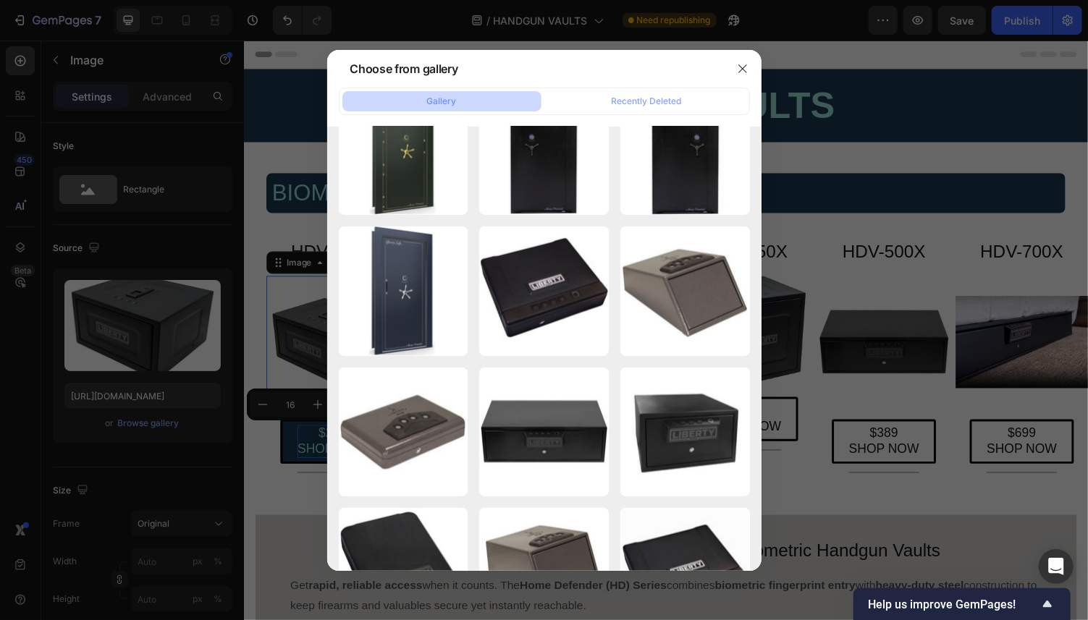
scroll to position [10981, 0]
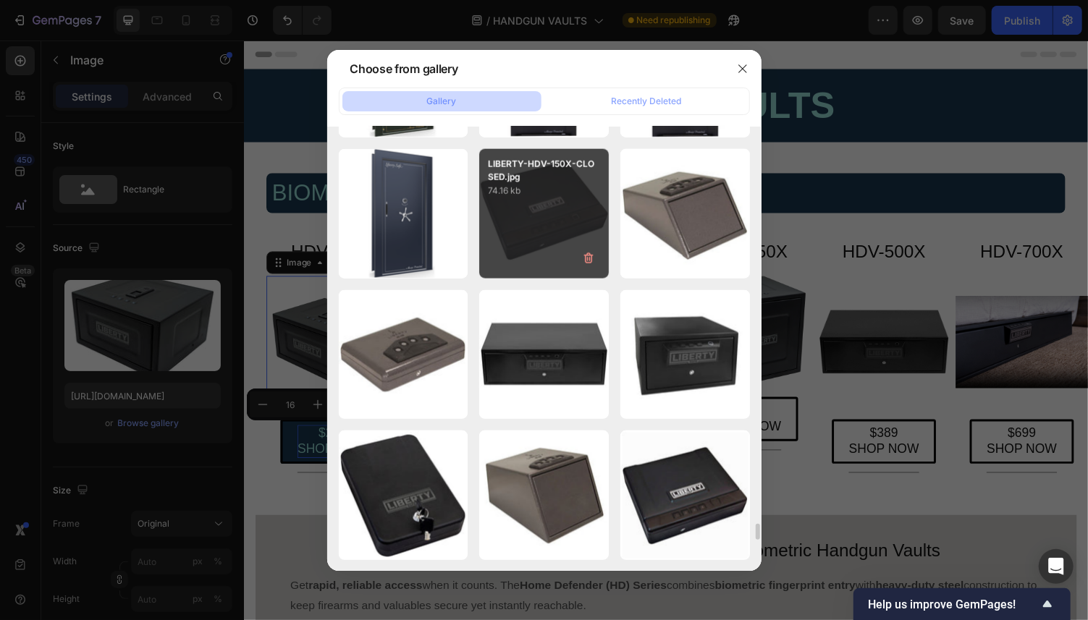
click at [556, 208] on div "LIBERTY-HDV-150X-CLOSED.jpg 74.16 kb" at bounding box center [544, 214] width 130 height 130
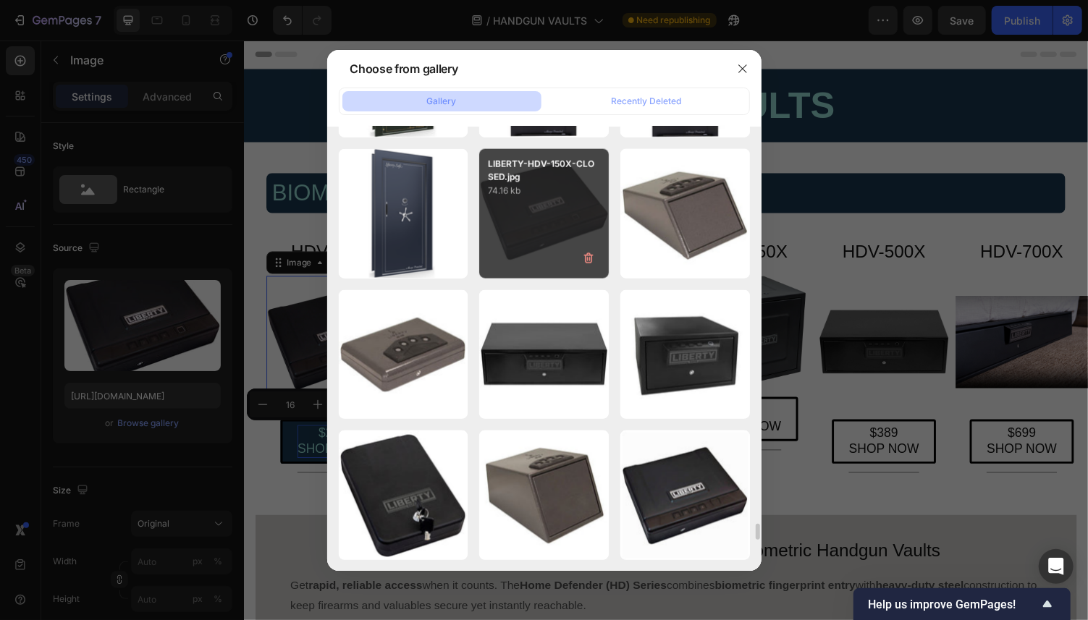
type input "https://cdn.shopify.com/s/files/1/0615/3188/1556/files/gempages_550236509043688…"
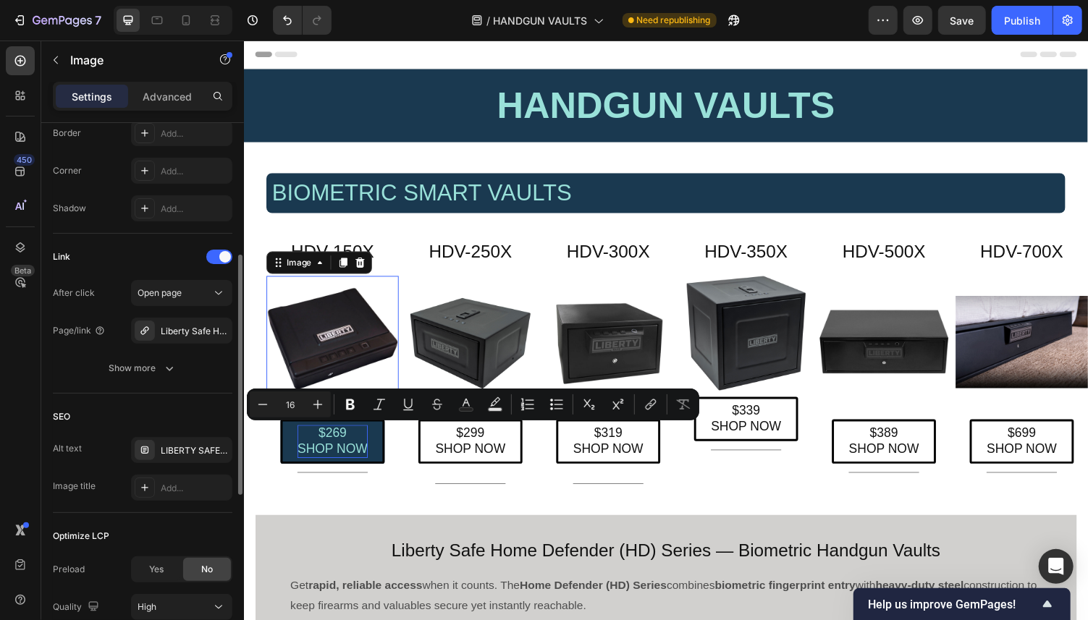
scroll to position [667, 0]
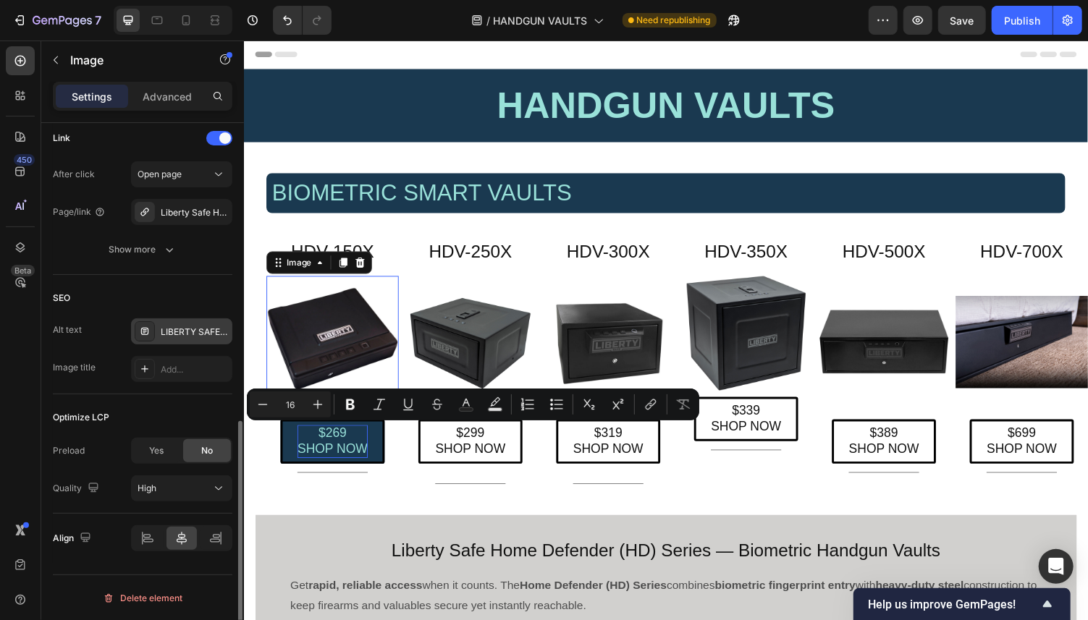
click at [185, 331] on div "LIBERTY SAFE HDV-250X BIOMETRIC SMART VAULT." at bounding box center [195, 332] width 68 height 13
click at [195, 326] on div "LIBERTY SAFE HDV-250X BIOMETRIC SMART VAULT." at bounding box center [195, 332] width 68 height 13
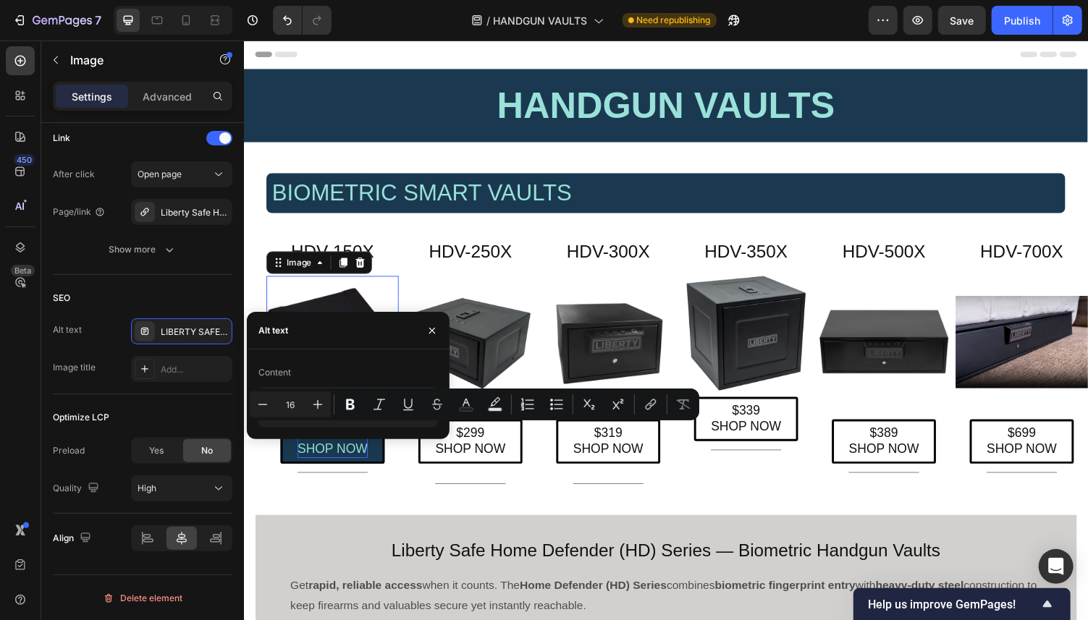
click at [287, 329] on div "Alt text" at bounding box center [273, 330] width 30 height 13
click at [295, 372] on div "Content" at bounding box center [348, 372] width 180 height 23
click at [195, 329] on div "LIBERTY SAFE HDV-250X BIOMETRIC SMART VAULT." at bounding box center [195, 332] width 68 height 13
click at [195, 301] on div "SEO" at bounding box center [143, 298] width 180 height 23
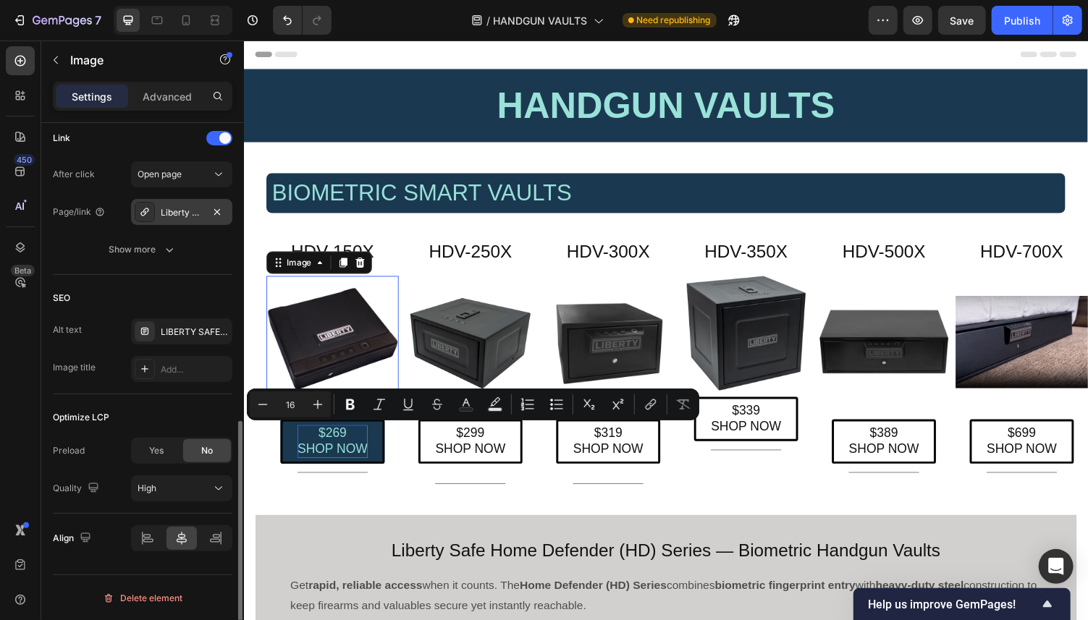
click at [182, 205] on div "Liberty Safe HDV-250X Biometric Handgun Vault" at bounding box center [181, 212] width 101 height 26
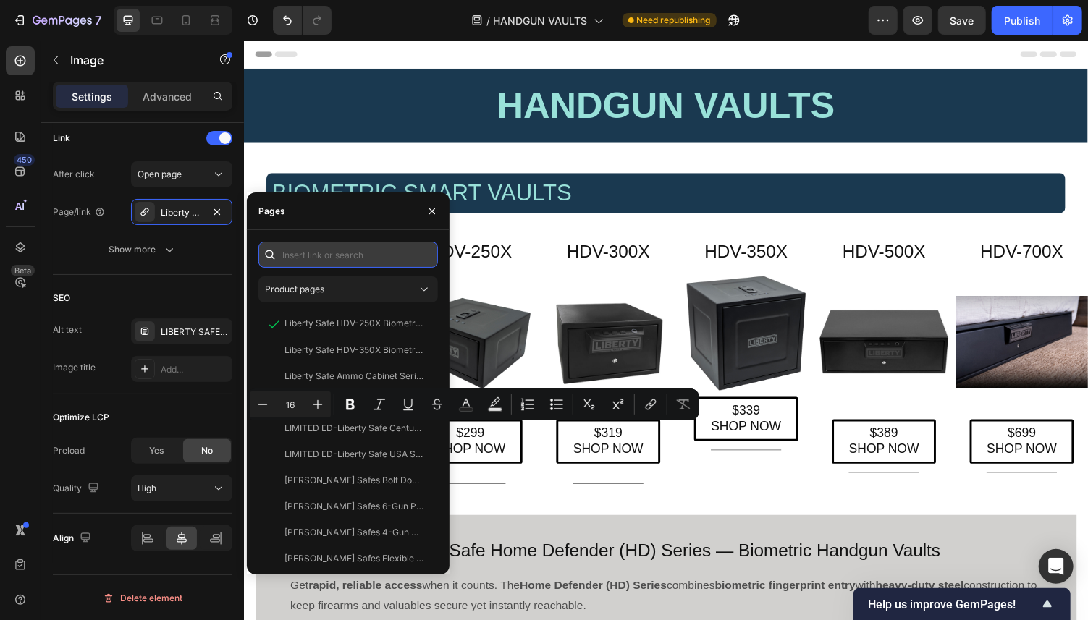
click at [326, 250] on input "text" at bounding box center [348, 255] width 180 height 26
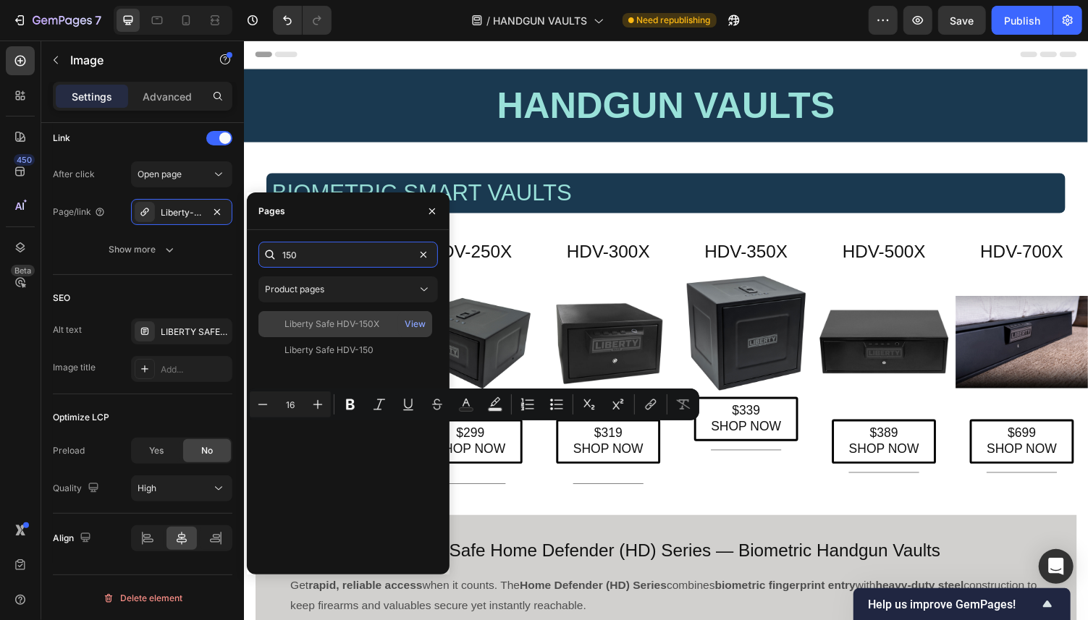
type input "150"
click at [336, 324] on div "Liberty Safe HDV-150X" at bounding box center [332, 324] width 95 height 13
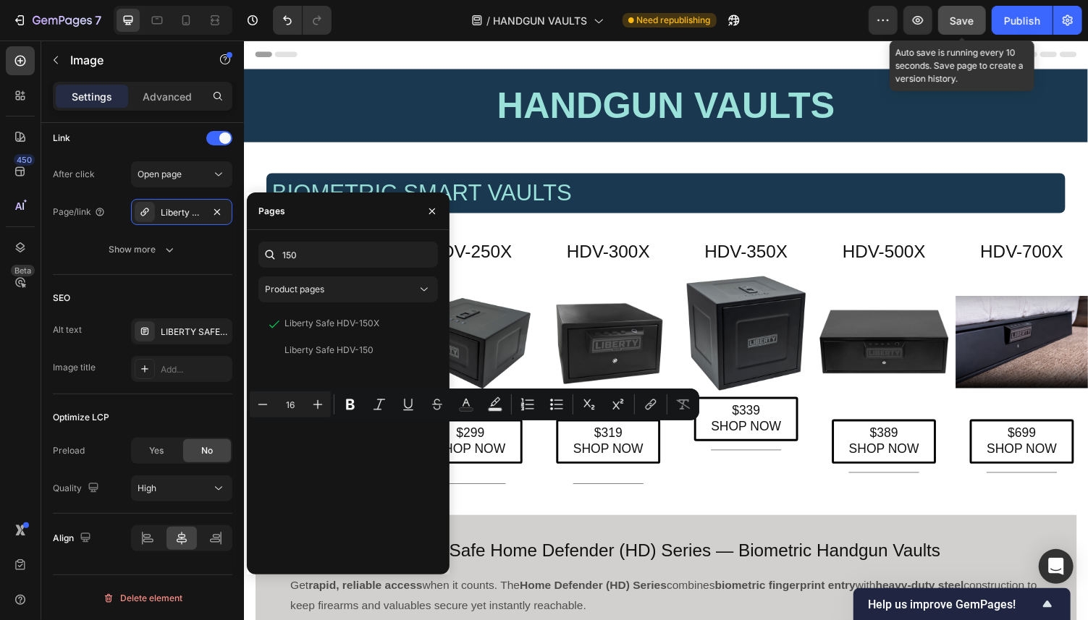
click at [871, 19] on span "Save" at bounding box center [963, 20] width 24 height 12
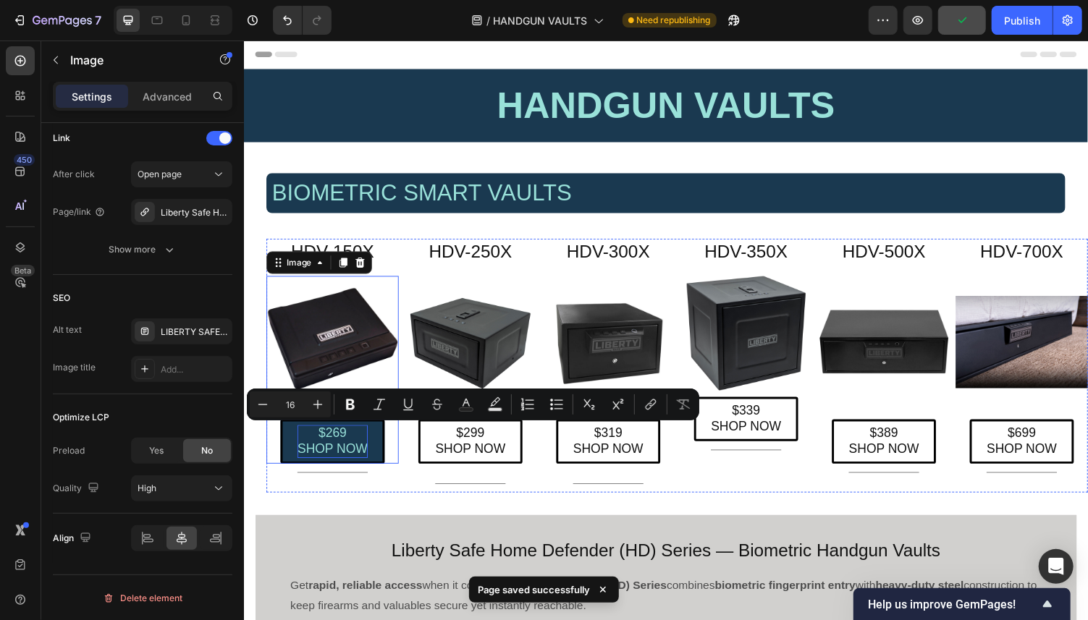
click at [361, 446] on p "$269 SHOP NOW" at bounding box center [334, 453] width 72 height 34
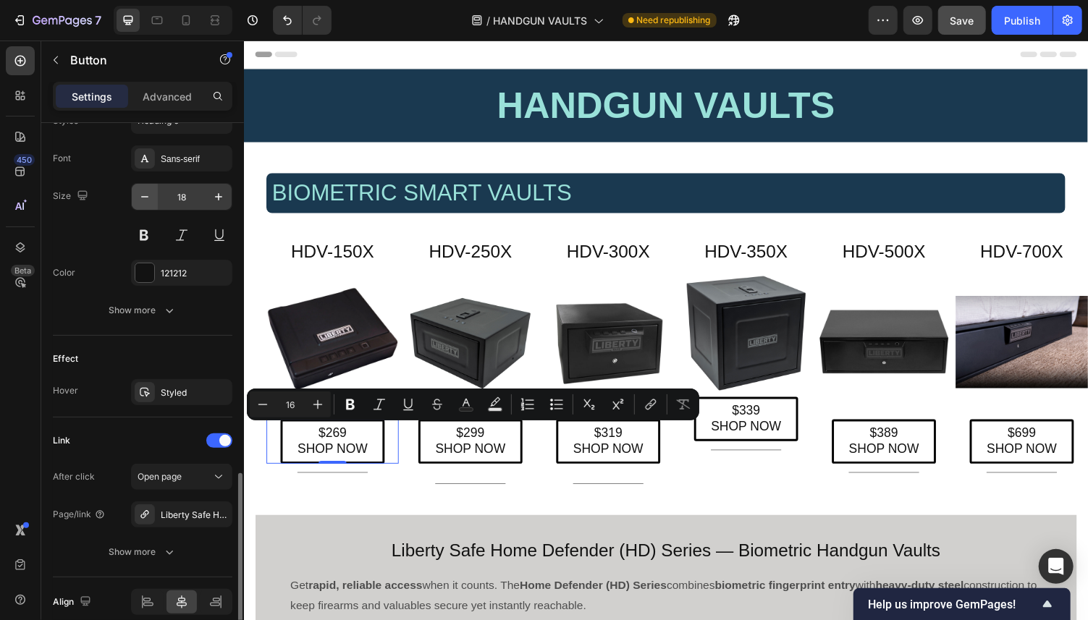
scroll to position [612, 0]
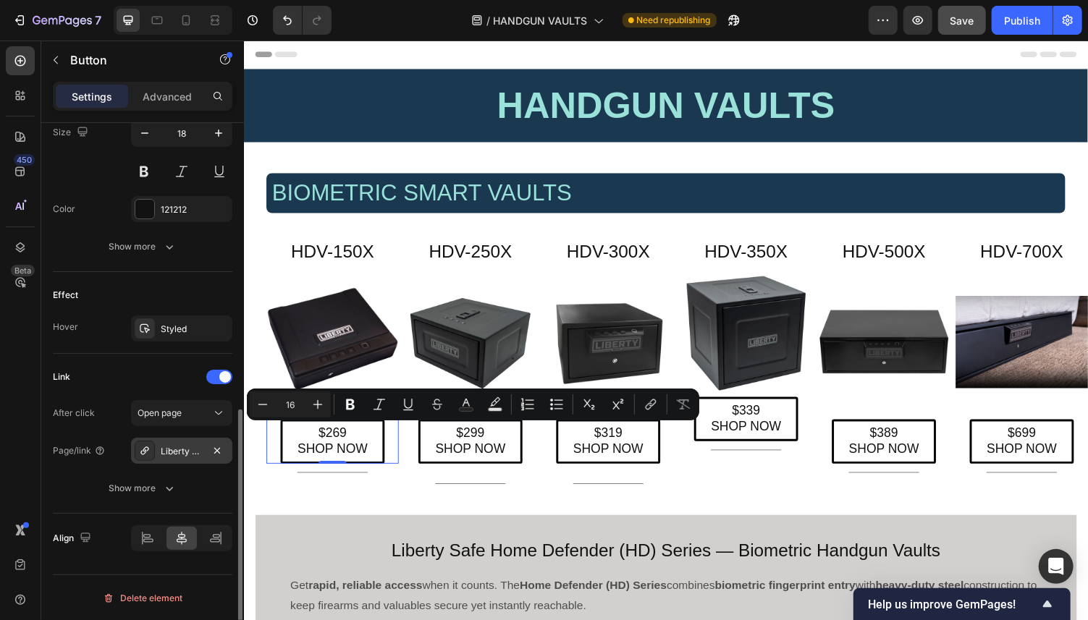
click at [188, 447] on div "Liberty Safe HDV-250X Biometric Handgun Vault" at bounding box center [182, 451] width 42 height 13
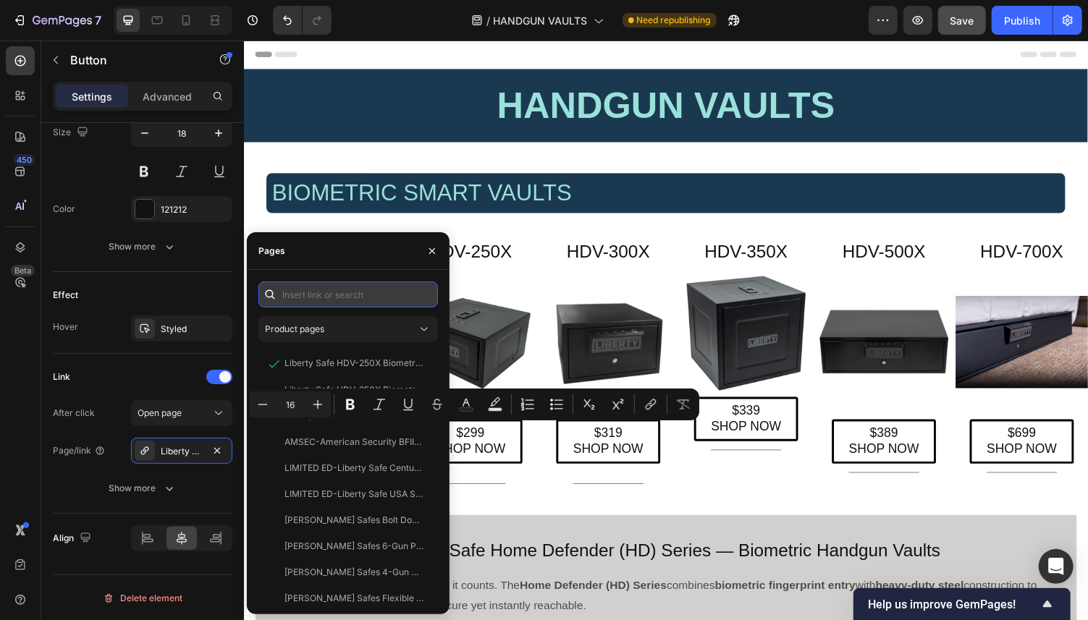
click at [309, 292] on input "text" at bounding box center [348, 295] width 180 height 26
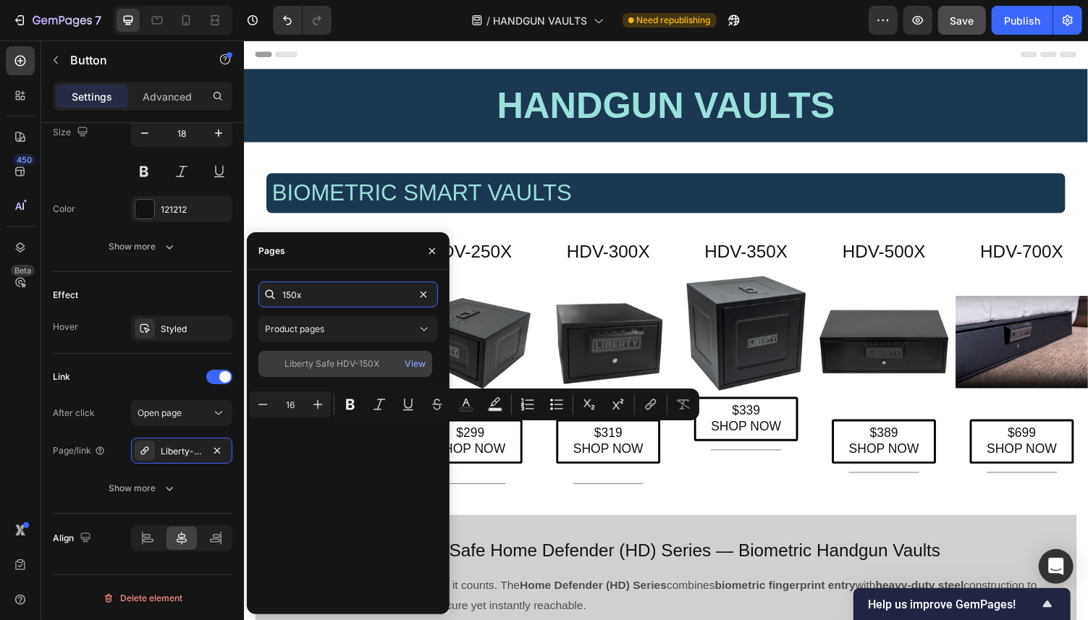
type input "150x"
click at [333, 367] on div "Liberty Safe HDV-150X" at bounding box center [332, 364] width 95 height 13
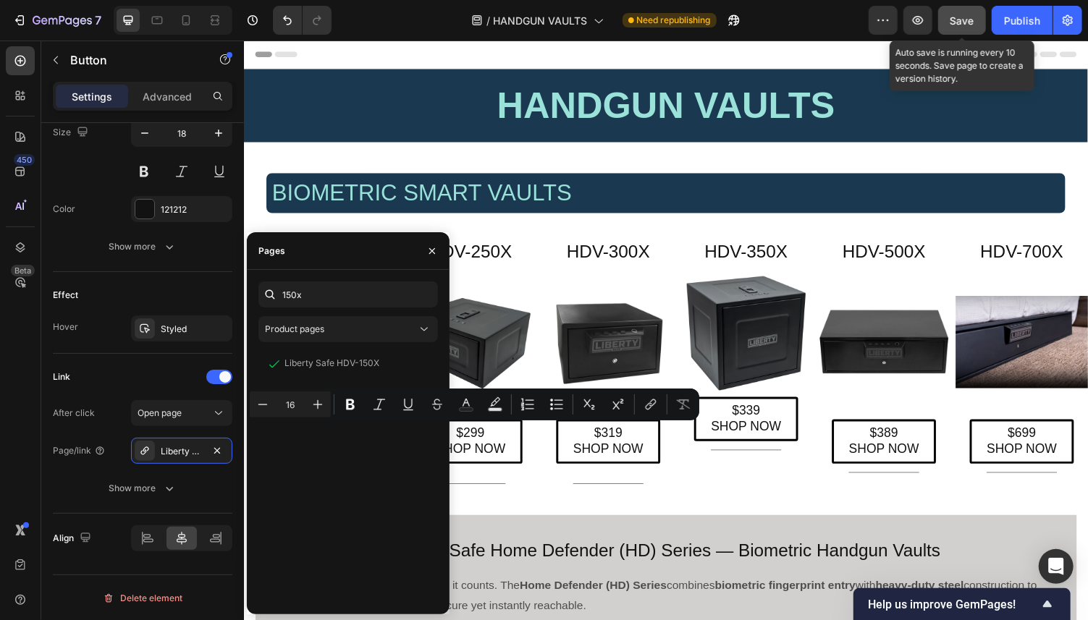
click at [871, 18] on span "Save" at bounding box center [963, 20] width 24 height 12
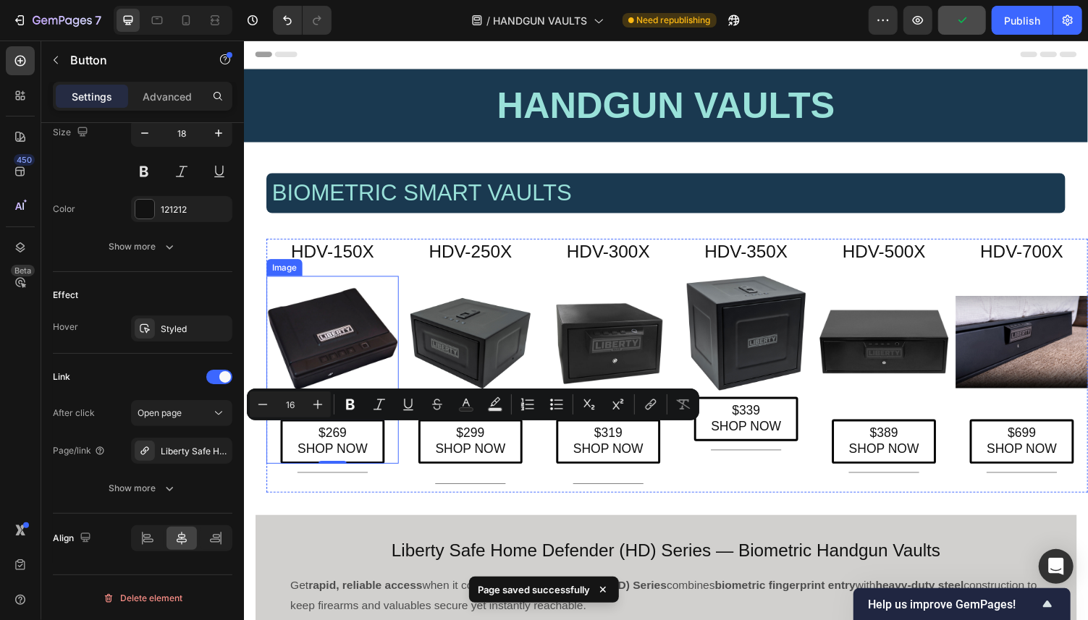
click at [344, 346] on img at bounding box center [334, 350] width 136 height 136
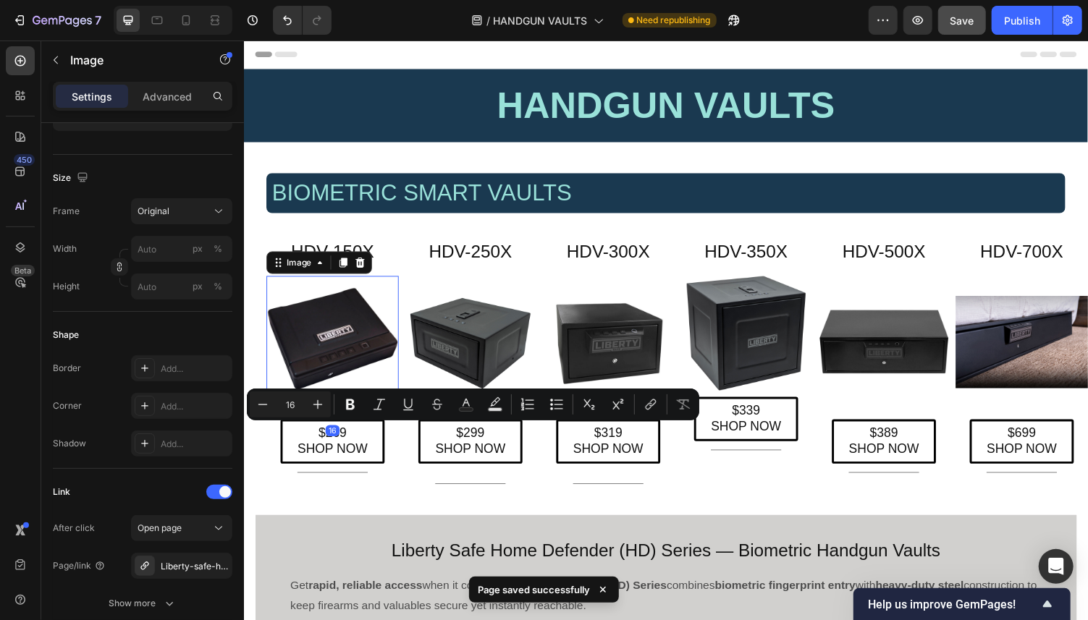
scroll to position [626, 0]
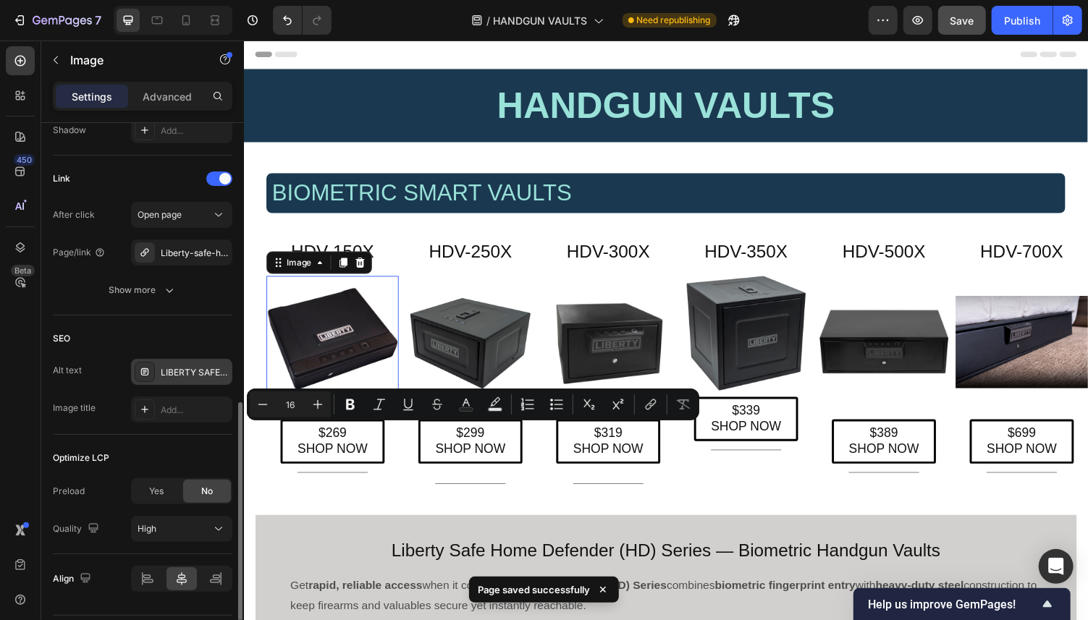
click at [183, 374] on div "LIBERTY SAFE HDV-250X BIOMETRIC SMART VAULT." at bounding box center [195, 372] width 68 height 13
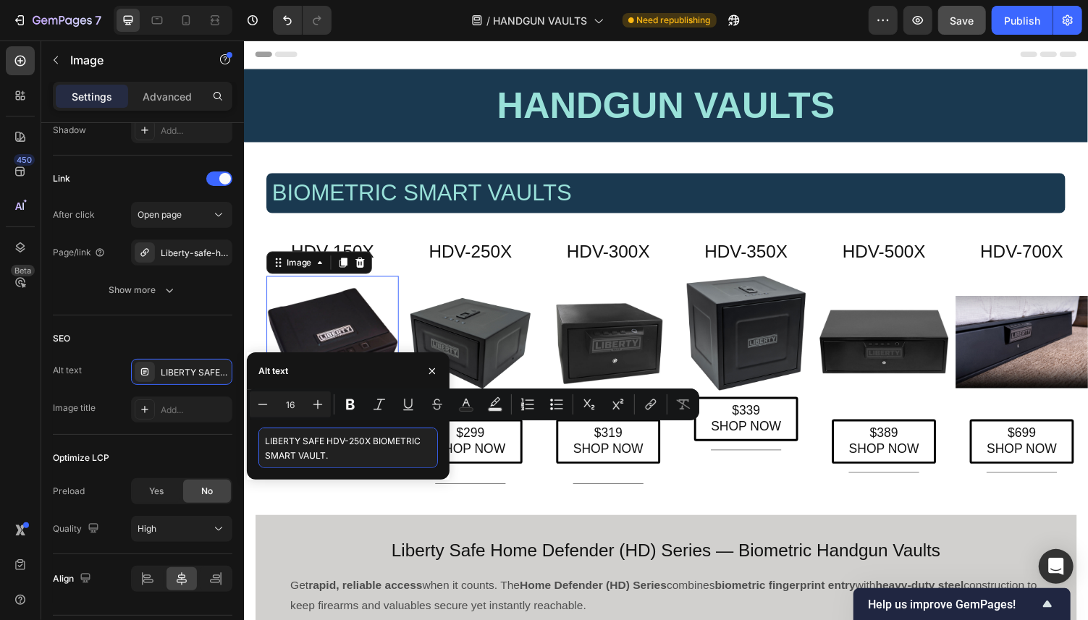
click at [347, 440] on textarea "LIBERTY SAFE HDV-250X BIOMETRIC SMART VAULT." at bounding box center [348, 448] width 180 height 41
type textarea "LIBERTY SAFE HDV-150X BIOMETRIC SMART VAULT."
click at [871, 20] on span "Save" at bounding box center [963, 20] width 24 height 12
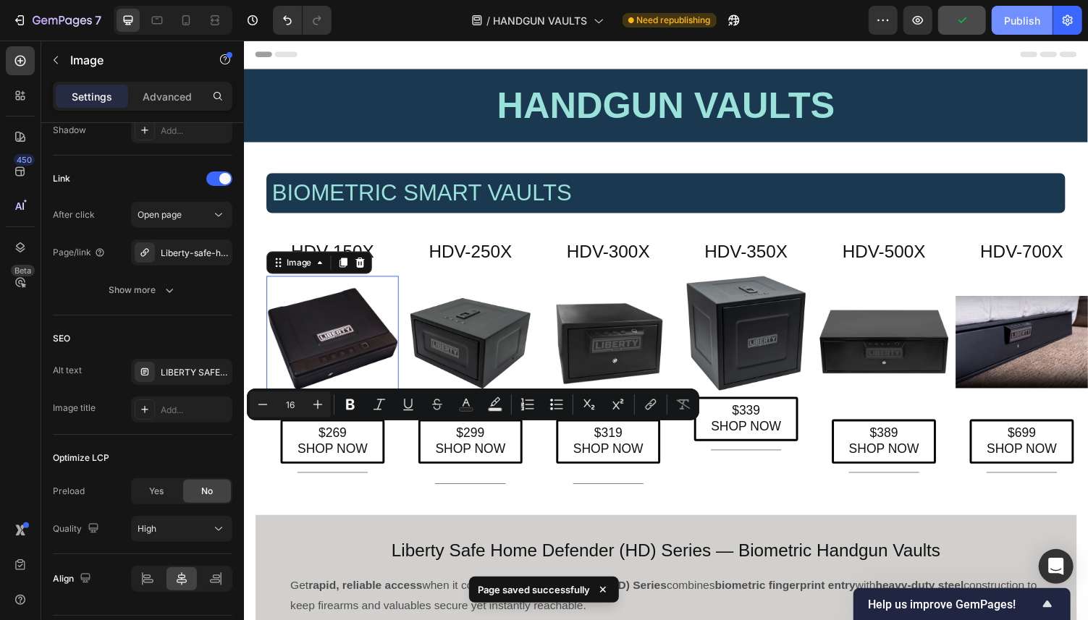
click at [871, 18] on div "Publish" at bounding box center [1022, 20] width 36 height 15
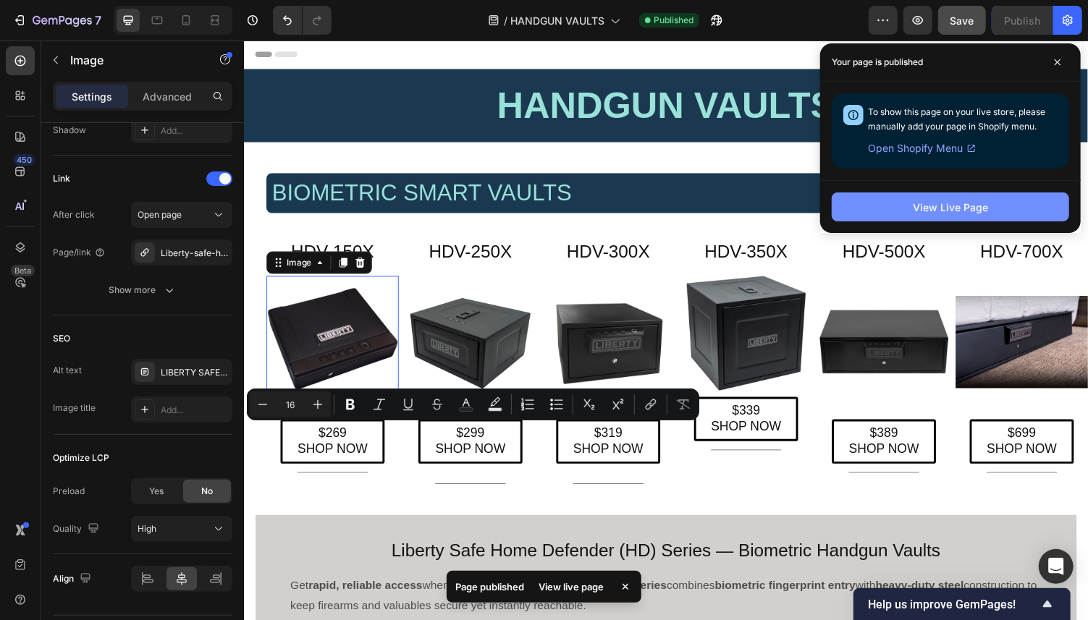
click at [871, 203] on div "View Live Page" at bounding box center [950, 207] width 75 height 15
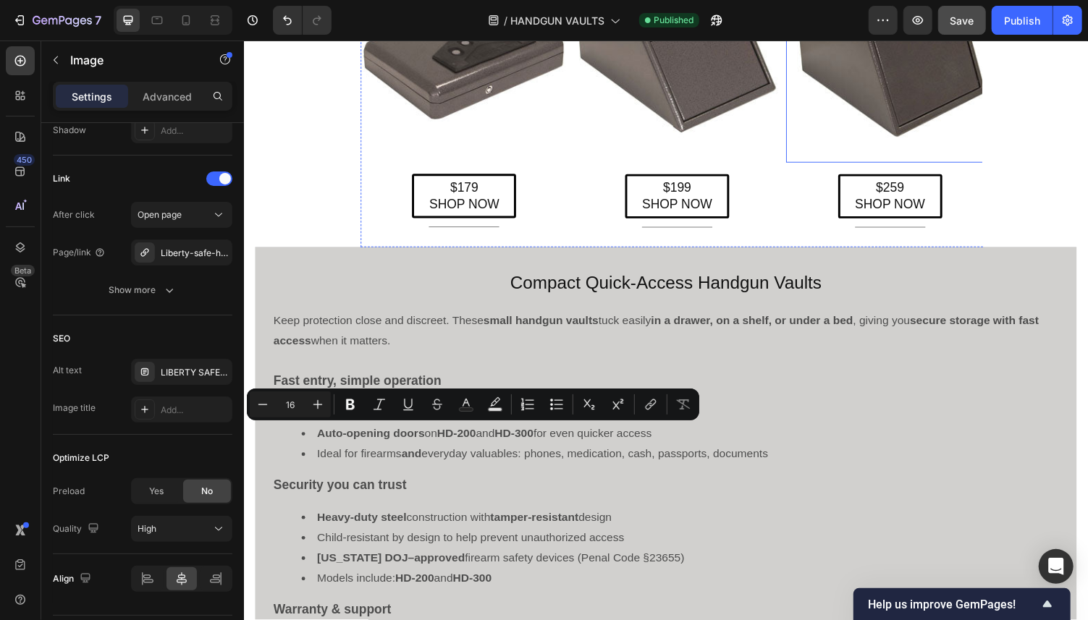
scroll to position [1832, 0]
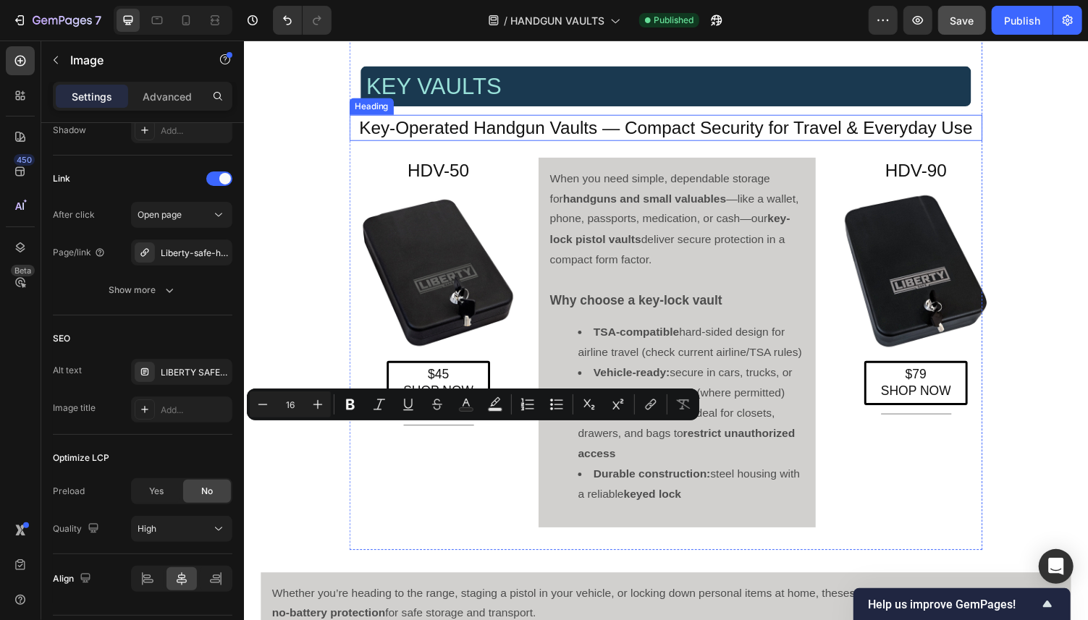
click at [639, 134] on h4 "Key-Operated Handgun Vaults — Compact Security for Travel & Everyday Use" at bounding box center [678, 130] width 652 height 27
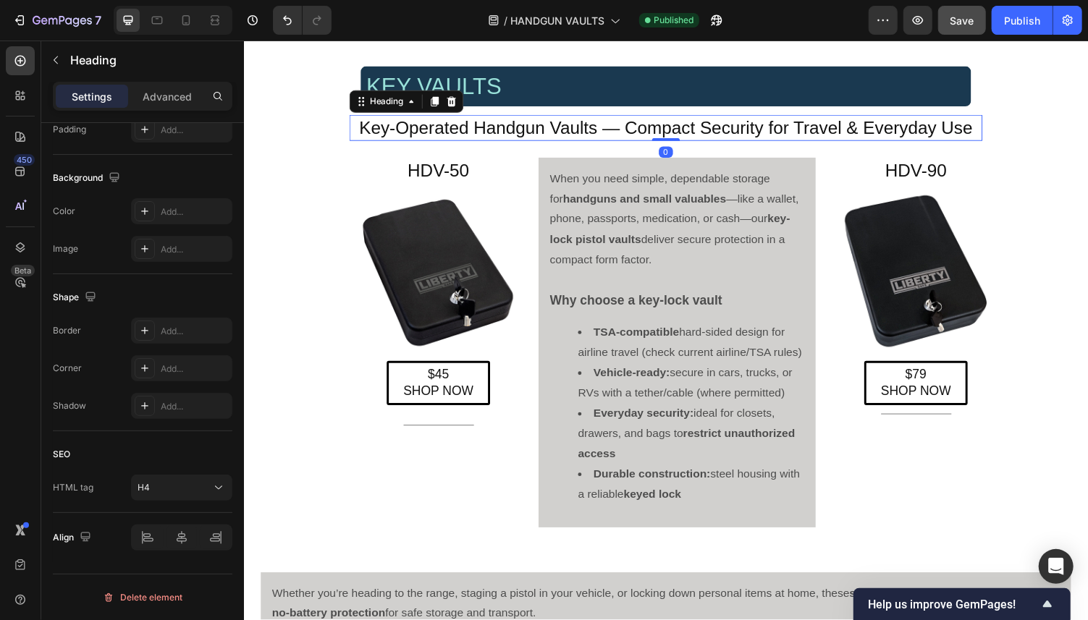
scroll to position [0, 0]
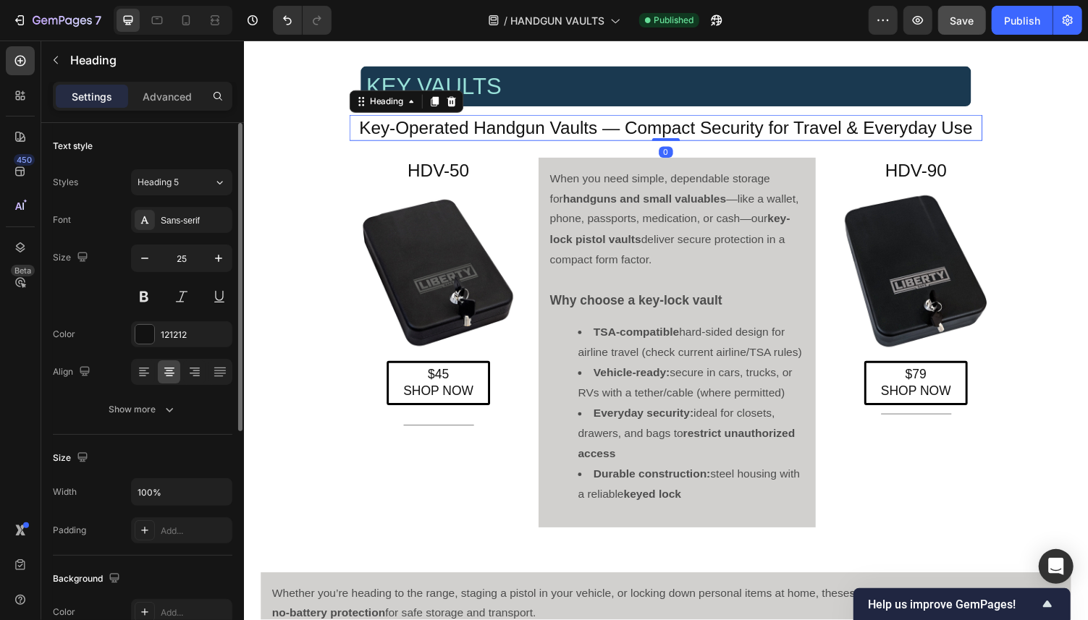
click at [639, 133] on h4 "Key-Operated Handgun Vaults — Compact Security for Travel & Everyday Use" at bounding box center [678, 130] width 652 height 27
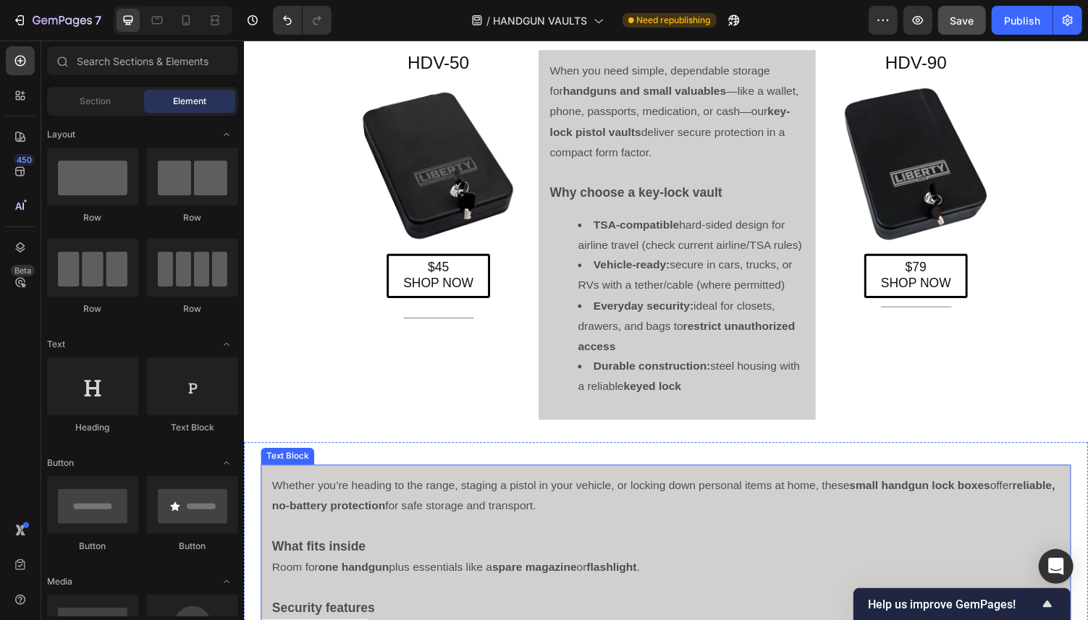
scroll to position [1832, 0]
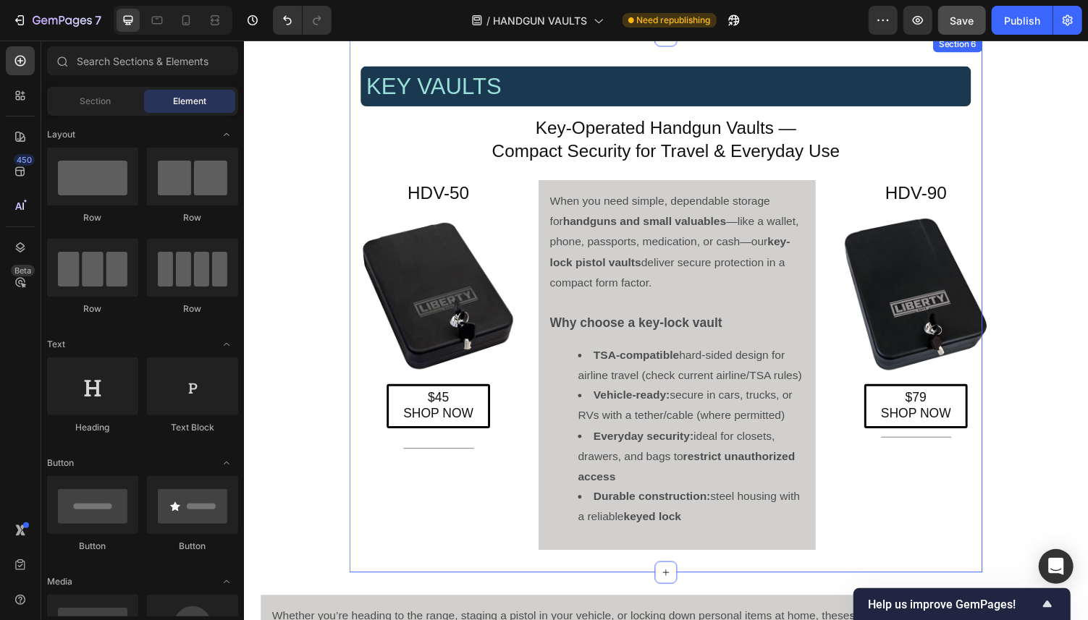
click at [358, 564] on div "KEY VAULTS Heading Key-Operated Handgun Vaults — Compact Security for Travel & …" at bounding box center [678, 311] width 652 height 507
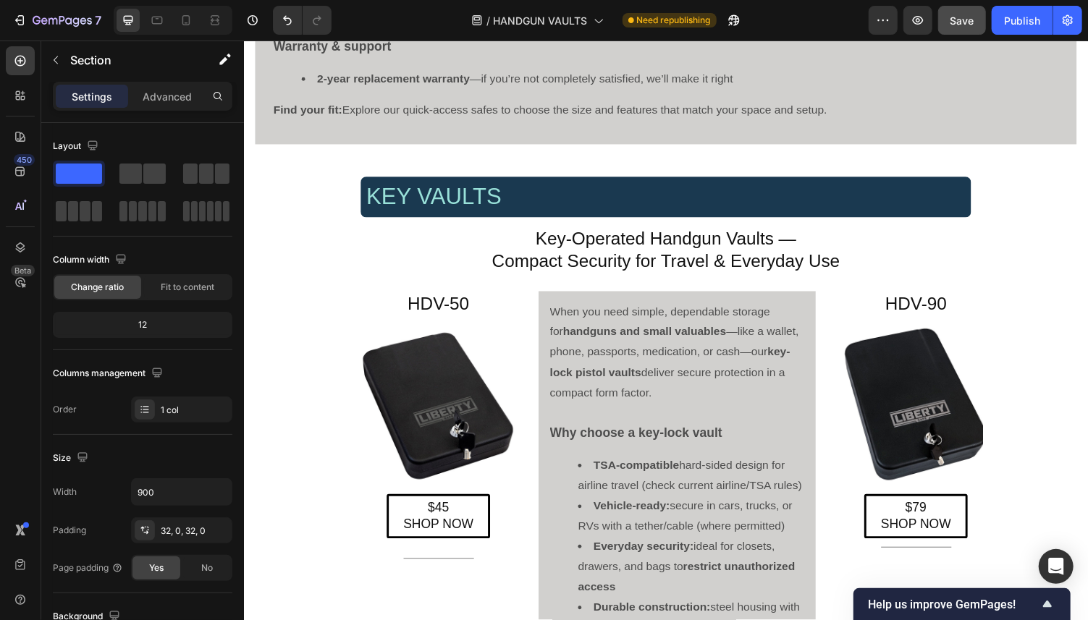
scroll to position [1910, 0]
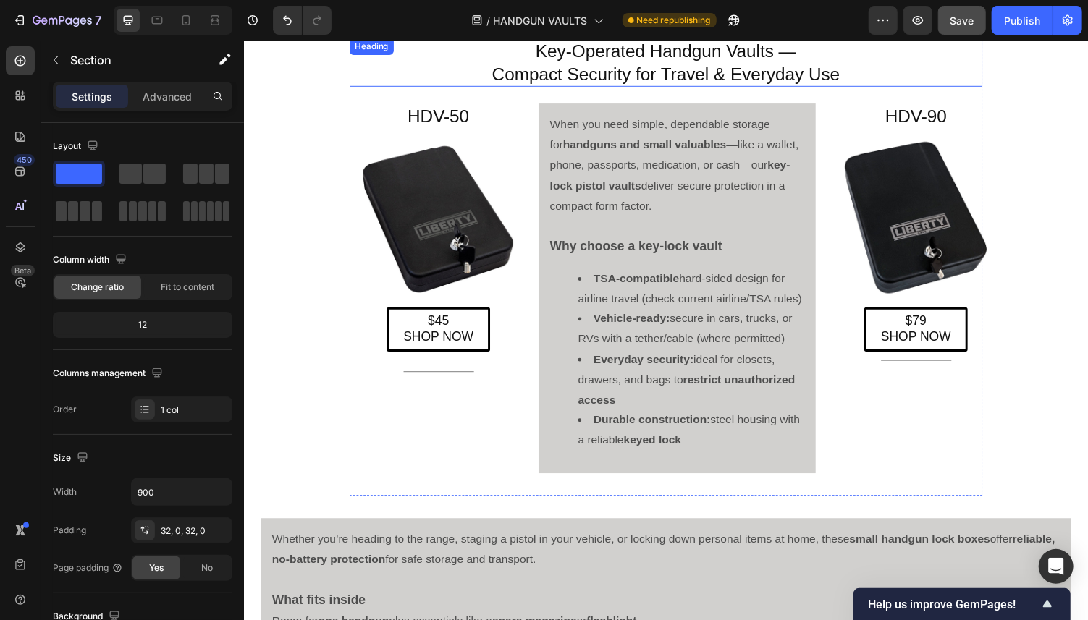
click at [374, 77] on h4 "Key-Operated Handgun Vaults — Compact Security for Travel & Everyday Use" at bounding box center [678, 63] width 652 height 50
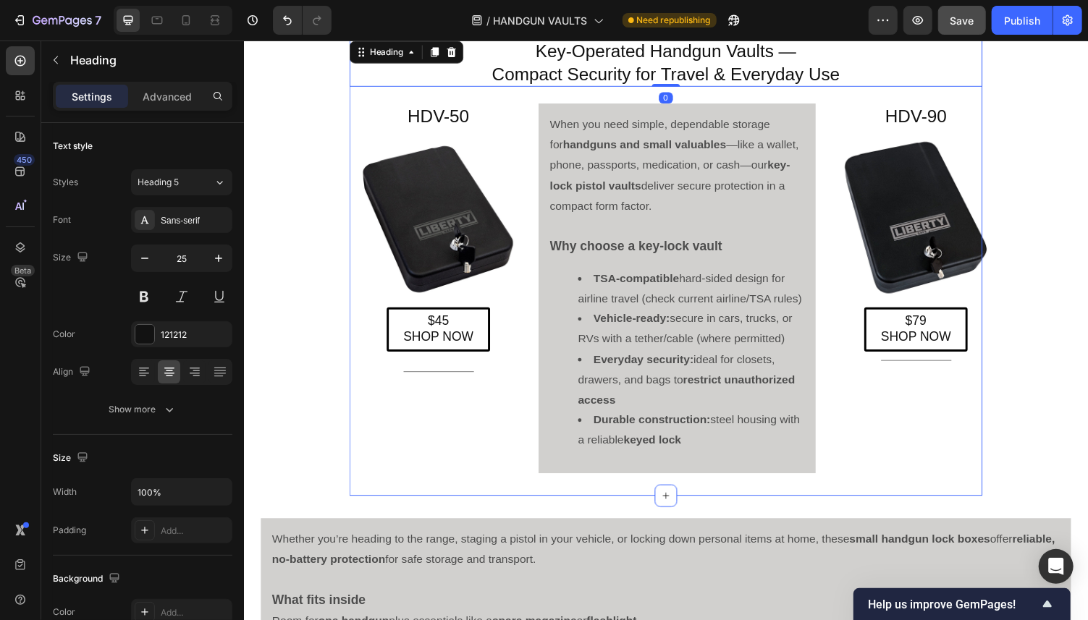
click at [358, 111] on div "KEY VAULTS Heading Key-Operated Handgun Vaults — Compact Security for Travel & …" at bounding box center [678, 232] width 652 height 507
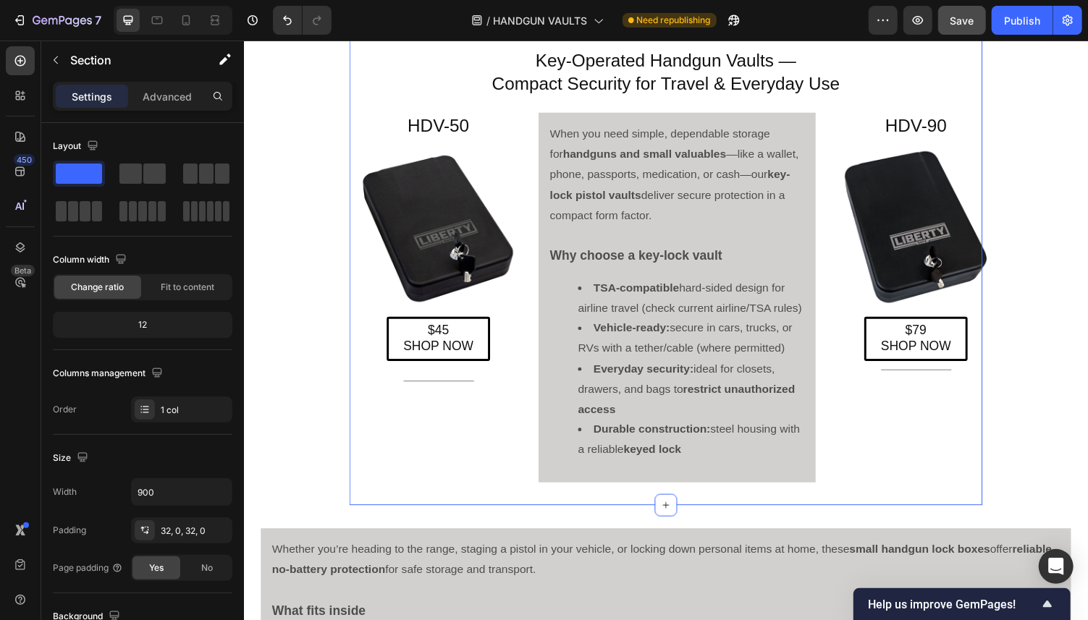
scroll to position [1592, 0]
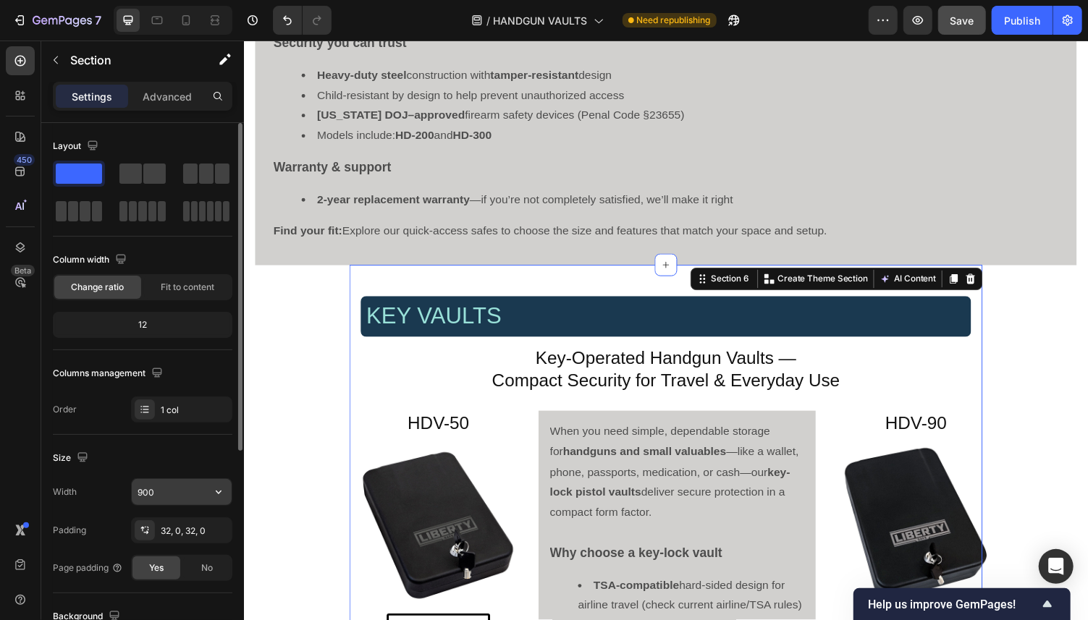
click at [148, 499] on input "900" at bounding box center [182, 492] width 100 height 26
click at [219, 494] on icon "button" at bounding box center [218, 492] width 14 height 14
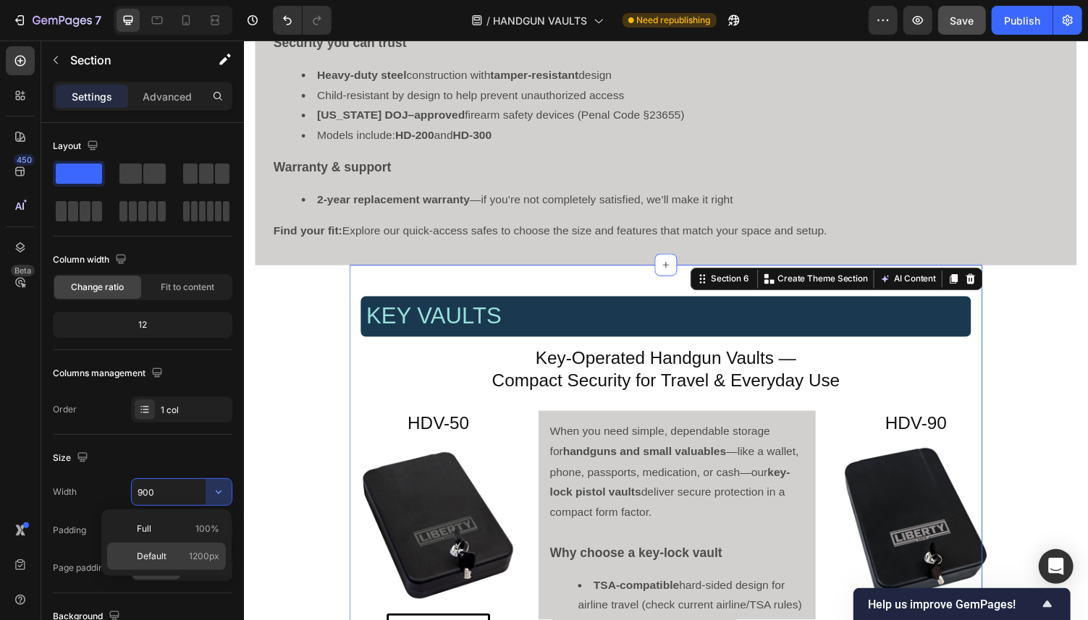
click at [159, 552] on span "Default" at bounding box center [152, 556] width 30 height 13
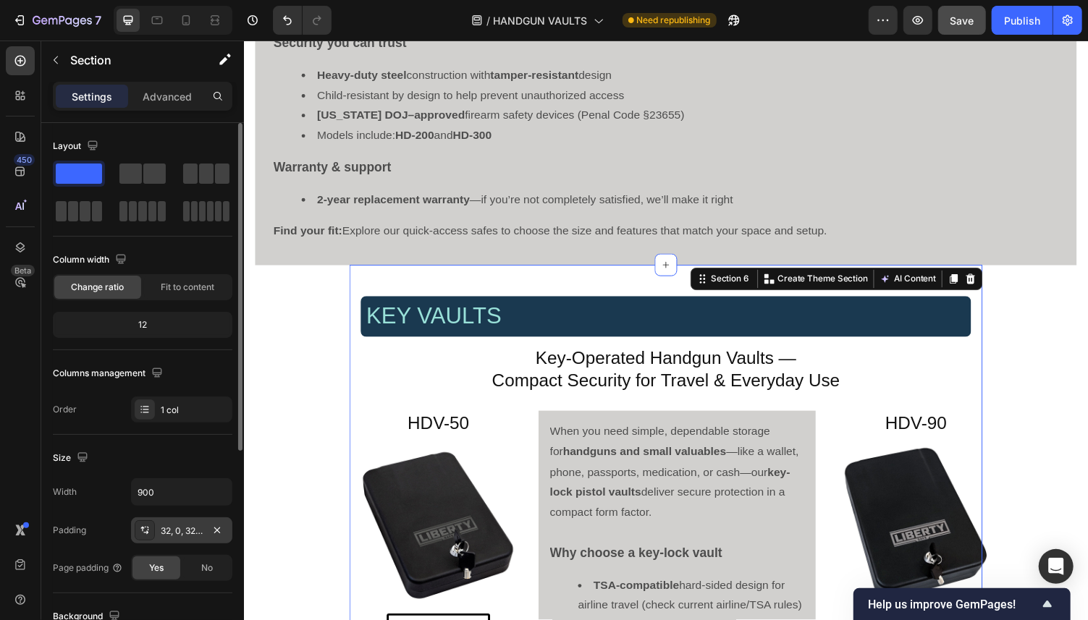
type input "1200"
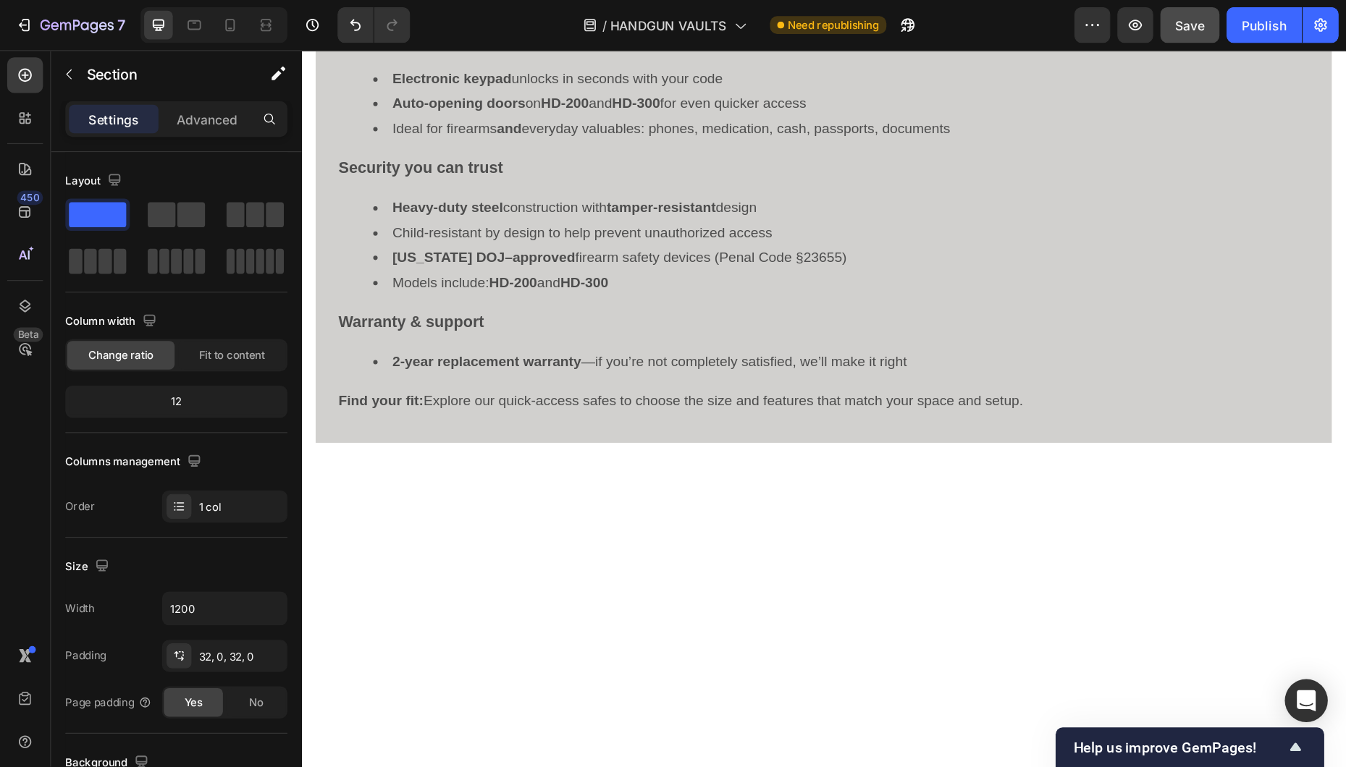
scroll to position [876, 0]
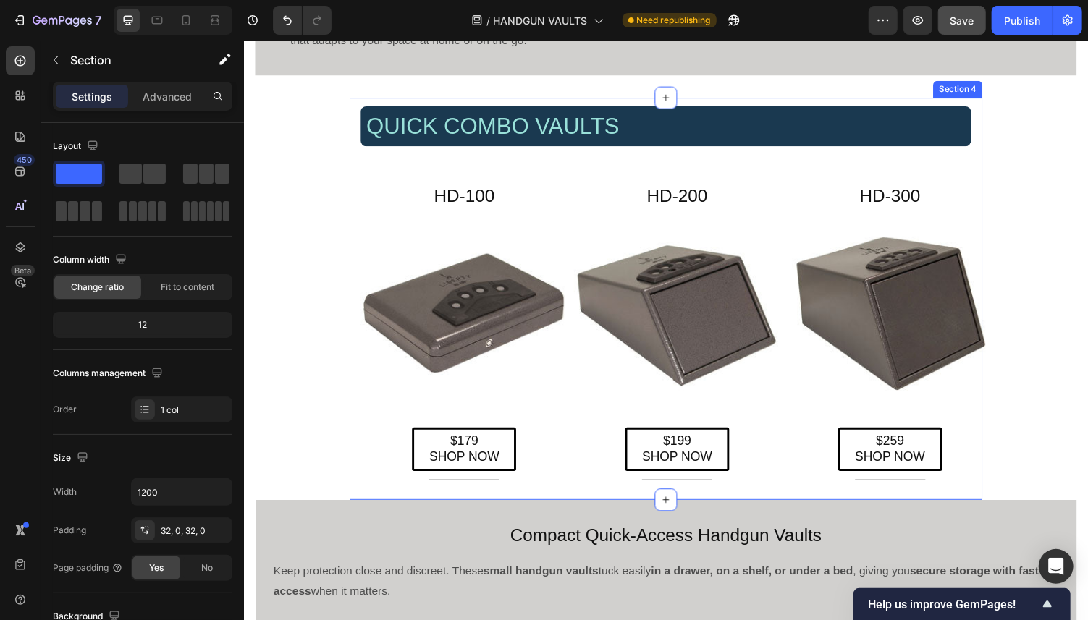
click at [363, 484] on div "QUICK COMBO VAULTS Heading Row HD-100 Heading Image $179 SHOP NOW Button Title …" at bounding box center [678, 306] width 652 height 415
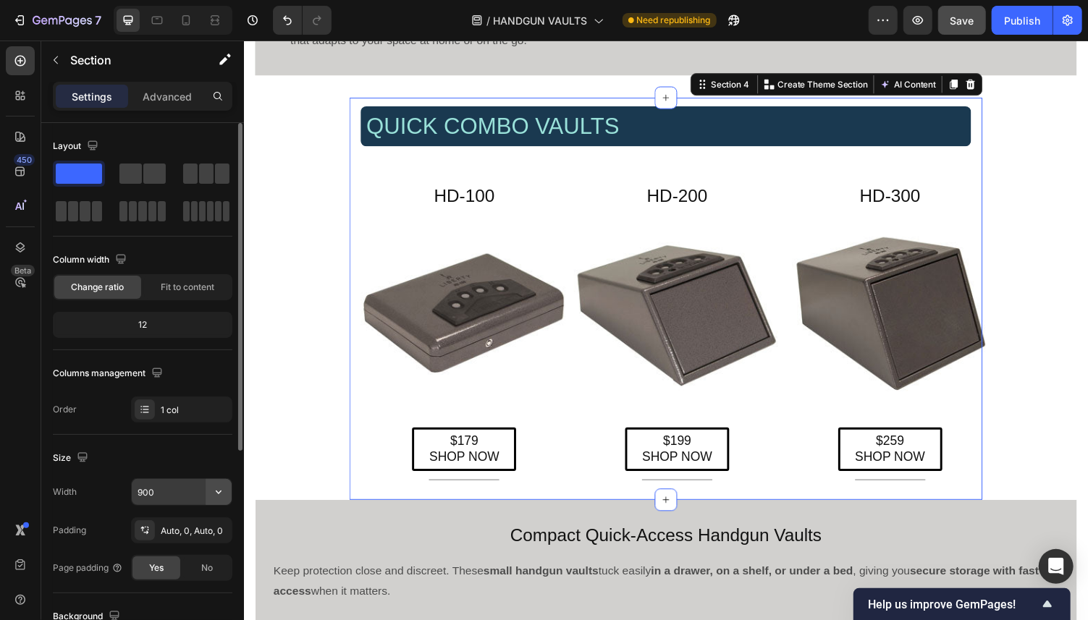
click at [222, 487] on icon "button" at bounding box center [218, 492] width 14 height 14
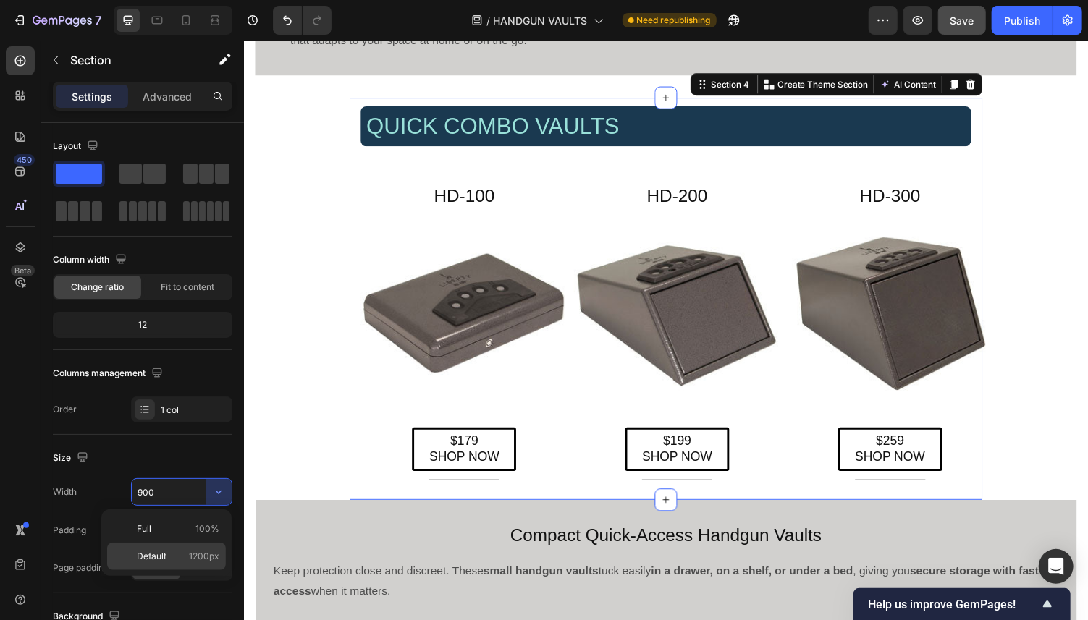
click at [178, 559] on p "Default 1200px" at bounding box center [178, 556] width 83 height 13
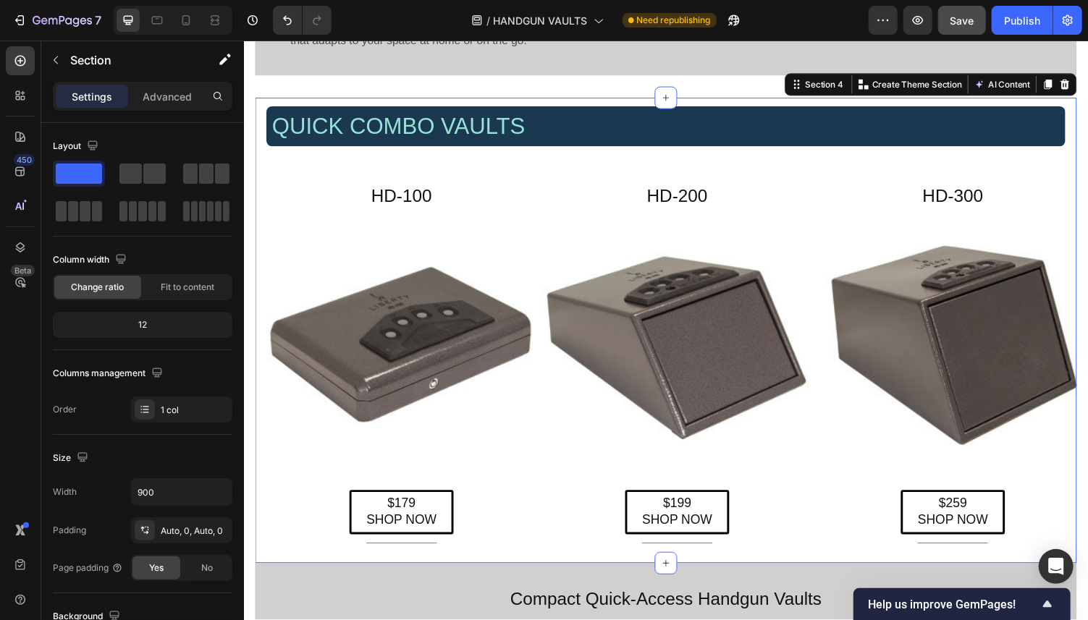
type input "1200"
click at [436, 199] on h2 "HD-100" at bounding box center [405, 200] width 278 height 27
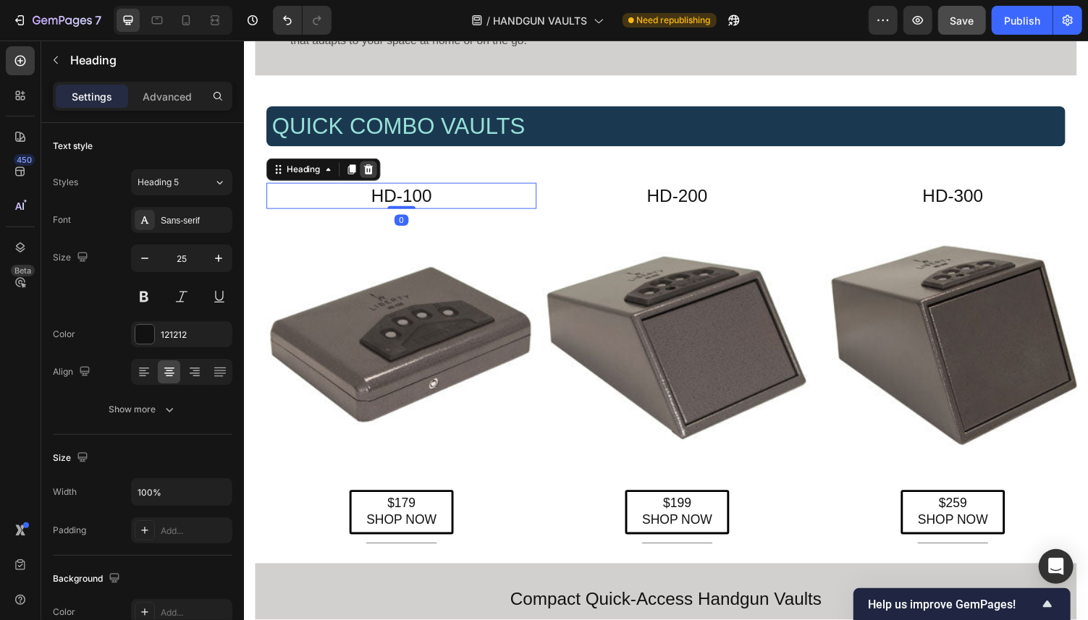
click at [374, 175] on icon at bounding box center [371, 173] width 9 height 10
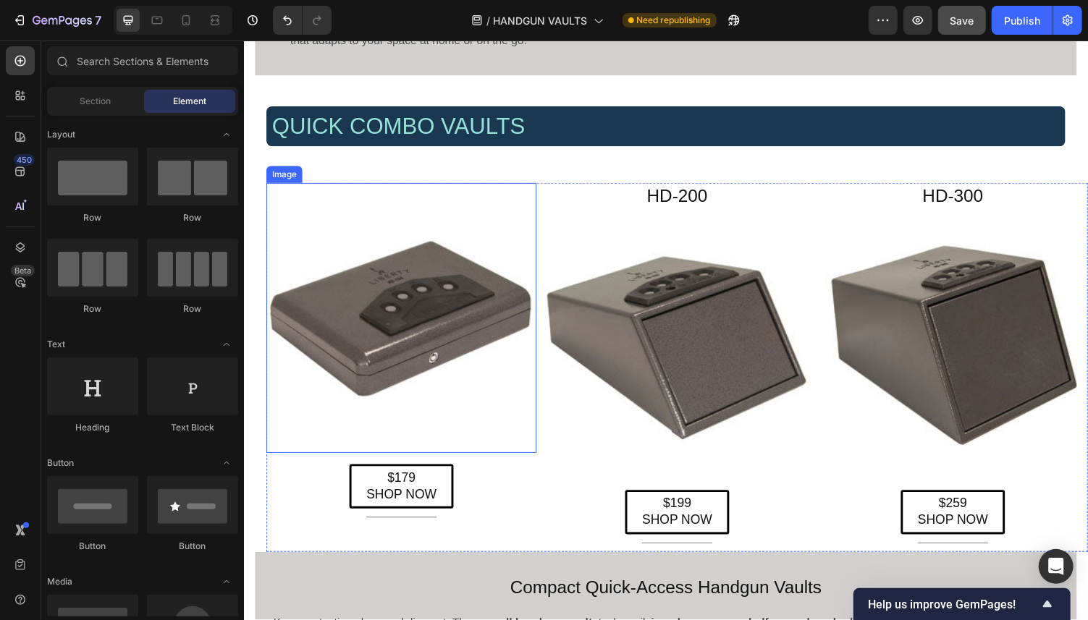
click at [426, 295] on img at bounding box center [405, 326] width 278 height 278
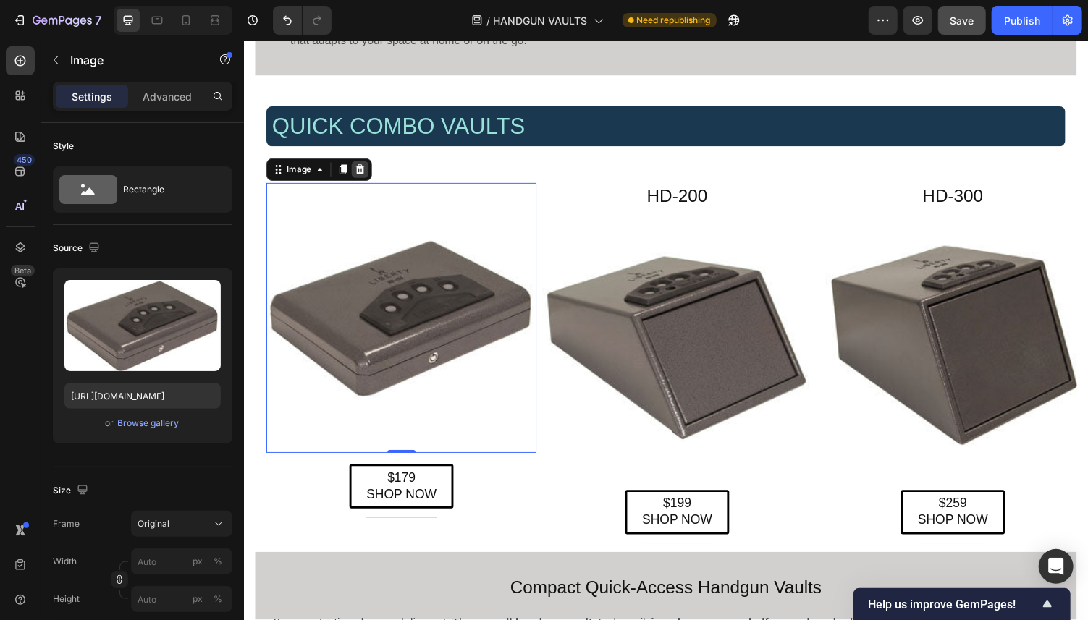
click at [364, 175] on icon at bounding box center [362, 173] width 9 height 10
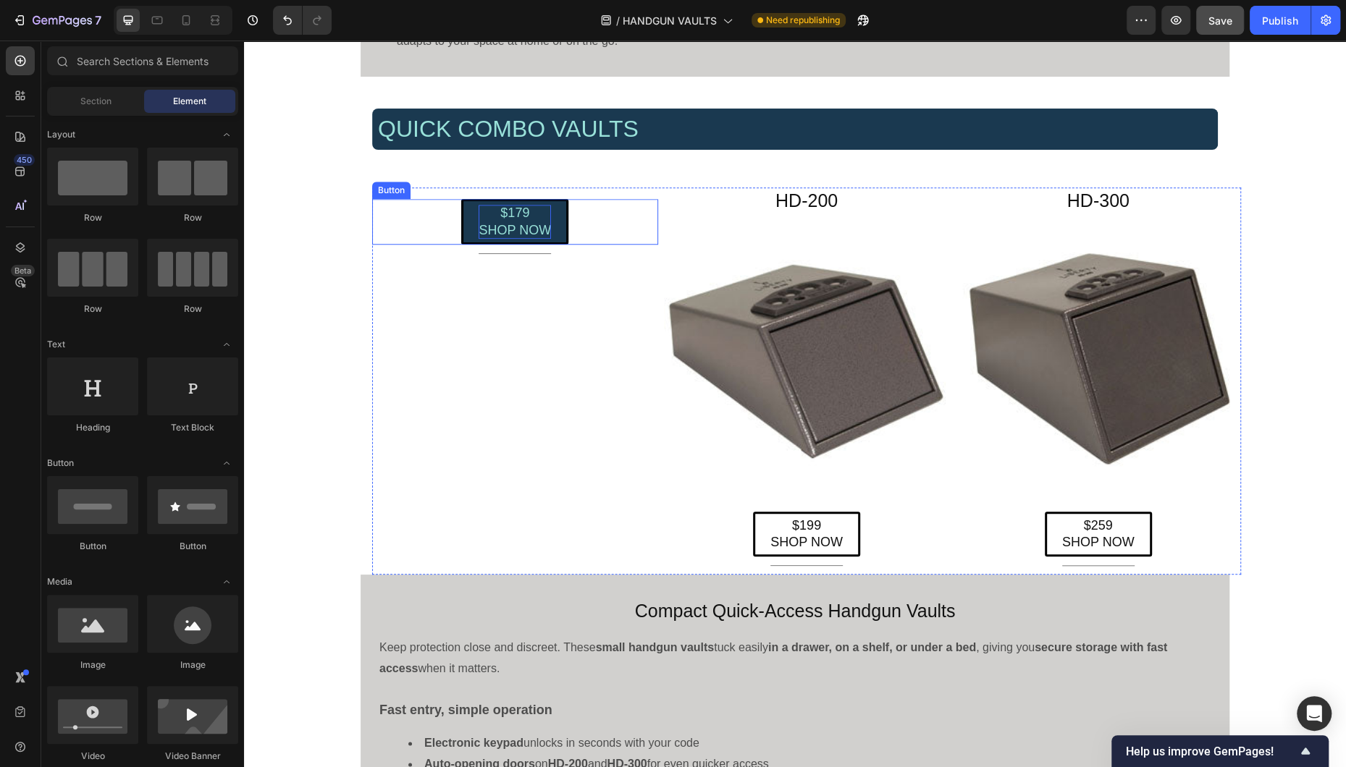
click at [547, 214] on p "$179 SHOP NOW" at bounding box center [515, 222] width 72 height 34
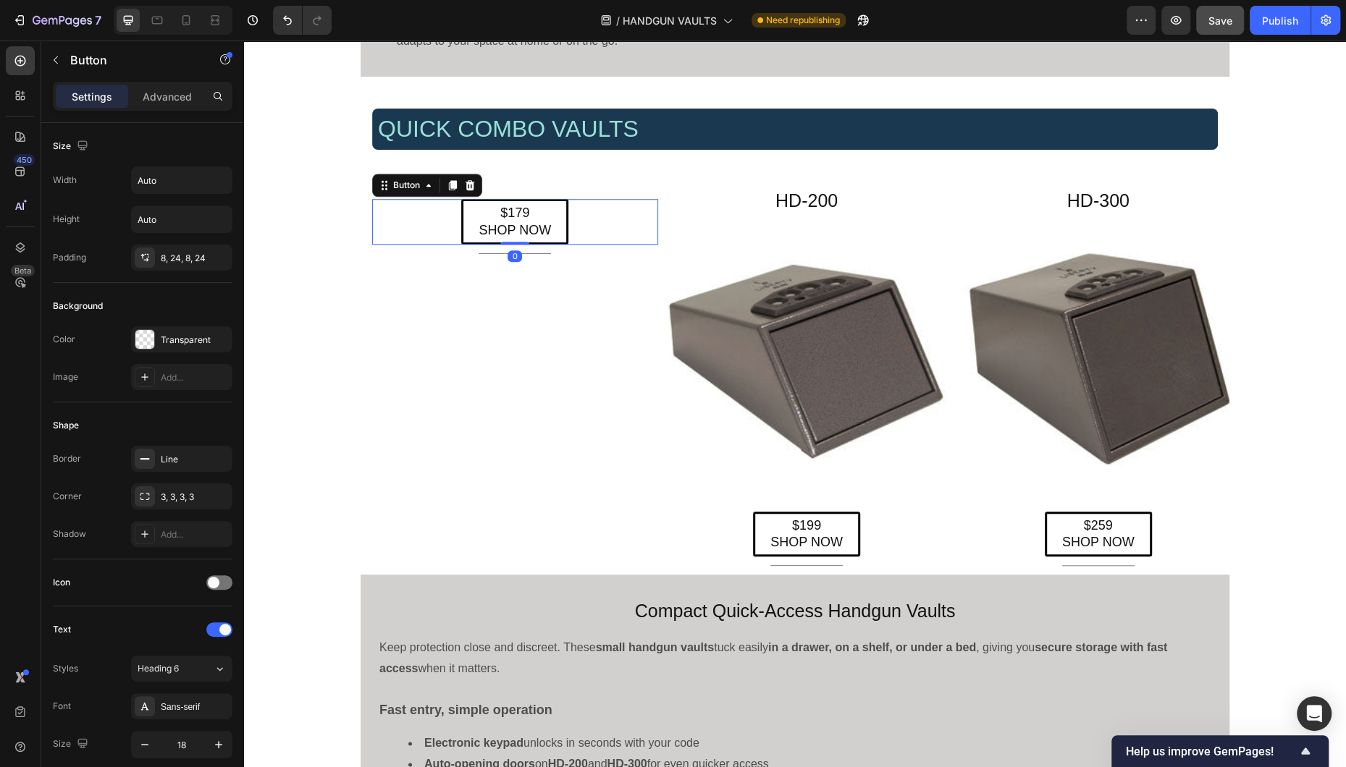
click at [420, 222] on div "$179 SHOP NOW Button 0" at bounding box center [515, 222] width 286 height 46
click at [471, 184] on icon at bounding box center [469, 185] width 9 height 10
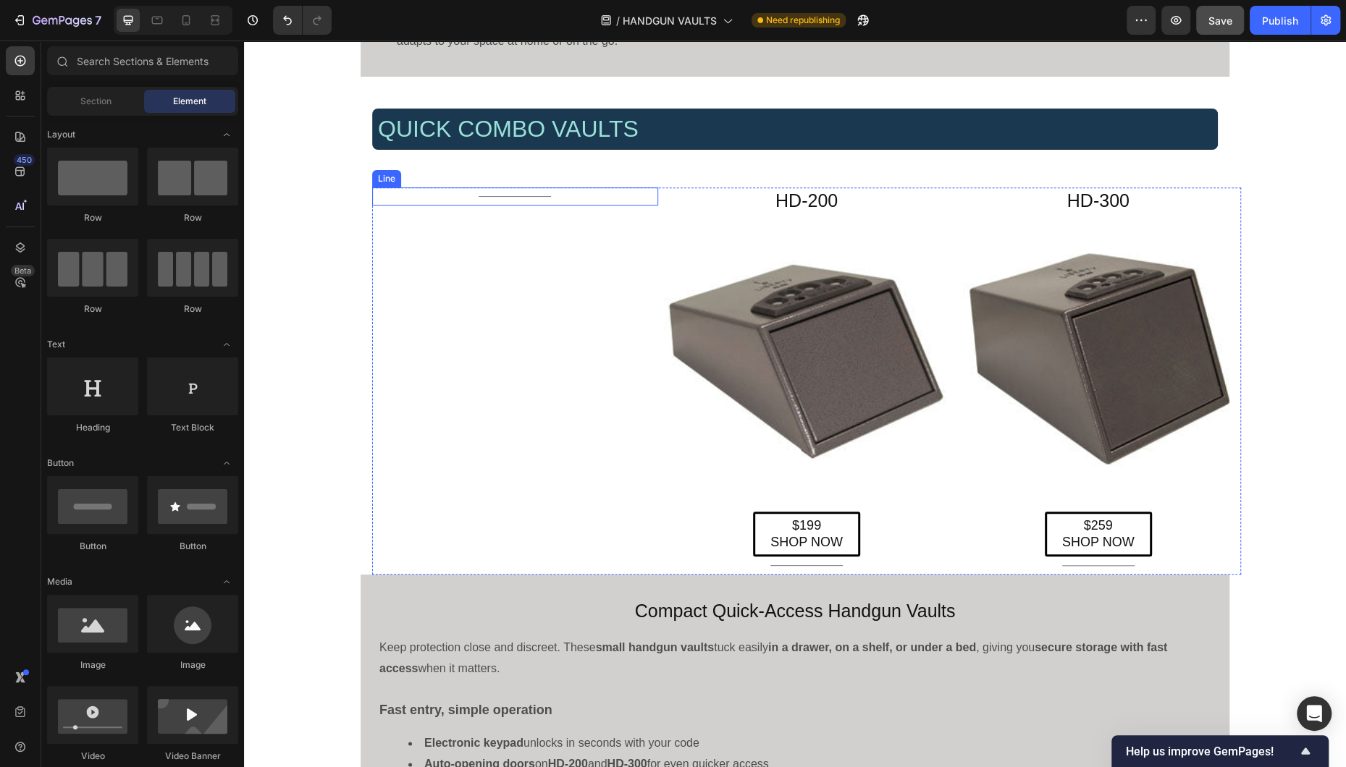
click at [504, 195] on div "Title Line" at bounding box center [515, 196] width 286 height 18
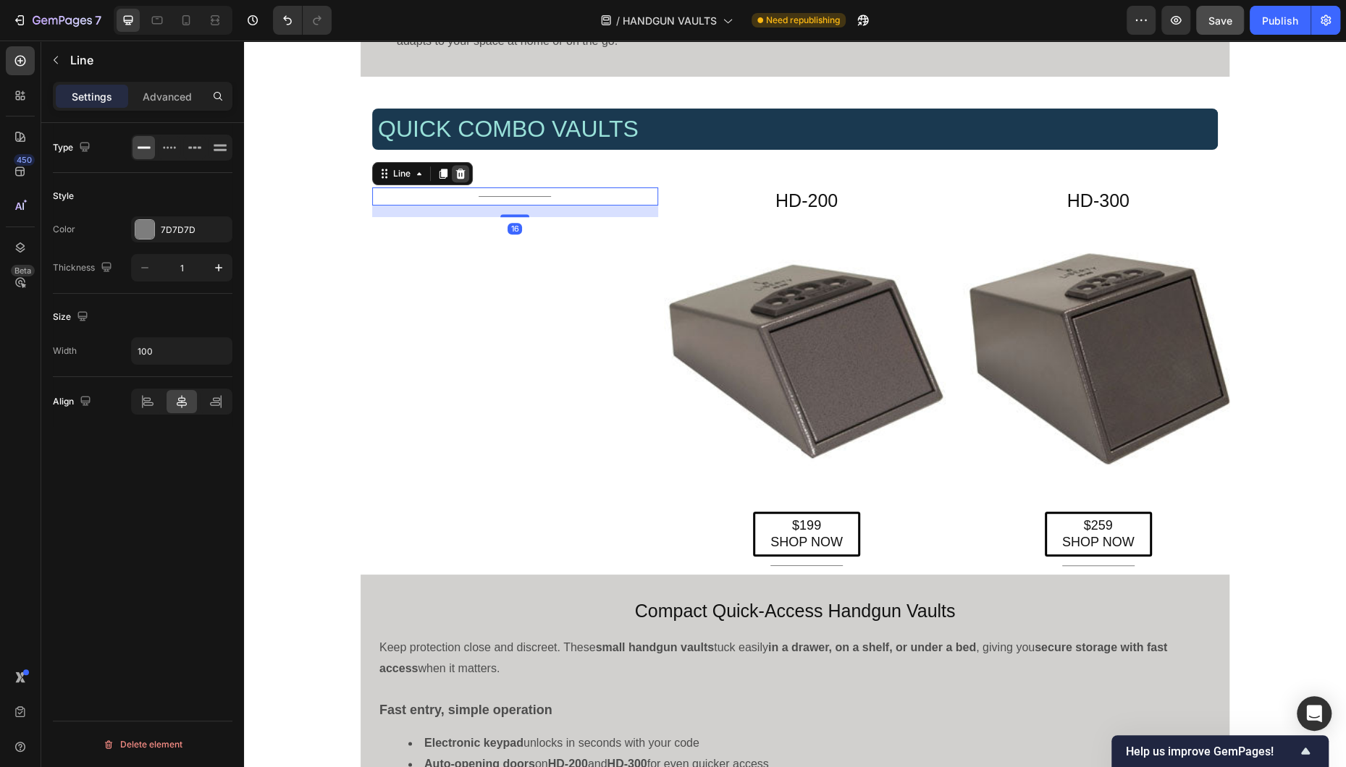
click at [458, 171] on icon at bounding box center [460, 174] width 9 height 10
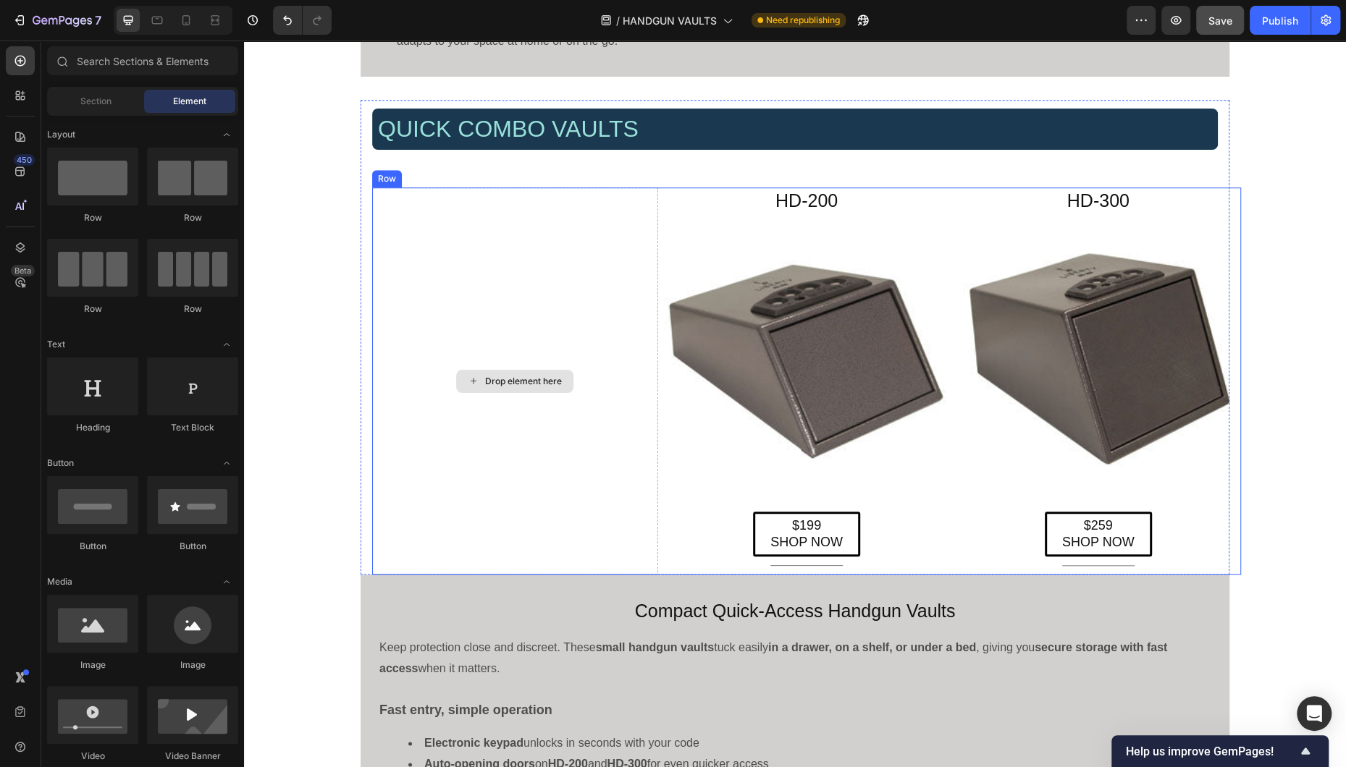
click at [649, 407] on div "Drop element here" at bounding box center [515, 380] width 286 height 387
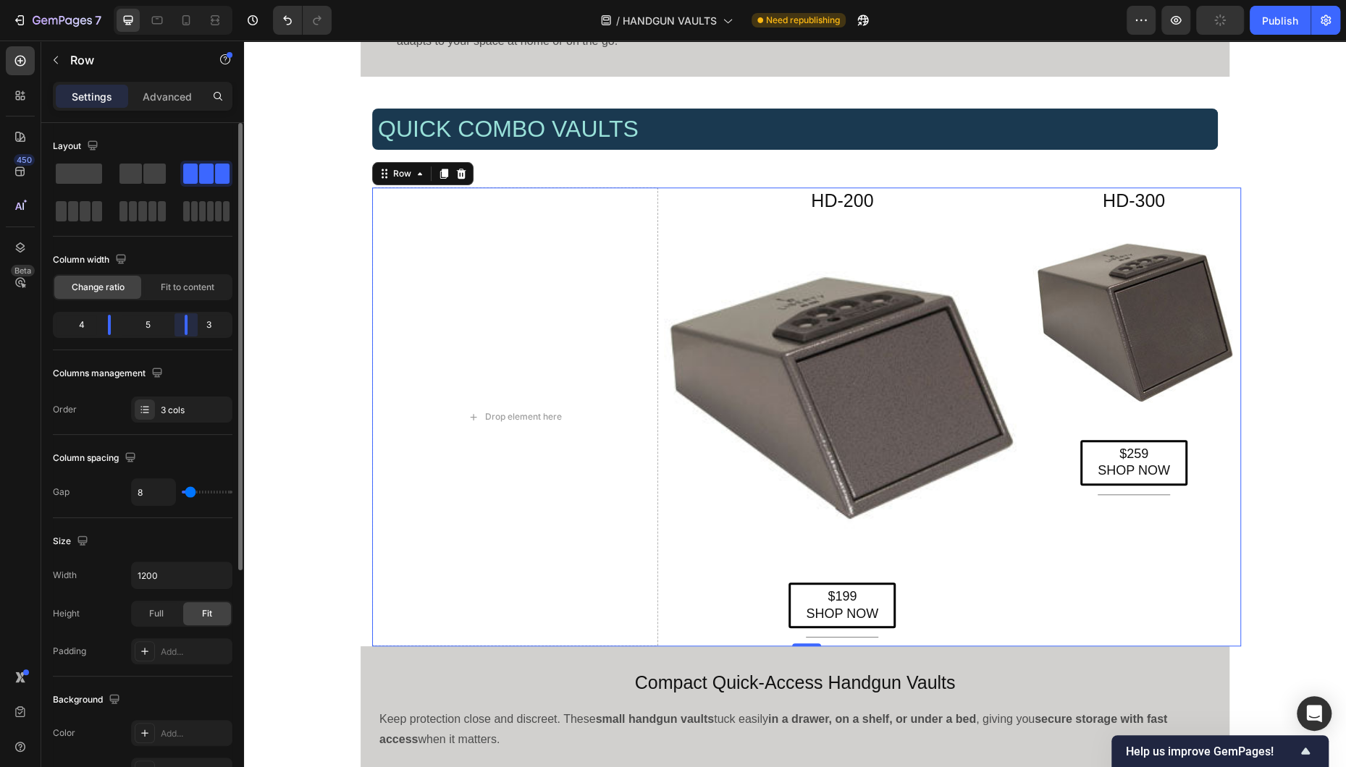
drag, startPoint x: 171, startPoint y: 325, endPoint x: 187, endPoint y: 325, distance: 15.9
click at [187, 325] on div "Layout Column width Change ratio Fit to content 4 5 3 Columns management Order …" at bounding box center [142, 466] width 203 height 686
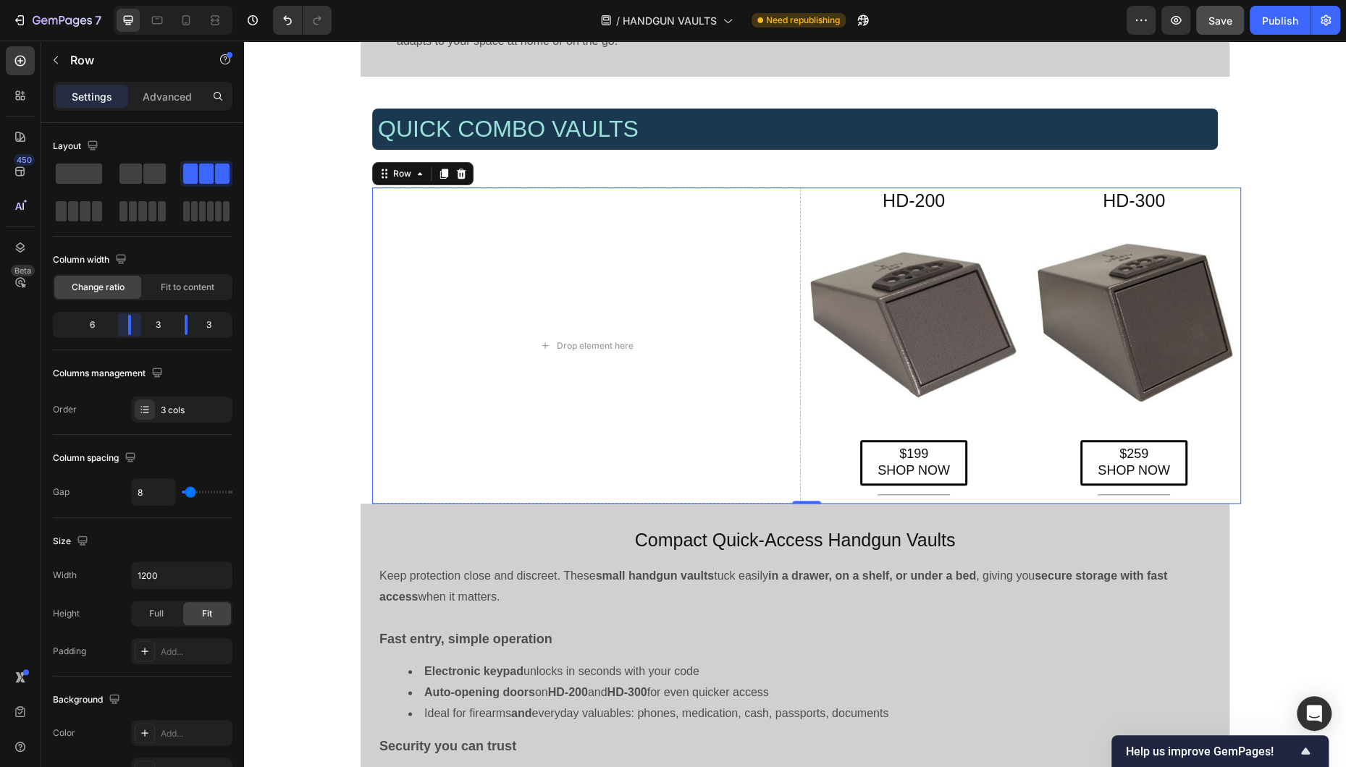
drag, startPoint x: 106, startPoint y: 327, endPoint x: 562, endPoint y: 483, distance: 481.2
click at [147, 327] on div at bounding box center [673, 383] width 1346 height 767
click at [825, 535] on h4 "Compact Quick-Access Handgun Vaults" at bounding box center [795, 540] width 869 height 27
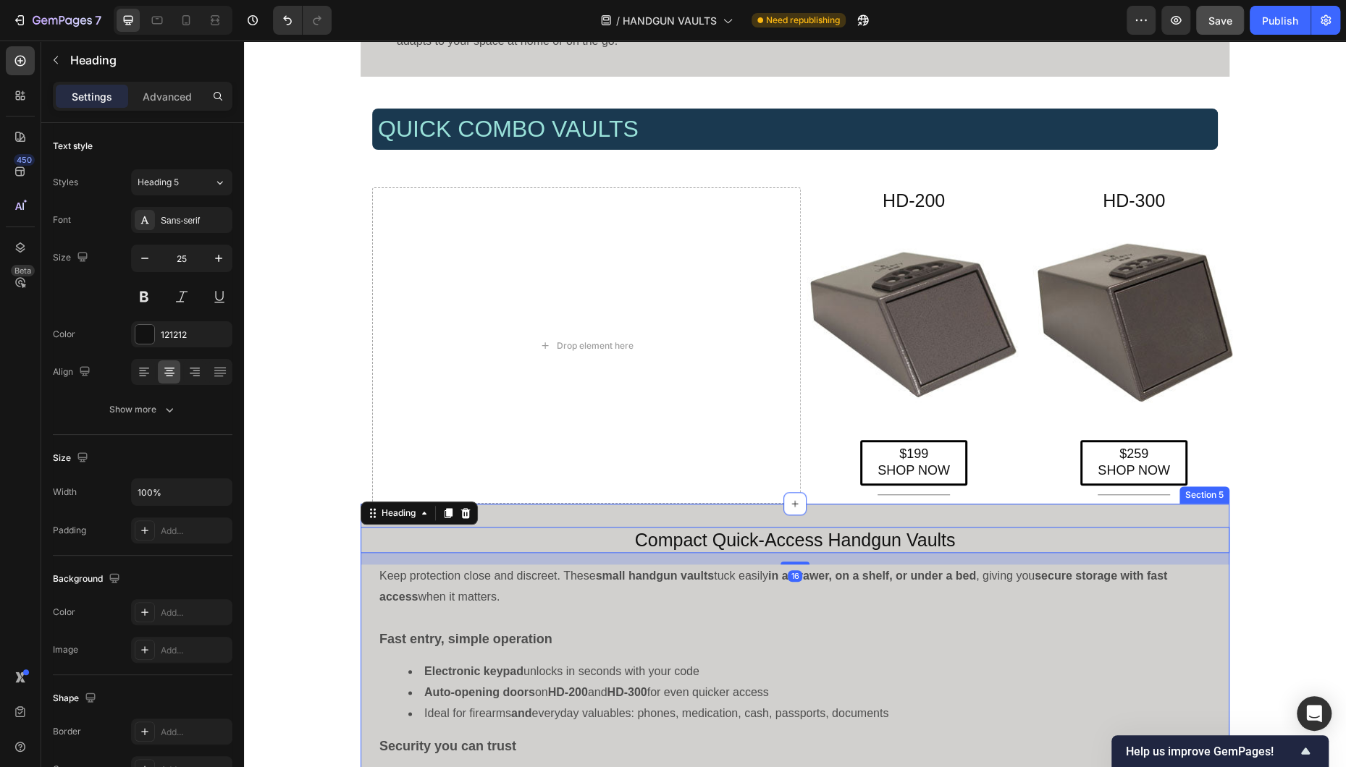
click at [815, 510] on div "Compact Quick-Access Handgun Vaults Heading 16 Keep protection close and discre…" at bounding box center [795, 739] width 869 height 471
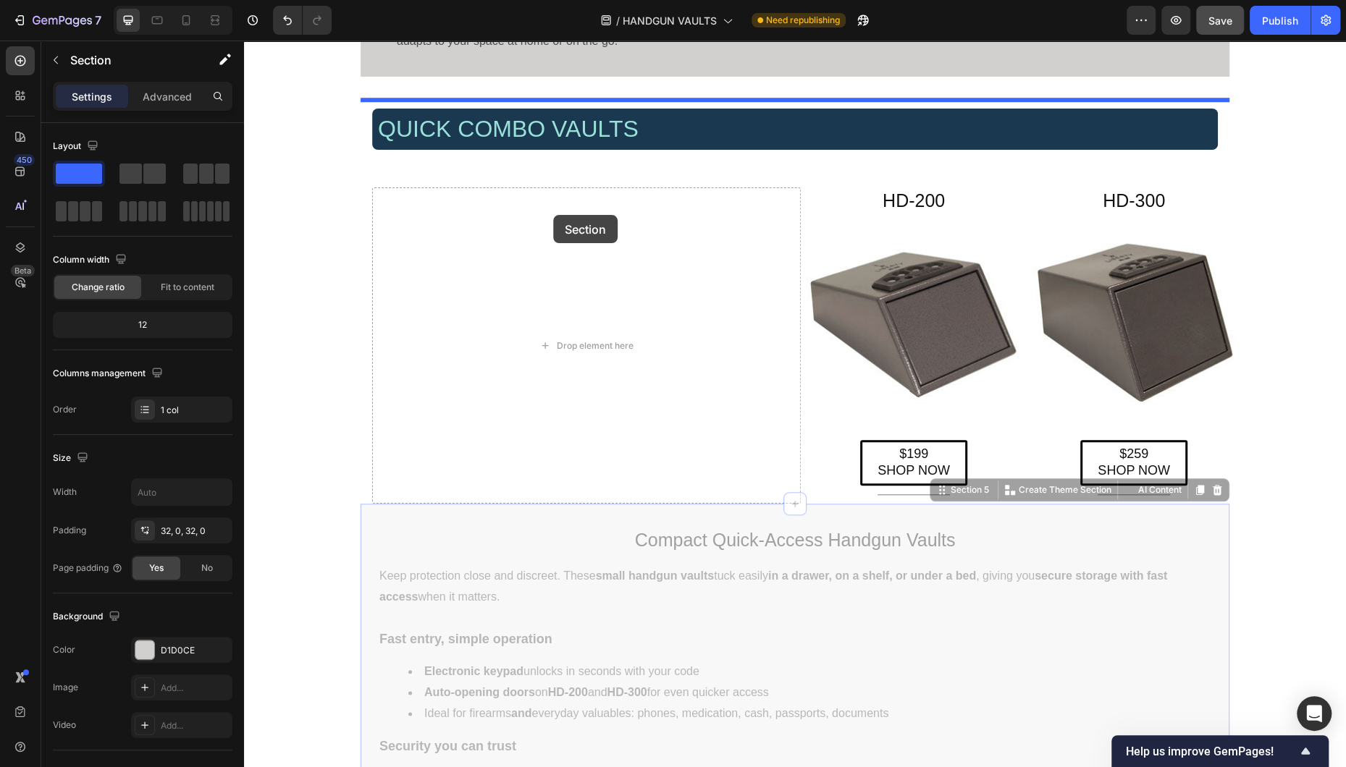
drag, startPoint x: 940, startPoint y: 491, endPoint x: 553, endPoint y: 215, distance: 475.5
click at [553, 215] on div "Header Liberty Safe Home Defender (HD) Series — Biometric Handgun Vaults Headin…" at bounding box center [795, 614] width 1102 height 2898
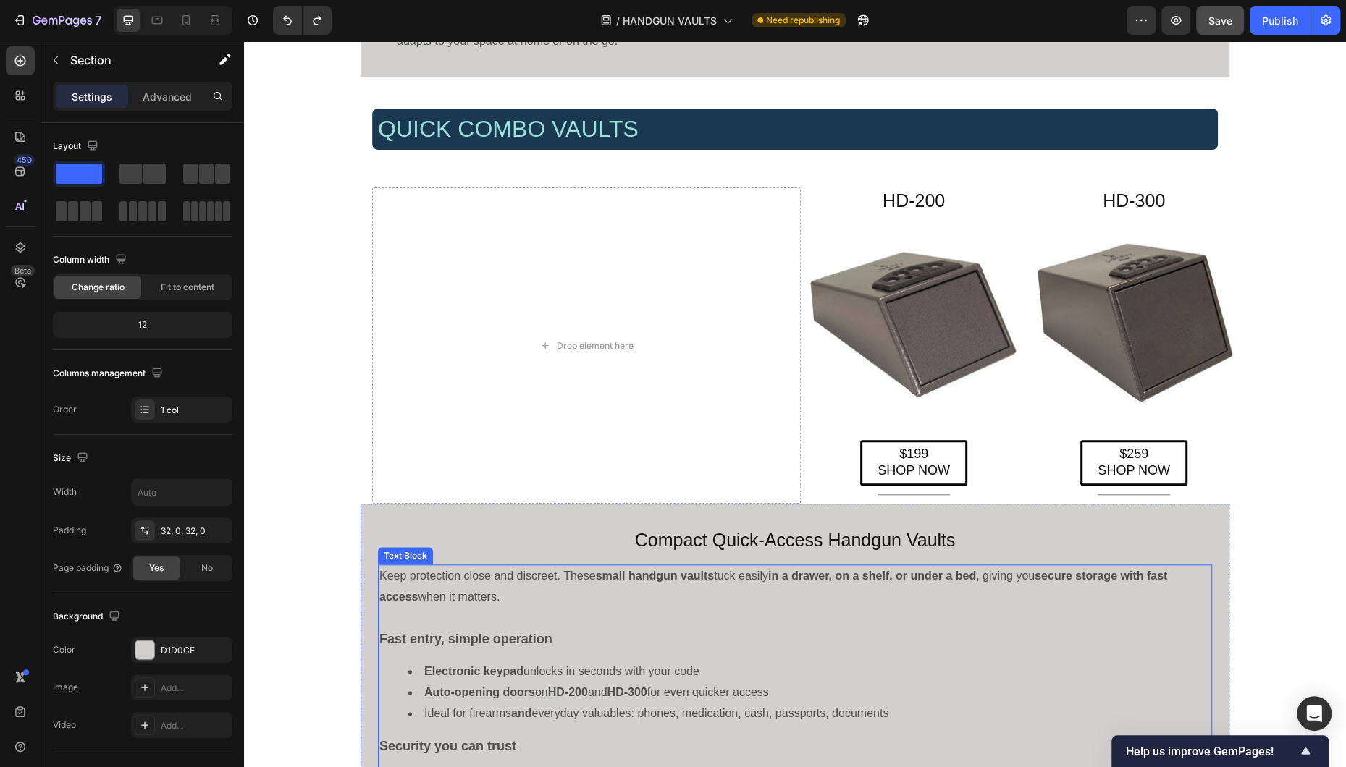
click at [829, 607] on p "Keep protection close and discreet. These small handgun vaults tuck easily in a…" at bounding box center [794, 587] width 831 height 42
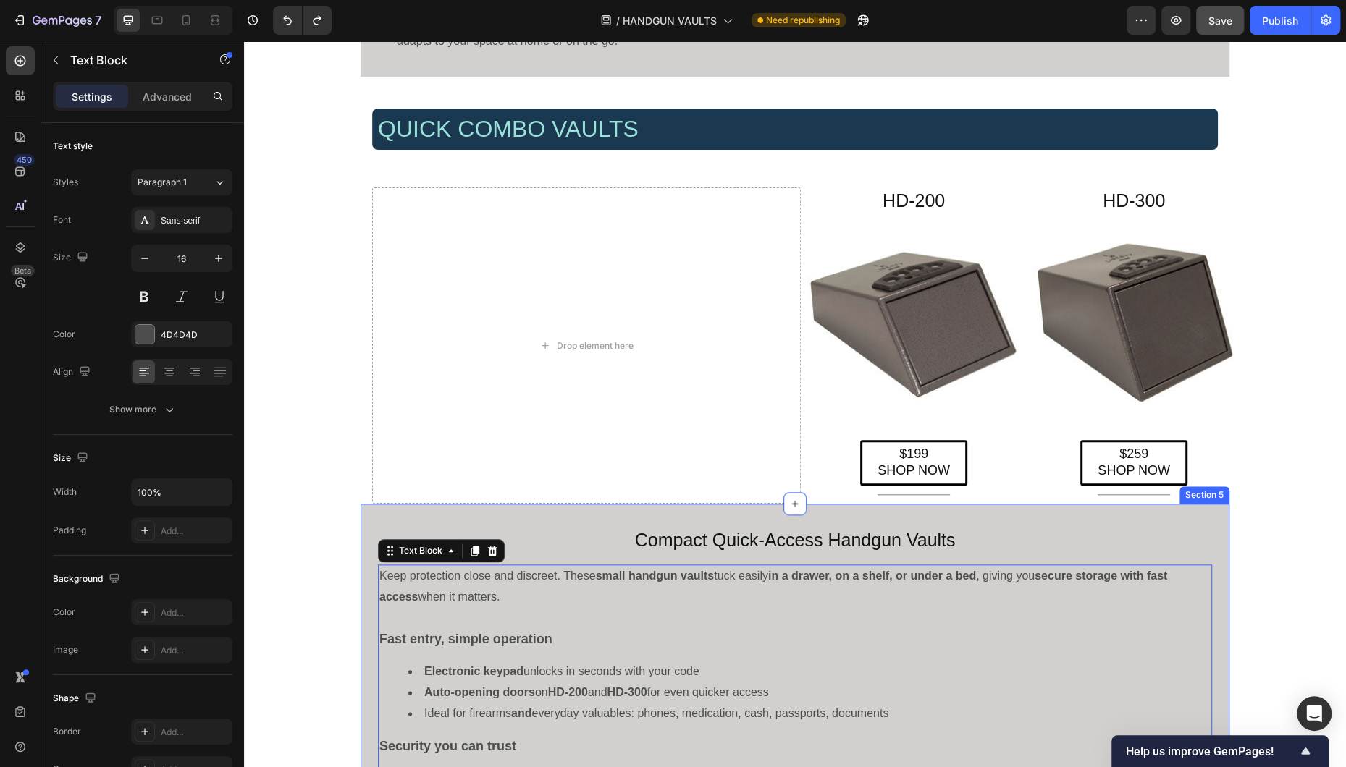
click at [628, 518] on div "Compact Quick-Access Handgun Vaults Heading Keep protection close and discreet.…" at bounding box center [795, 739] width 869 height 471
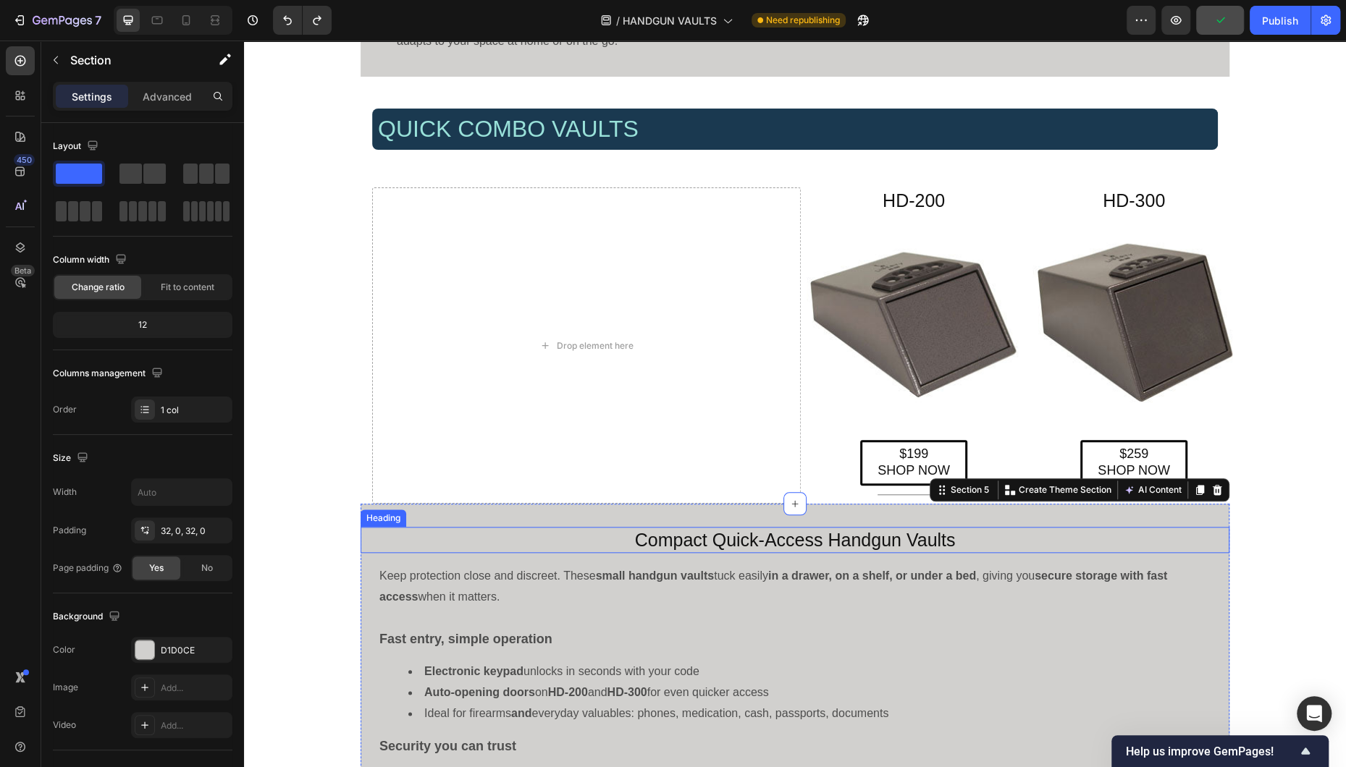
click at [604, 540] on h4 "Compact Quick-Access Handgun Vaults" at bounding box center [795, 540] width 869 height 27
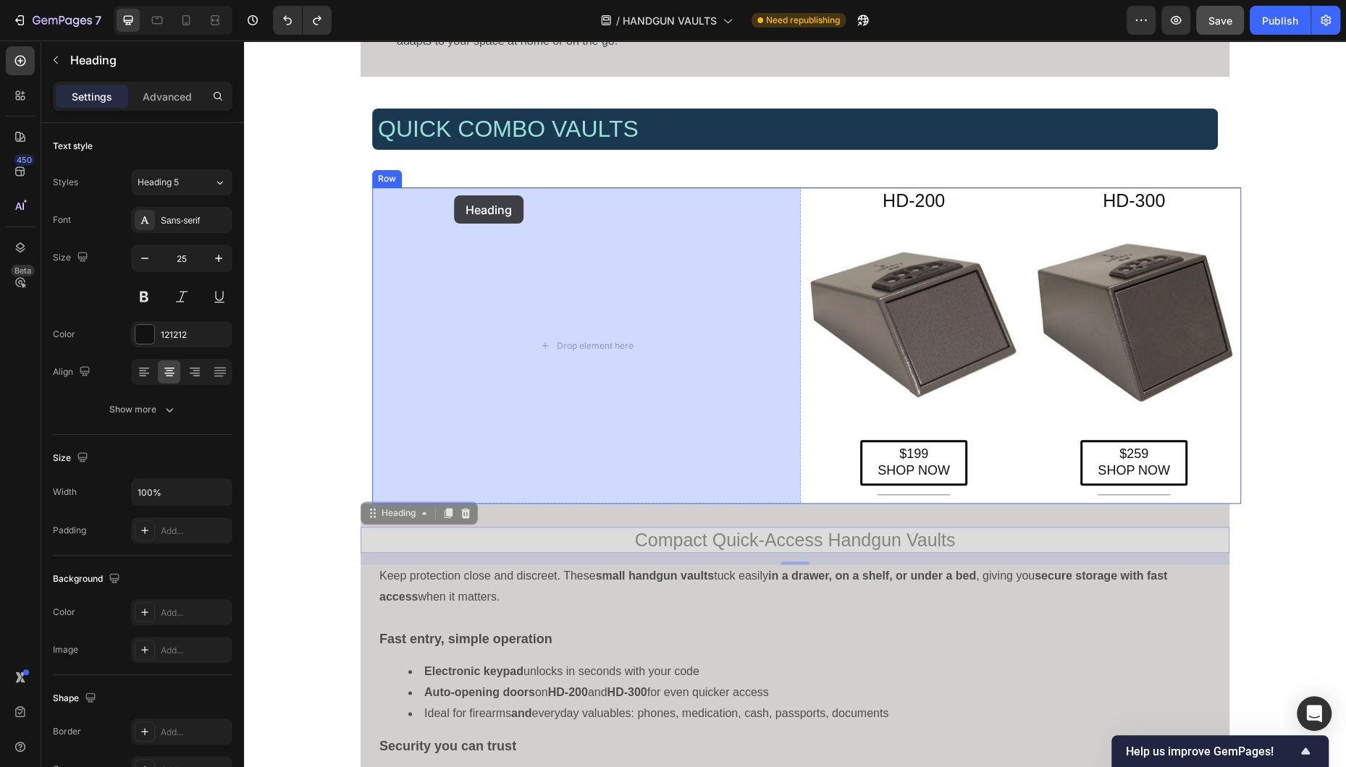
drag, startPoint x: 373, startPoint y: 519, endPoint x: 450, endPoint y: 225, distance: 304.0
click at [454, 195] on div "Header Liberty Safe Home Defender (HD) Series — Biometric Handgun Vaults Headin…" at bounding box center [795, 614] width 1102 height 2899
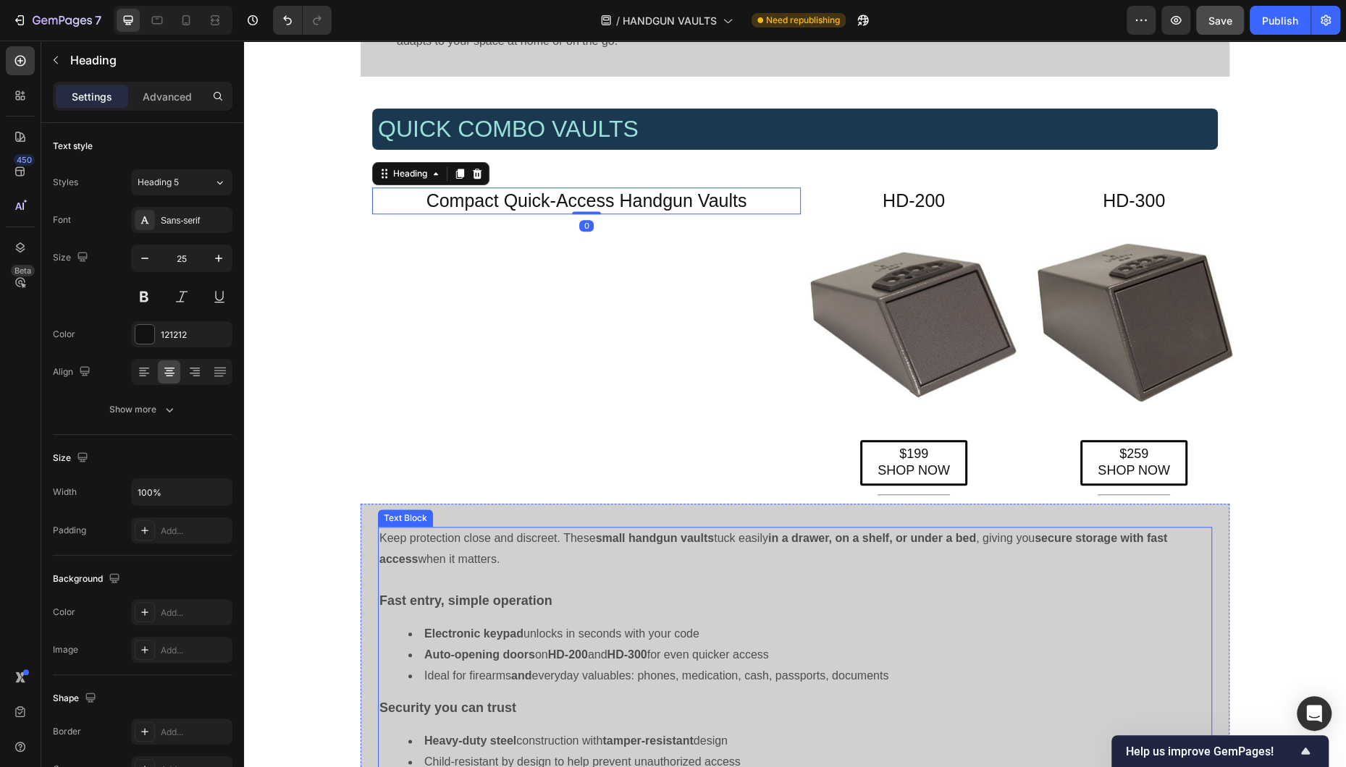
click at [700, 620] on li "Electronic keypad unlocks in seconds with your code" at bounding box center [809, 634] width 802 height 21
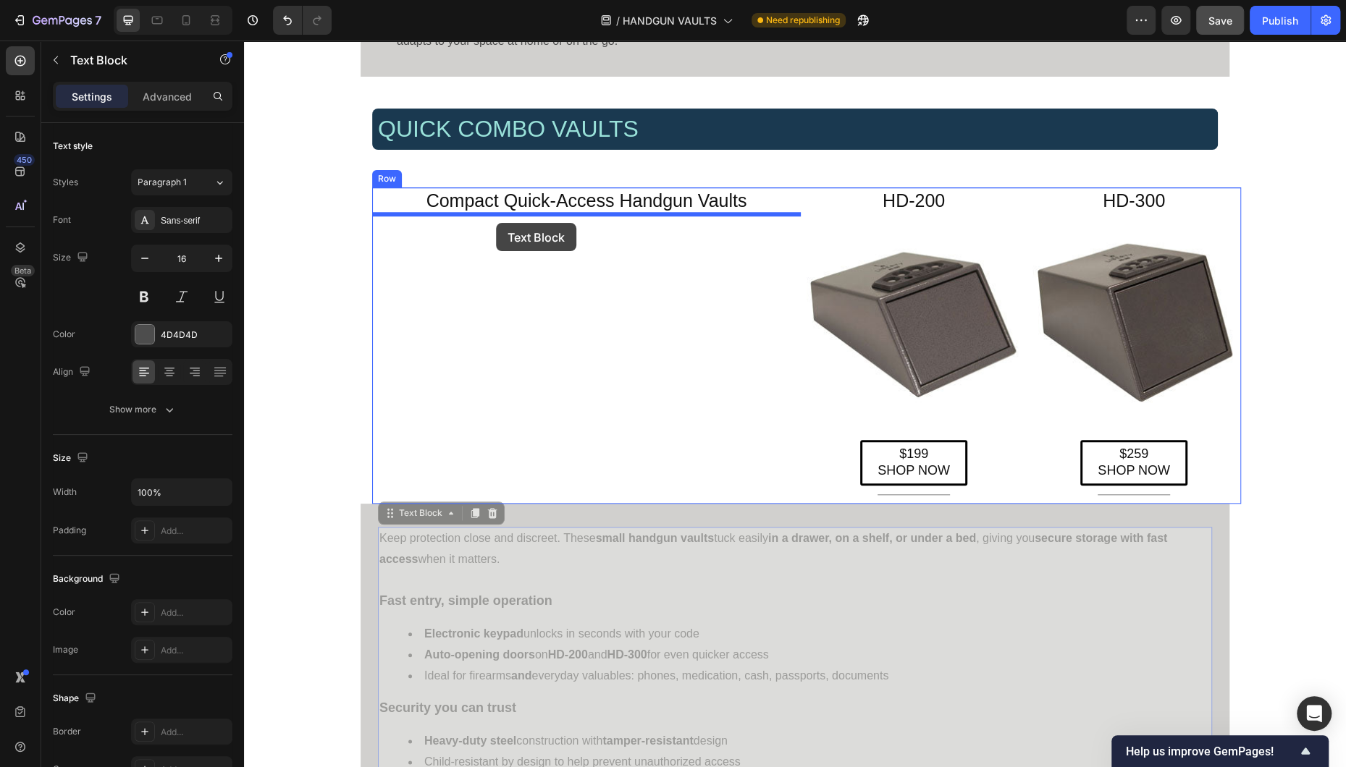
drag, startPoint x: 390, startPoint y: 519, endPoint x: 496, endPoint y: 223, distance: 314.4
click at [496, 223] on div "Header Liberty Safe Home Defender (HD) Series — Biometric Handgun Vaults Headin…" at bounding box center [795, 595] width 1102 height 2860
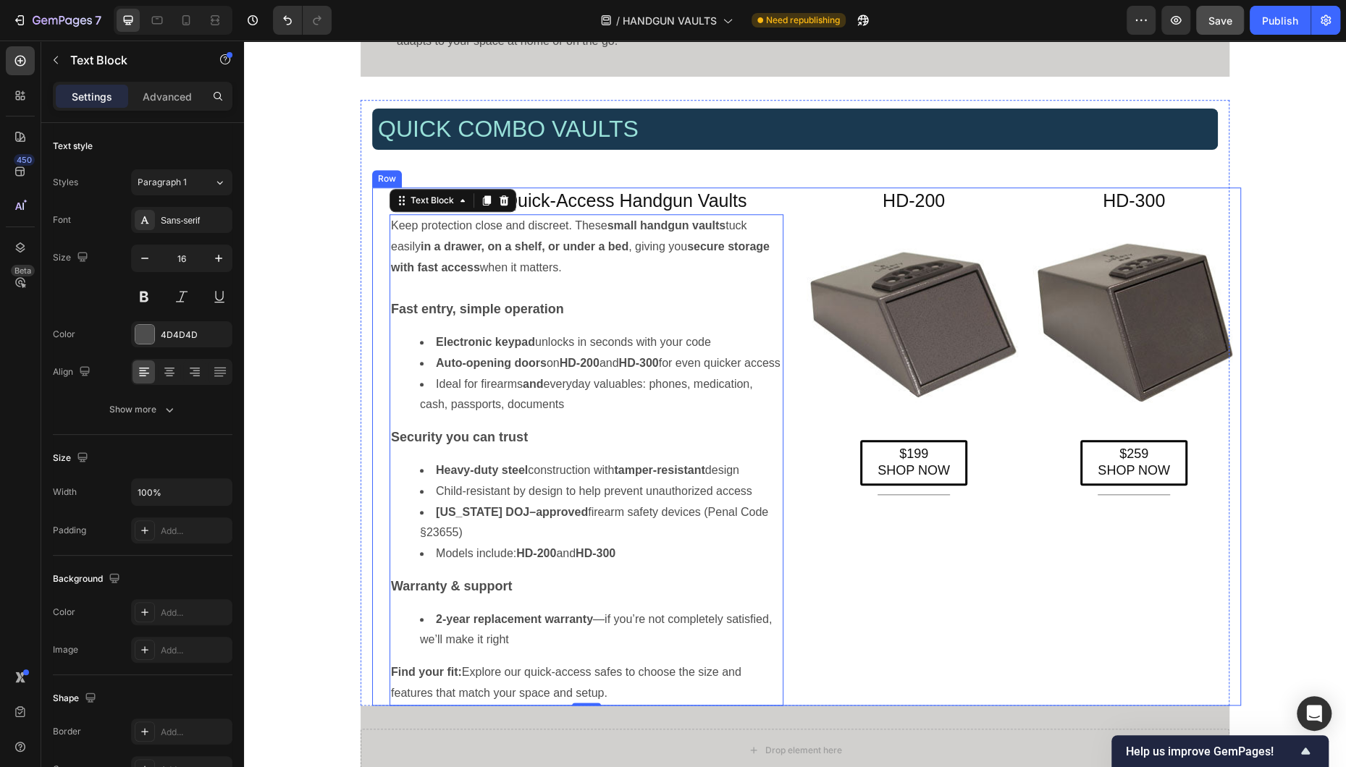
click at [714, 610] on li "2-year replacement warranty —if you’re not completely satisfied, we’ll make it …" at bounding box center [601, 631] width 362 height 42
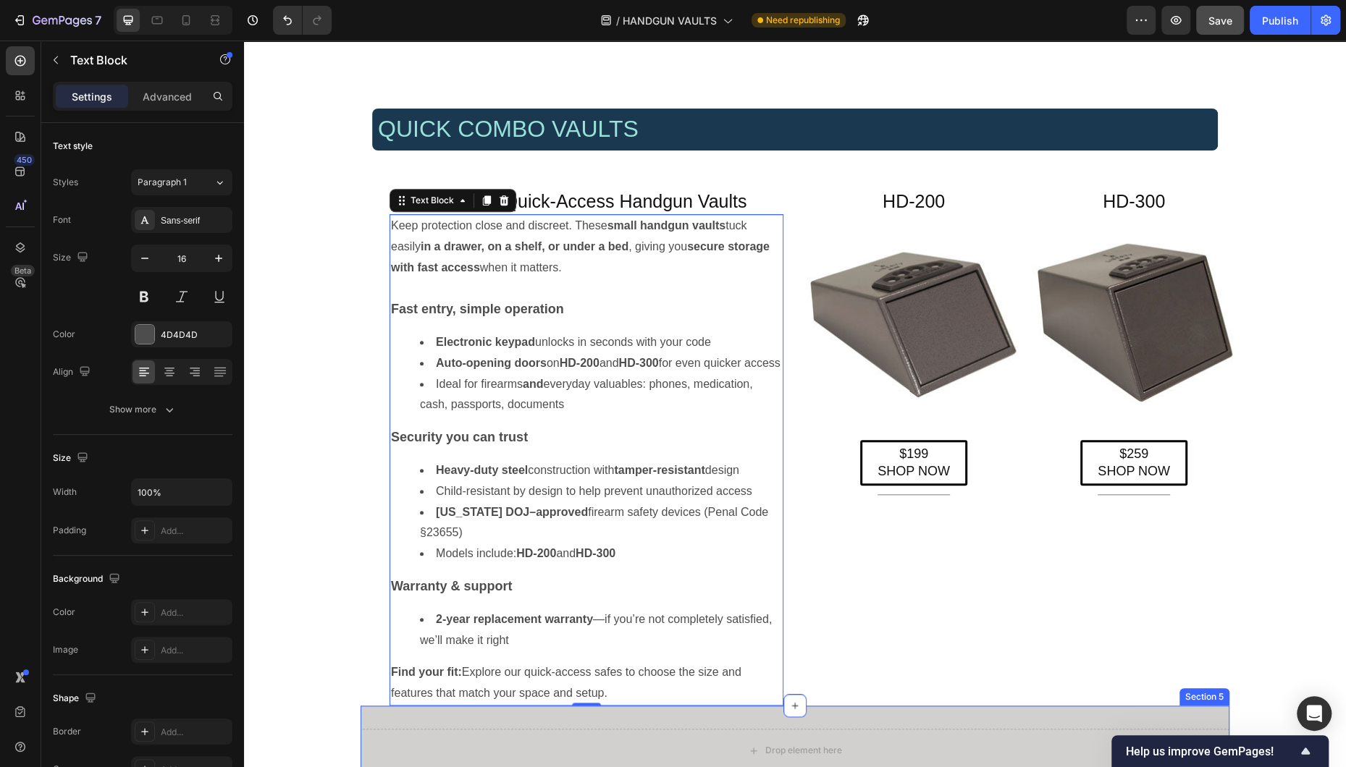
scroll to position [1033, 0]
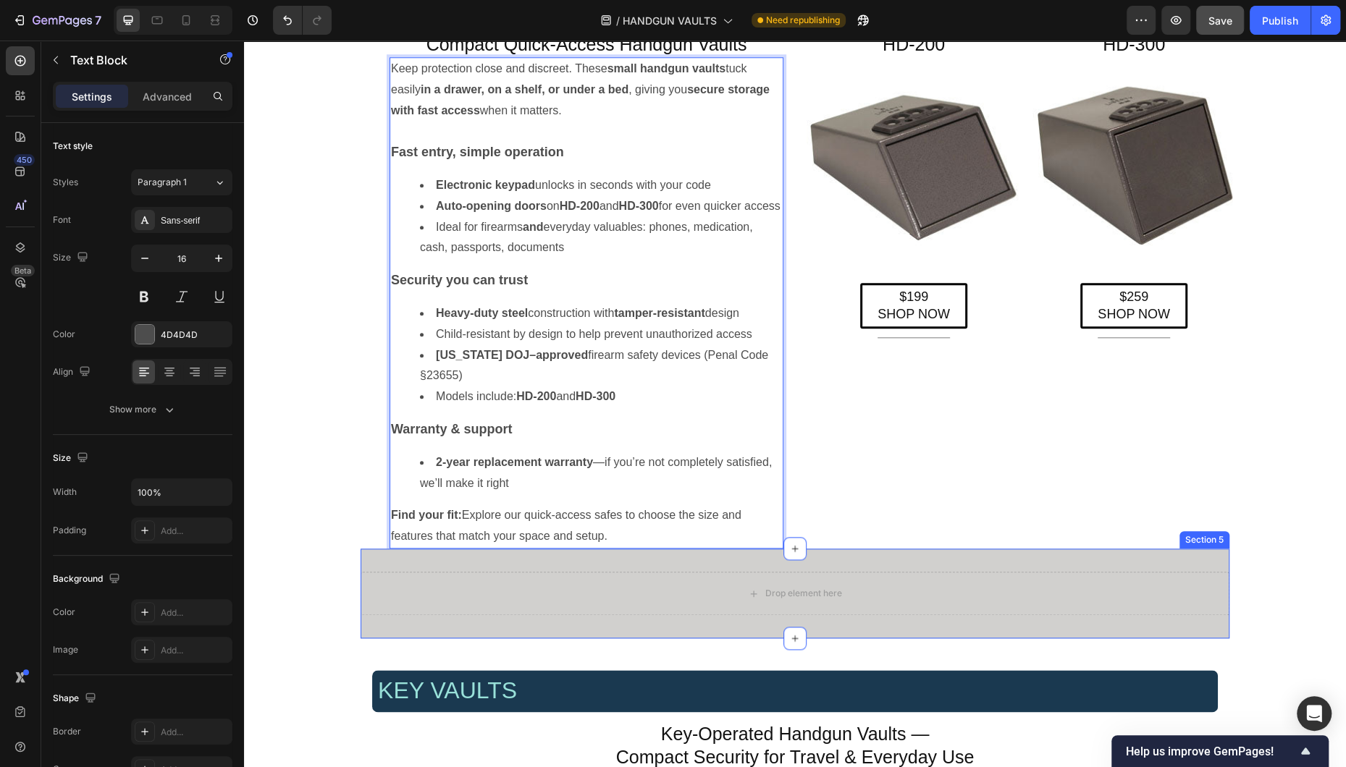
click at [420, 578] on div "Drop element here Section 5" at bounding box center [795, 594] width 869 height 90
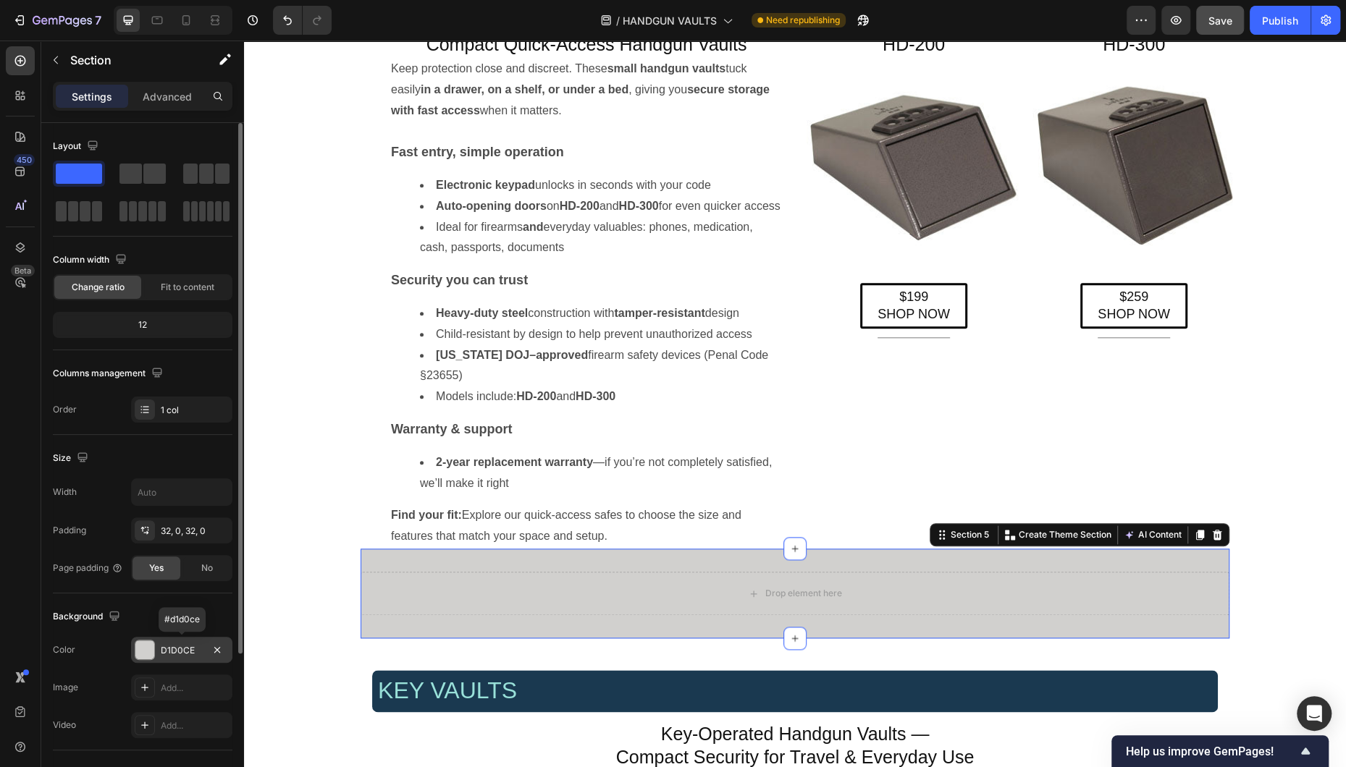
click at [178, 620] on div "D1D0CE" at bounding box center [182, 650] width 42 height 13
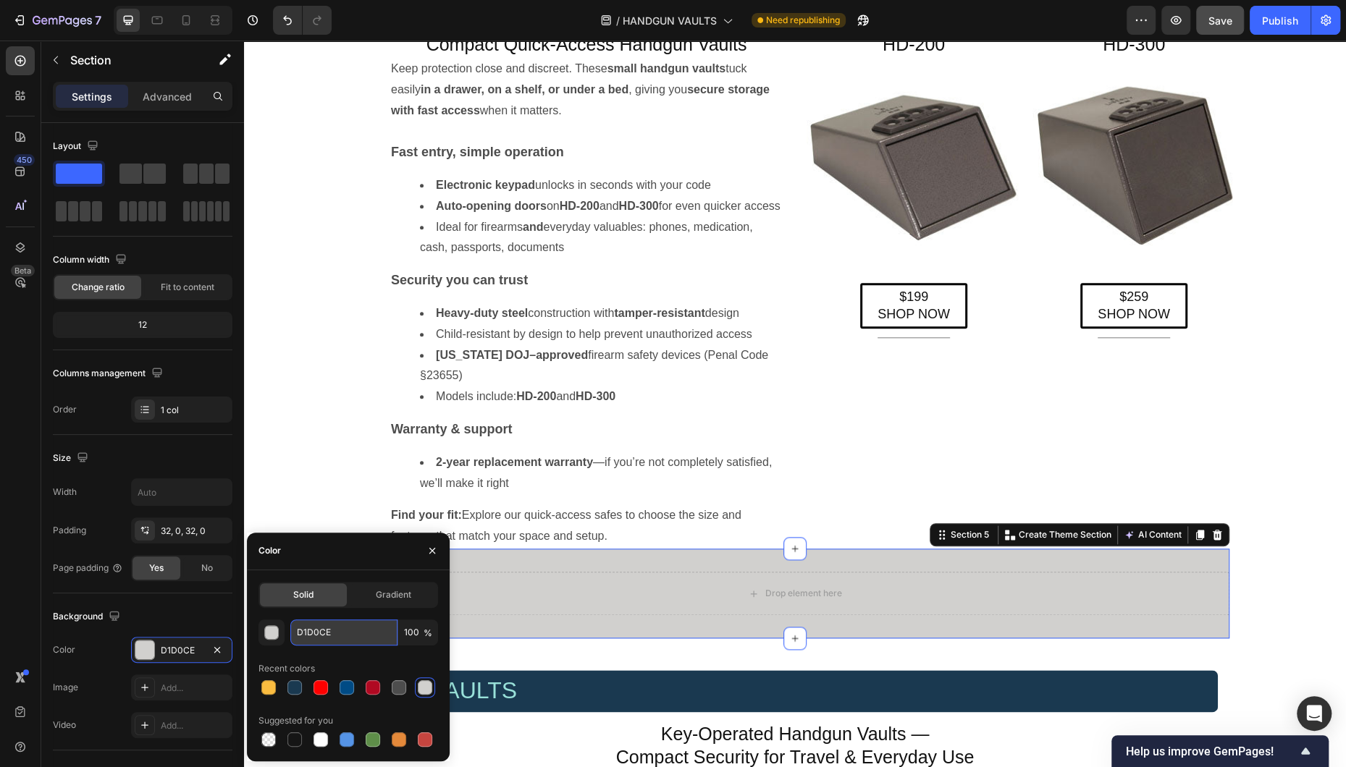
drag, startPoint x: 329, startPoint y: 628, endPoint x: 343, endPoint y: 630, distance: 14.6
click at [343, 620] on input "D1D0CE" at bounding box center [343, 633] width 107 height 26
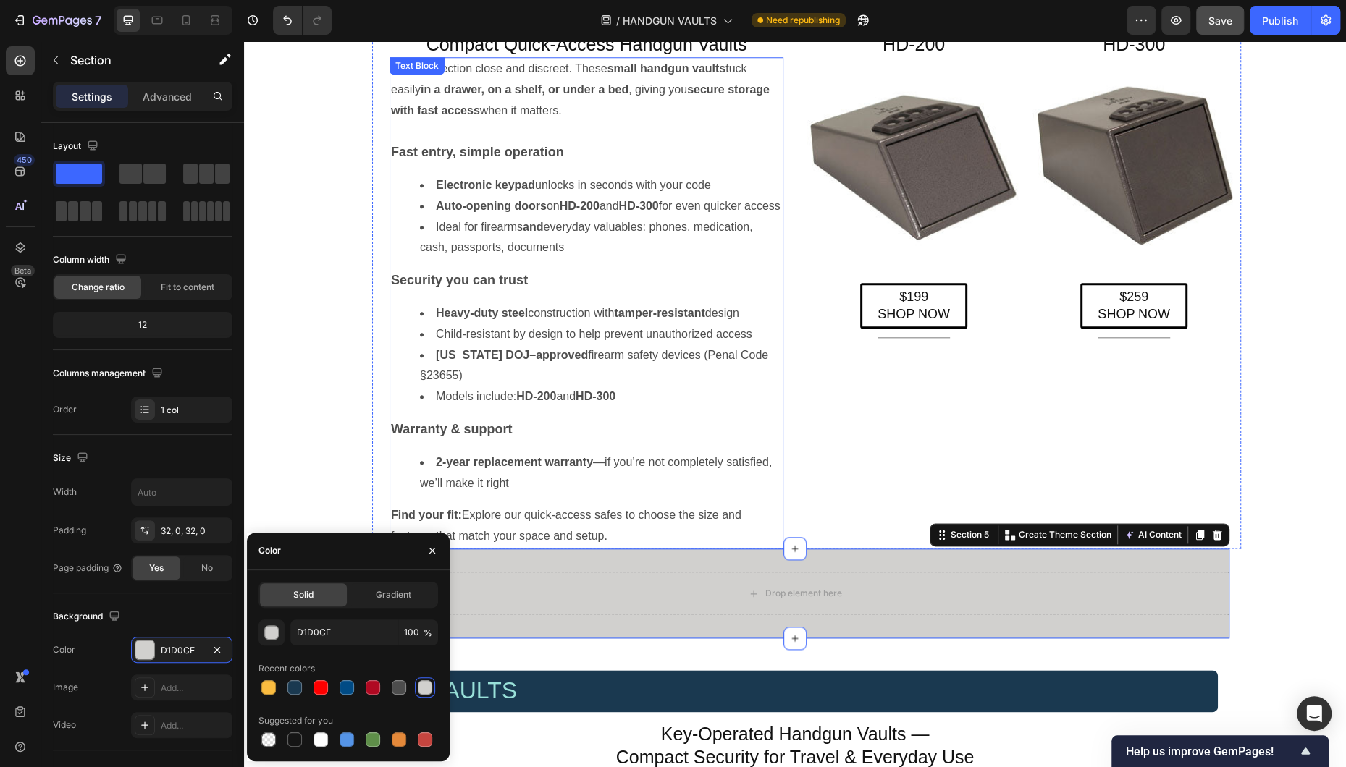
click at [720, 387] on li "California DOJ–approved firearm safety devices (Penal Code §23655)" at bounding box center [601, 366] width 362 height 42
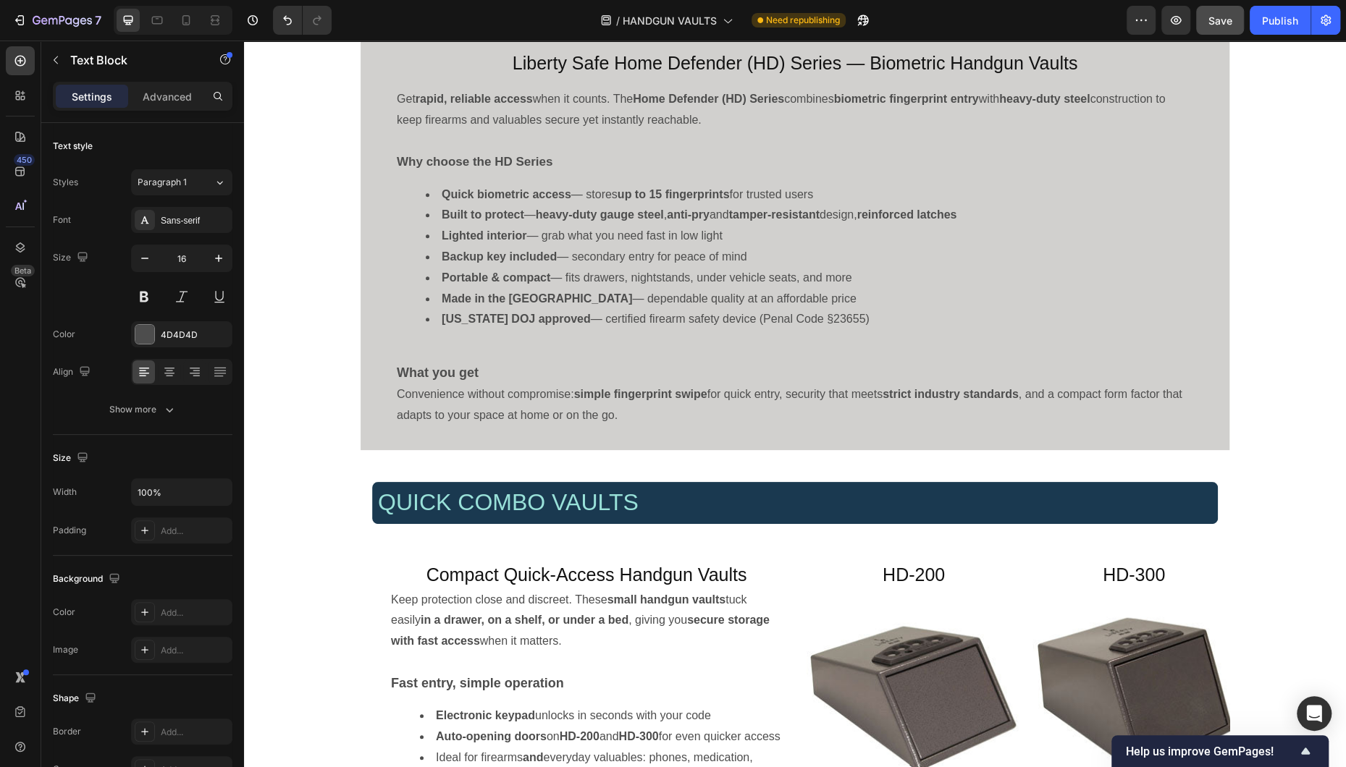
scroll to position [788, 0]
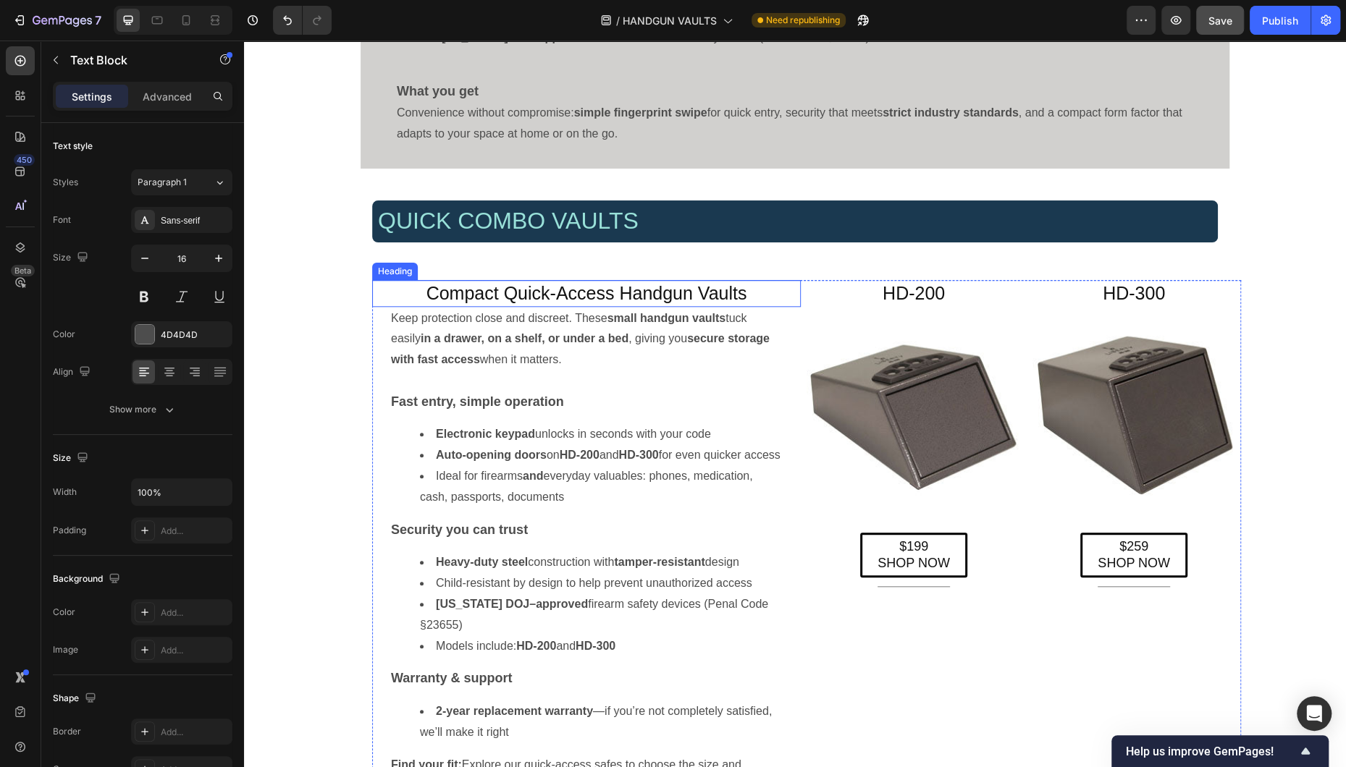
click at [583, 292] on h4 "Compact Quick-Access Handgun Vaults" at bounding box center [586, 293] width 429 height 27
click at [801, 582] on div "Compact Quick-Access Handgun Vaults Heading 0 Keep protection close and discree…" at bounding box center [806, 539] width 869 height 518
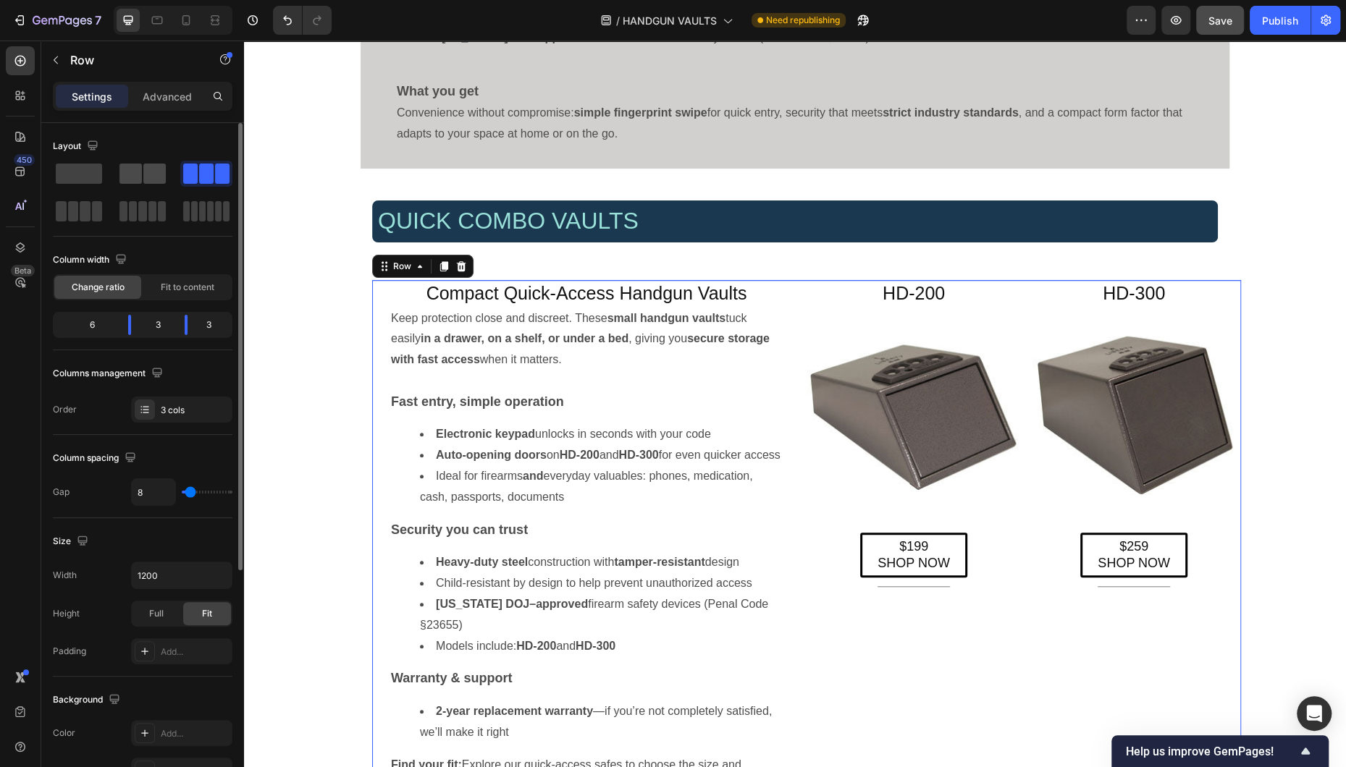
click at [138, 169] on span at bounding box center [130, 174] width 22 height 20
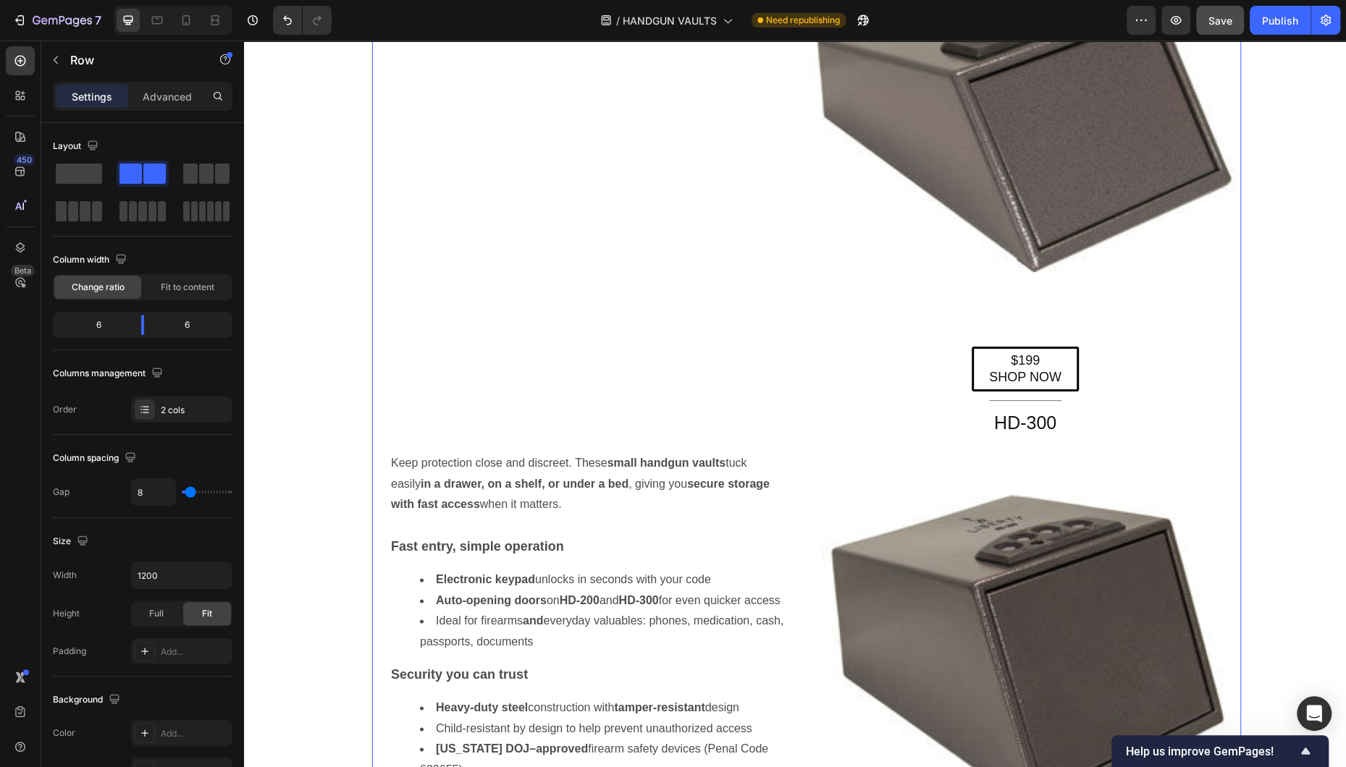
scroll to position [1260, 0]
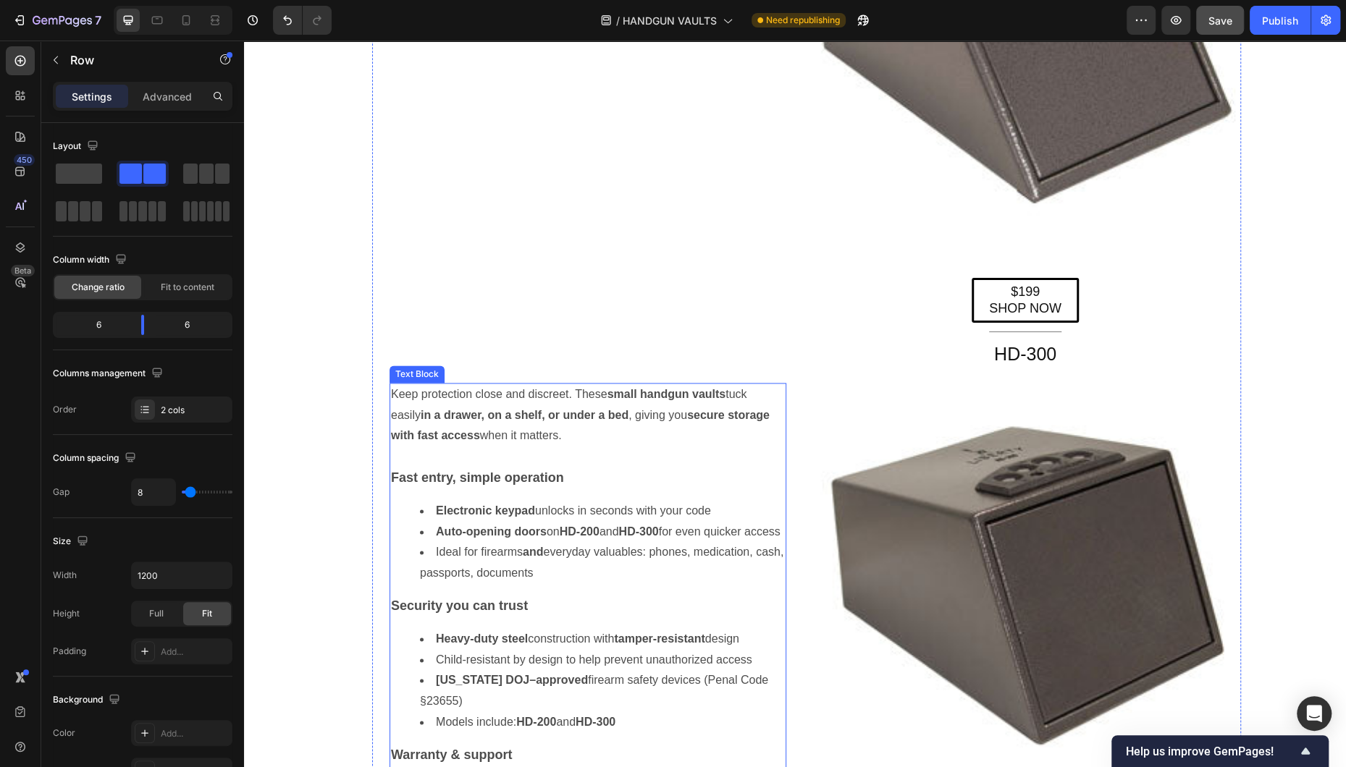
click at [552, 384] on p "Keep protection close and discreet. These small handgun vaults tuck easily in a…" at bounding box center [588, 415] width 394 height 62
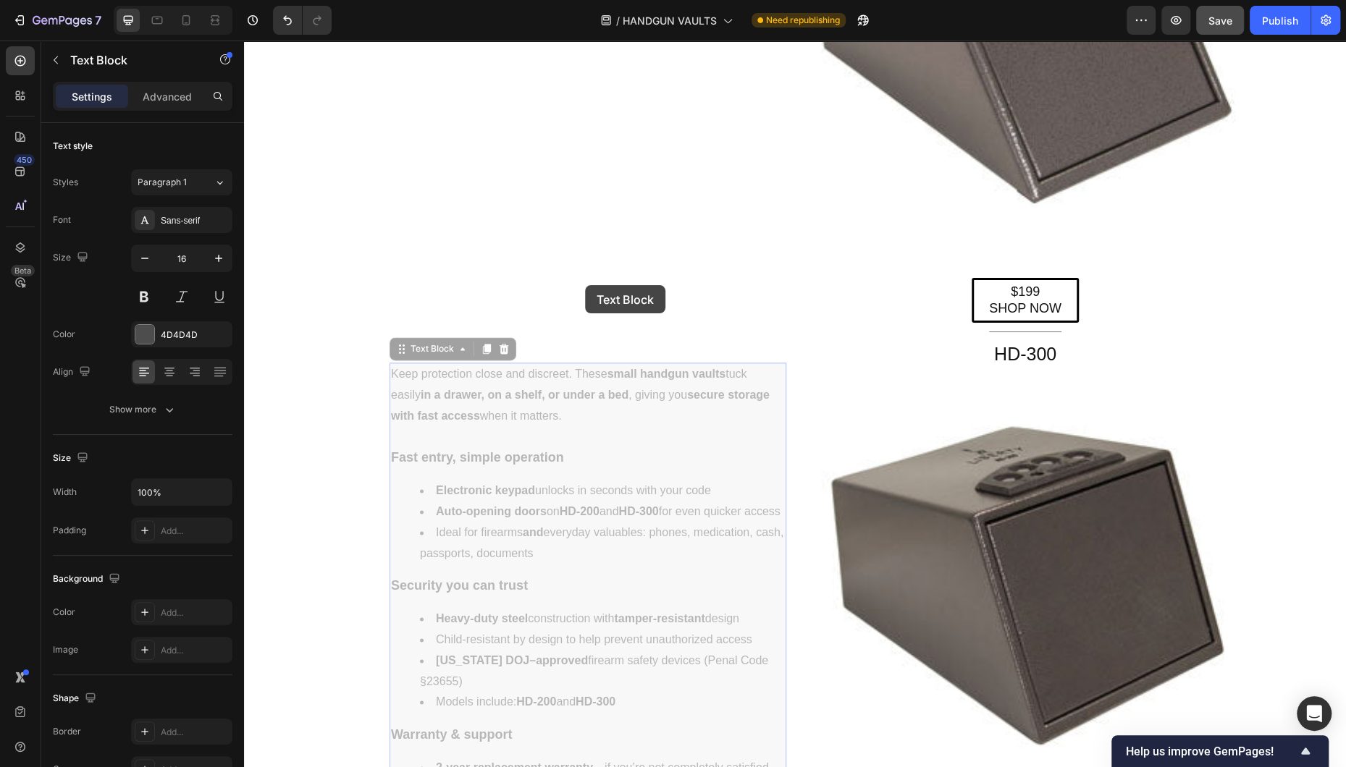
scroll to position [819, 0]
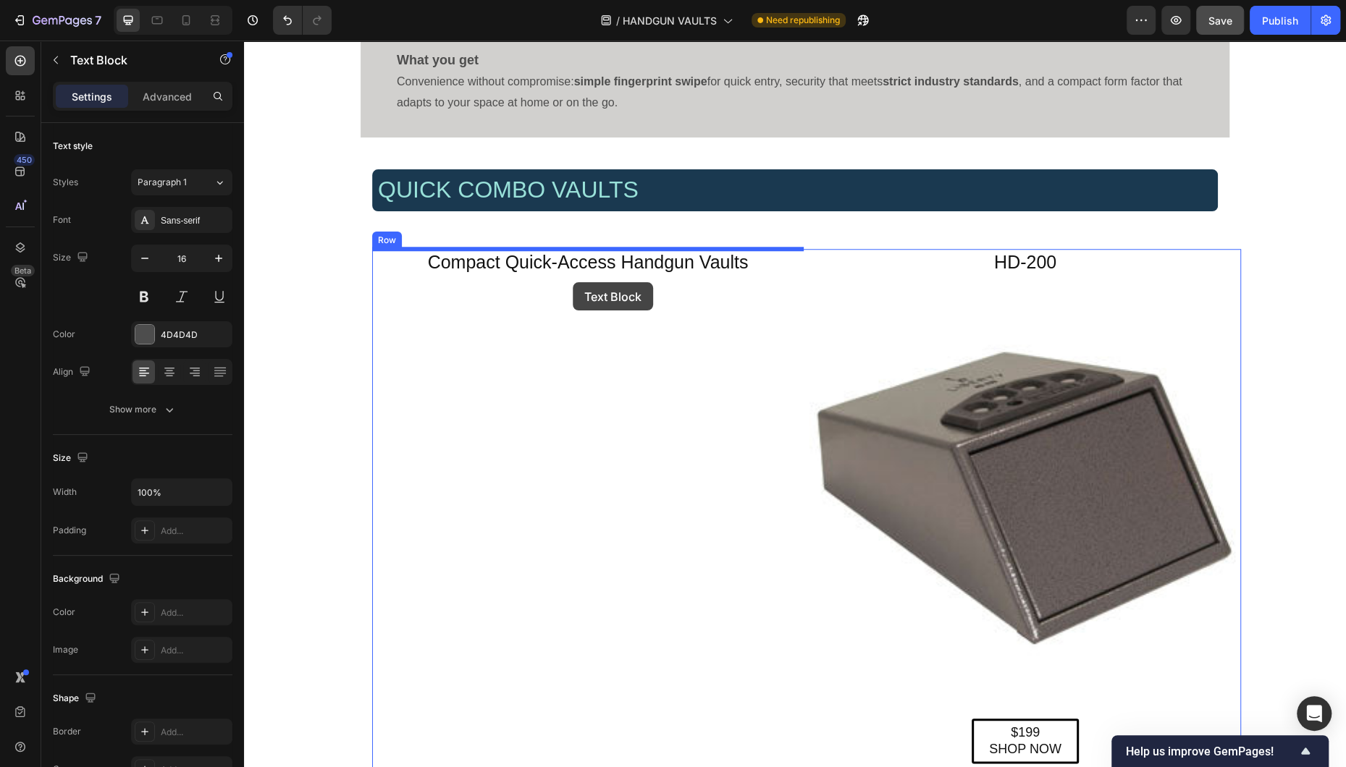
drag, startPoint x: 400, startPoint y: 350, endPoint x: 573, endPoint y: 282, distance: 185.7
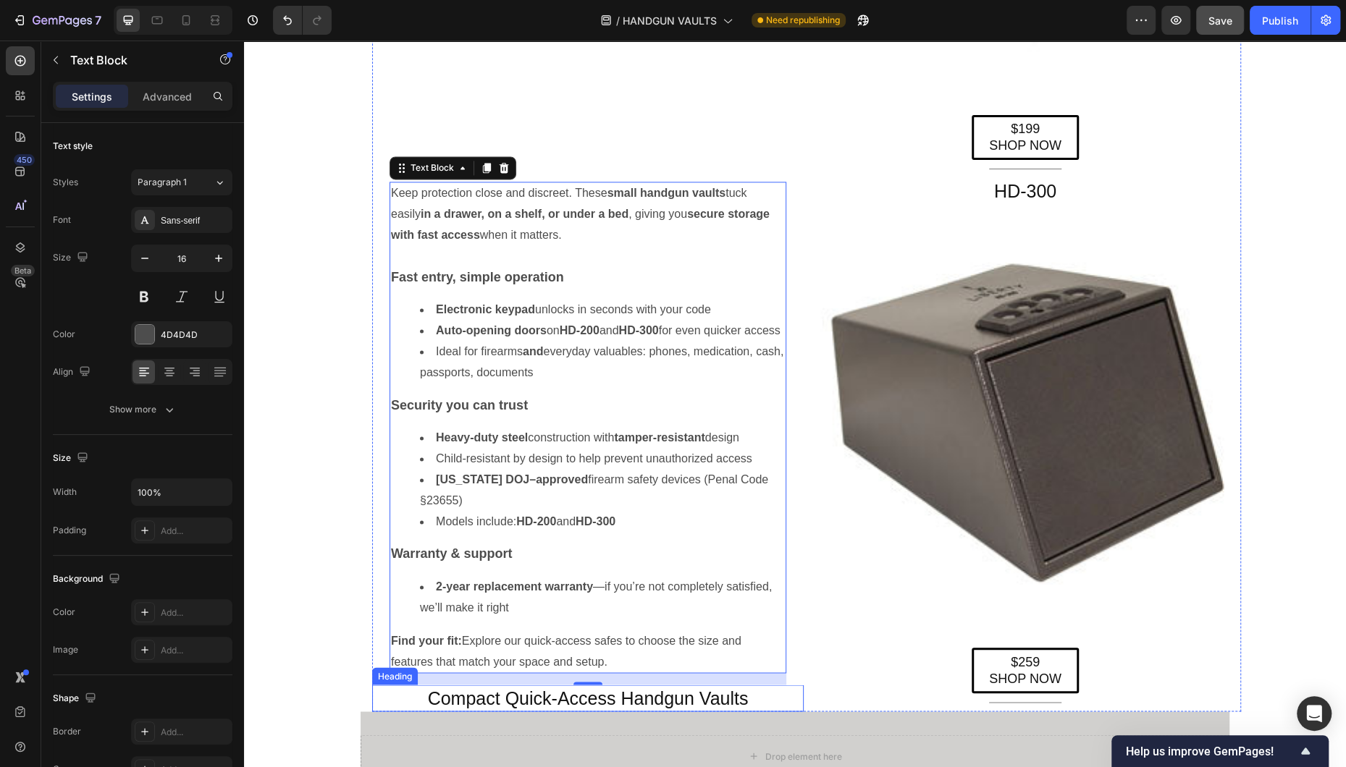
scroll to position [1527, 0]
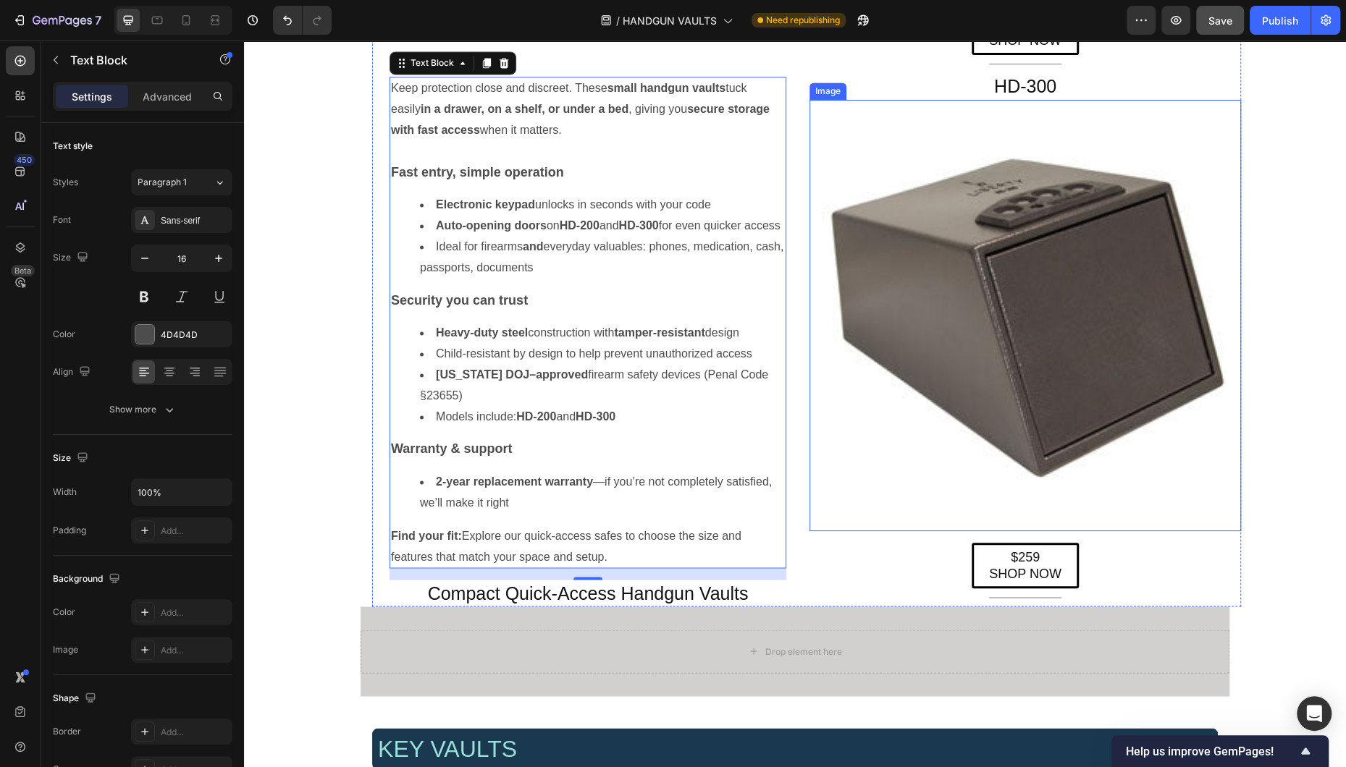
click at [813, 460] on img at bounding box center [1024, 315] width 431 height 431
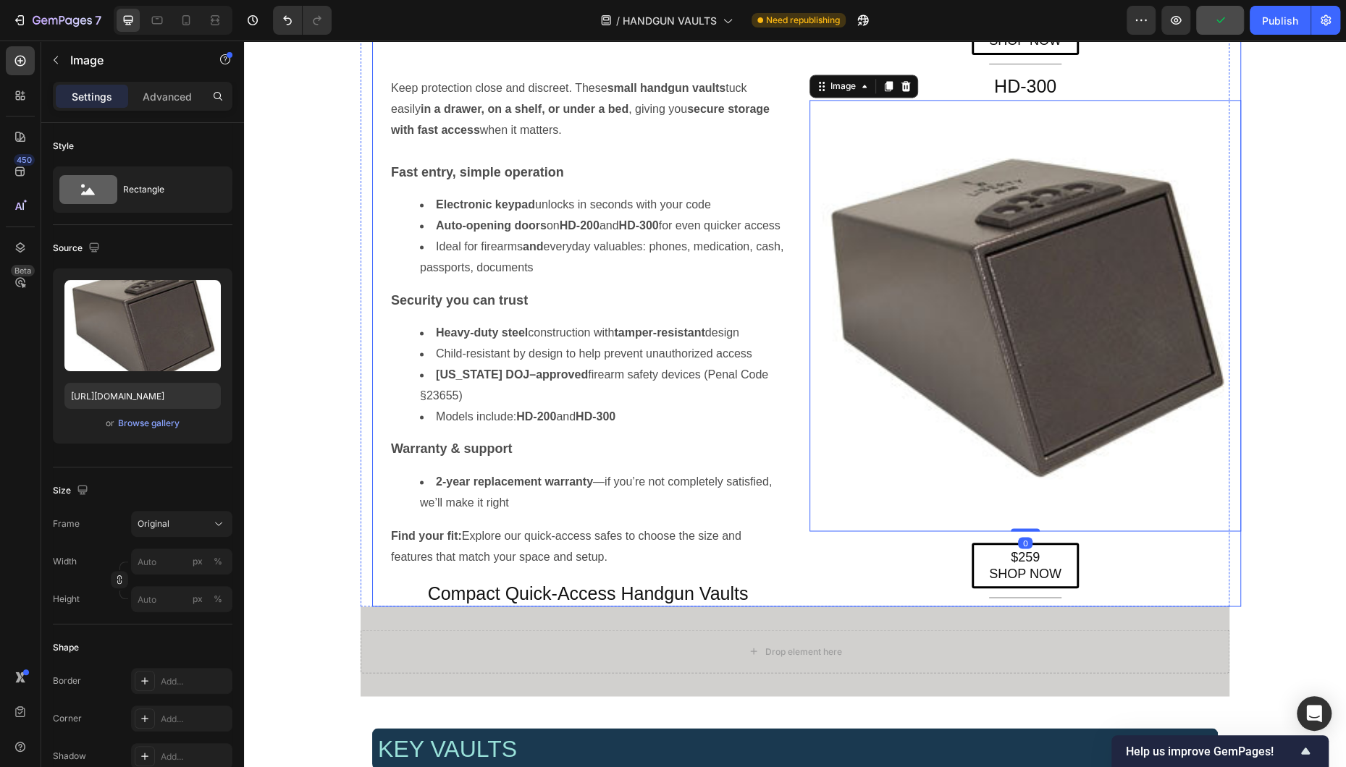
click at [792, 441] on div "Keep protection close and discreet. These small handgun vaults tuck easily in a…" at bounding box center [587, 73] width 431 height 1066
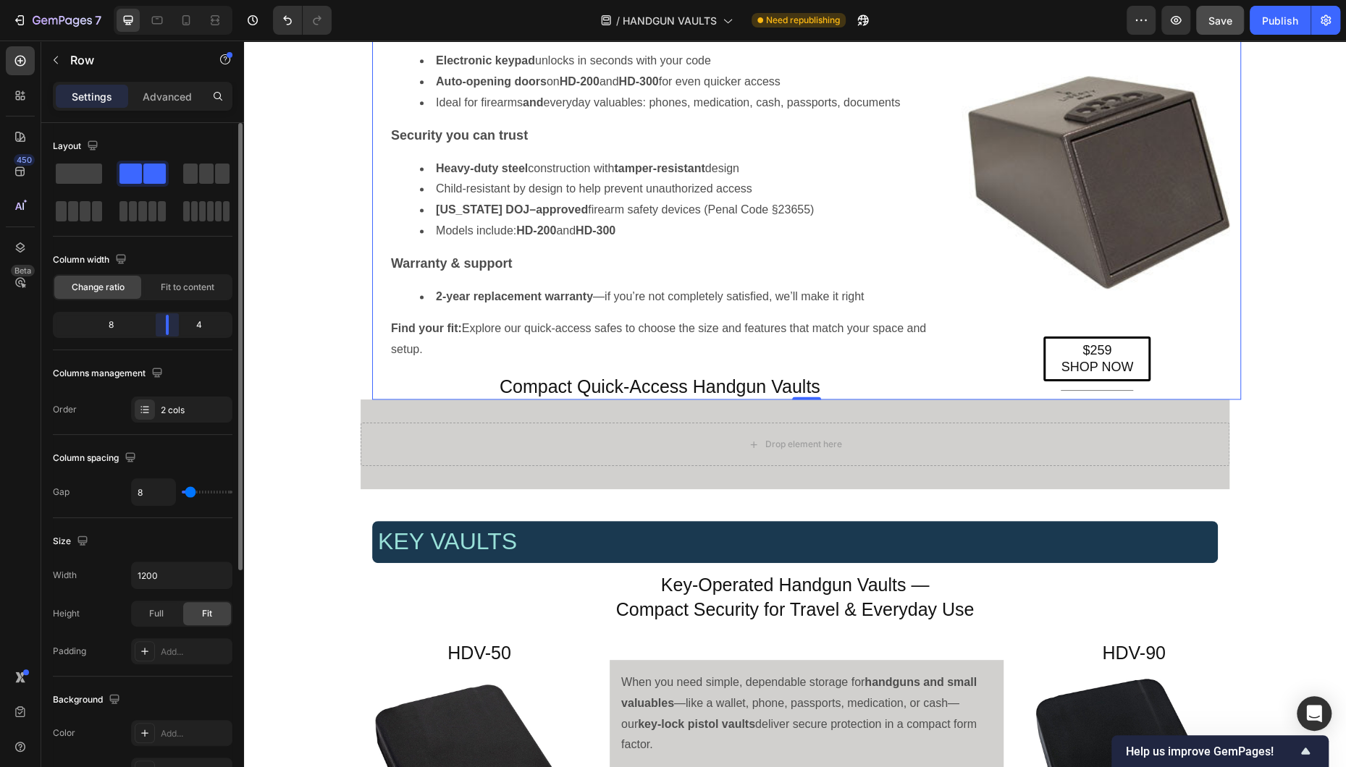
scroll to position [1344, 0]
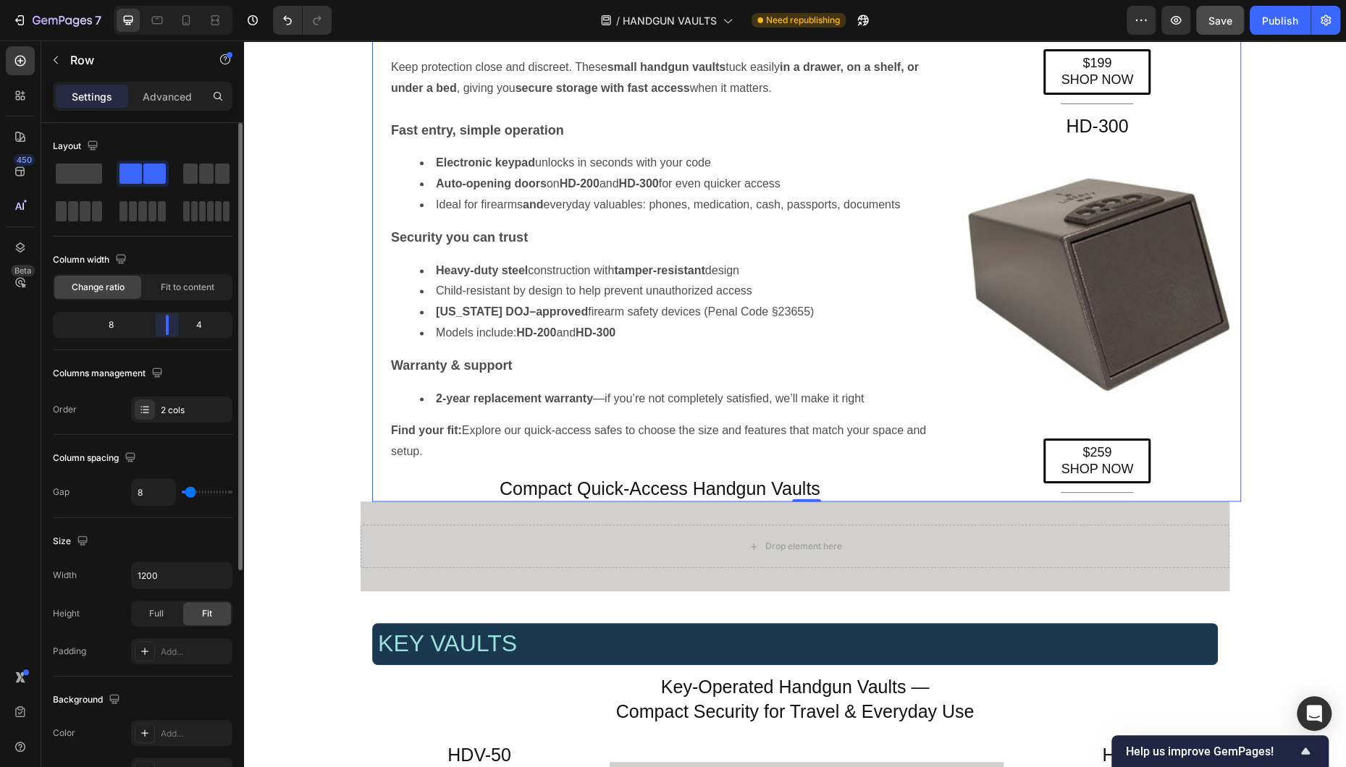
drag, startPoint x: 143, startPoint y: 326, endPoint x: 421, endPoint y: 303, distance: 279.0
click at [178, 325] on div "Layout Column width Change ratio Fit to content 8 4 Columns management Order 2 …" at bounding box center [142, 466] width 203 height 686
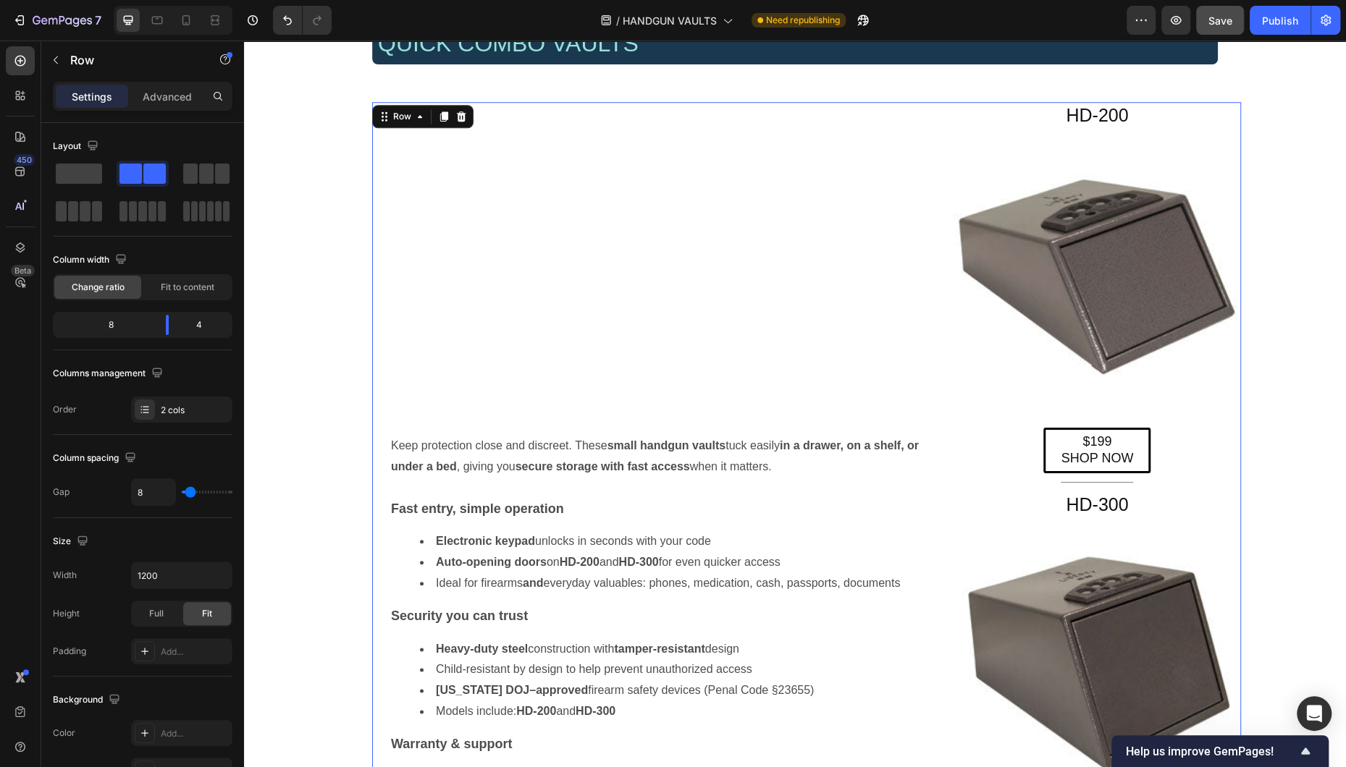
scroll to position [872, 0]
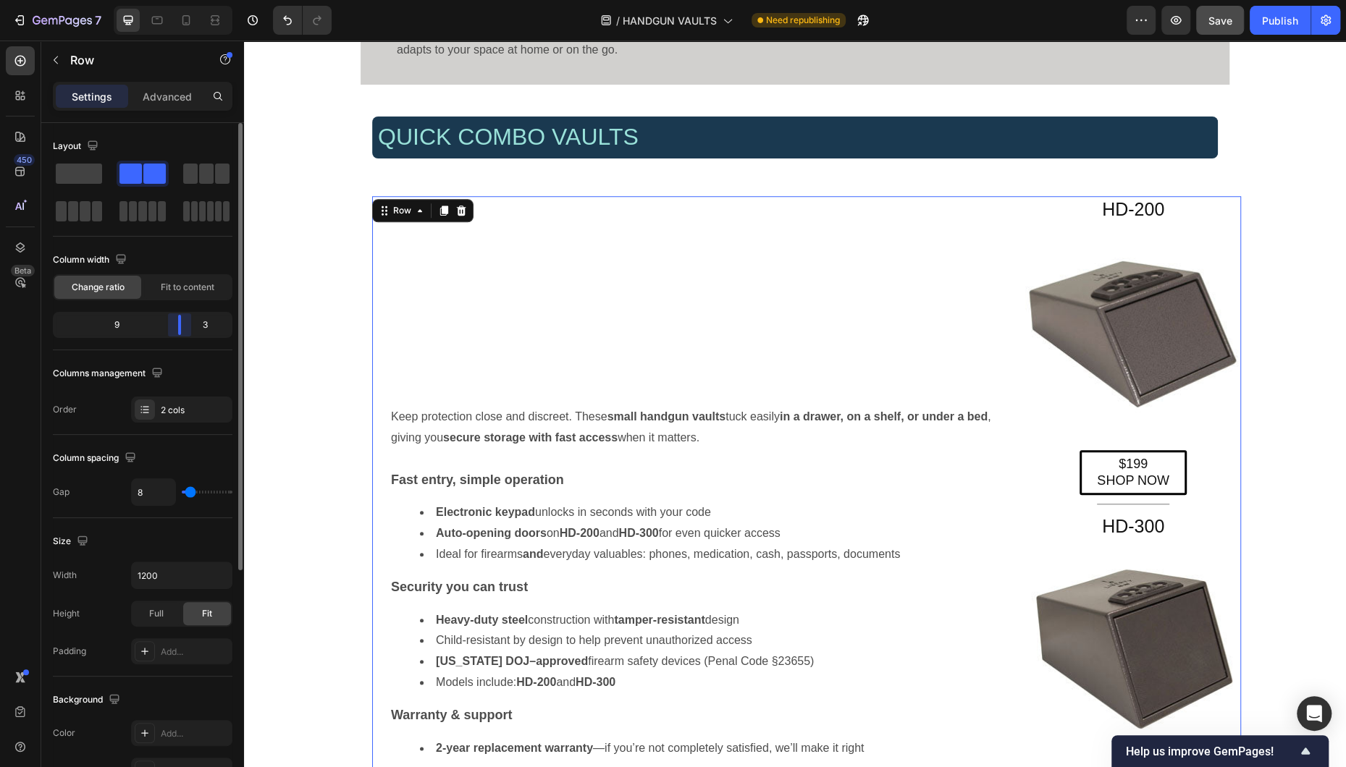
drag, startPoint x: 165, startPoint y: 327, endPoint x: 331, endPoint y: 368, distance: 170.7
click at [184, 327] on div "Layout Column width Change ratio Fit to content 9 3 Columns management Order 2 …" at bounding box center [142, 466] width 203 height 686
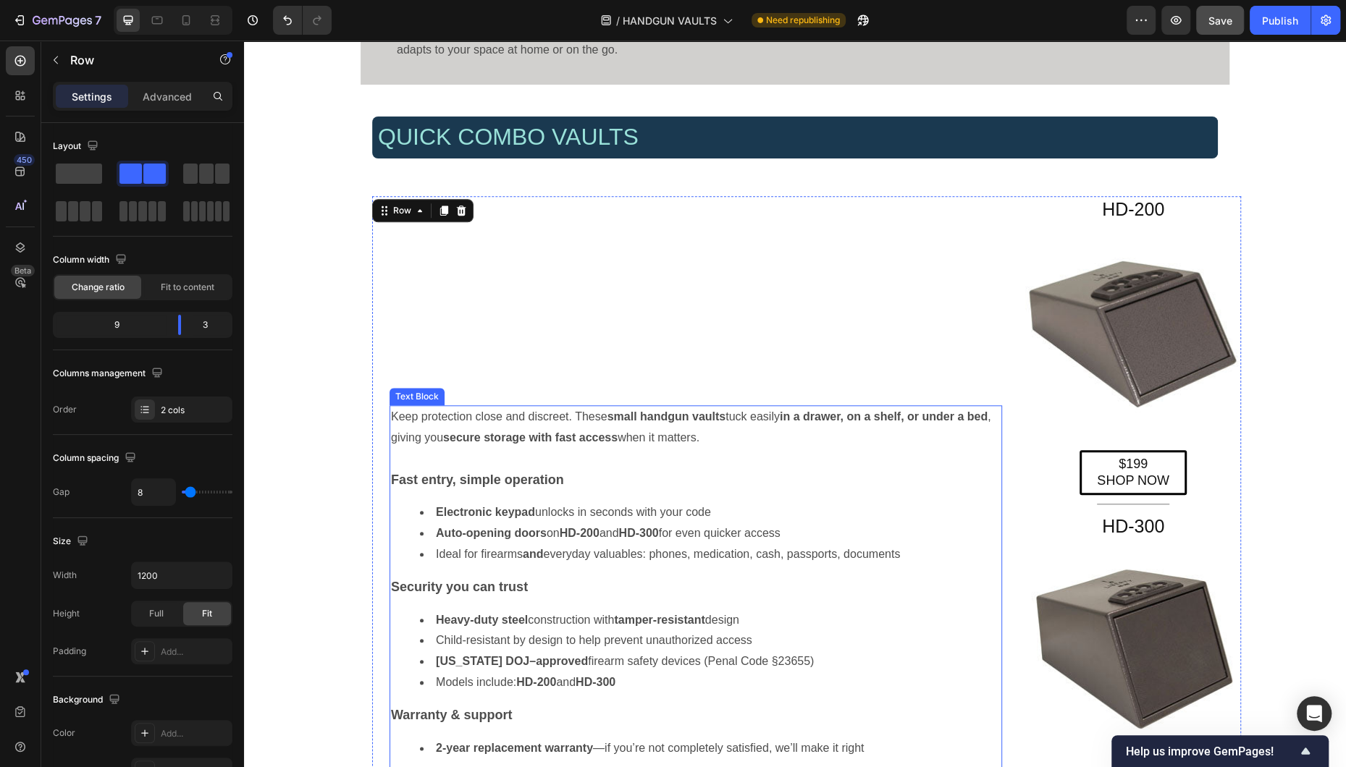
scroll to position [930, 0]
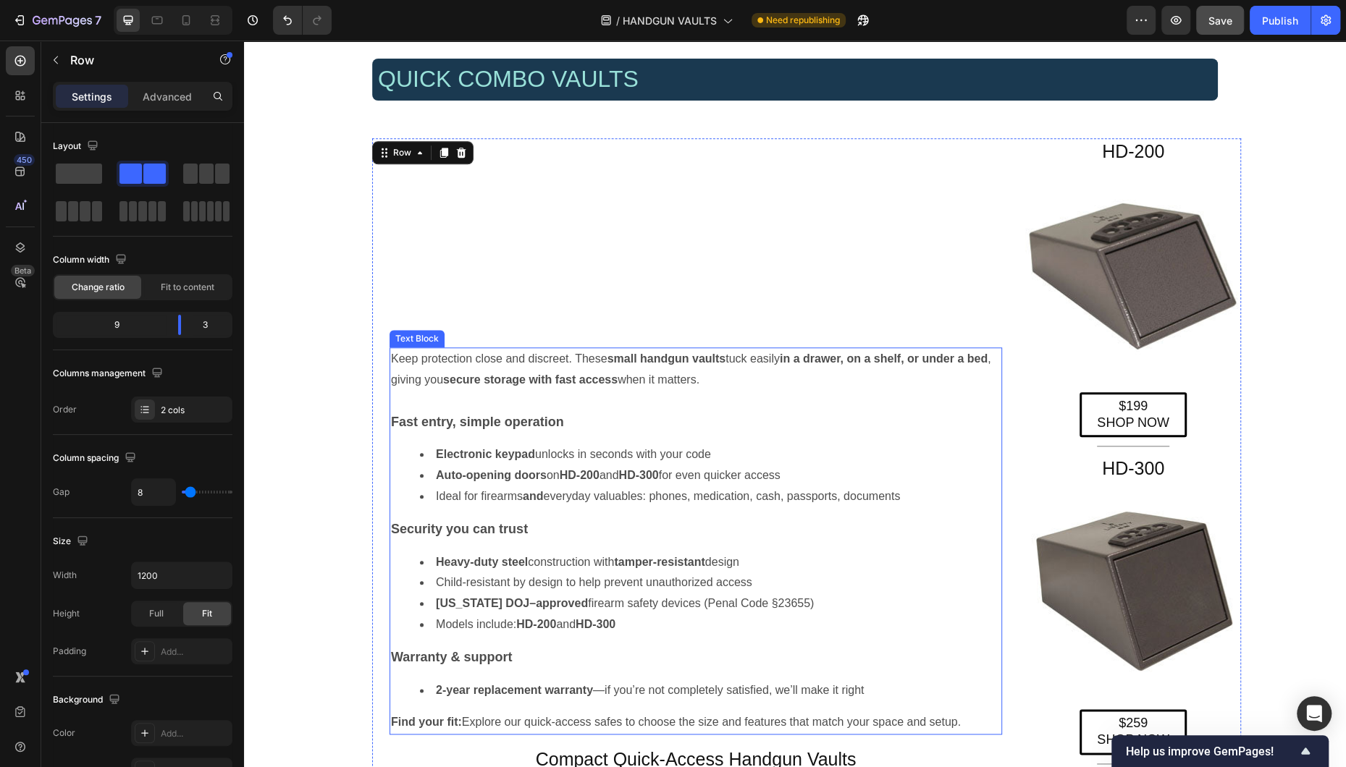
click at [699, 620] on h4 "Compact Quick-Access Handgun Vaults" at bounding box center [695, 759] width 647 height 27
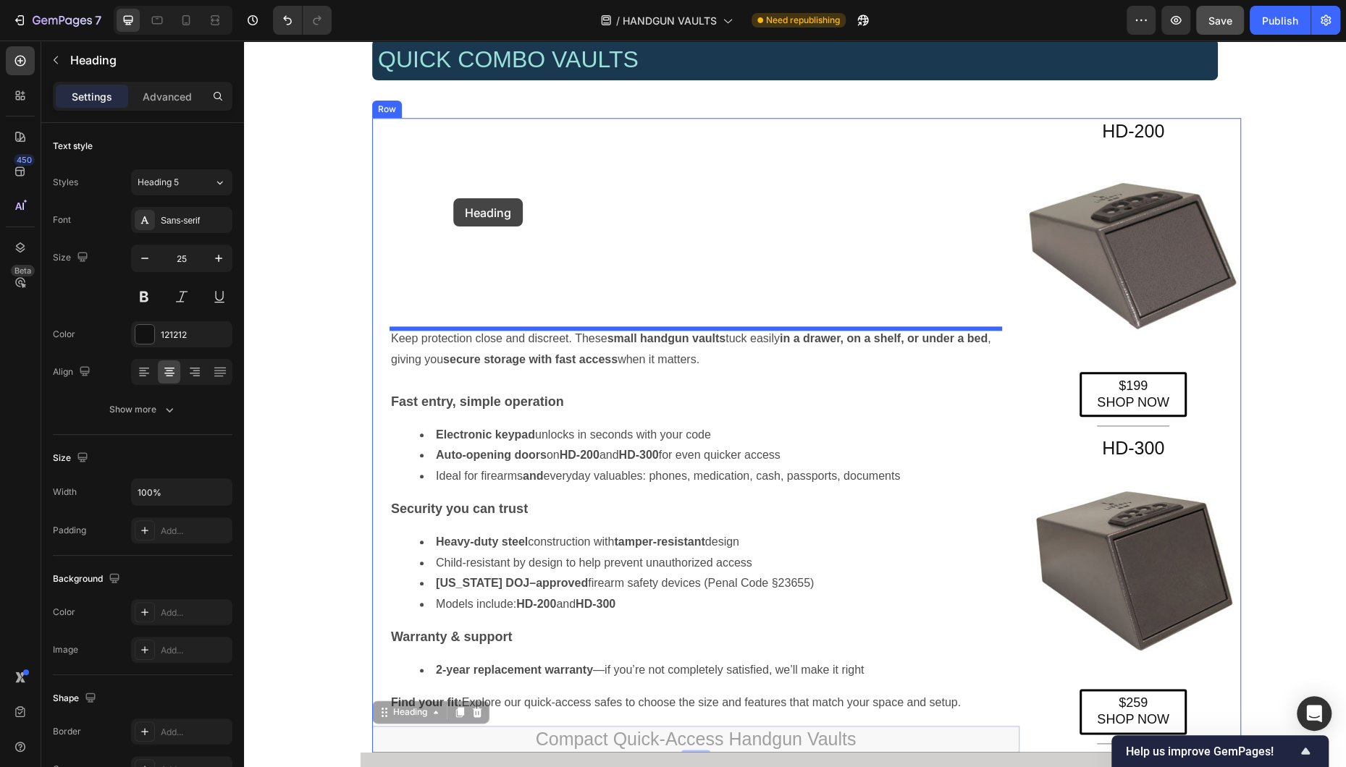
scroll to position [872, 0]
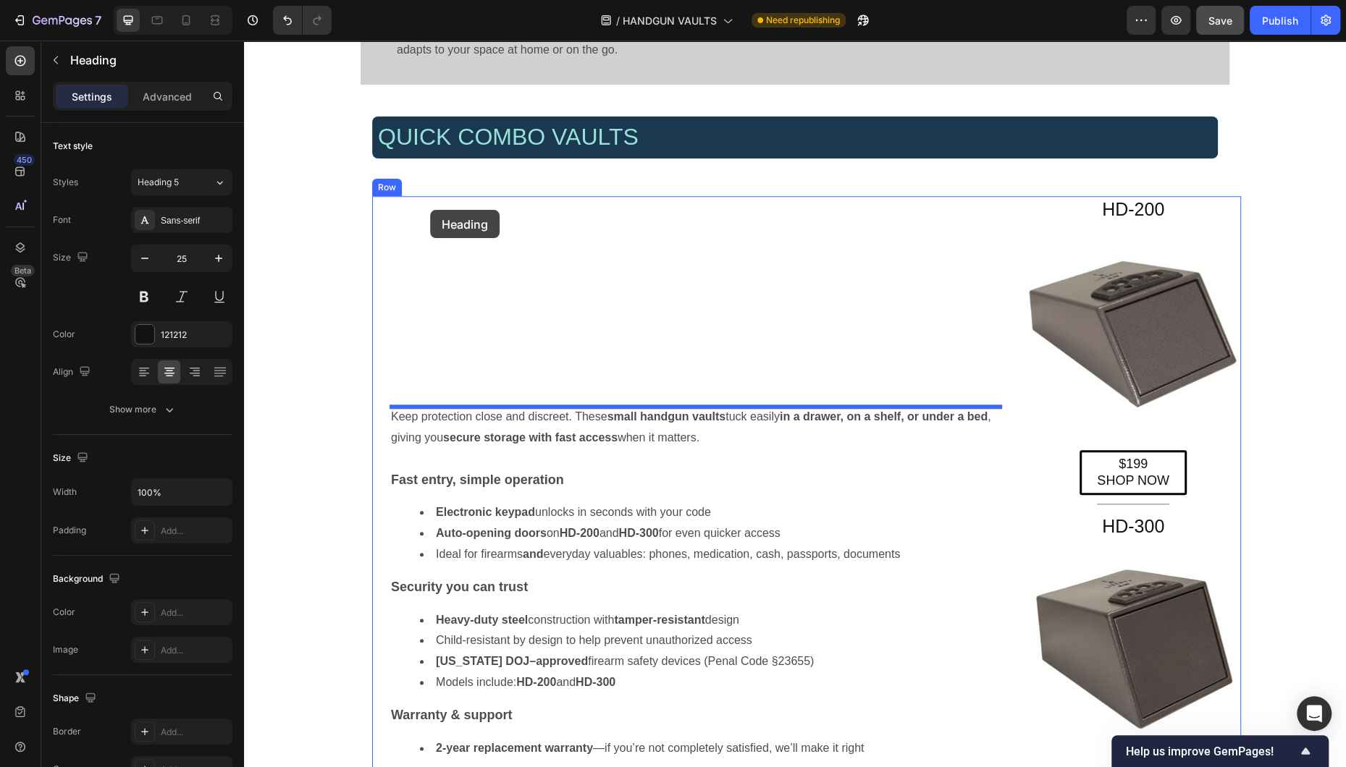
drag, startPoint x: 380, startPoint y: 555, endPoint x: 430, endPoint y: 210, distance: 348.9
click at [430, 210] on div "Header Liberty Safe Home Defender (HD) Series — Biometric Handgun Vaults Headin…" at bounding box center [795, 588] width 1102 height 2839
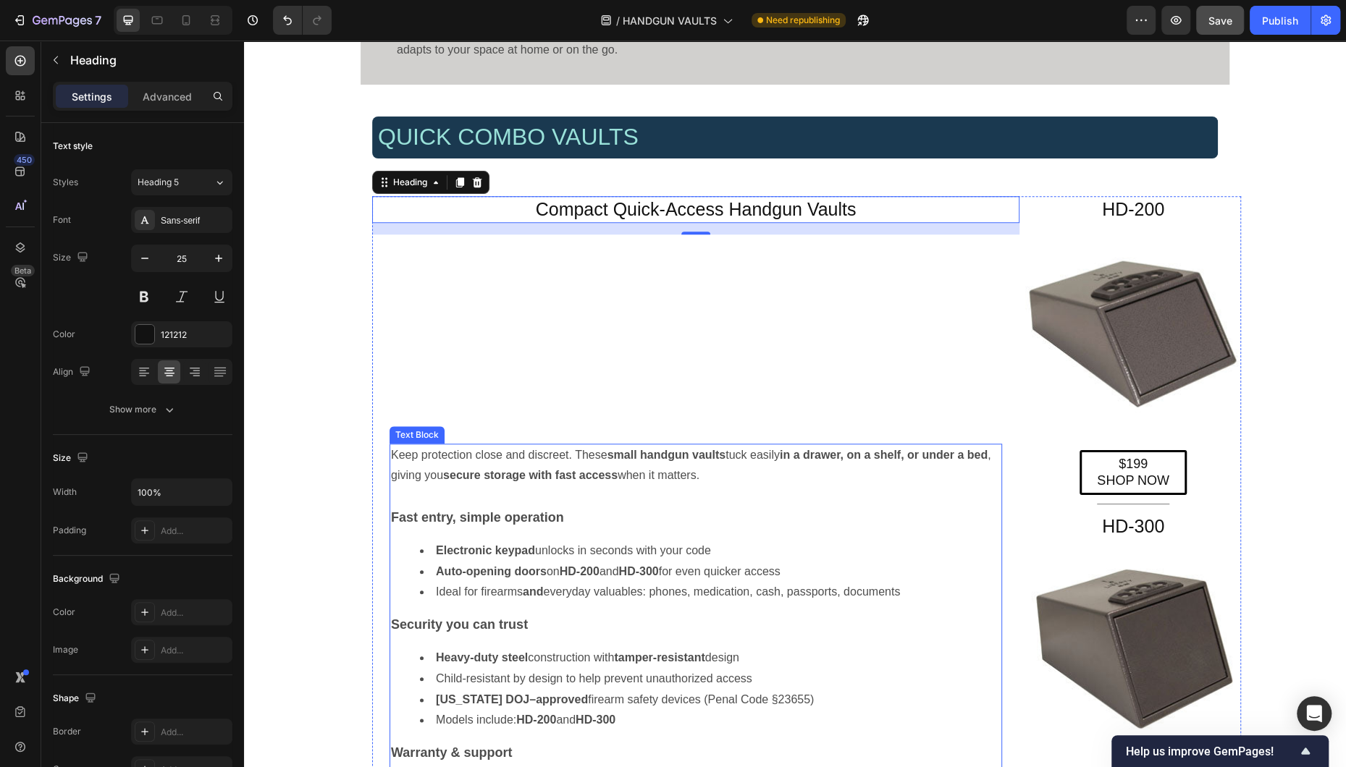
click at [683, 468] on p "Keep protection close and discreet. These small handgun vaults tuck easily in a…" at bounding box center [696, 466] width 610 height 42
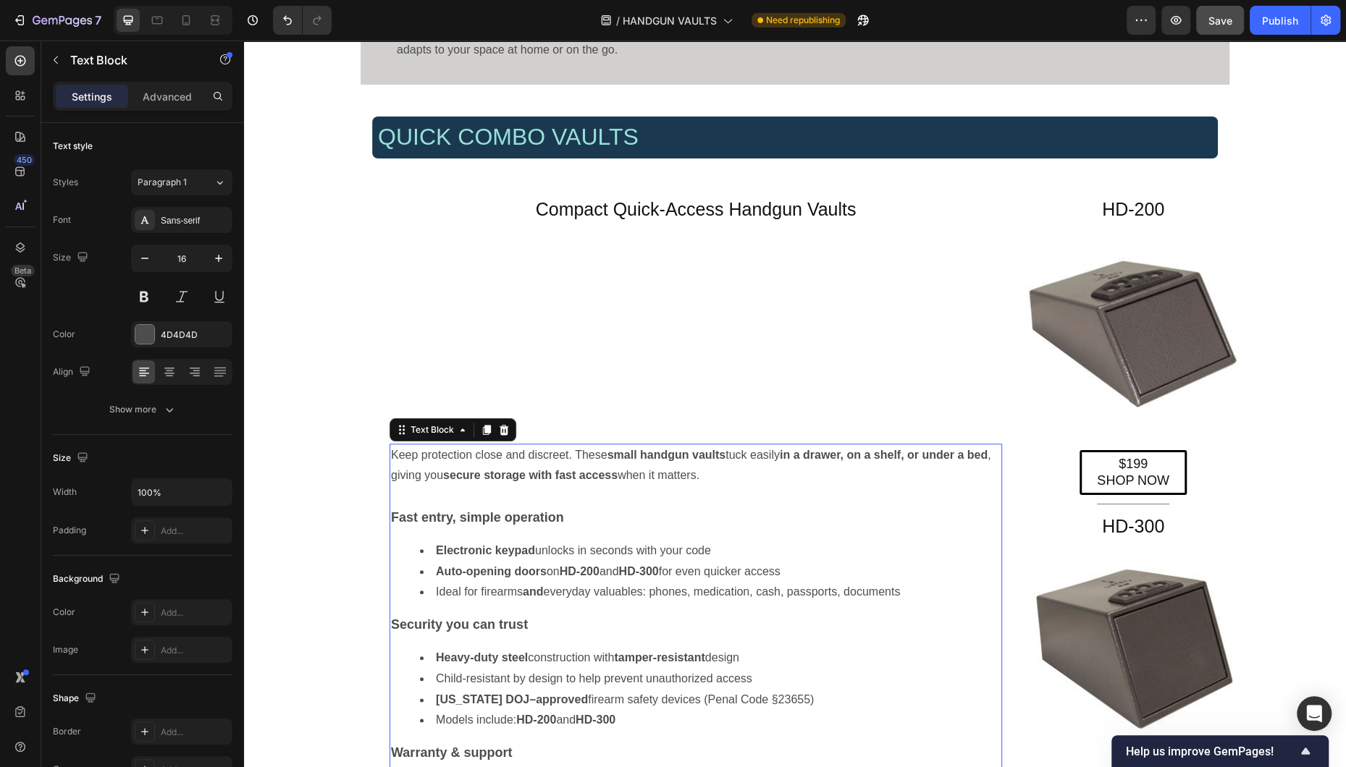
drag, startPoint x: 401, startPoint y: 437, endPoint x: 604, endPoint y: 237, distance: 284.1
click at [604, 237] on div "Compact Quick-Access Handgun Vaults Heading Keep protection close and discreet.…" at bounding box center [695, 513] width 647 height 635
click at [707, 210] on h4 "Compact Quick-Access Handgun Vaults" at bounding box center [695, 209] width 647 height 27
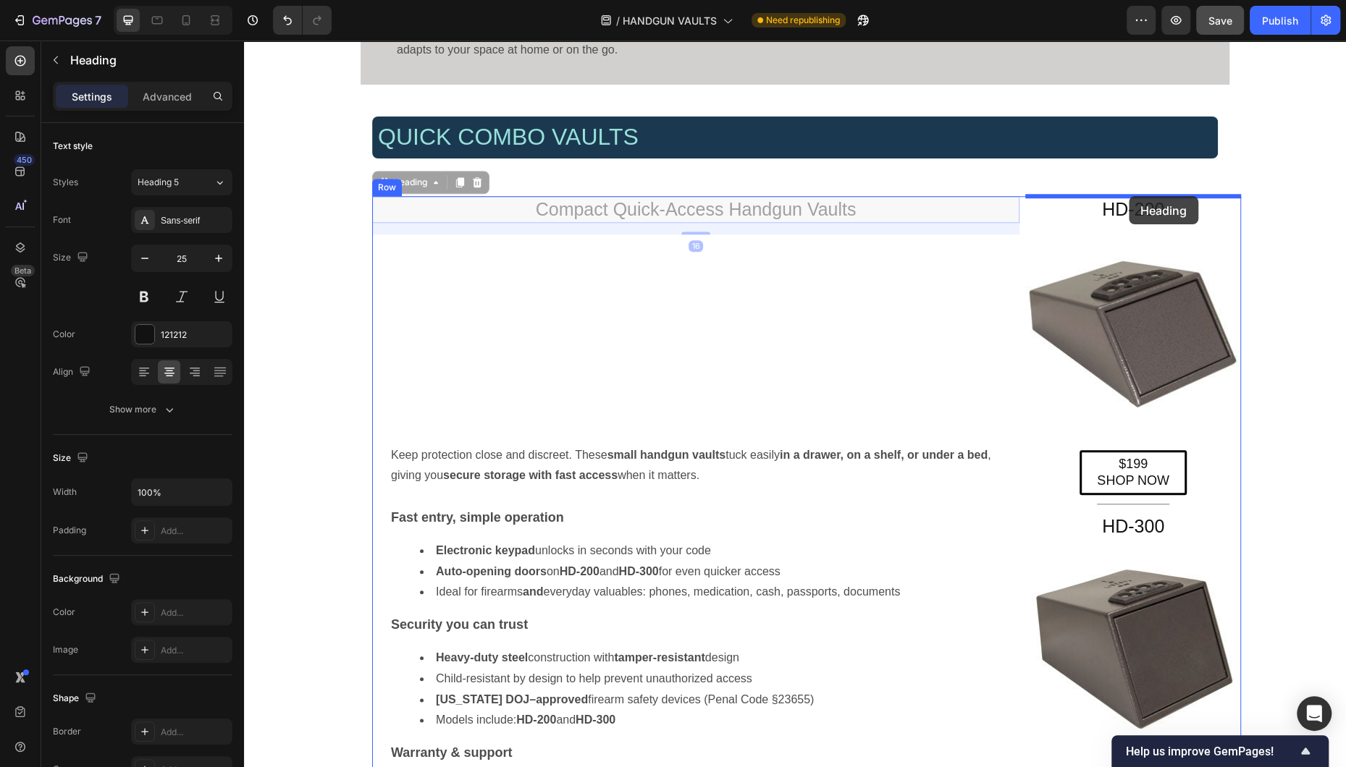
drag, startPoint x: 384, startPoint y: 184, endPoint x: 1129, endPoint y: 196, distance: 744.3
click at [871, 196] on div "Header Liberty Safe Home Defender (HD) Series — Biometric Handgun Vaults Headin…" at bounding box center [795, 588] width 1102 height 2839
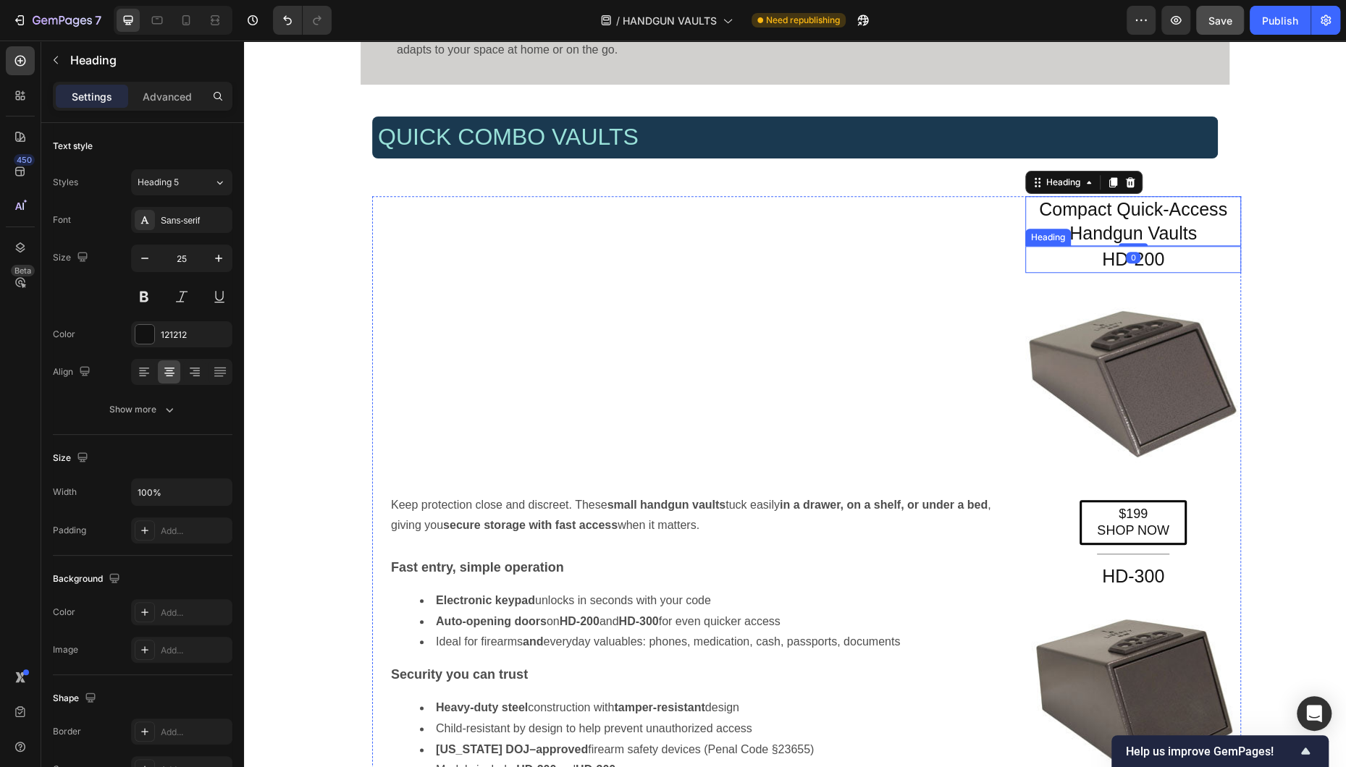
click at [871, 266] on h2 "HD-200" at bounding box center [1133, 259] width 216 height 27
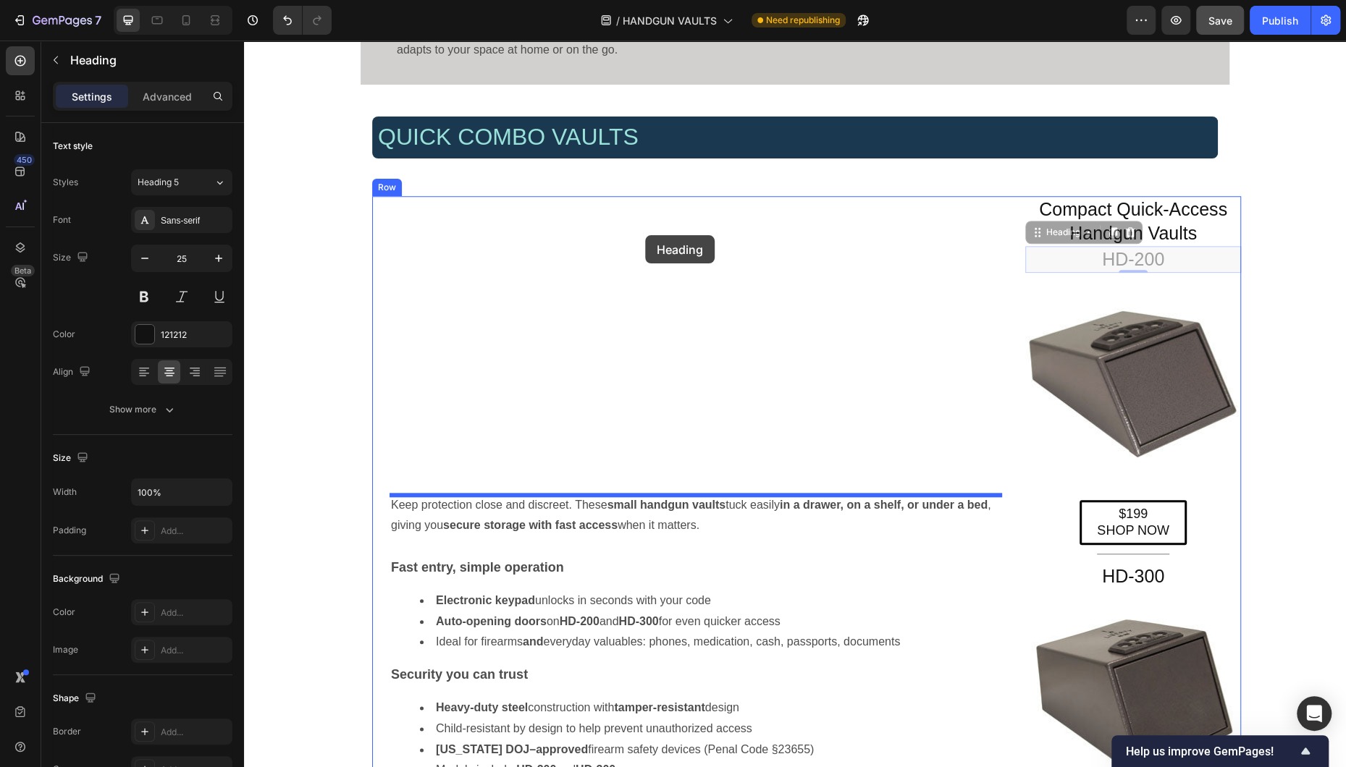
drag, startPoint x: 1038, startPoint y: 236, endPoint x: 645, endPoint y: 235, distance: 393.1
click at [645, 235] on div "Header Liberty Safe Home Defender (HD) Series — Biometric Handgun Vaults Headin…" at bounding box center [795, 613] width 1102 height 2888
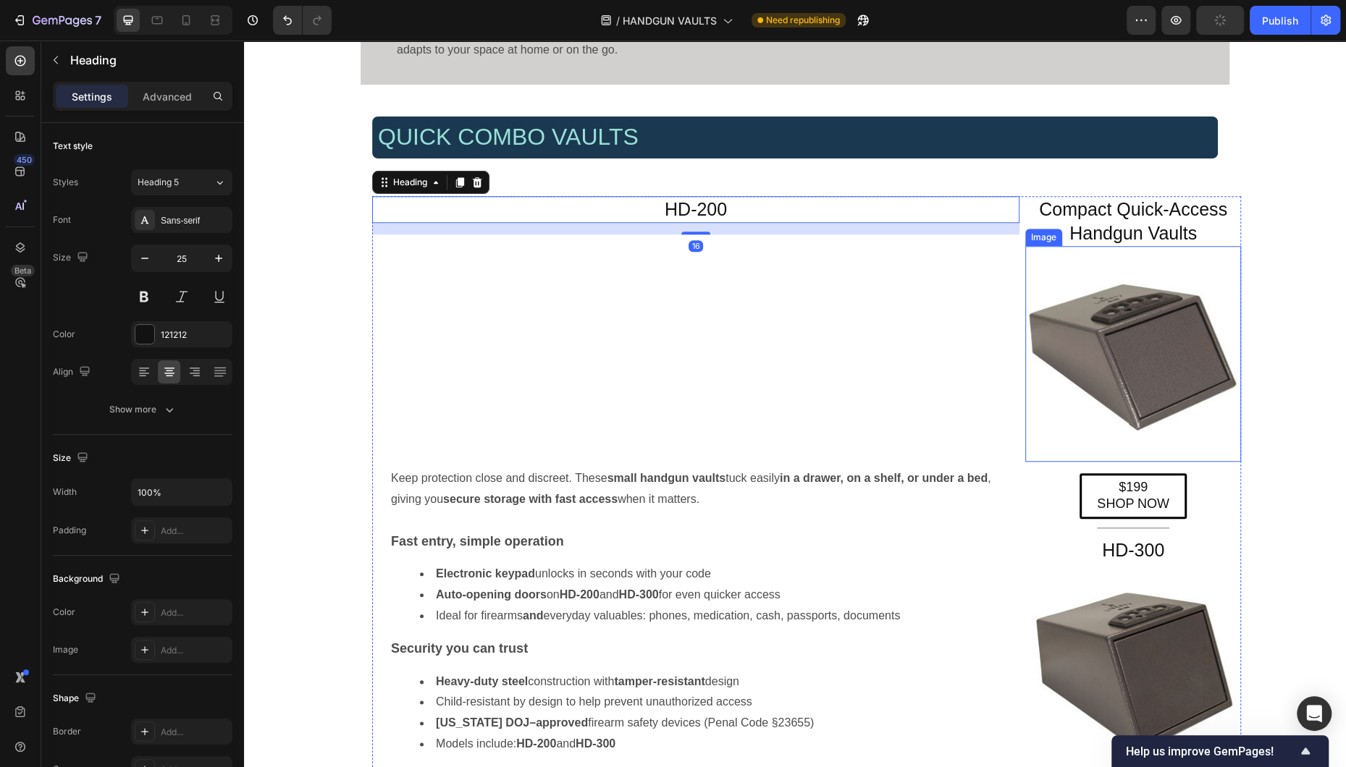
click at [871, 343] on img at bounding box center [1133, 354] width 216 height 216
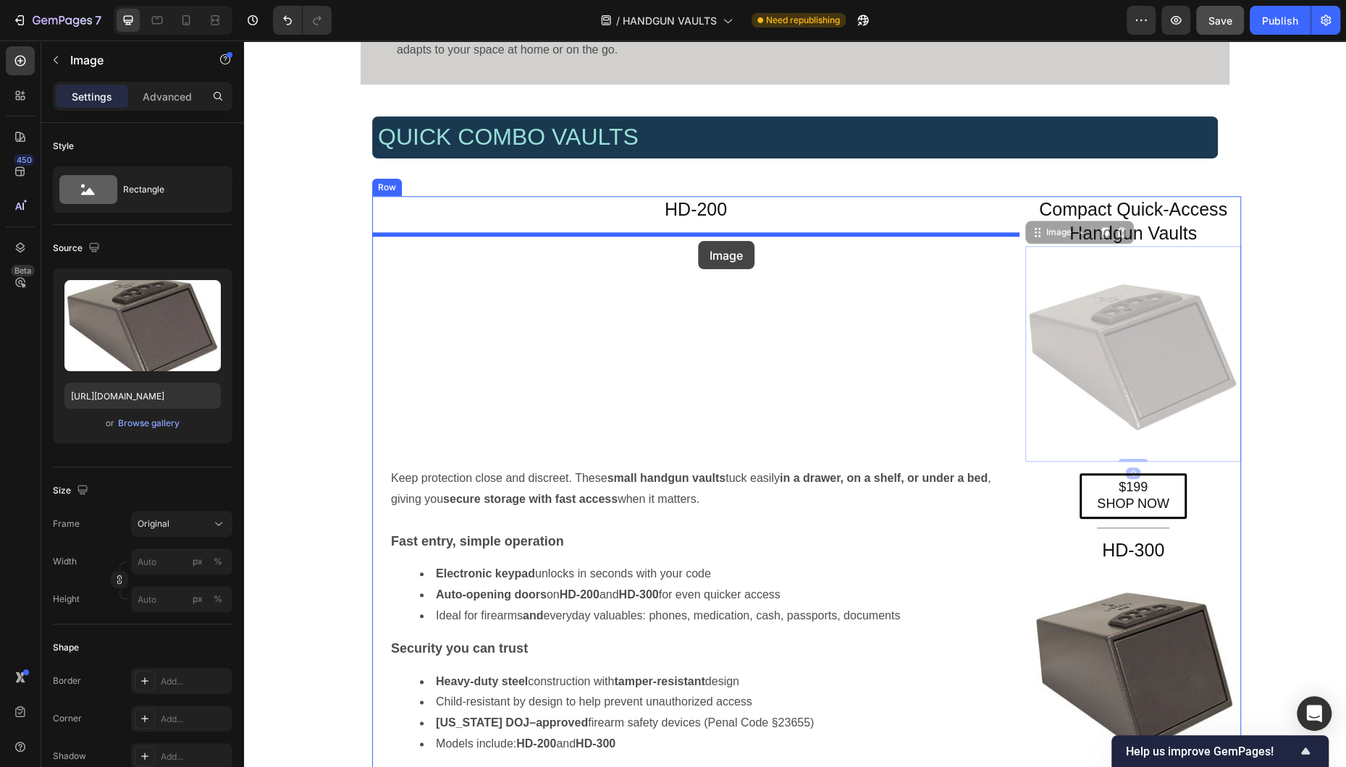
drag, startPoint x: 1034, startPoint y: 232, endPoint x: 698, endPoint y: 241, distance: 336.7
click at [698, 241] on div "Header Liberty Safe Home Defender (HD) Series — Biometric Handgun Vaults Headin…" at bounding box center [795, 600] width 1102 height 2862
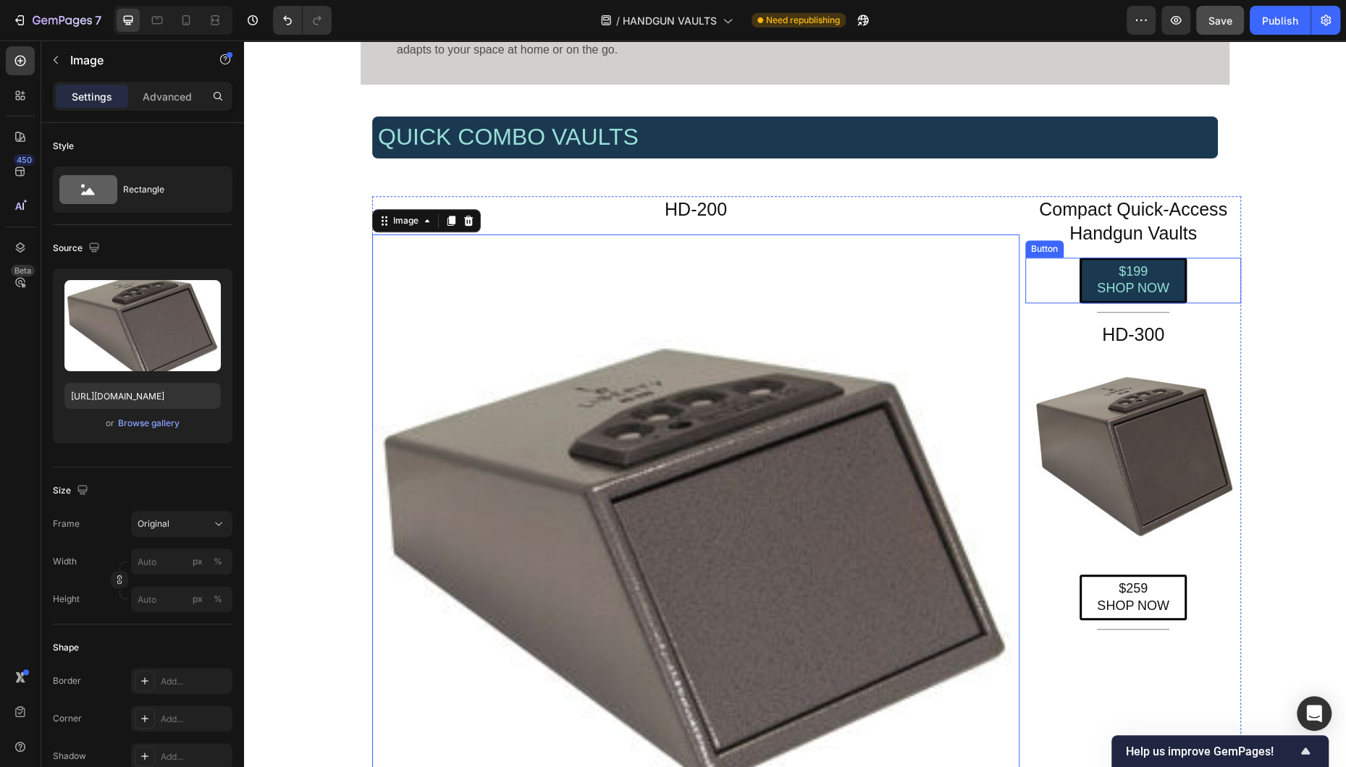
click at [871, 281] on link "$199 SHOP NOW" at bounding box center [1132, 281] width 107 height 46
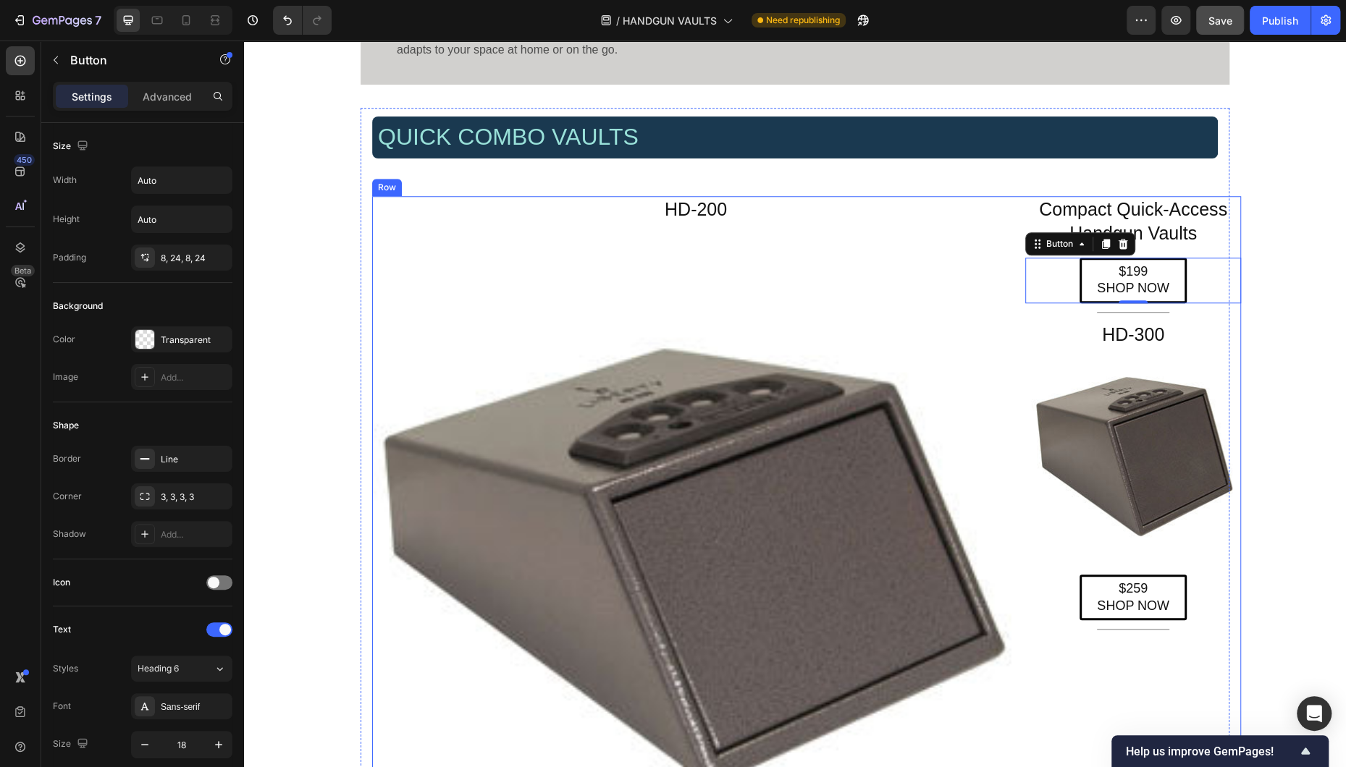
click at [871, 417] on div "HD-200 Heading Image Keep protection close and discreet. These small handgun va…" at bounding box center [806, 738] width 869 height 1084
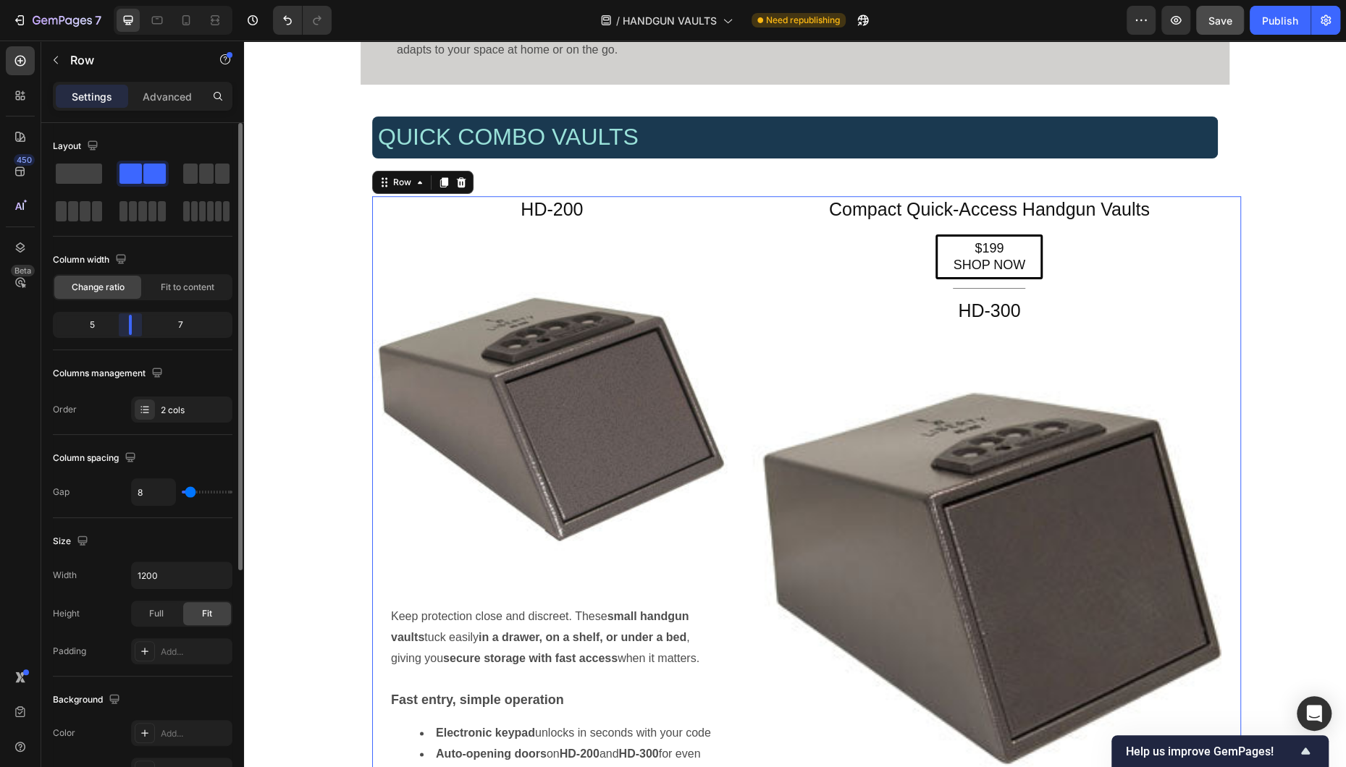
drag, startPoint x: 180, startPoint y: 330, endPoint x: 742, endPoint y: 262, distance: 566.6
click at [134, 328] on div "Layout Column width Change ratio Fit to content 5 7 Columns management Order 2 …" at bounding box center [142, 466] width 203 height 686
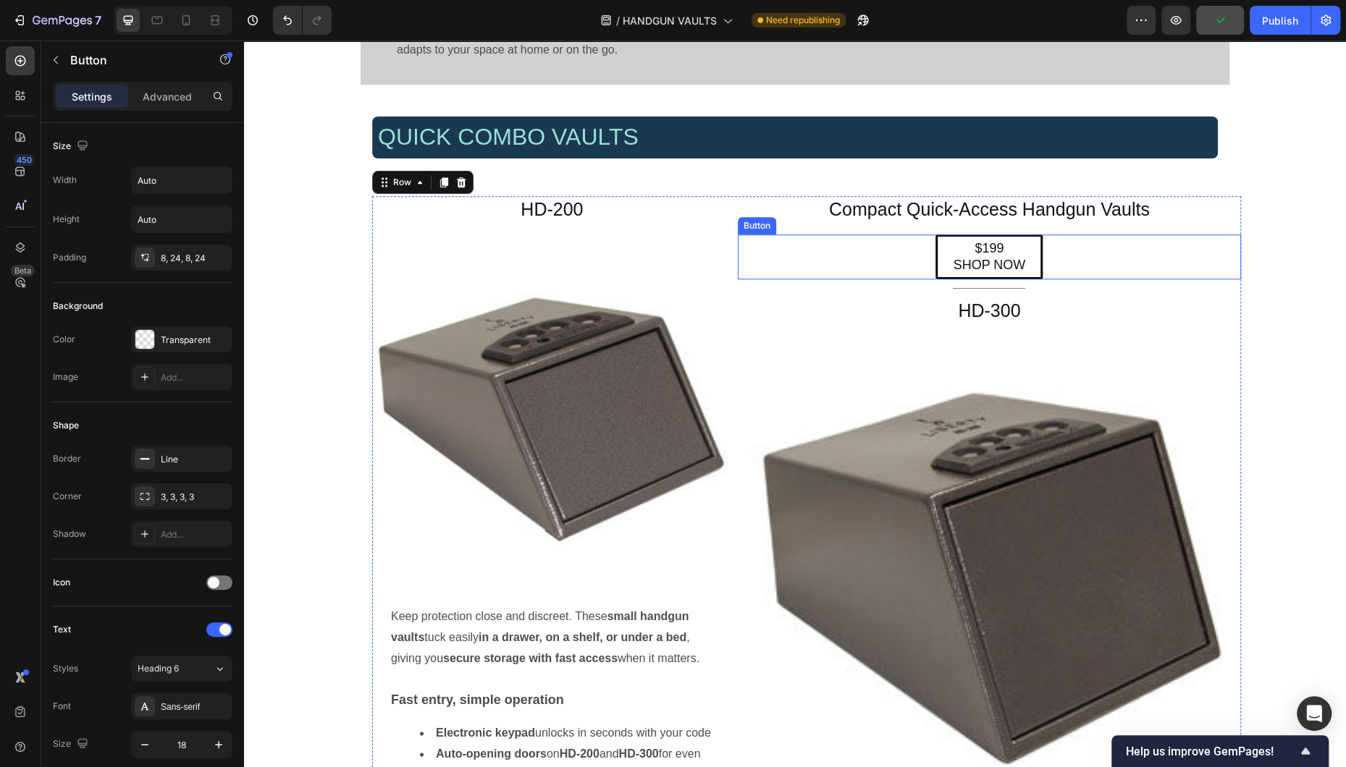
click at [871, 257] on p "$199 SHOP NOW" at bounding box center [989, 257] width 72 height 34
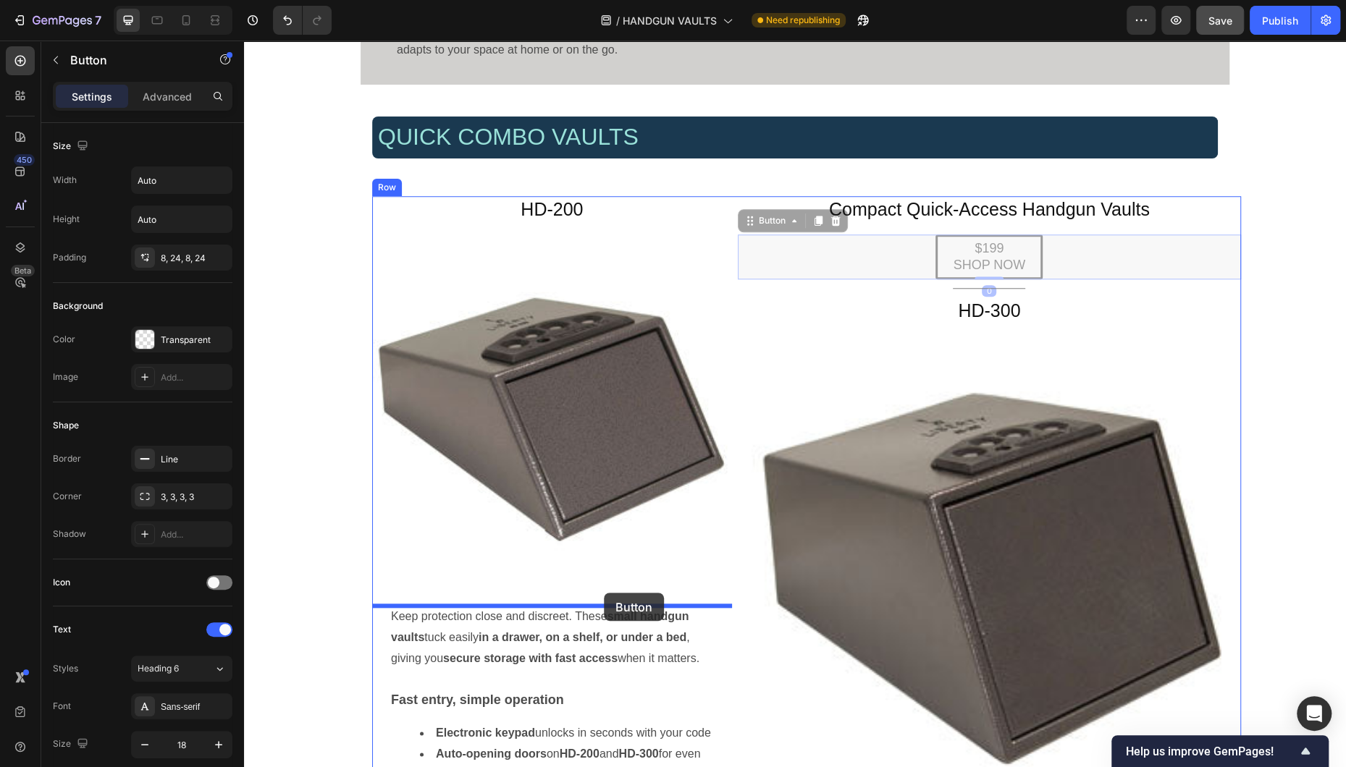
drag, startPoint x: 754, startPoint y: 223, endPoint x: 604, endPoint y: 593, distance: 399.1
click at [604, 593] on div "Header Liberty Safe Home Defender (HD) Series — Biometric Handgun Vaults Headin…" at bounding box center [795, 752] width 1102 height 3167
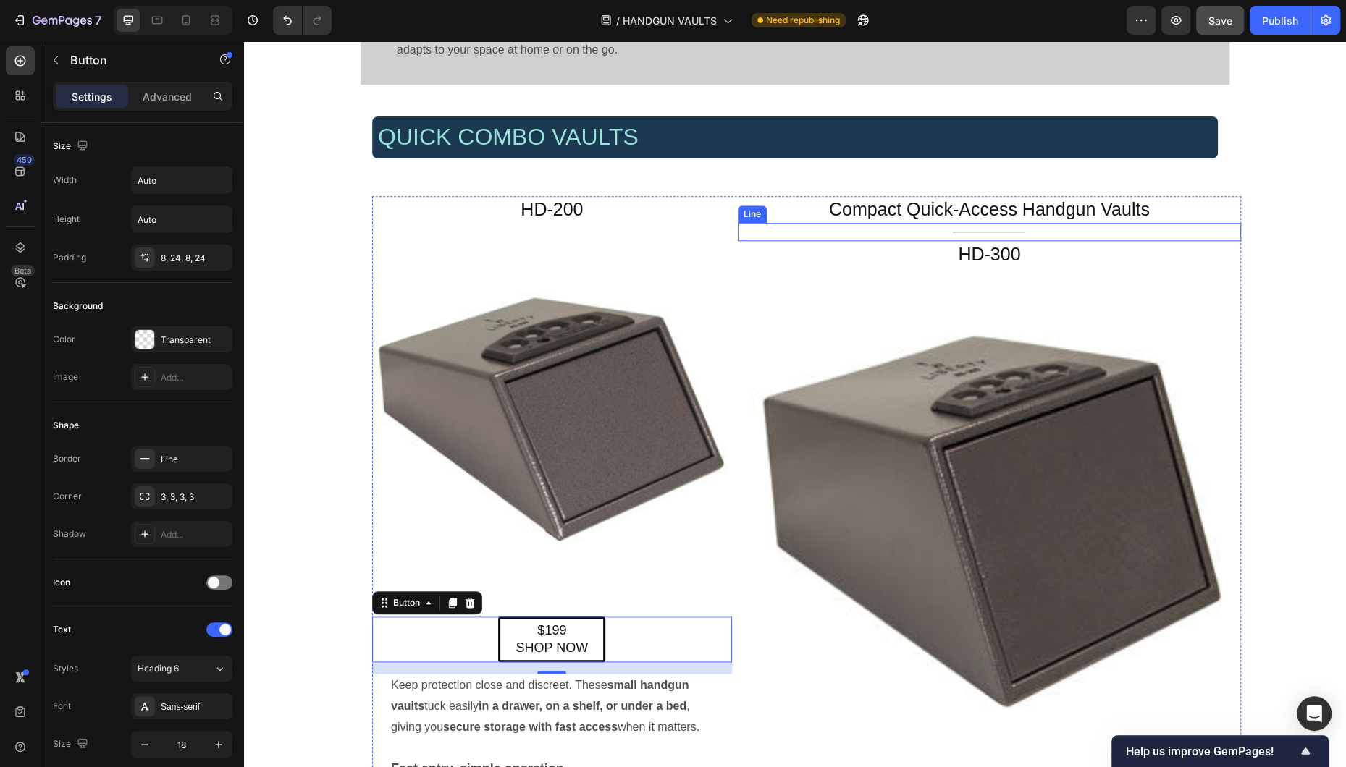
click at [871, 229] on div "Title Line" at bounding box center [989, 232] width 503 height 18
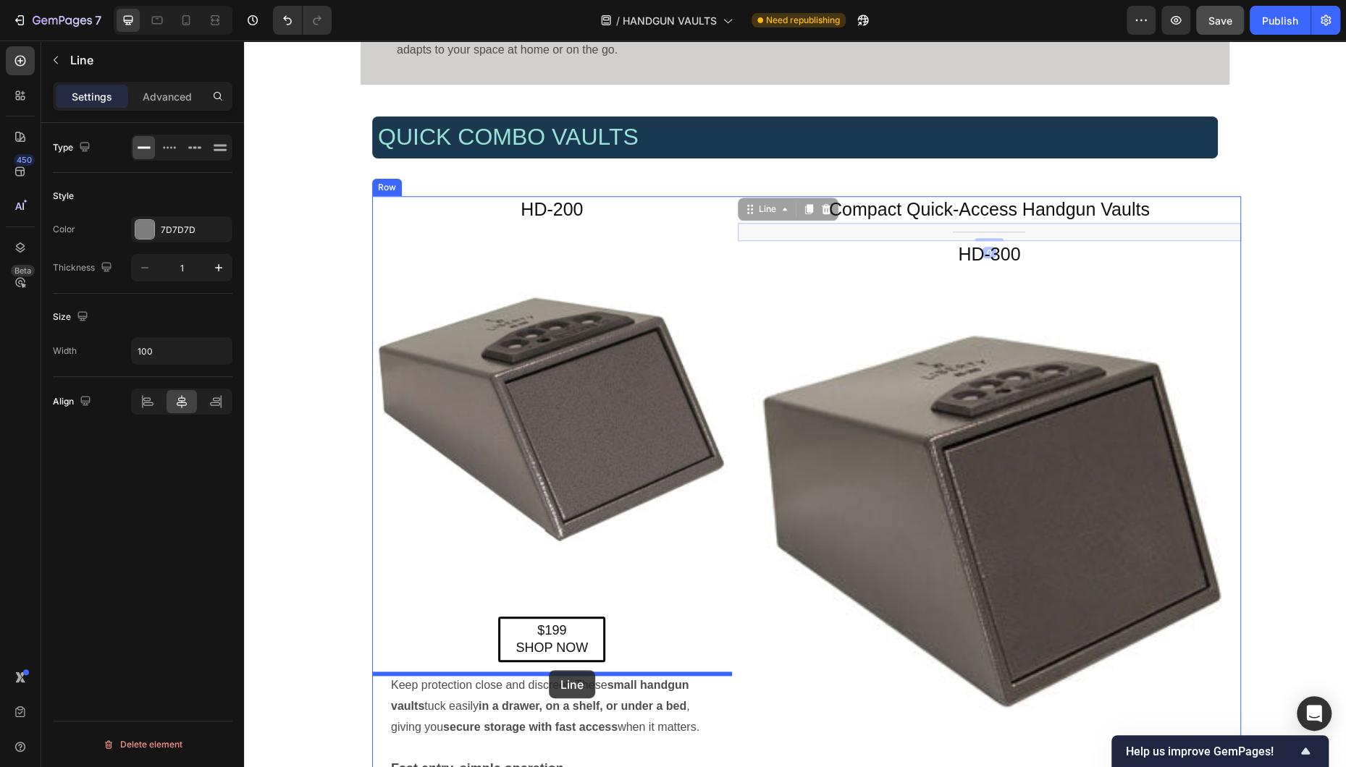
drag, startPoint x: 750, startPoint y: 211, endPoint x: 549, endPoint y: 670, distance: 501.8
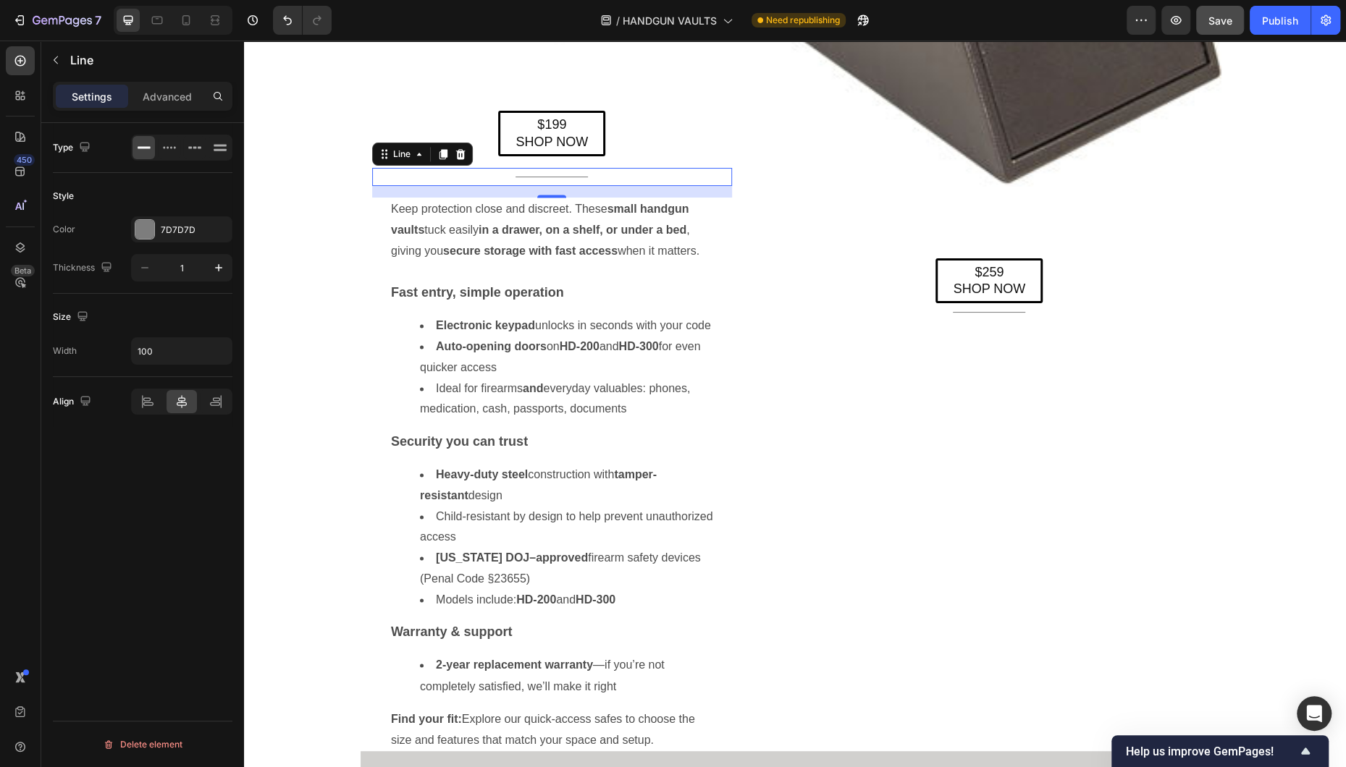
scroll to position [1265, 0]
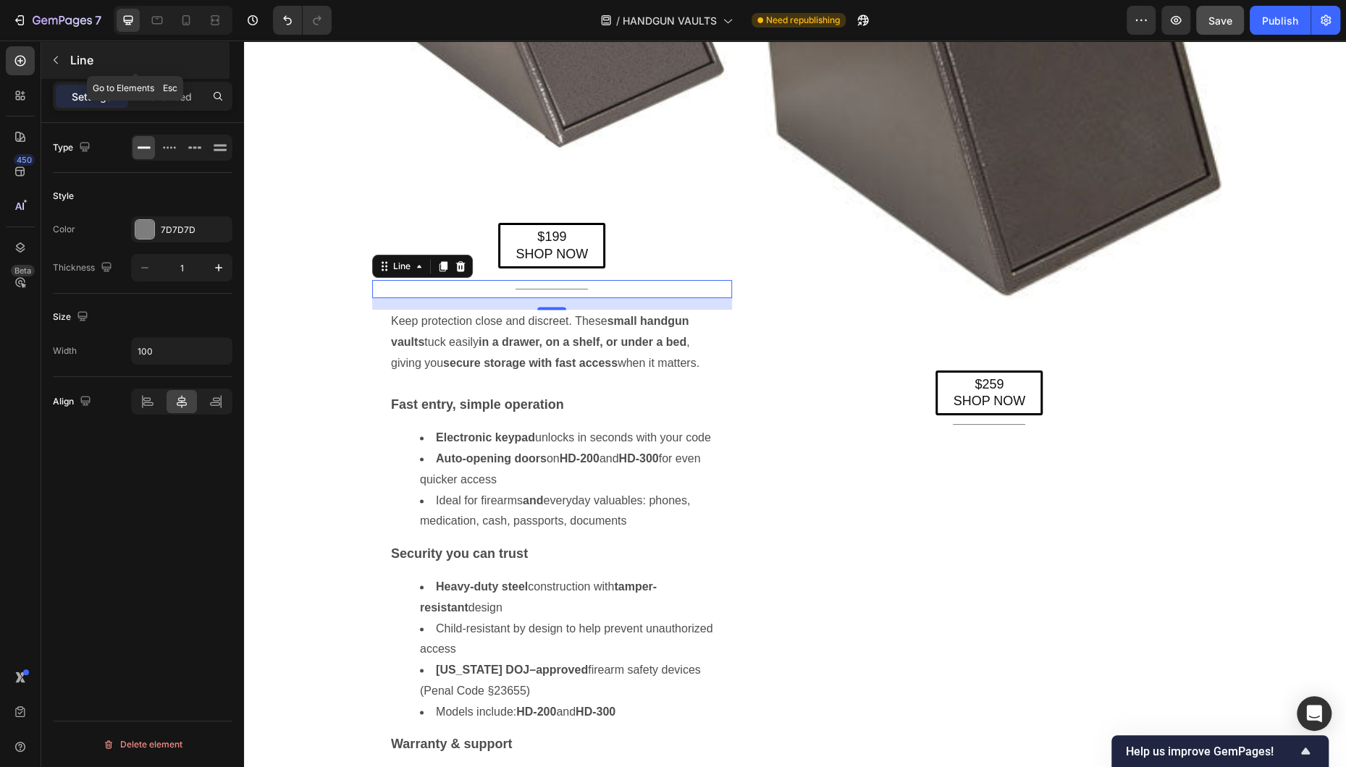
click at [57, 57] on icon "button" at bounding box center [56, 60] width 12 height 12
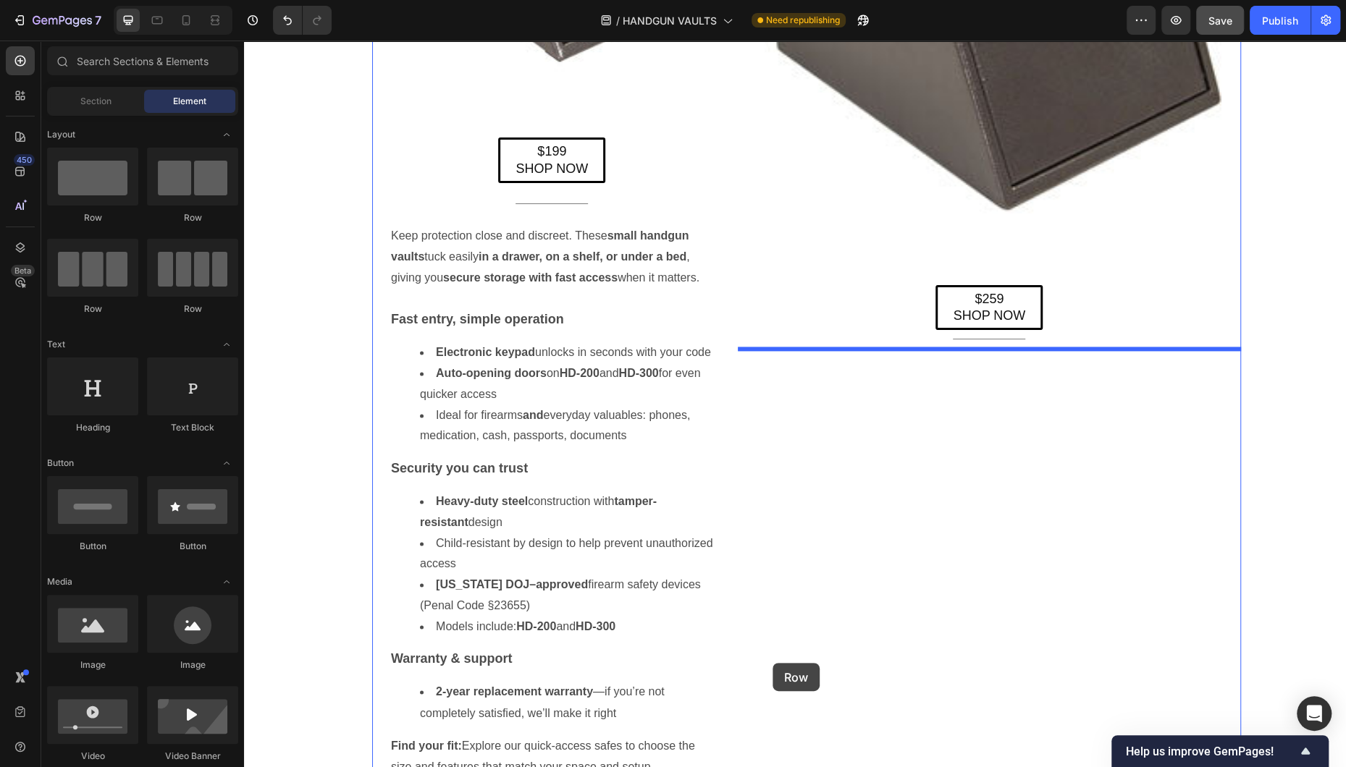
scroll to position [1556, 0]
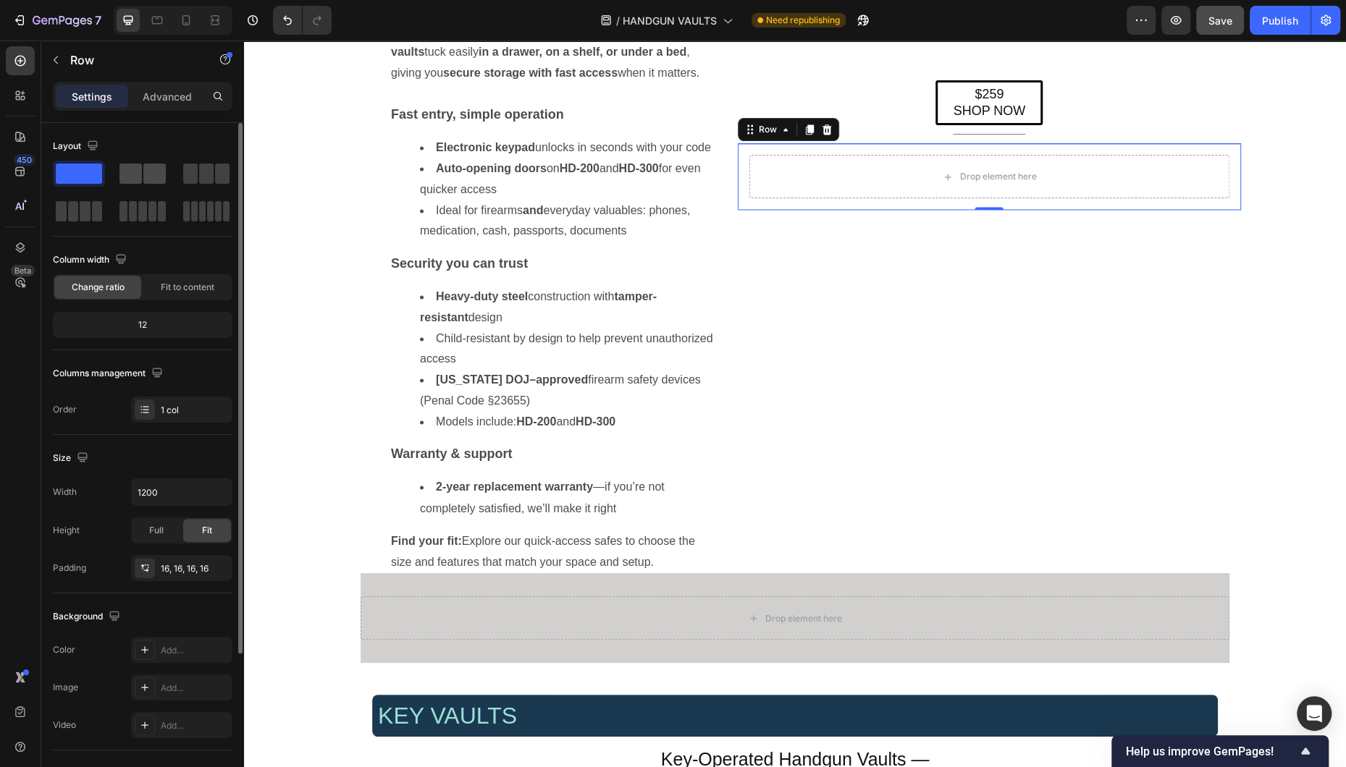
drag, startPoint x: 140, startPoint y: 167, endPoint x: 704, endPoint y: 209, distance: 564.8
click at [140, 167] on span at bounding box center [130, 174] width 22 height 20
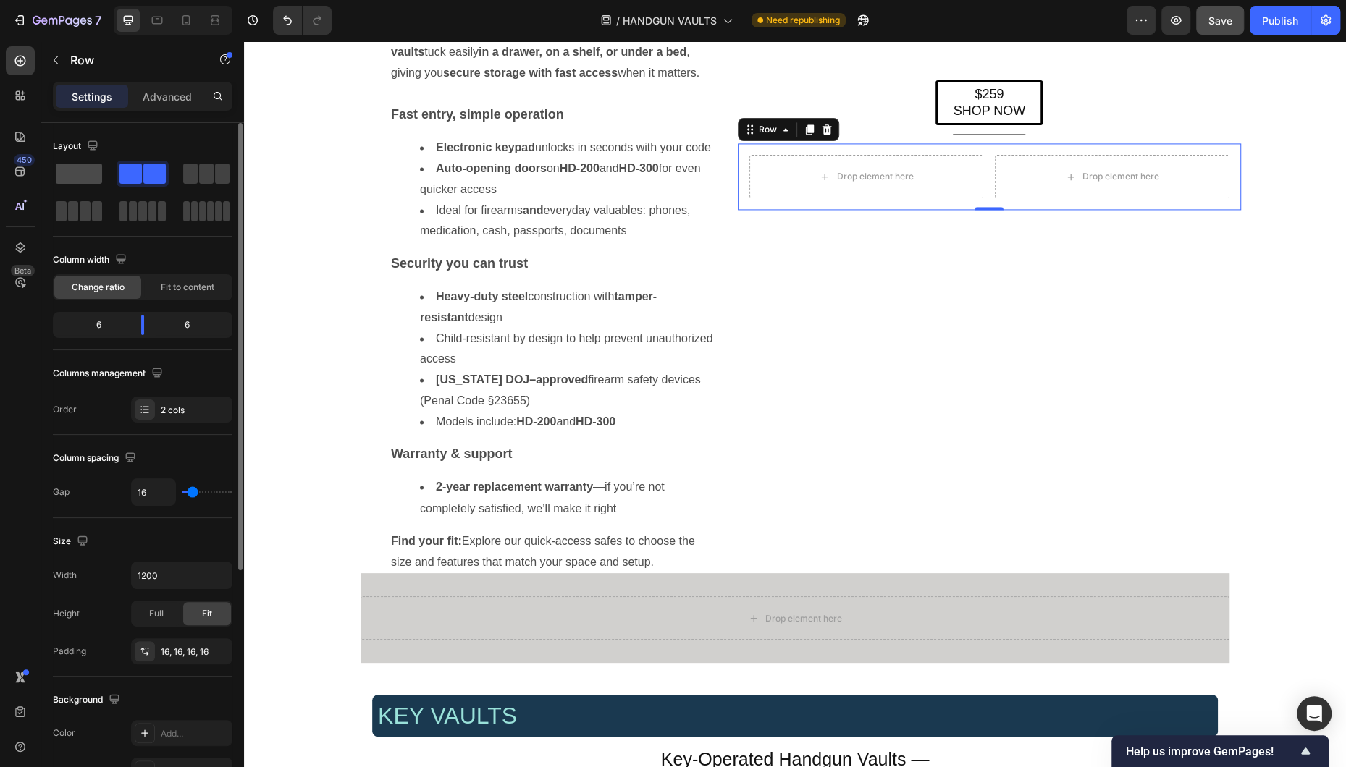
click at [73, 173] on span at bounding box center [79, 174] width 46 height 20
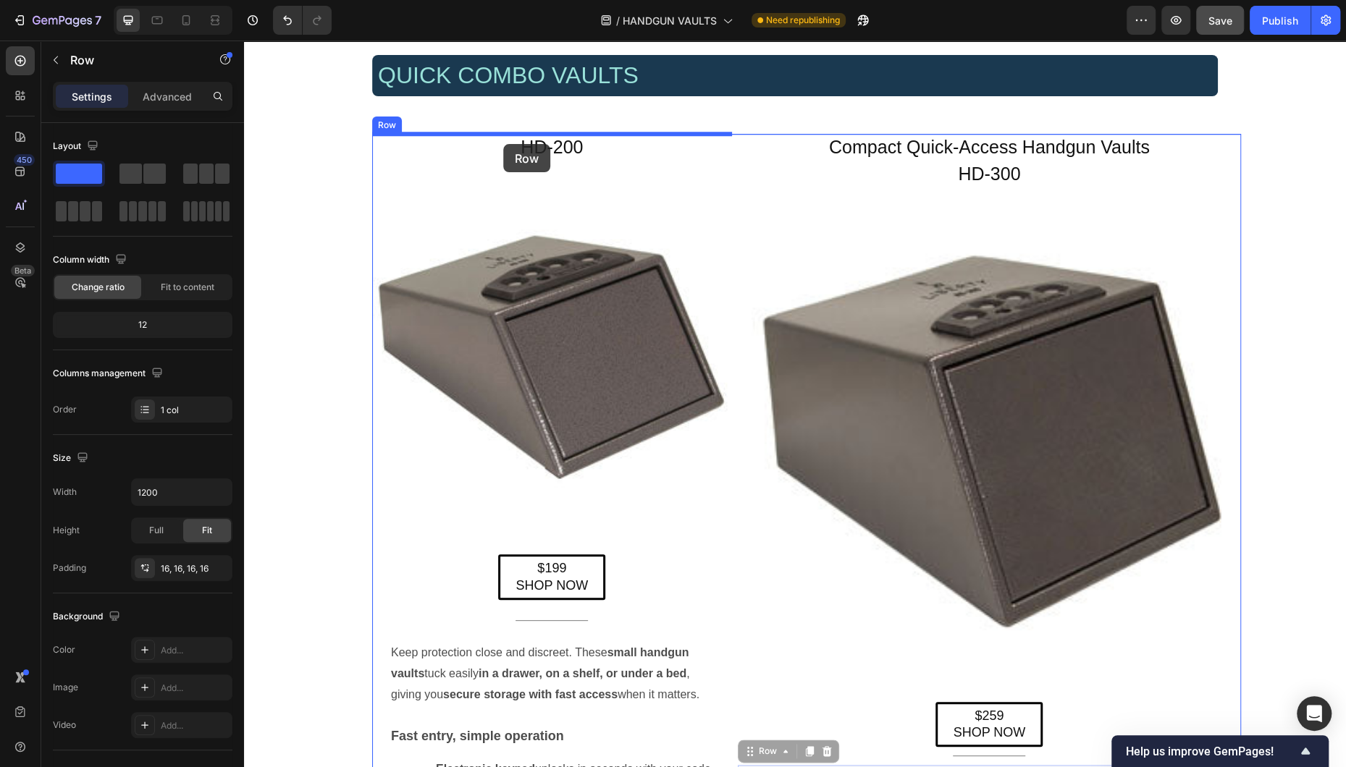
scroll to position [924, 0]
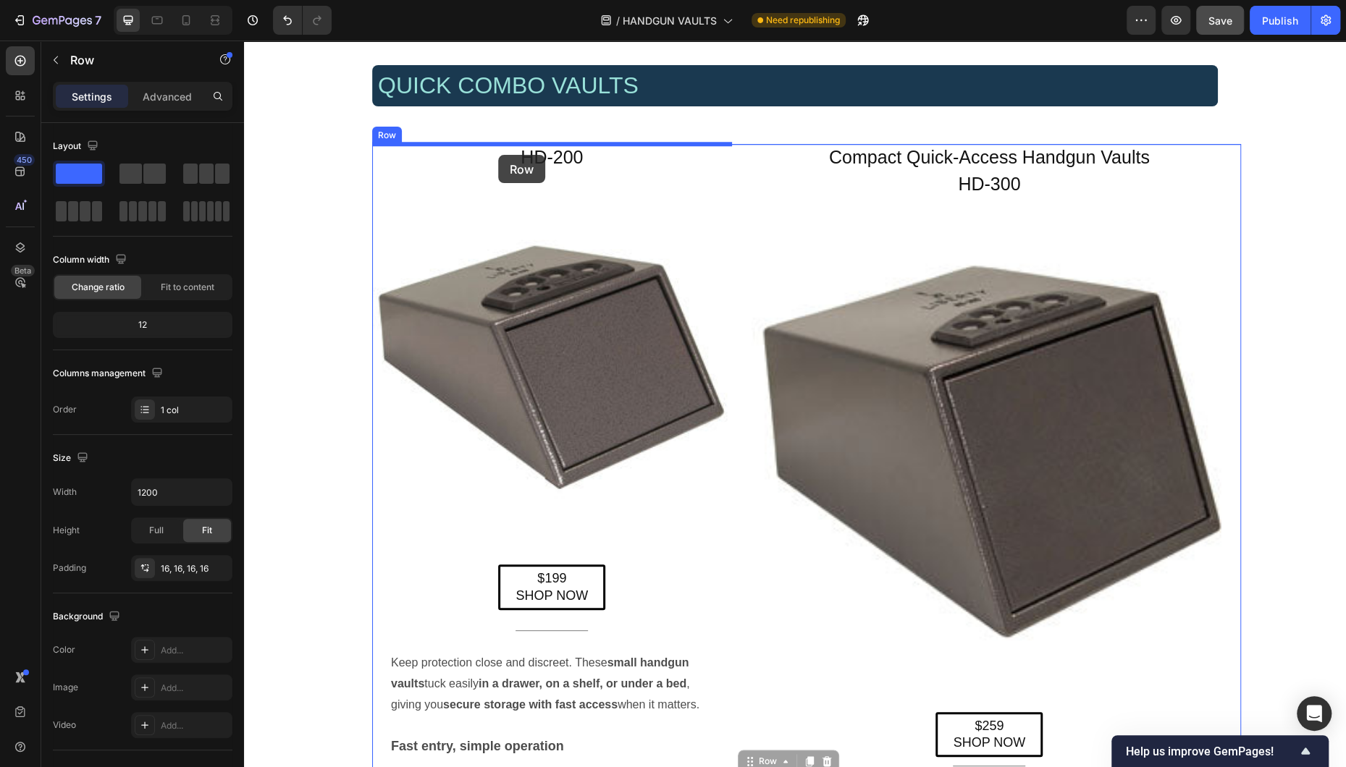
drag, startPoint x: 750, startPoint y: 681, endPoint x: 498, endPoint y: 155, distance: 583.5
click at [498, 155] on div "Header Liberty Safe Home Defender (HD) Series — Biometric Handgun Vaults Headin…" at bounding box center [795, 750] width 1102 height 3266
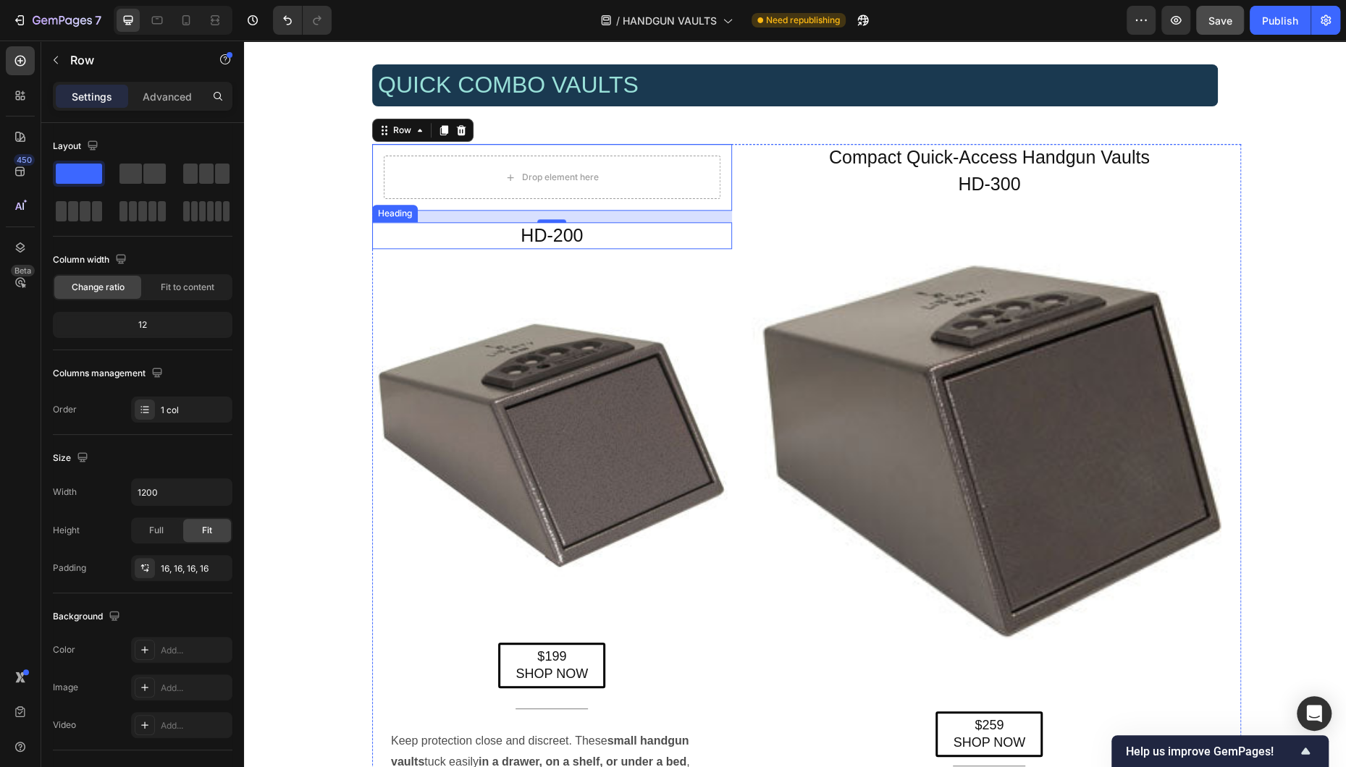
click at [589, 240] on h2 "HD-200" at bounding box center [552, 235] width 360 height 27
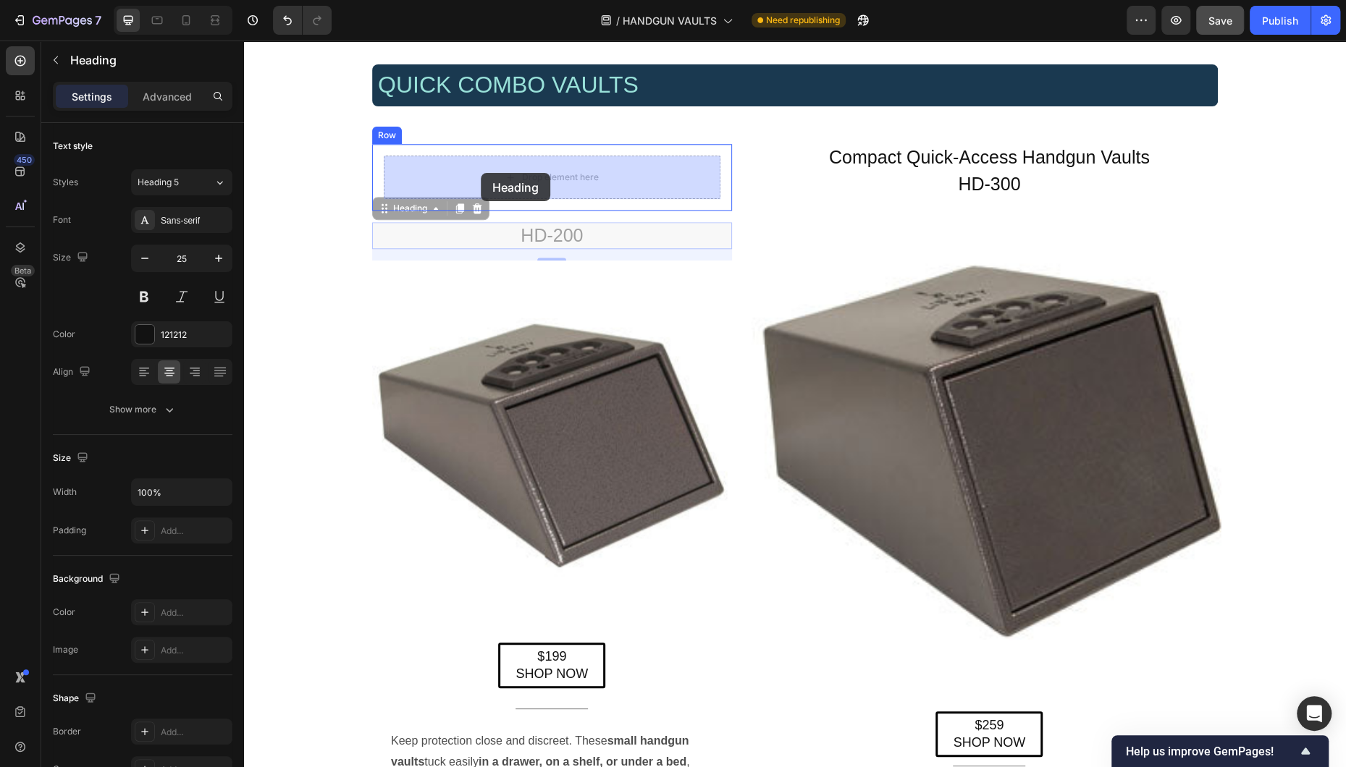
drag, startPoint x: 382, startPoint y: 210, endPoint x: 481, endPoint y: 173, distance: 105.1
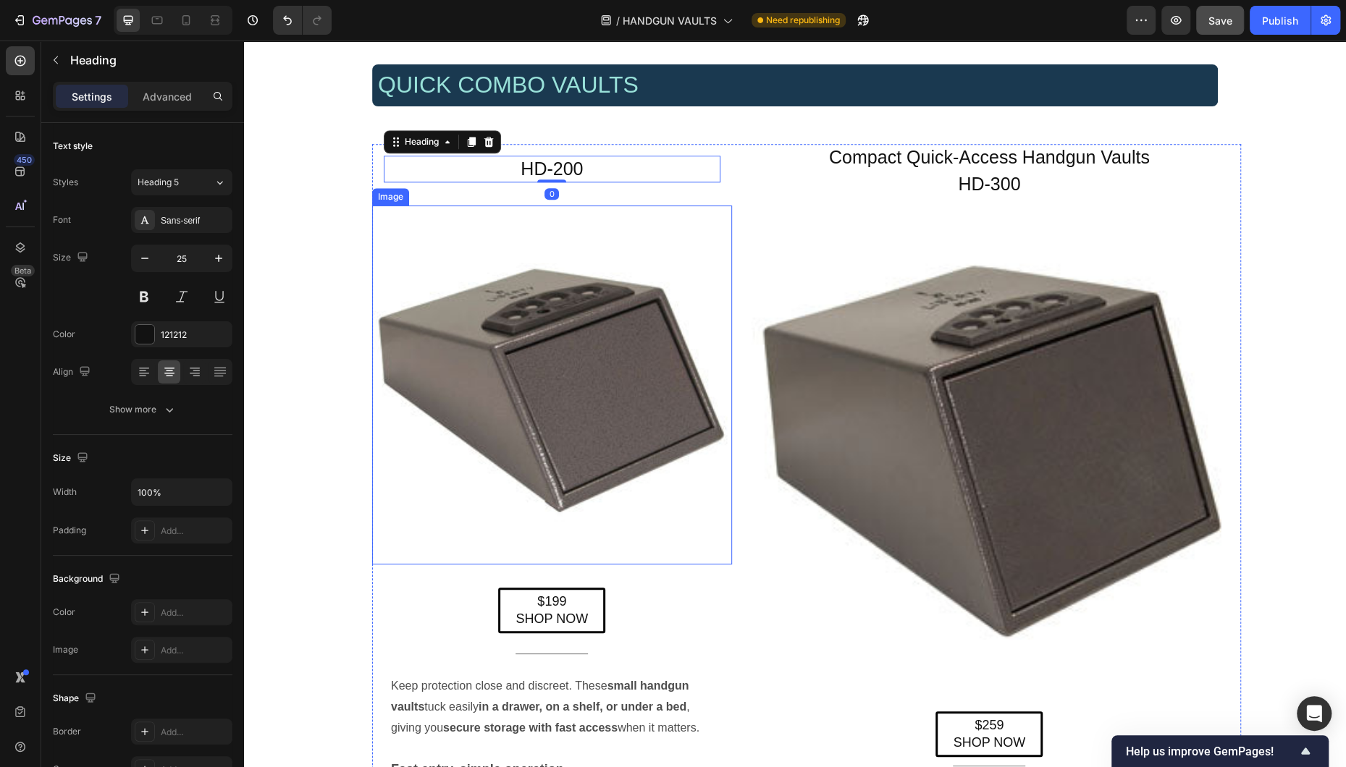
click at [502, 304] on img at bounding box center [552, 386] width 360 height 360
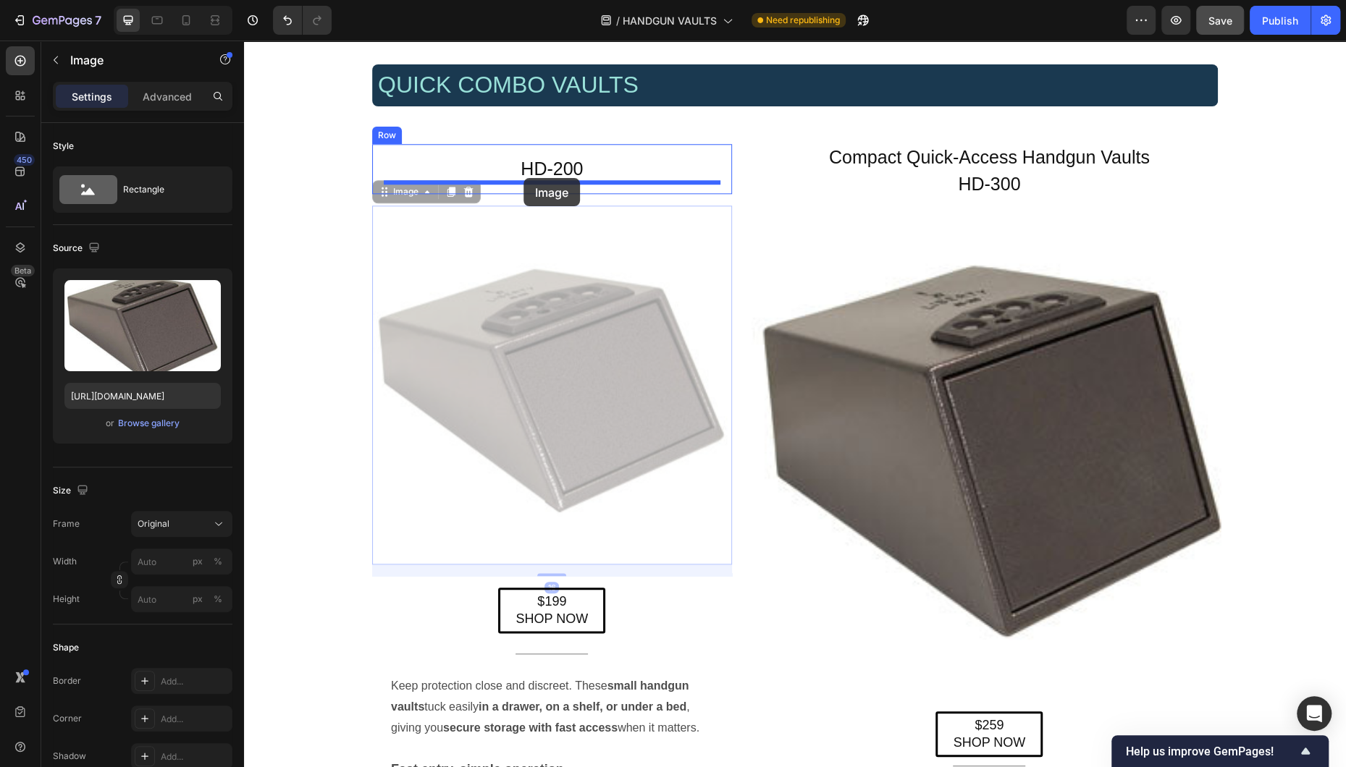
drag, startPoint x: 394, startPoint y: 203, endPoint x: 523, endPoint y: 178, distance: 132.0
click at [523, 178] on div "Header Liberty Safe Home Defender (HD) Series — Biometric Handgun Vaults Headin…" at bounding box center [795, 761] width 1102 height 3289
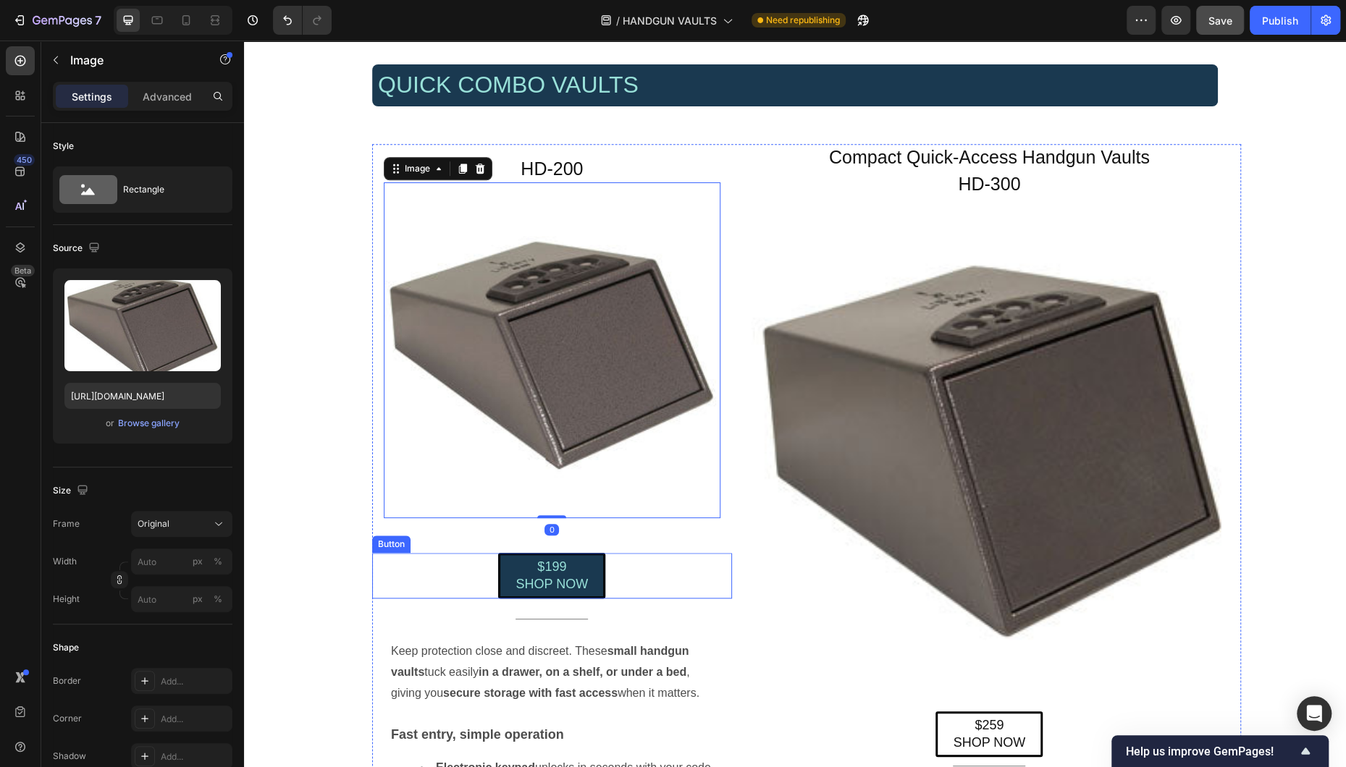
click at [499, 576] on link "$199 SHOP NOW" at bounding box center [551, 576] width 107 height 46
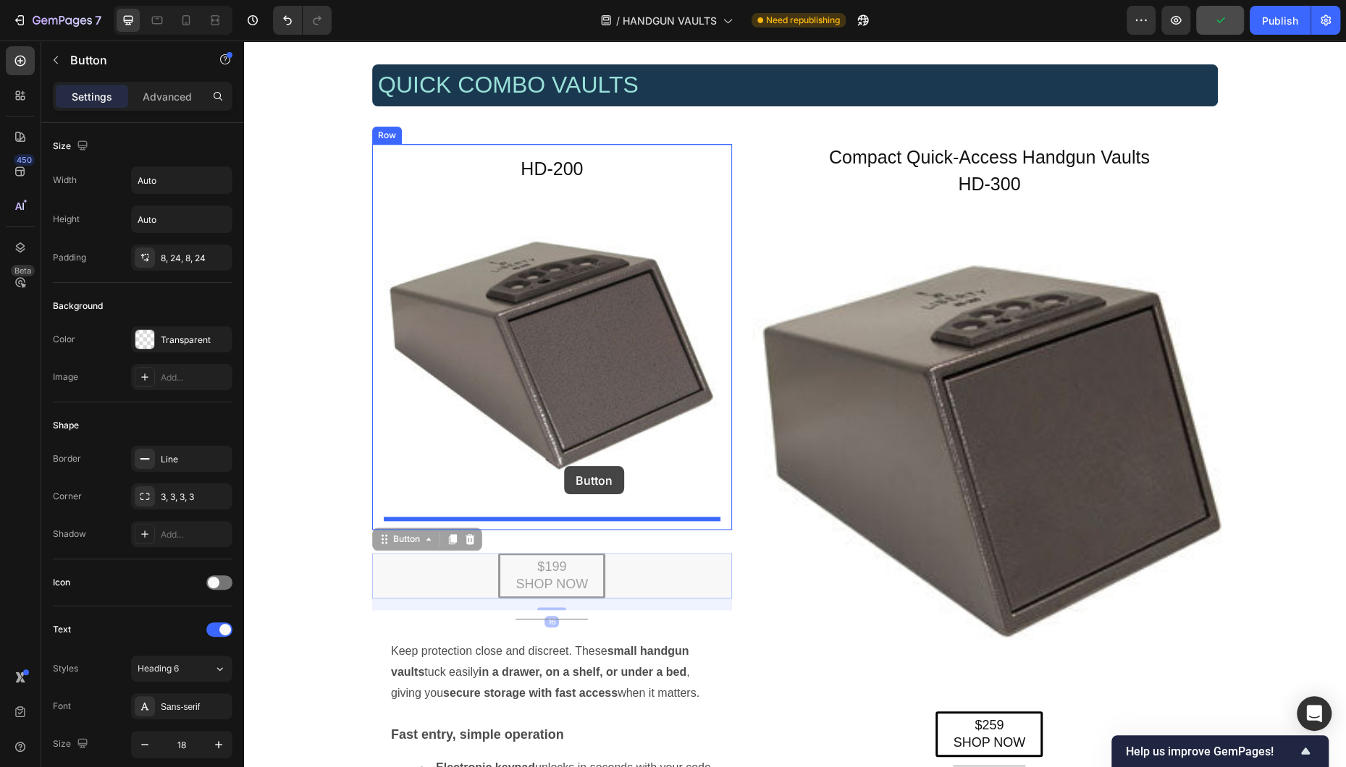
drag, startPoint x: 378, startPoint y: 543, endPoint x: 564, endPoint y: 466, distance: 201.3
click at [564, 466] on div "Header Liberty Safe Home Defender (HD) Series — Biometric Handgun Vaults Headin…" at bounding box center [795, 744] width 1102 height 3254
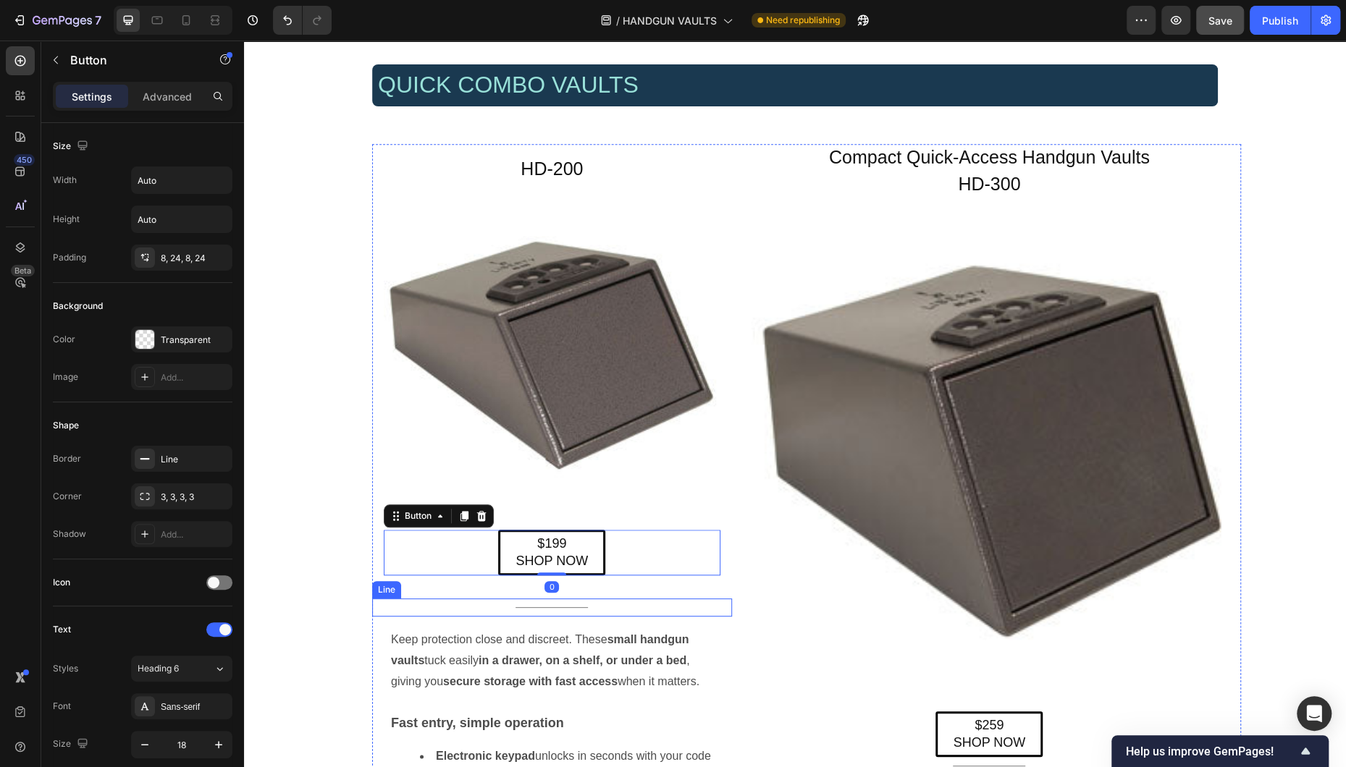
click at [522, 604] on div "Title Line" at bounding box center [552, 608] width 360 height 18
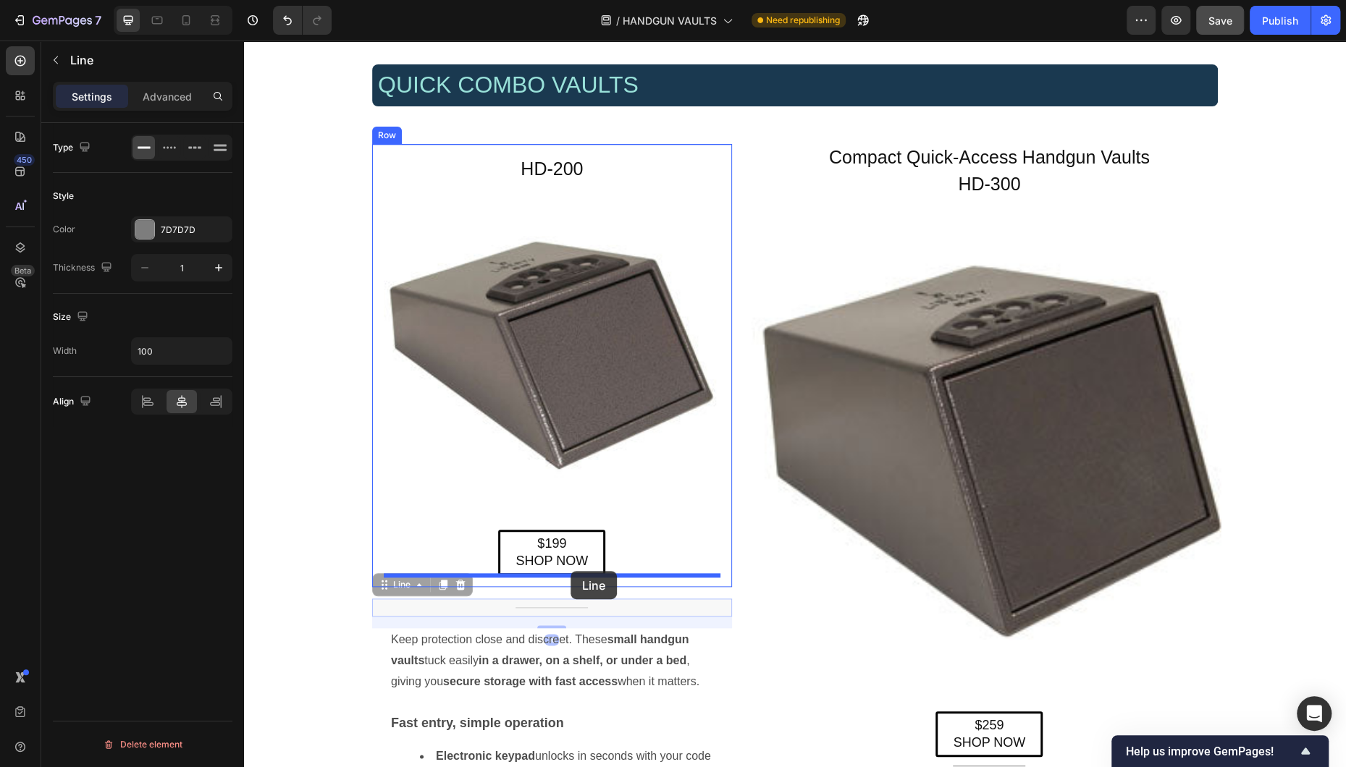
drag, startPoint x: 384, startPoint y: 585, endPoint x: 570, endPoint y: 571, distance: 186.6
click at [570, 571] on div "Header Liberty Safe Home Defender (HD) Series — Biometric Handgun Vaults Headin…" at bounding box center [795, 738] width 1102 height 3242
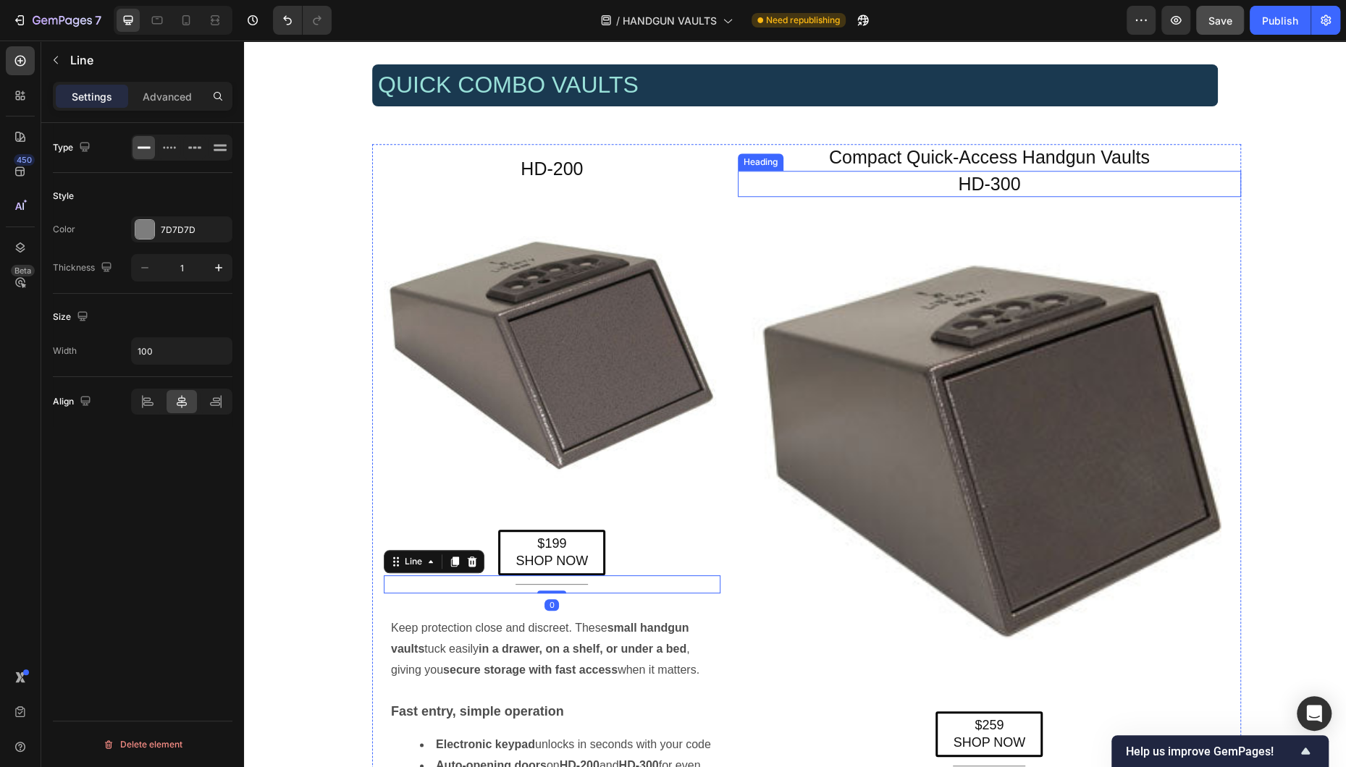
click at [871, 183] on h2 "HD-300" at bounding box center [989, 184] width 503 height 27
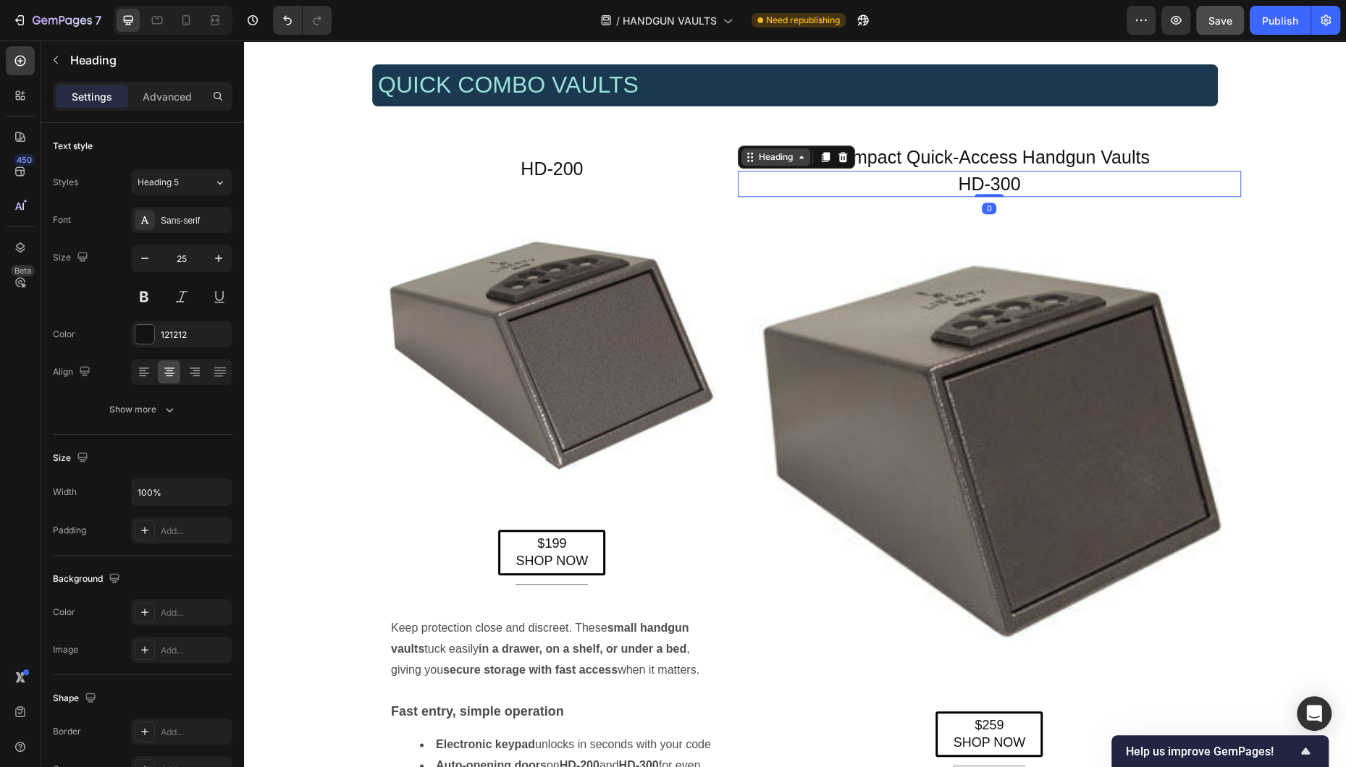
click at [754, 159] on icon at bounding box center [750, 157] width 12 height 12
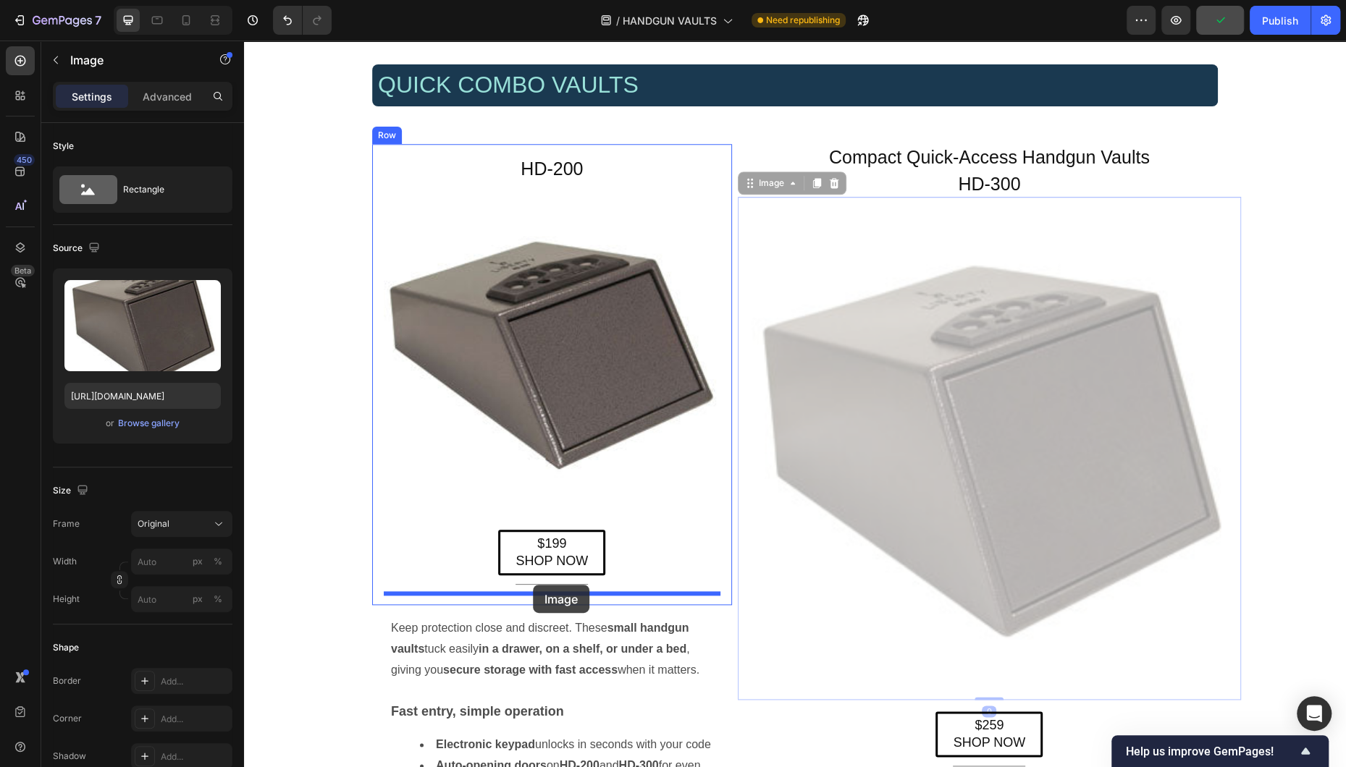
drag, startPoint x: 540, startPoint y: 601, endPoint x: 533, endPoint y: 585, distance: 17.5
click at [533, 585] on div "Header Liberty Safe Home Defender (HD) Series — Biometric Handgun Vaults Headin…" at bounding box center [795, 732] width 1102 height 3231
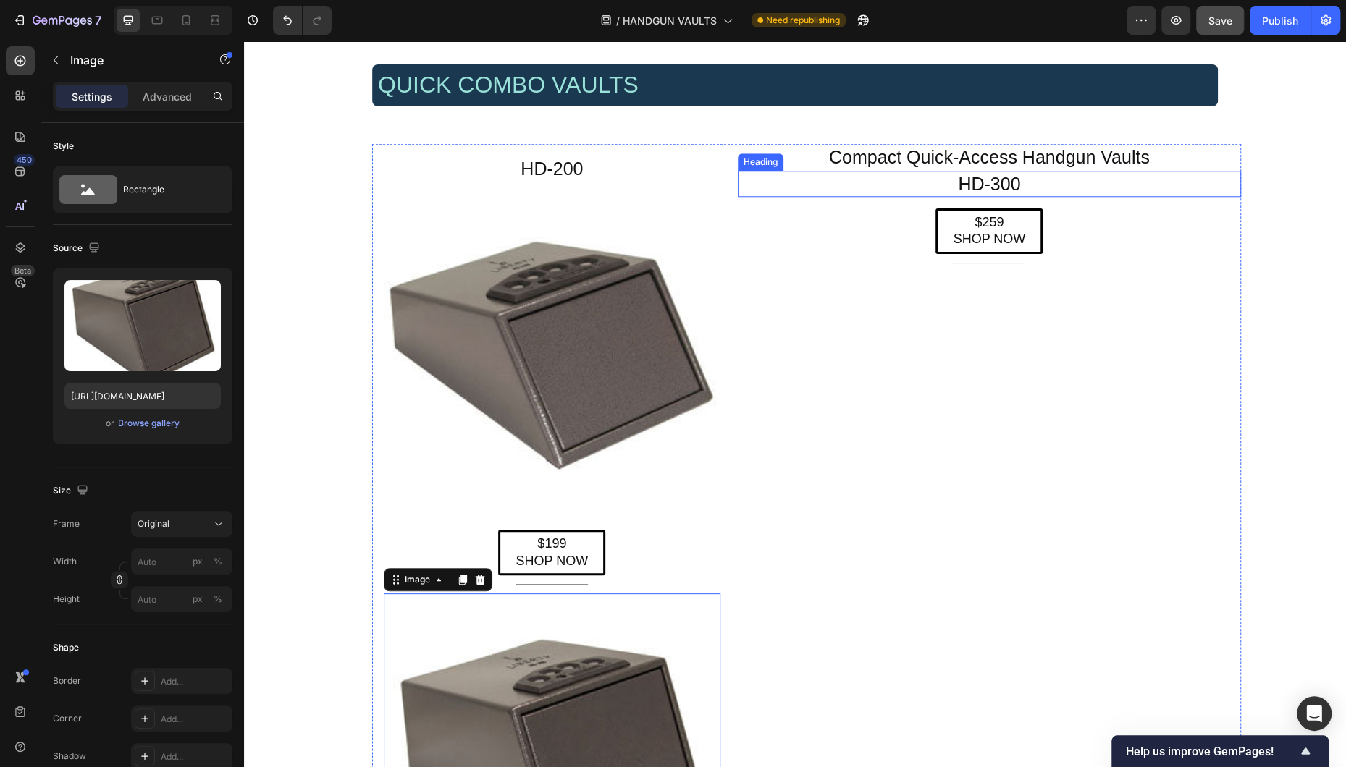
click at [871, 183] on h2 "HD-300" at bounding box center [989, 184] width 503 height 27
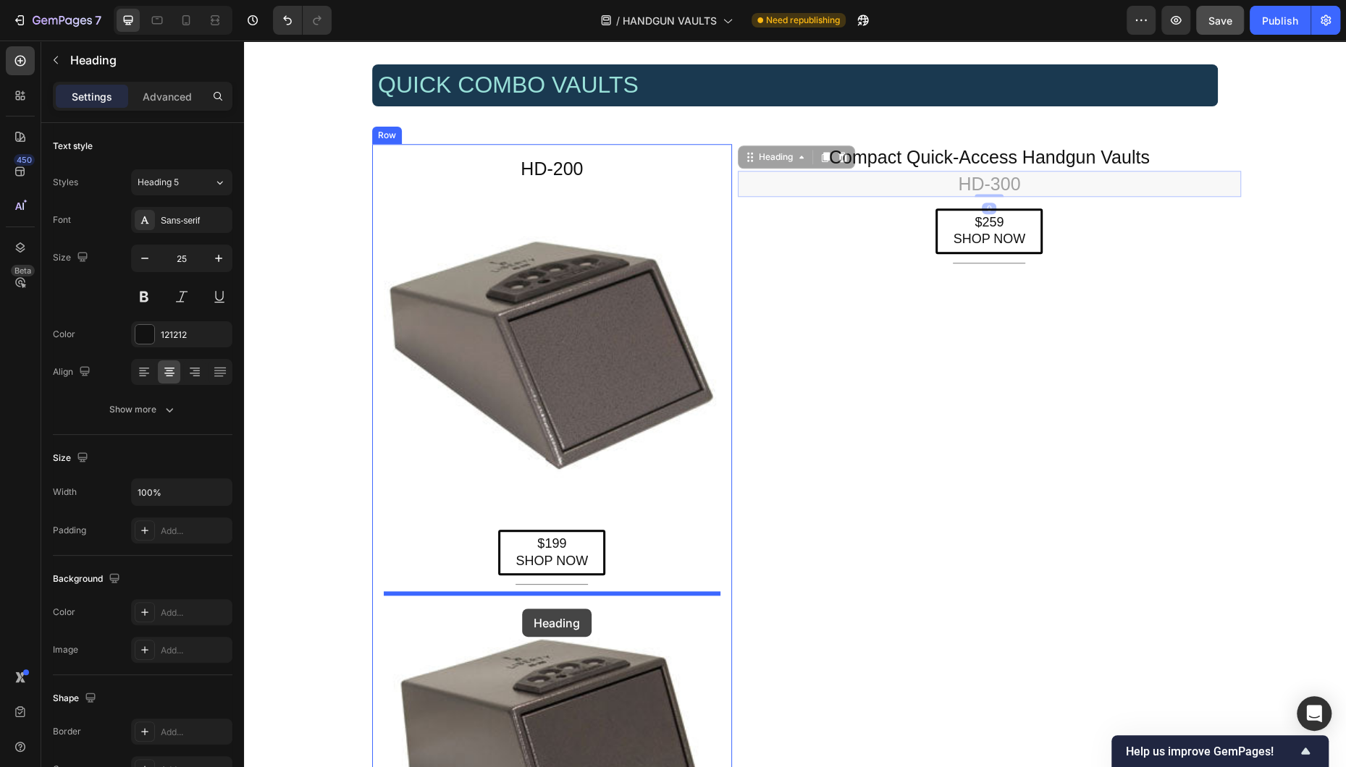
drag, startPoint x: 751, startPoint y: 160, endPoint x: 522, endPoint y: 609, distance: 504.1
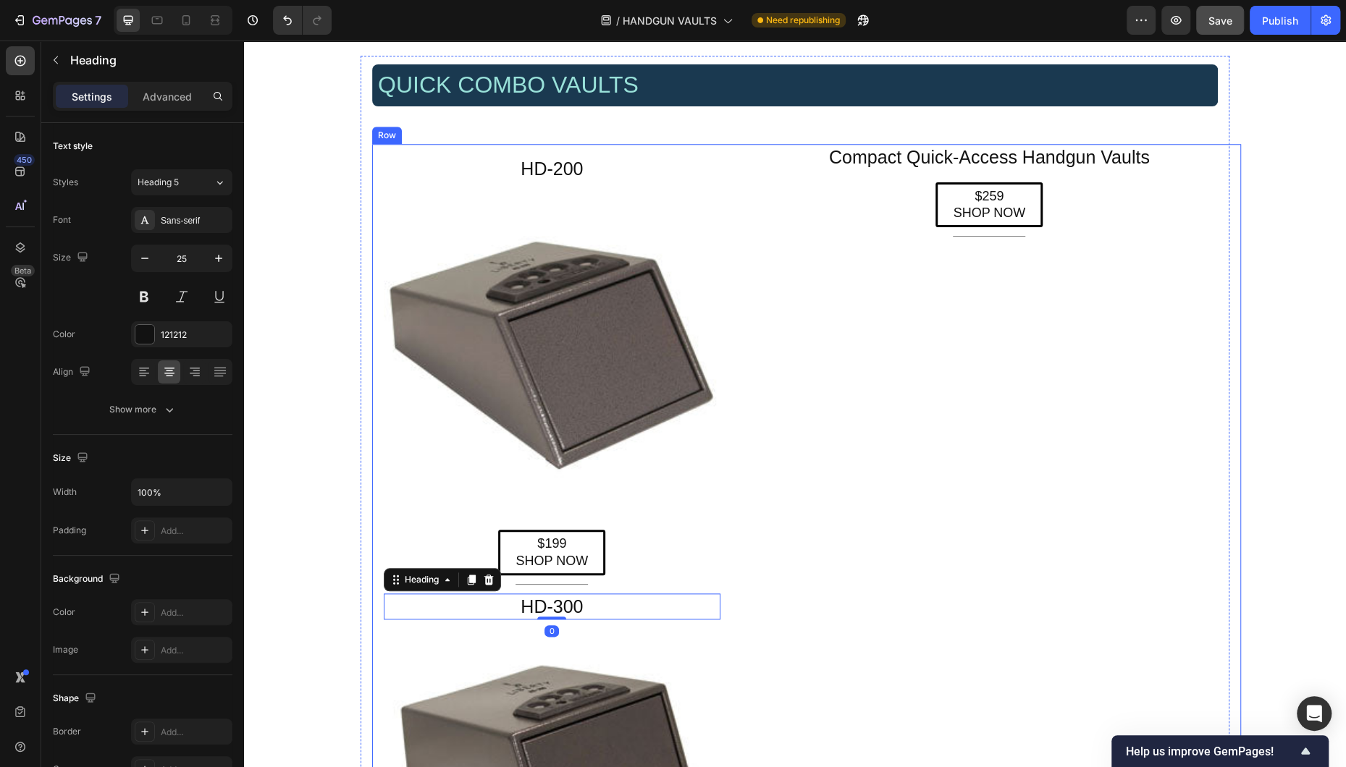
scroll to position [1003, 0]
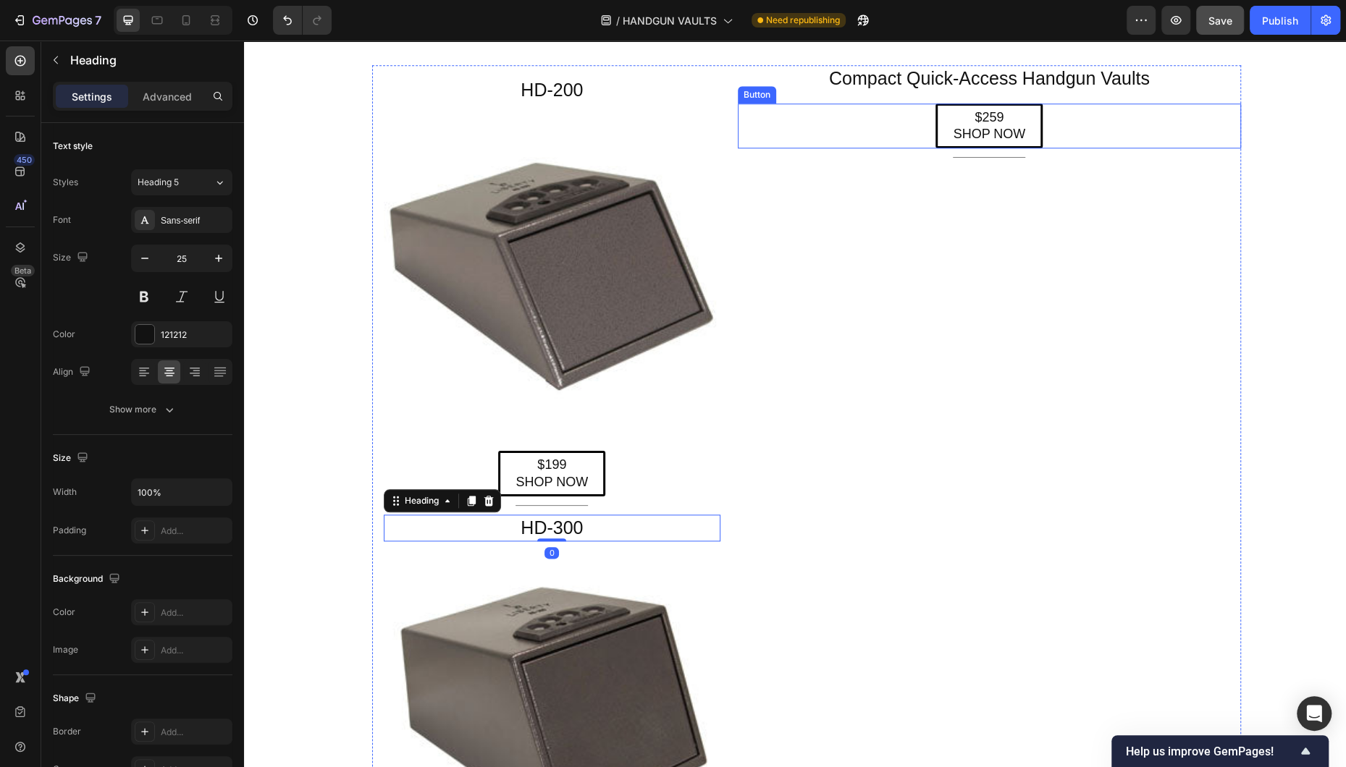
click at [871, 122] on div "$259 SHOP NOW Button" at bounding box center [989, 127] width 503 height 46
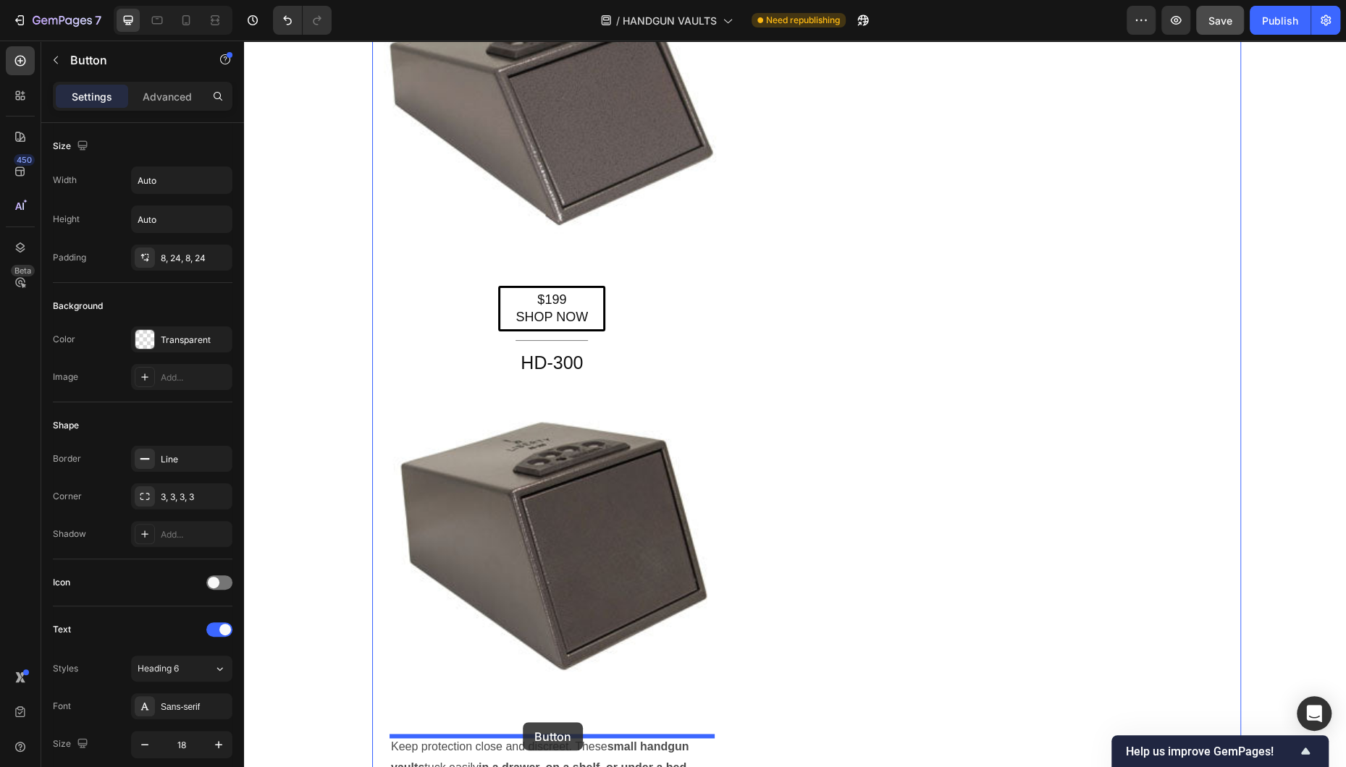
scroll to position [1207, 0]
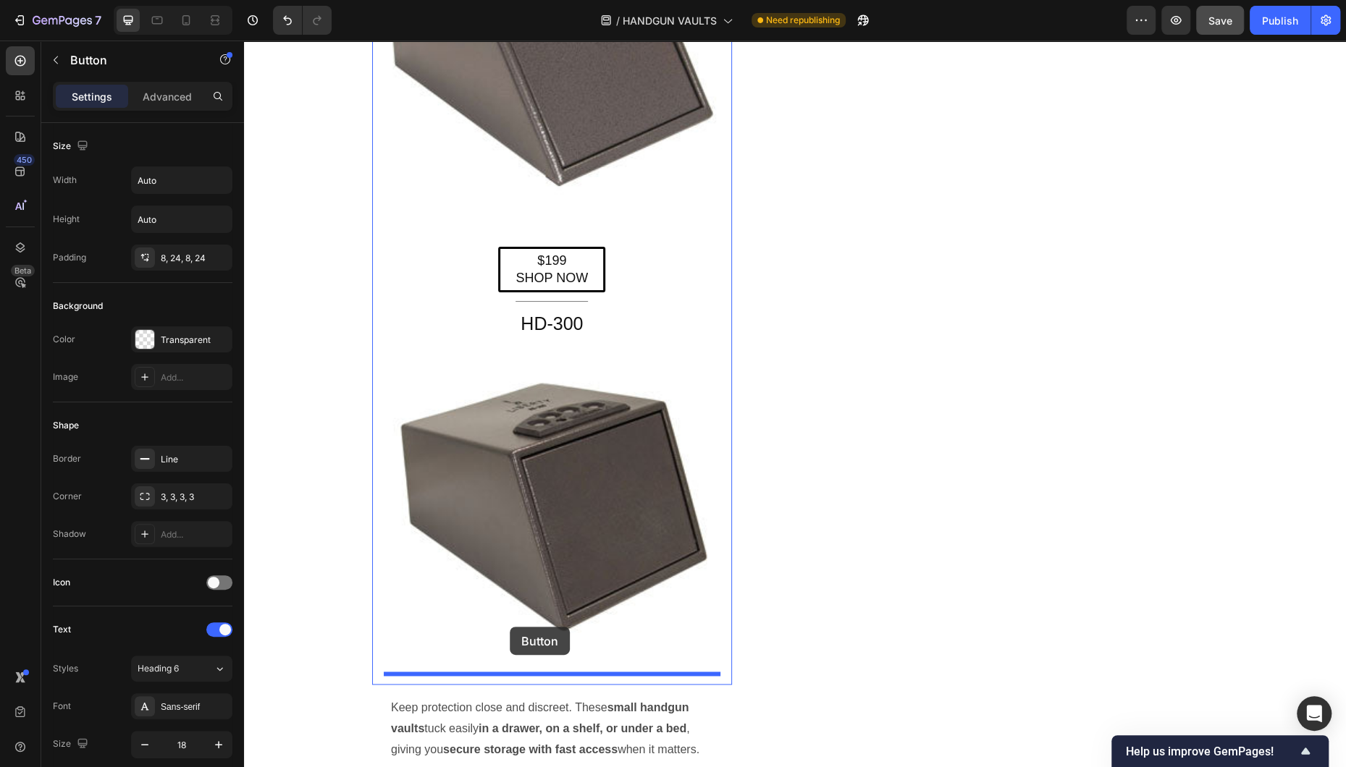
drag, startPoint x: 745, startPoint y: 95, endPoint x: 510, endPoint y: 627, distance: 581.8
click at [510, 620] on div "Header QUICK COMBO VAULTS Heading Row HD-200 Heading Image $199 SHOP NOW Button…" at bounding box center [795, 631] width 1102 height 3594
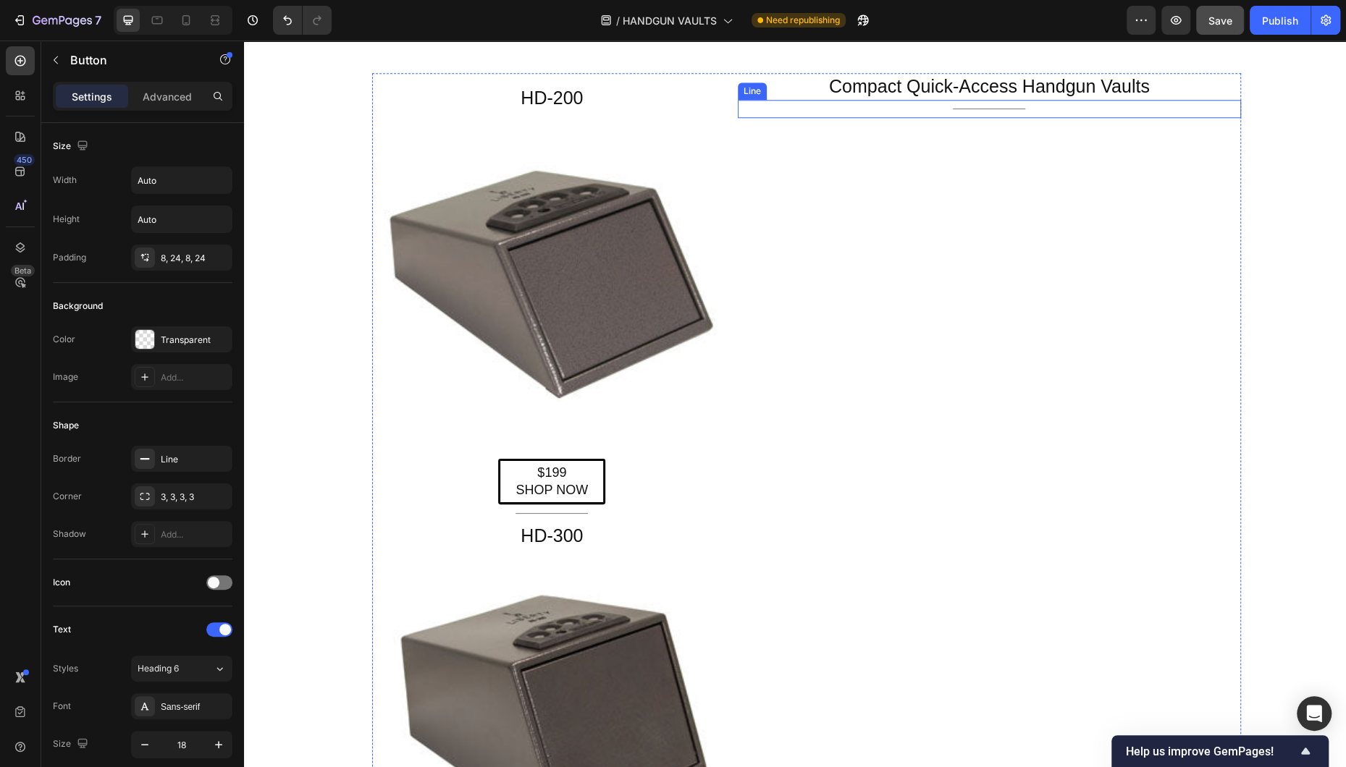
scroll to position [892, 0]
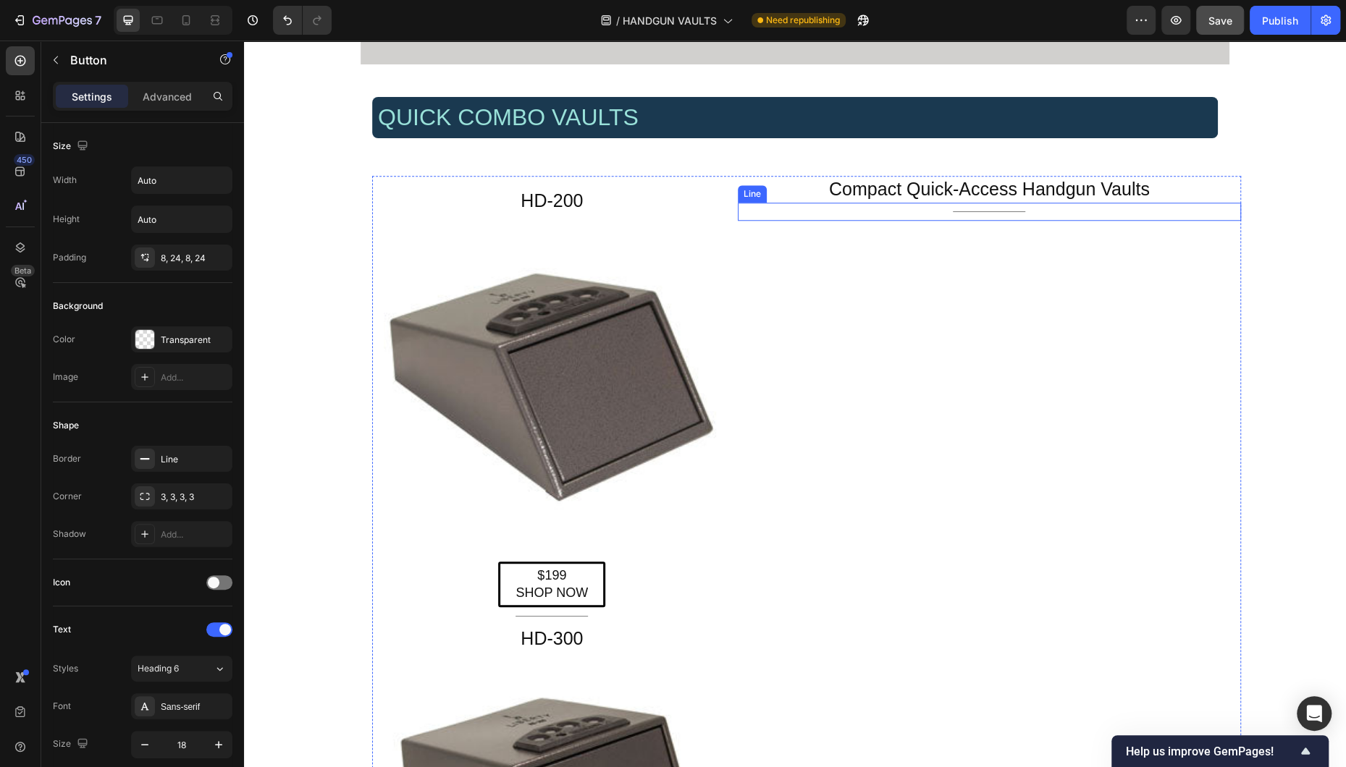
click at [871, 211] on div "Title Line" at bounding box center [989, 212] width 503 height 18
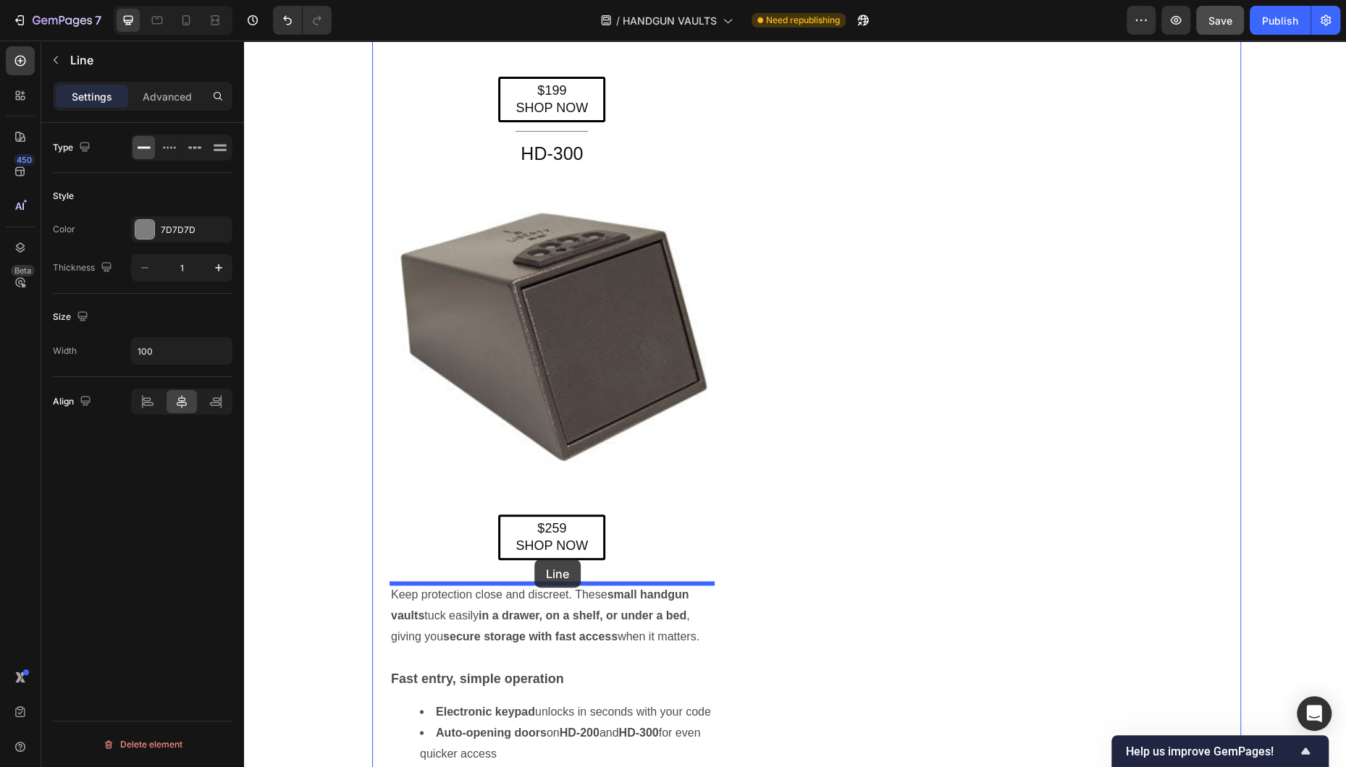
scroll to position [1439, 0]
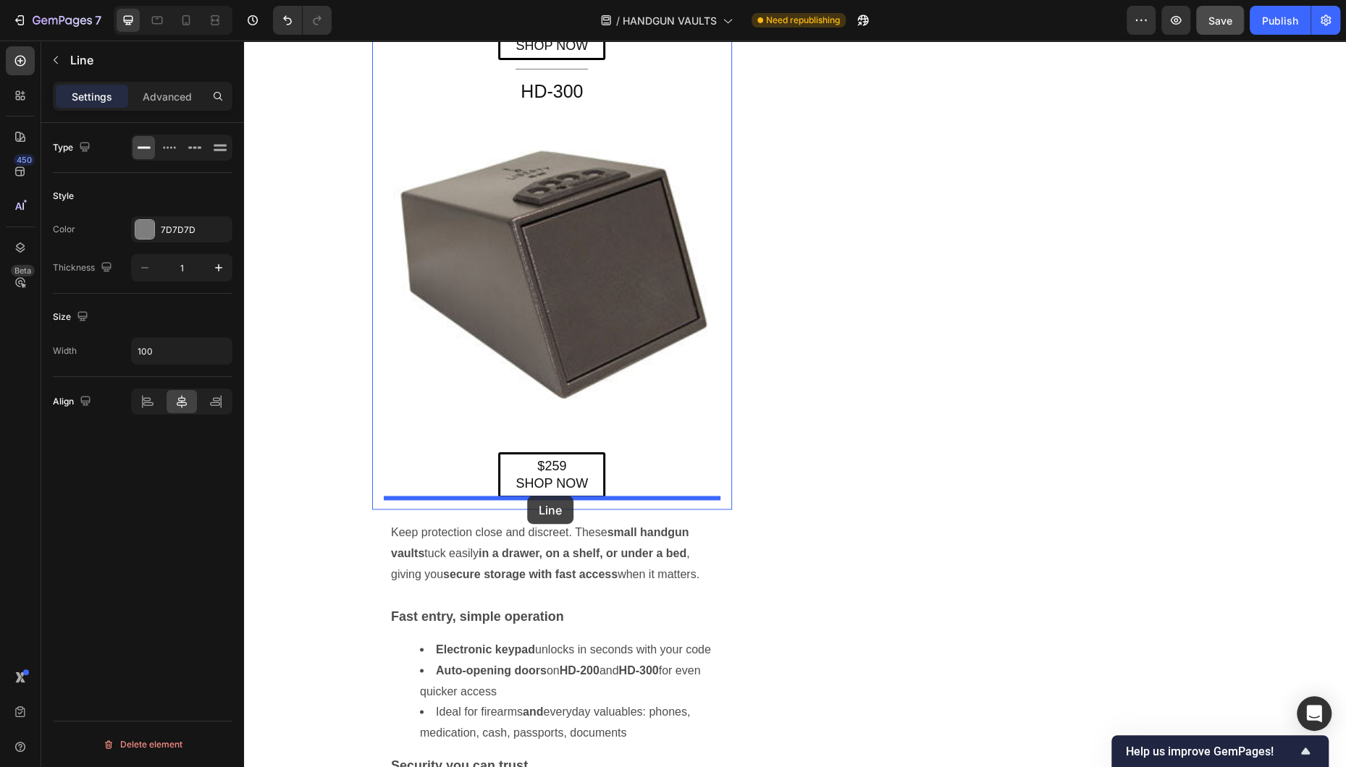
drag, startPoint x: 751, startPoint y: 195, endPoint x: 527, endPoint y: 496, distance: 375.1
click at [527, 496] on div "Header QUICK COMBO VAULTS Heading Row HD-200 Heading Image $199 SHOP NOW Button…" at bounding box center [795, 426] width 1102 height 3651
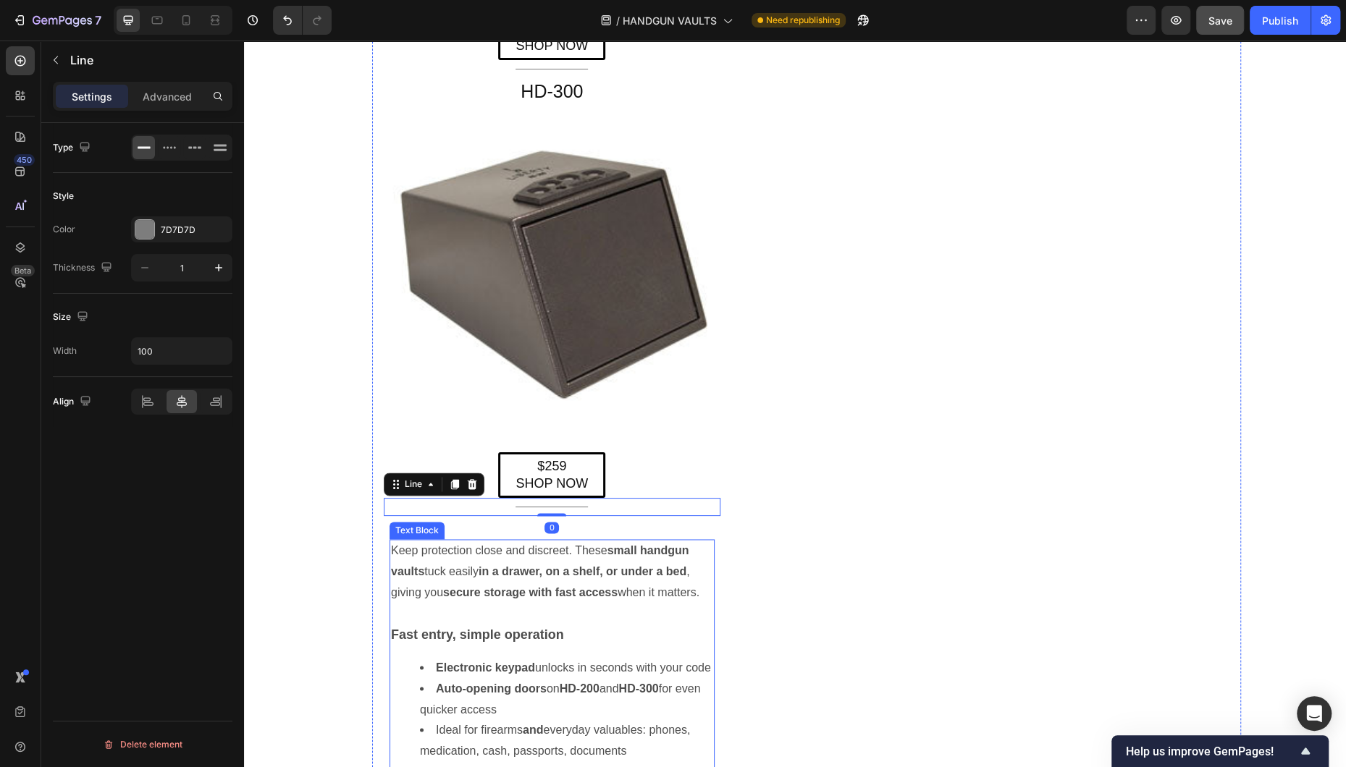
click at [505, 578] on strong "in a drawer, on a shelf, or under a bed" at bounding box center [583, 571] width 208 height 12
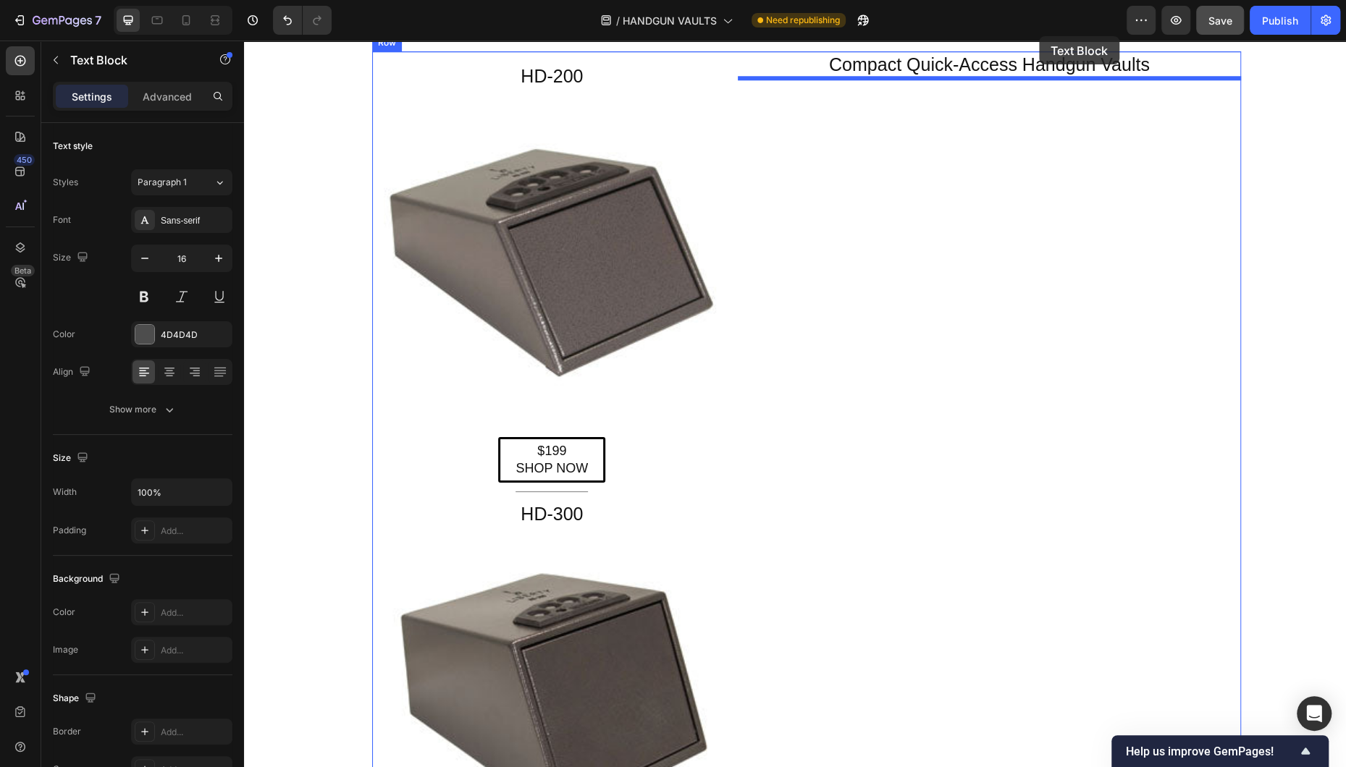
scroll to position [895, 0]
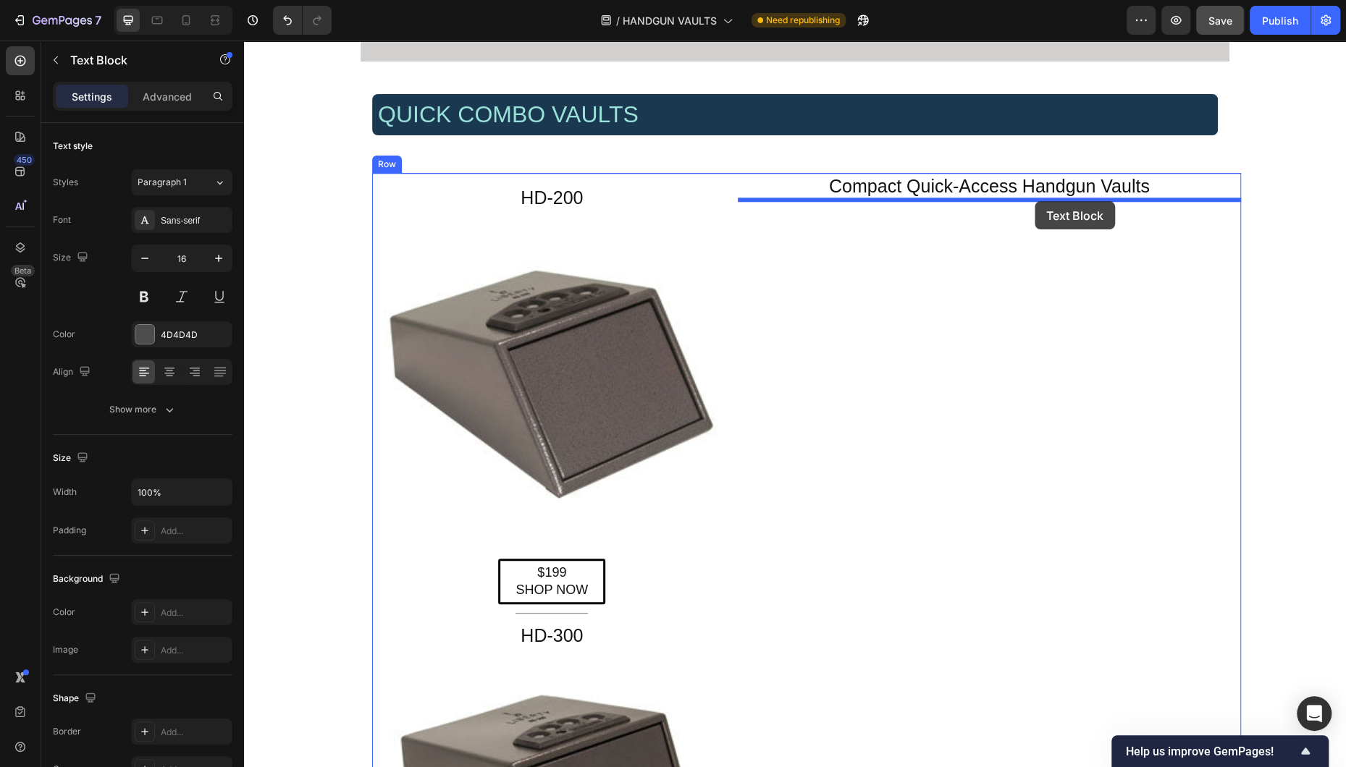
drag, startPoint x: 400, startPoint y: 529, endPoint x: 1034, endPoint y: 201, distance: 713.9
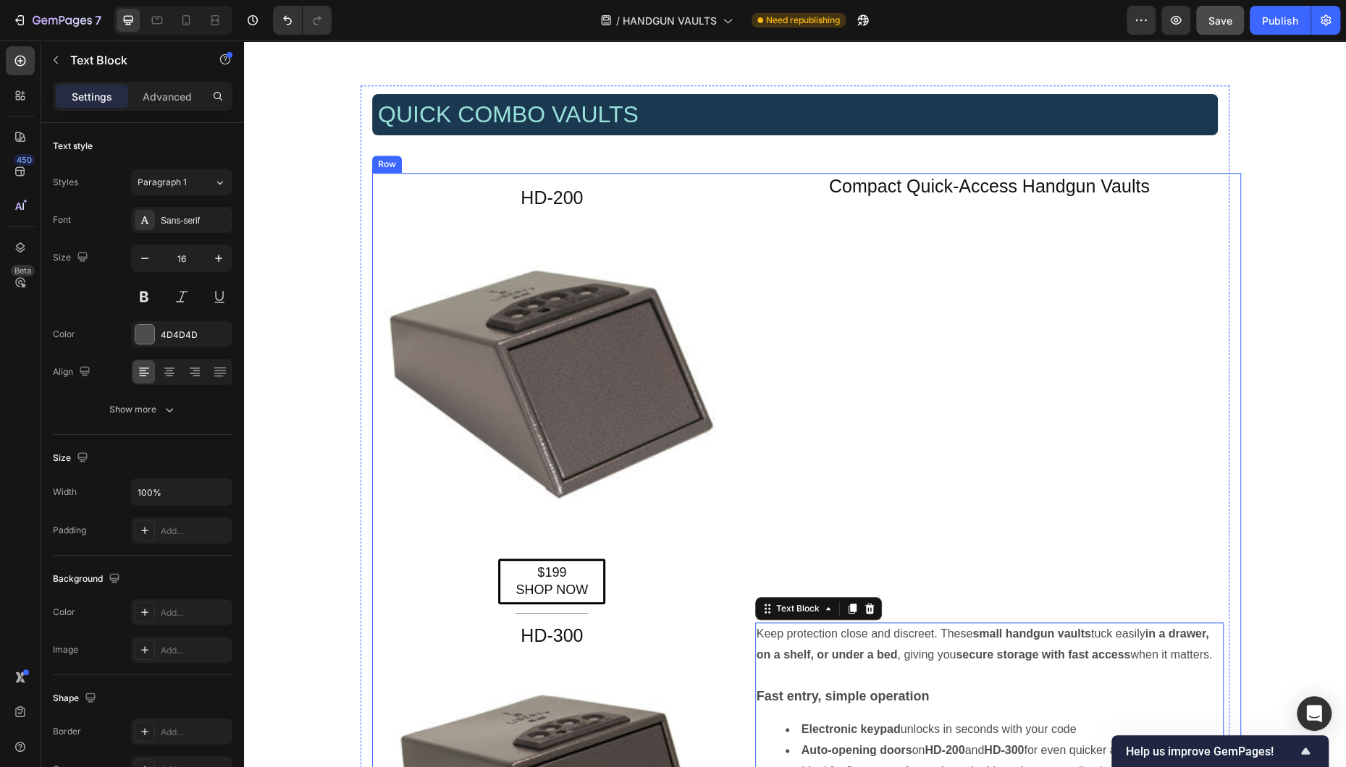
scroll to position [1148, 0]
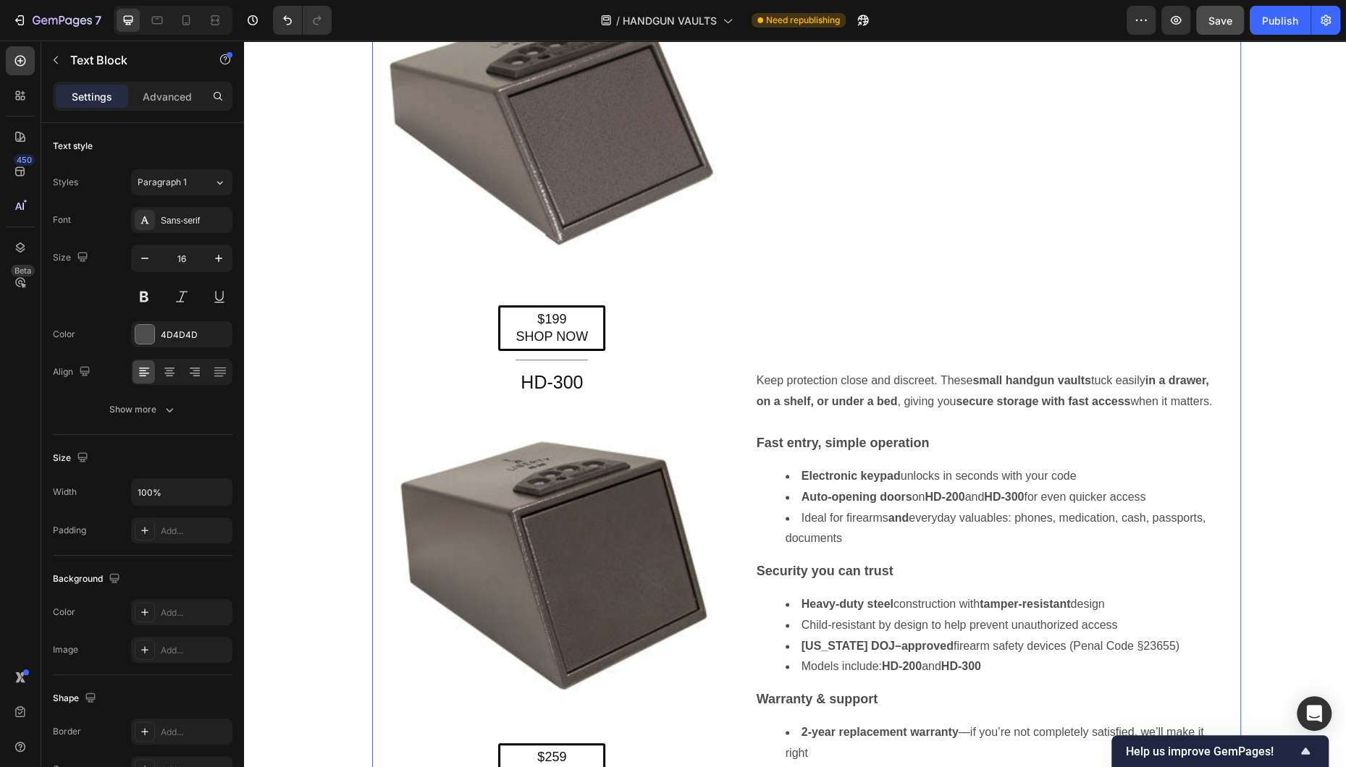
click at [840, 252] on div "Compact Quick-Access Handgun Vaults Heading Keep protection close and discreet.…" at bounding box center [989, 369] width 503 height 899
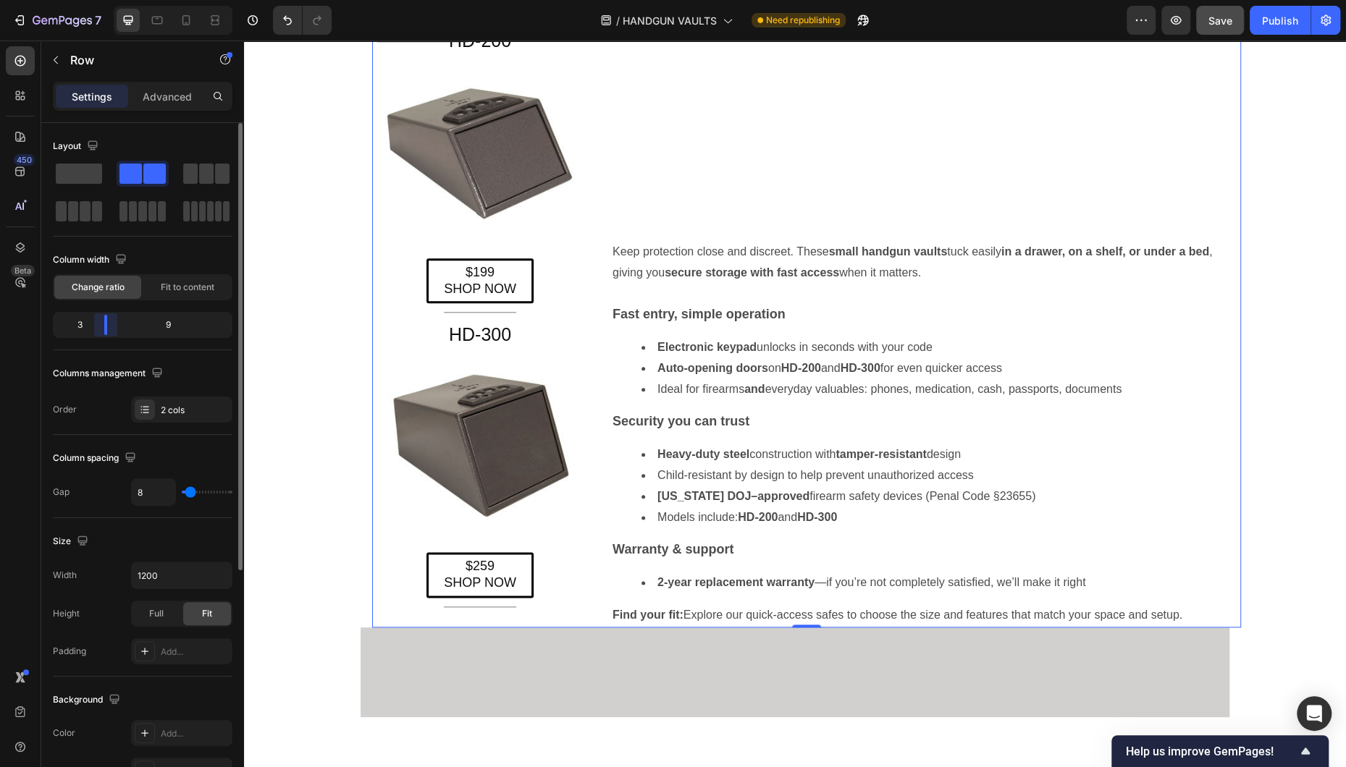
drag, startPoint x: 128, startPoint y: 327, endPoint x: 99, endPoint y: 327, distance: 29.0
click at [99, 327] on div "Layout Column width Change ratio Fit to content 3 9 Columns management Order 2 …" at bounding box center [142, 466] width 203 height 686
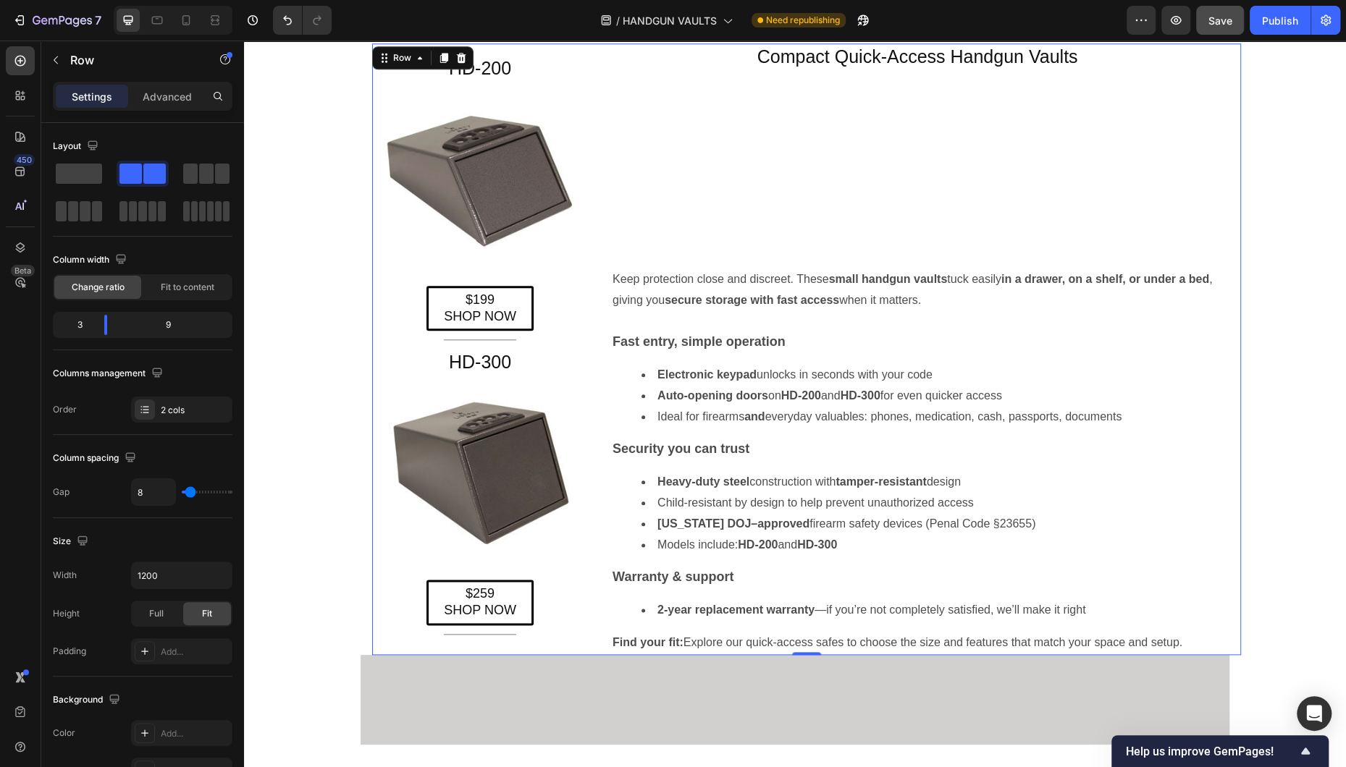
scroll to position [895, 0]
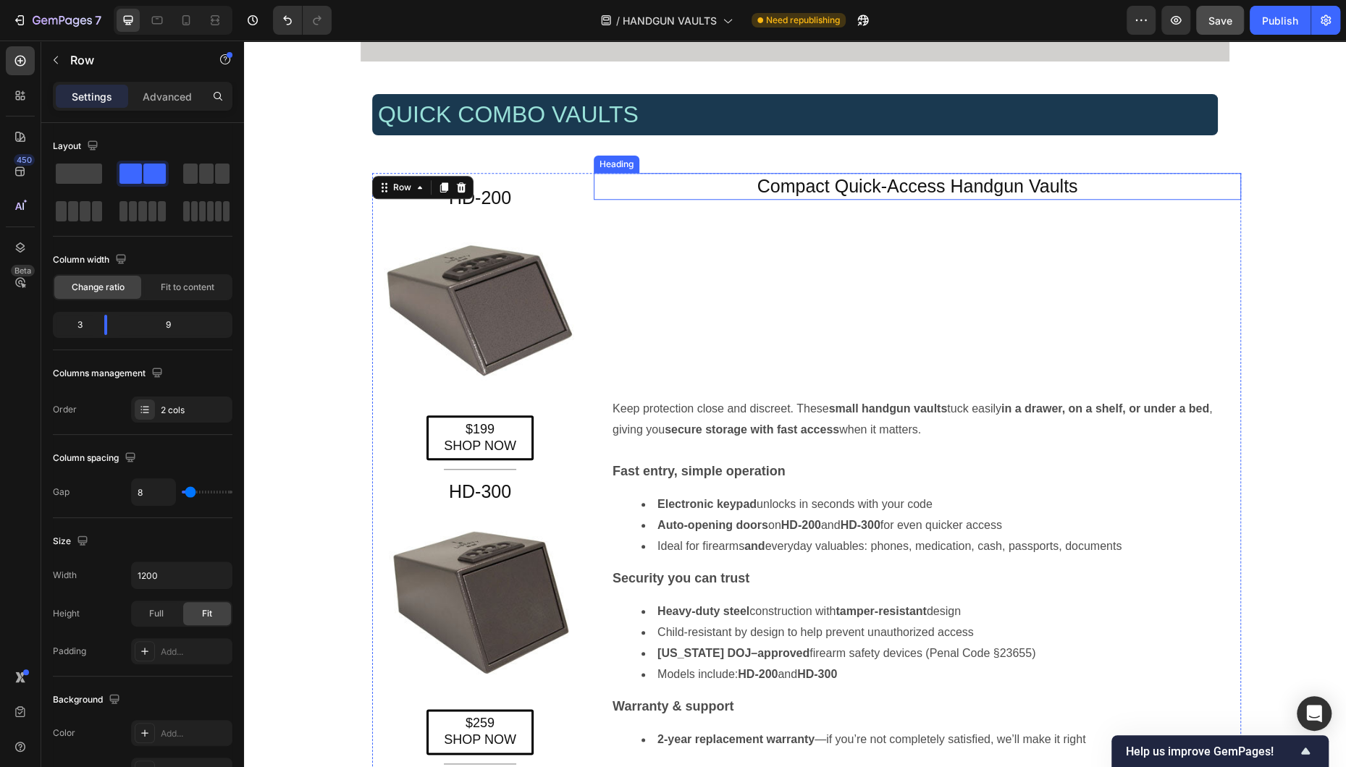
click at [871, 192] on h4 "Compact Quick-Access Handgun Vaults" at bounding box center [917, 186] width 647 height 27
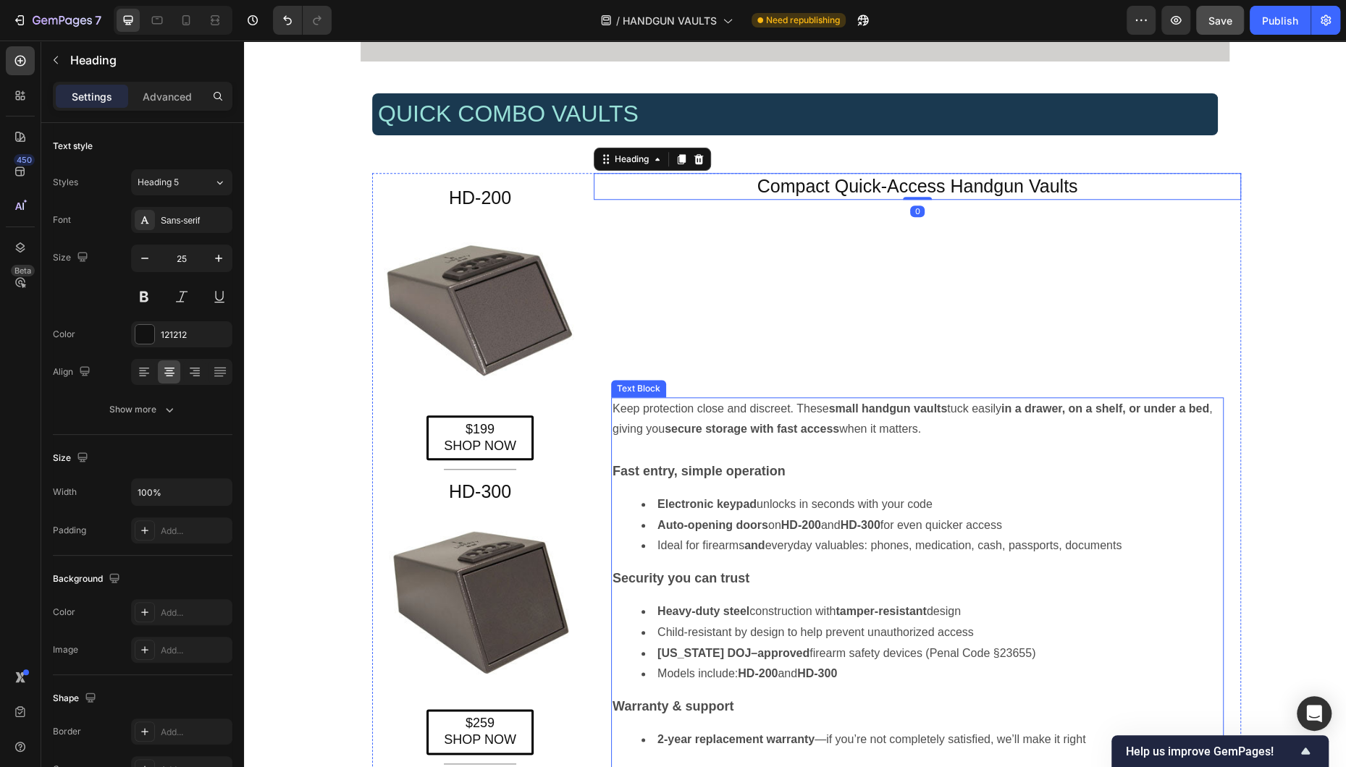
click at [870, 432] on p "Keep protection close and discreet. These small handgun vaults tuck easily in a…" at bounding box center [917, 420] width 610 height 42
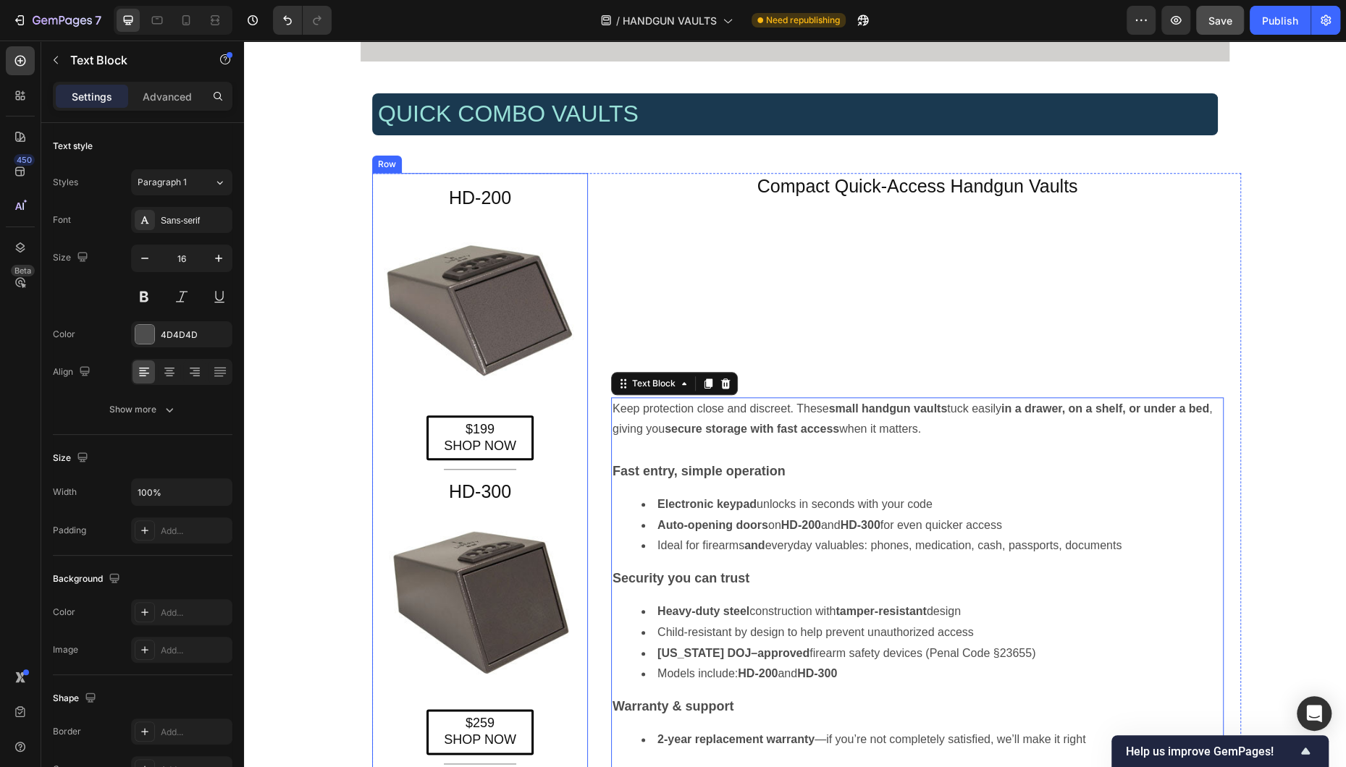
click at [578, 179] on div "HD-200 Heading Image $199 SHOP NOW Button Title Line HD-300 Heading Image $259 …" at bounding box center [480, 479] width 216 height 612
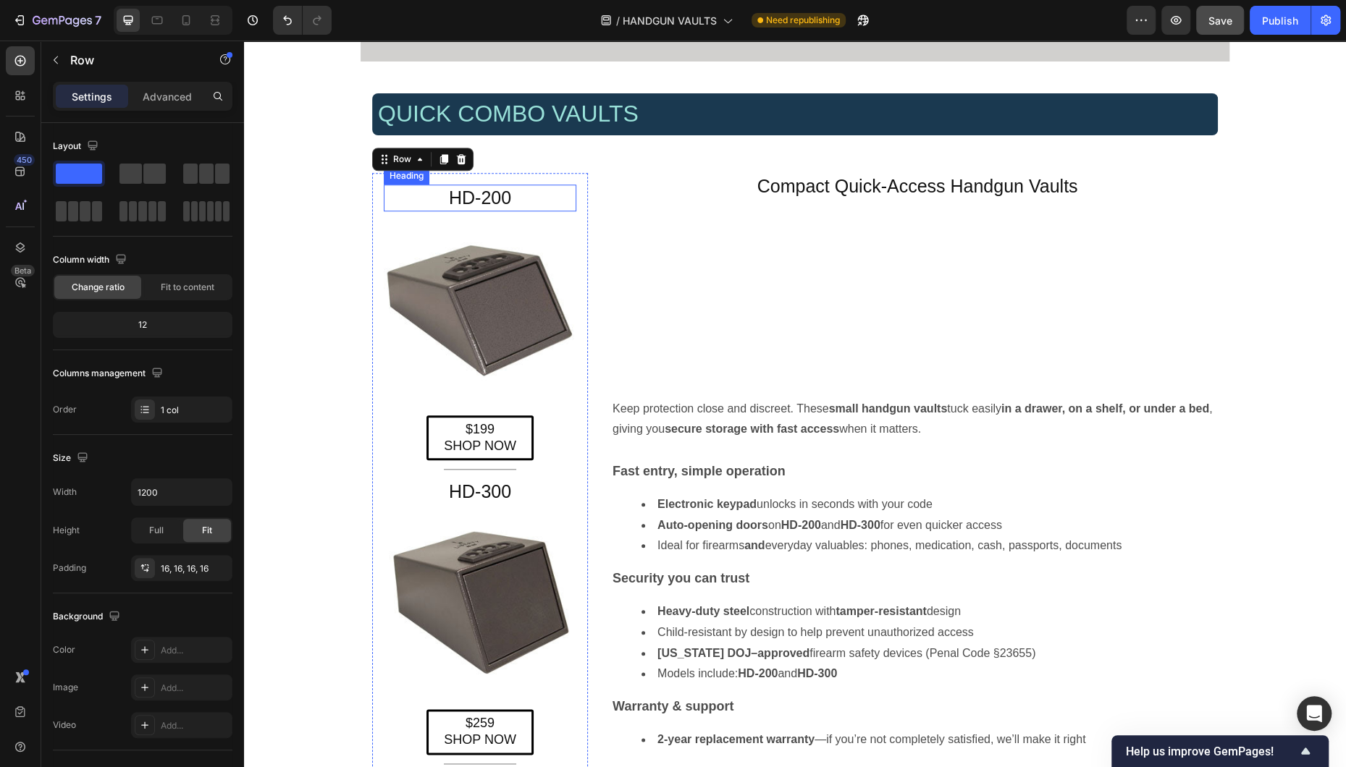
click at [486, 193] on h2 "HD-200" at bounding box center [480, 198] width 193 height 27
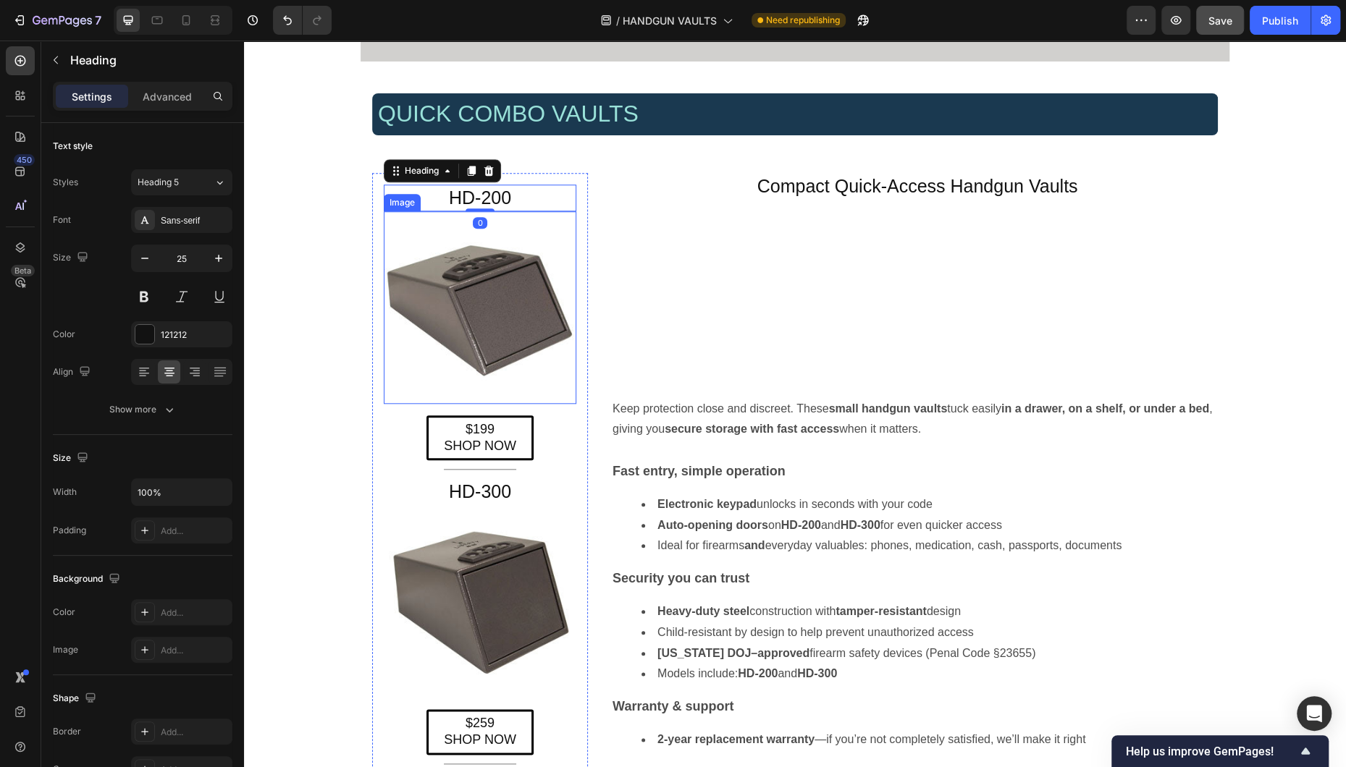
click at [491, 300] on img at bounding box center [480, 307] width 193 height 193
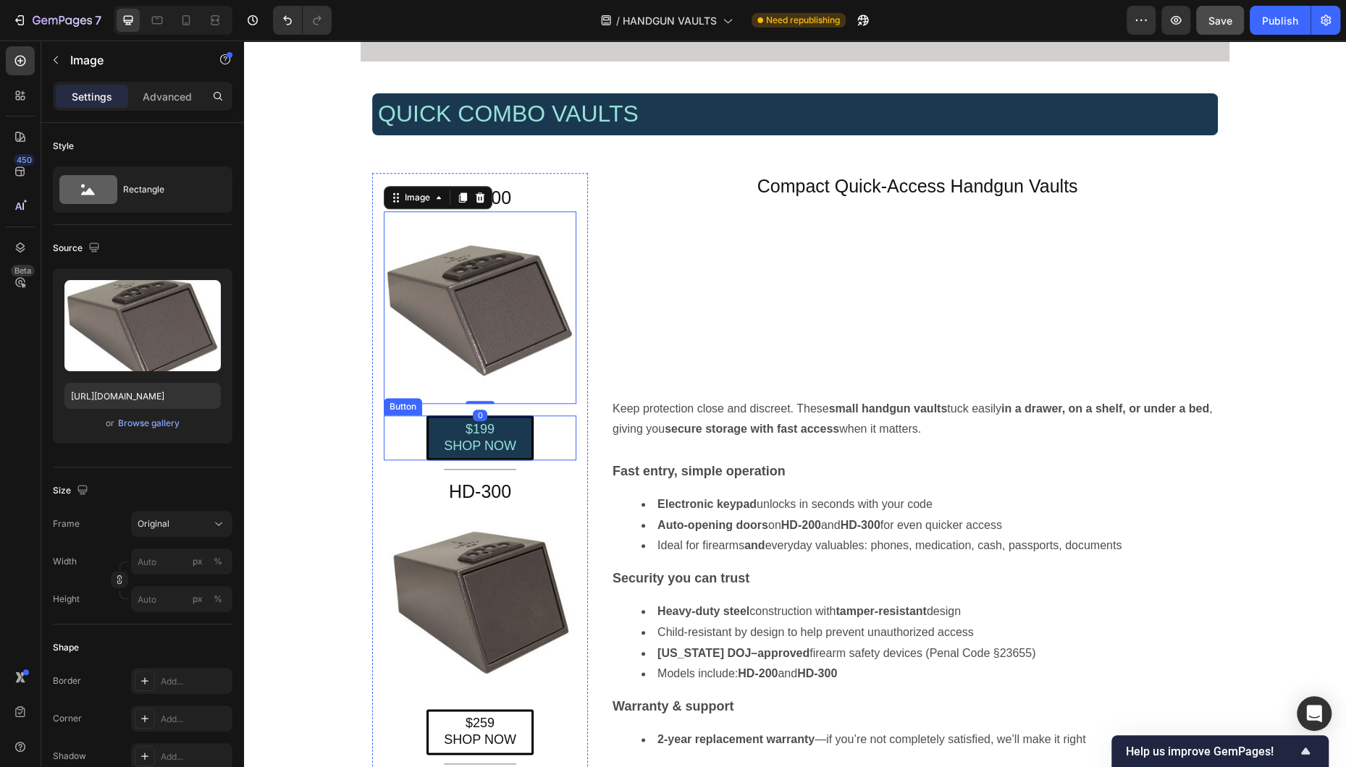
click at [518, 445] on link "$199 SHOP NOW" at bounding box center [479, 439] width 107 height 46
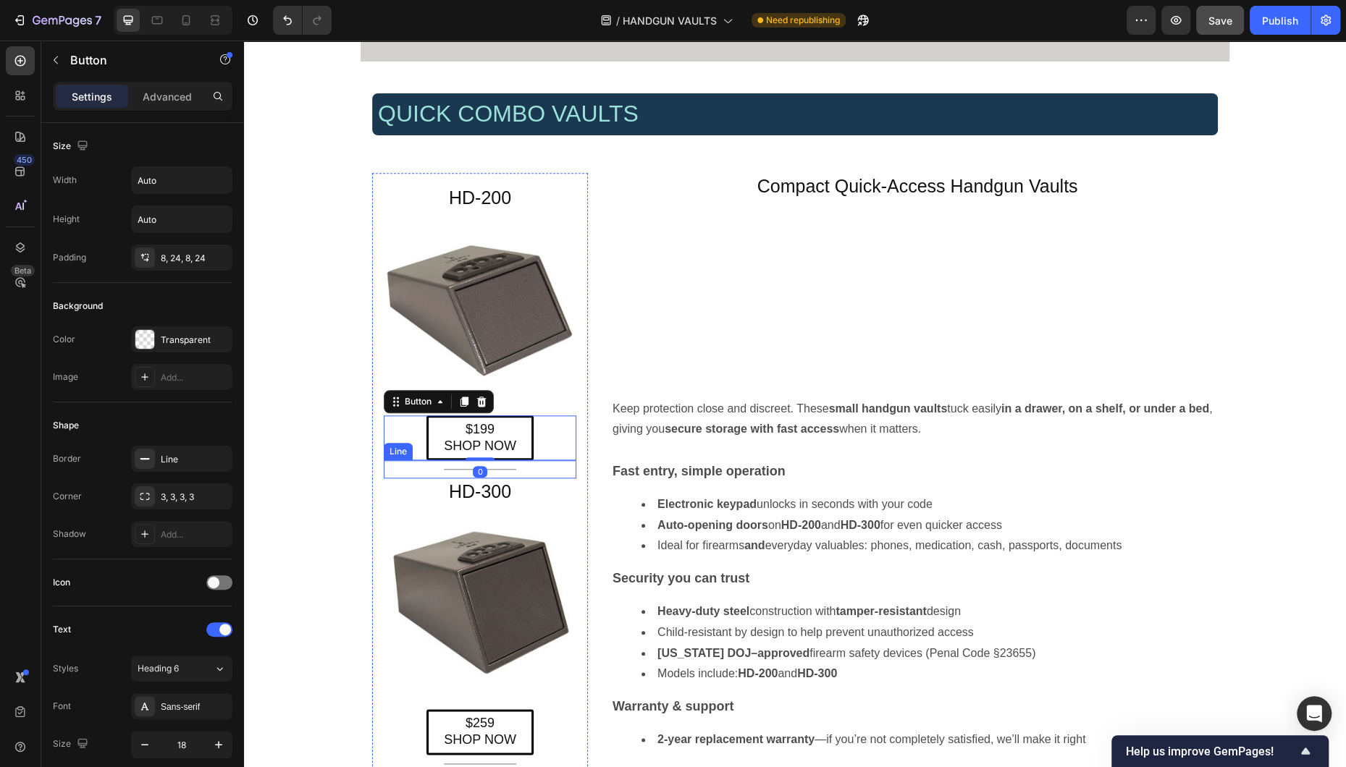
click at [528, 475] on div "Title Line" at bounding box center [480, 469] width 193 height 18
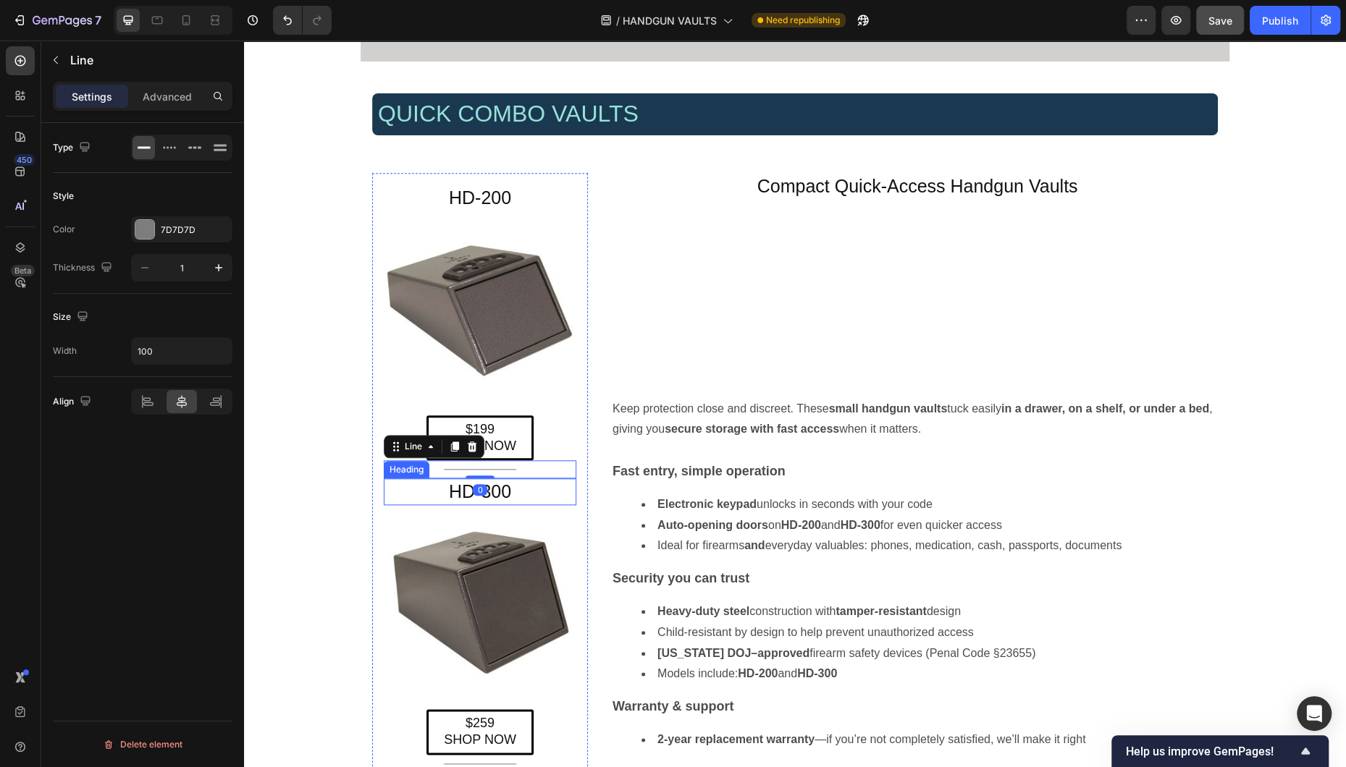
click at [518, 503] on h2 "HD-300" at bounding box center [480, 492] width 193 height 27
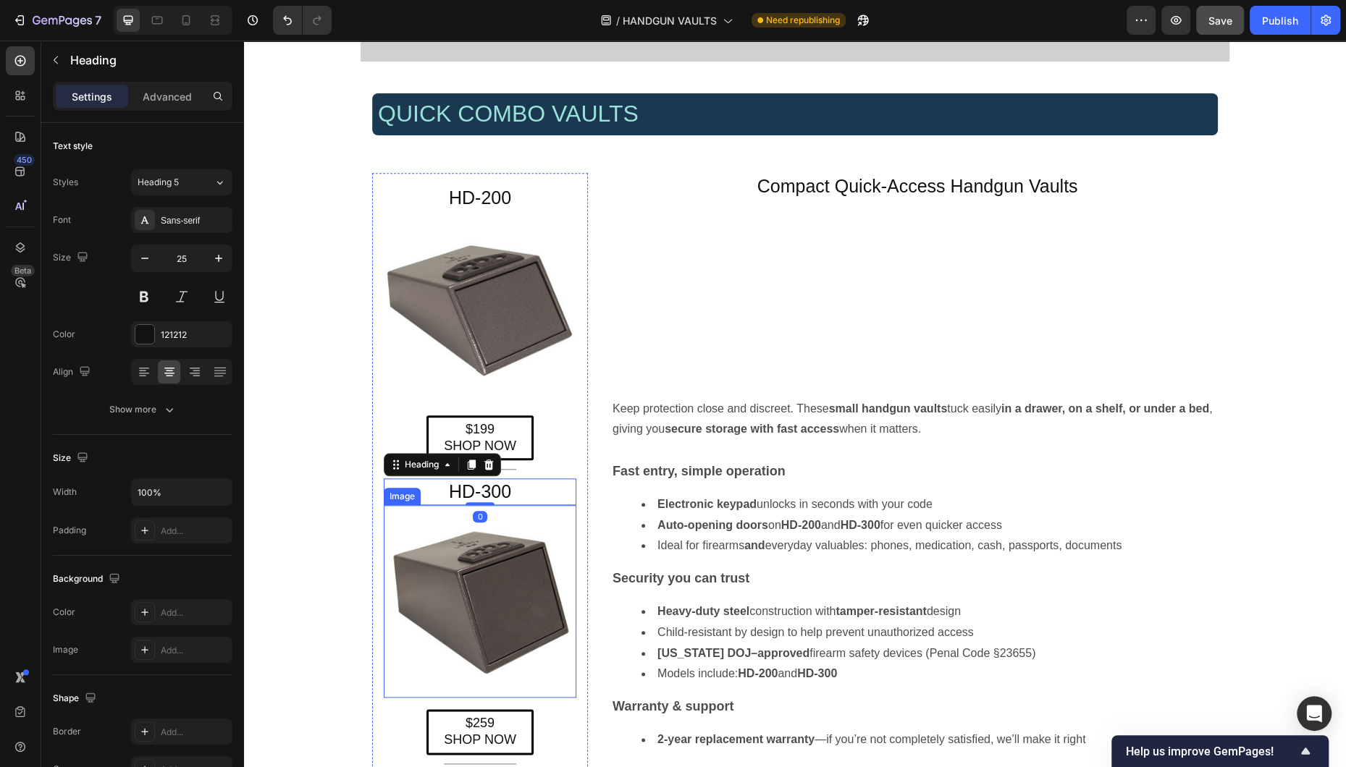
click at [522, 549] on img at bounding box center [480, 601] width 193 height 193
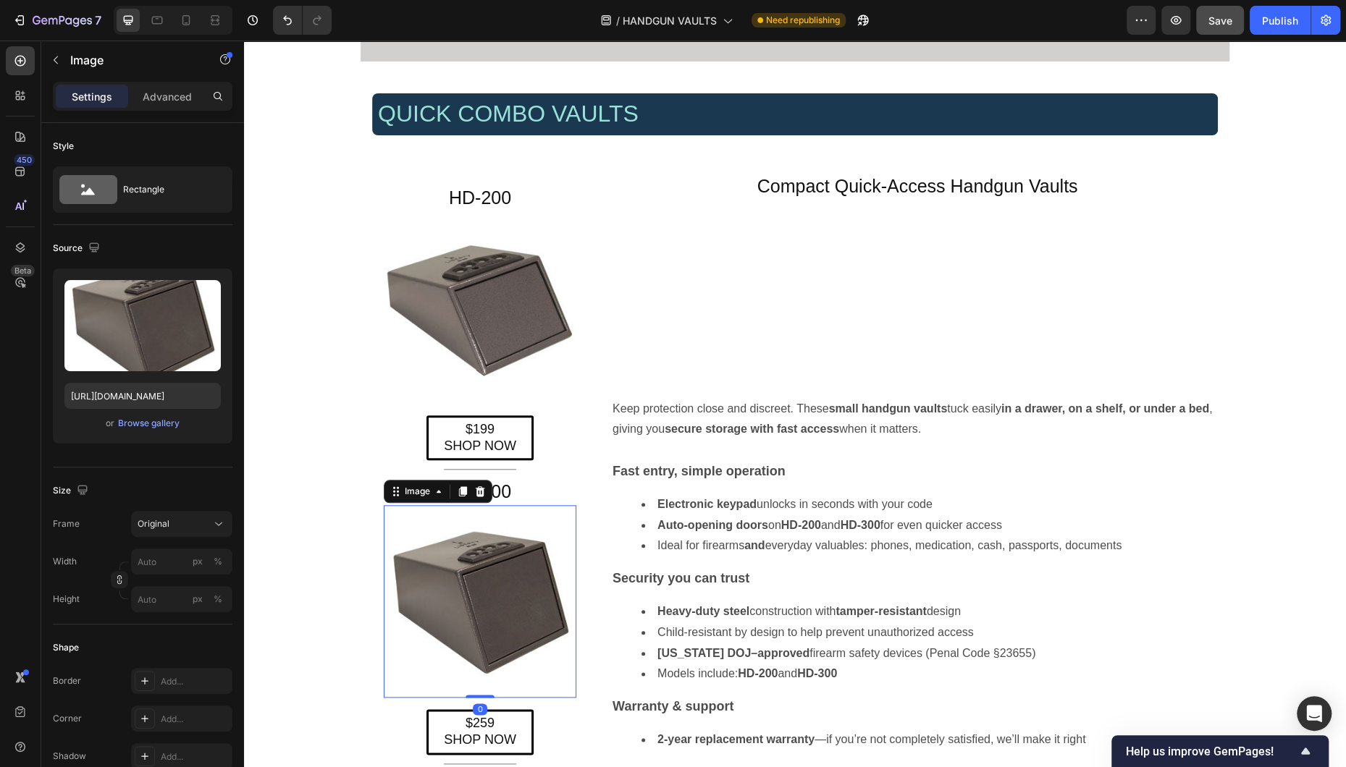
click at [530, 505] on img at bounding box center [480, 601] width 193 height 193
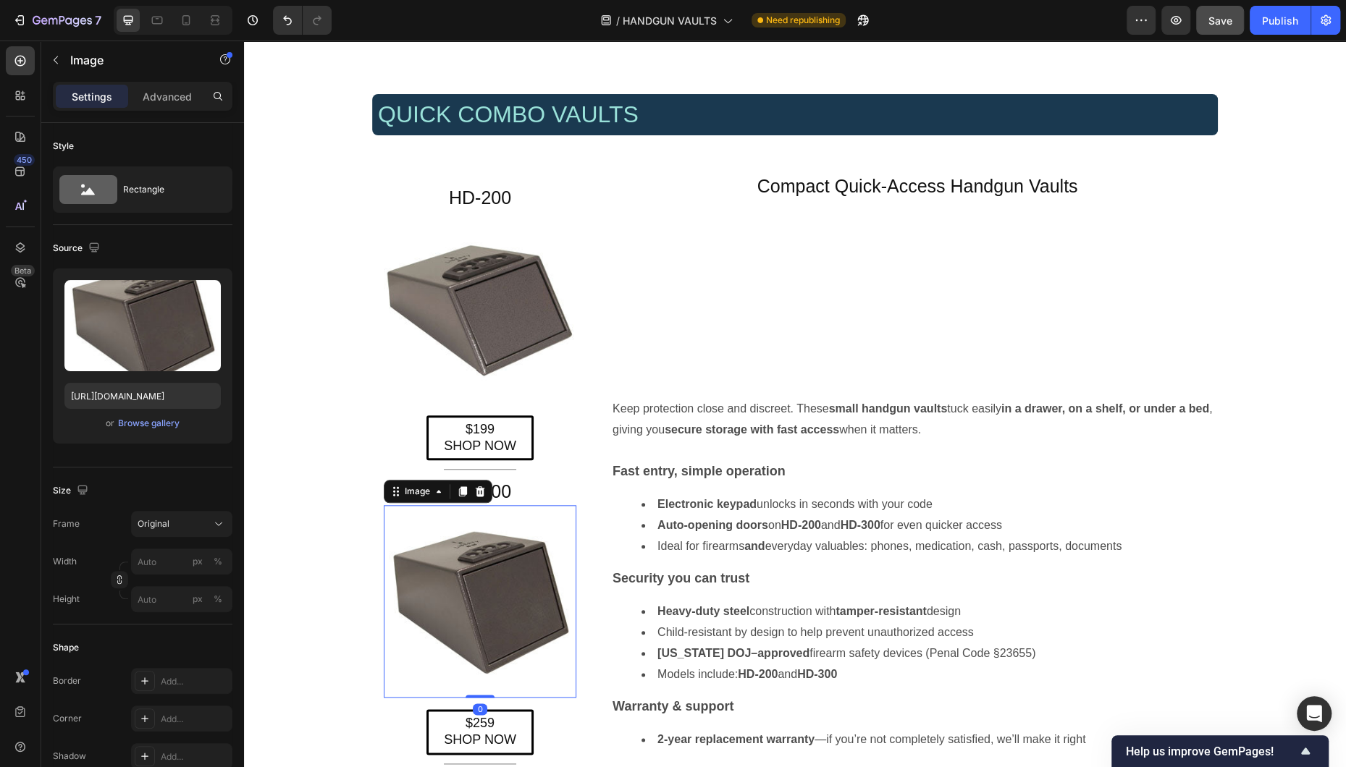
scroll to position [1131, 0]
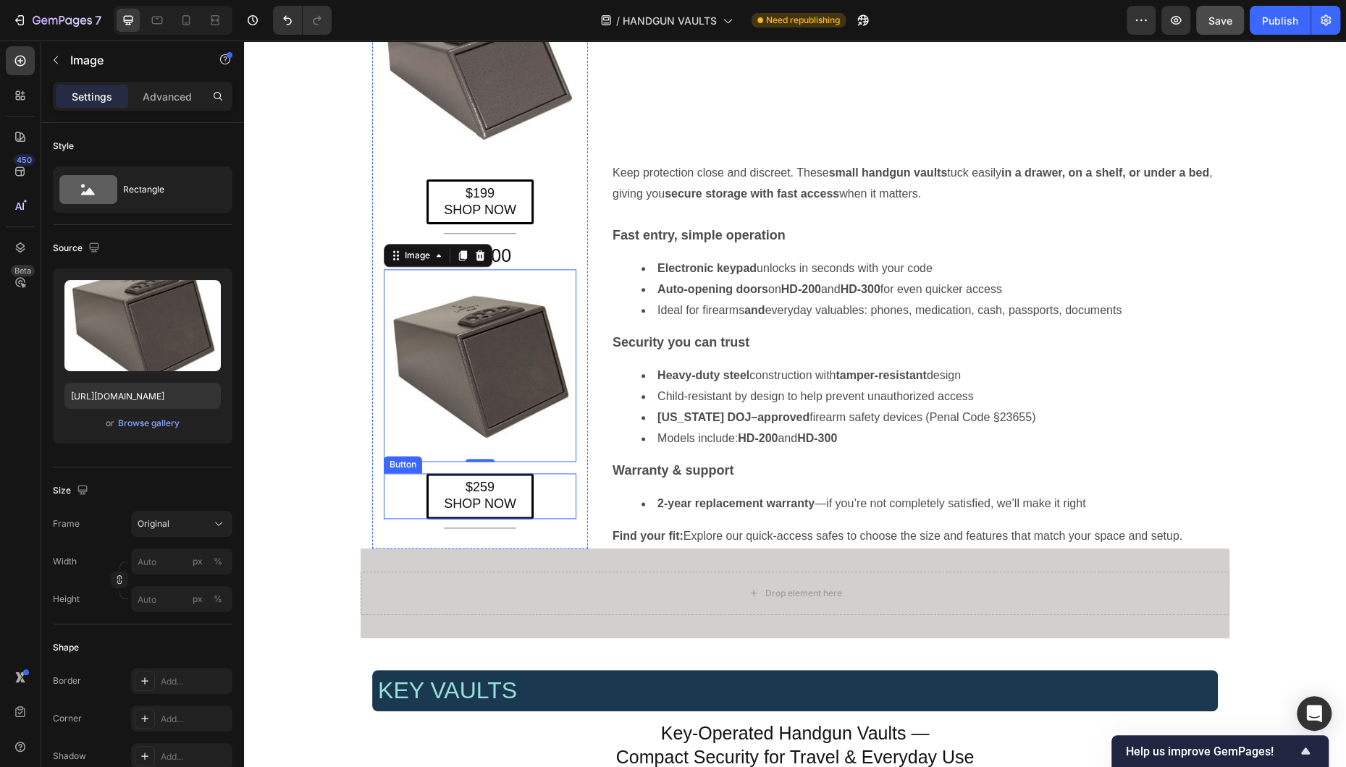
click at [548, 491] on div "$259 SHOP NOW Button" at bounding box center [480, 496] width 193 height 46
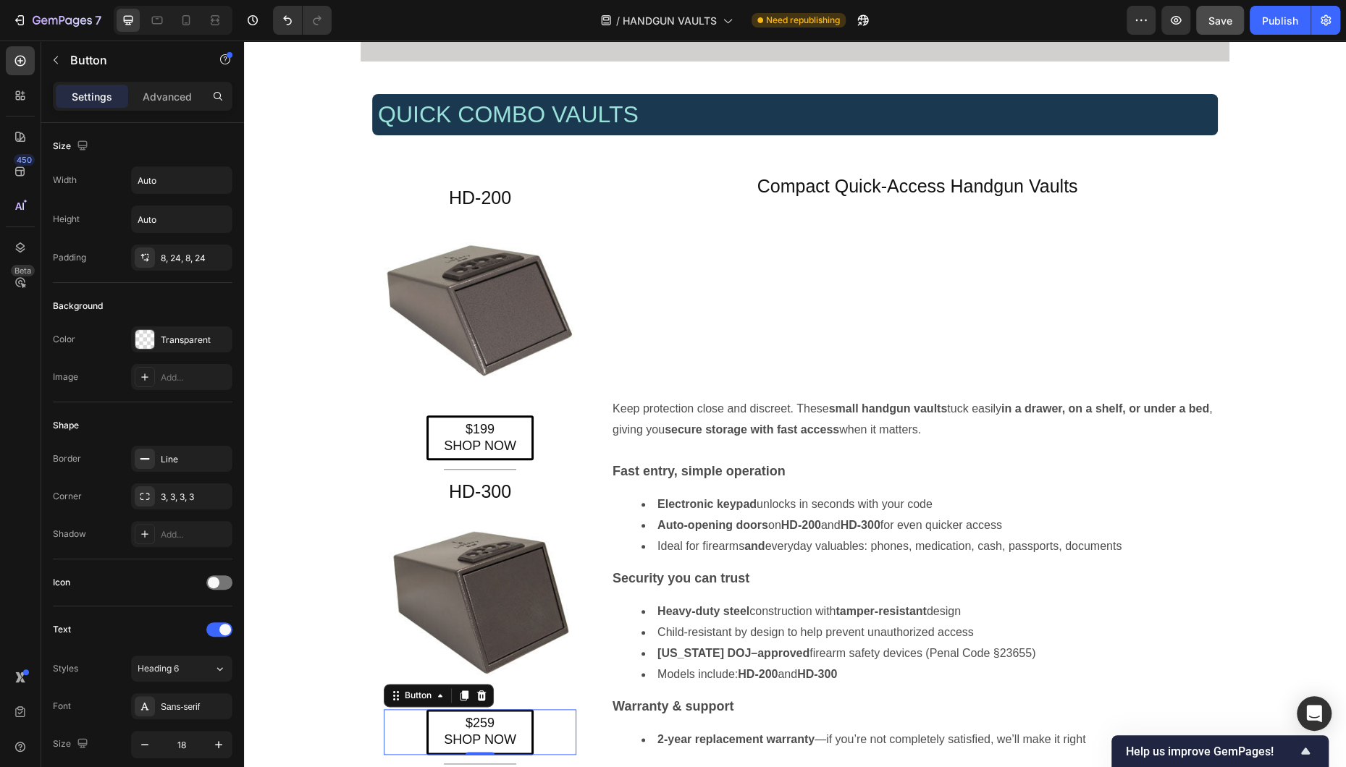
scroll to position [973, 0]
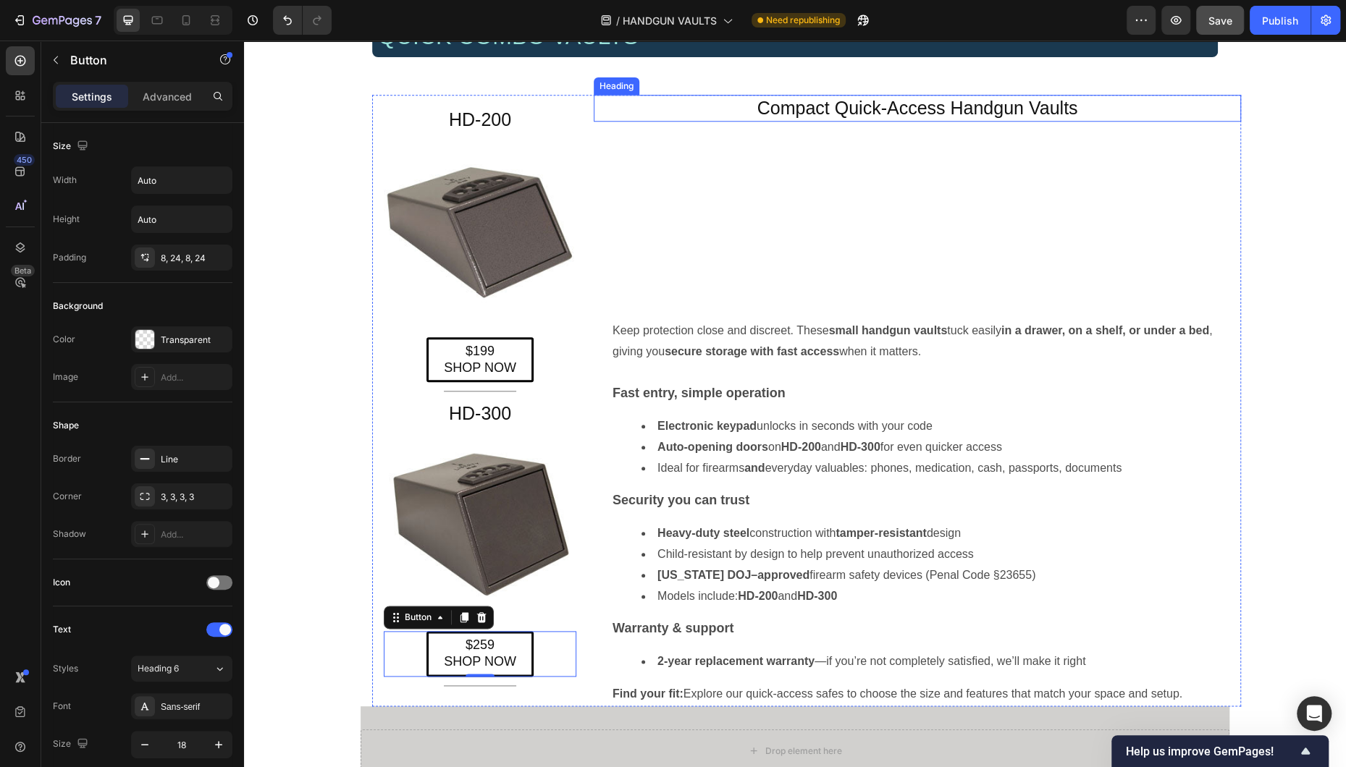
click at [871, 106] on h4 "Compact Quick-Access Handgun Vaults" at bounding box center [917, 108] width 647 height 27
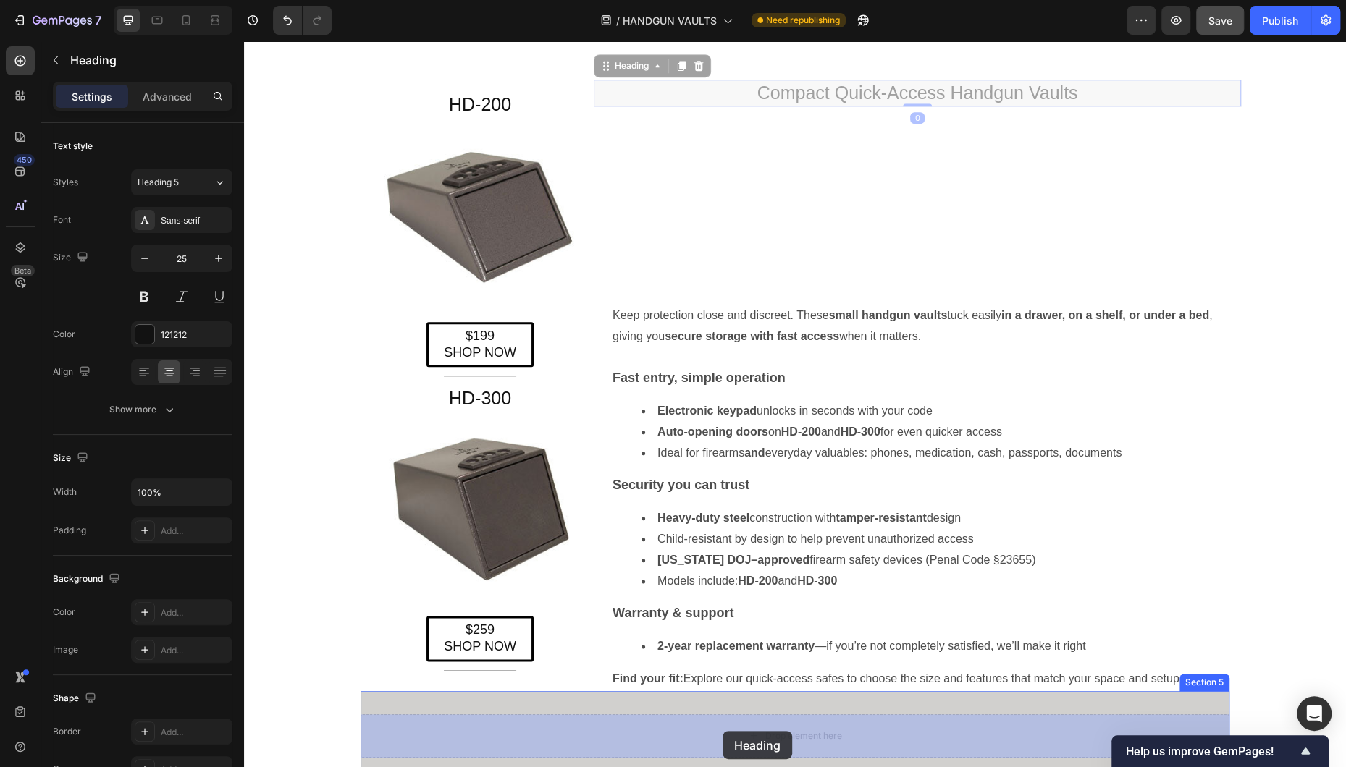
scroll to position [1008, 0]
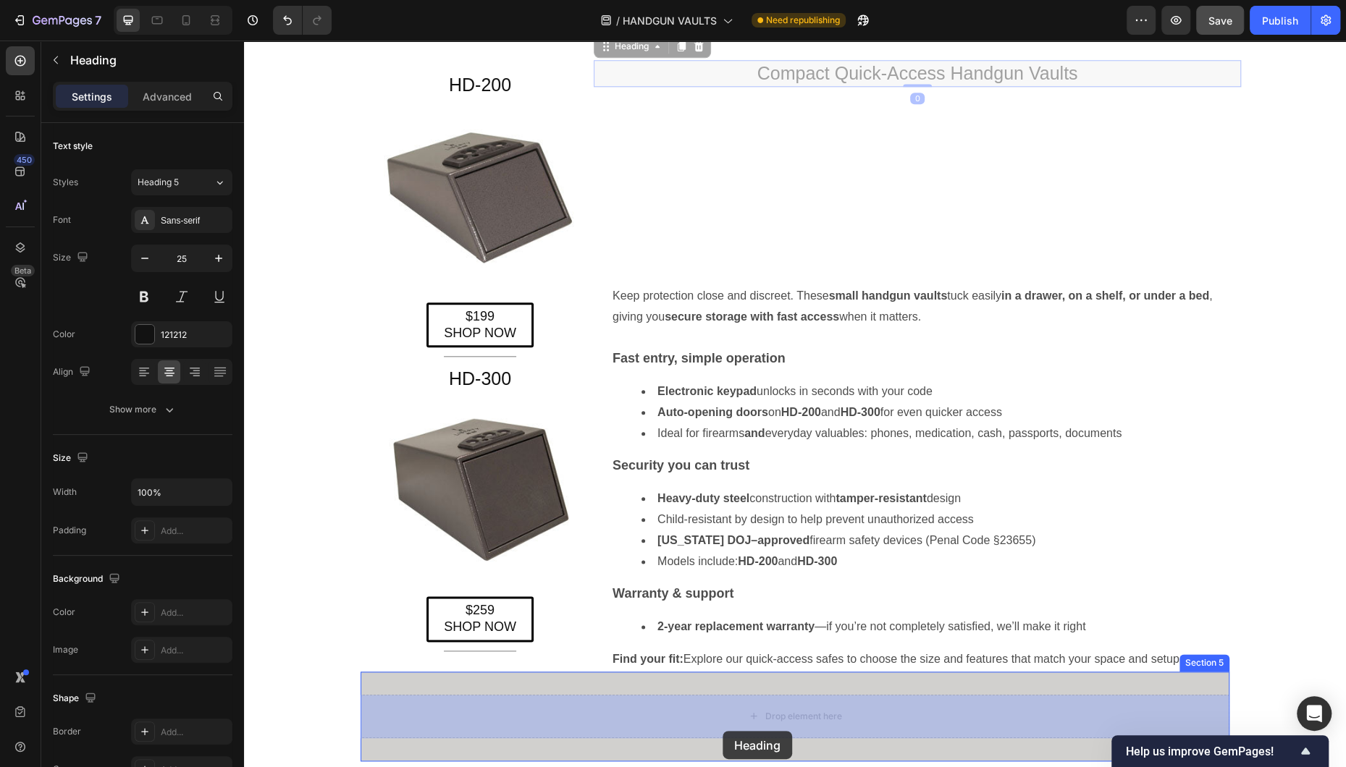
drag, startPoint x: 604, startPoint y: 81, endPoint x: 825, endPoint y: 369, distance: 363.0
click at [703, 620] on div "Header QUICK COMBO VAULTS Heading Row HD-200 Heading Image $199 SHOP NOW Button…" at bounding box center [795, 440] width 1102 height 2815
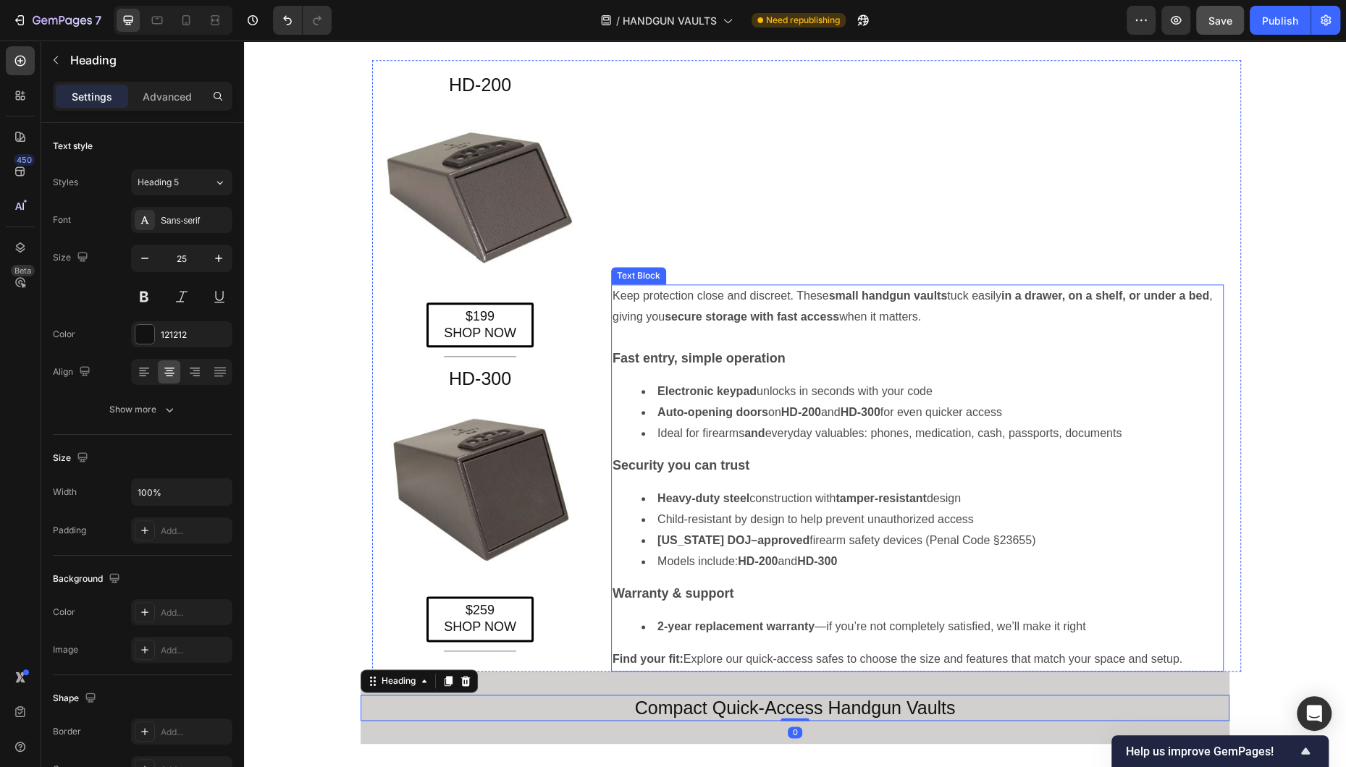
click at [825, 369] on p "Fast entry, simple operation" at bounding box center [917, 359] width 610 height 22
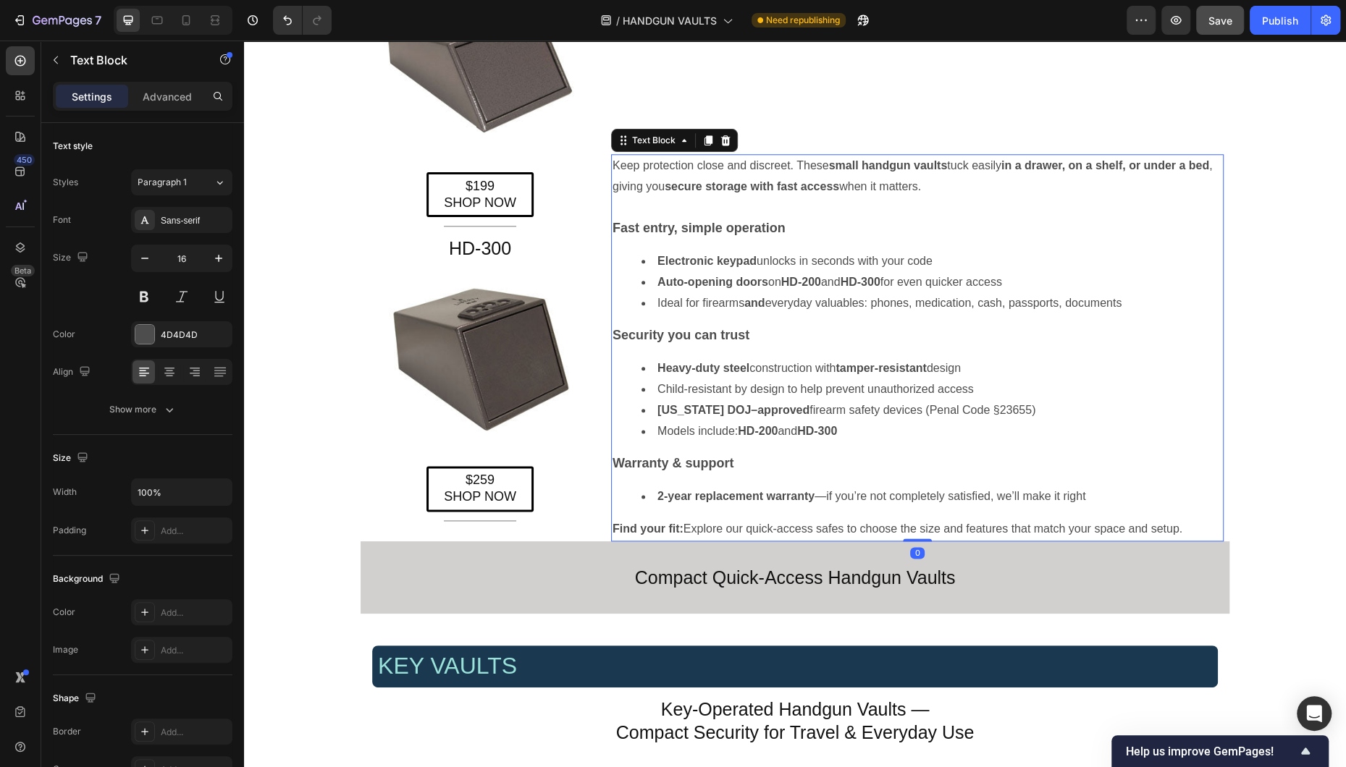
scroll to position [1166, 0]
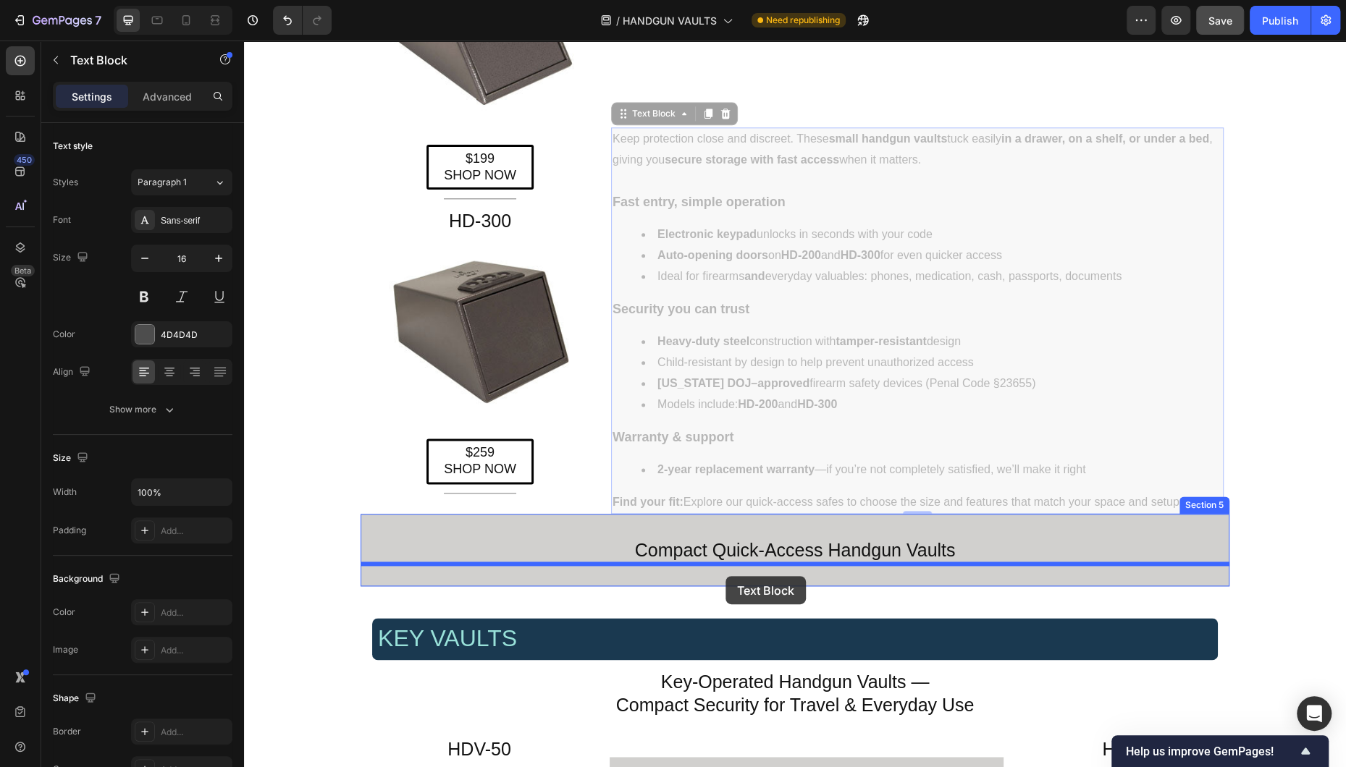
drag, startPoint x: 620, startPoint y: 114, endPoint x: 725, endPoint y: 576, distance: 473.8
click at [725, 576] on div "Header QUICK COMBO VAULTS Heading Row HD-200 Heading Image $199 SHOP NOW Button…" at bounding box center [795, 274] width 1102 height 2799
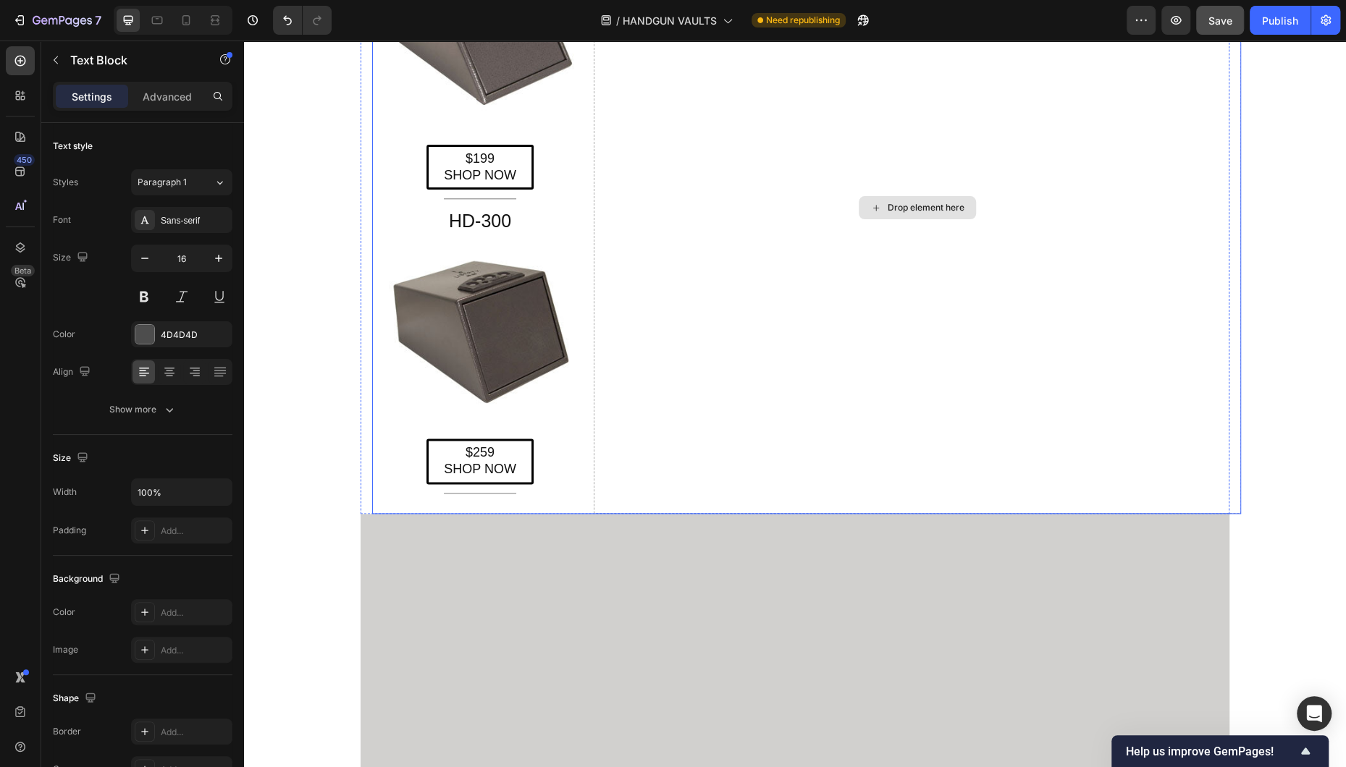
scroll to position [850, 0]
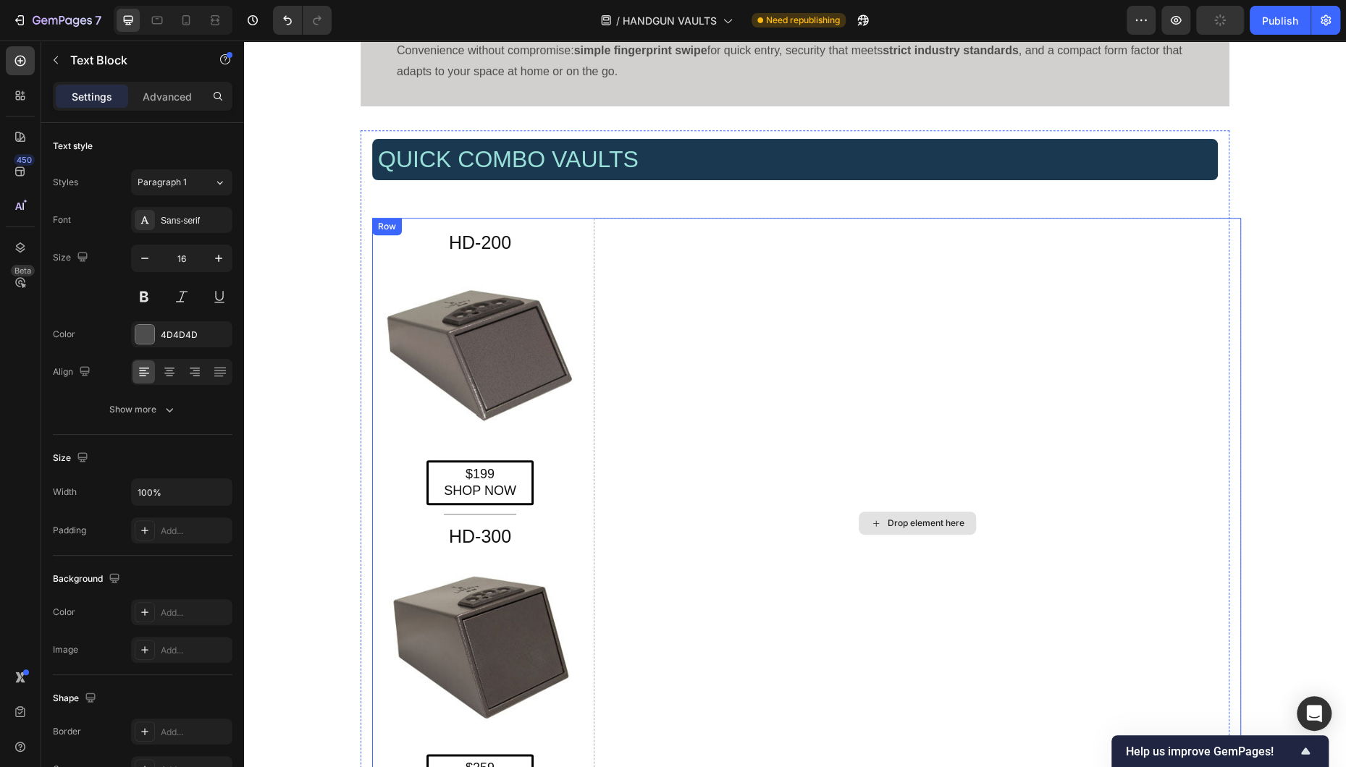
click at [600, 406] on div "Drop element here" at bounding box center [917, 524] width 647 height 612
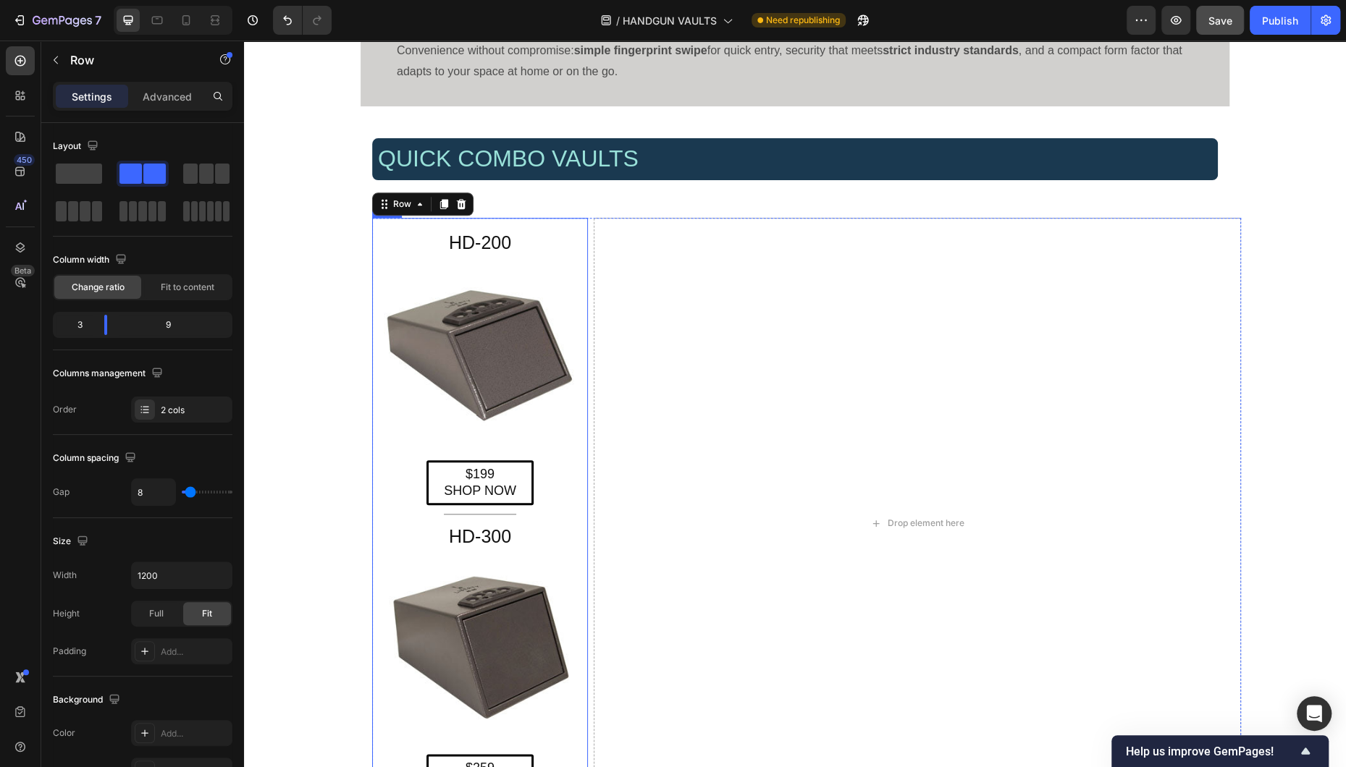
click at [568, 223] on div "HD-200 Heading Image $199 SHOP NOW Button Title Line HD-300 Heading Image $259 …" at bounding box center [480, 524] width 216 height 612
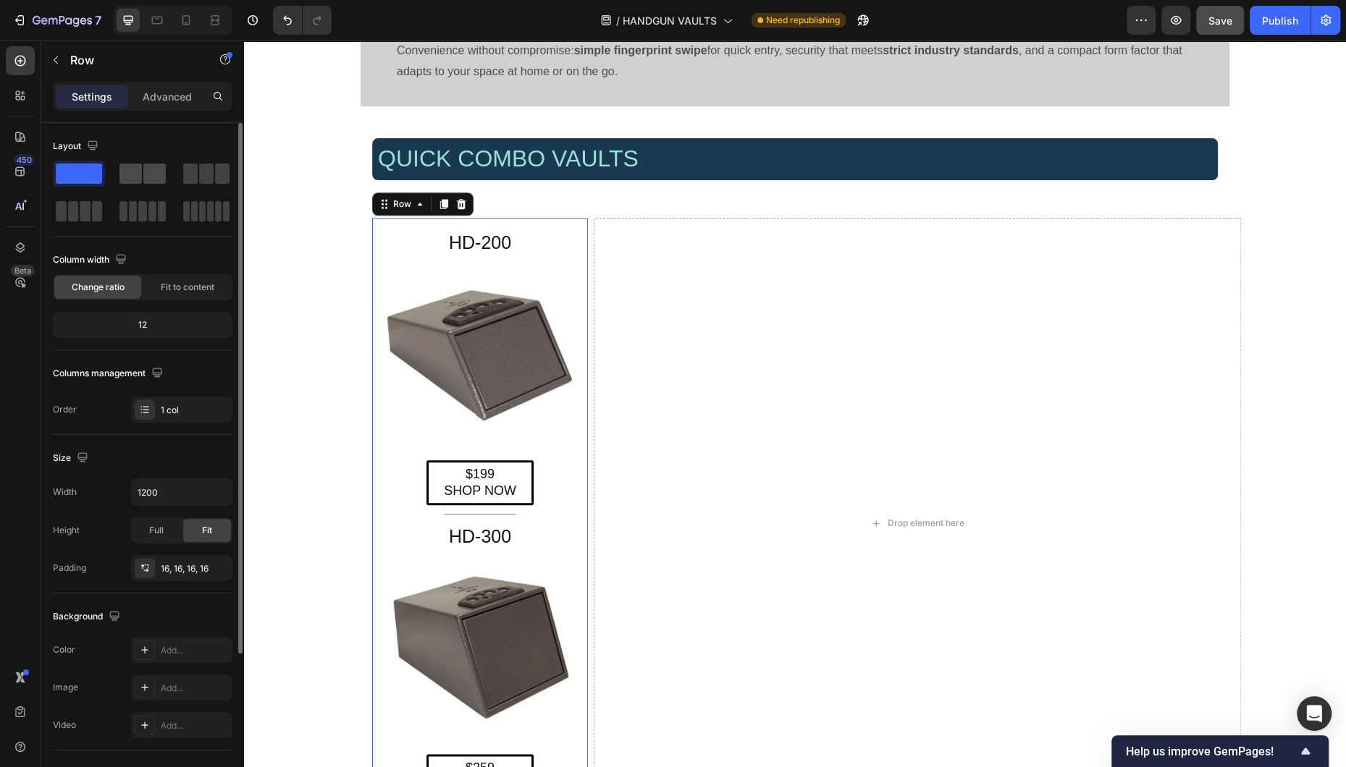
click at [146, 174] on span at bounding box center [154, 174] width 22 height 20
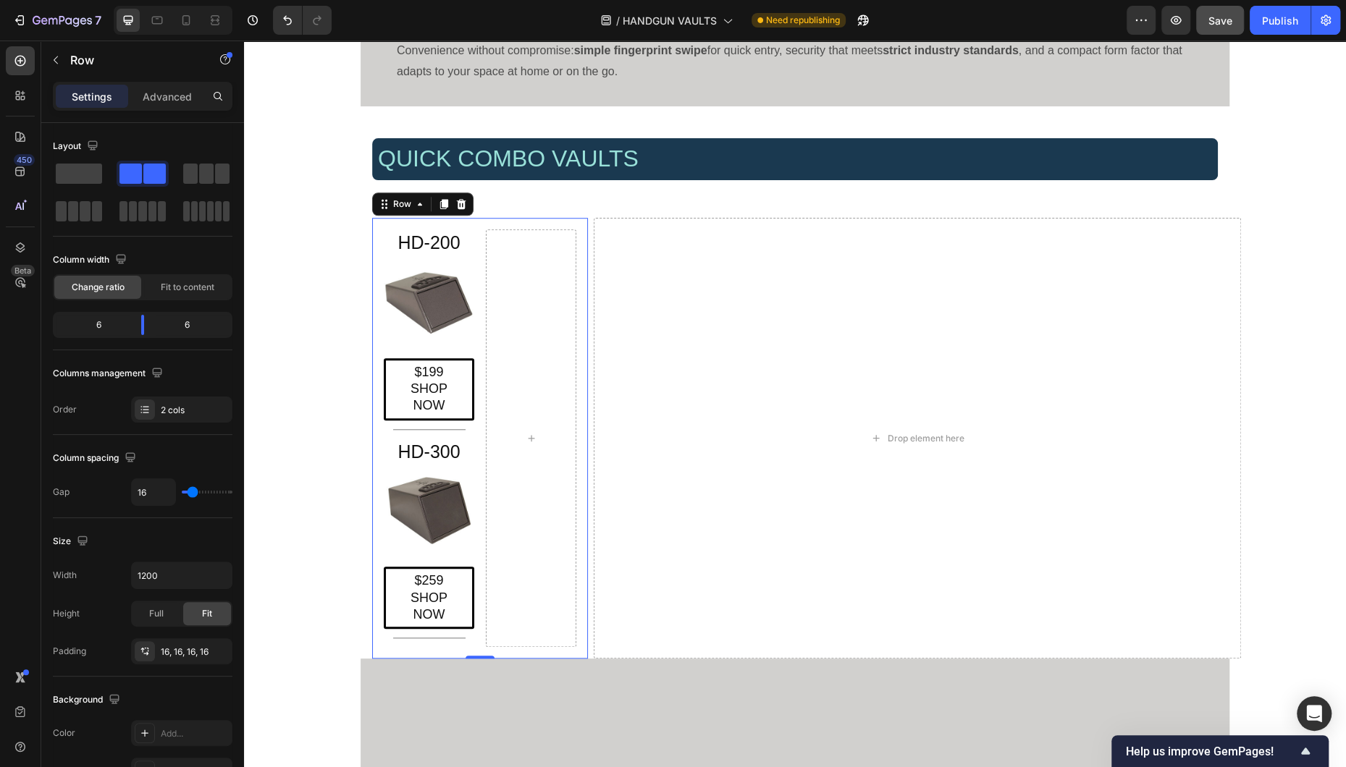
drag, startPoint x: 382, startPoint y: 204, endPoint x: 726, endPoint y: 234, distance: 345.1
click at [726, 234] on div "HD-200 Heading Image $199 SHOP NOW Button Title Line HD-300 Heading Image $259 …" at bounding box center [806, 438] width 869 height 441
drag, startPoint x: 383, startPoint y: 206, endPoint x: 688, endPoint y: 332, distance: 330.1
click at [738, 208] on div "QUICK COMBO VAULTS Heading Row HD-200 Heading Image $199 SHOP NOW Button Title …" at bounding box center [795, 394] width 869 height 529
click at [688, 332] on div "Drop element here" at bounding box center [917, 438] width 647 height 441
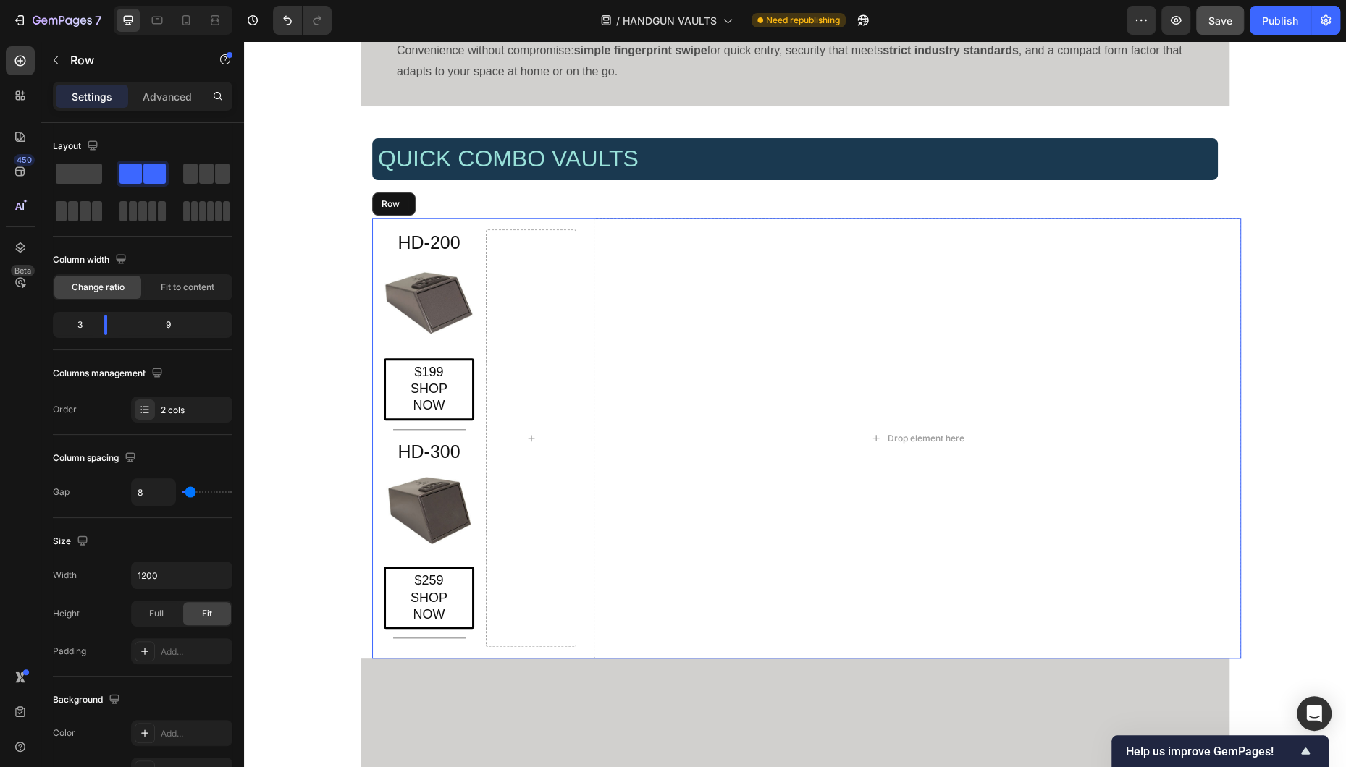
click at [562, 486] on div at bounding box center [531, 438] width 90 height 418
click at [700, 484] on div "Drop element here" at bounding box center [917, 438] width 647 height 441
click at [477, 353] on div "HD-200 Heading Image $199 SHOP NOW Button Title Line HD-300 Heading Image $259 …" at bounding box center [480, 438] width 216 height 441
drag, startPoint x: 385, startPoint y: 208, endPoint x: 678, endPoint y: 213, distance: 292.5
click at [678, 213] on div "QUICK COMBO VAULTS Heading Row HD-200 Heading Image $199 SHOP NOW Button Title …" at bounding box center [795, 394] width 869 height 529
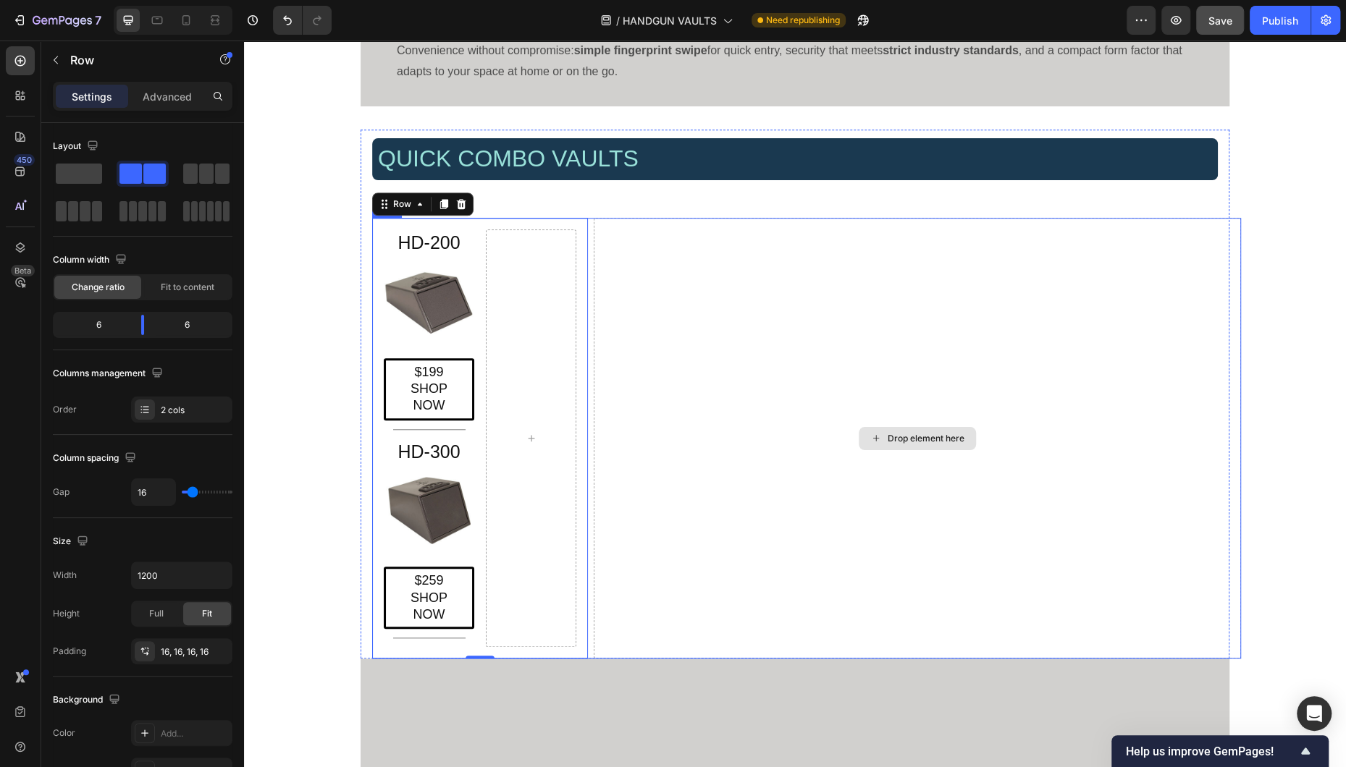
click at [675, 453] on div "Drop element here" at bounding box center [917, 438] width 647 height 441
click at [657, 332] on div "Drop element here" at bounding box center [917, 438] width 647 height 441
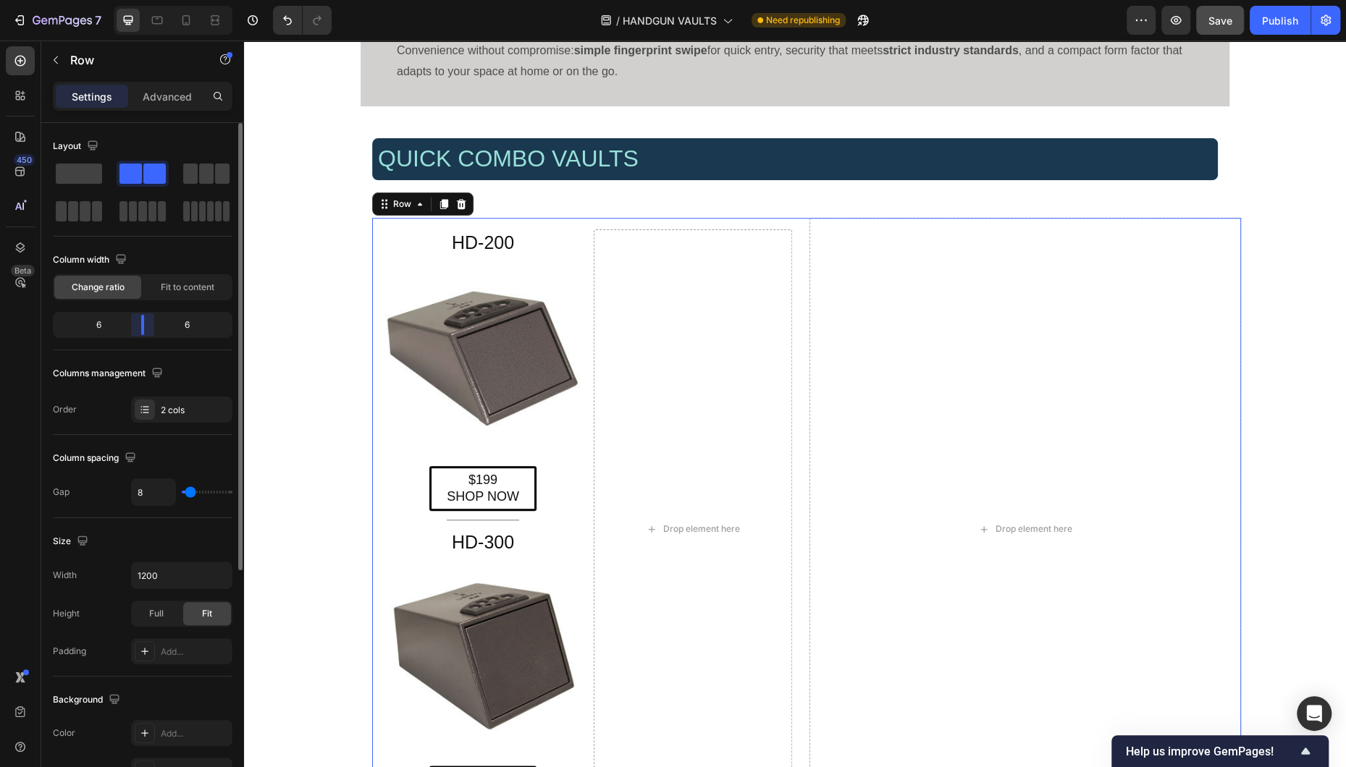
drag, startPoint x: 106, startPoint y: 330, endPoint x: 235, endPoint y: 407, distance: 150.0
click at [139, 327] on div "Layout Column width Change ratio Fit to content 6 6 Columns management Order 2 …" at bounding box center [142, 466] width 203 height 686
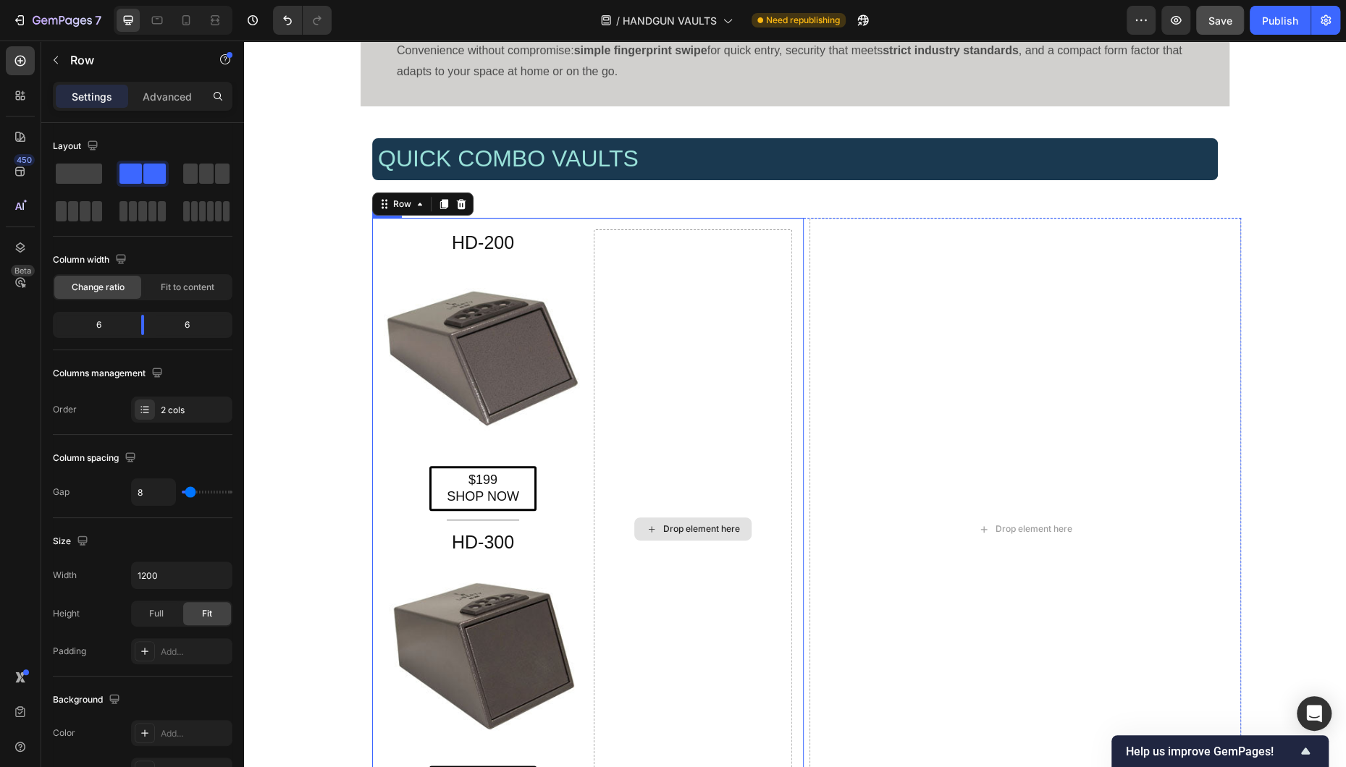
click at [763, 484] on div "Drop element here" at bounding box center [693, 529] width 198 height 600
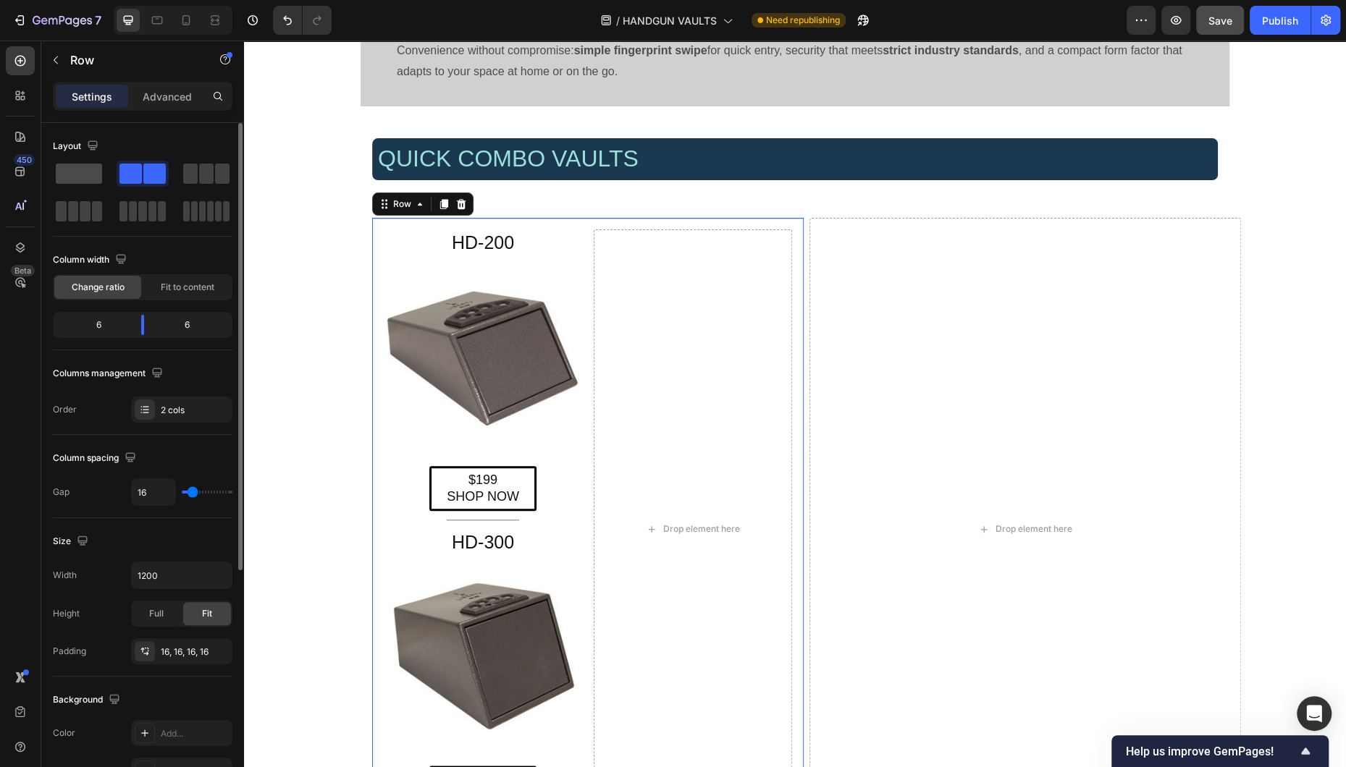
click at [84, 171] on span at bounding box center [79, 174] width 46 height 20
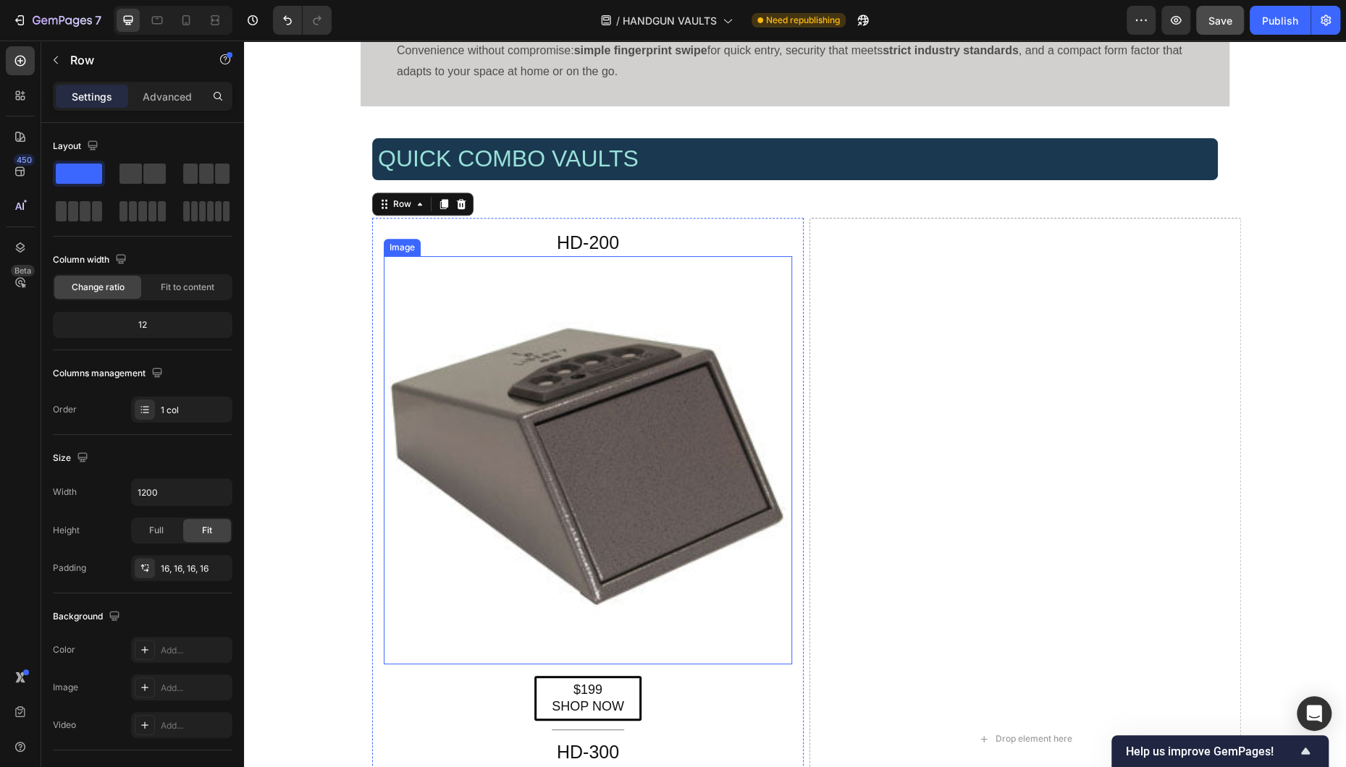
scroll to position [929, 0]
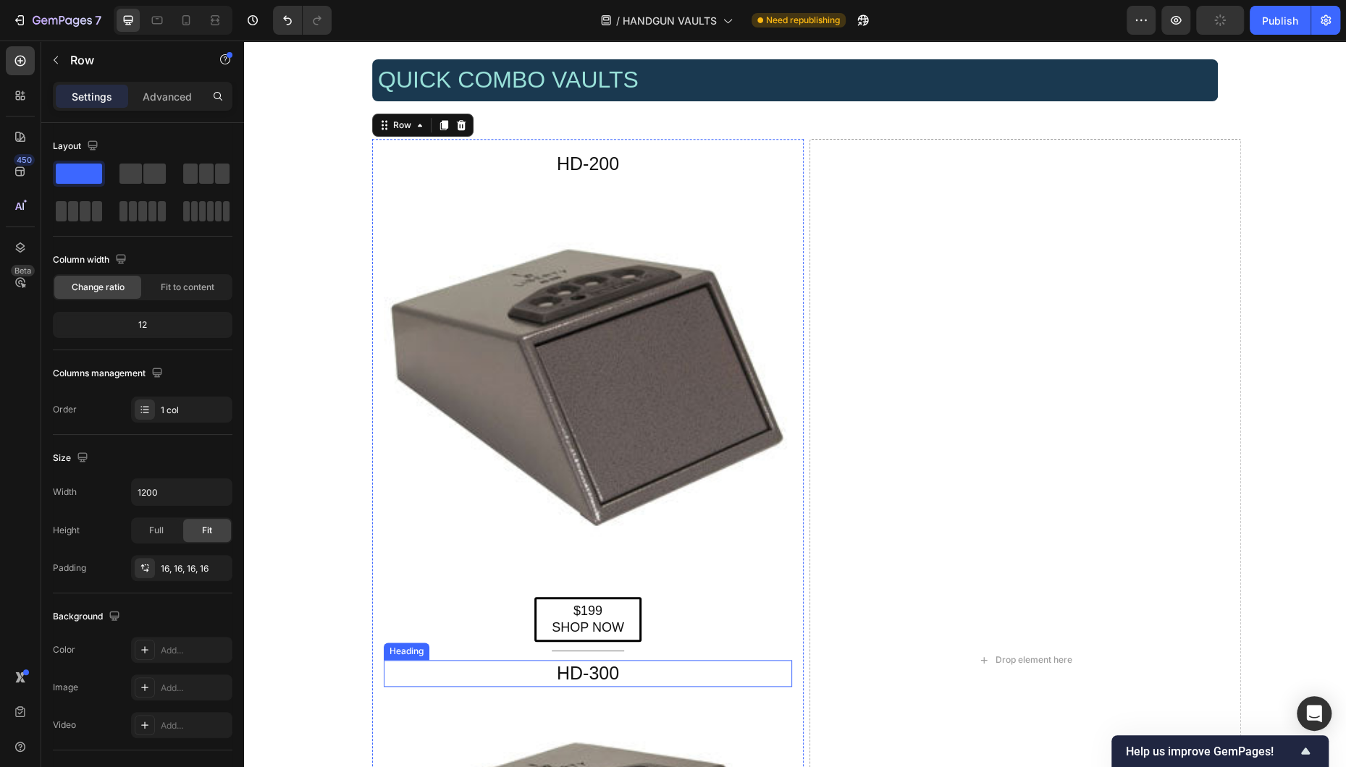
click at [631, 620] on h2 "HD-300" at bounding box center [588, 673] width 408 height 27
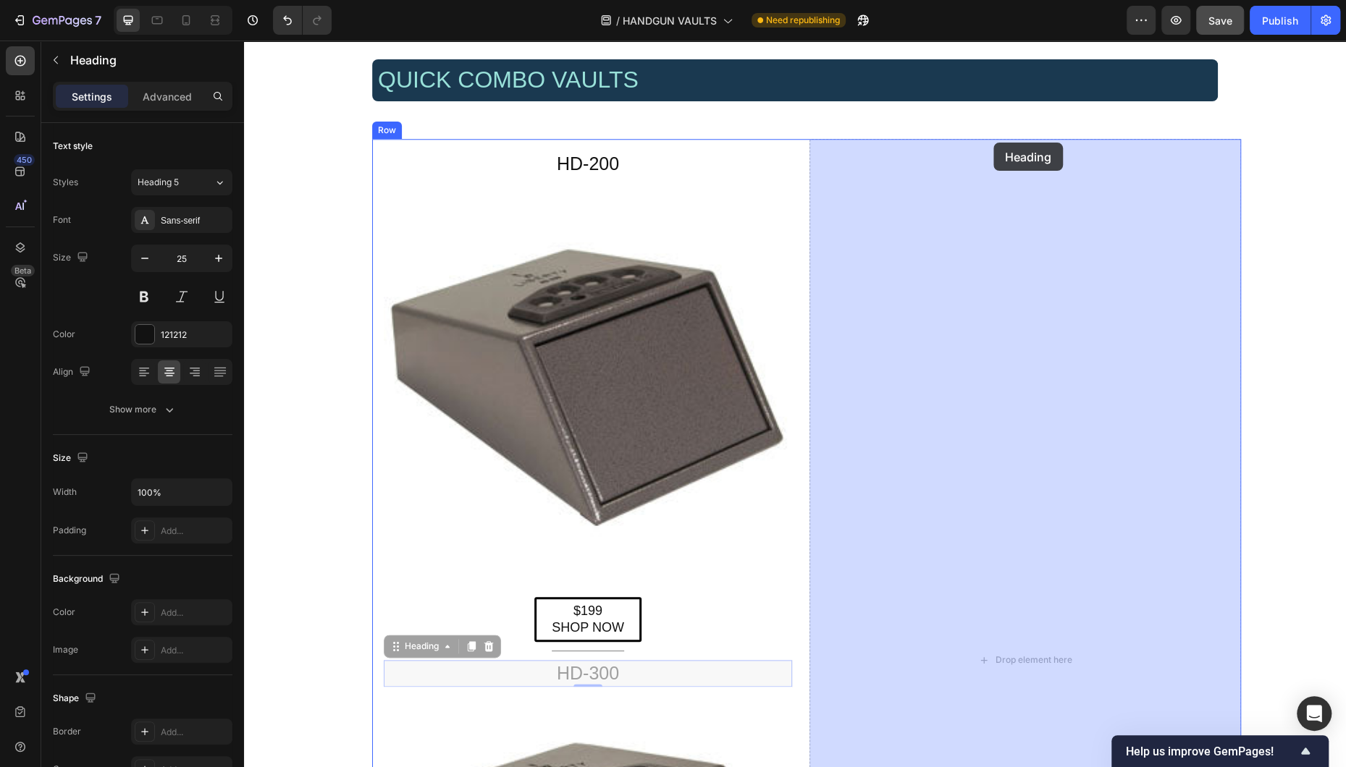
drag, startPoint x: 393, startPoint y: 654, endPoint x: 987, endPoint y: 161, distance: 772.7
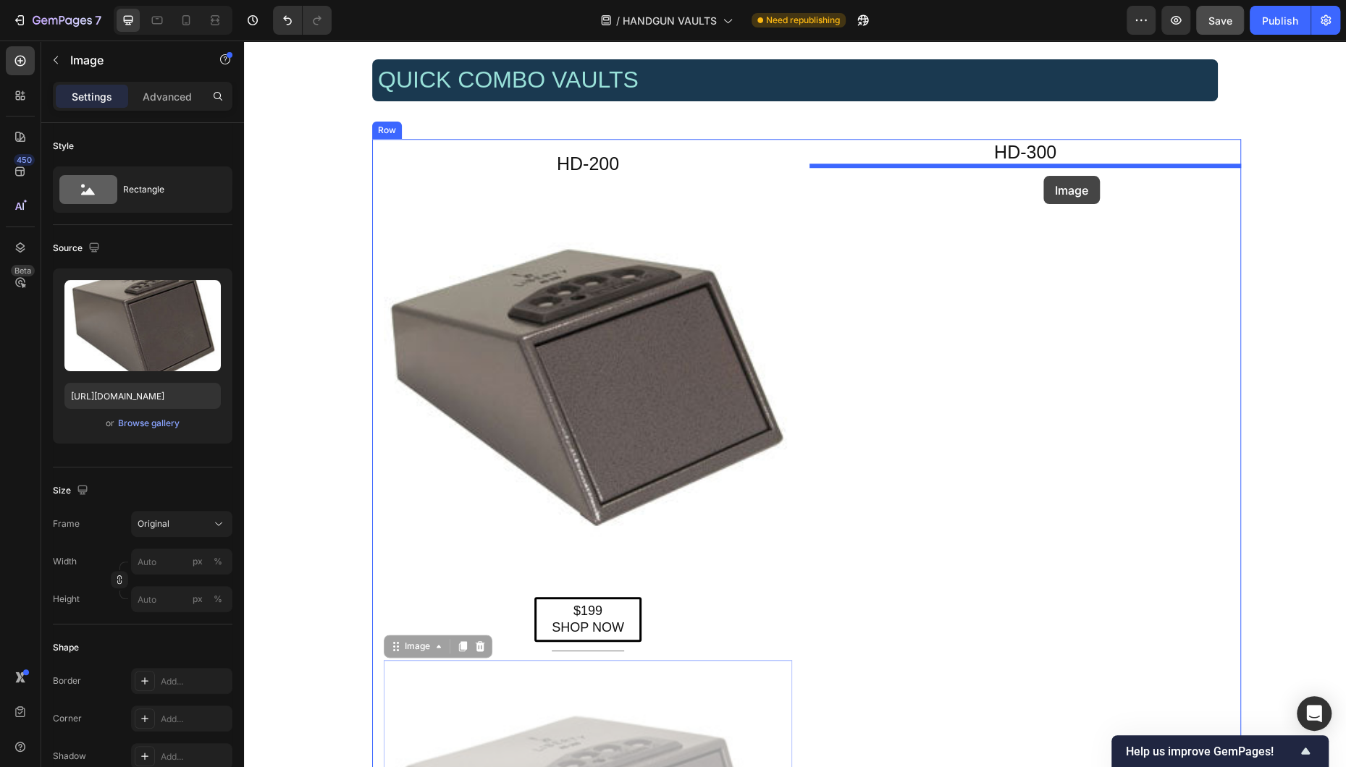
drag, startPoint x: 397, startPoint y: 650, endPoint x: 1043, endPoint y: 176, distance: 801.7
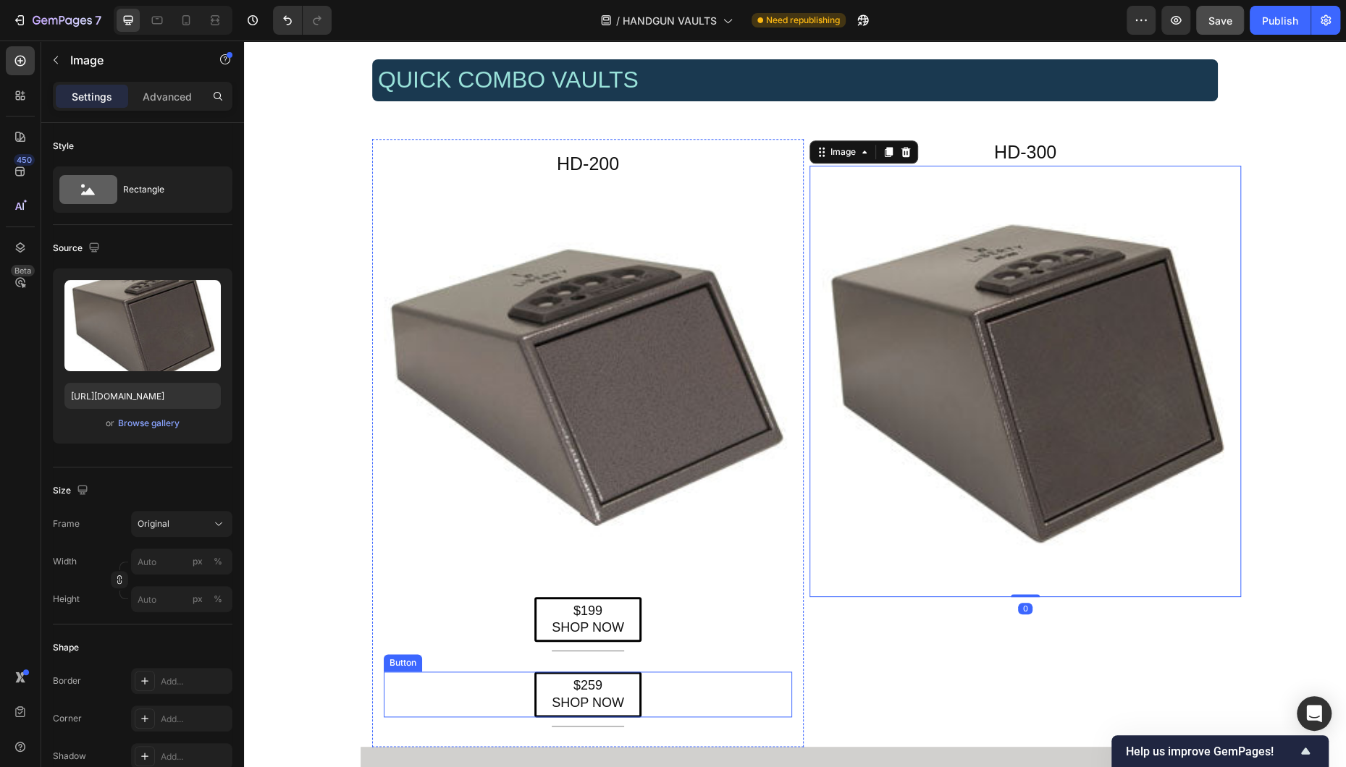
click at [492, 620] on div "$259 SHOP NOW Button" at bounding box center [588, 695] width 408 height 46
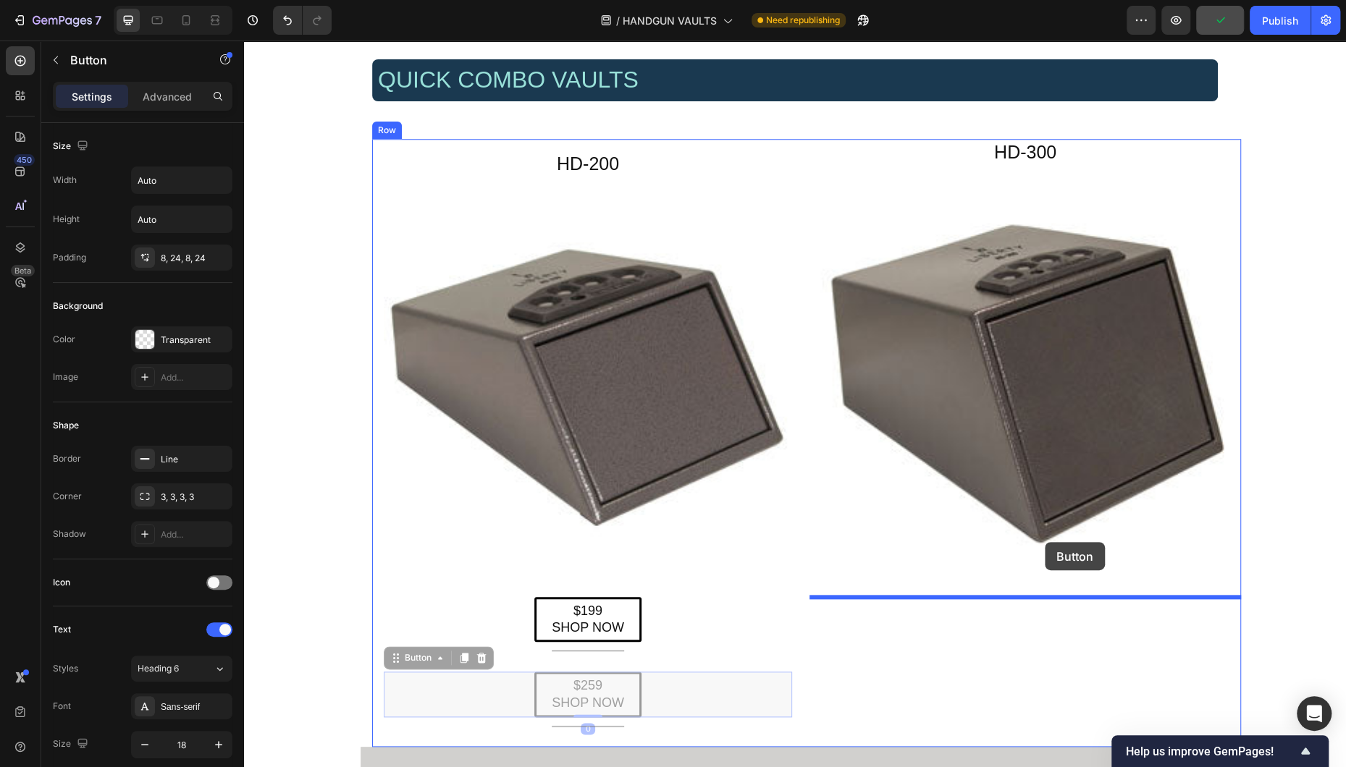
drag, startPoint x: 392, startPoint y: 661, endPoint x: 1045, endPoint y: 542, distance: 663.0
click at [871, 542] on div "Header Liberty Safe Home Defender (HD) Series — Biometric Handgun Vaults Headin…" at bounding box center [795, 703] width 1102 height 3182
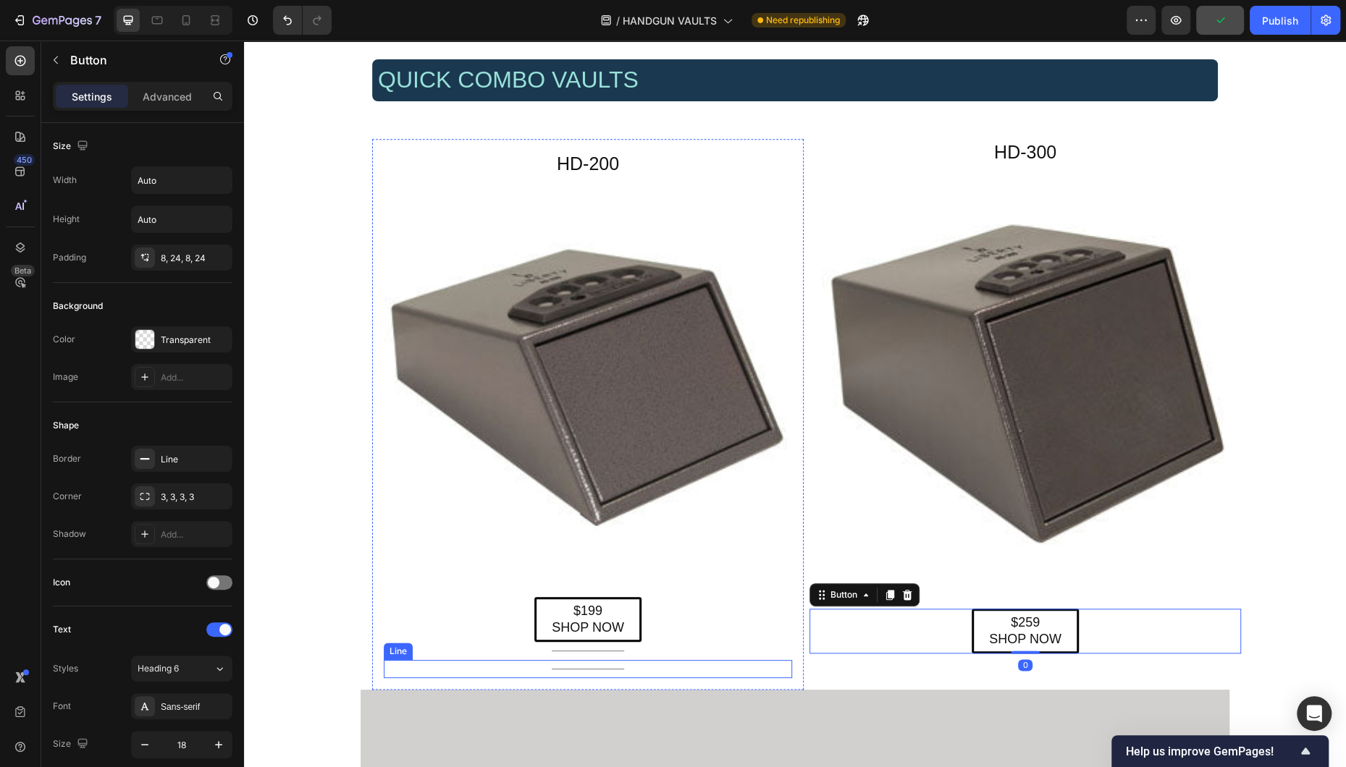
click at [619, 620] on div "Title Line" at bounding box center [588, 669] width 408 height 18
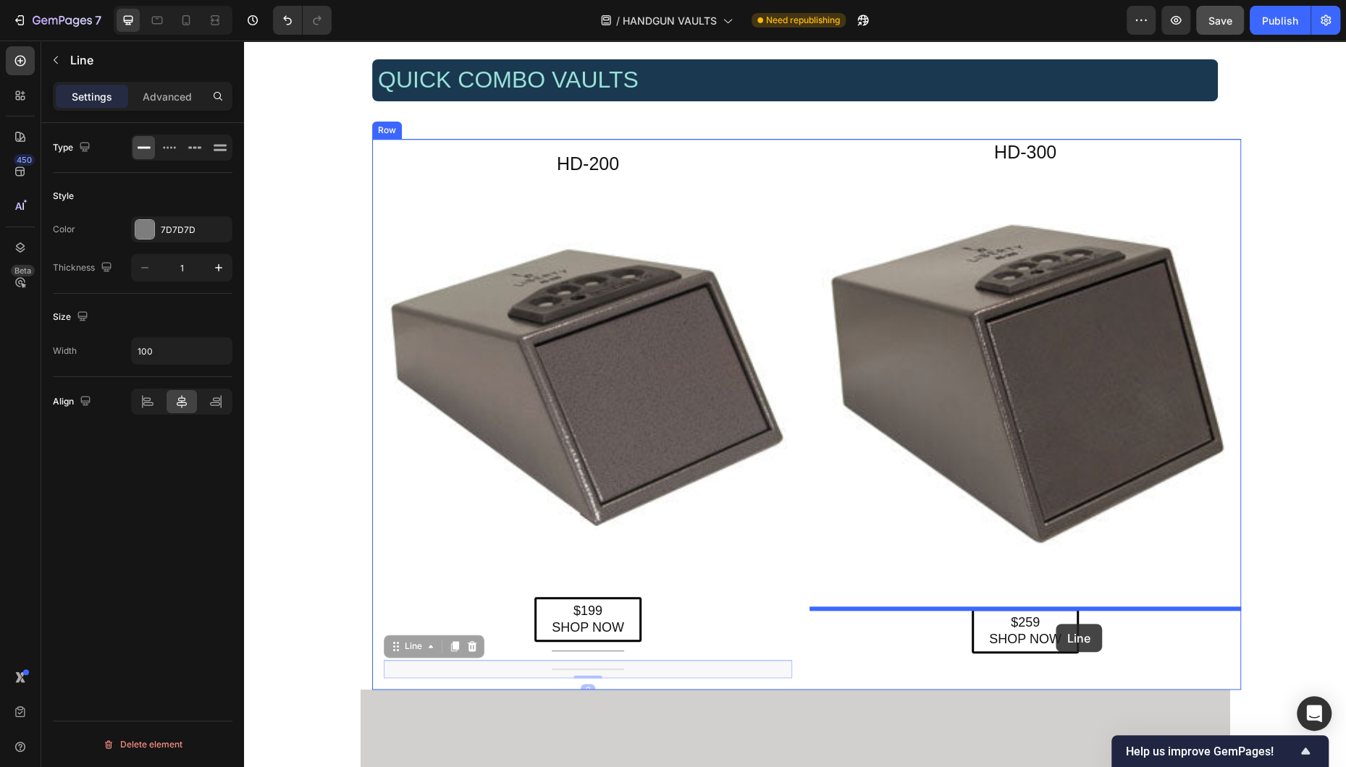
drag, startPoint x: 395, startPoint y: 648, endPoint x: 1055, endPoint y: 624, distance: 661.4
click at [871, 620] on div "Header Liberty Safe Home Defender (HD) Series — Biometric Handgun Vaults Headin…" at bounding box center [795, 674] width 1102 height 3124
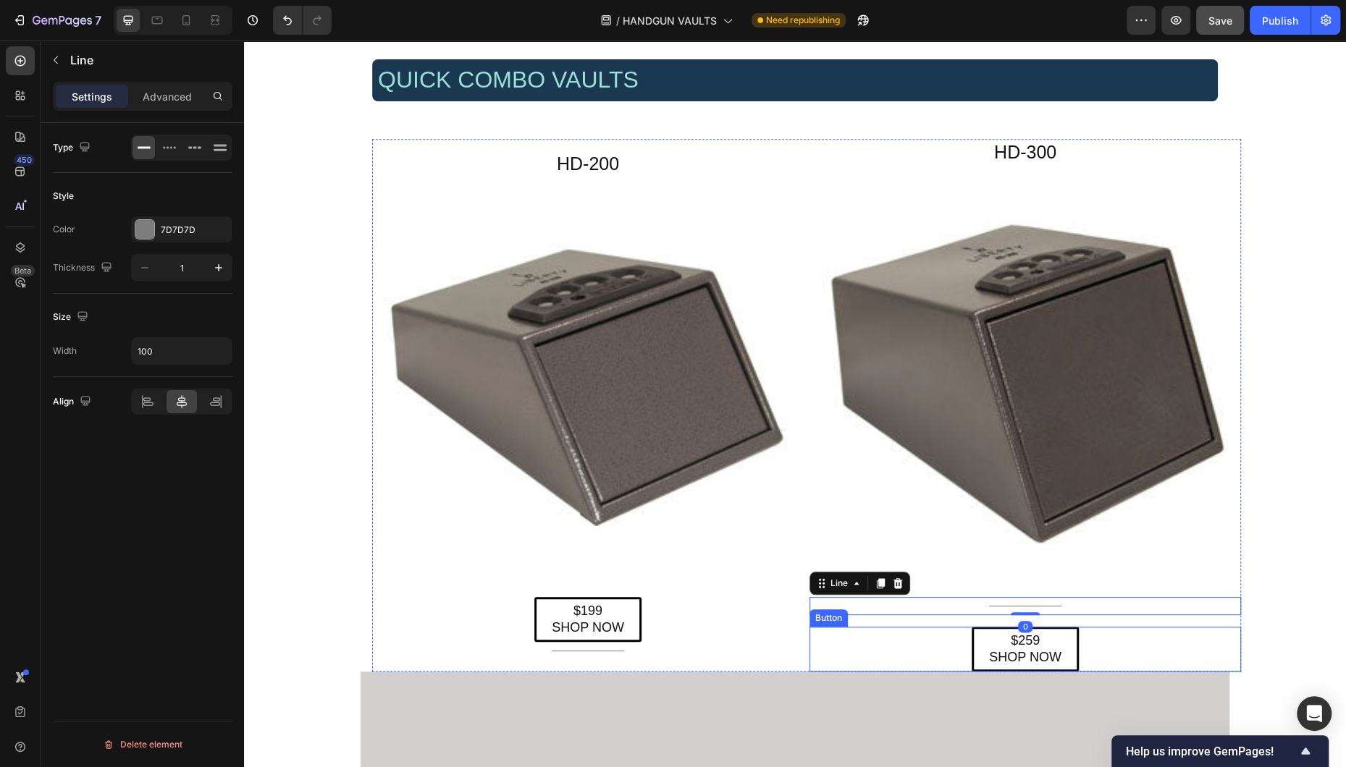
click at [871, 620] on div "$259 SHOP NOW Button" at bounding box center [1024, 650] width 431 height 46
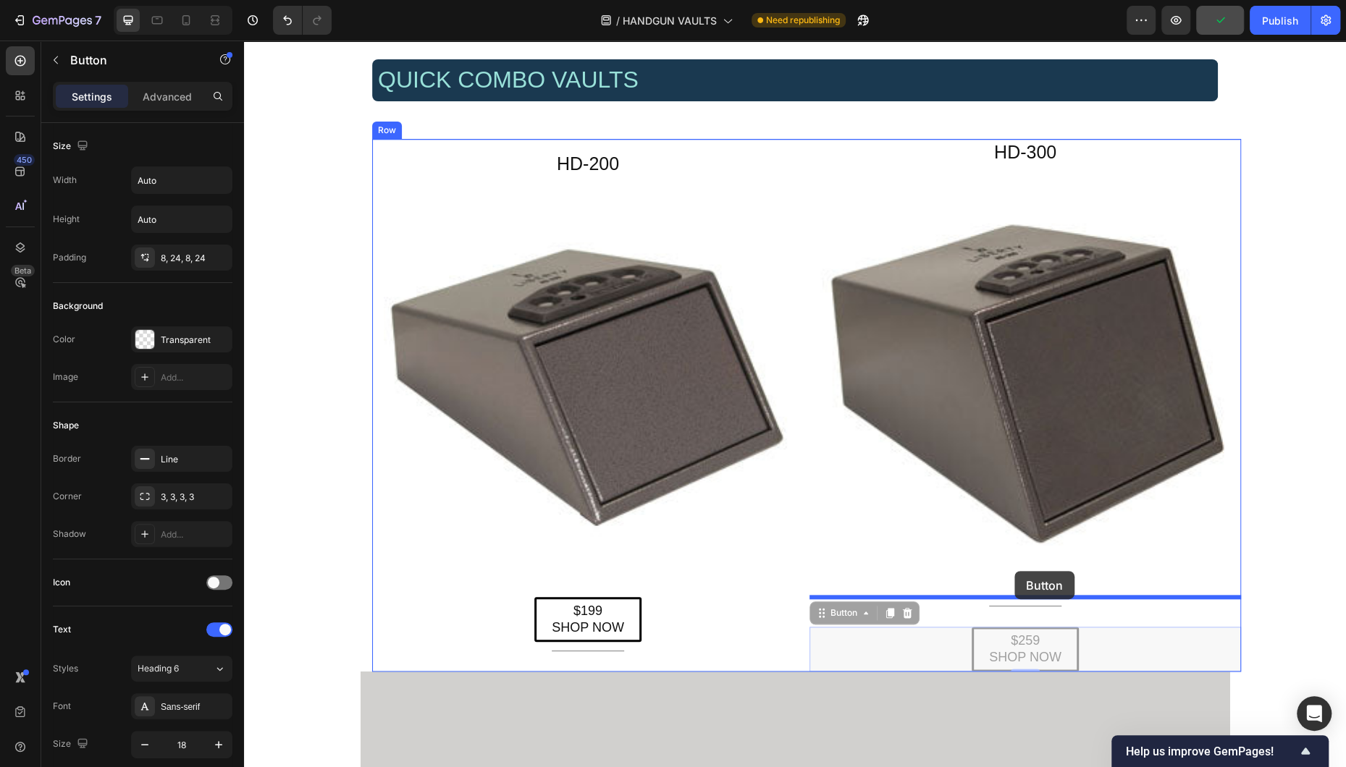
drag, startPoint x: 819, startPoint y: 615, endPoint x: 1014, endPoint y: 571, distance: 199.7
click at [871, 571] on div "Header Liberty Safe Home Defender (HD) Series — Biometric Handgun Vaults Headin…" at bounding box center [795, 665] width 1102 height 3106
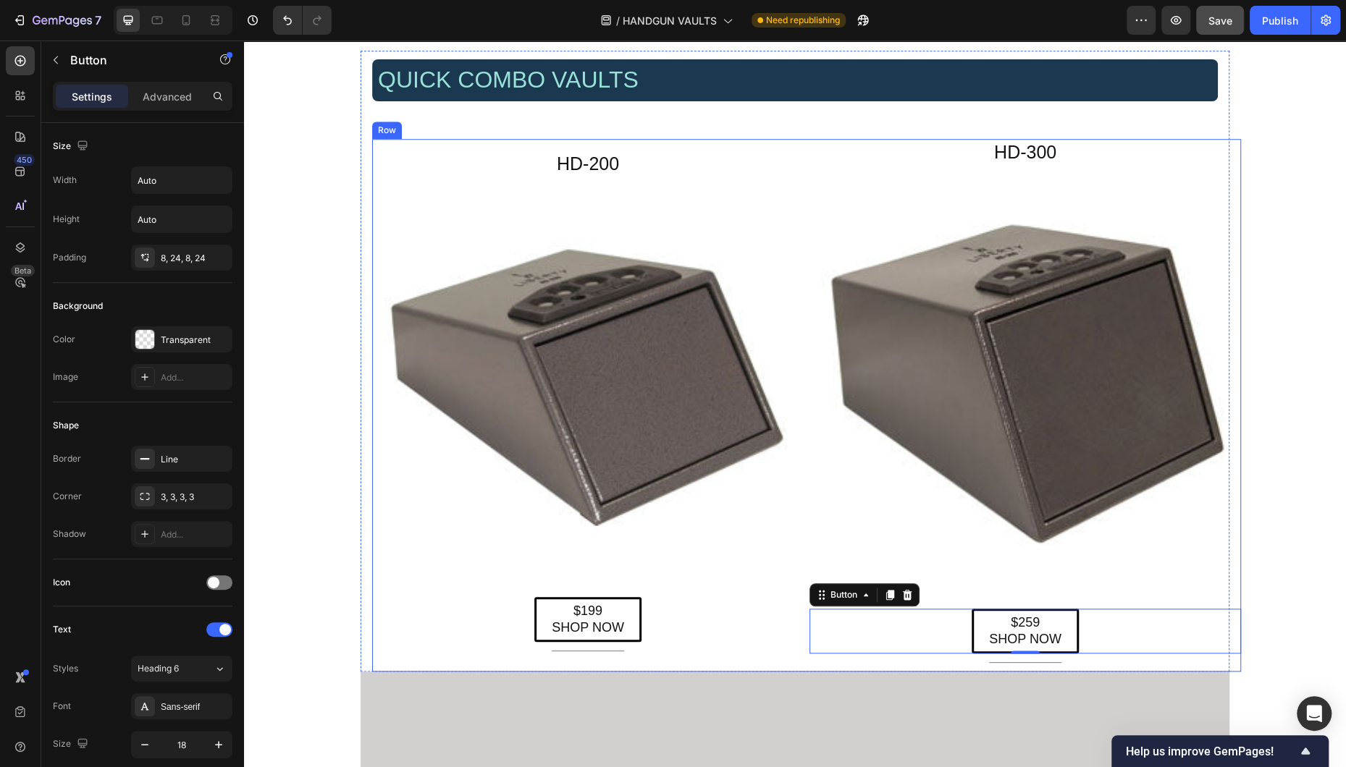
click at [804, 457] on div "HD-200 Heading Image $199 SHOP NOW Button Title Line Row HD-300 Heading Image $…" at bounding box center [806, 405] width 869 height 533
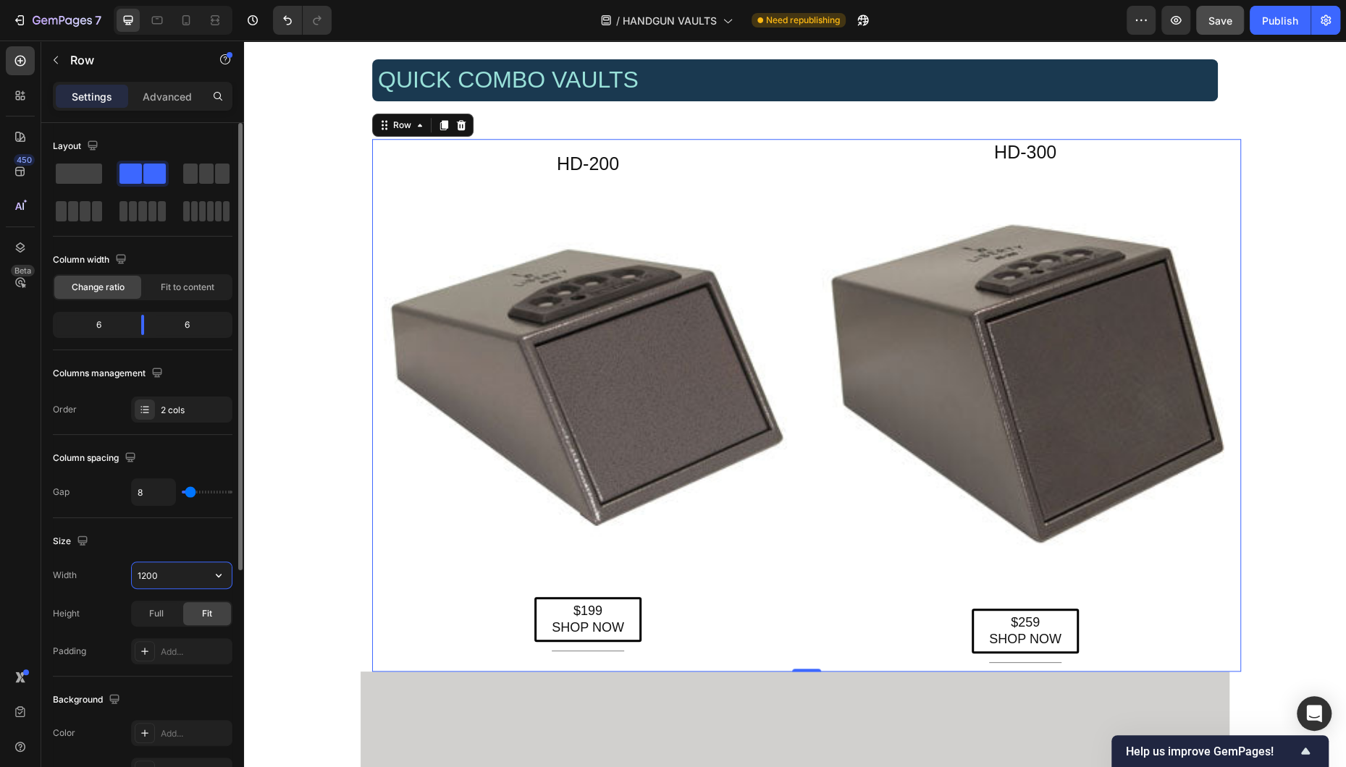
click at [167, 574] on input "1200" at bounding box center [182, 575] width 100 height 26
click at [218, 578] on icon "button" at bounding box center [219, 576] width 6 height 4
click at [170, 579] on input "1200" at bounding box center [182, 575] width 100 height 26
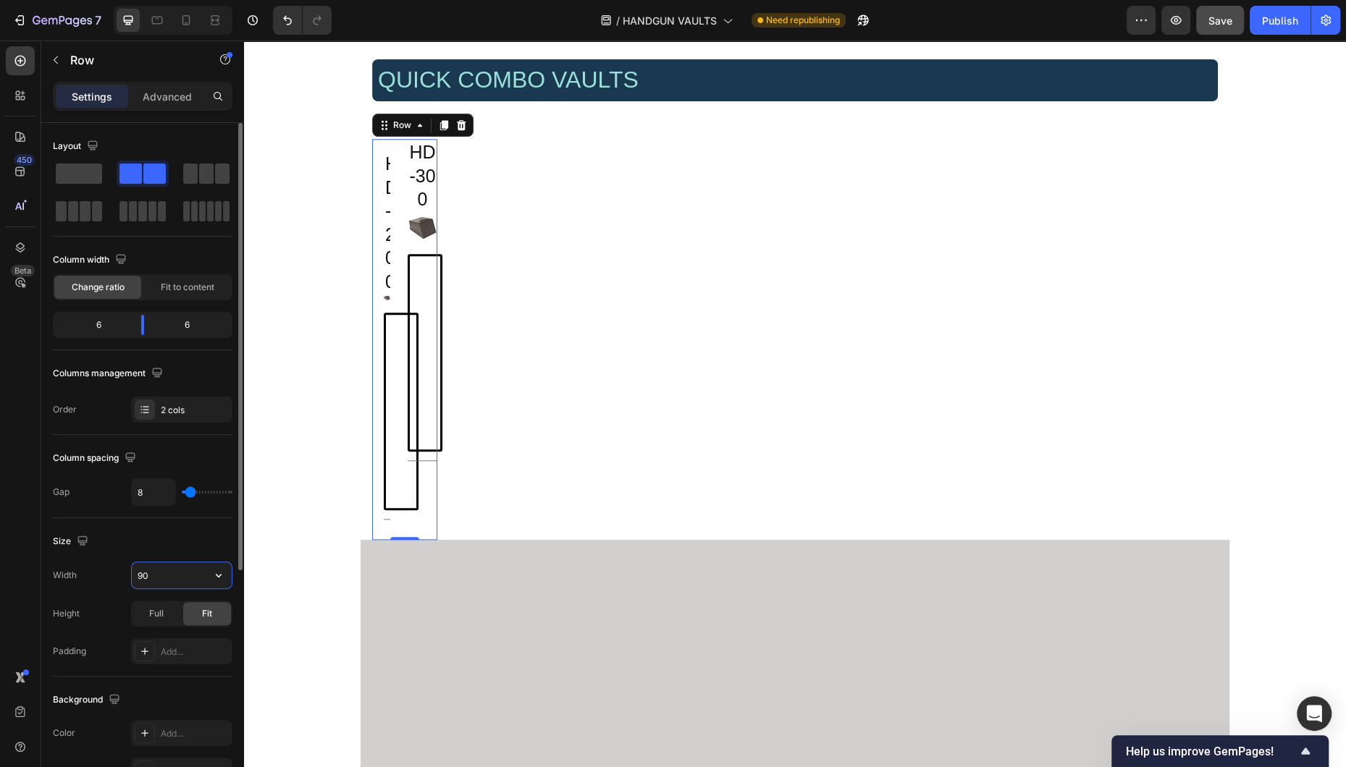
type input "900"
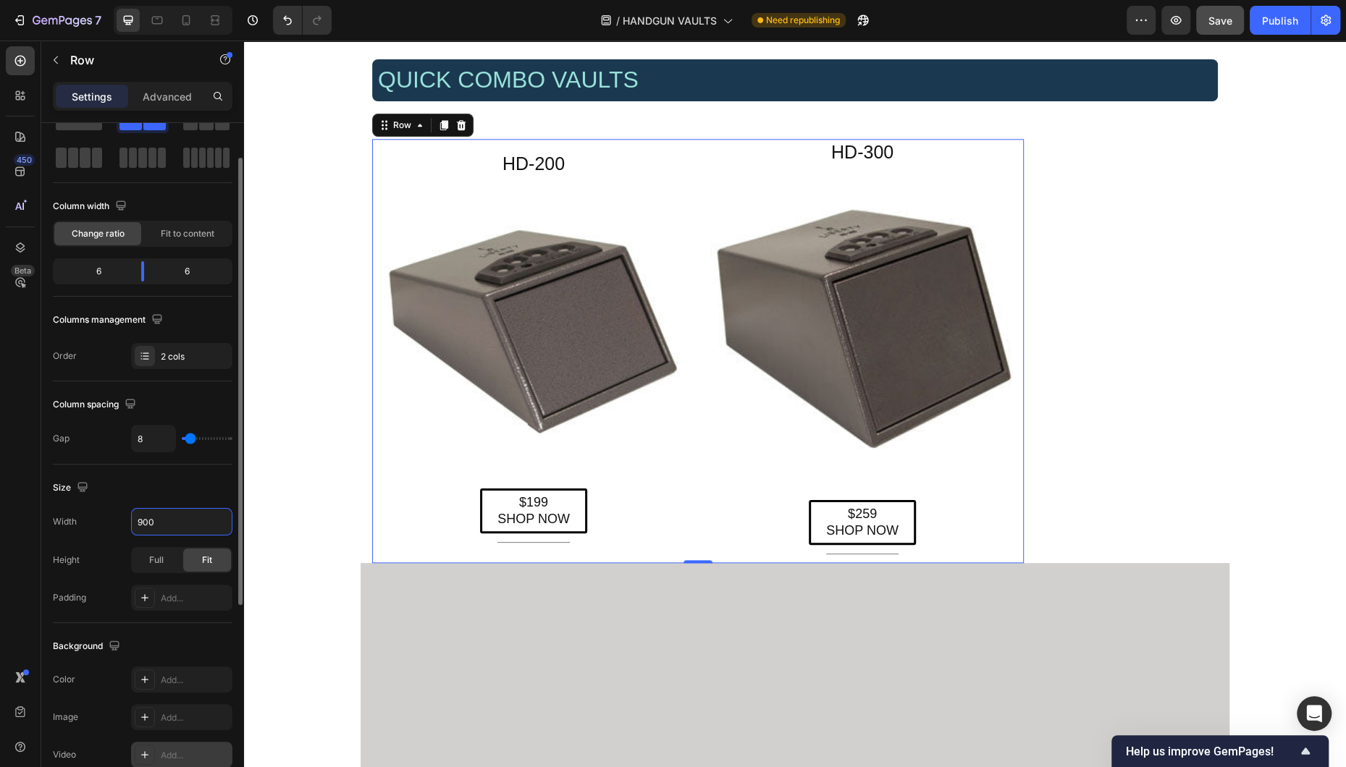
scroll to position [0, 0]
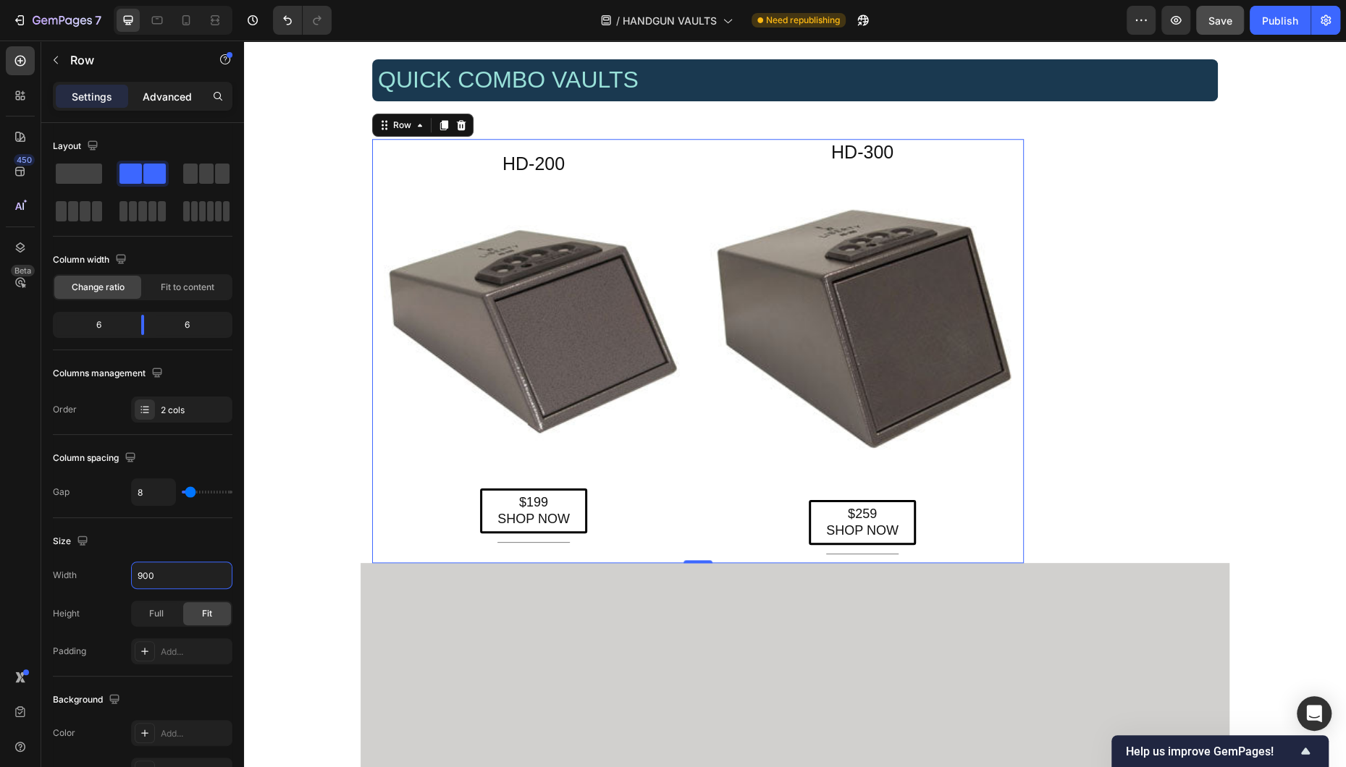
click at [156, 95] on p "Advanced" at bounding box center [167, 96] width 49 height 15
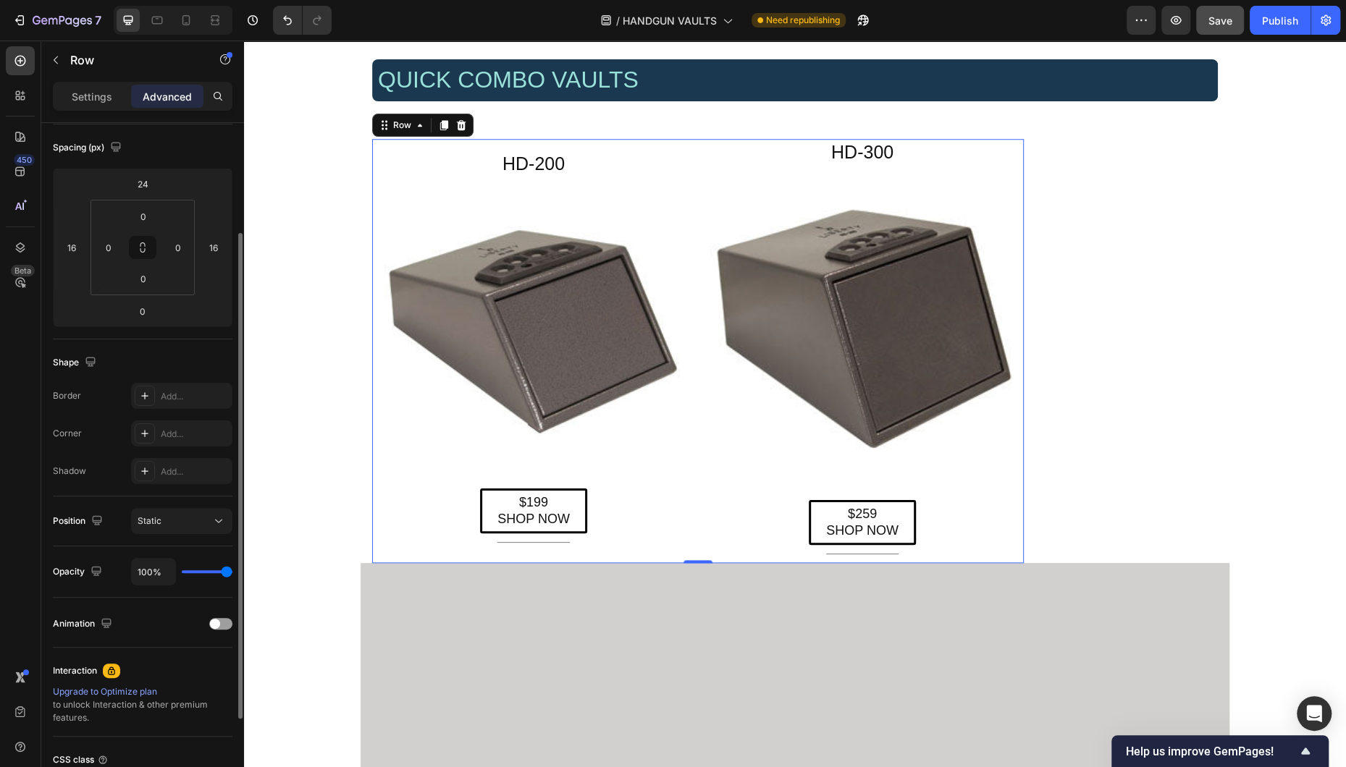
scroll to position [281, 0]
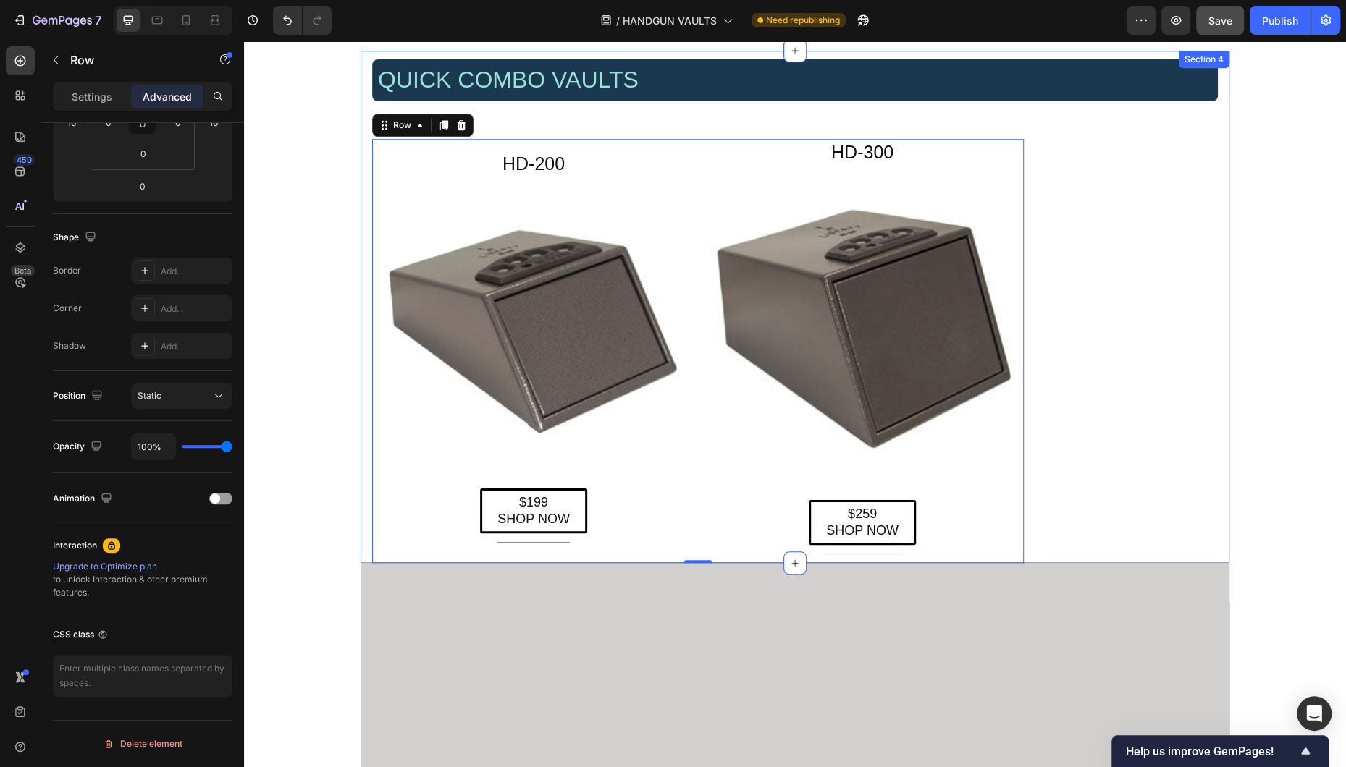
click at [871, 348] on div "QUICK COMBO VAULTS Heading Row HD-200 Heading Image $199 SHOP NOW Button Title …" at bounding box center [795, 307] width 869 height 513
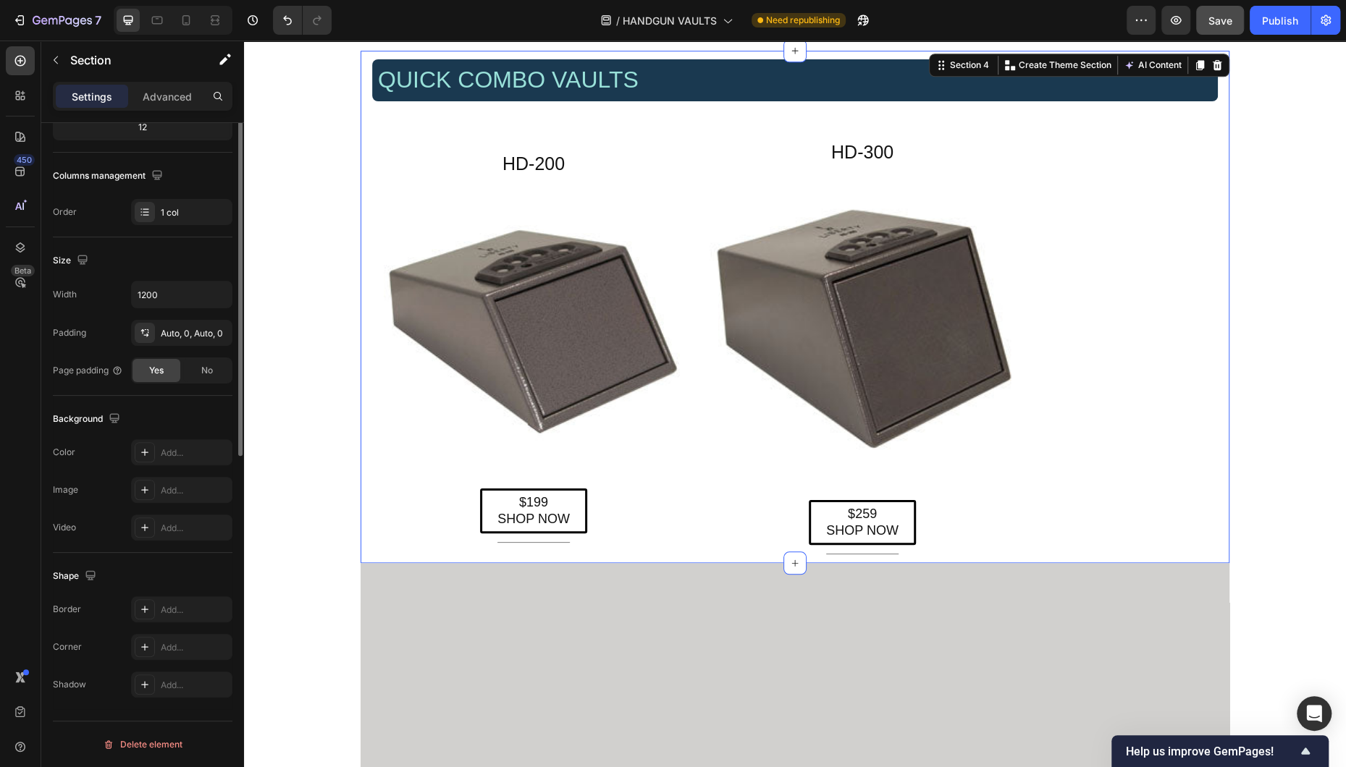
scroll to position [0, 0]
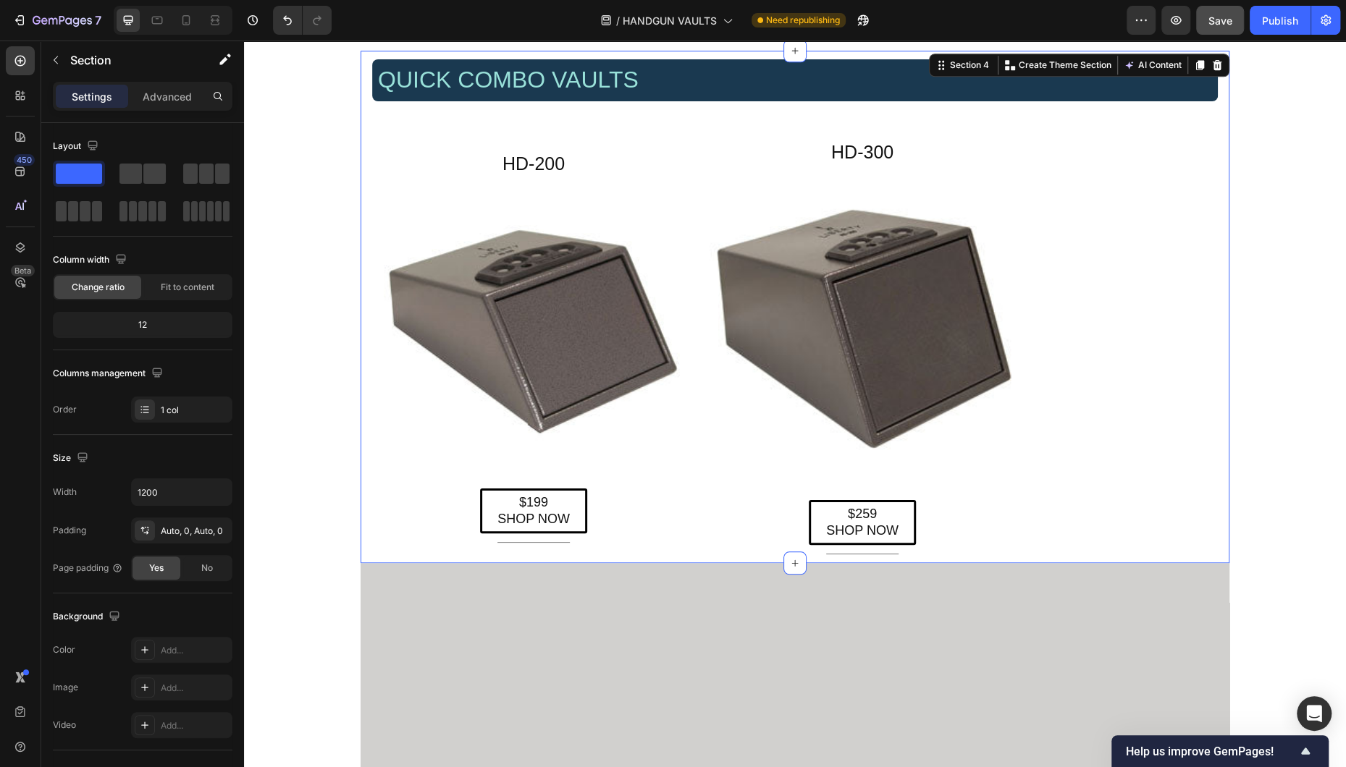
click at [871, 333] on div "QUICK COMBO VAULTS Heading Row HD-200 Heading Image $199 SHOP NOW Button Title …" at bounding box center [795, 307] width 869 height 513
click at [871, 186] on img at bounding box center [862, 327] width 323 height 323
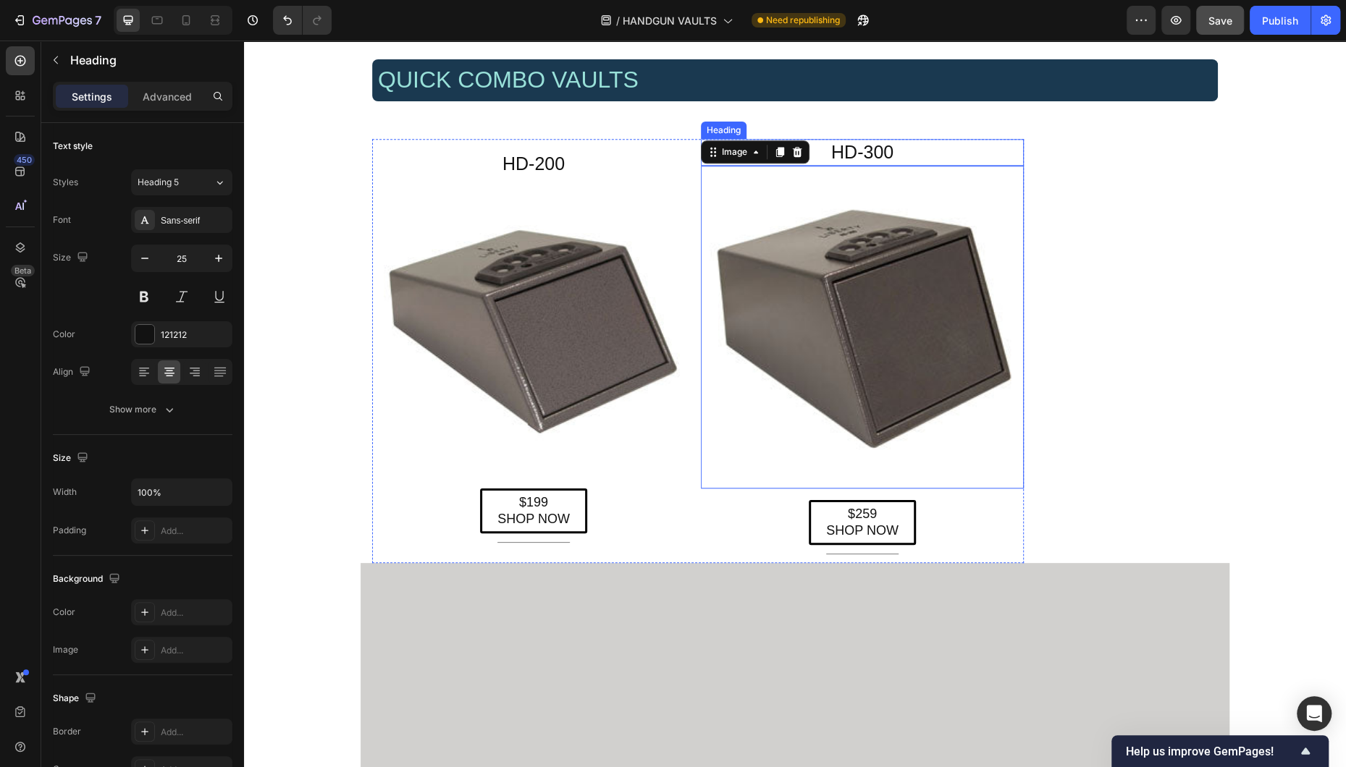
click at [871, 143] on h2 "HD-300" at bounding box center [862, 152] width 323 height 27
click at [699, 470] on div "HD-200 Heading Image $199 SHOP NOW Button Title Line Row HD-300 Heading 0 Image…" at bounding box center [698, 351] width 652 height 424
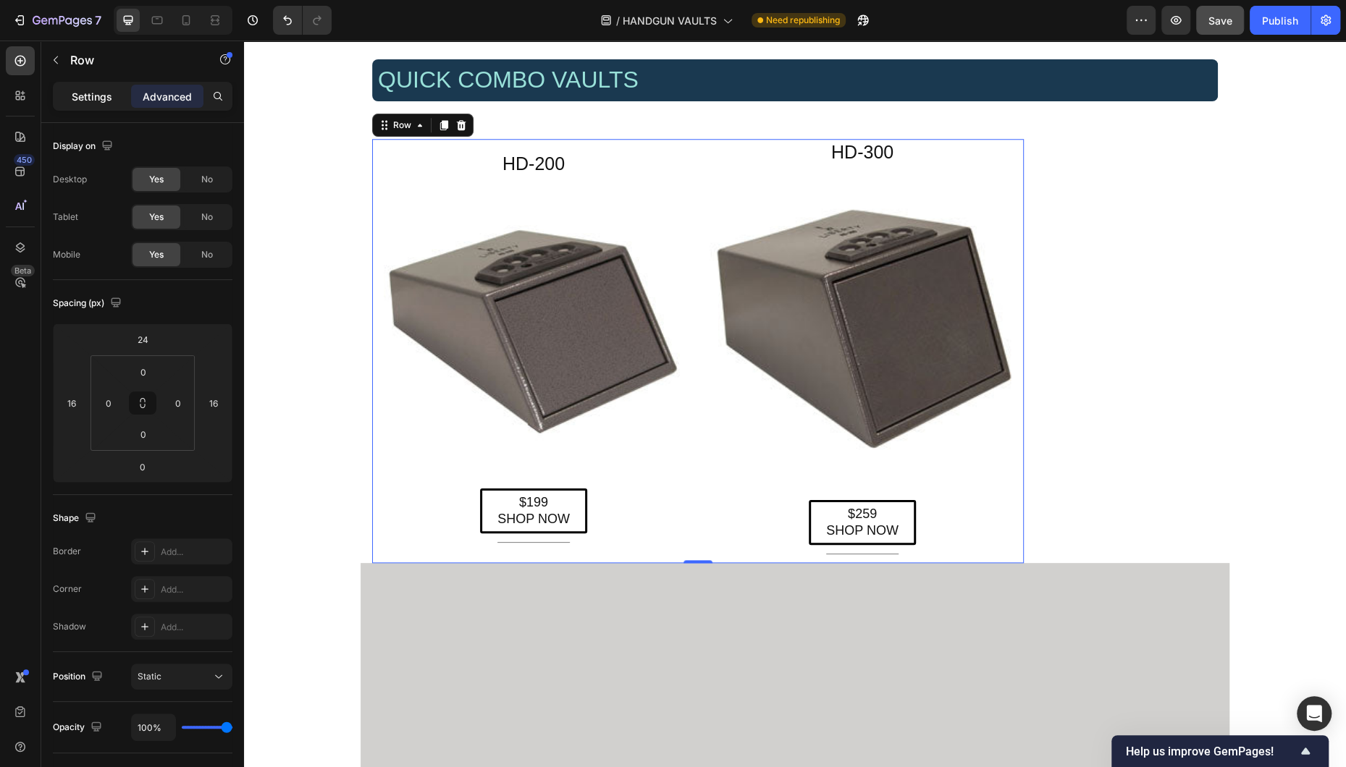
click at [76, 93] on p "Settings" at bounding box center [92, 96] width 41 height 15
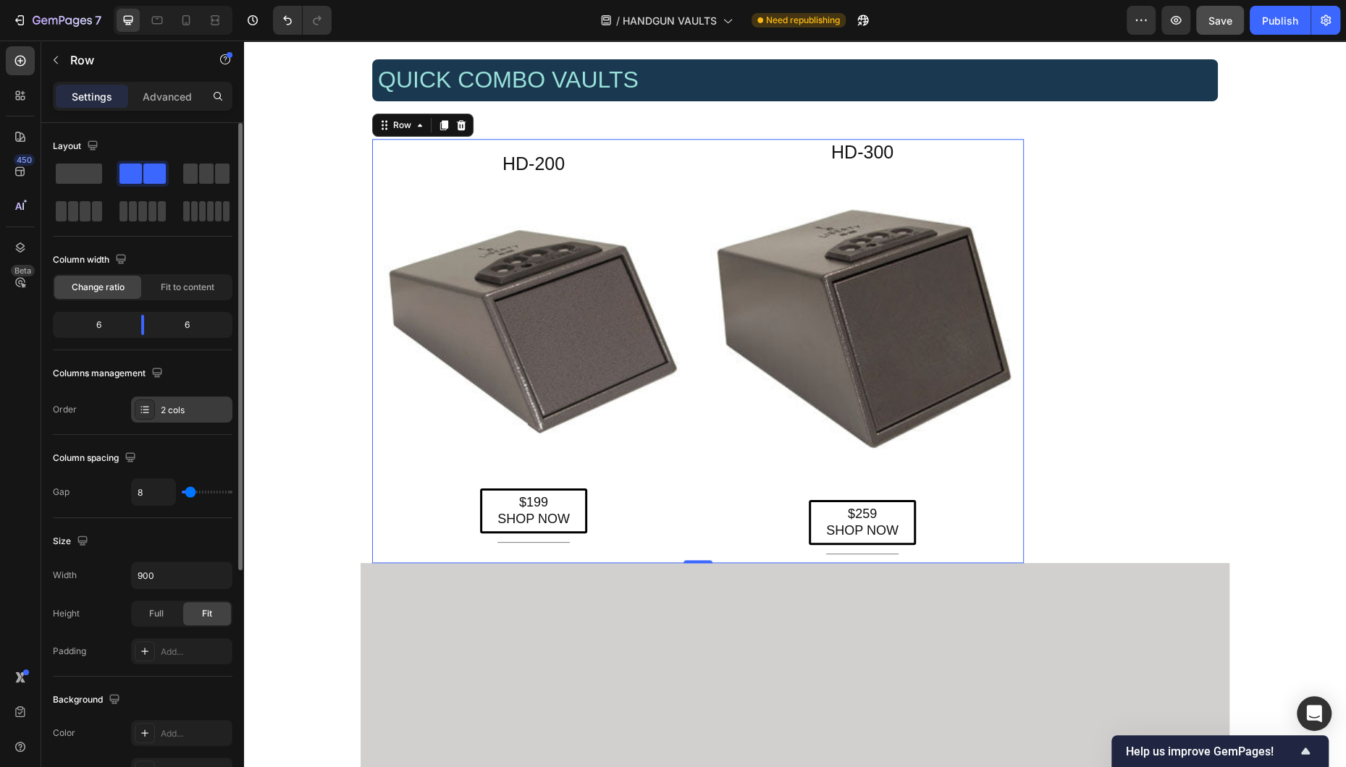
click at [193, 410] on div "2 cols" at bounding box center [195, 410] width 68 height 13
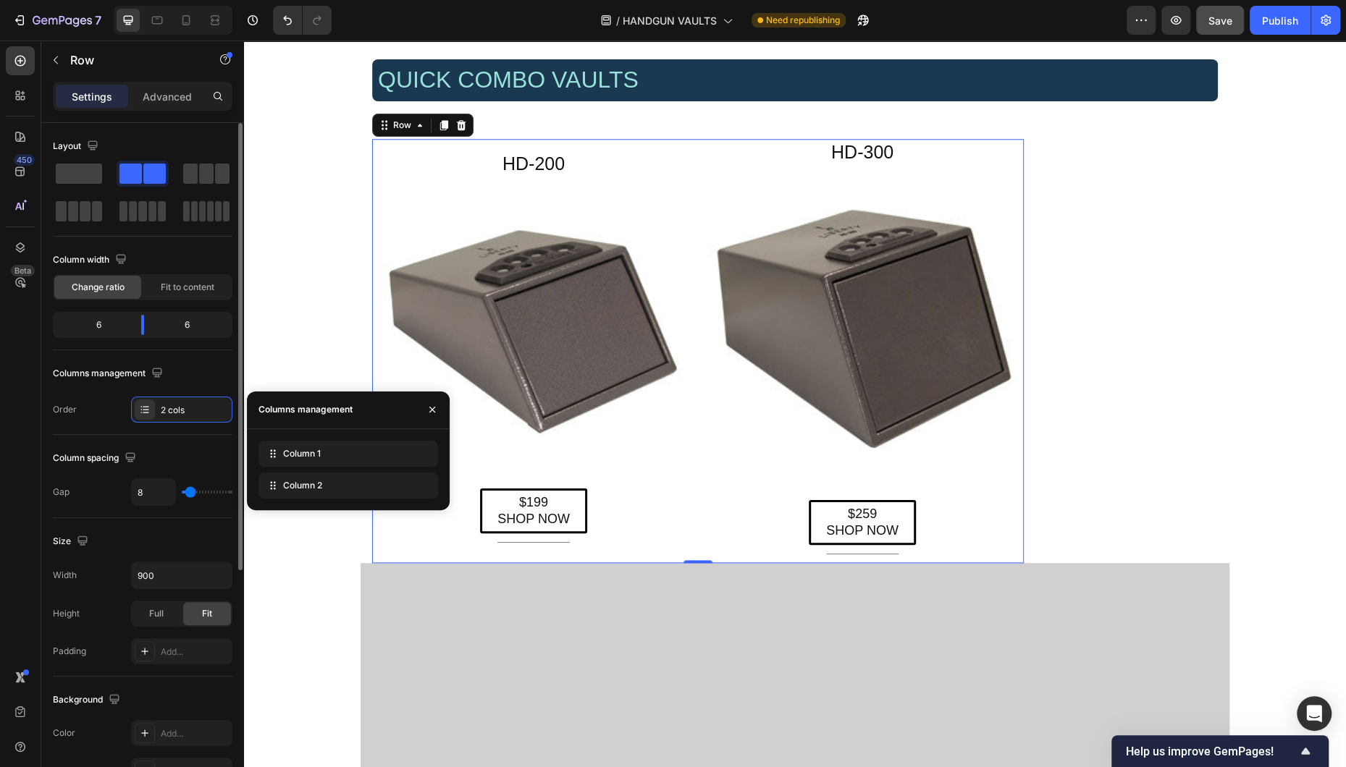
type input "1"
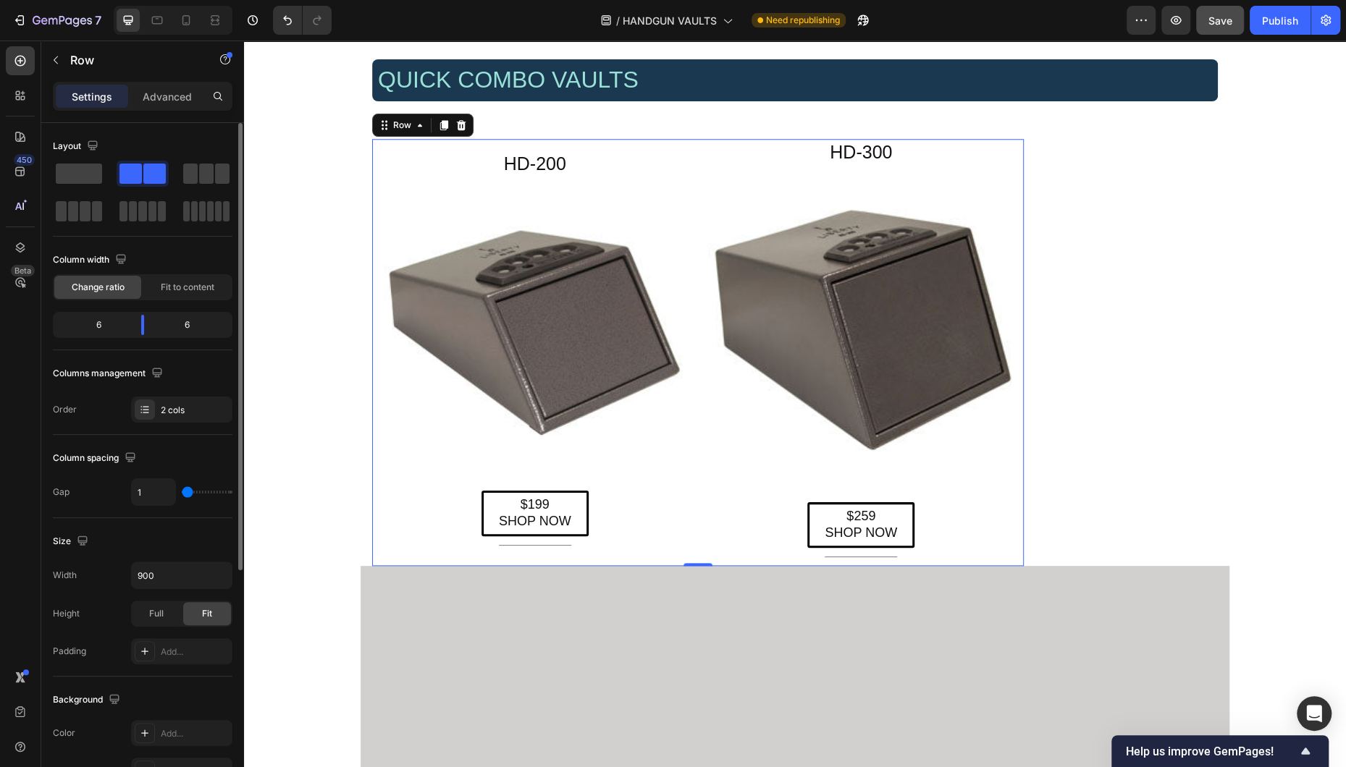
type input "6"
type input "43"
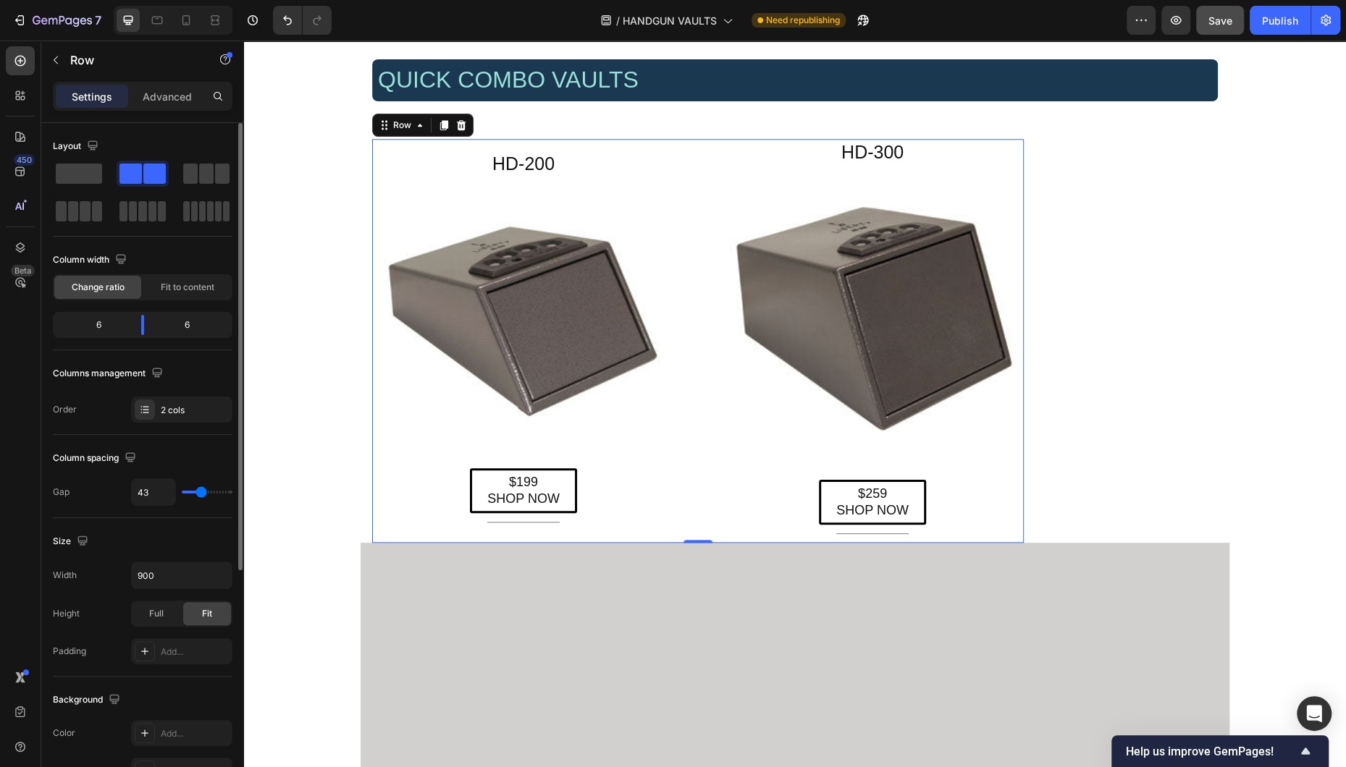
type input "64"
drag, startPoint x: 189, startPoint y: 497, endPoint x: 208, endPoint y: 494, distance: 19.8
type input "64"
click at [208, 494] on input "range" at bounding box center [207, 492] width 51 height 3
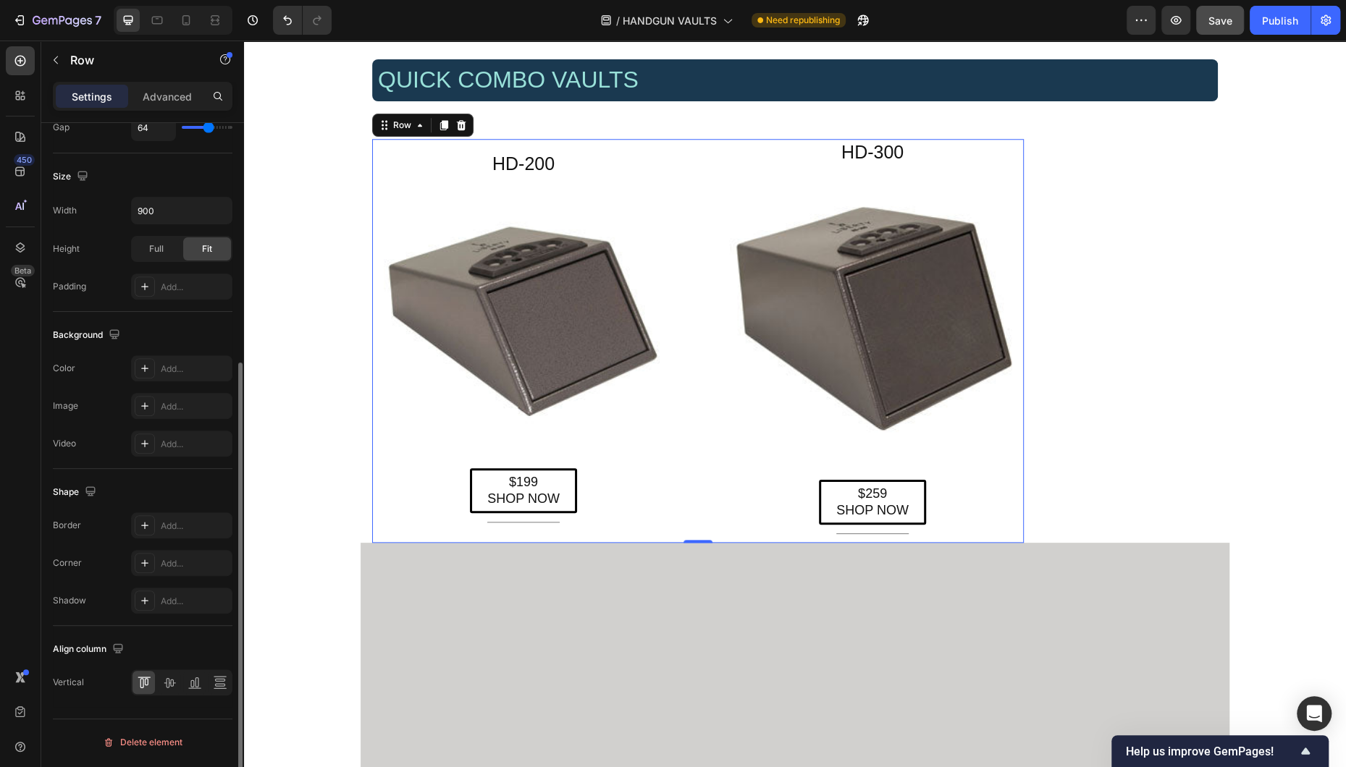
scroll to position [366, 0]
click at [167, 620] on icon at bounding box center [169, 682] width 14 height 14
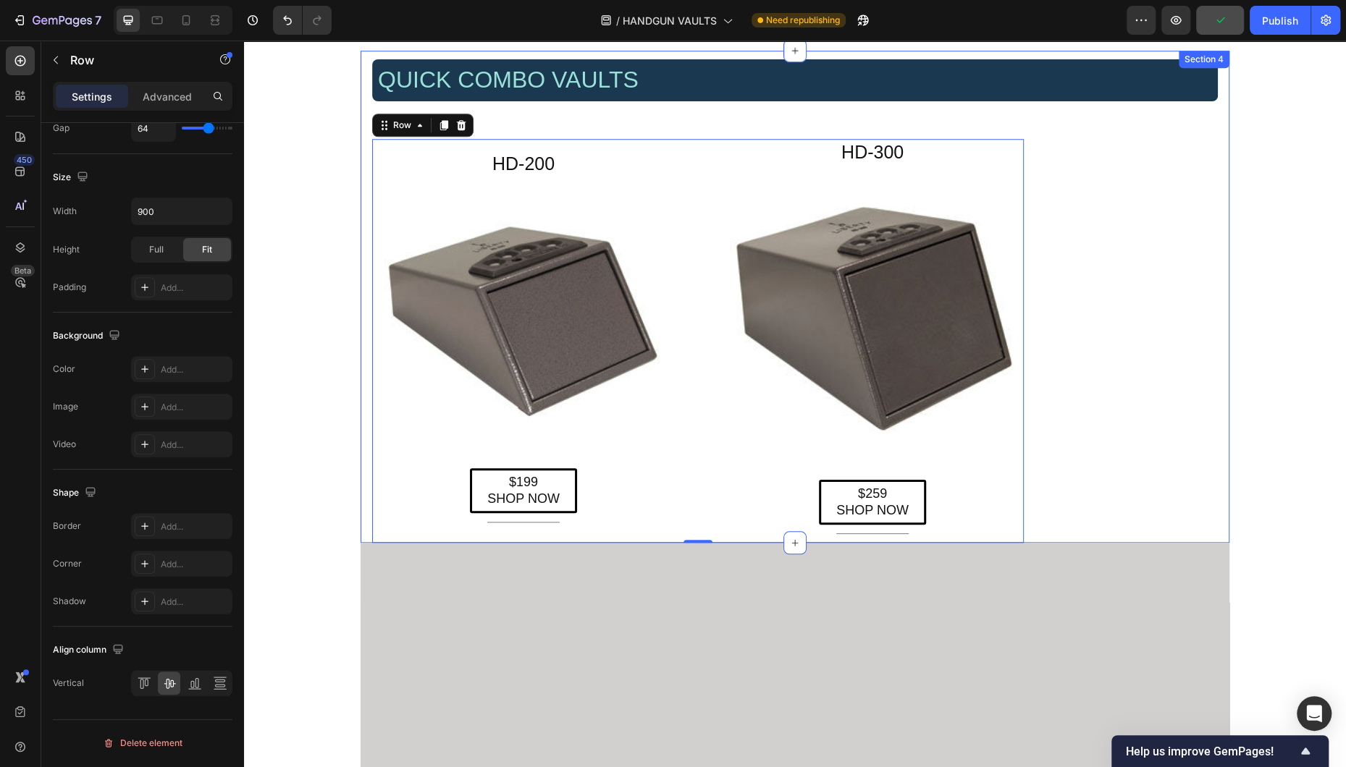
click at [871, 364] on div "QUICK COMBO VAULTS Heading Row HD-200 Heading Image $199 SHOP NOW Button Title …" at bounding box center [795, 297] width 869 height 492
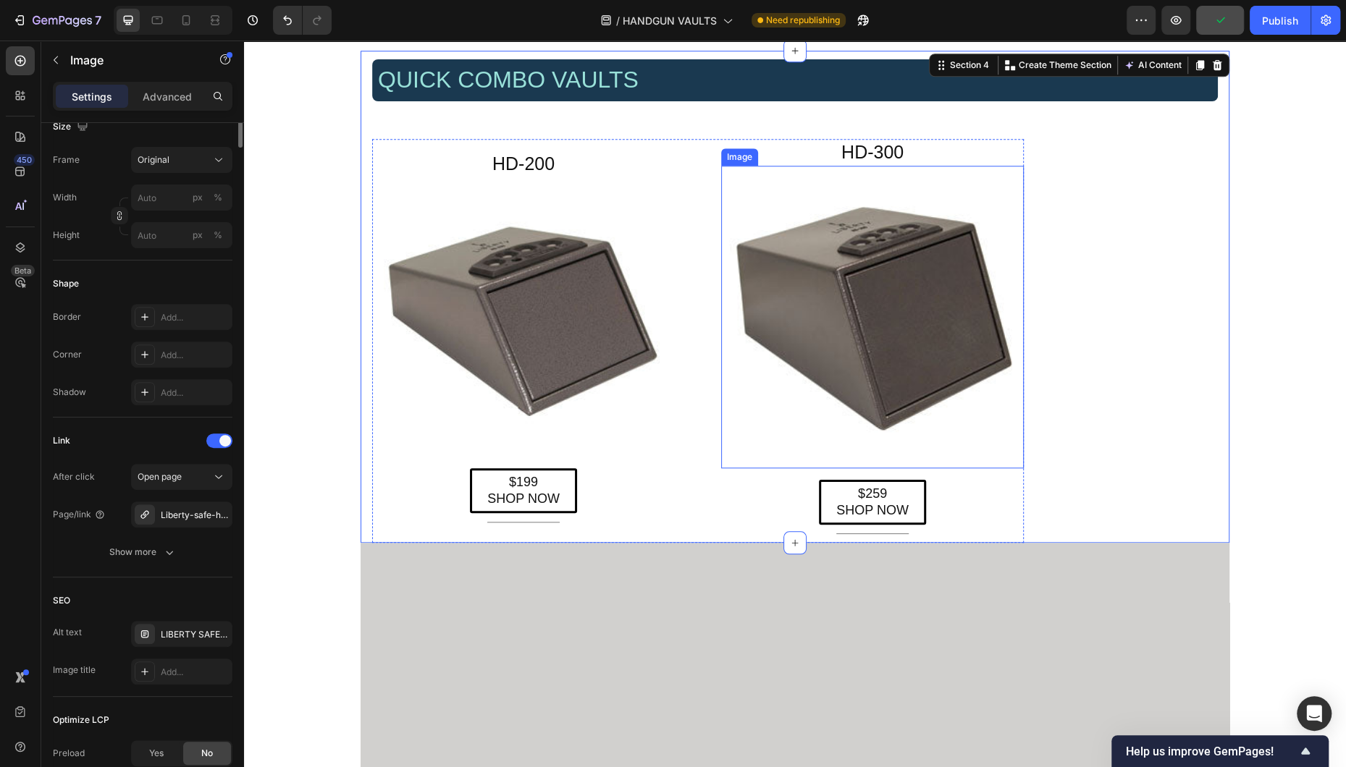
click at [871, 190] on img at bounding box center [872, 317] width 303 height 303
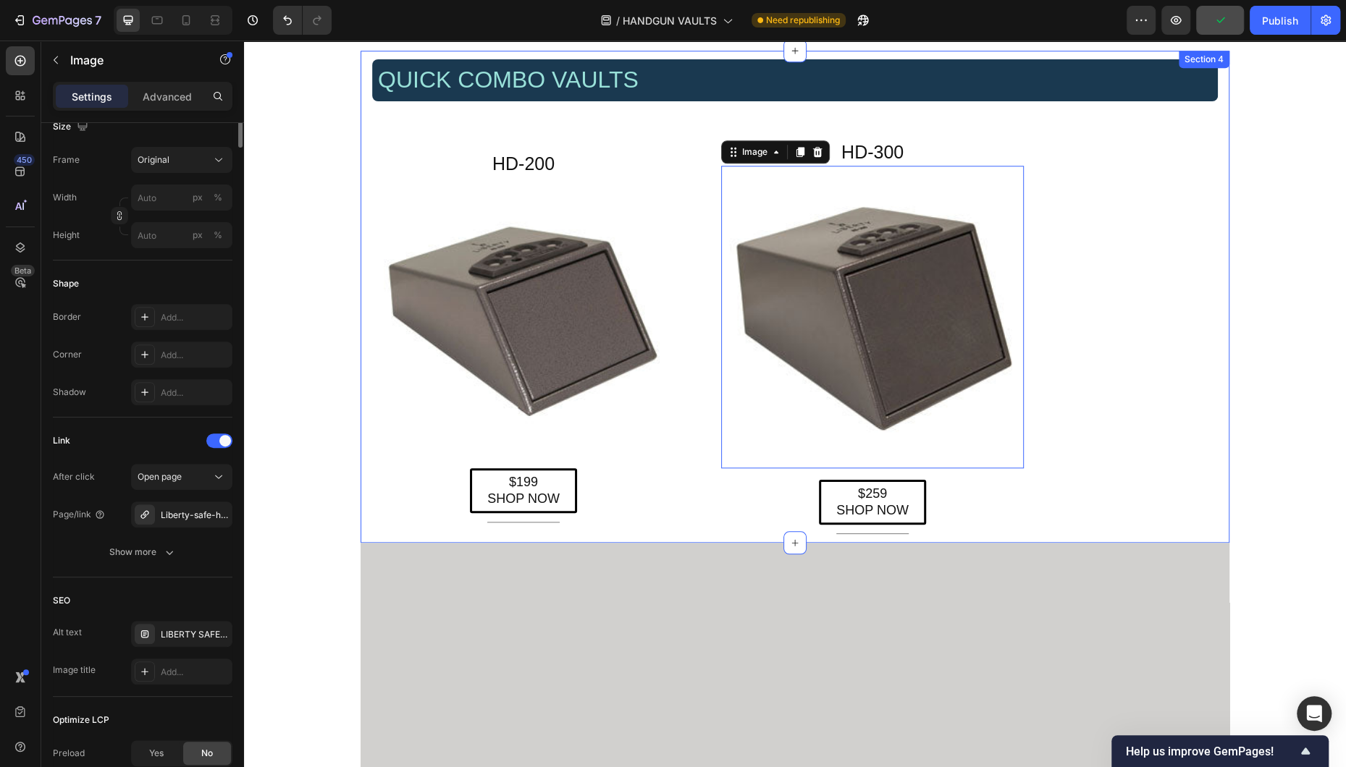
scroll to position [0, 0]
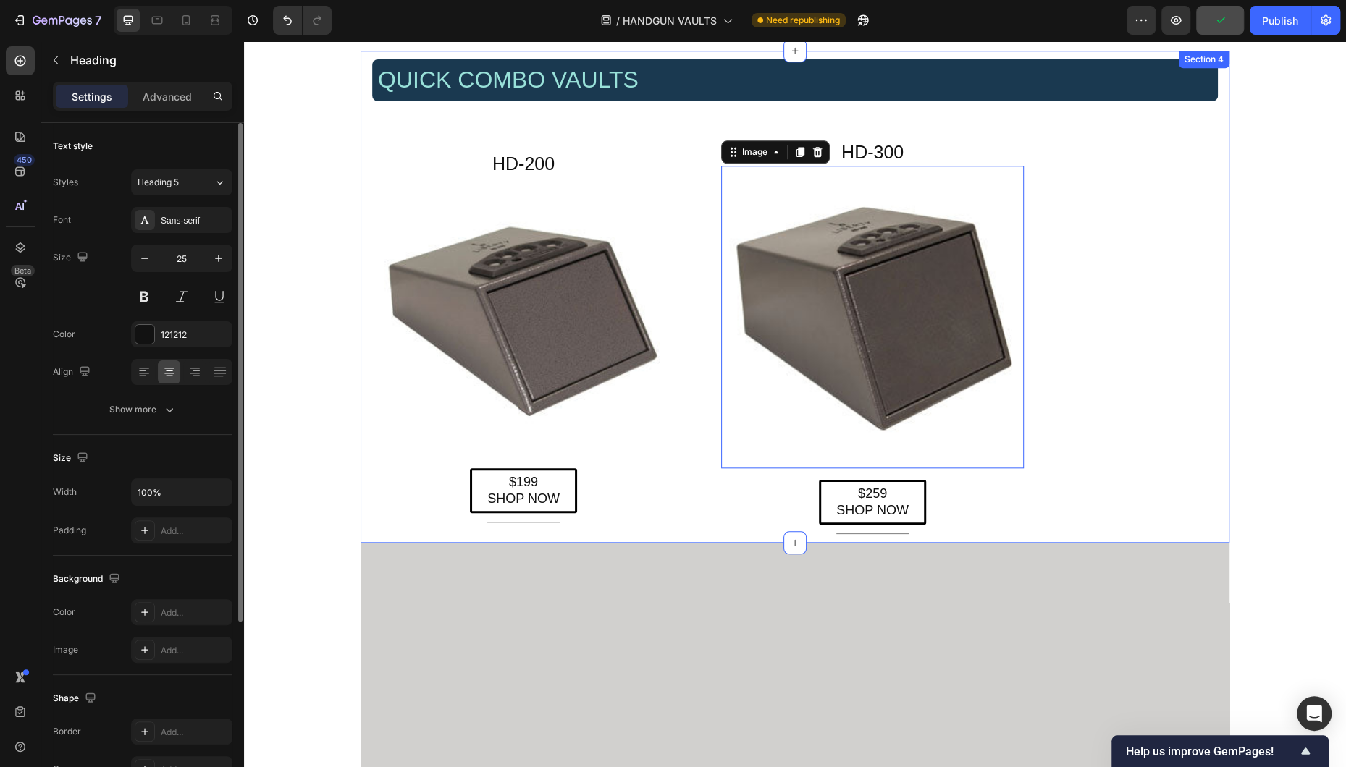
click at [871, 151] on h2 "HD-300" at bounding box center [872, 152] width 303 height 27
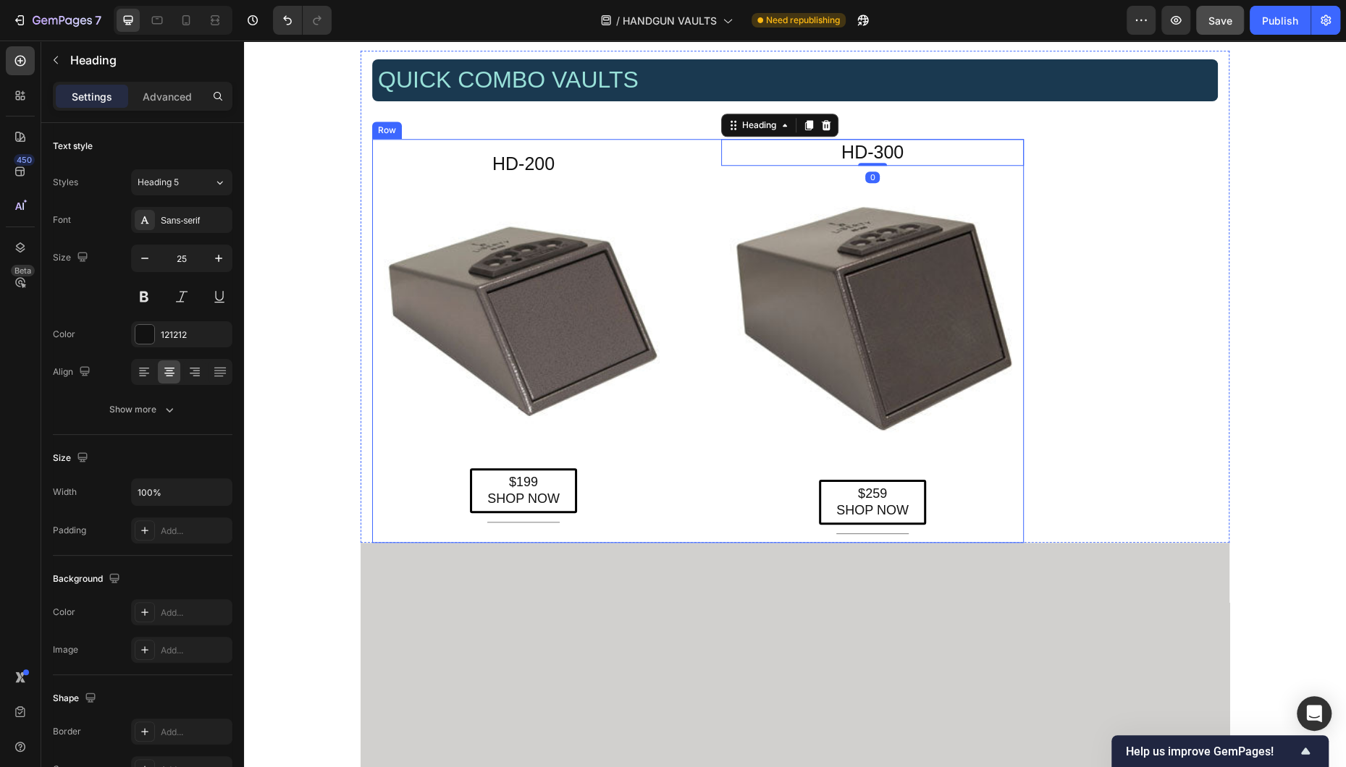
click at [712, 207] on div "HD-200 Heading Image $199 SHOP NOW Button Title Line Row HD-300 Heading 0 Image…" at bounding box center [698, 341] width 652 height 404
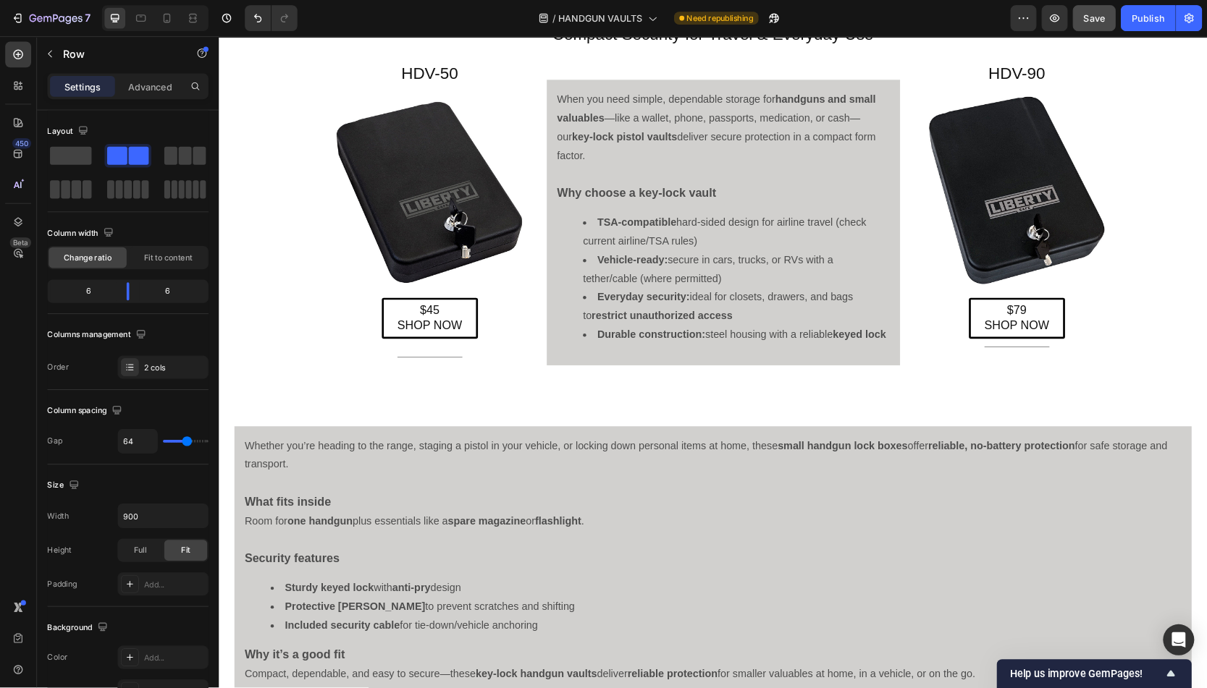
scroll to position [2031, 0]
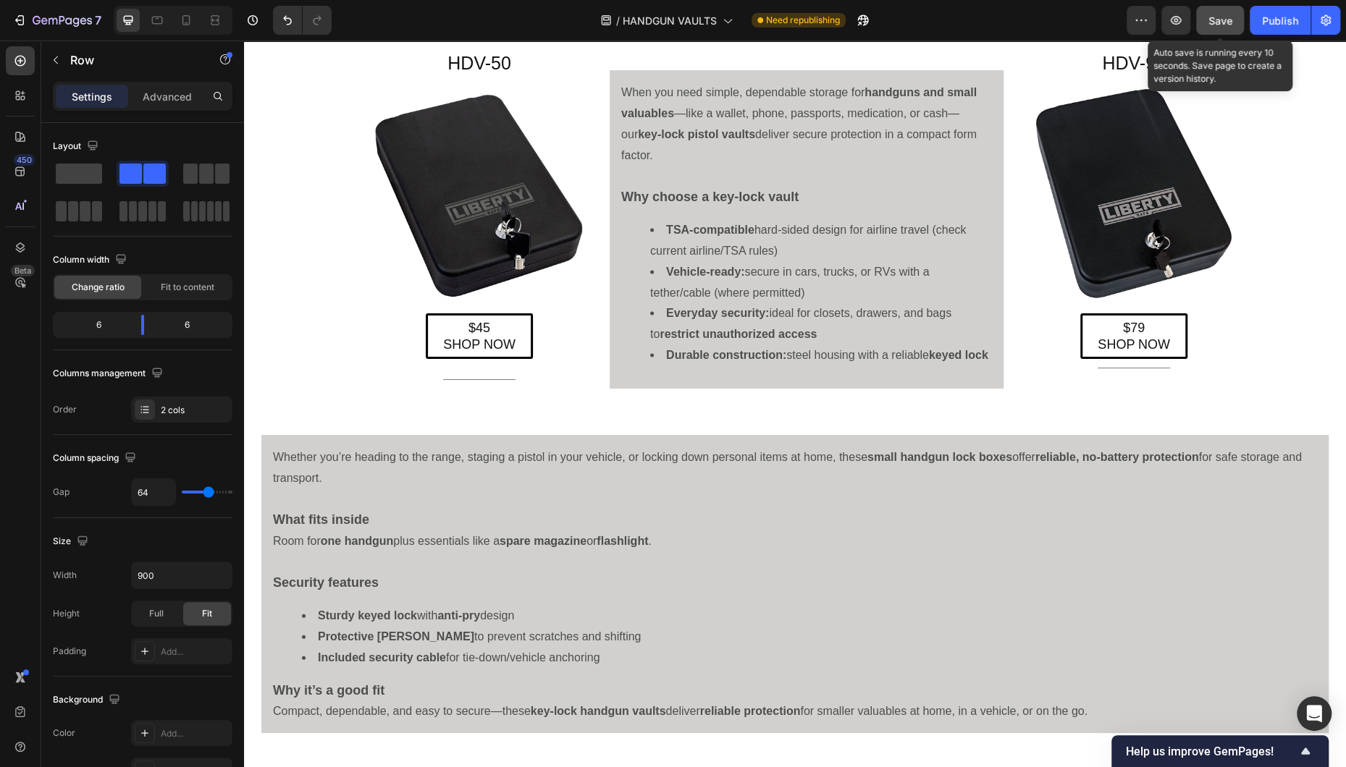
click at [871, 10] on button "Save" at bounding box center [1220, 20] width 48 height 29
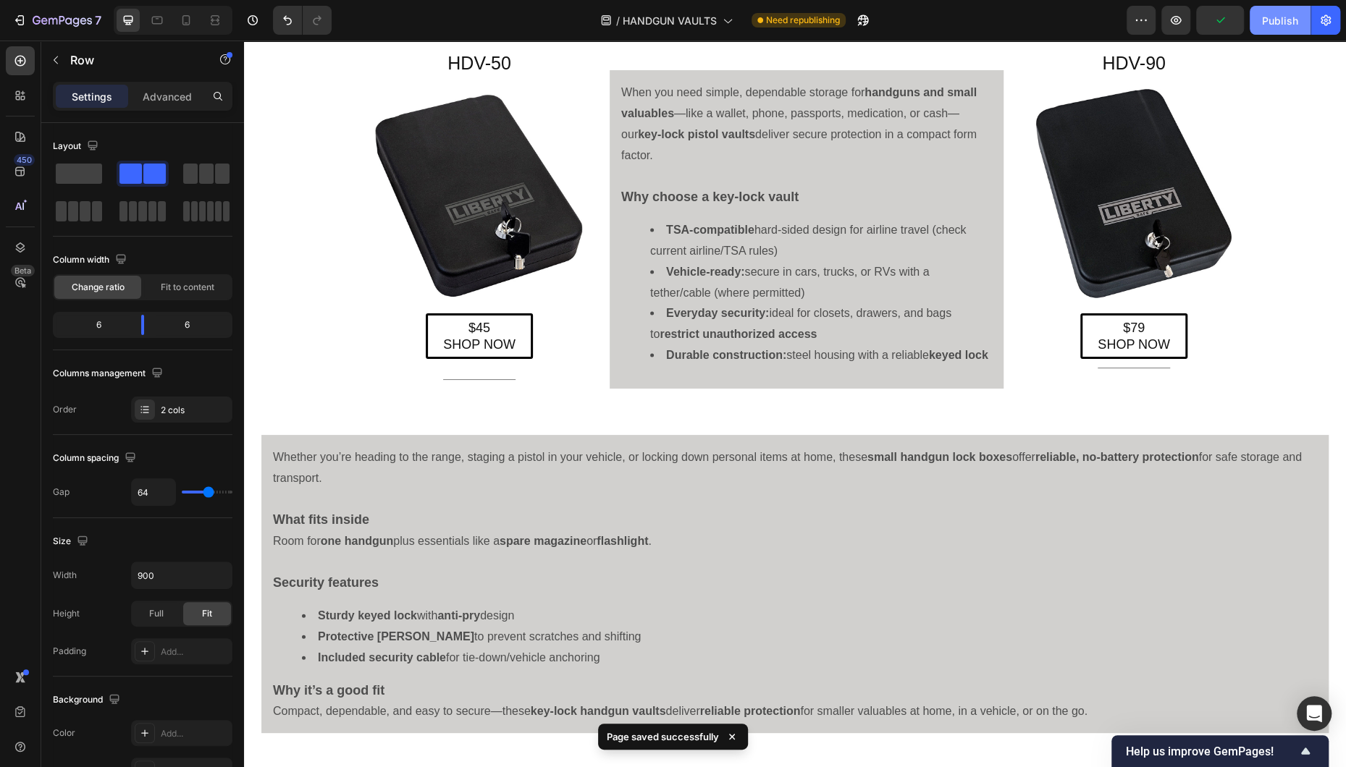
click at [871, 17] on div "Publish" at bounding box center [1280, 20] width 36 height 15
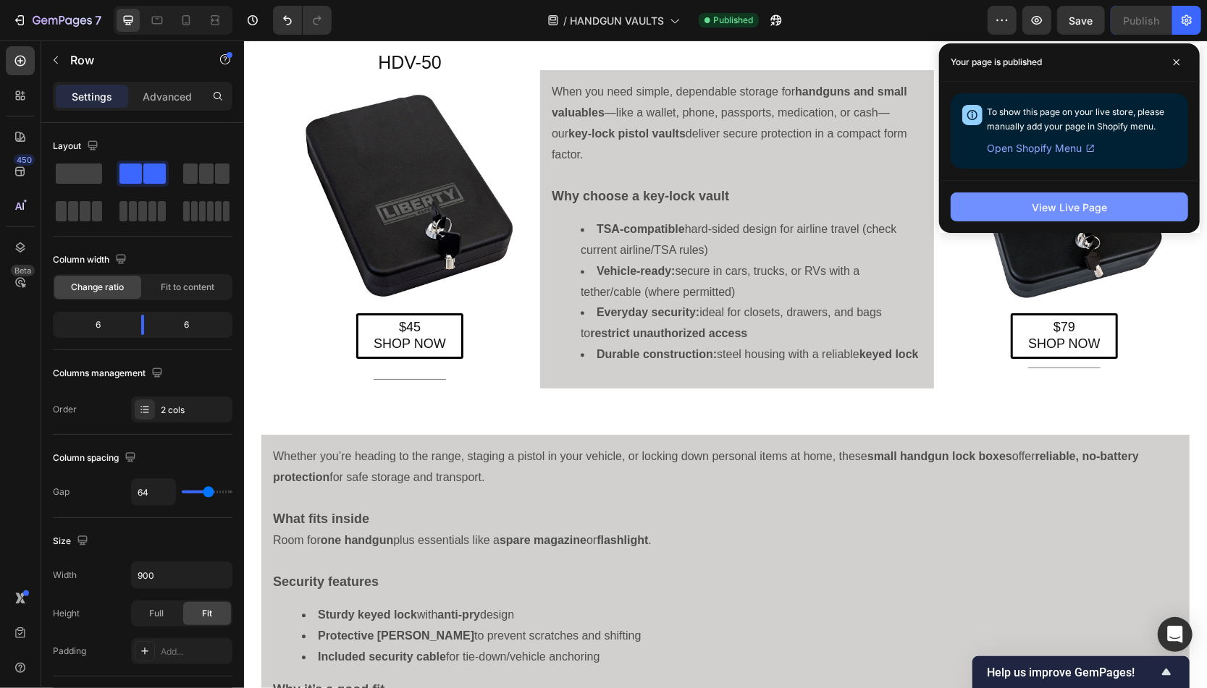
click at [871, 208] on button "View Live Page" at bounding box center [1069, 207] width 237 height 29
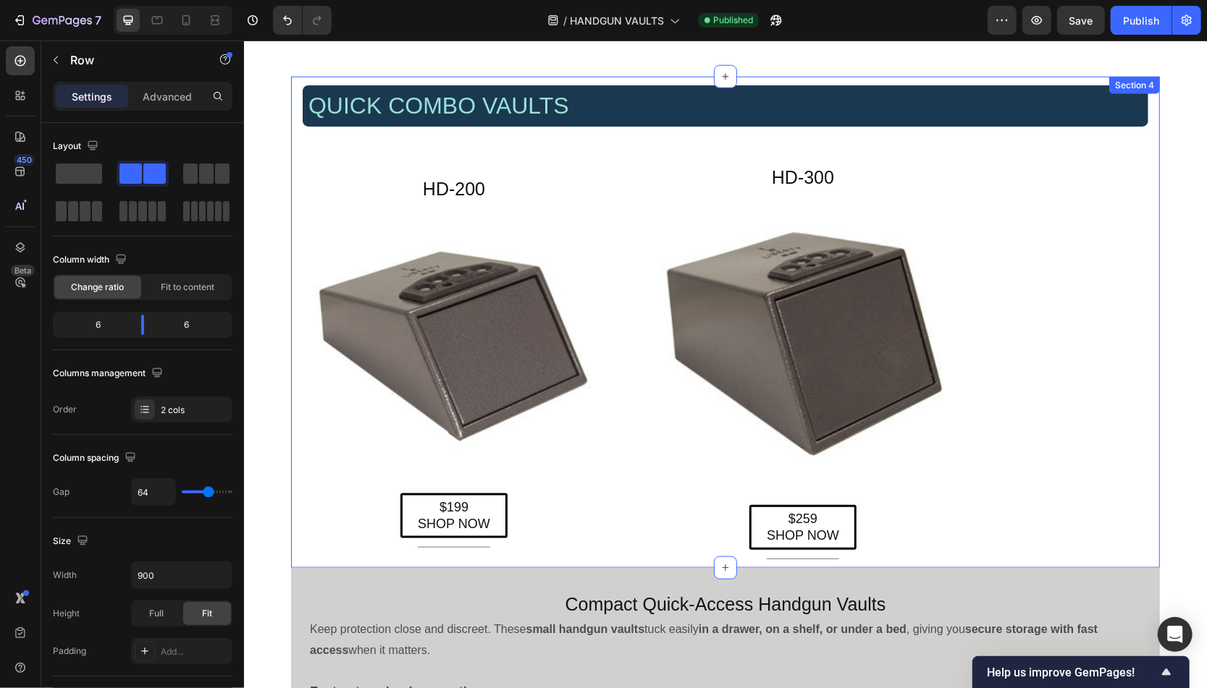
scroll to position [1806, 0]
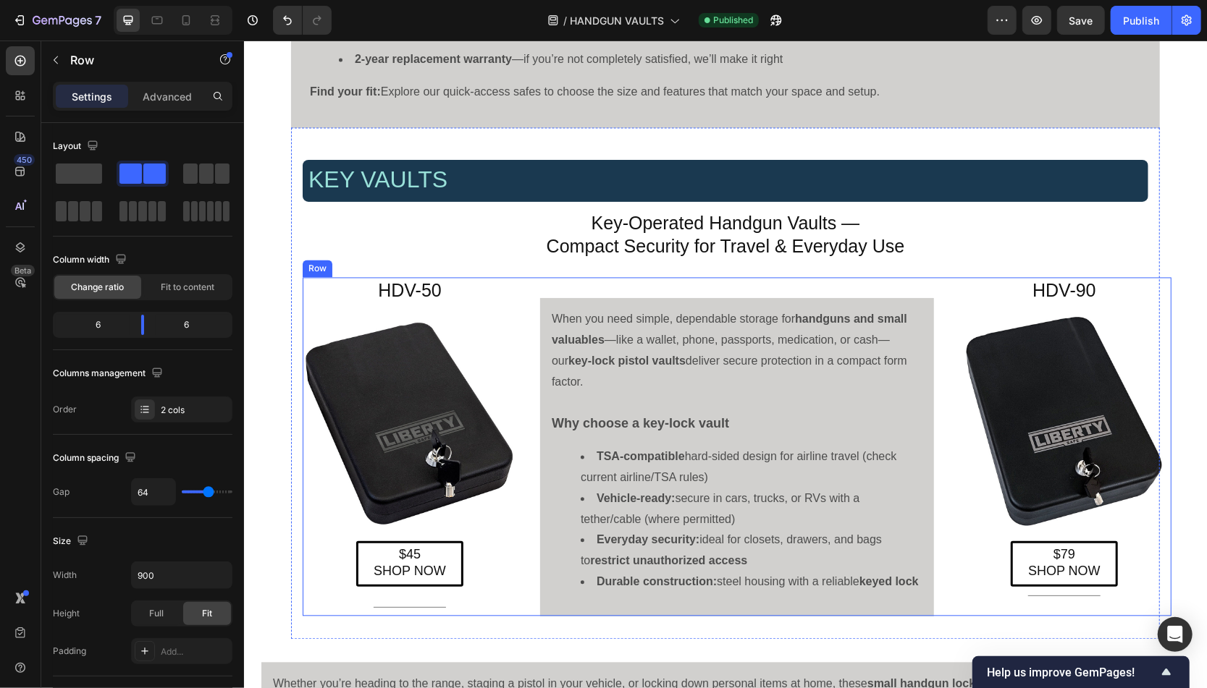
click at [871, 411] on div "When you need simple, dependable storage for handguns and small valuables —like…" at bounding box center [736, 446] width 429 height 339
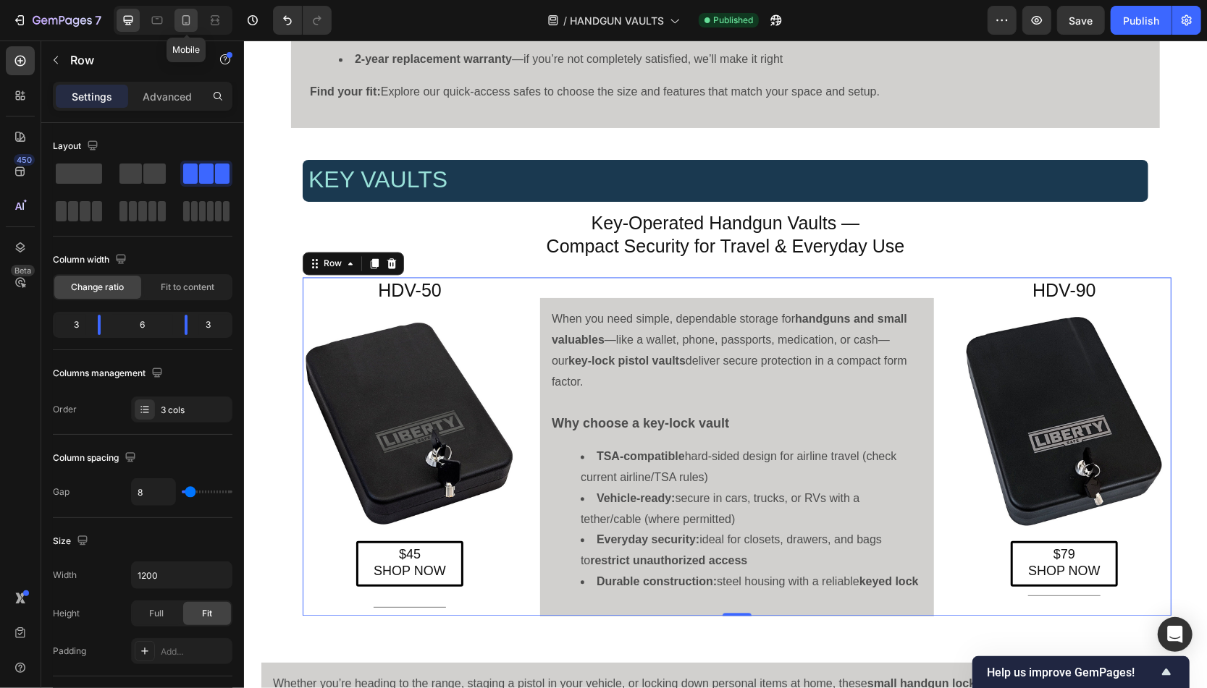
click at [188, 15] on icon at bounding box center [186, 20] width 14 height 14
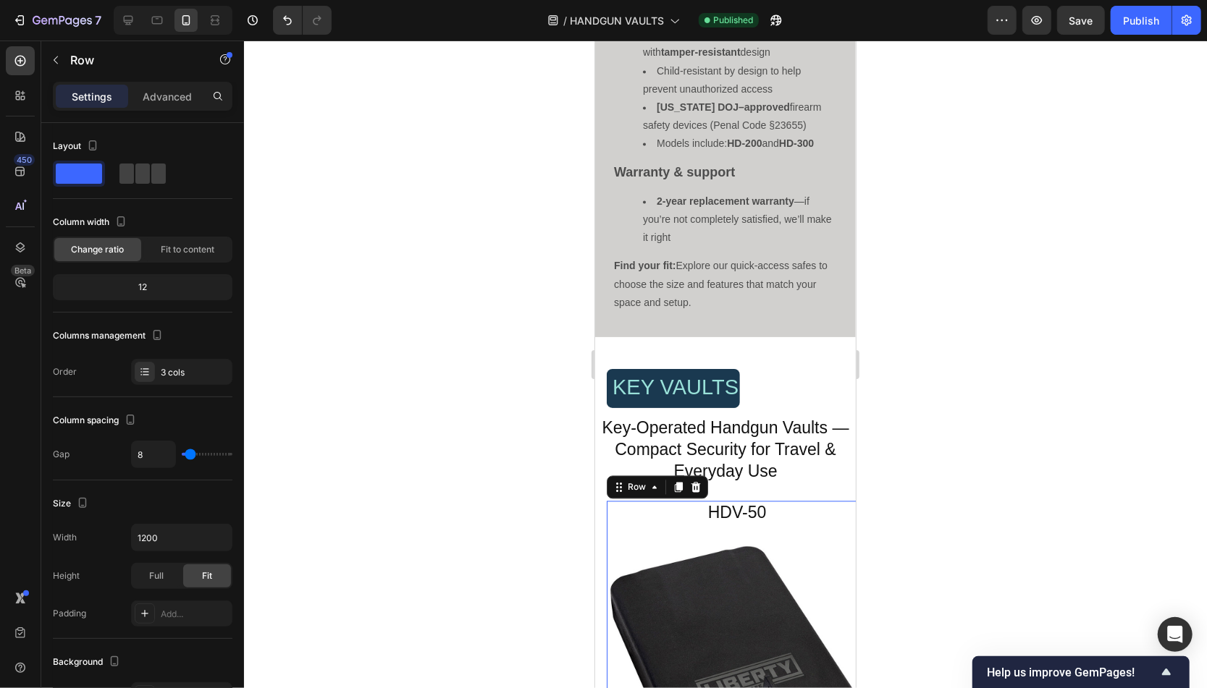
type input "0"
type input "100%"
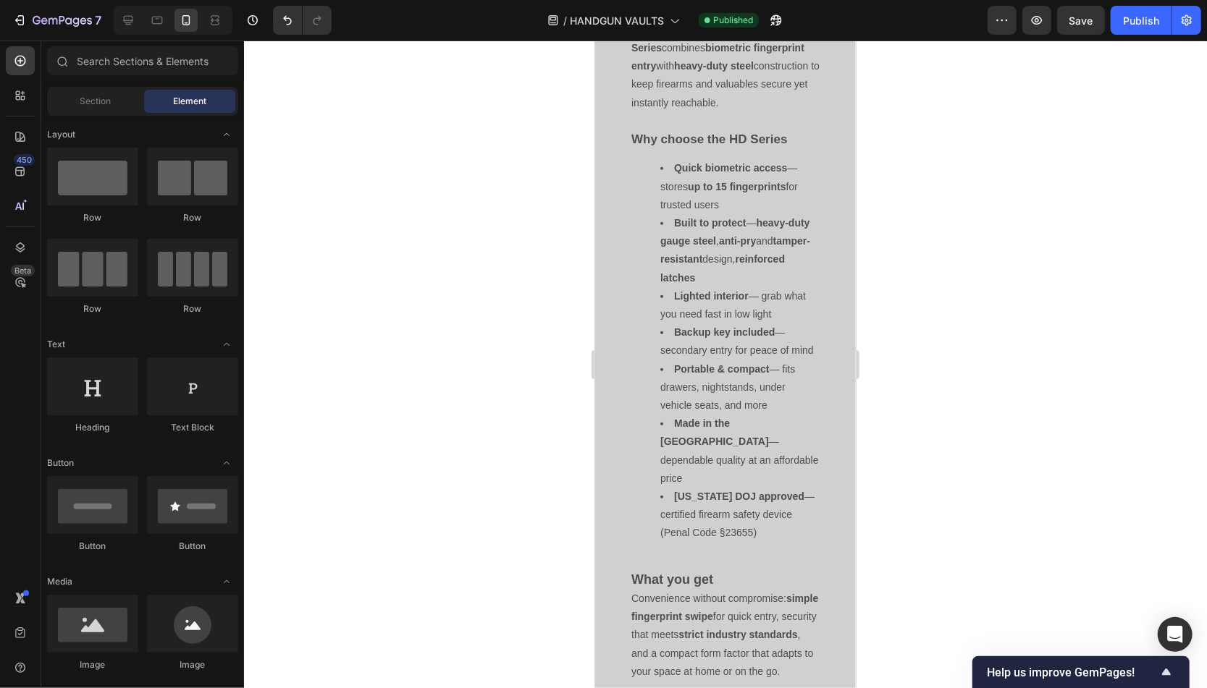
scroll to position [539, 0]
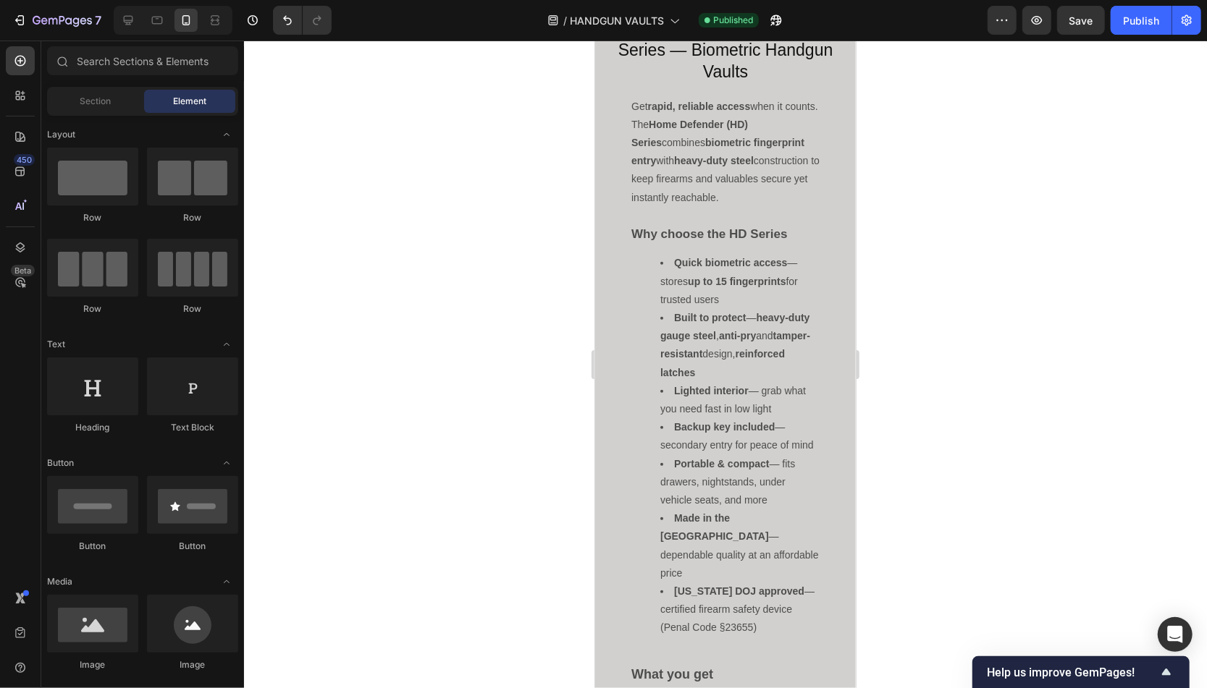
drag, startPoint x: 850, startPoint y: 391, endPoint x: 1452, endPoint y: 153, distance: 647.4
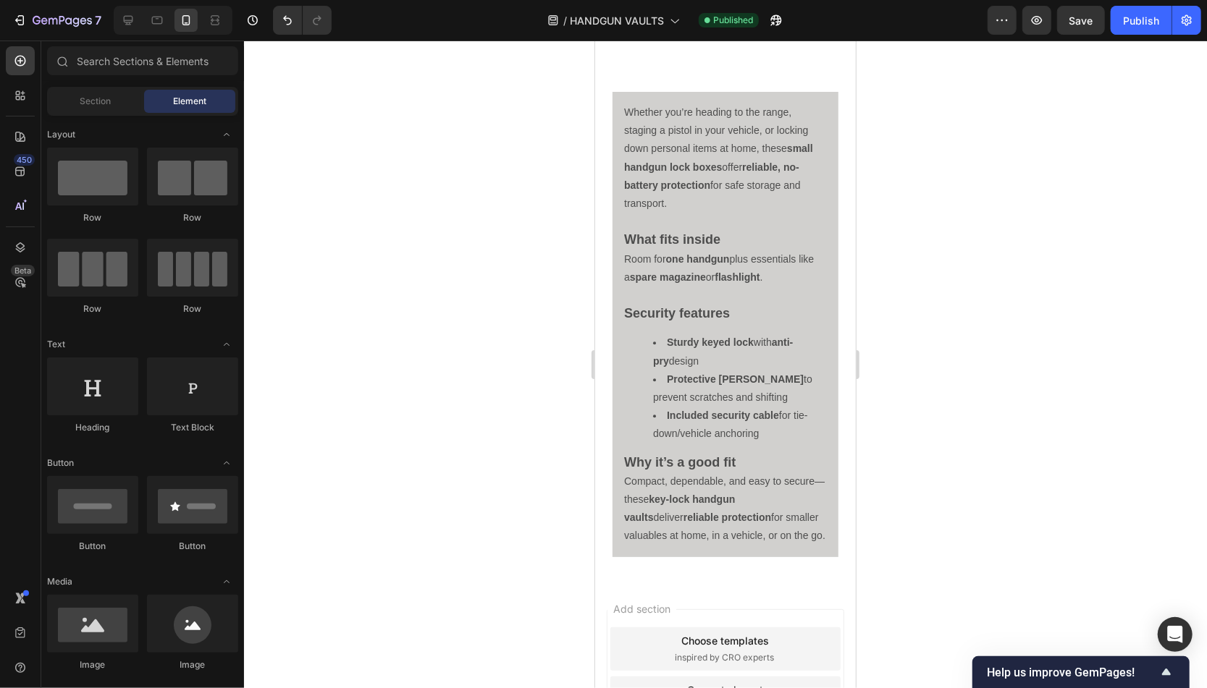
scroll to position [6080, 0]
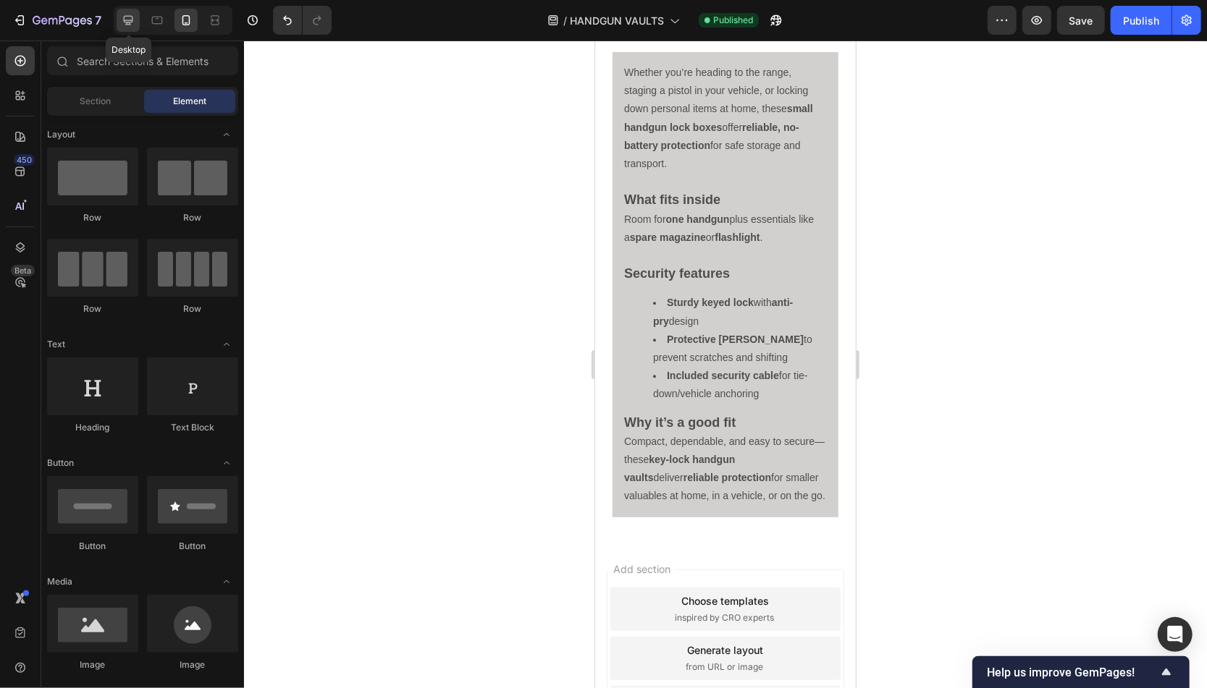
click at [128, 16] on icon at bounding box center [128, 20] width 9 height 9
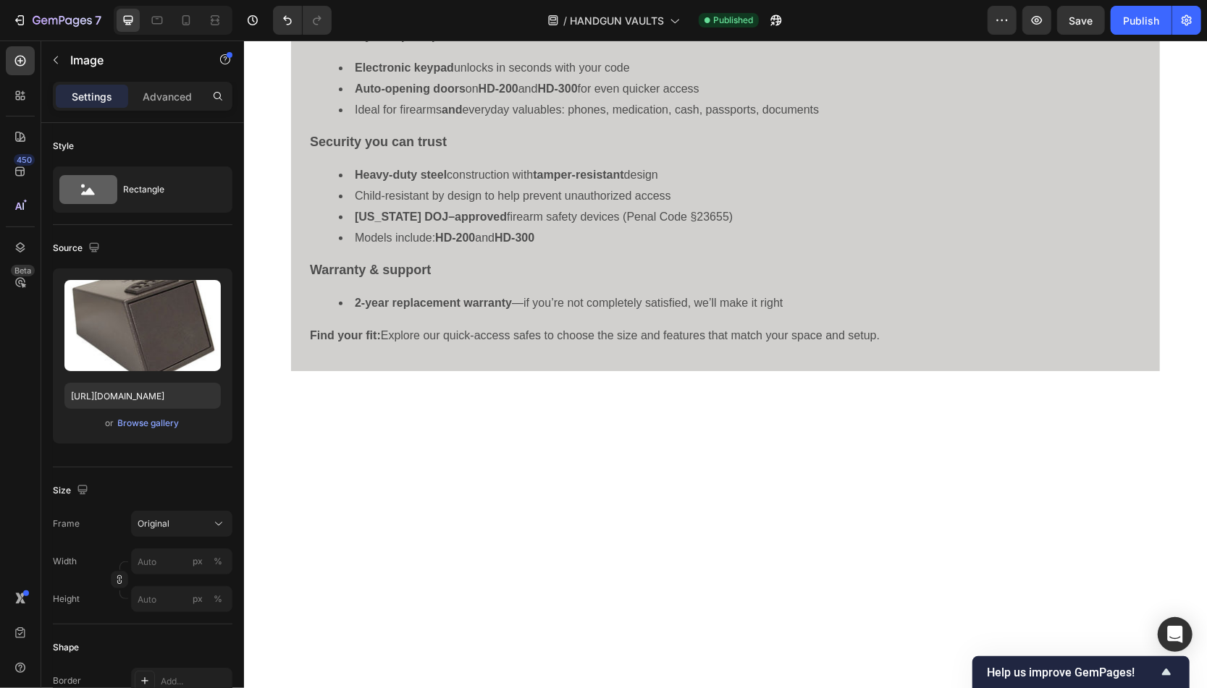
scroll to position [3224, 0]
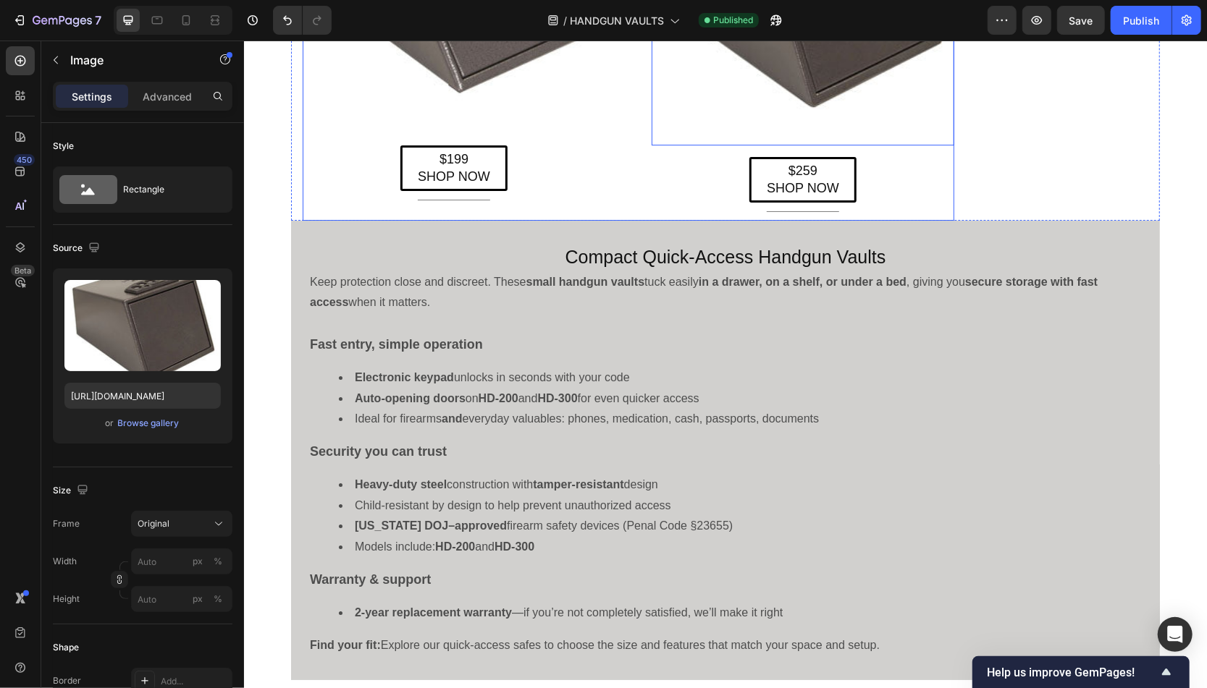
click at [644, 220] on div "HD-200 Heading Image $199 SHOP NOW Button Title Line Row HD-300 Heading Image $…" at bounding box center [628, 18] width 652 height 404
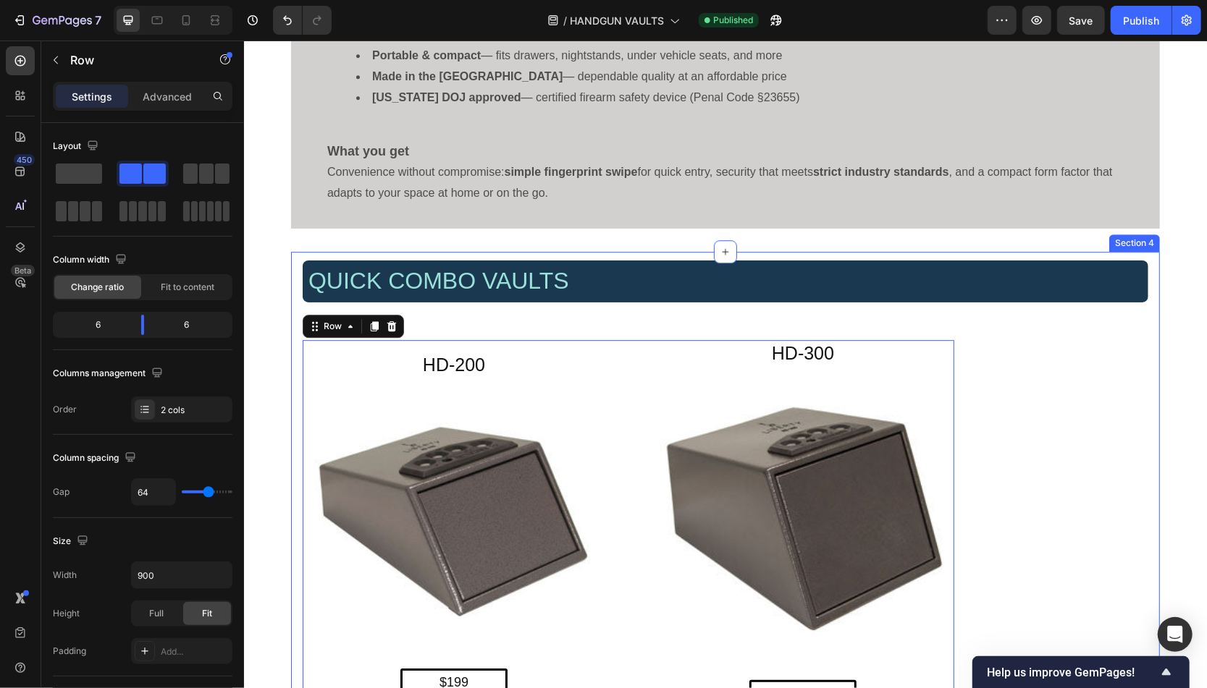
scroll to position [2526, 0]
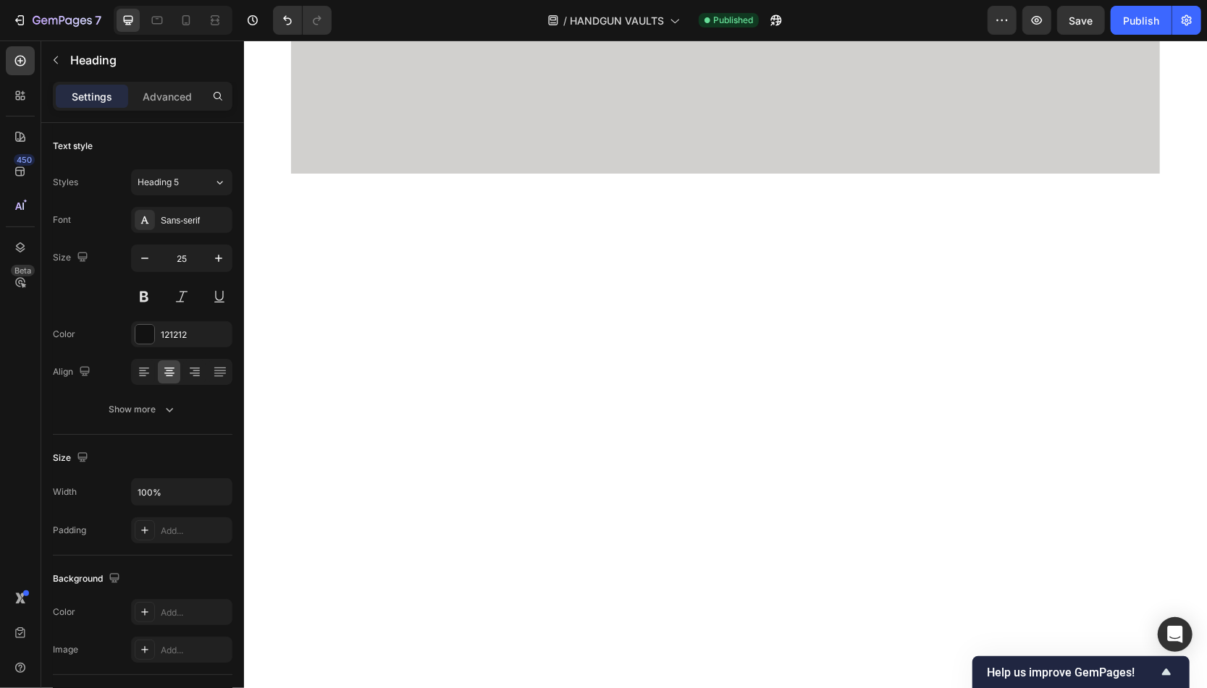
click at [791, 236] on div at bounding box center [724, 429] width 869 height 512
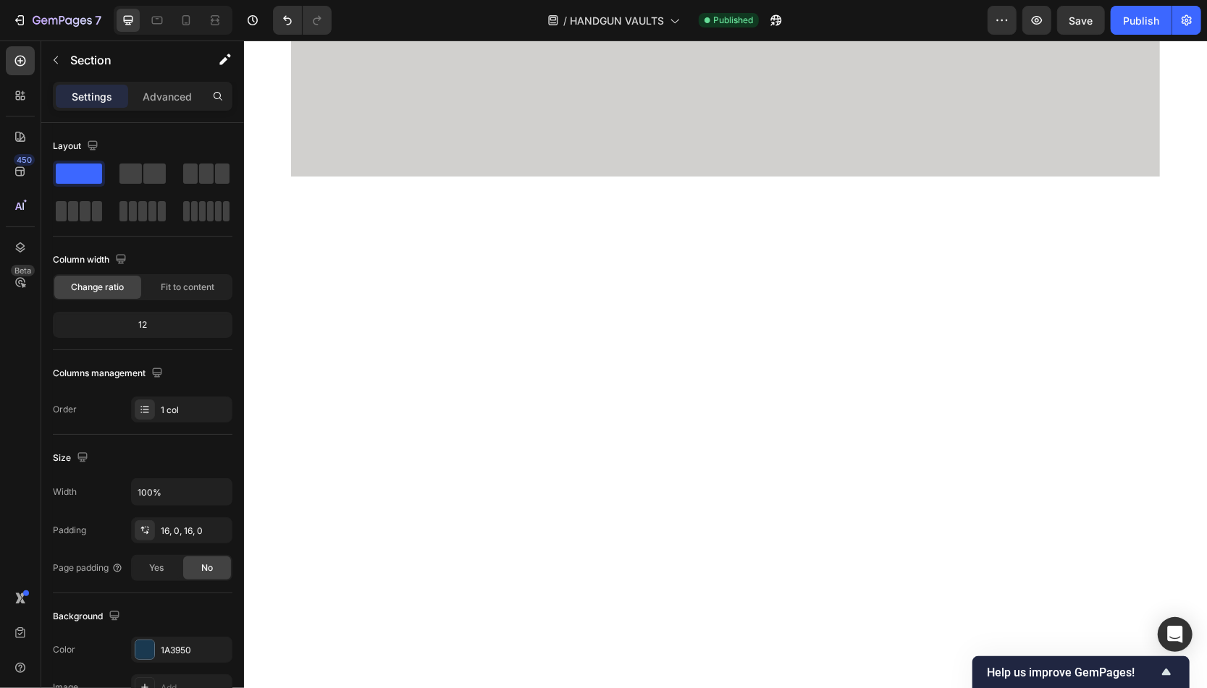
scroll to position [0, 0]
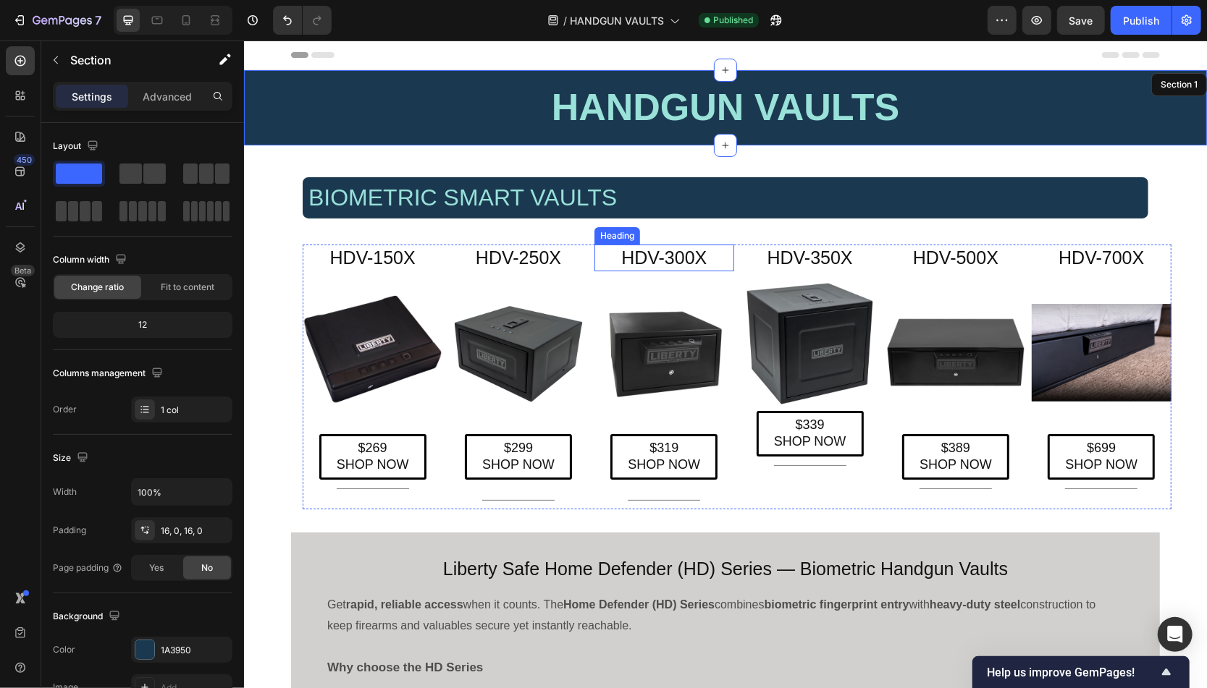
click at [667, 261] on h2 "HDV-300X" at bounding box center [664, 257] width 140 height 27
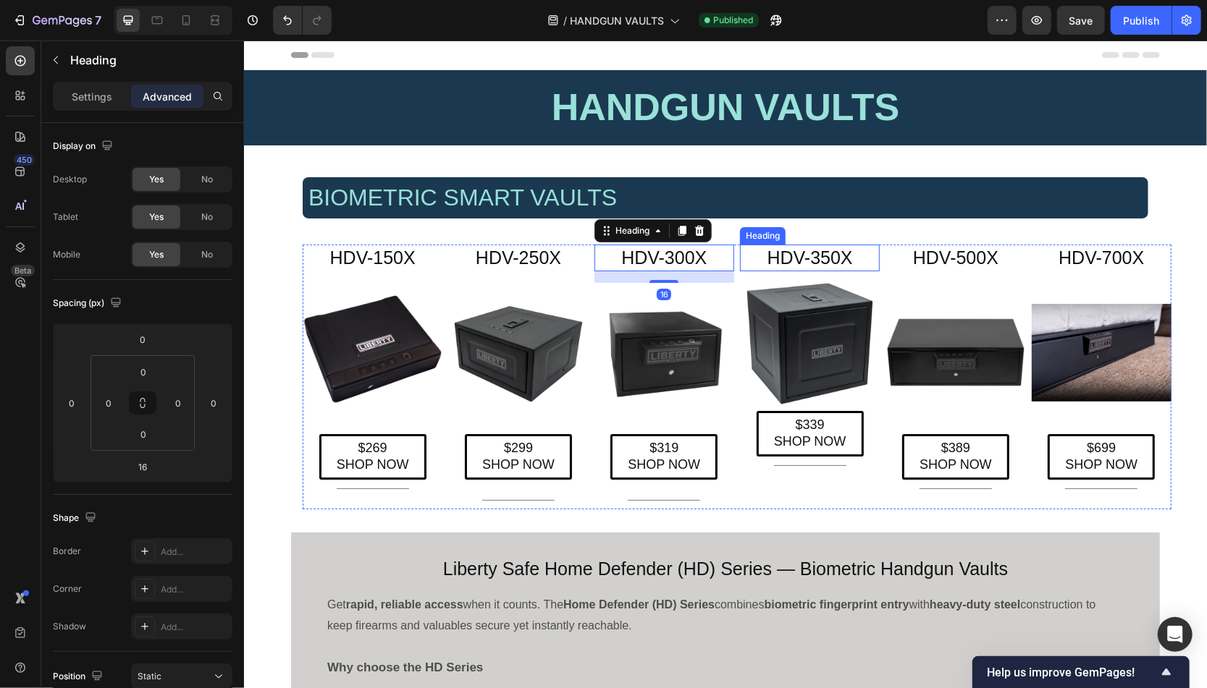
click at [829, 260] on h2 "HDV-350X" at bounding box center [809, 257] width 140 height 27
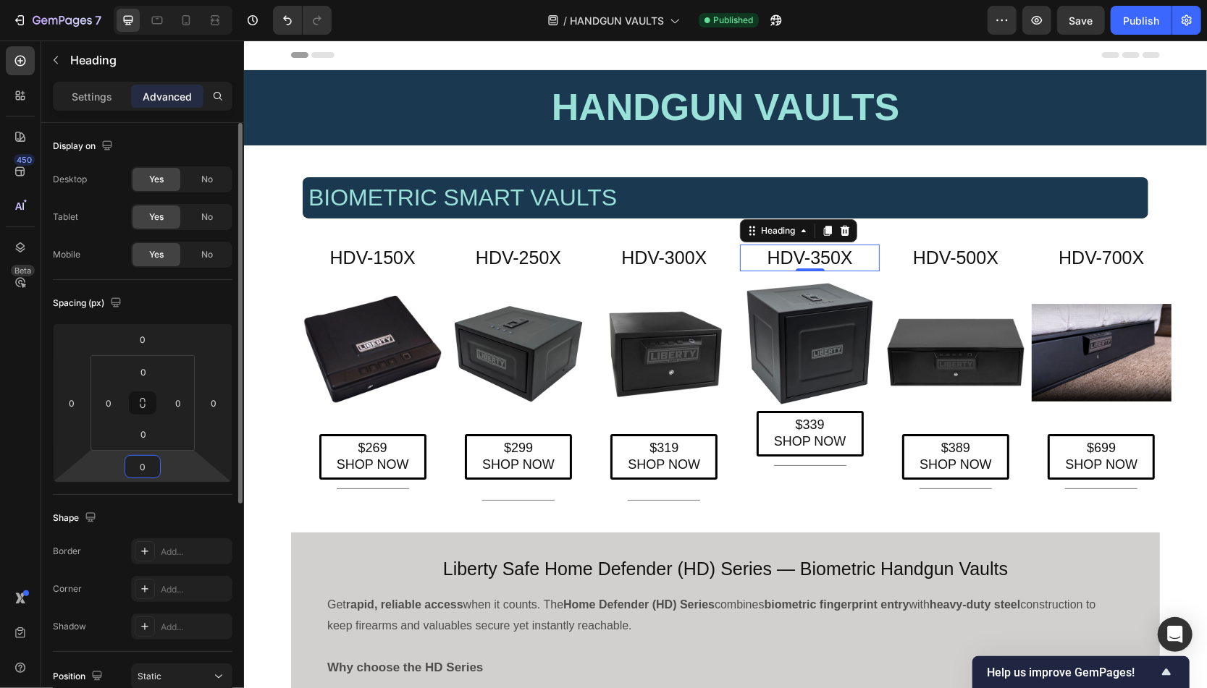
click at [134, 464] on input "0" at bounding box center [142, 467] width 29 height 22
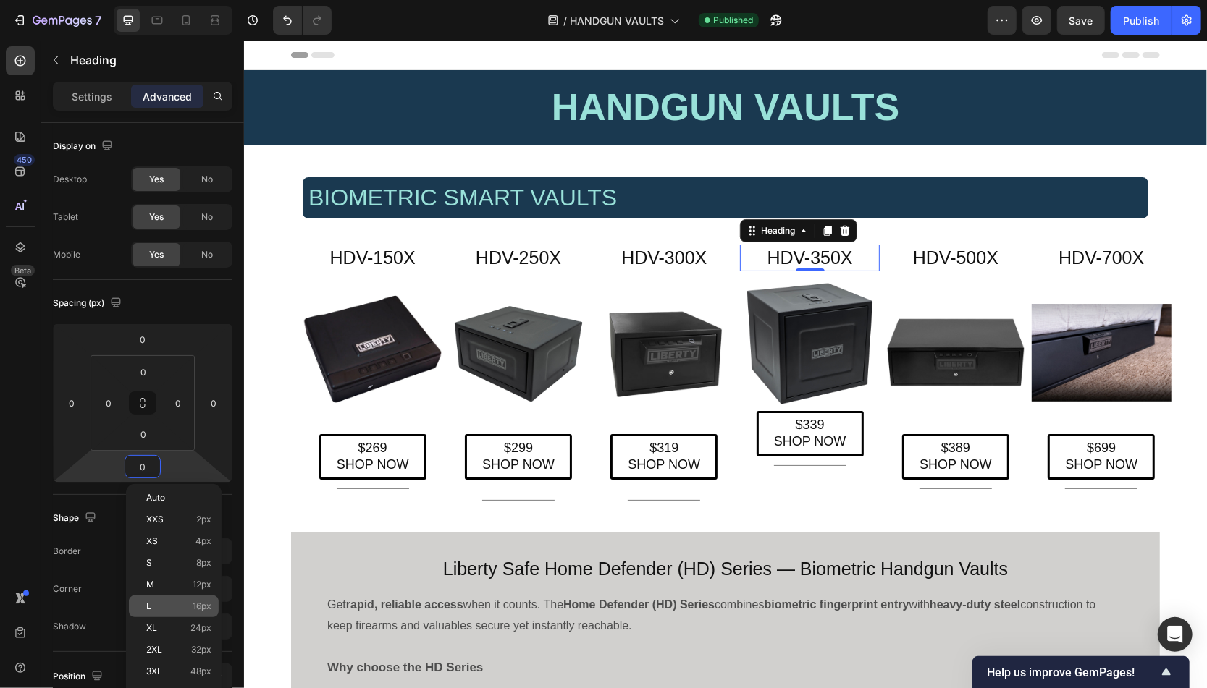
click at [180, 608] on p "L 16px" at bounding box center [178, 607] width 65 height 10
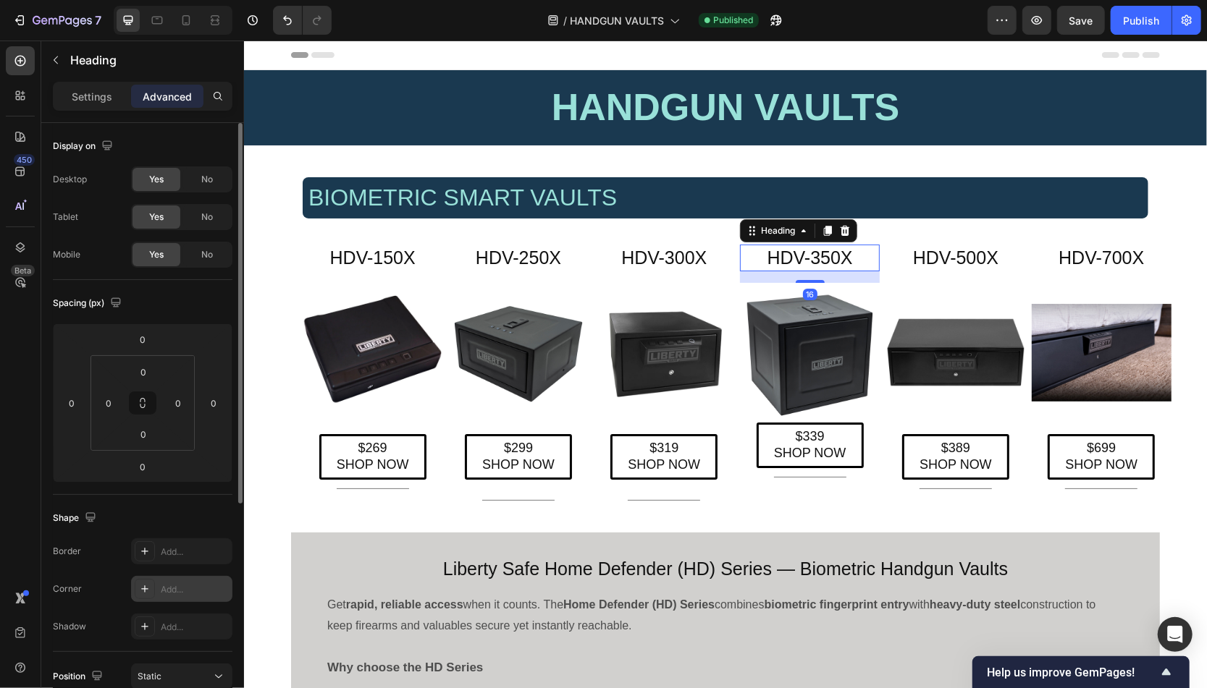
type input "16"
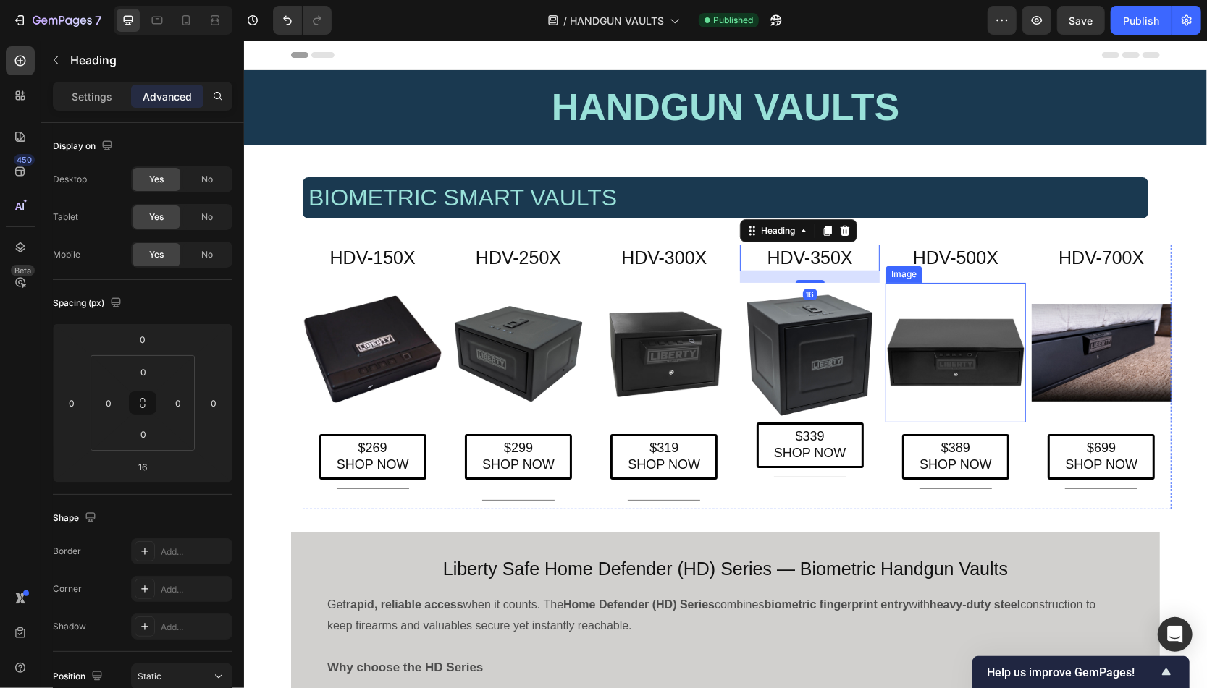
click at [871, 353] on img at bounding box center [955, 352] width 140 height 140
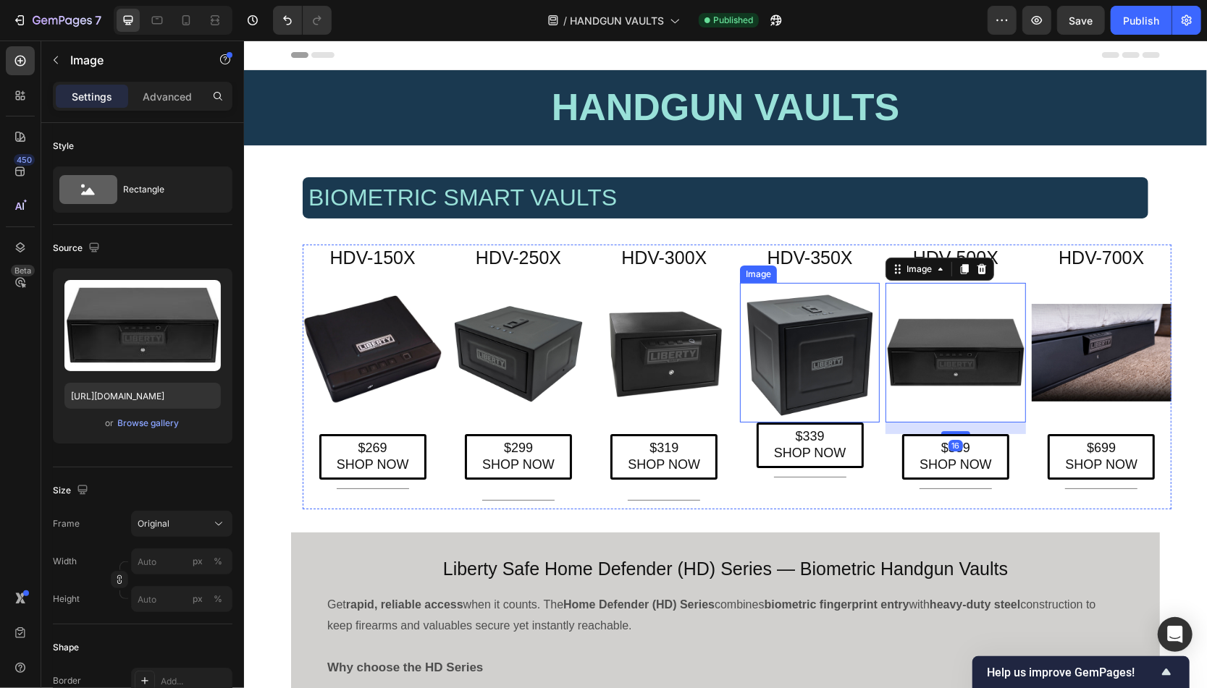
click at [843, 354] on img at bounding box center [809, 352] width 140 height 140
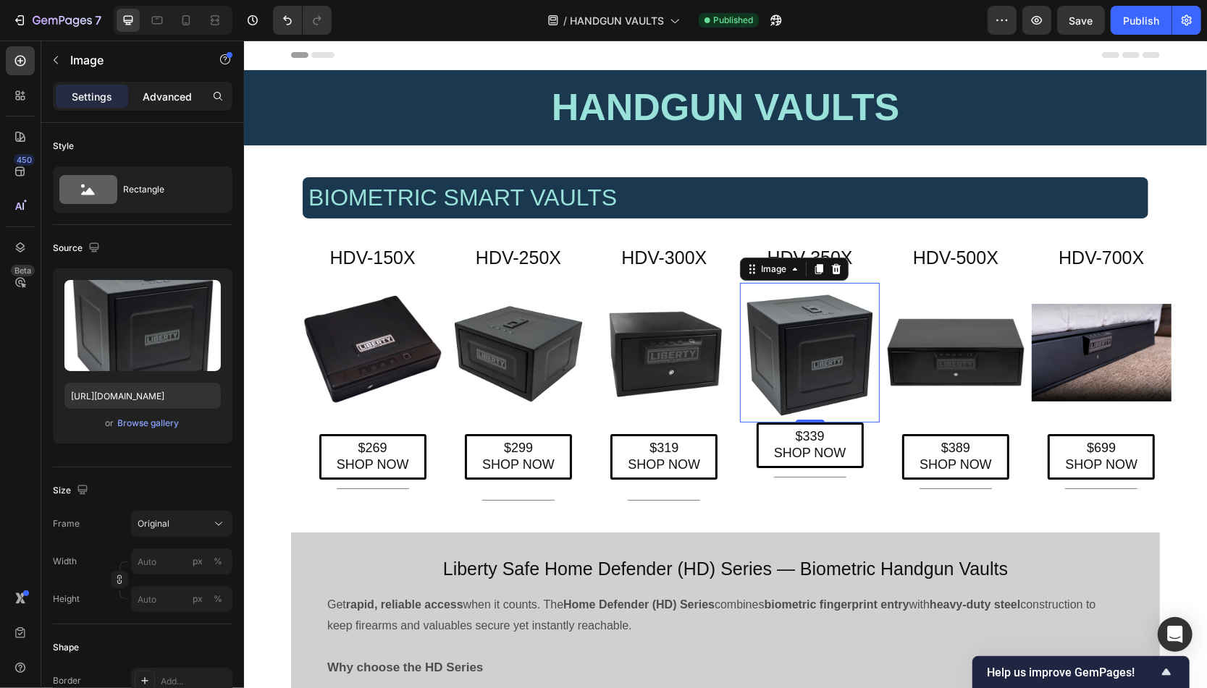
click at [167, 90] on p "Advanced" at bounding box center [167, 96] width 49 height 15
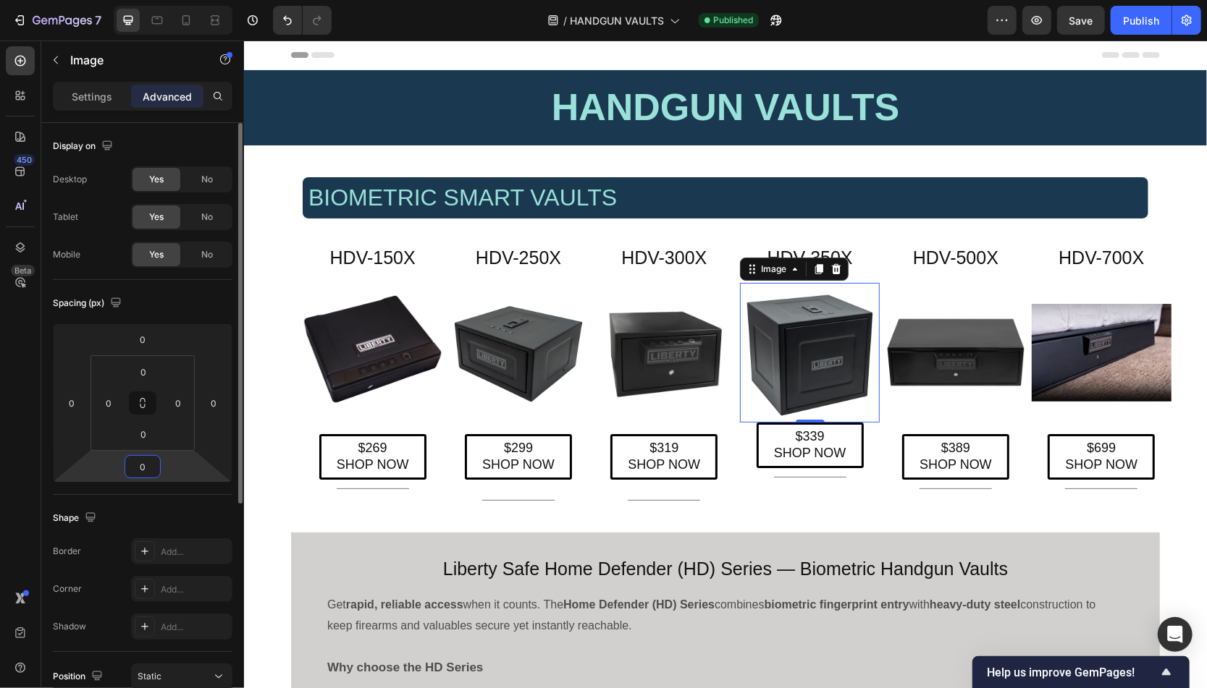
click at [156, 460] on input "0" at bounding box center [142, 467] width 29 height 22
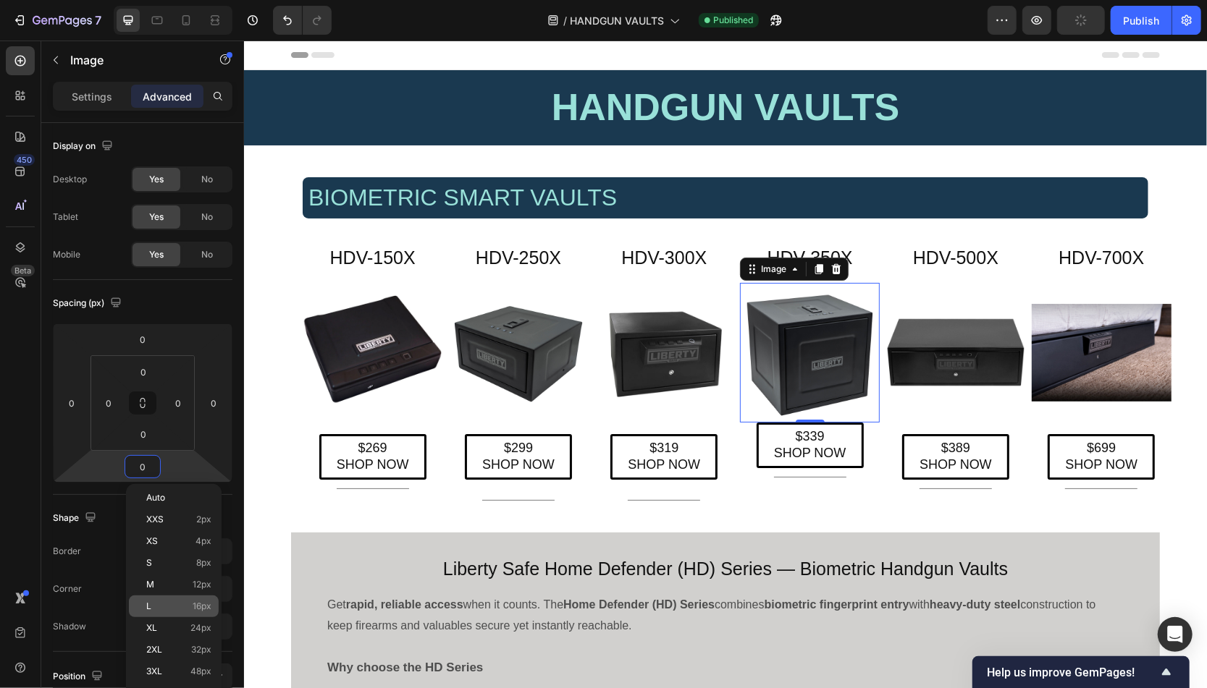
click at [172, 609] on p "L 16px" at bounding box center [178, 607] width 65 height 10
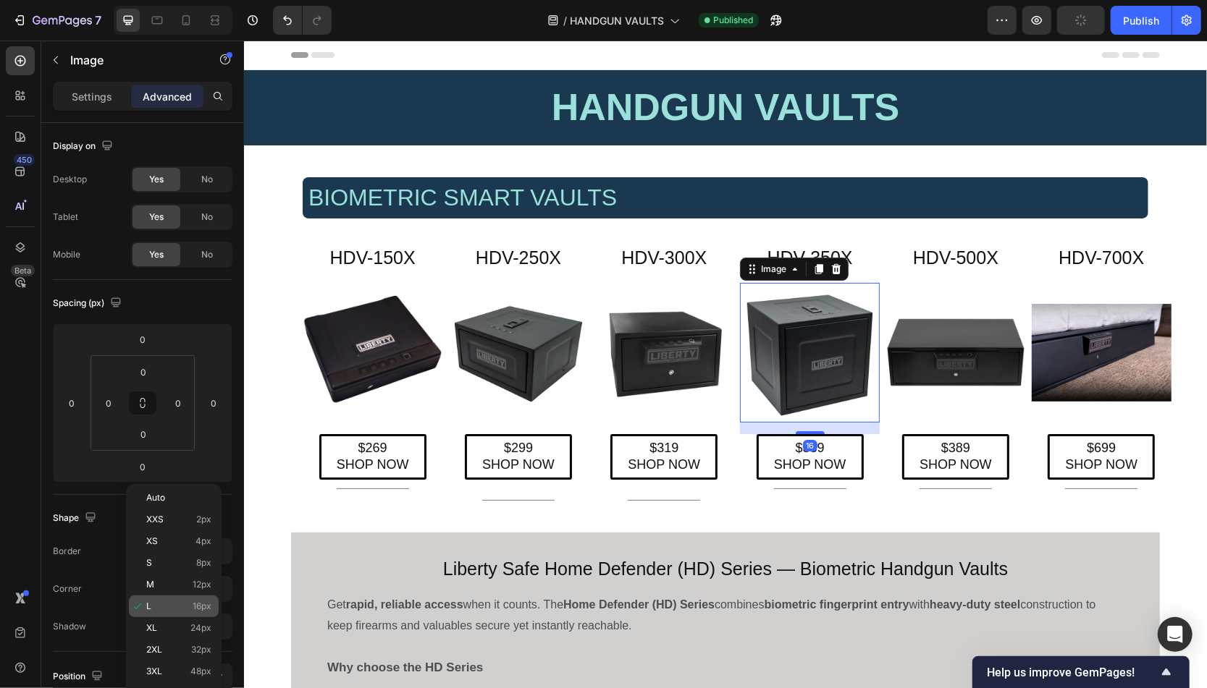
type input "16"
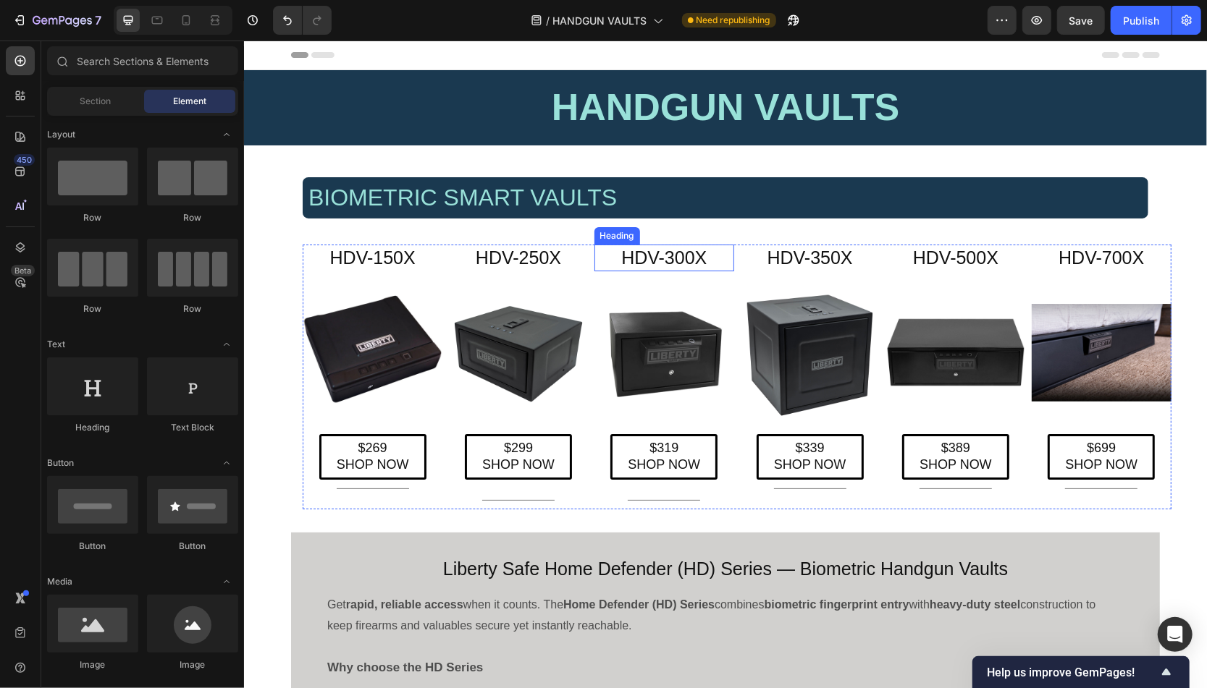
click at [654, 261] on h2 "HDV-300X" at bounding box center [664, 257] width 140 height 27
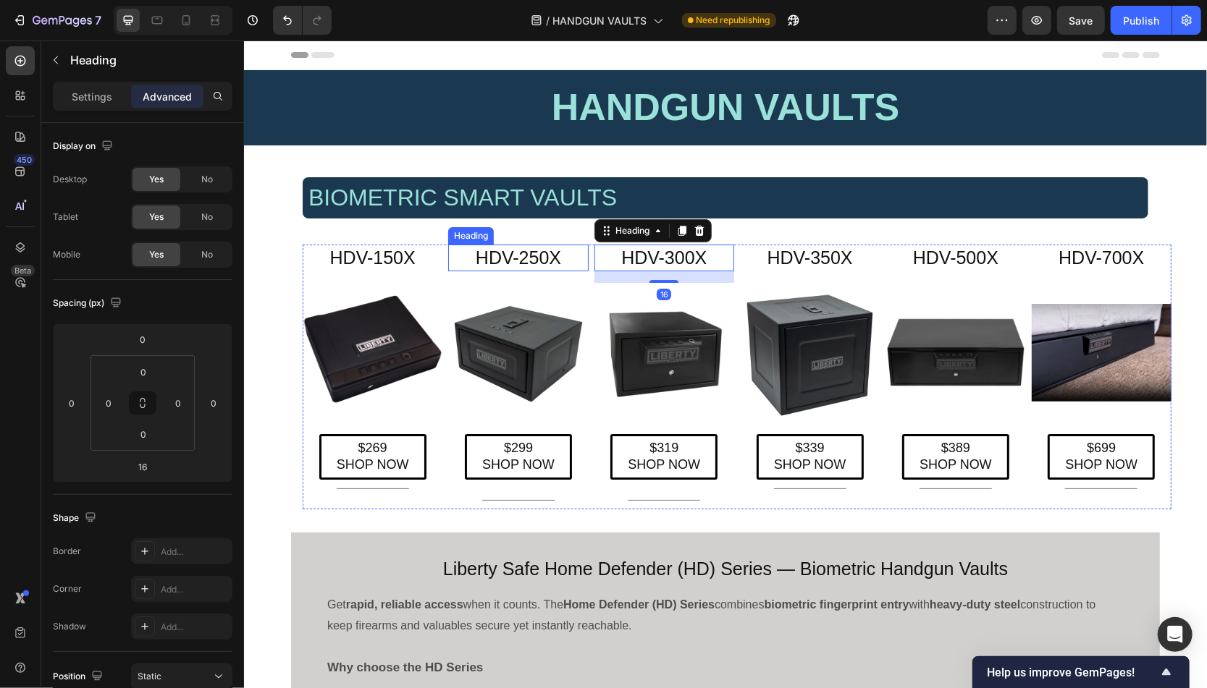
click at [531, 258] on h2 "HDV-250X" at bounding box center [517, 257] width 140 height 27
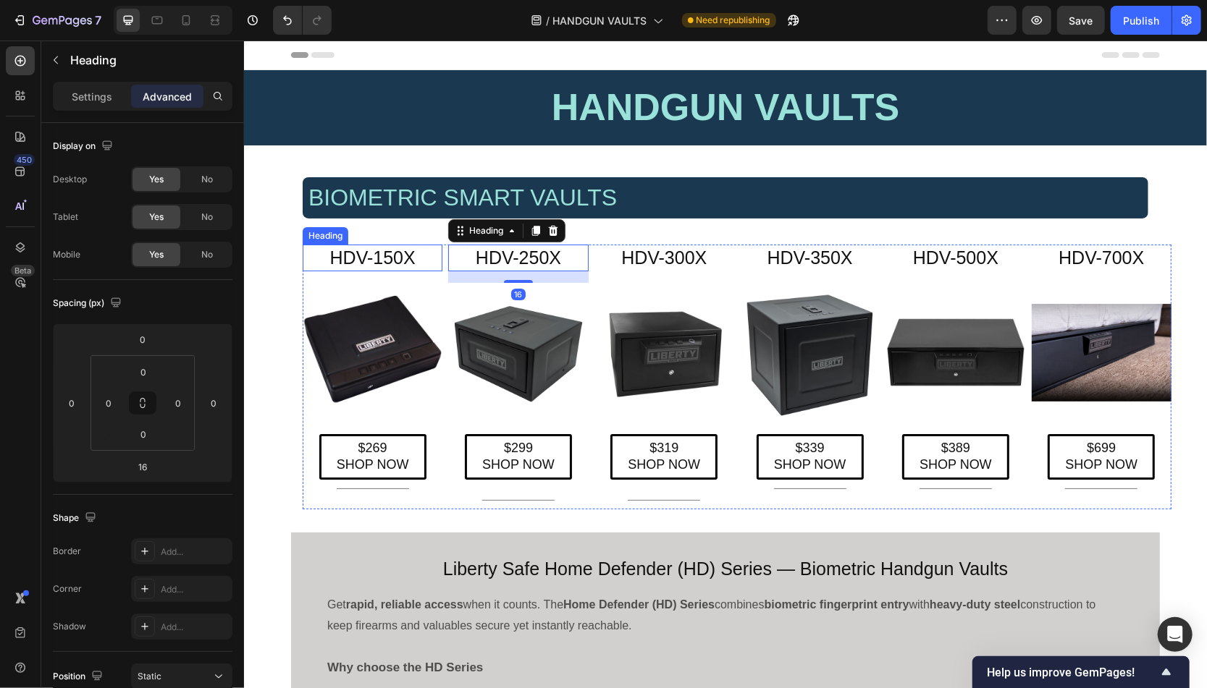
click at [387, 259] on h2 "HDV-150X" at bounding box center [372, 257] width 140 height 27
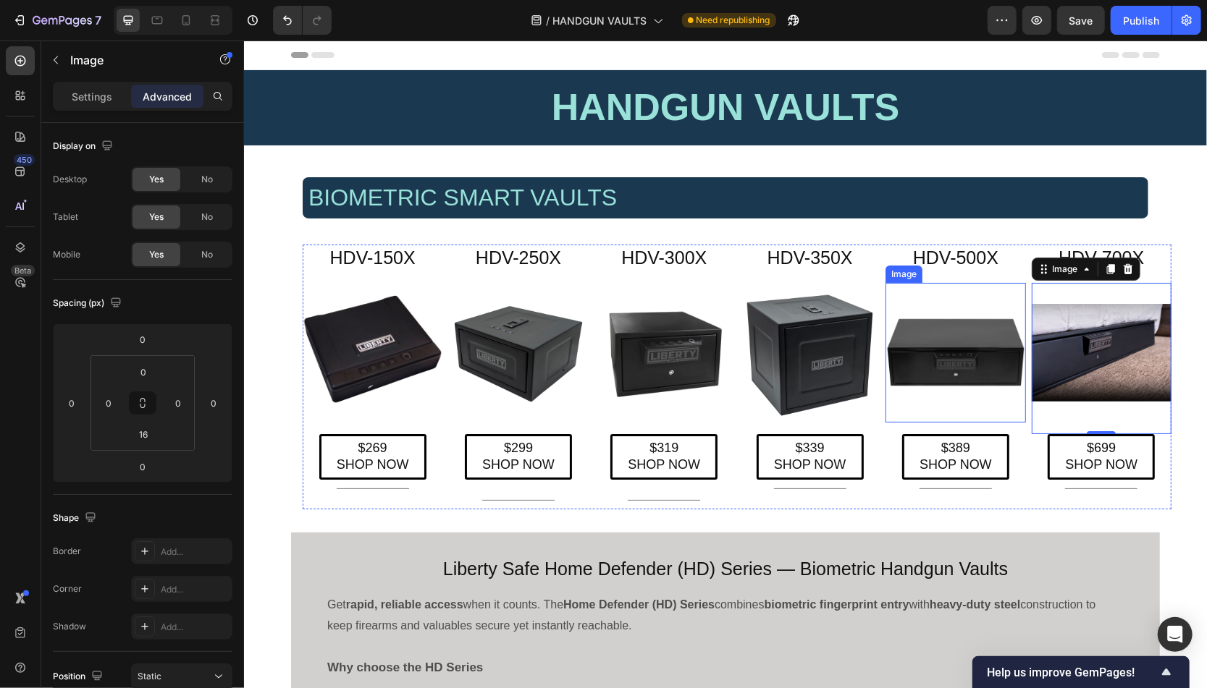
click at [973, 345] on img at bounding box center [955, 352] width 140 height 140
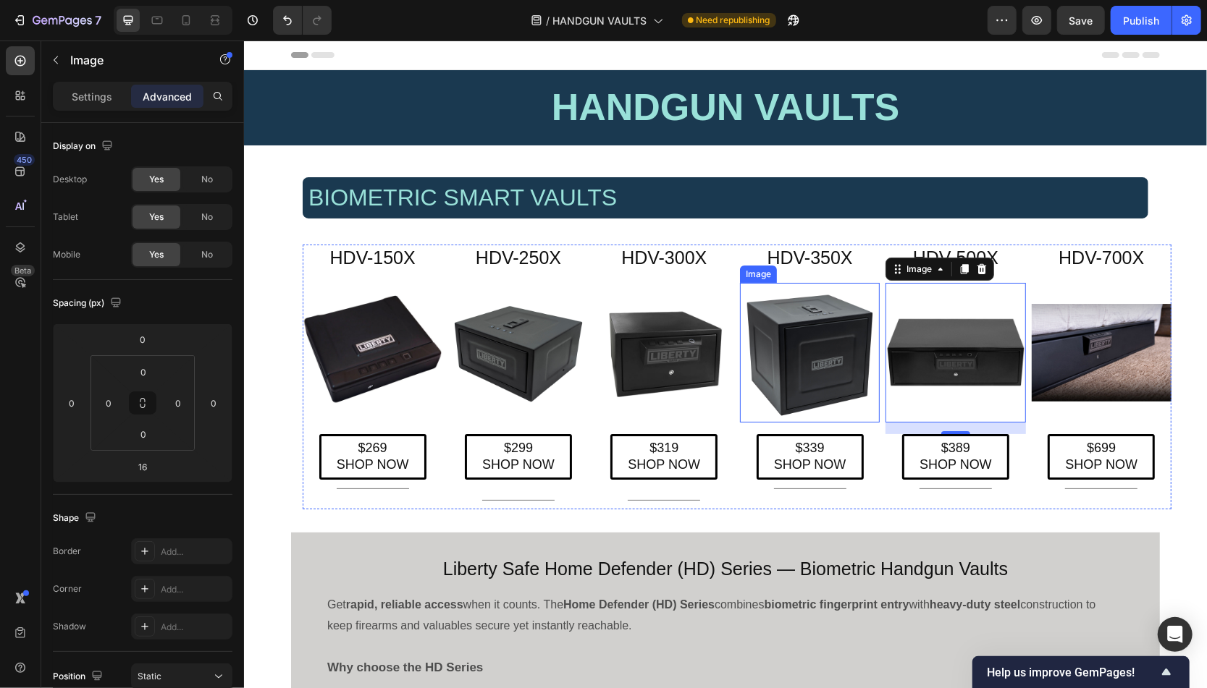
click at [829, 353] on img at bounding box center [809, 352] width 140 height 140
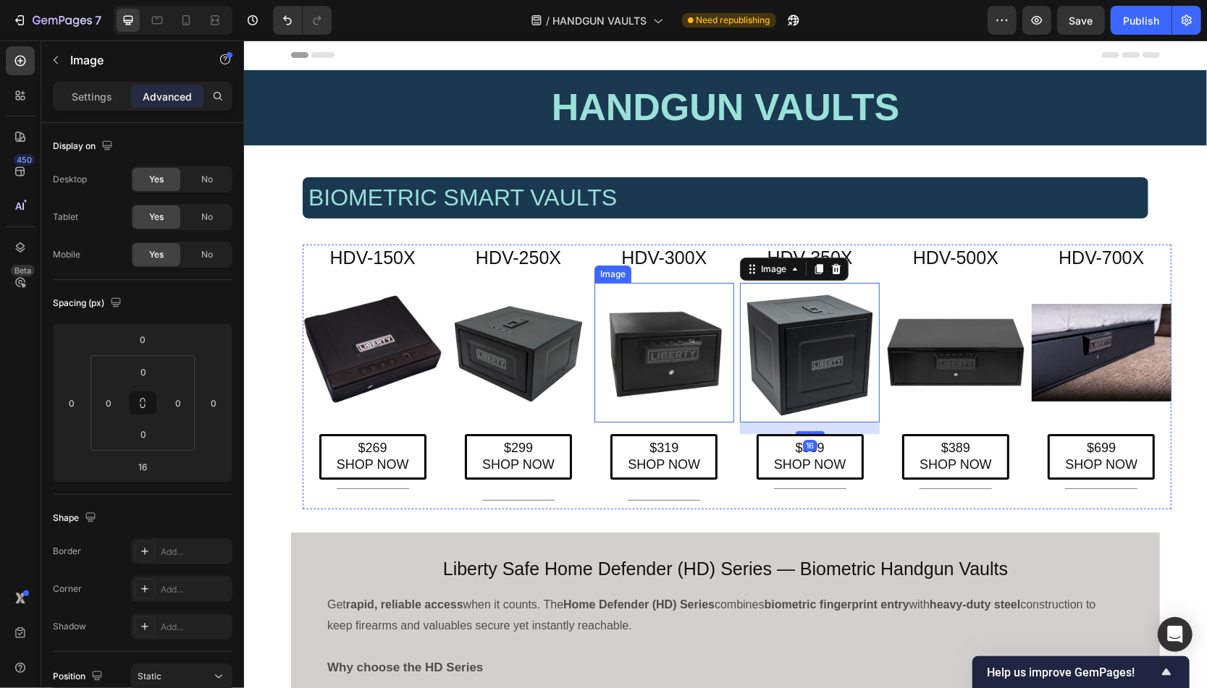
click at [652, 359] on img at bounding box center [664, 352] width 140 height 140
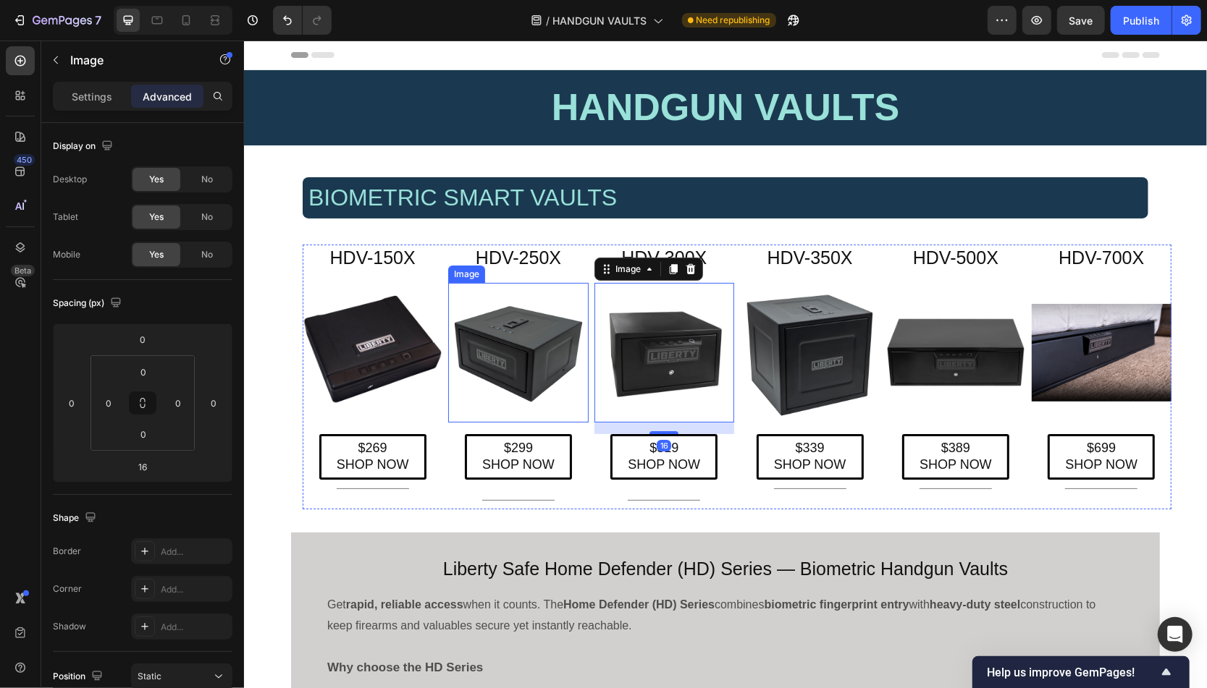
click at [527, 355] on img at bounding box center [517, 352] width 140 height 140
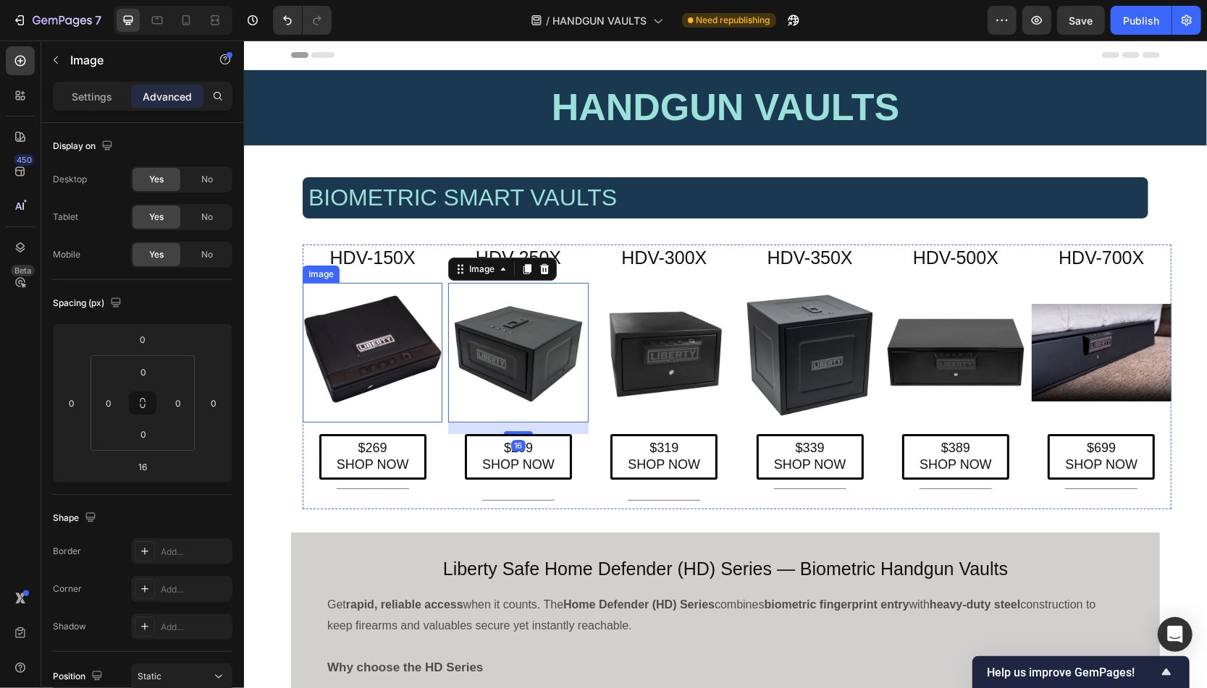
click at [398, 351] on img at bounding box center [372, 352] width 140 height 140
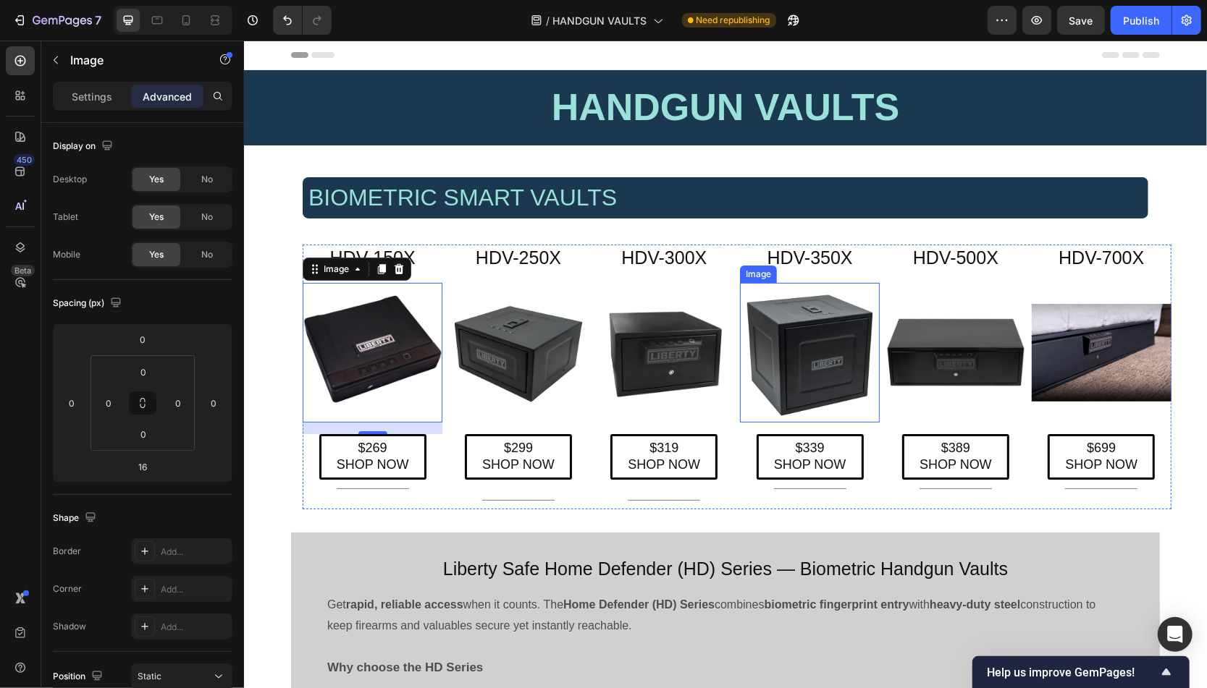
click at [869, 389] on img at bounding box center [809, 352] width 140 height 140
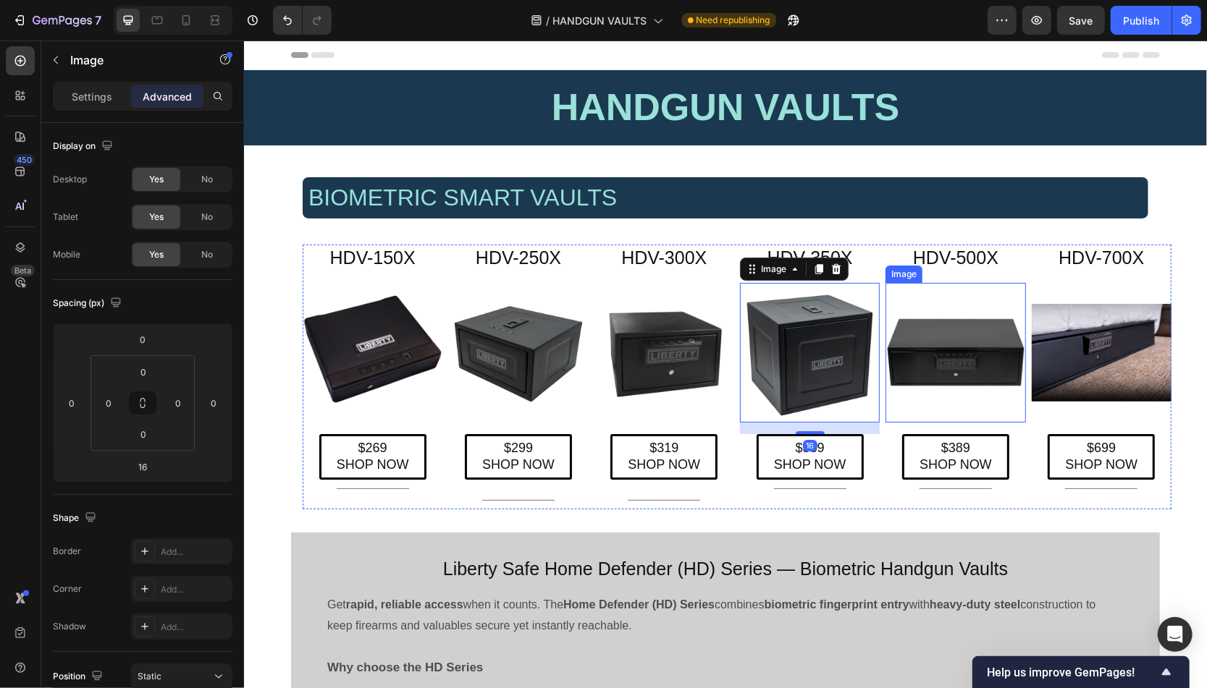
click at [966, 379] on img at bounding box center [955, 352] width 140 height 140
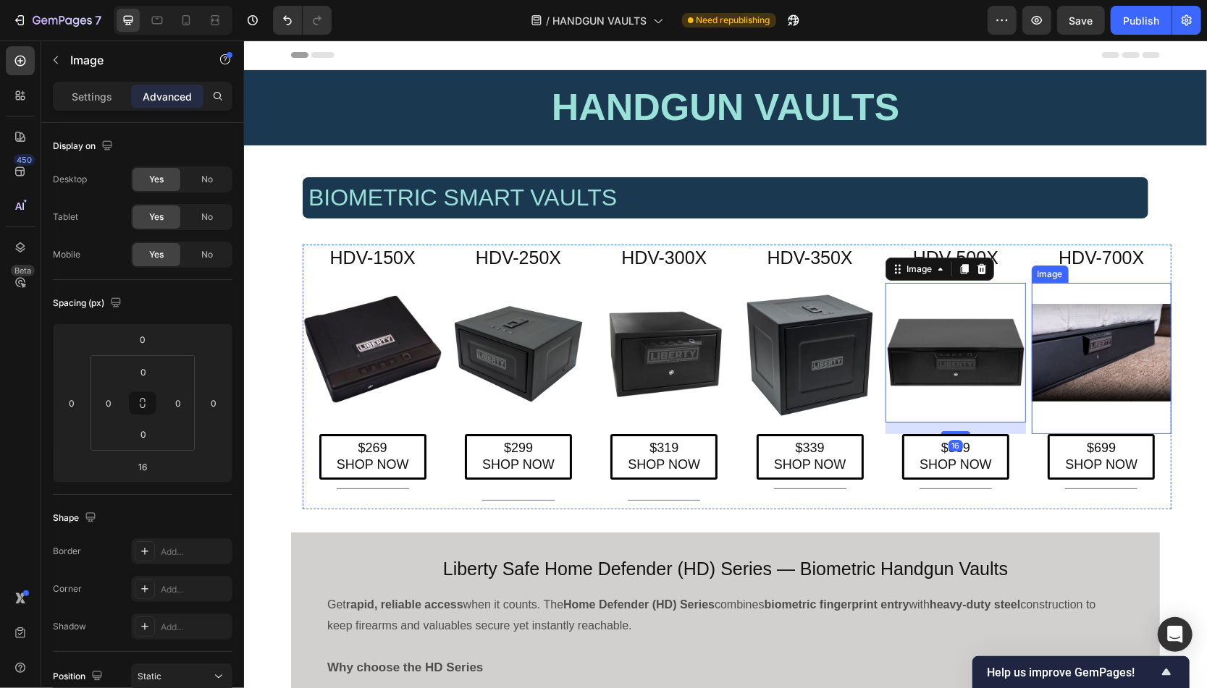
click at [1118, 384] on img at bounding box center [1101, 352] width 140 height 140
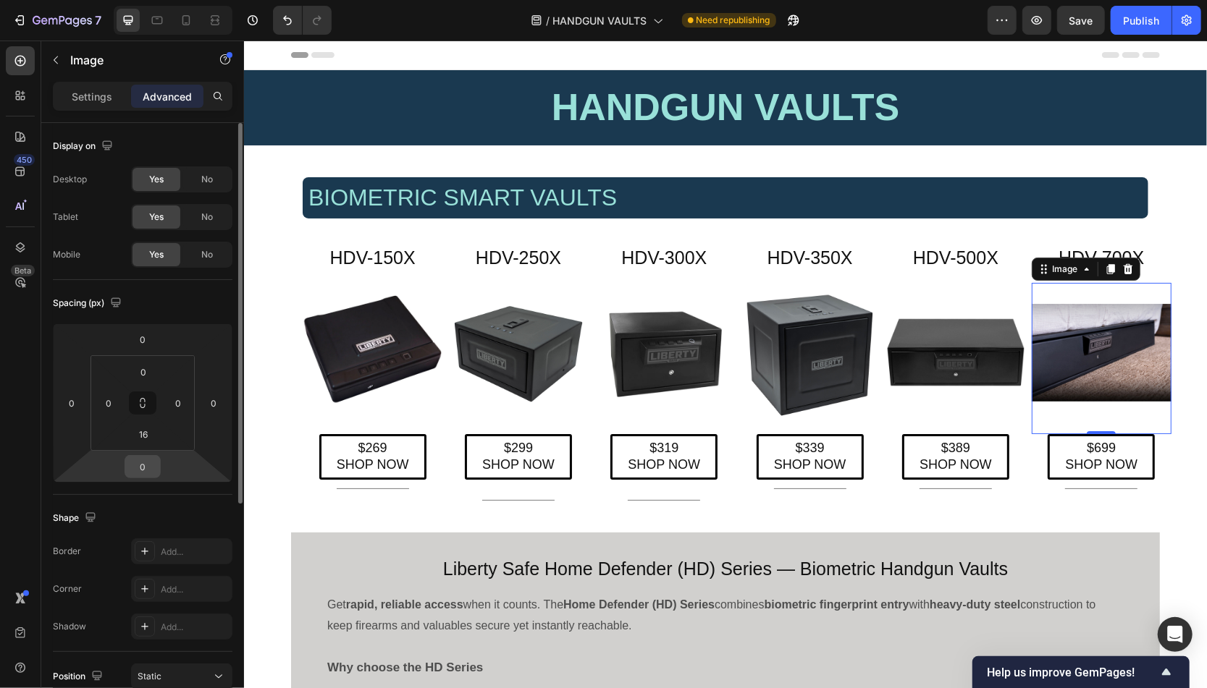
click at [143, 466] on input "0" at bounding box center [142, 467] width 29 height 22
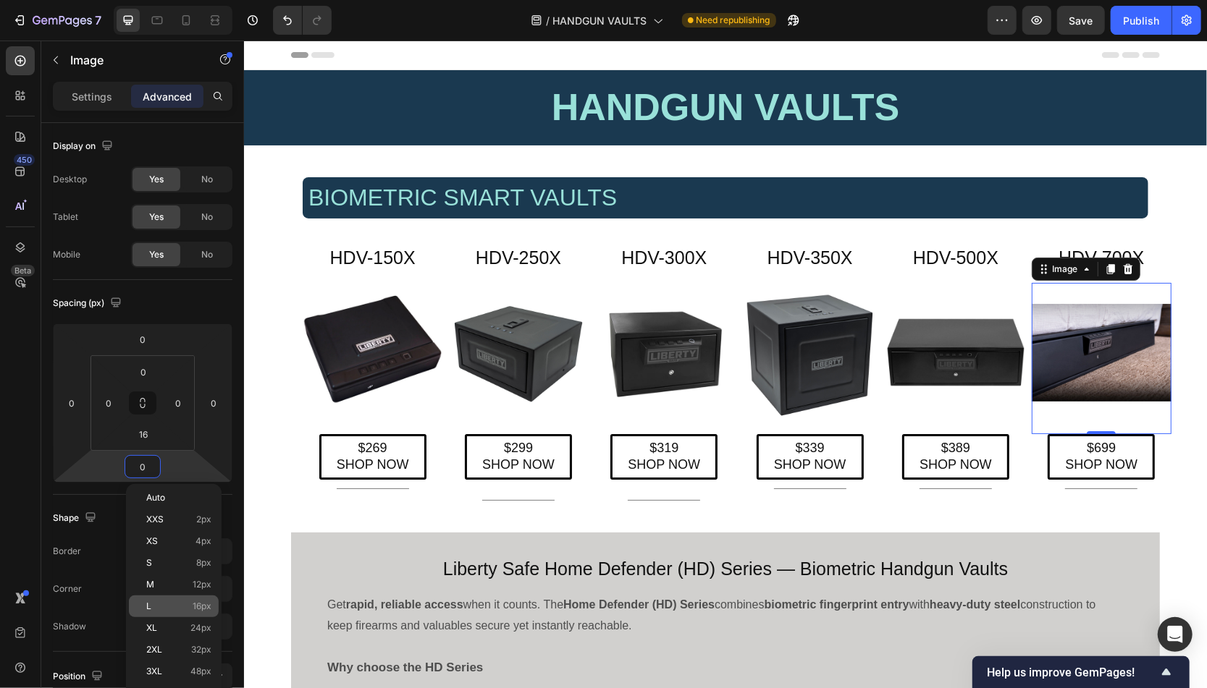
click at [159, 604] on p "L 16px" at bounding box center [178, 607] width 65 height 10
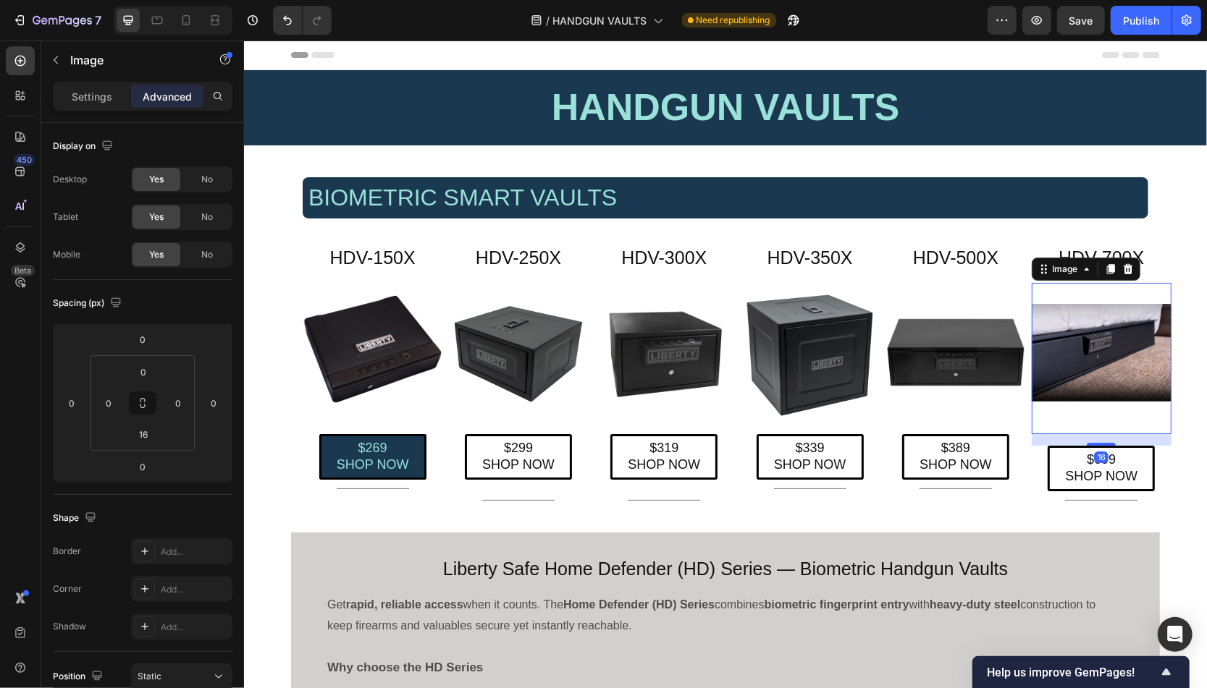
type input "16"
click at [402, 459] on p "$269 SHOP NOW" at bounding box center [372, 456] width 72 height 34
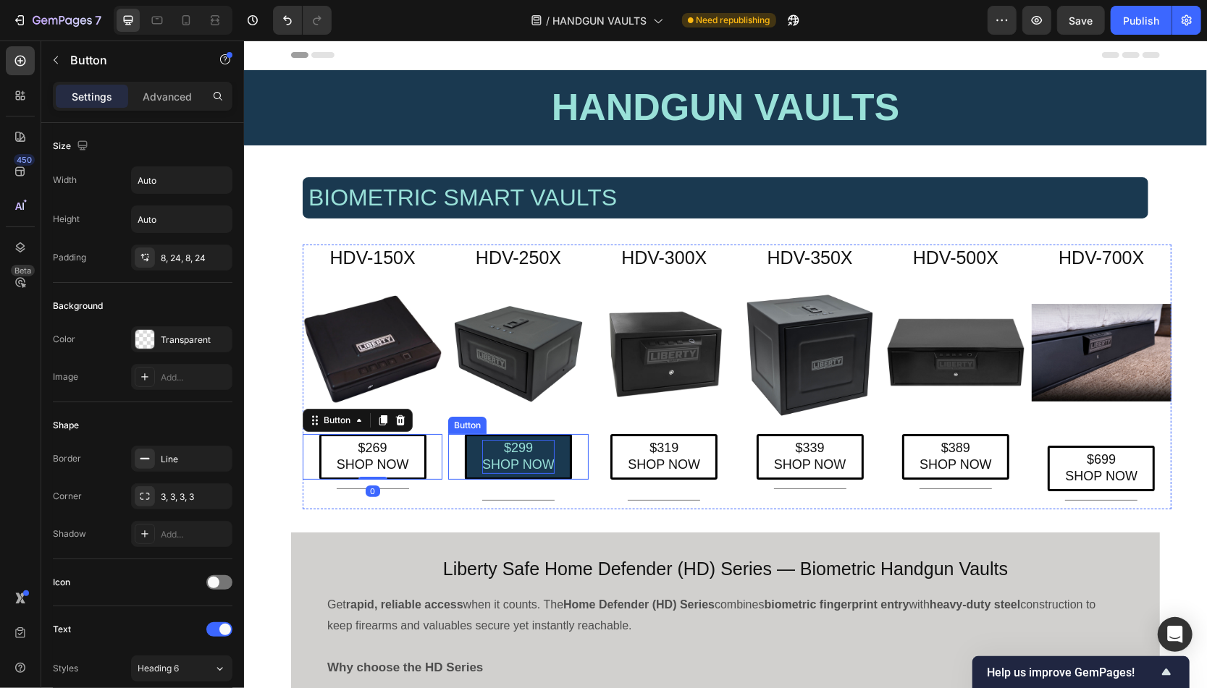
click at [539, 455] on p "$299 SHOP NOW" at bounding box center [517, 456] width 72 height 34
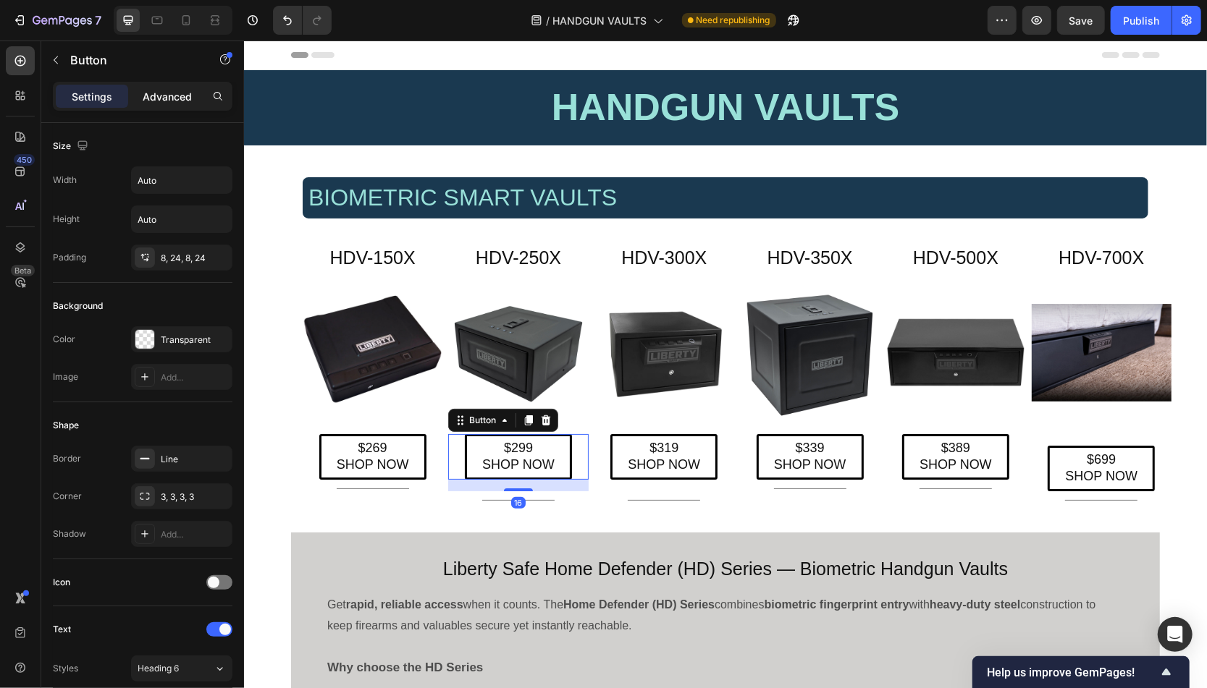
click at [168, 93] on p "Advanced" at bounding box center [167, 96] width 49 height 15
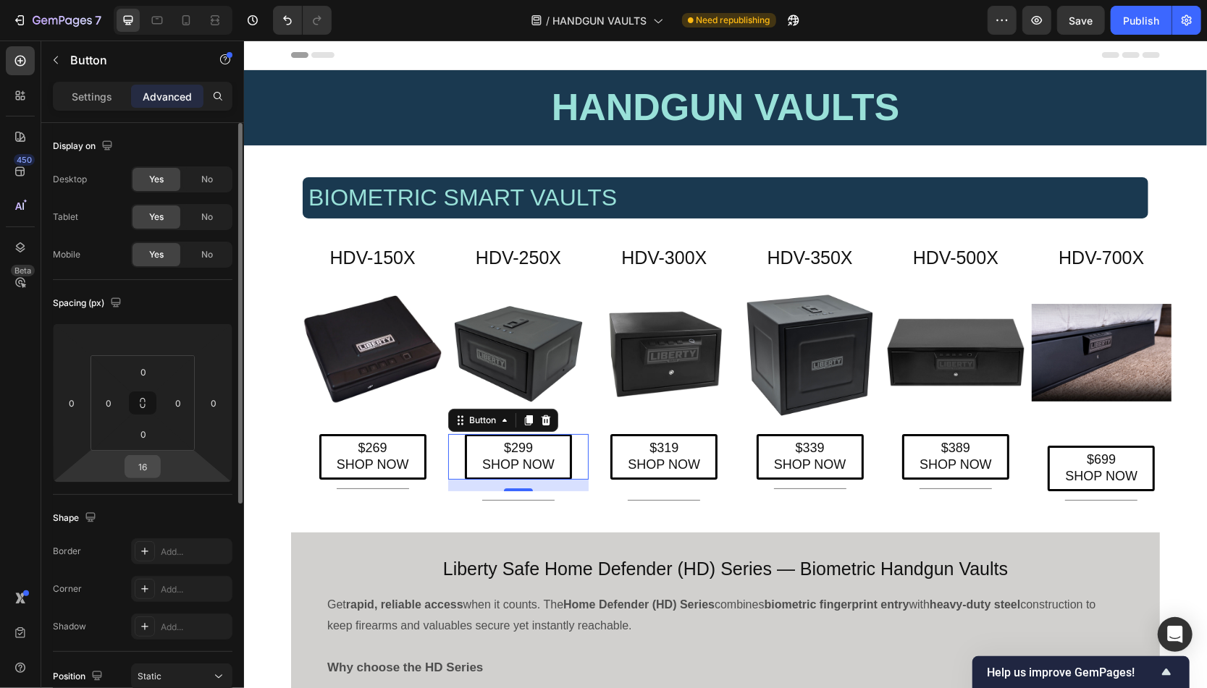
click at [142, 468] on input "16" at bounding box center [142, 467] width 29 height 22
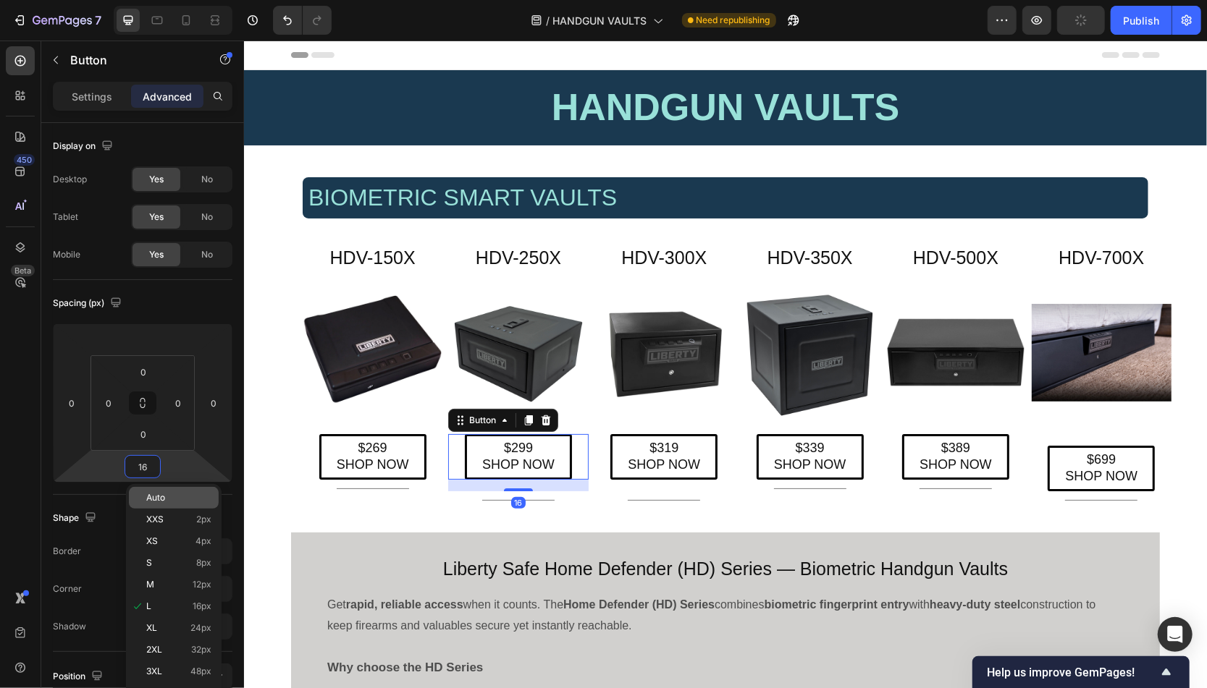
click at [152, 502] on span "Auto" at bounding box center [155, 498] width 19 height 10
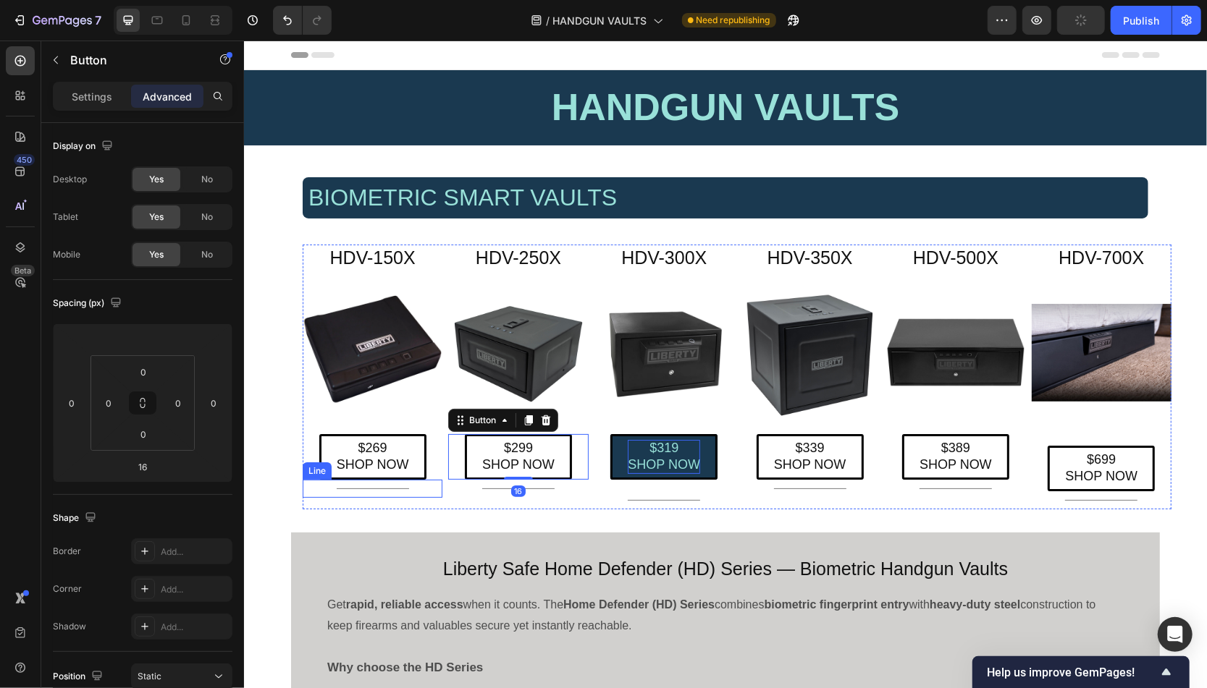
click at [697, 454] on p "$319 SHOP NOW" at bounding box center [663, 456] width 72 height 34
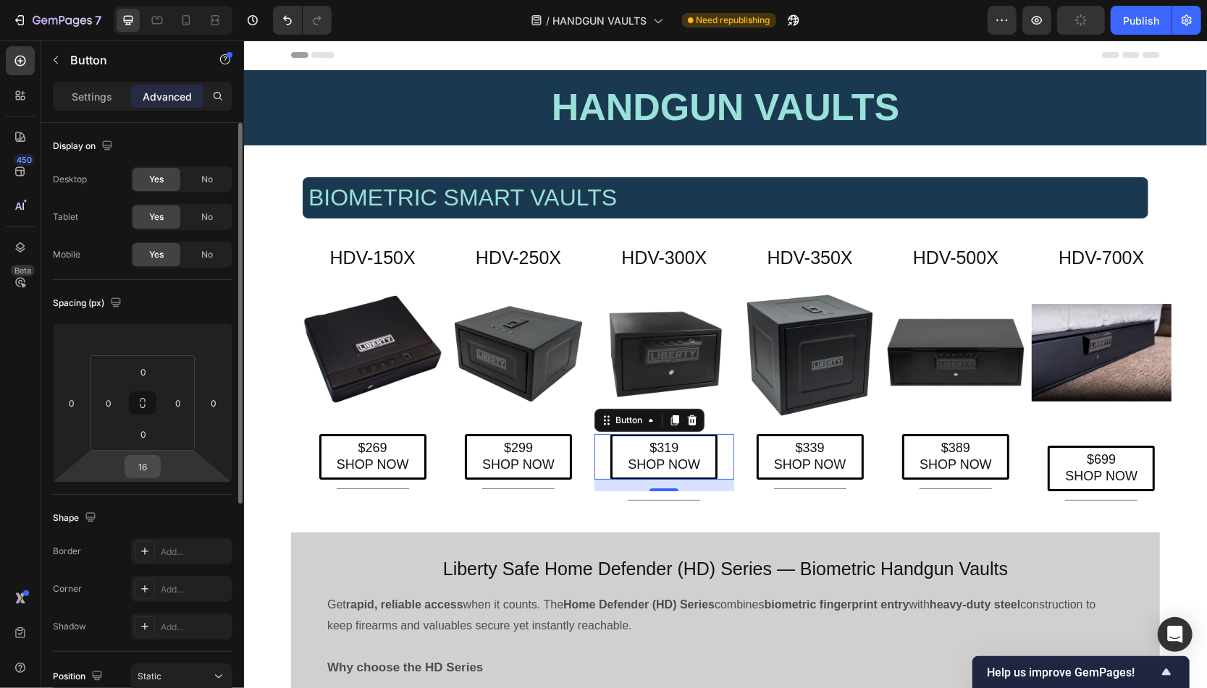
click at [146, 464] on input "16" at bounding box center [142, 467] width 29 height 22
click at [145, 470] on input "16" at bounding box center [142, 467] width 29 height 22
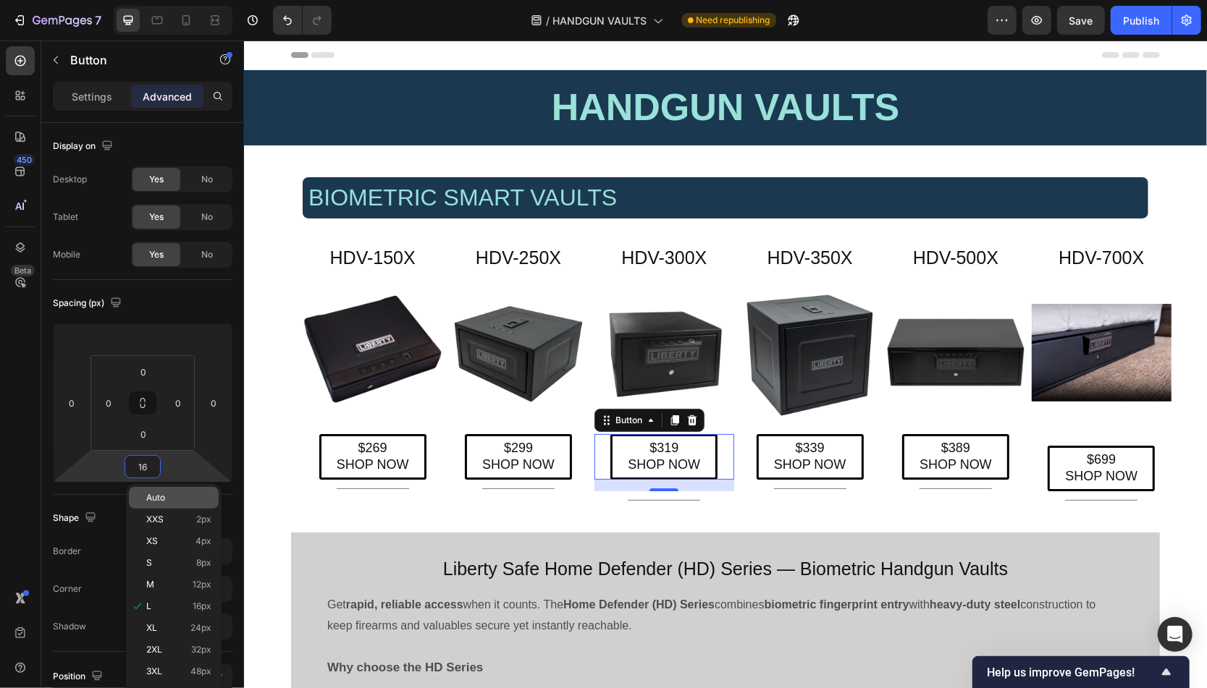
click at [150, 502] on span "Auto" at bounding box center [155, 498] width 19 height 10
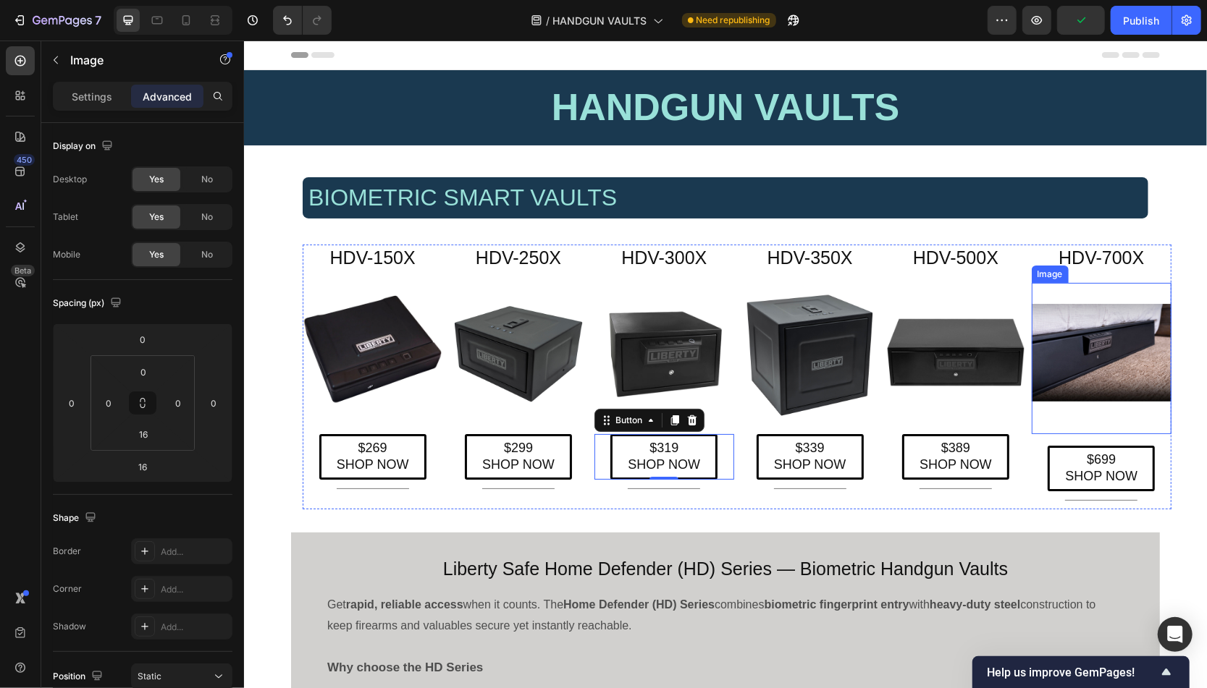
click at [1117, 342] on img at bounding box center [1101, 352] width 140 height 140
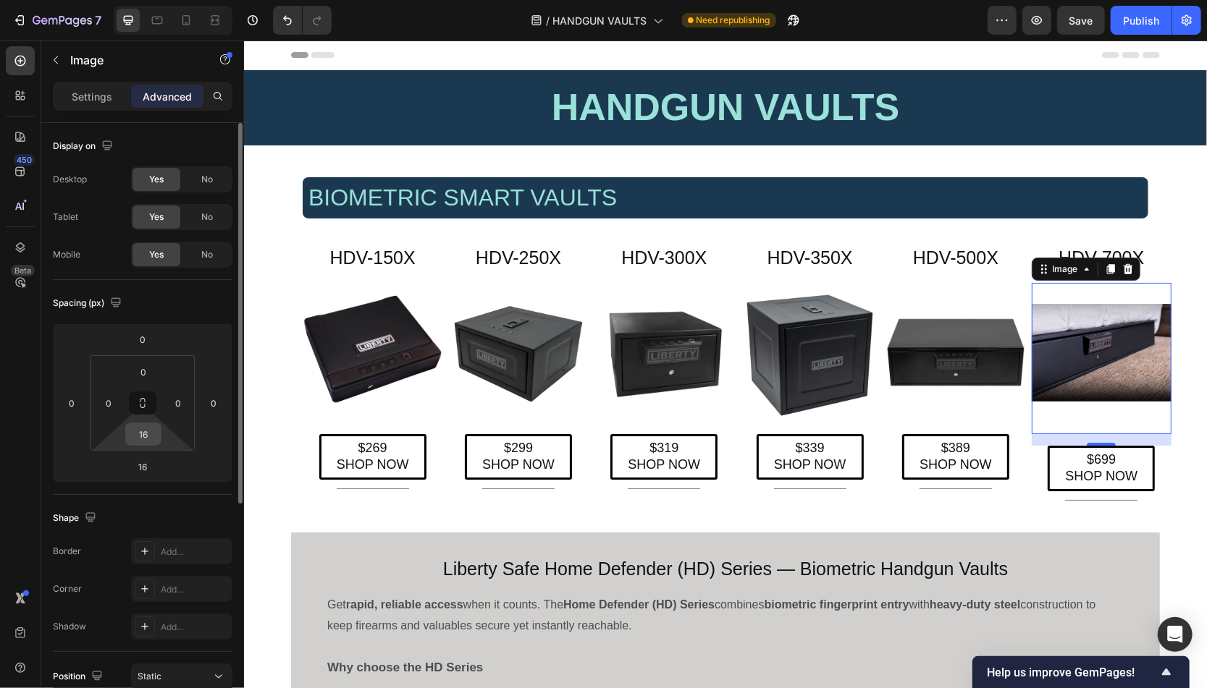
click at [149, 435] on input "16" at bounding box center [143, 434] width 29 height 22
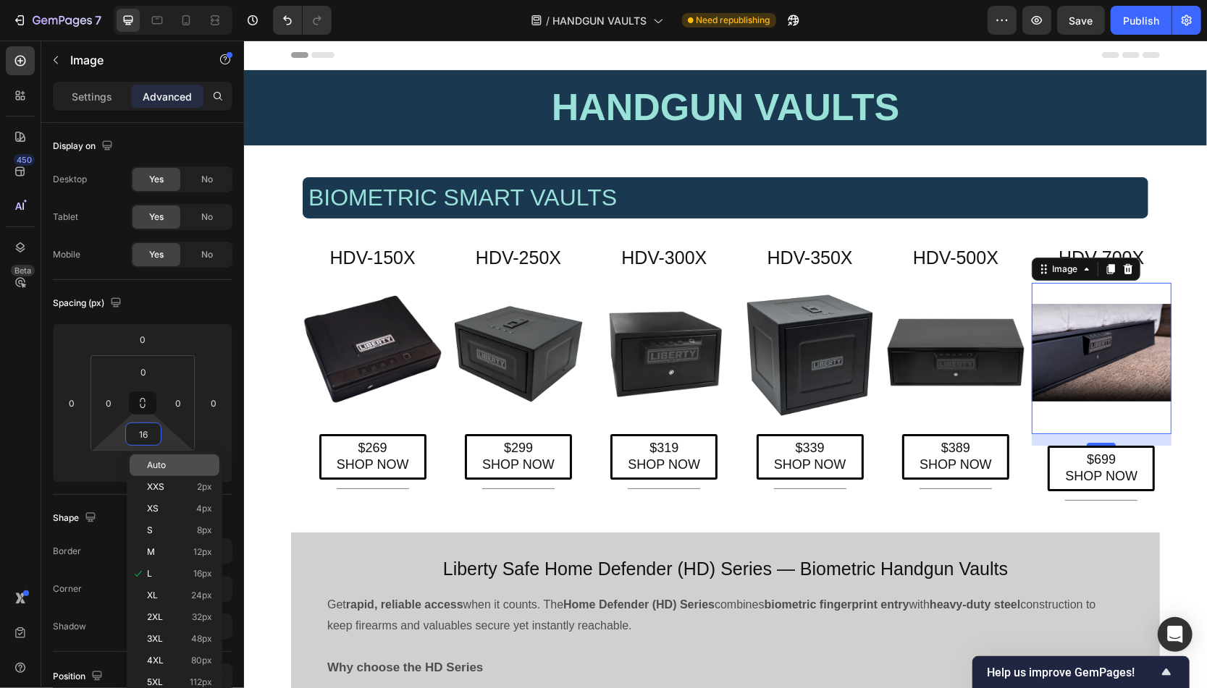
click at [148, 465] on span "Auto" at bounding box center [156, 465] width 19 height 10
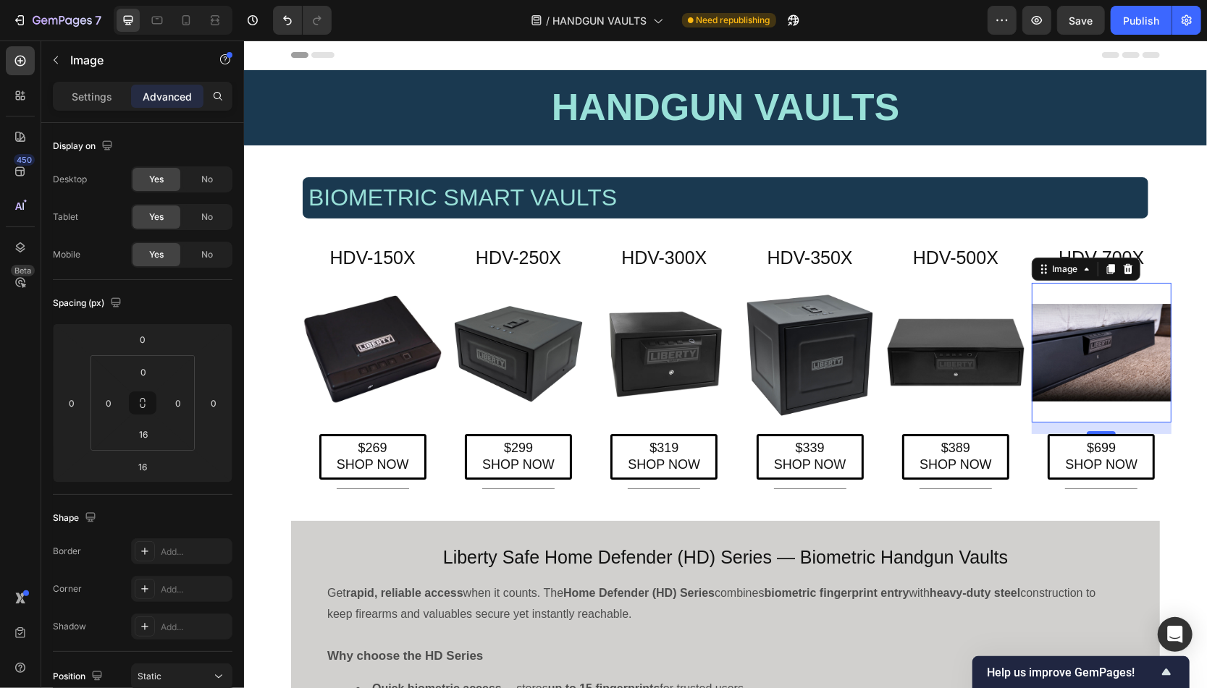
type input "Auto"
click at [1083, 10] on button "Save" at bounding box center [1081, 20] width 48 height 29
click at [1135, 17] on div "Publish" at bounding box center [1141, 20] width 36 height 15
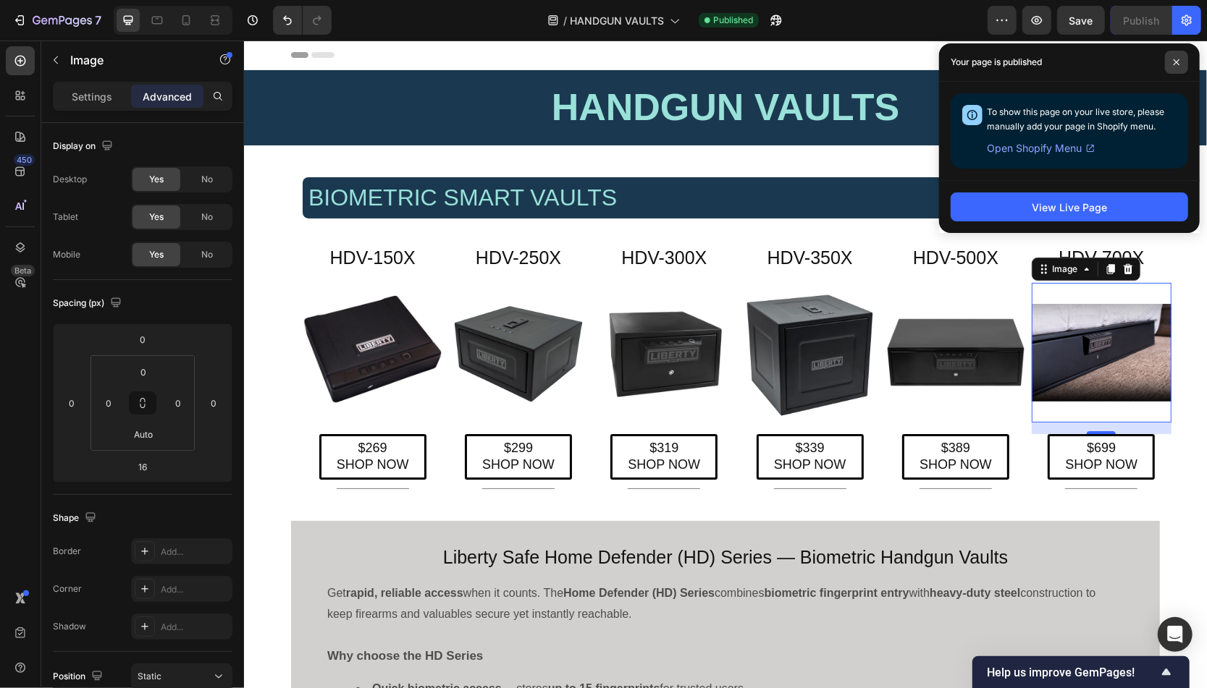
click at [1168, 61] on span at bounding box center [1176, 62] width 23 height 23
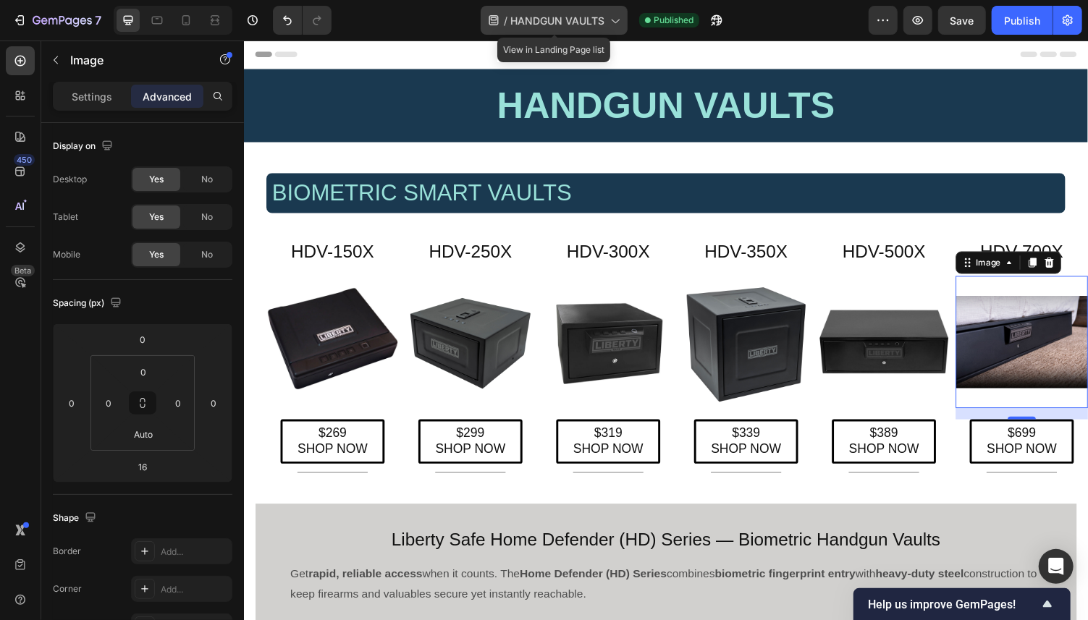
click at [618, 15] on icon at bounding box center [614, 20] width 14 height 14
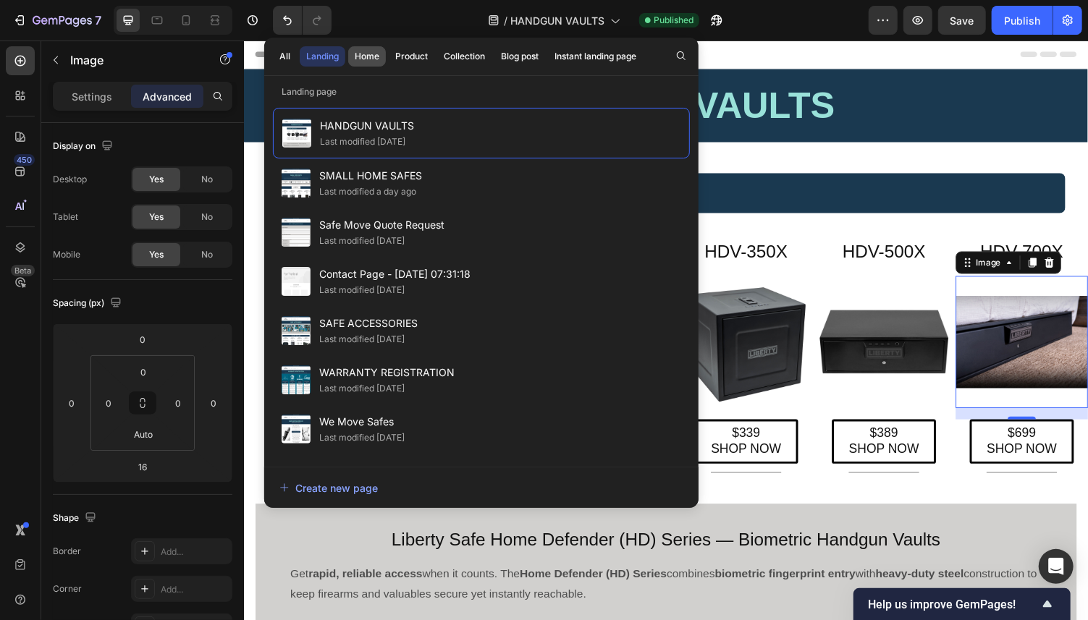
click at [373, 53] on div "Home" at bounding box center [367, 56] width 25 height 13
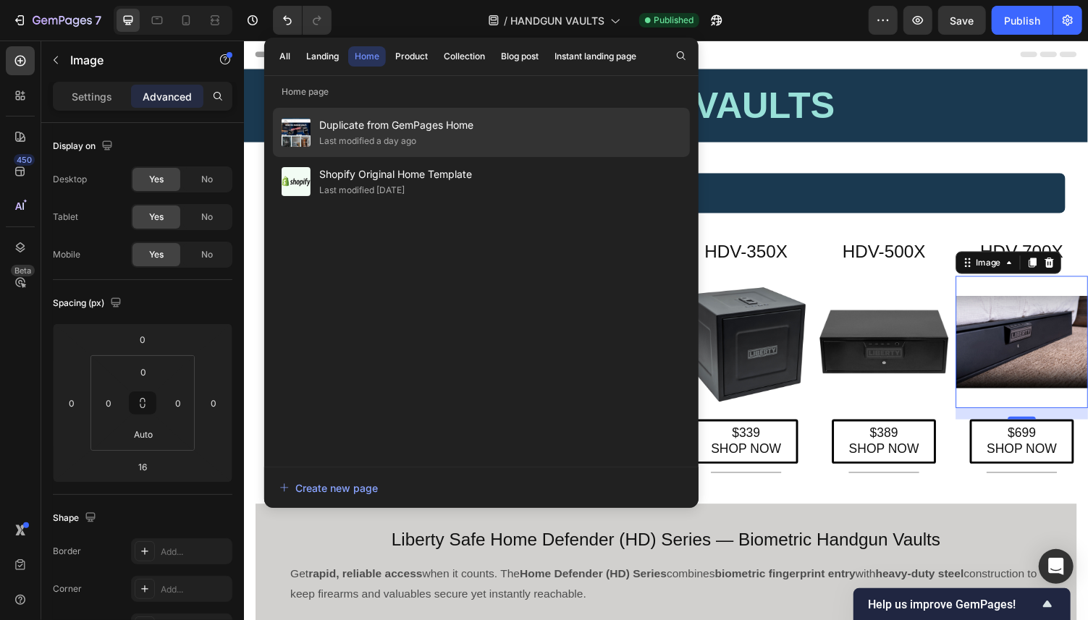
click div "Last modified a day ago"
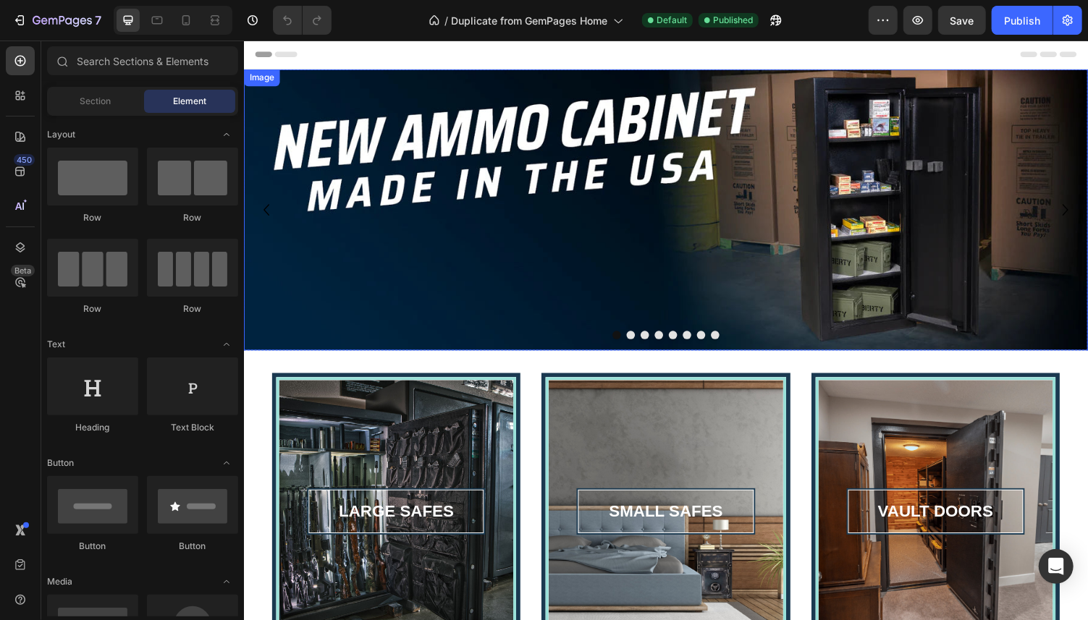
click at [288, 314] on img at bounding box center [677, 214] width 869 height 290
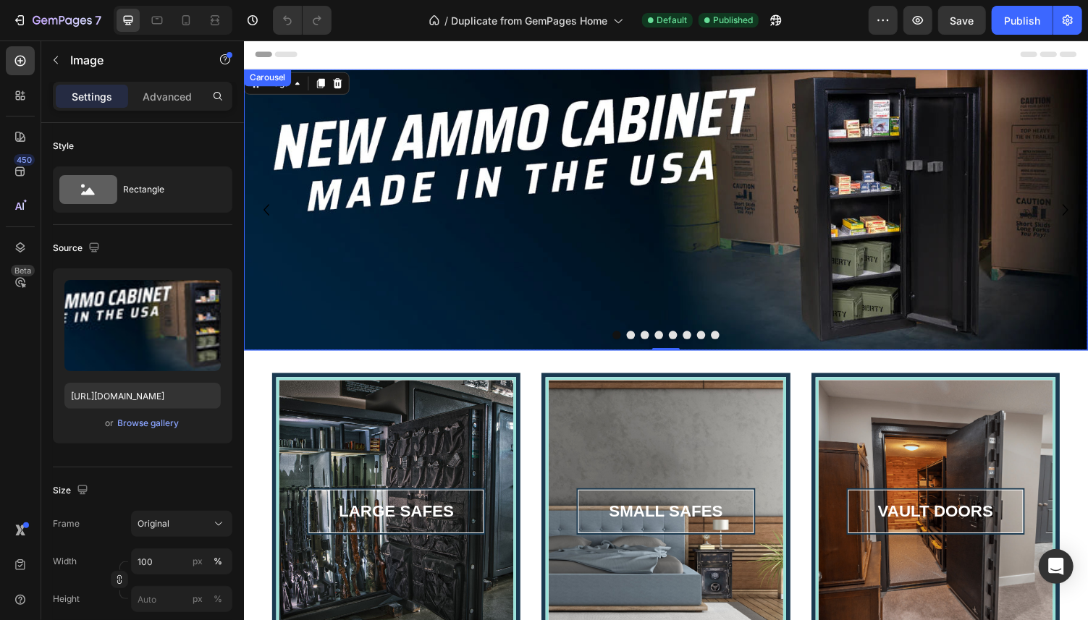
click at [668, 342] on button "Dot" at bounding box center [670, 343] width 9 height 9
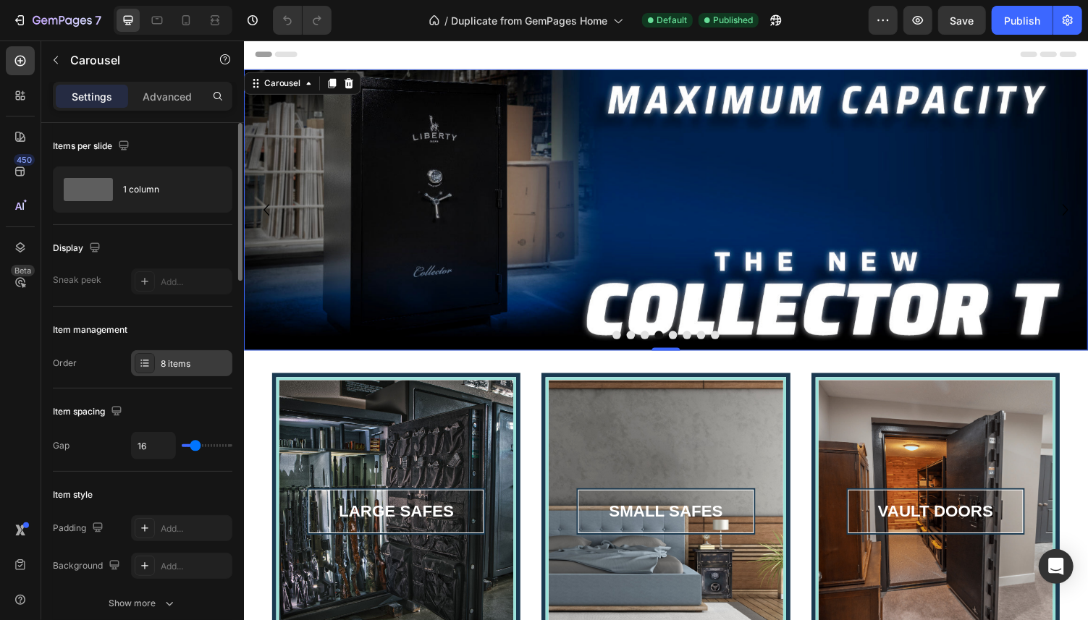
click at [183, 361] on div "8 items" at bounding box center [195, 364] width 68 height 13
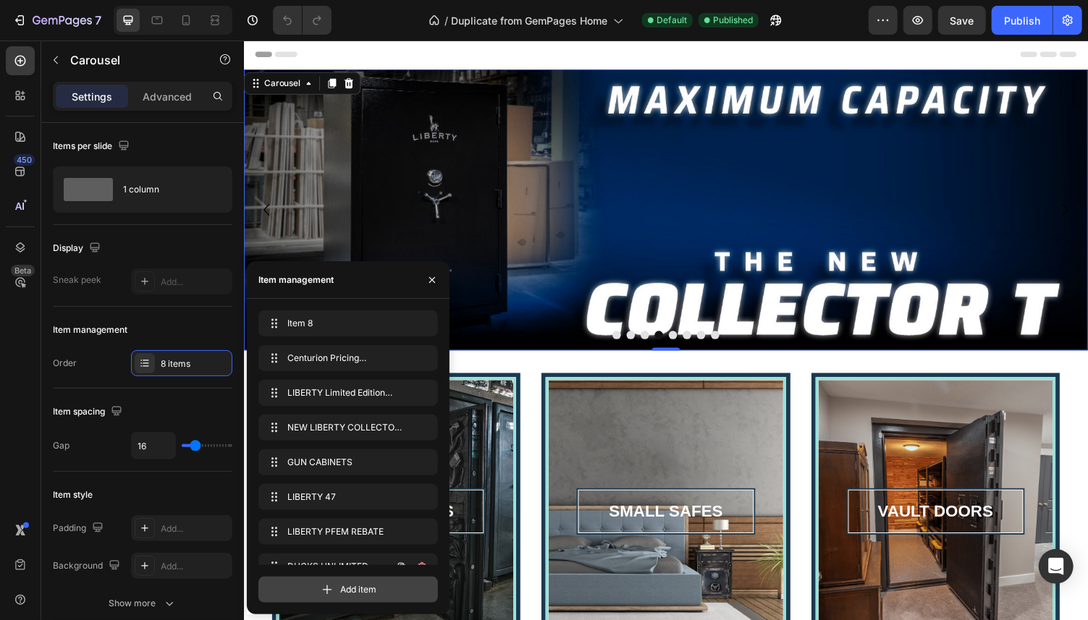
click at [353, 593] on span "Add item" at bounding box center [358, 589] width 36 height 13
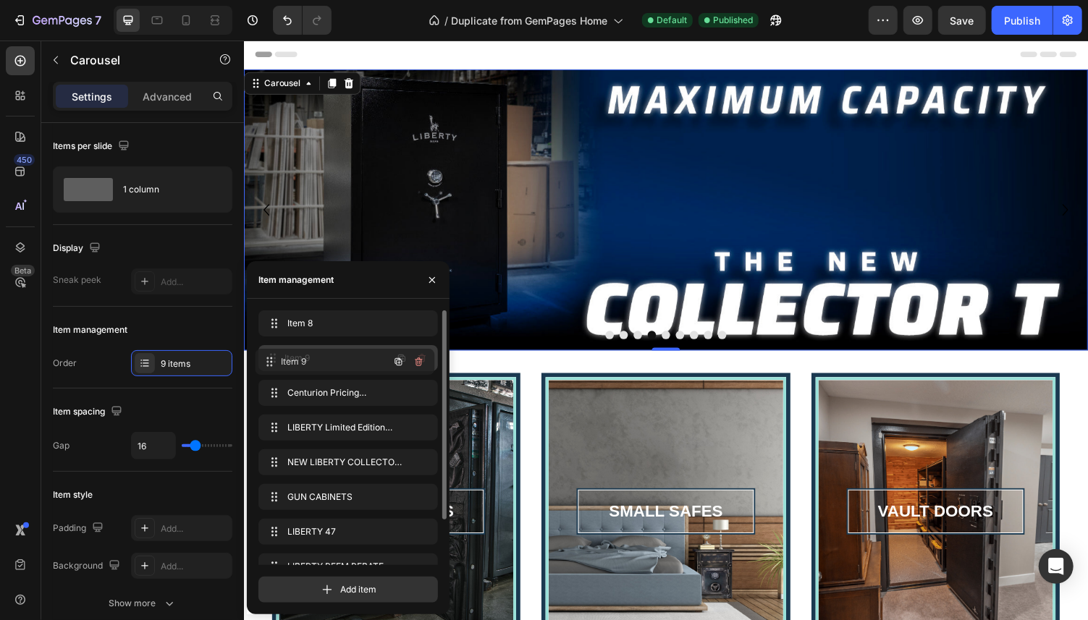
drag, startPoint x: 276, startPoint y: 549, endPoint x: 273, endPoint y: 365, distance: 184.6
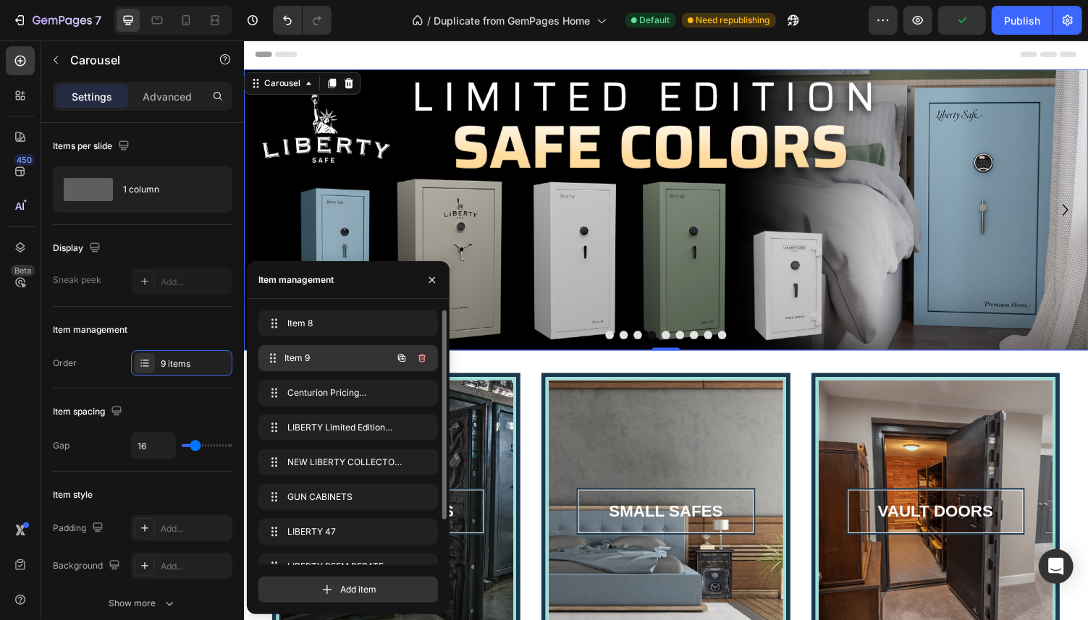
click at [297, 357] on span "Item 9" at bounding box center [338, 358] width 107 height 13
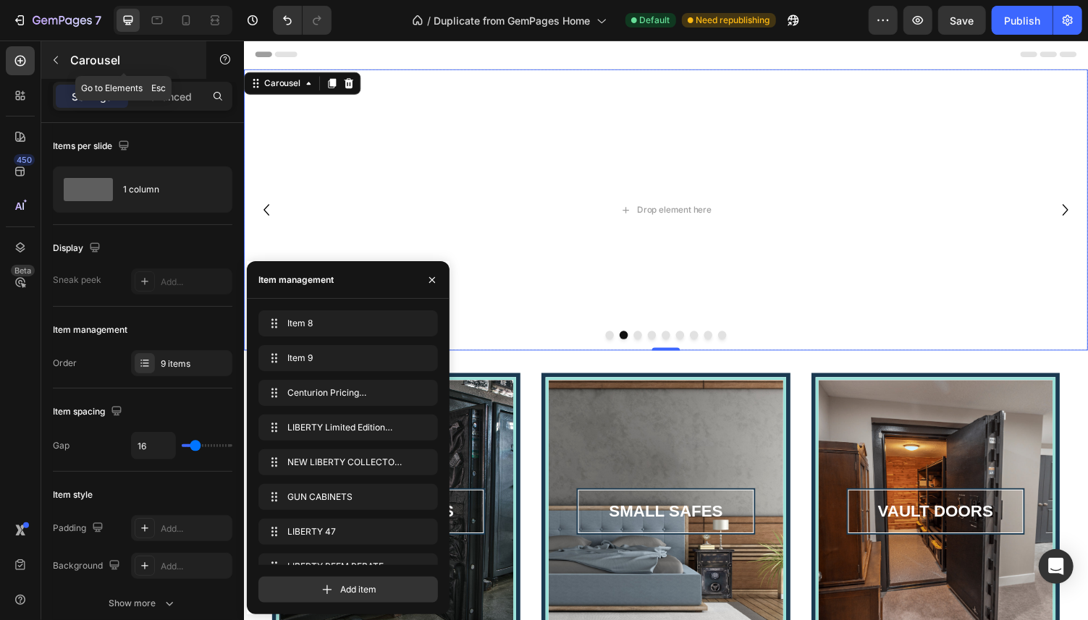
click at [52, 53] on button "button" at bounding box center [55, 60] width 23 height 23
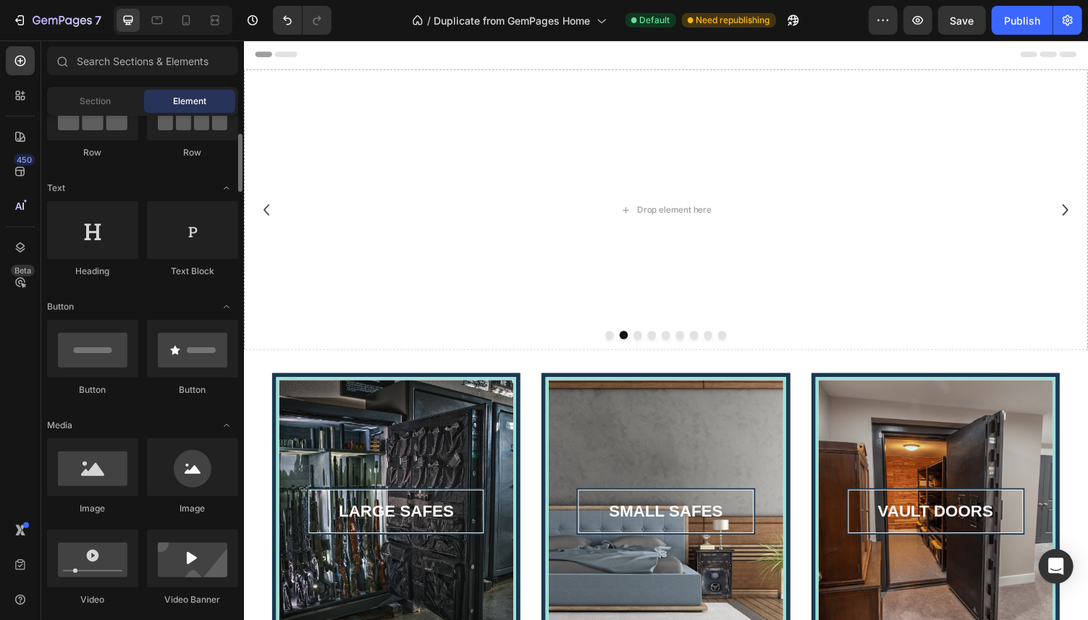
scroll to position [235, 0]
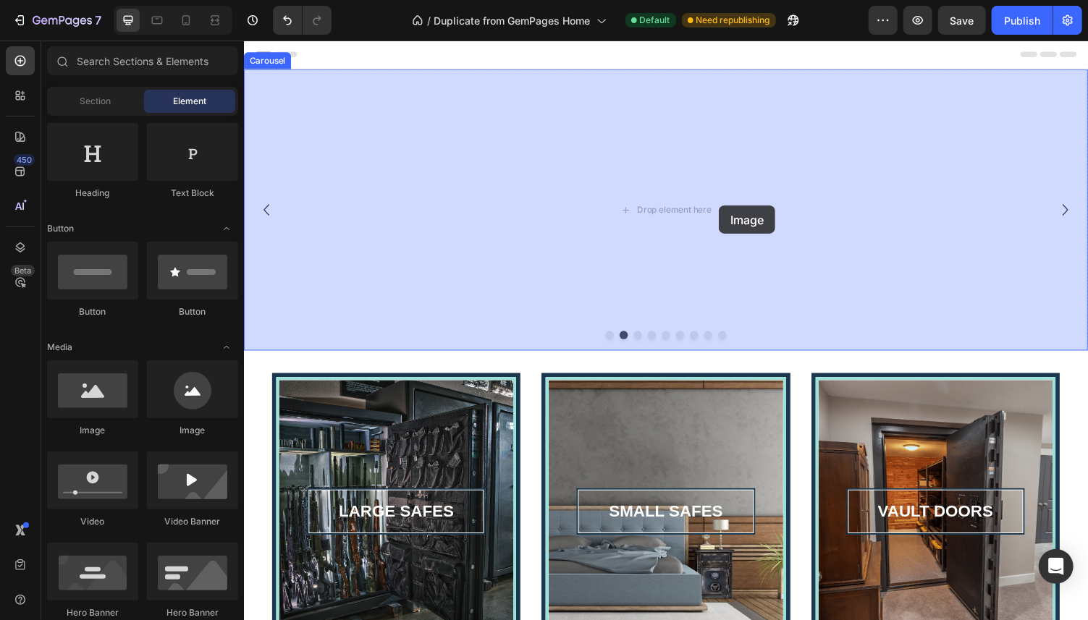
drag, startPoint x: 338, startPoint y: 448, endPoint x: 718, endPoint y: 205, distance: 451.2
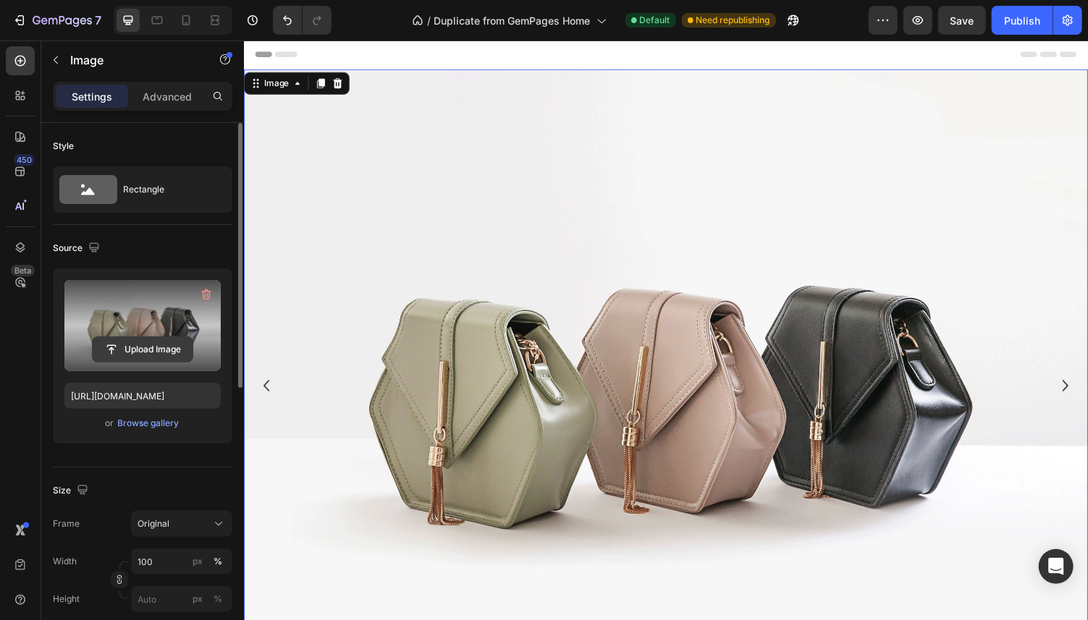
click at [153, 353] on input "file" at bounding box center [143, 349] width 100 height 25
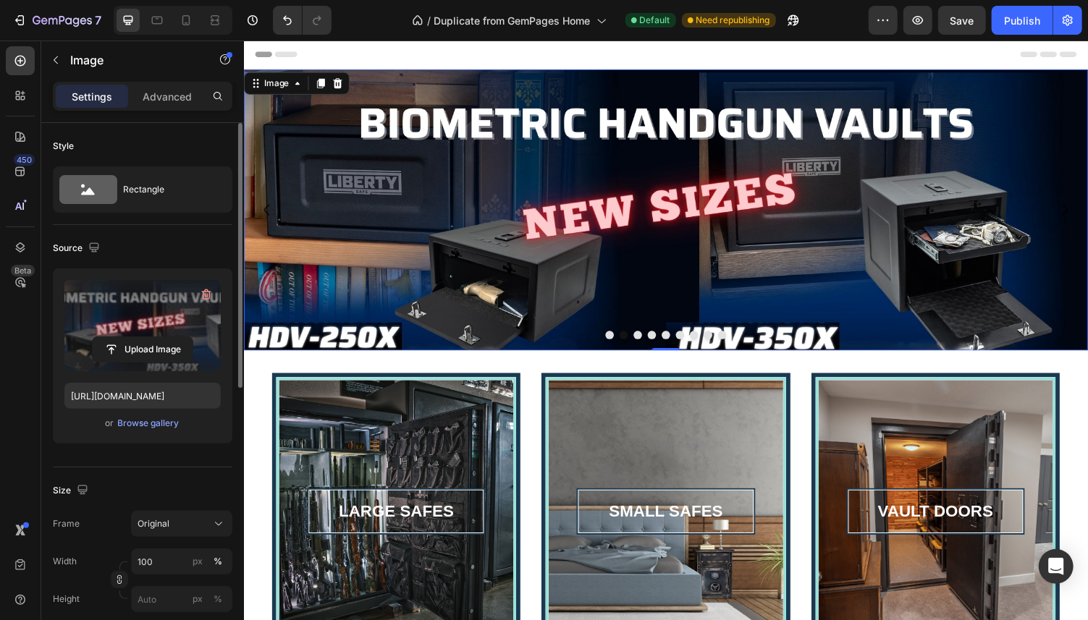
type input "https://cdn.shopify.com/s/files/1/0615/3188/1556/files/gempages_550236509043688…"
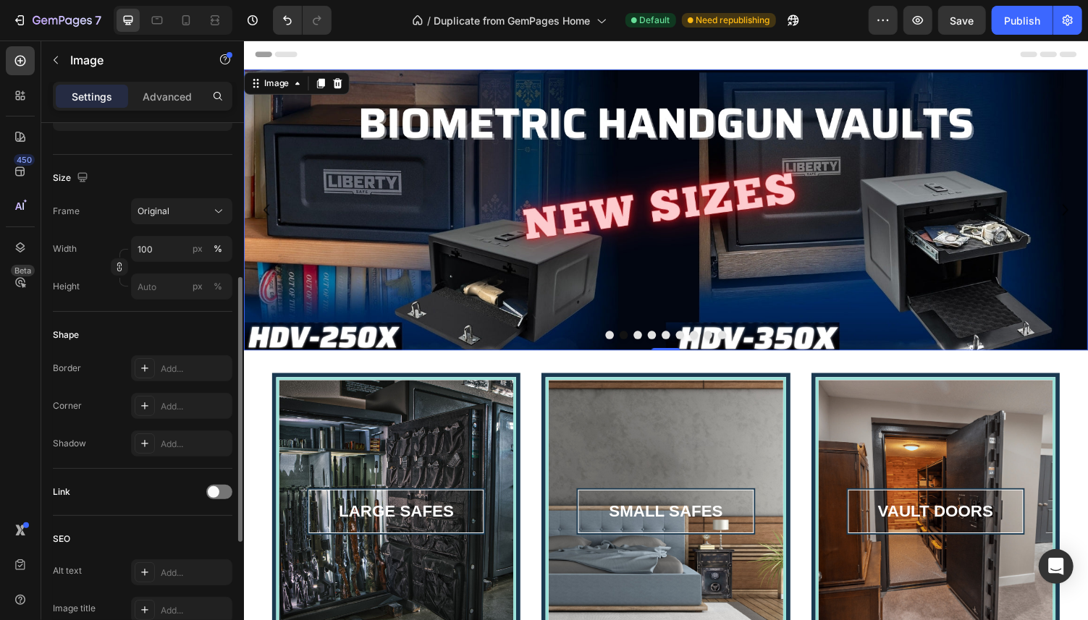
scroll to position [391, 0]
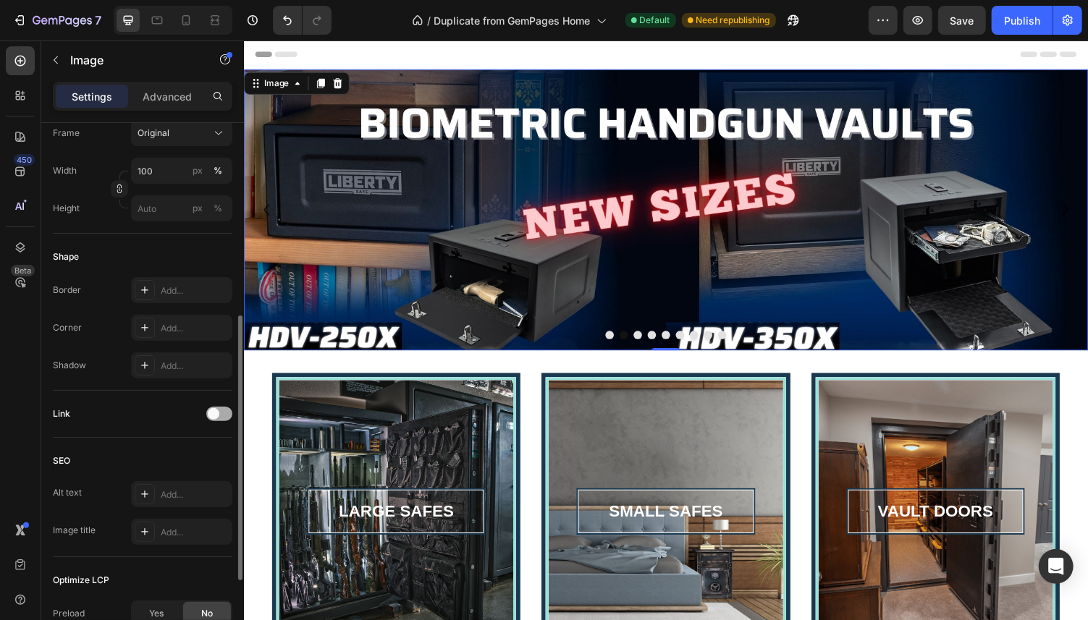
click at [220, 410] on div at bounding box center [219, 414] width 26 height 14
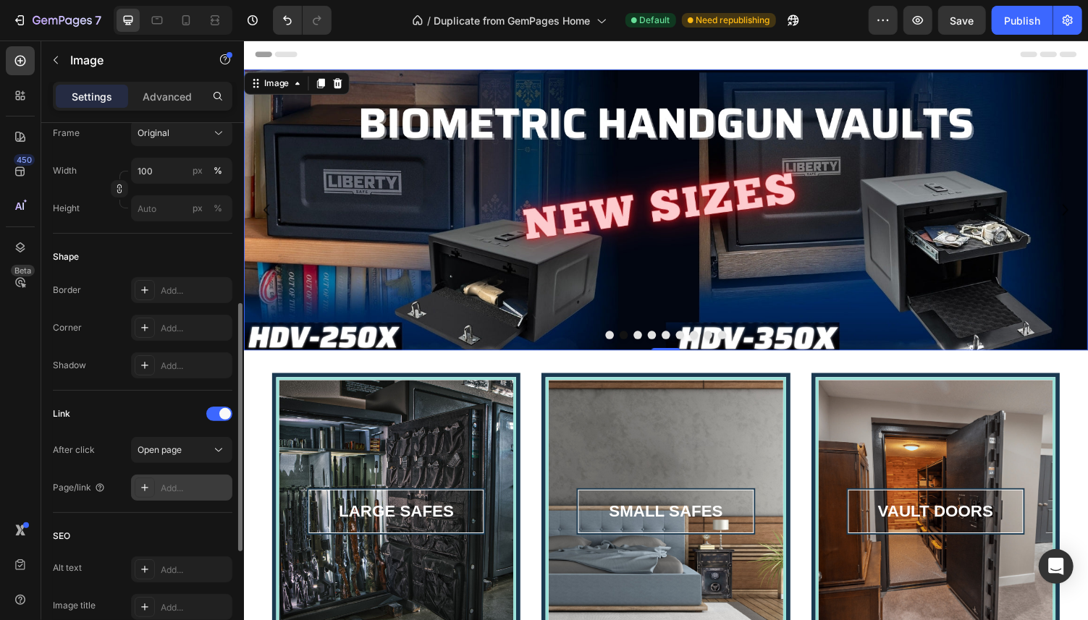
click at [183, 485] on div "Add..." at bounding box center [195, 488] width 68 height 13
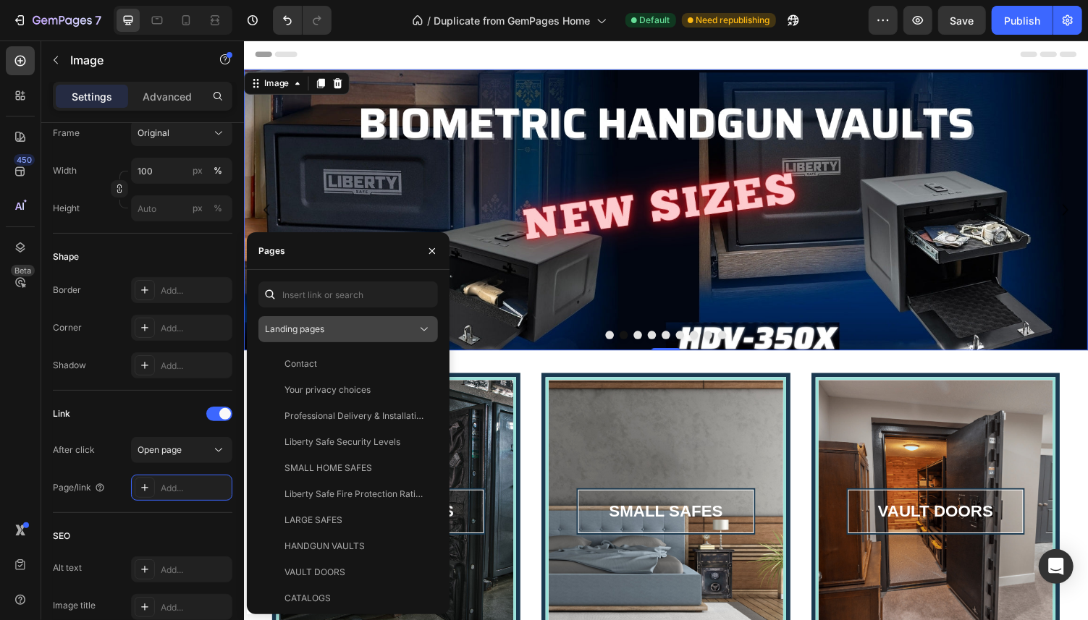
click at [363, 329] on div "Landing pages" at bounding box center [341, 329] width 152 height 13
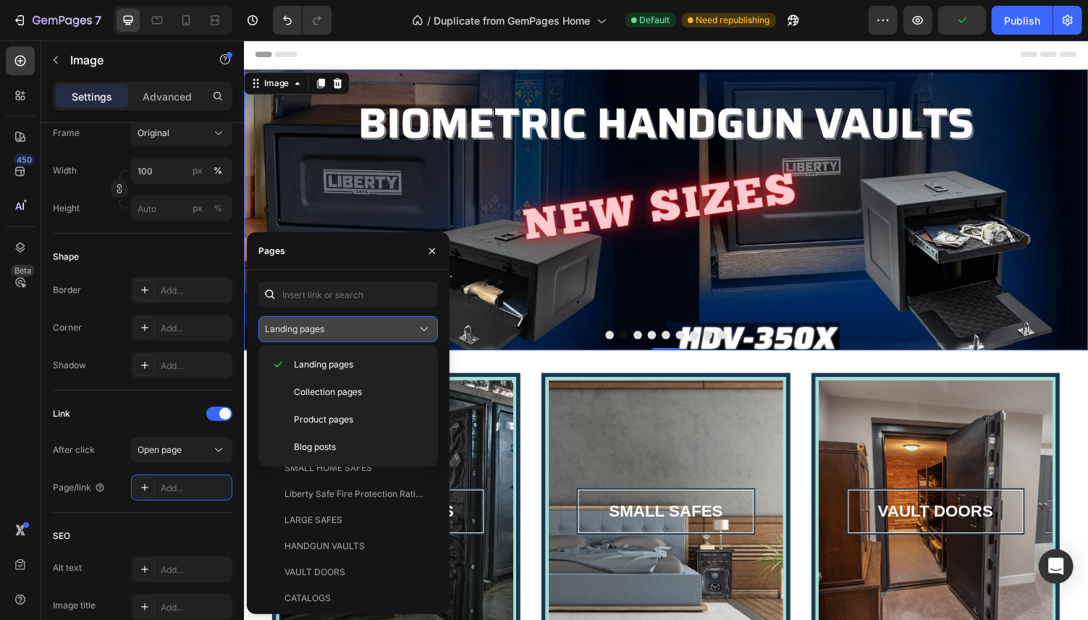
click at [363, 329] on div "Landing pages" at bounding box center [341, 329] width 152 height 13
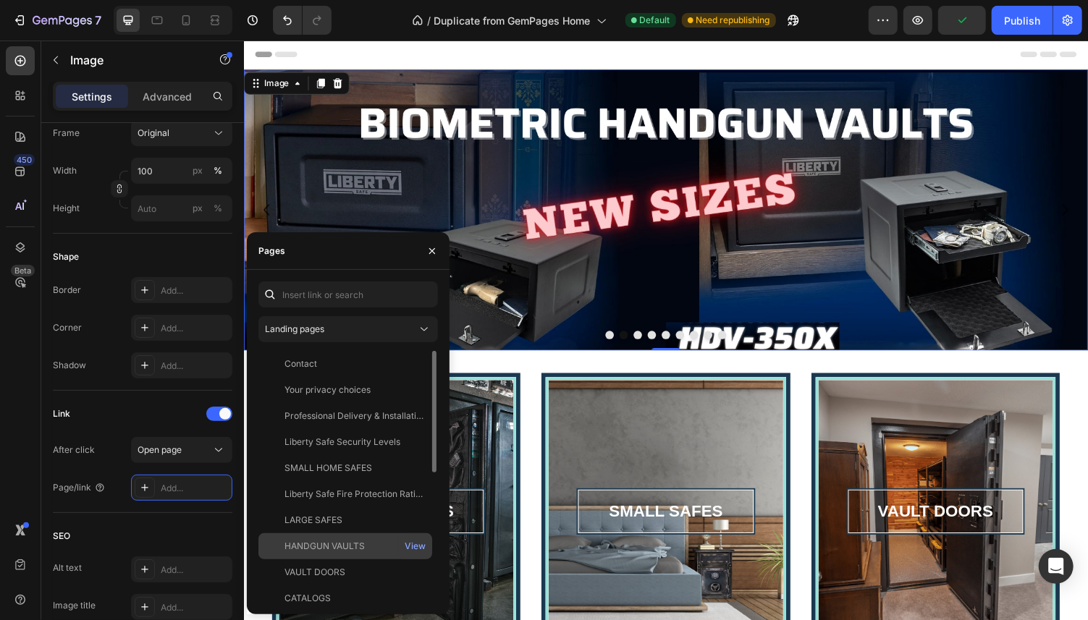
click at [340, 547] on div "HANDGUN VAULTS" at bounding box center [325, 546] width 80 height 13
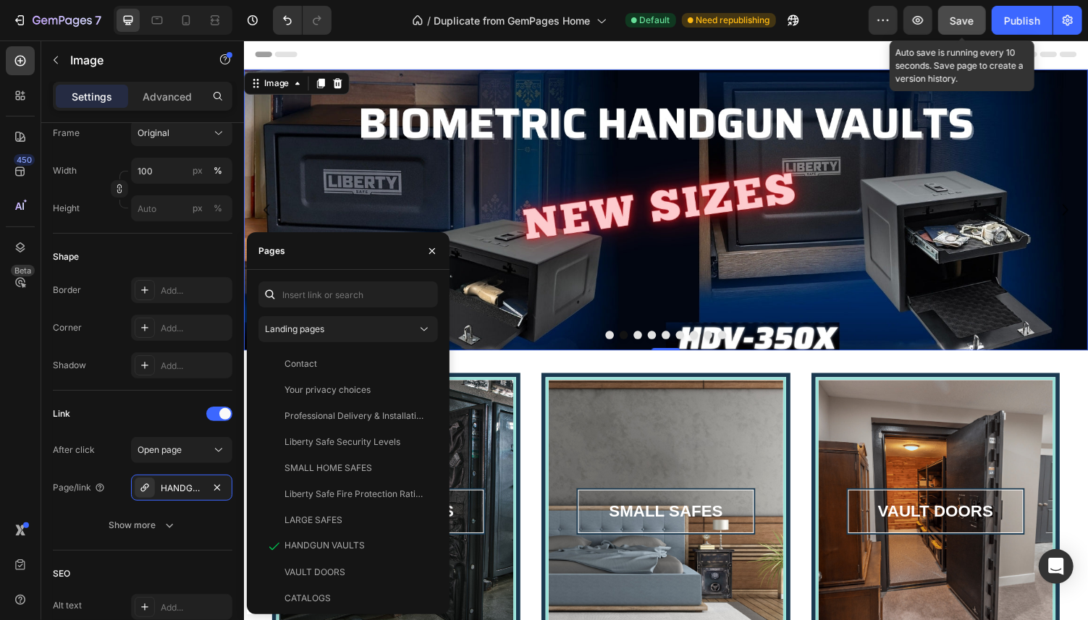
click at [963, 17] on span "Save" at bounding box center [963, 20] width 24 height 12
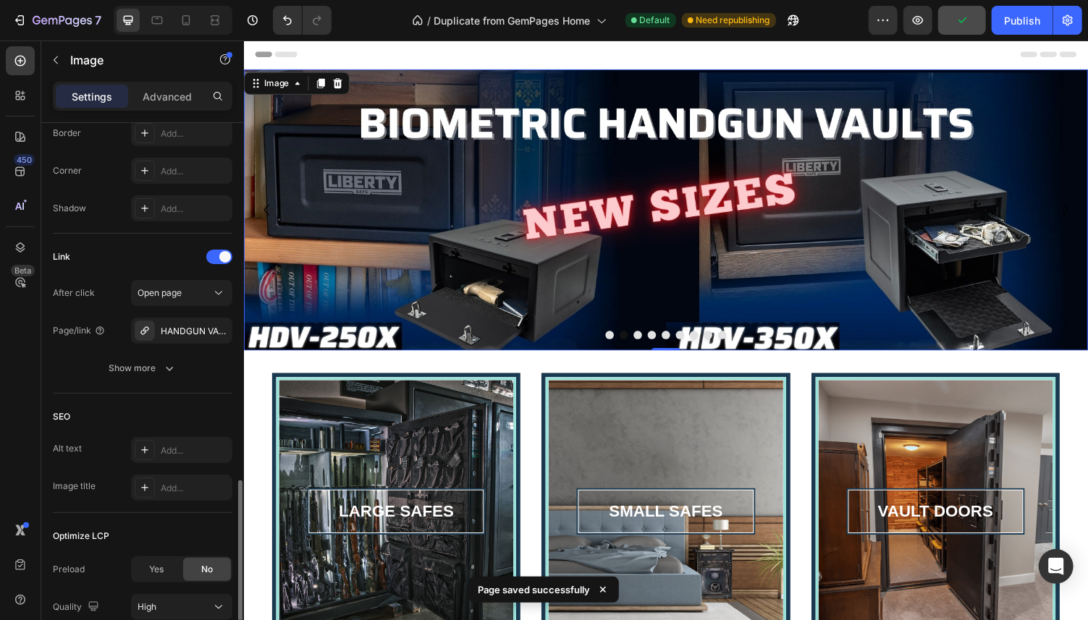
scroll to position [667, 0]
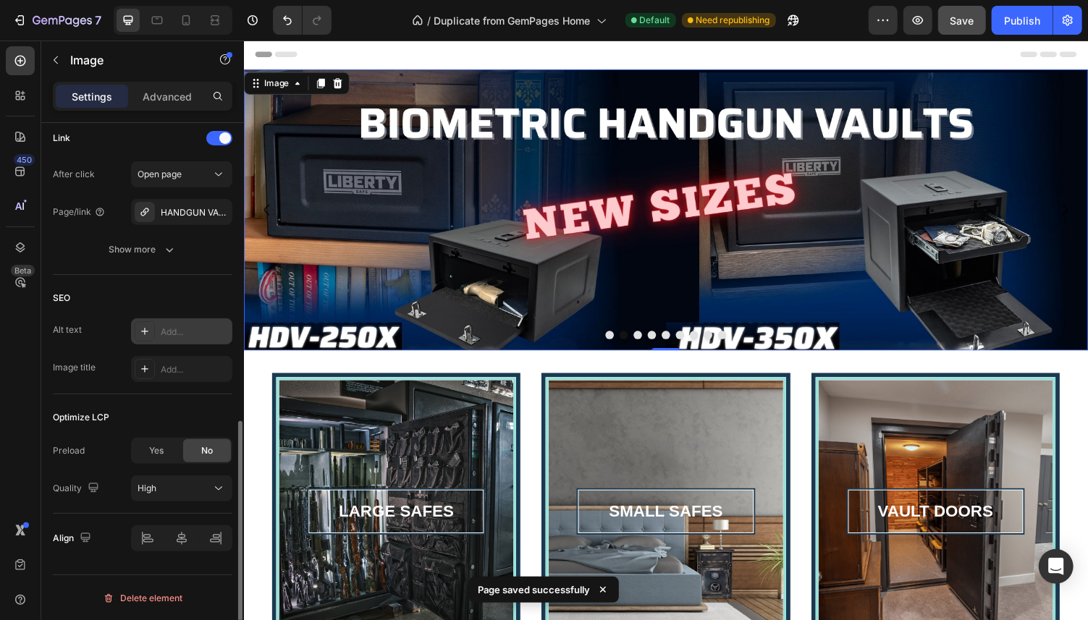
click at [169, 331] on div "Add..." at bounding box center [195, 332] width 68 height 13
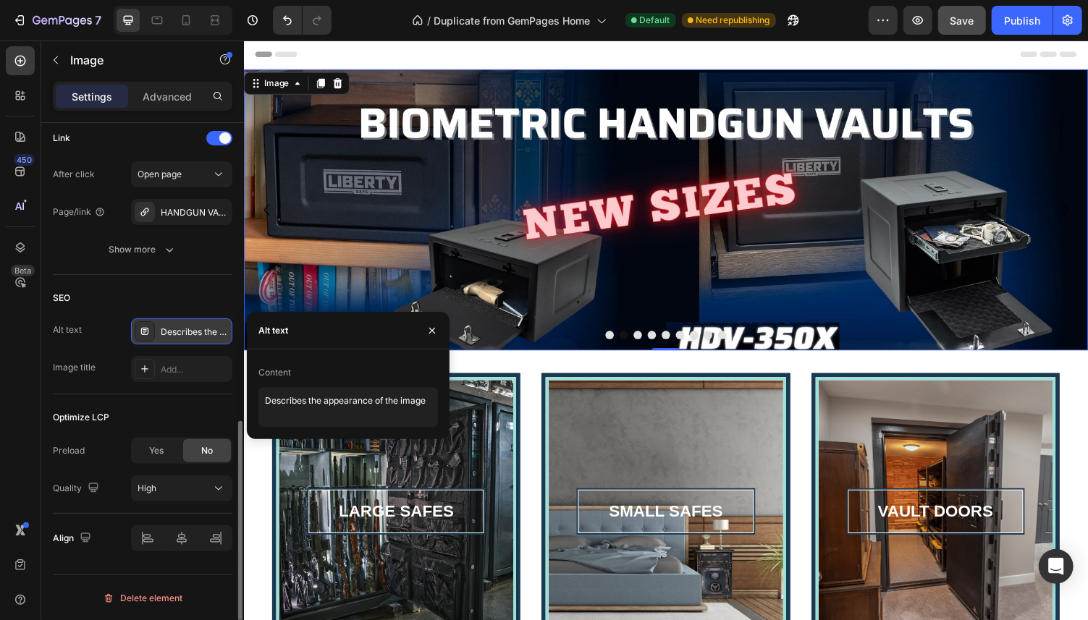
click at [279, 332] on div "Alt text" at bounding box center [273, 330] width 30 height 13
click at [280, 382] on div "Content" at bounding box center [348, 372] width 180 height 23
click at [277, 373] on div "Content" at bounding box center [274, 372] width 33 height 13
click at [296, 403] on textarea "Describes the appearance of the image" at bounding box center [348, 407] width 180 height 41
drag, startPoint x: 428, startPoint y: 401, endPoint x: 264, endPoint y: 405, distance: 163.7
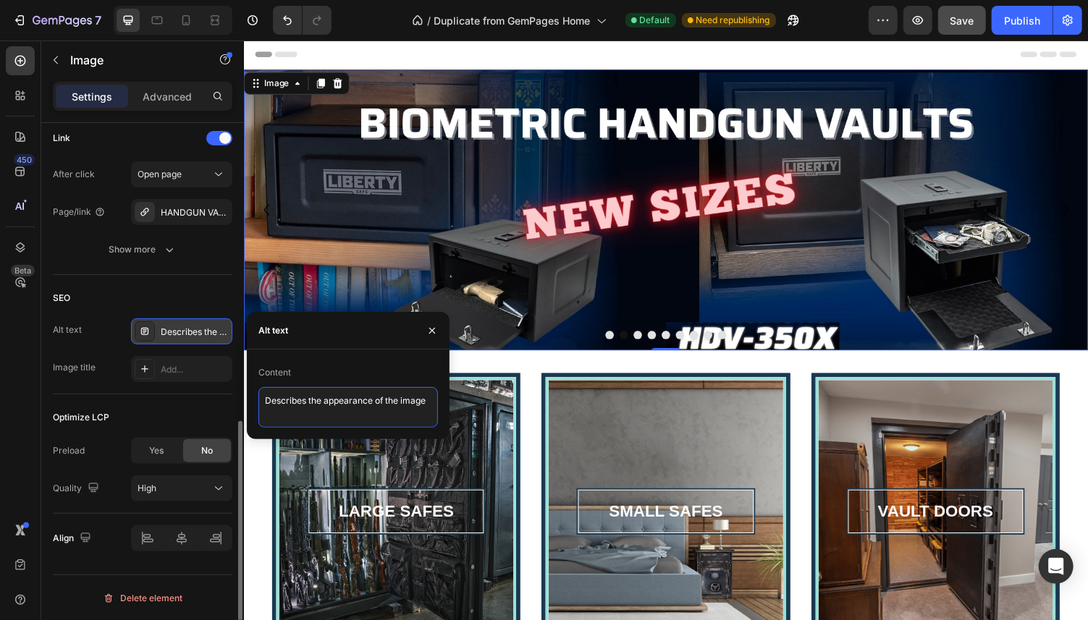
click at [264, 405] on textarea "Describes the appearance of the image" at bounding box center [348, 407] width 180 height 41
type textarea "New sizes added to our complete HDV Biometric Handgun Vault Collection: HDV-250…"
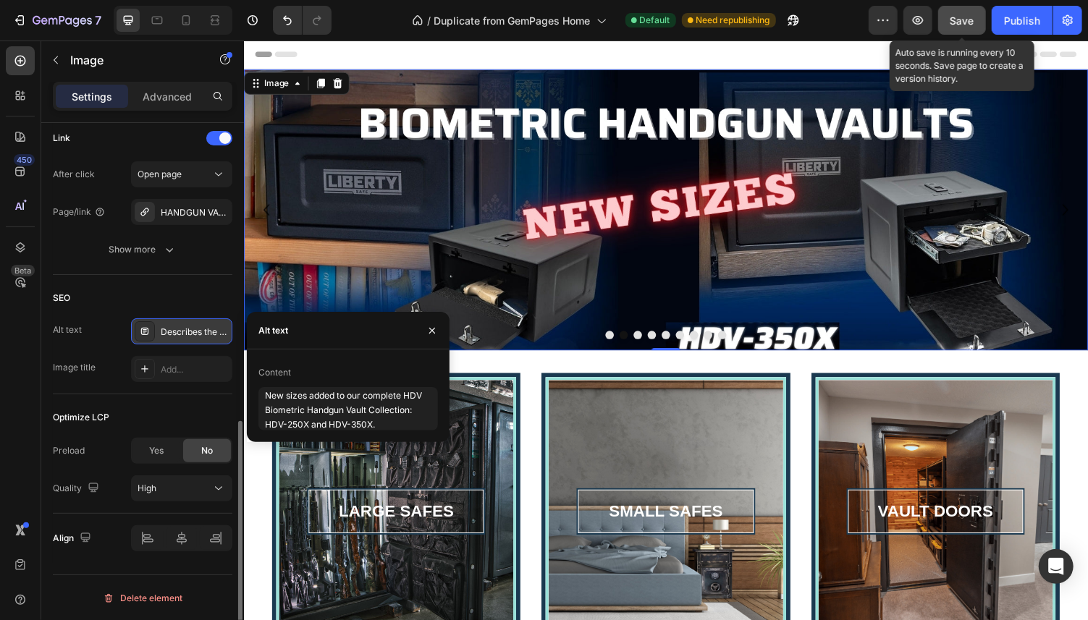
click at [958, 20] on span "Save" at bounding box center [963, 20] width 24 height 12
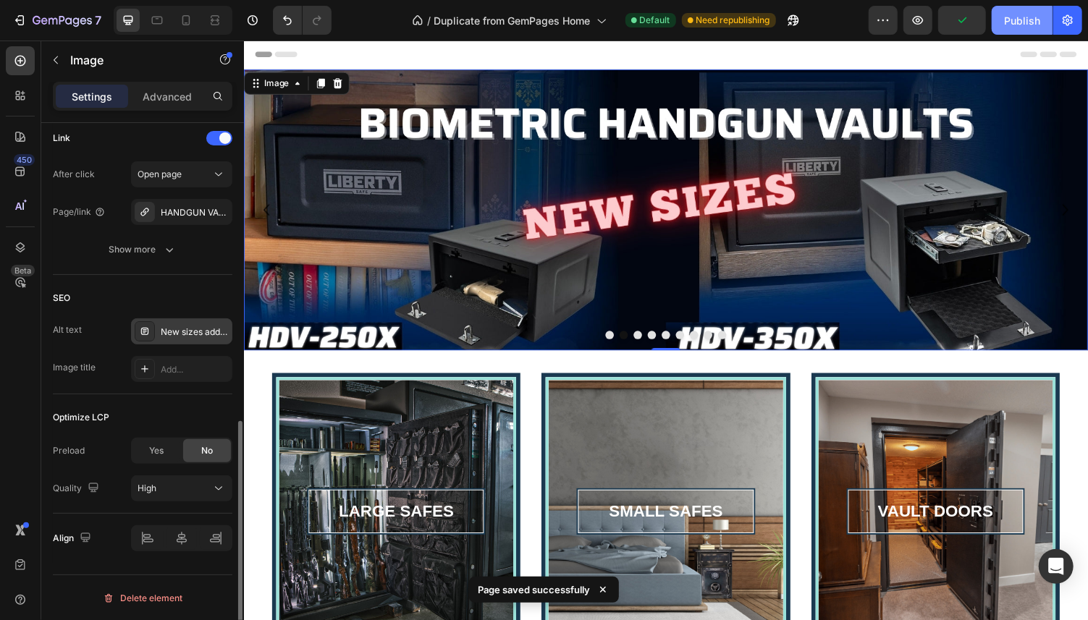
click at [1022, 20] on div "Publish" at bounding box center [1022, 20] width 36 height 15
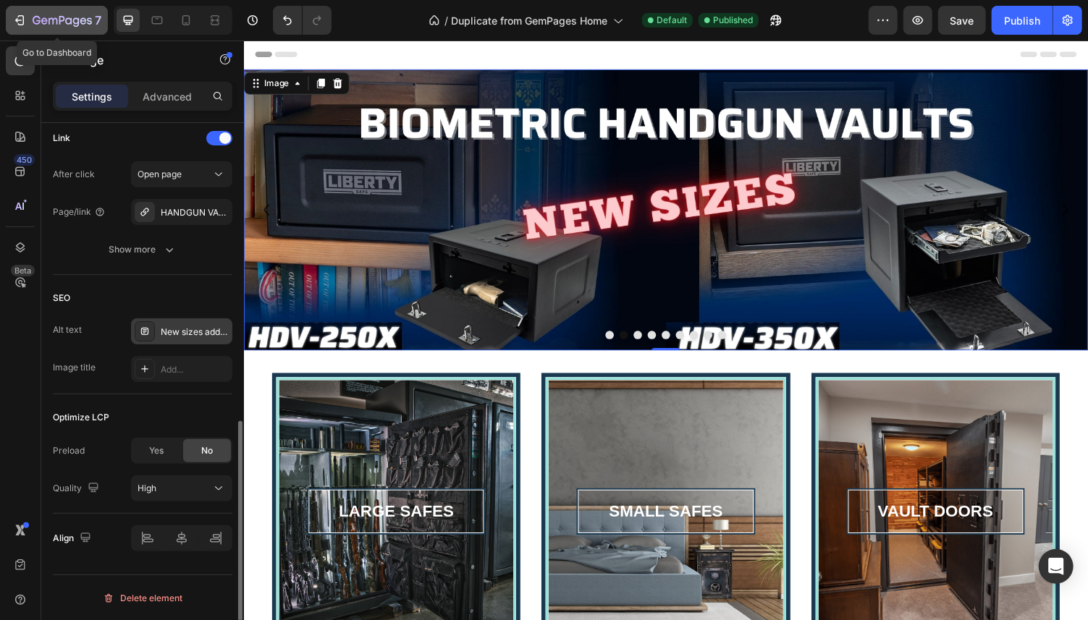
click at [18, 14] on icon "button" at bounding box center [19, 20] width 14 height 14
